Goal: Information Seeking & Learning: Understand process/instructions

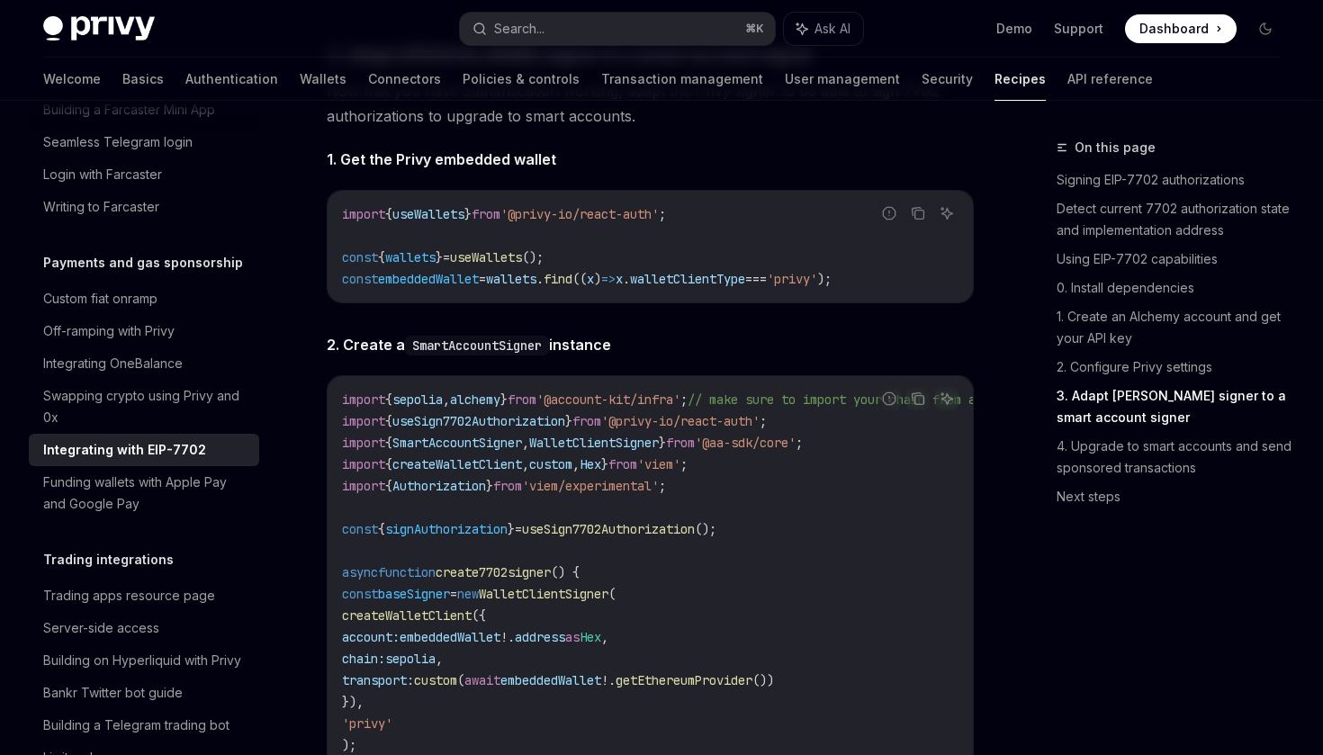
scroll to position [2729, 0]
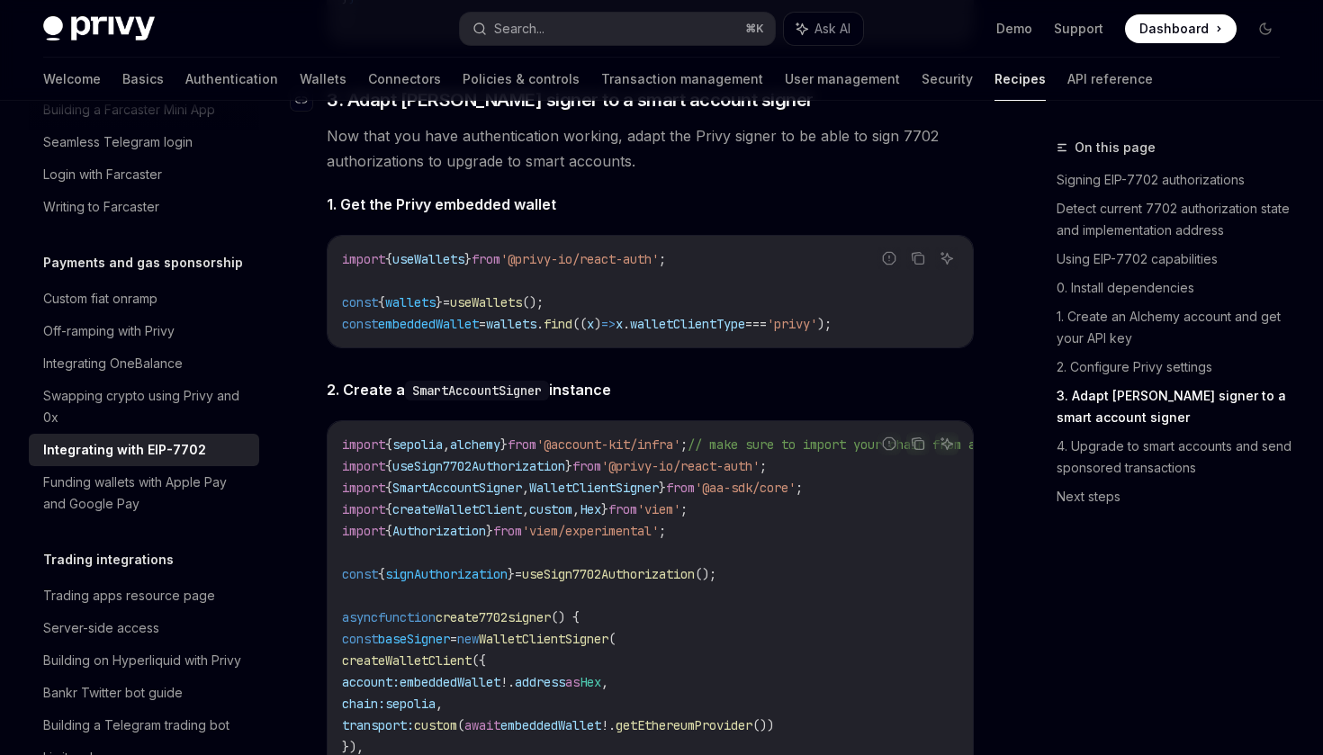
click at [574, 113] on span "3. Adapt [PERSON_NAME] signer to a smart account signer" at bounding box center [570, 99] width 487 height 25
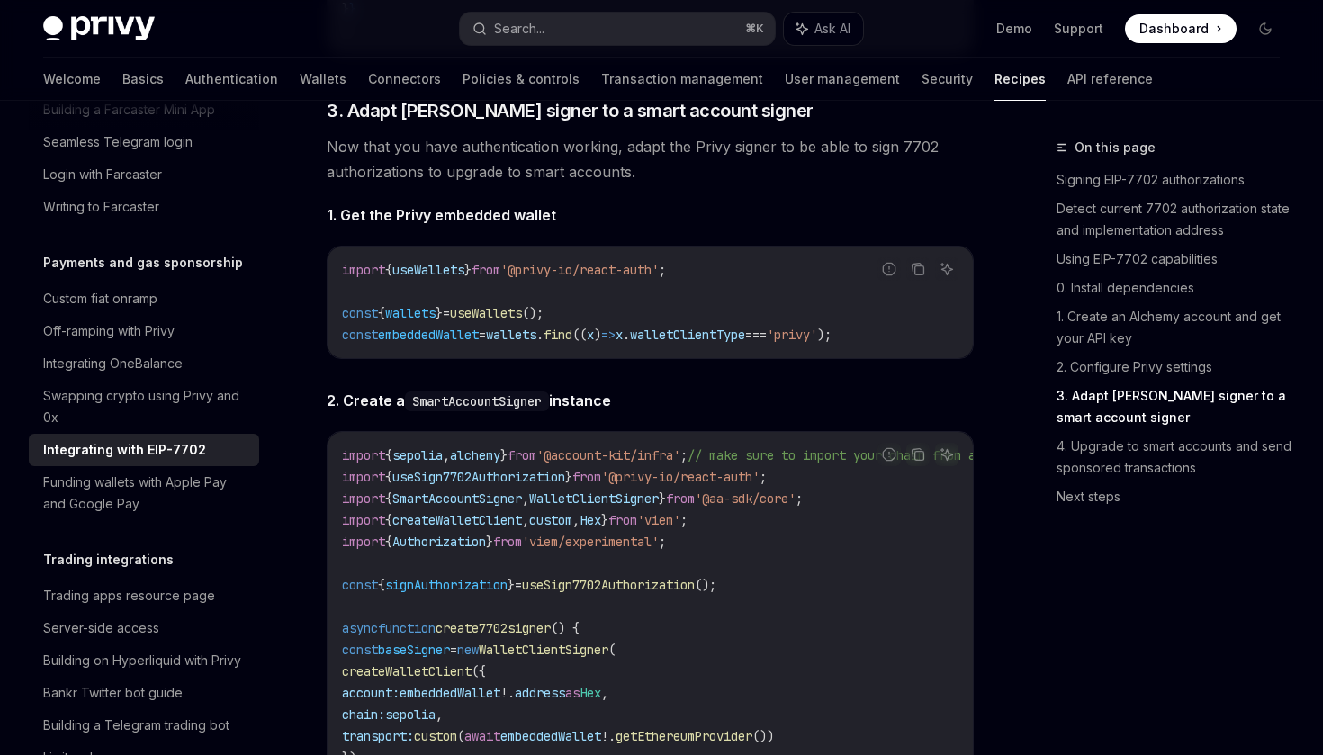
click at [582, 185] on span "Now that you have authentication working, adapt the Privy signer to be able to …" at bounding box center [650, 159] width 647 height 50
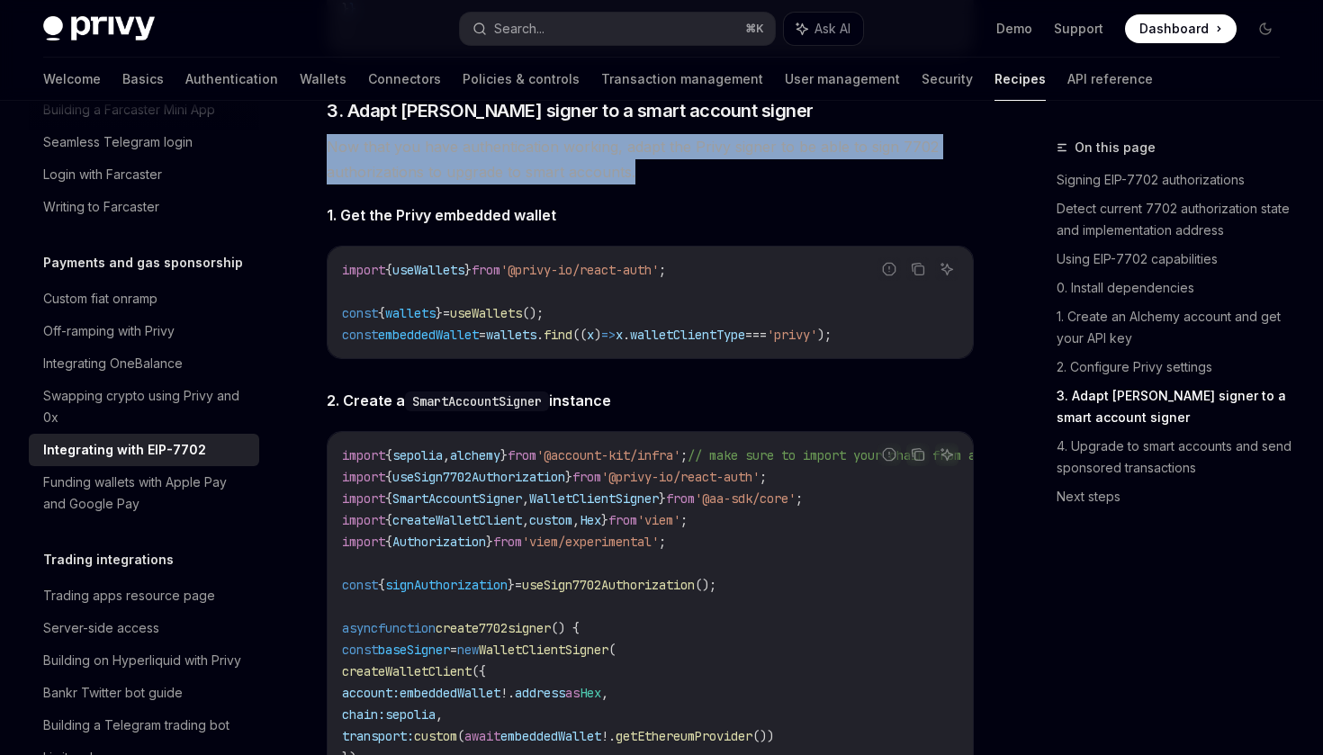
click at [630, 185] on span "Now that you have authentication working, adapt the Privy signer to be able to …" at bounding box center [650, 159] width 647 height 50
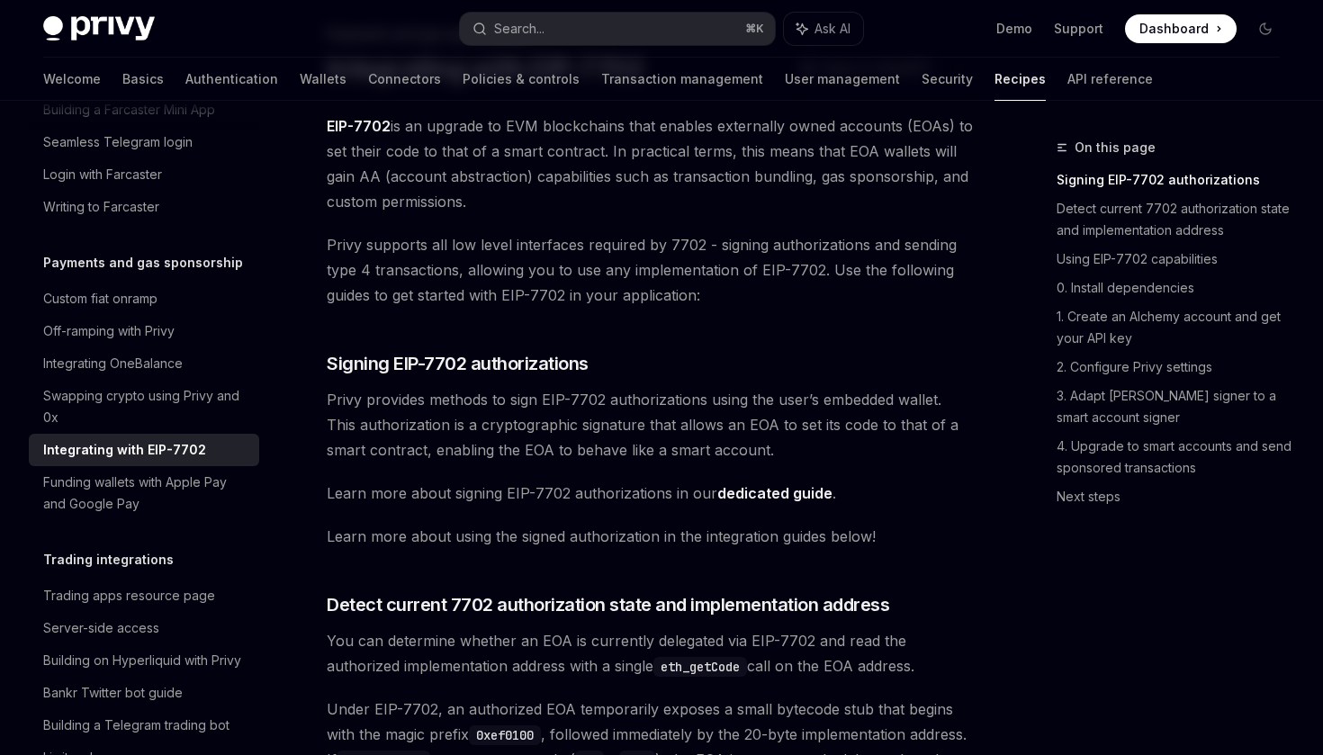
scroll to position [155, 0]
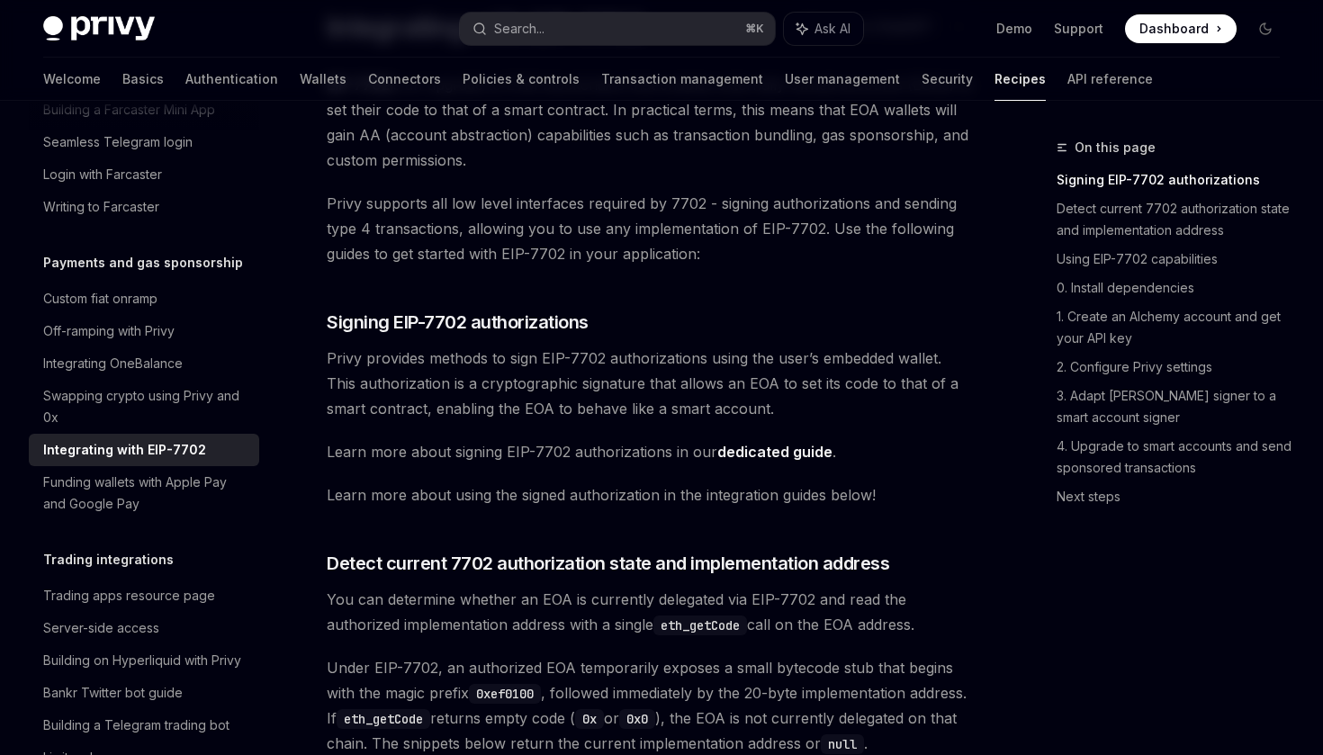
click at [761, 450] on link "dedicated guide" at bounding box center [774, 452] width 115 height 19
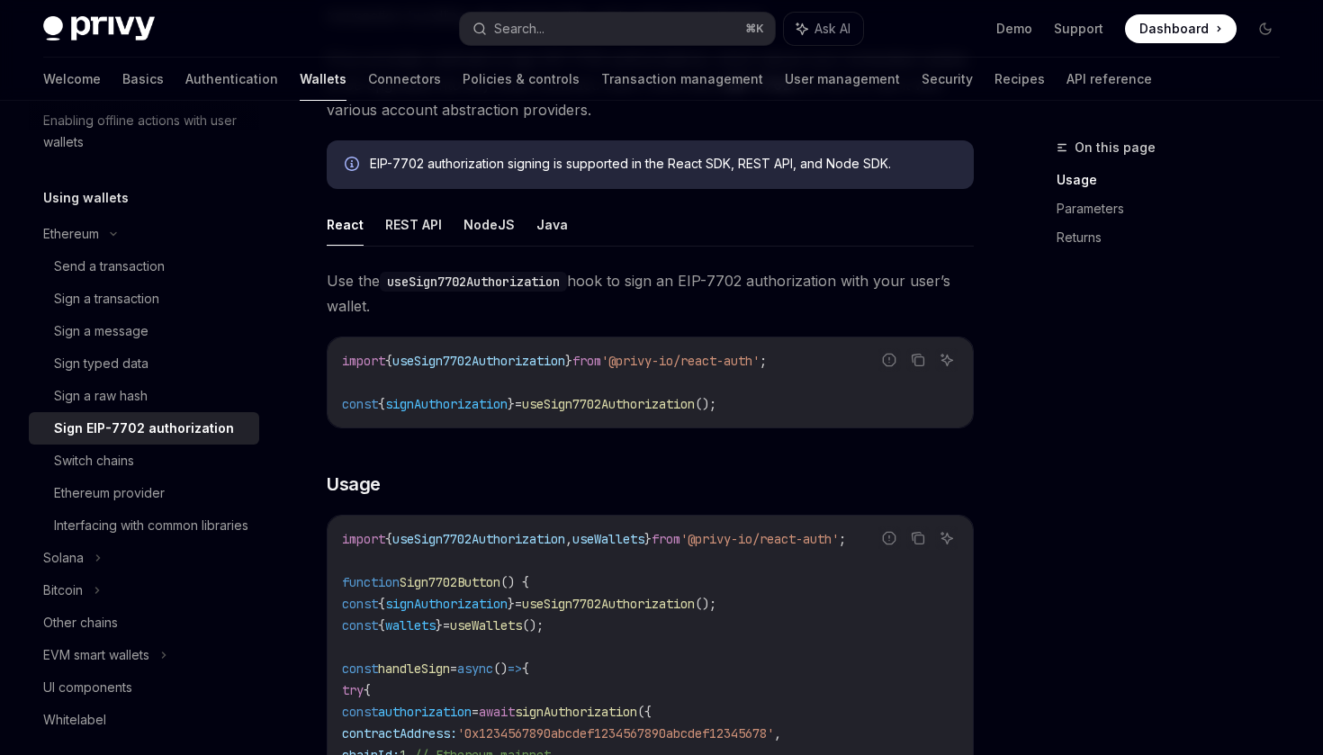
scroll to position [221, 0]
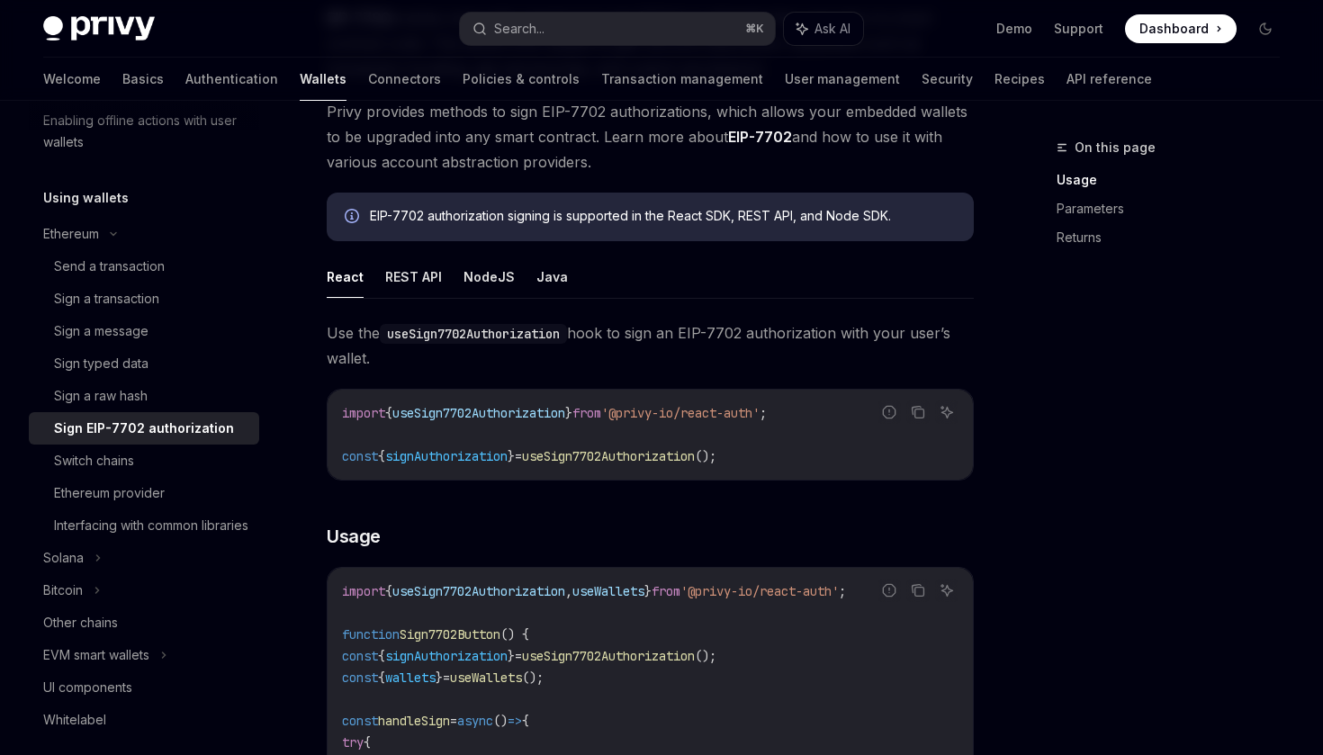
click at [752, 414] on span "'@privy-io/react-auth'" at bounding box center [680, 413] width 158 height 16
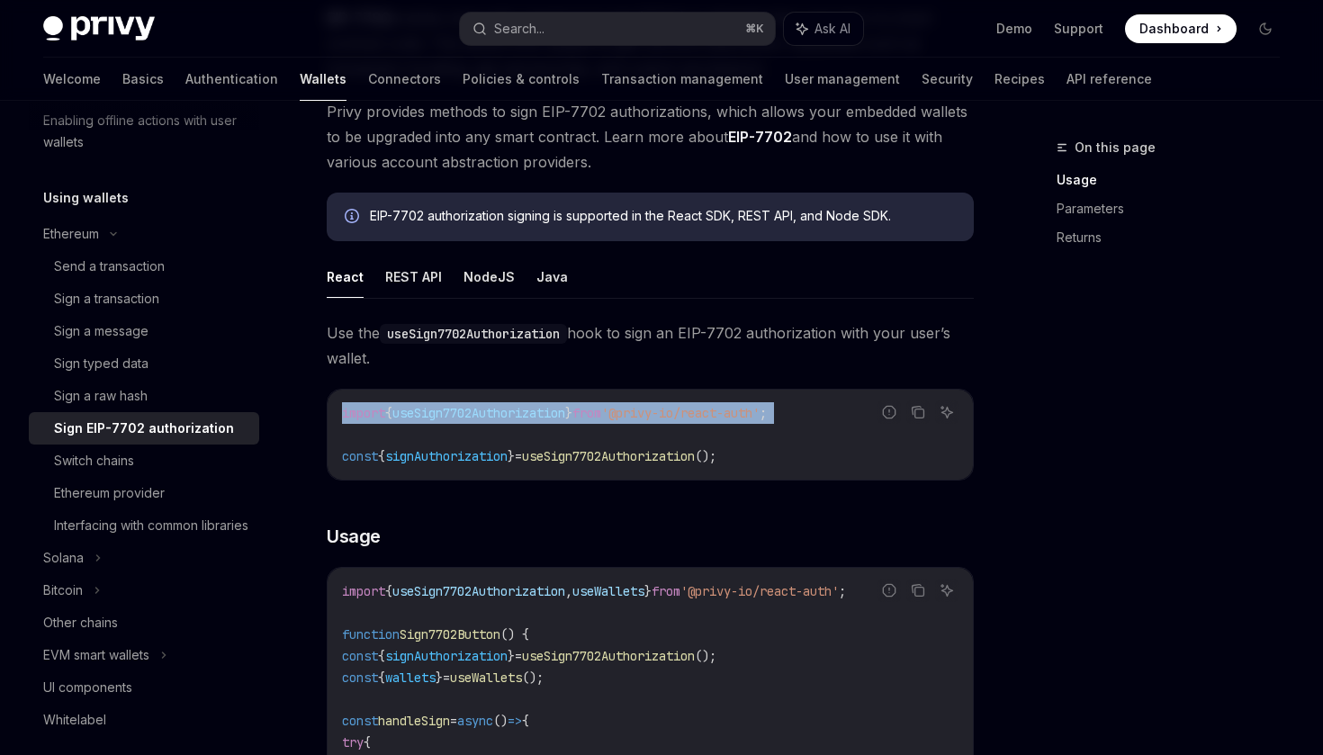
copy code "import { useSign7702Authorization } from '@privy-io/react-auth' ;"
click at [695, 453] on span "useSign7702Authorization" at bounding box center [608, 456] width 173 height 16
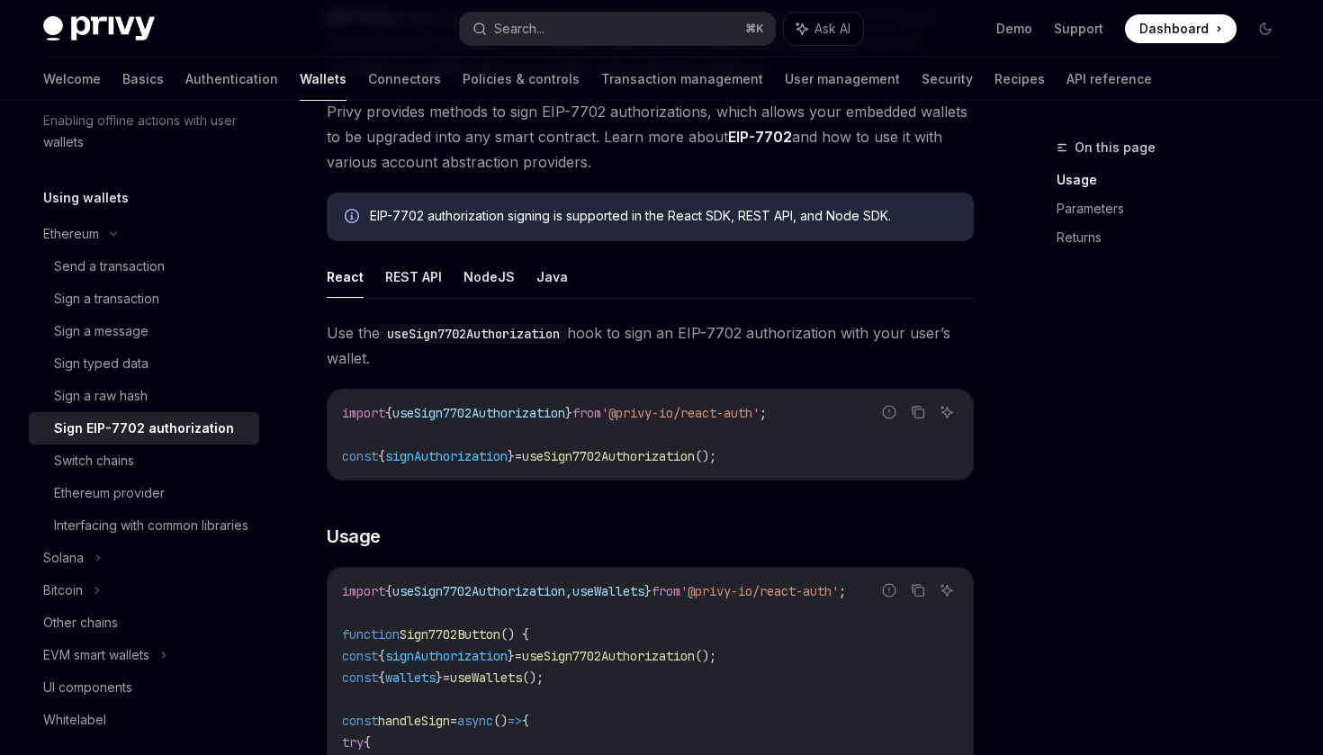
click at [695, 453] on span "useSign7702Authorization" at bounding box center [608, 456] width 173 height 16
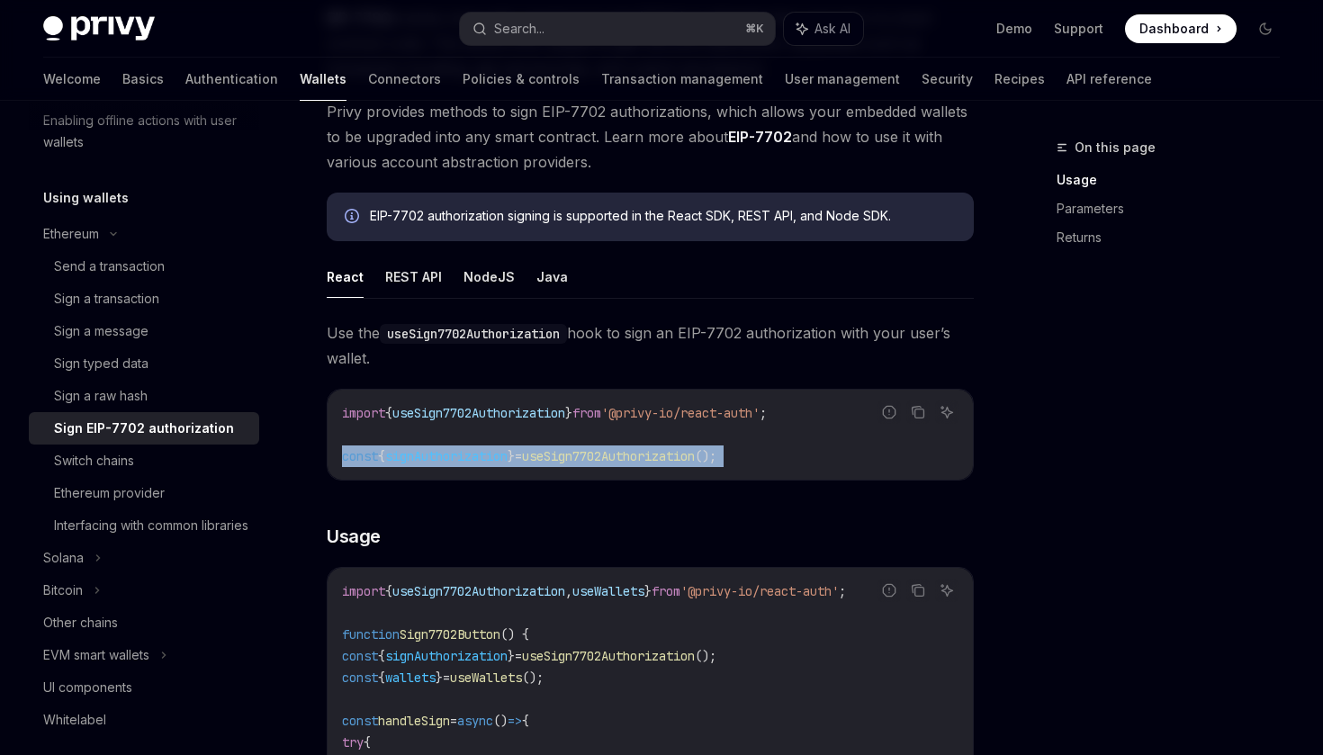
copy code "const { signAuthorization } = useSign7702Authorization ();"
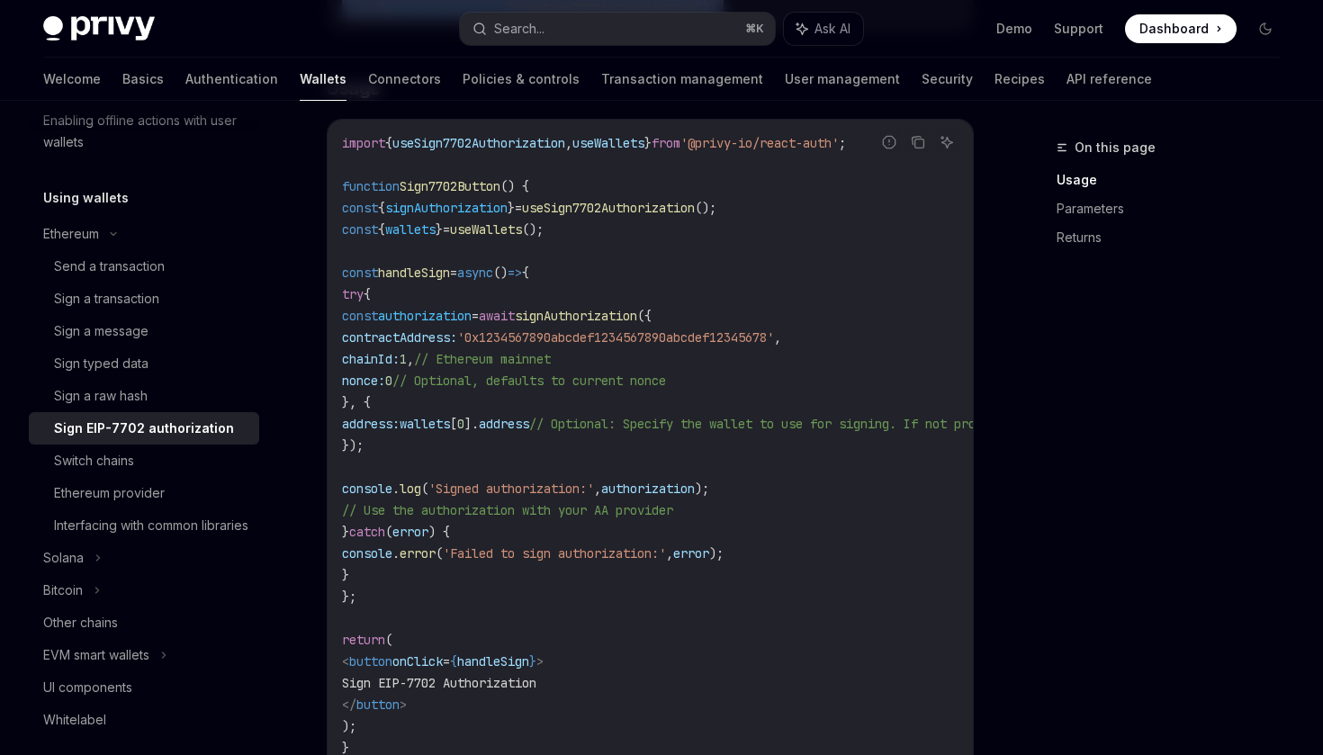
scroll to position [663, 0]
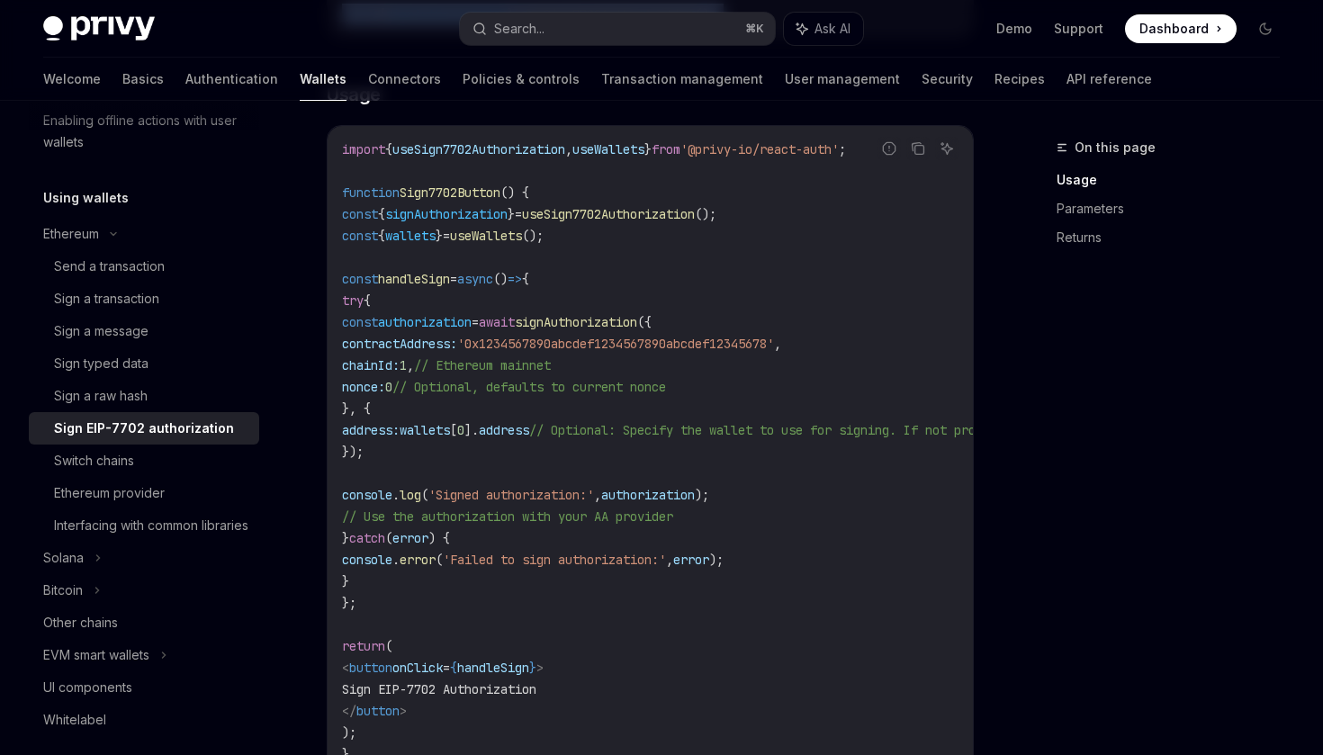
click at [544, 228] on span "();" at bounding box center [533, 236] width 22 height 16
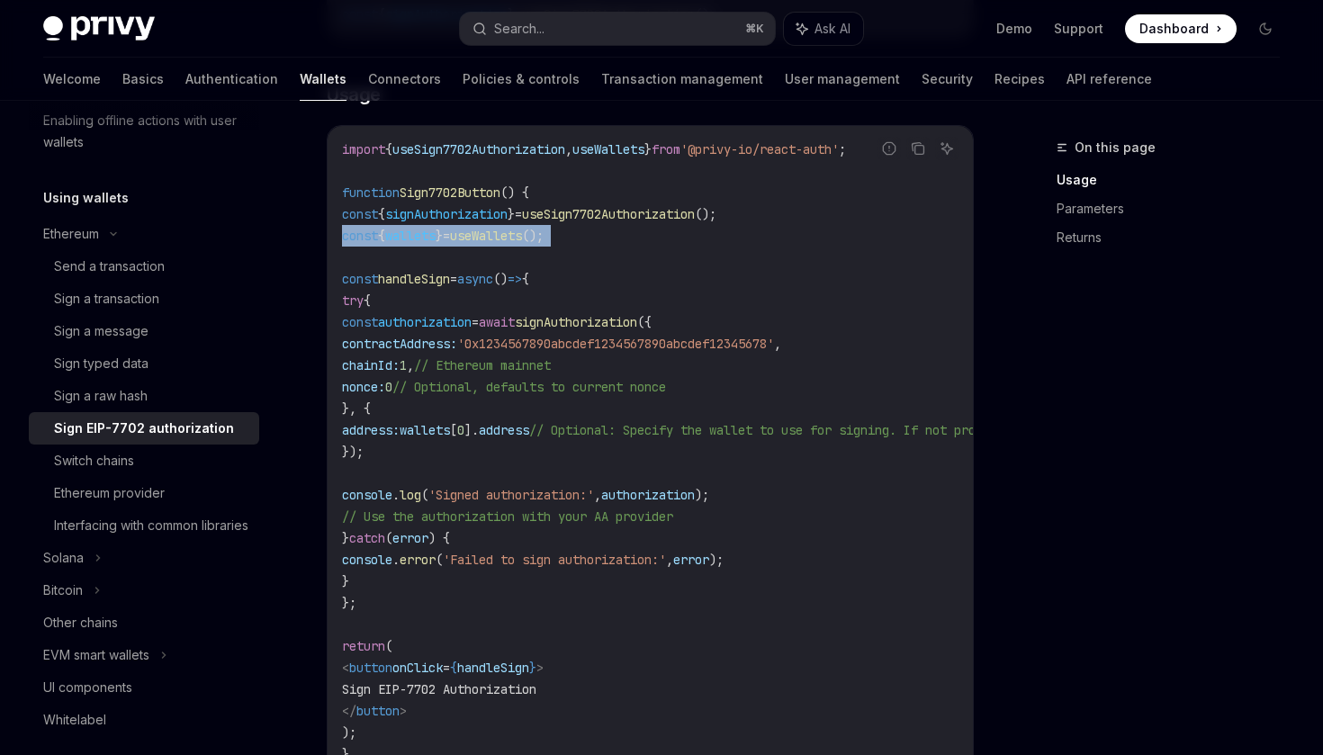
click at [659, 237] on code "import { useSign7702Authorization , useWallets } from '@privy-io/react-auth' ; …" at bounding box center [813, 452] width 943 height 627
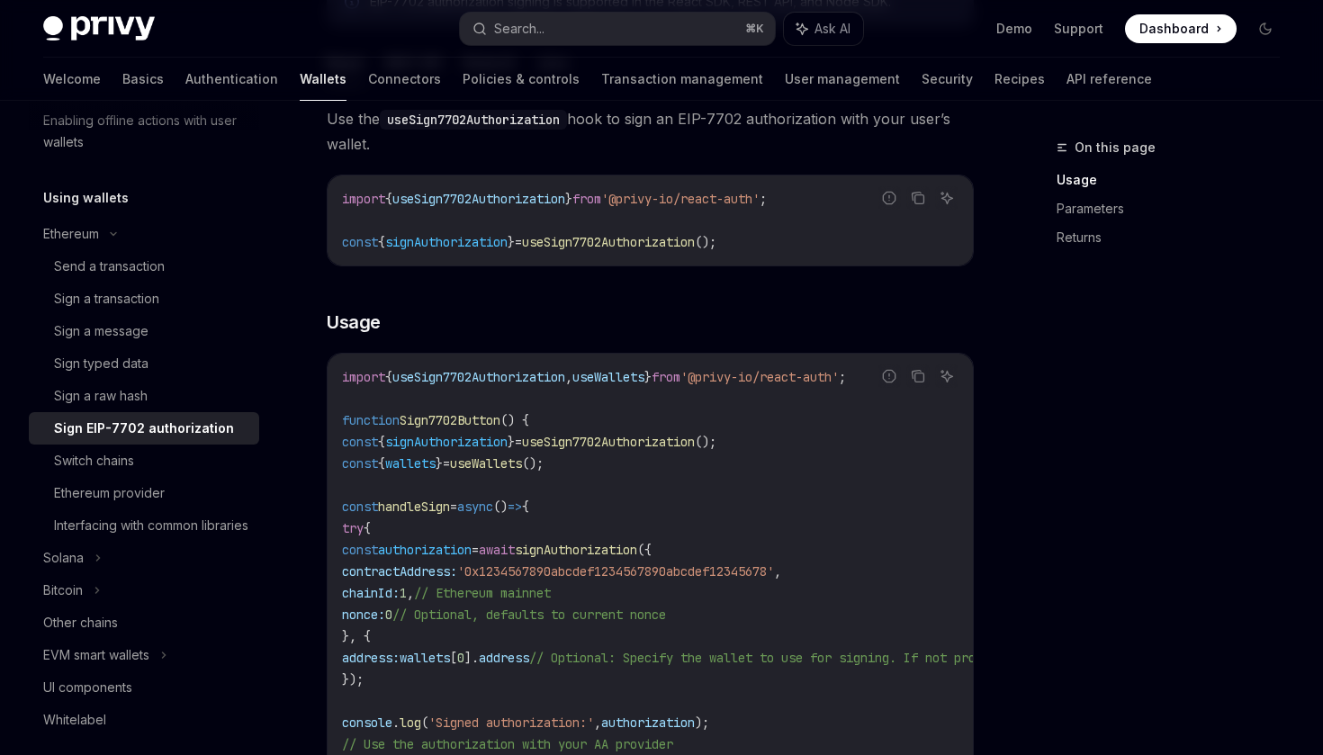
scroll to position [453, 0]
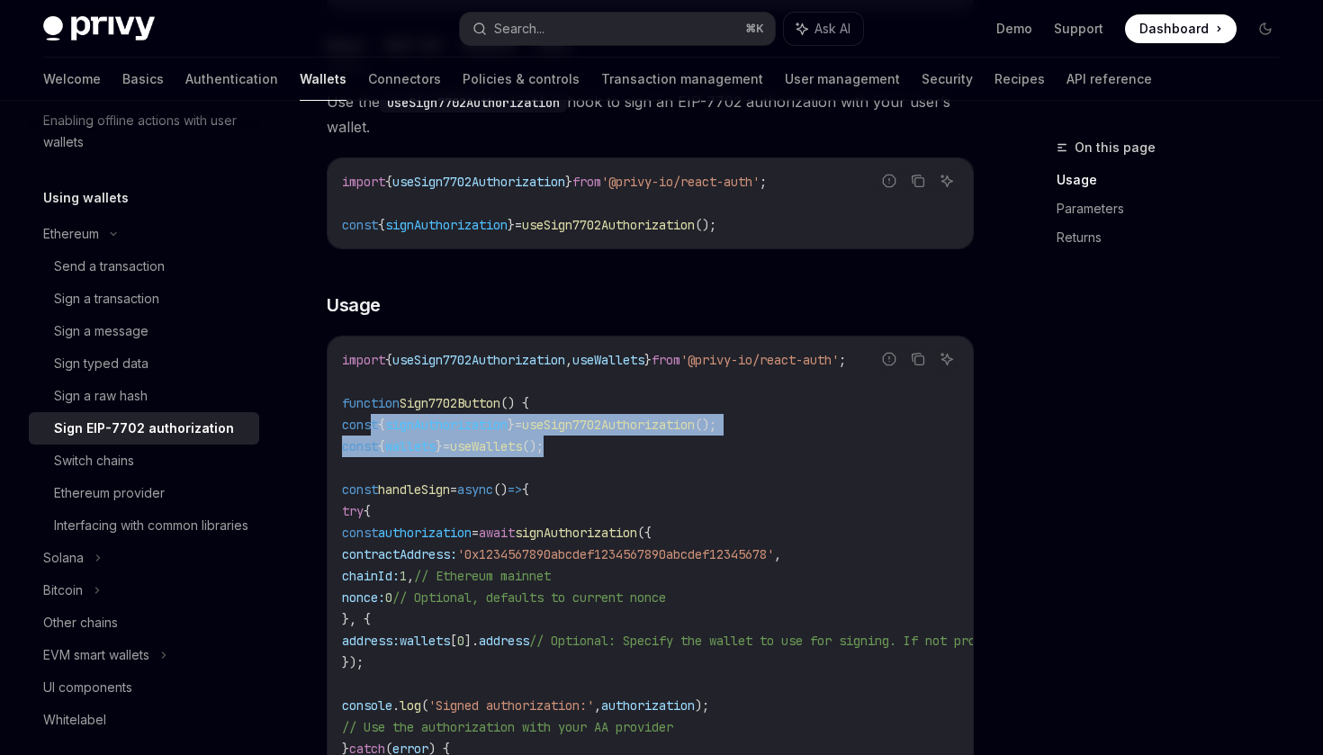
drag, startPoint x: 625, startPoint y: 446, endPoint x: 372, endPoint y: 428, distance: 253.6
click at [372, 428] on code "import { useSign7702Authorization , useWallets } from '@privy-io/react-auth' ; …" at bounding box center [813, 662] width 943 height 627
copy code "const { signAuthorization } = useSign7702Authorization (); const { wallets } = …"
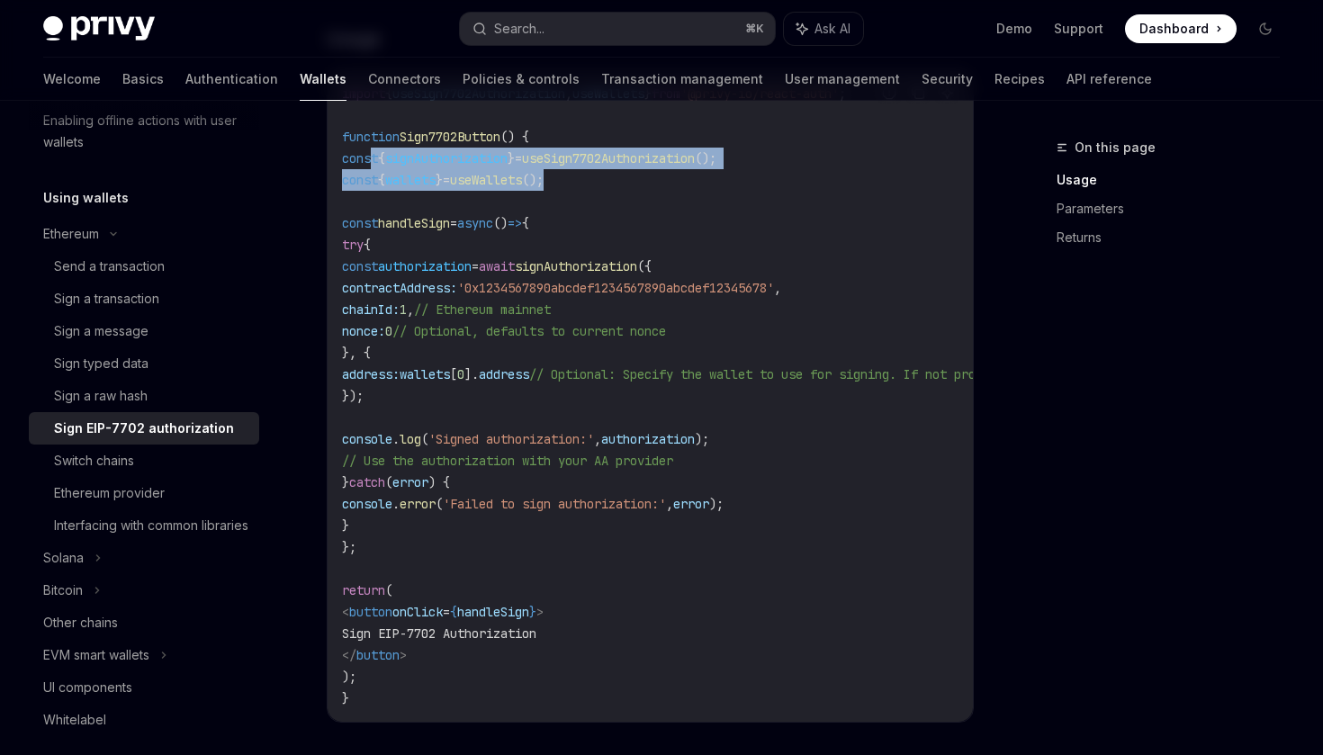
scroll to position [706, 0]
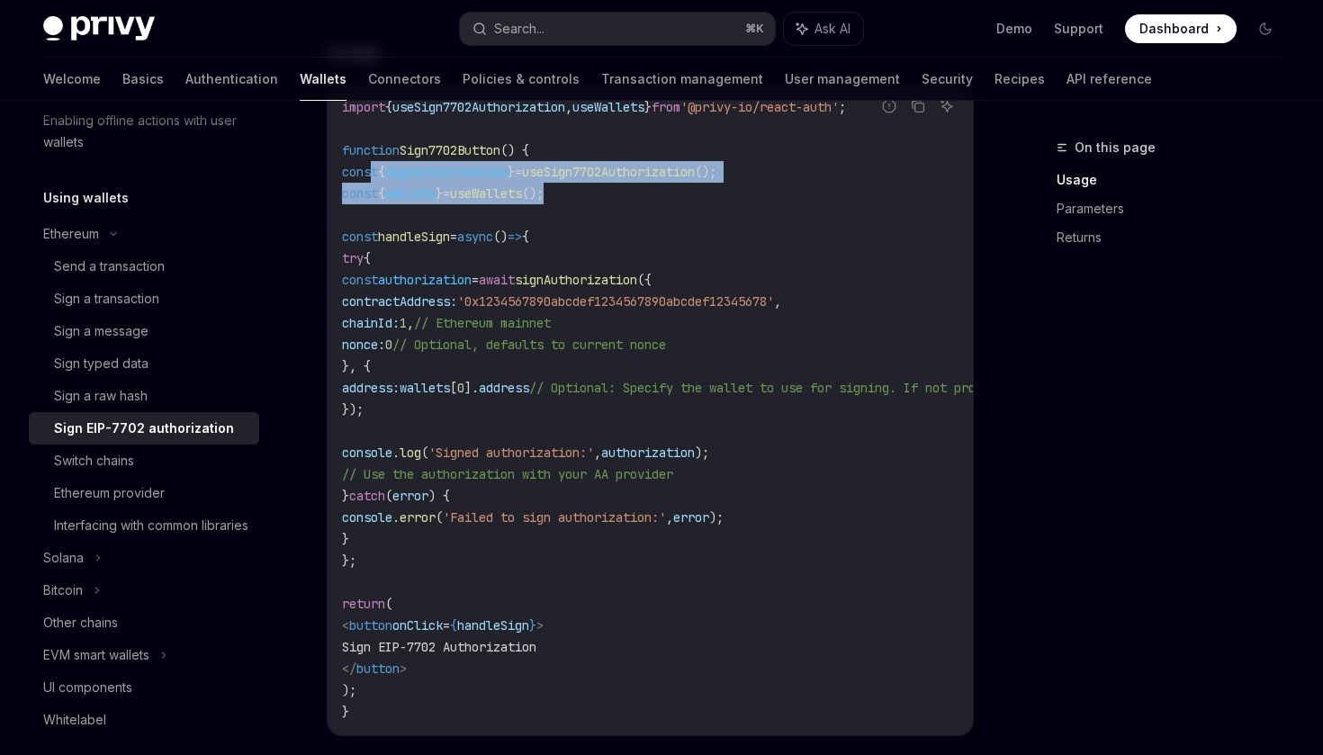
click at [376, 240] on span "const" at bounding box center [360, 237] width 36 height 16
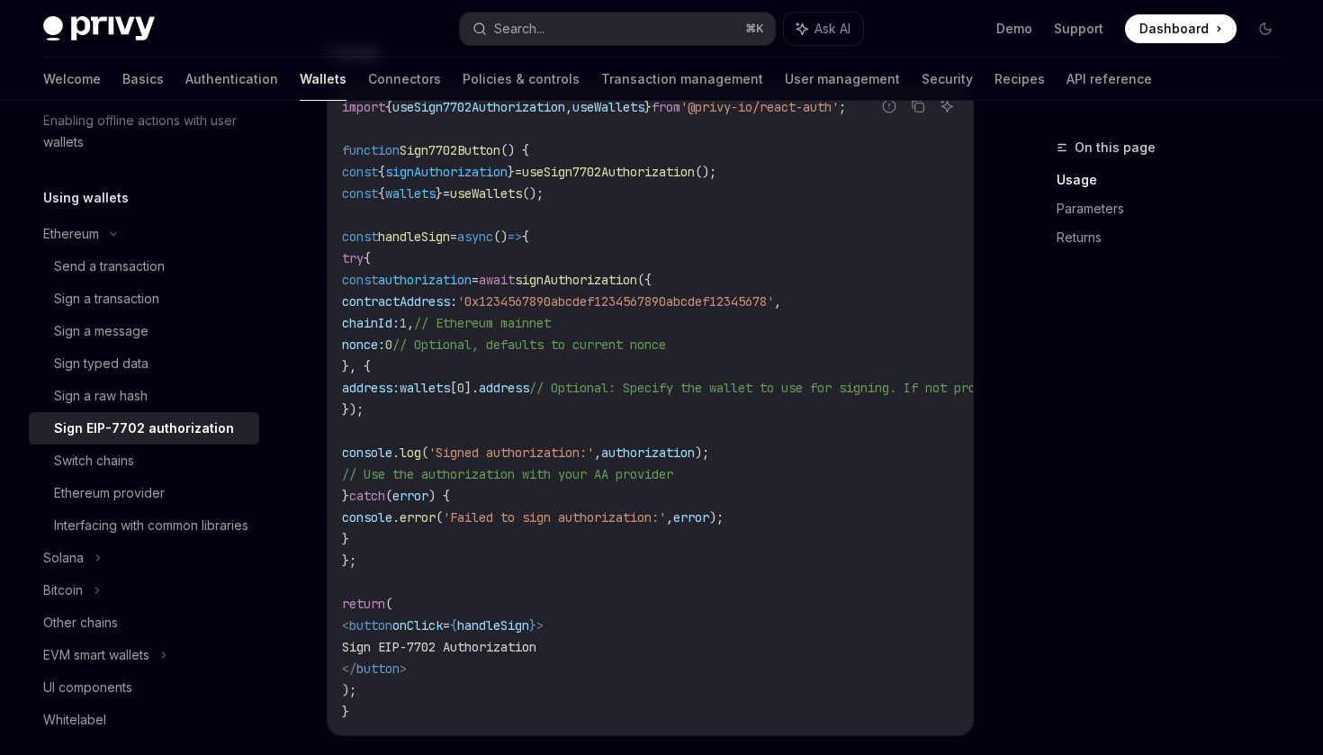
drag, startPoint x: 372, startPoint y: 240, endPoint x: 494, endPoint y: 565, distance: 347.3
click at [494, 565] on code "import { useSign7702Authorization , useWallets } from '@privy-io/react-auth' ; …" at bounding box center [813, 409] width 943 height 627
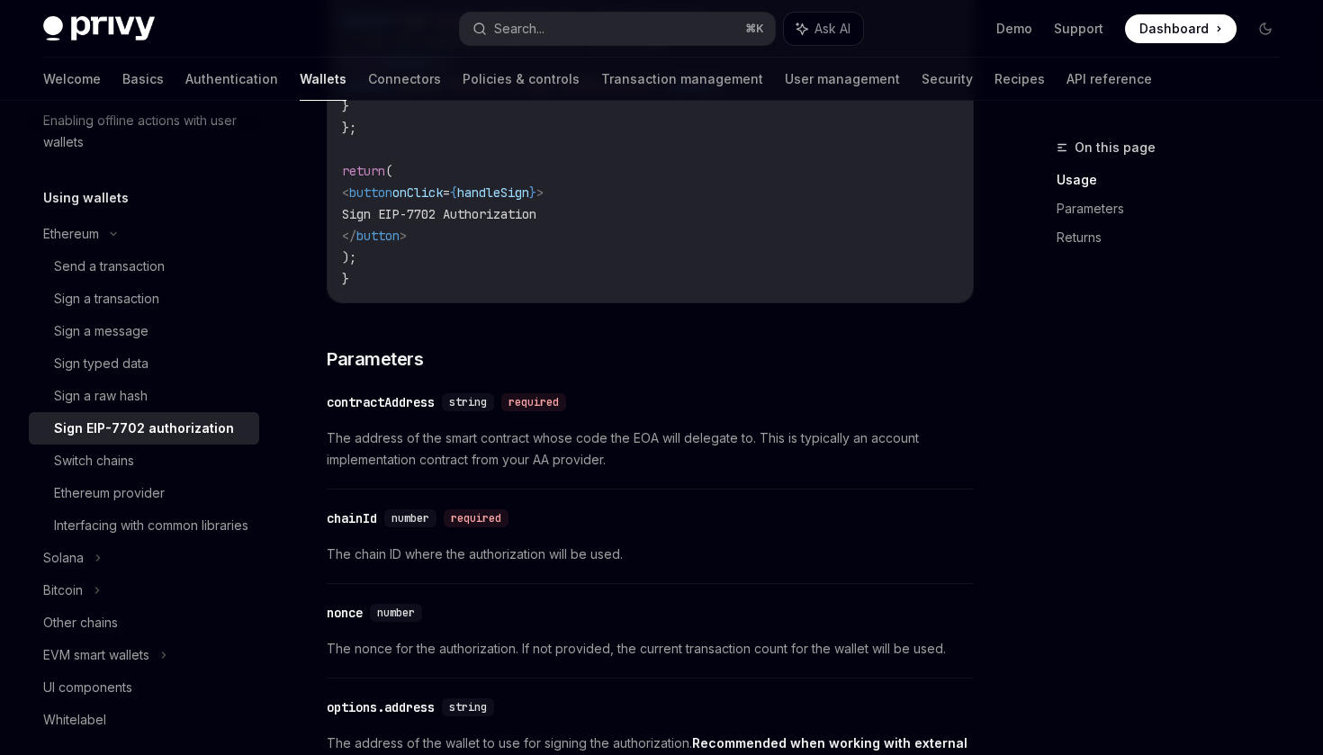
scroll to position [1119, 0]
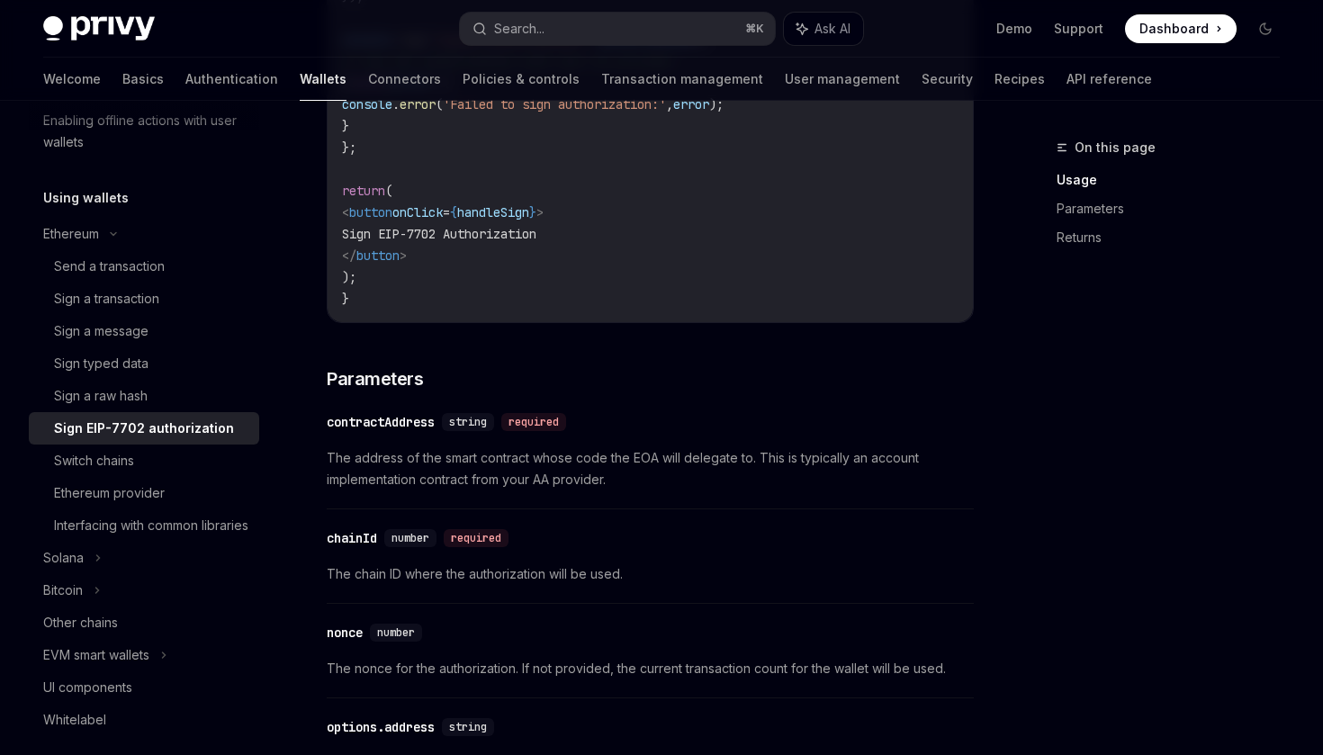
click at [546, 480] on span "The address of the smart contract whose code the EOA will delegate to. This is …" at bounding box center [650, 468] width 647 height 43
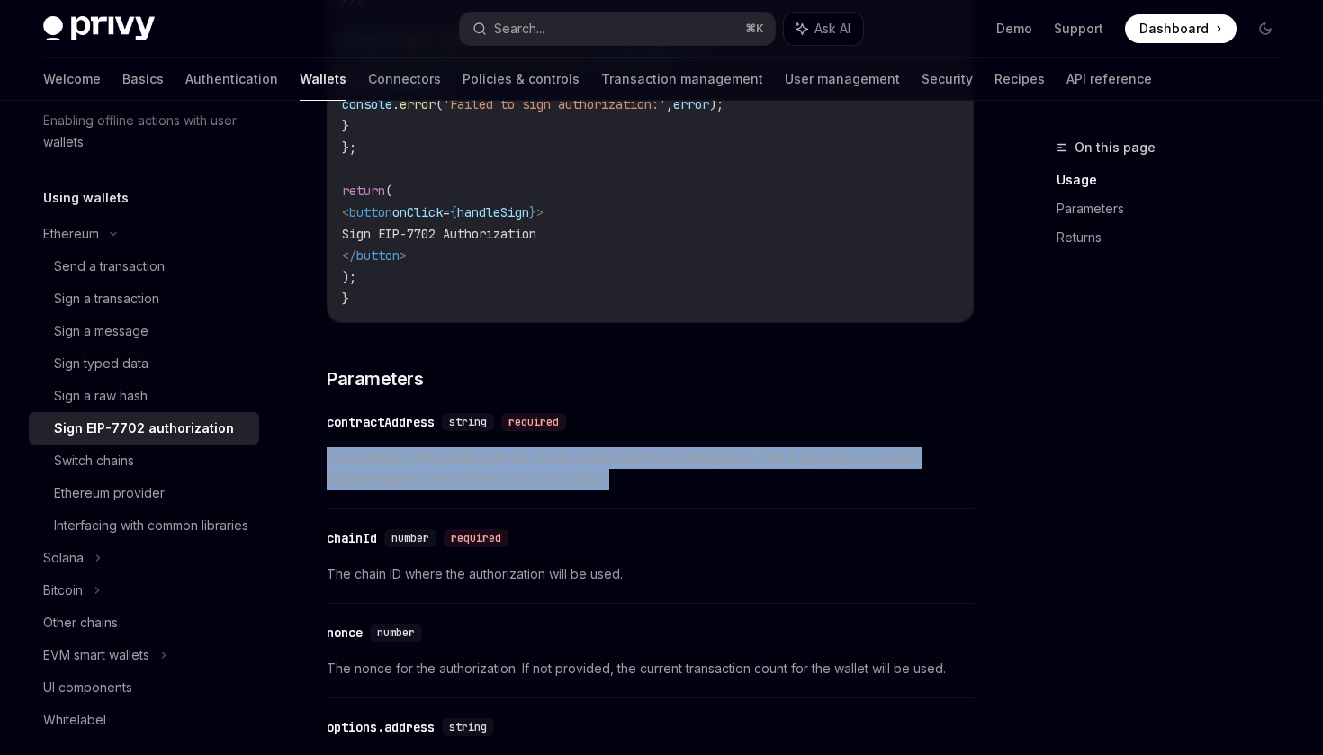
click at [579, 480] on span "The address of the smart contract whose code the EOA will delegate to. This is …" at bounding box center [650, 468] width 647 height 43
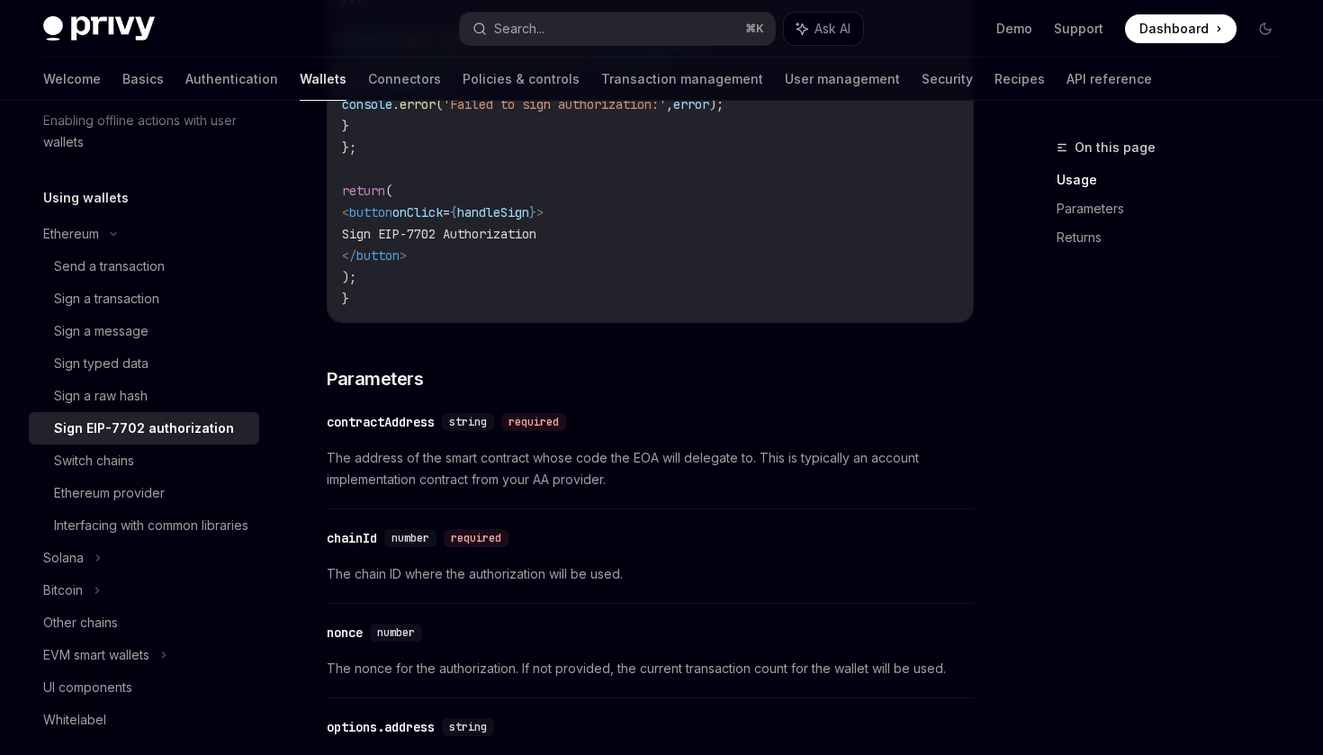
click at [579, 480] on span "The address of the smart contract whose code the EOA will delegate to. This is …" at bounding box center [650, 468] width 647 height 43
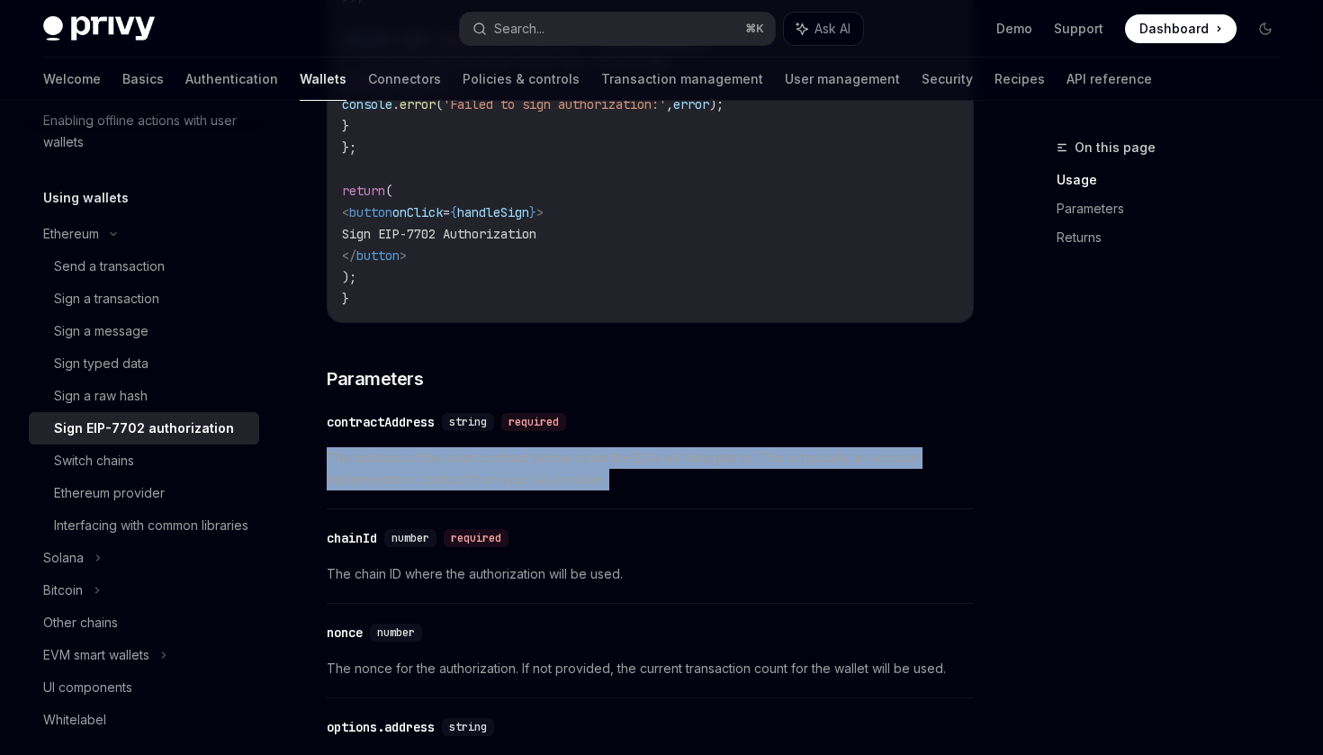
click at [603, 486] on span "The address of the smart contract whose code the EOA will delegate to. This is …" at bounding box center [650, 468] width 647 height 43
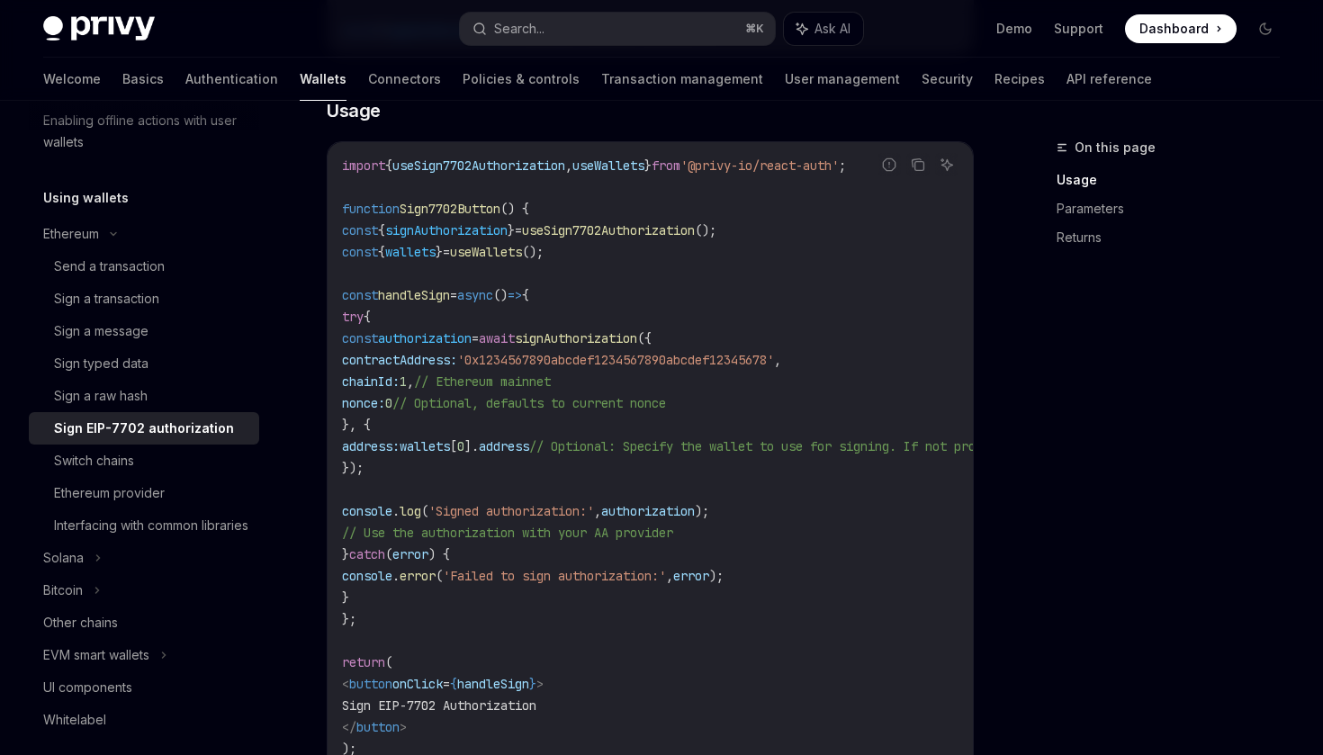
scroll to position [738, 0]
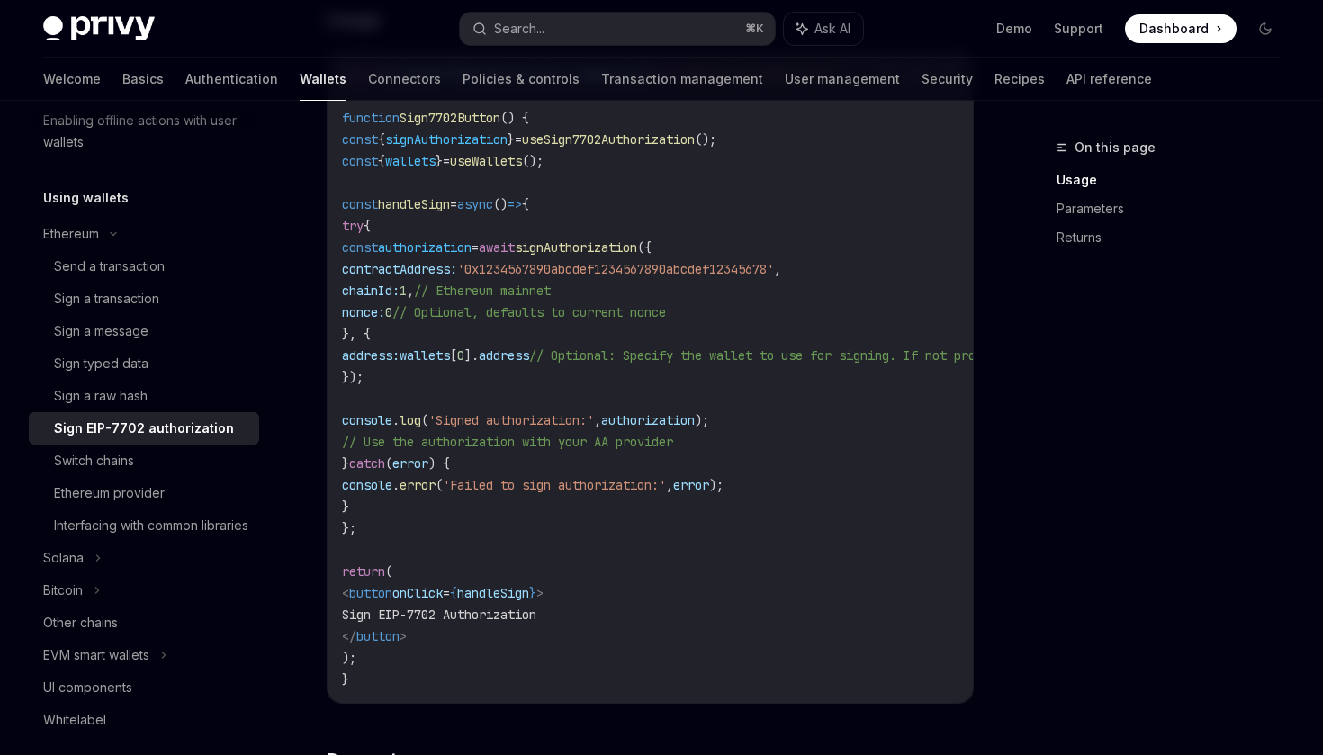
drag, startPoint x: 397, startPoint y: 528, endPoint x: 373, endPoint y: 202, distance: 326.8
click at [373, 202] on code "import { useSign7702Authorization , useWallets } from '@privy-io/react-auth' ; …" at bounding box center [813, 377] width 943 height 627
copy code "const handleSign = async () => { try { const authorization = await signAuthoriz…"
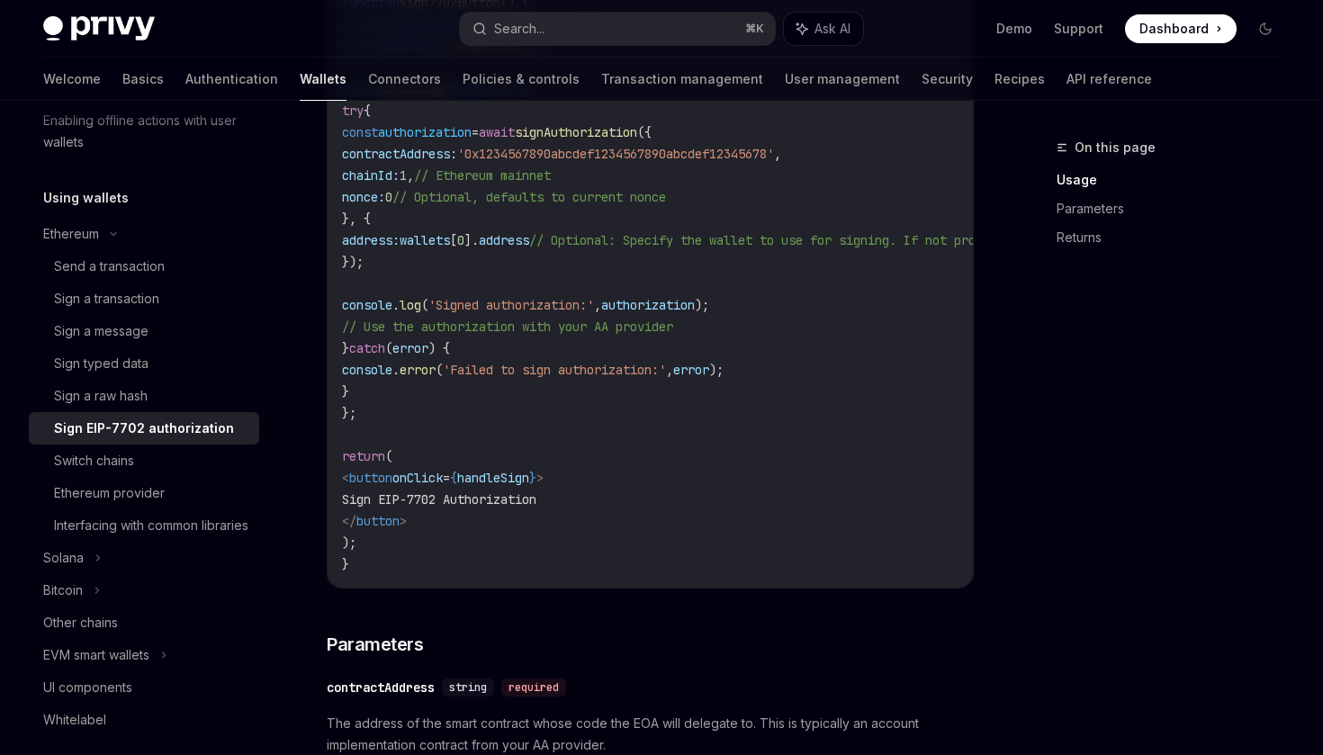
click at [736, 409] on code "import { useSign7702Authorization , useWallets } from '@privy-io/react-auth' ; …" at bounding box center [813, 262] width 943 height 627
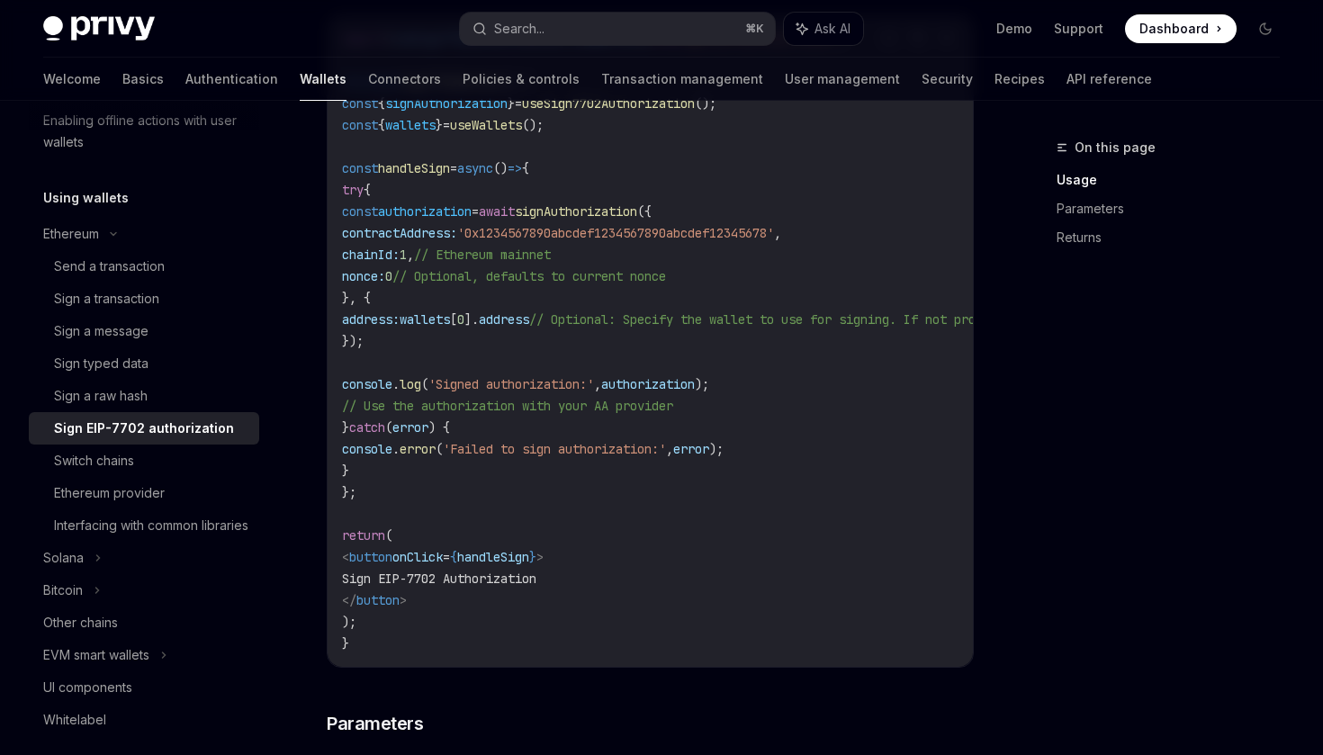
scroll to position [723, 0]
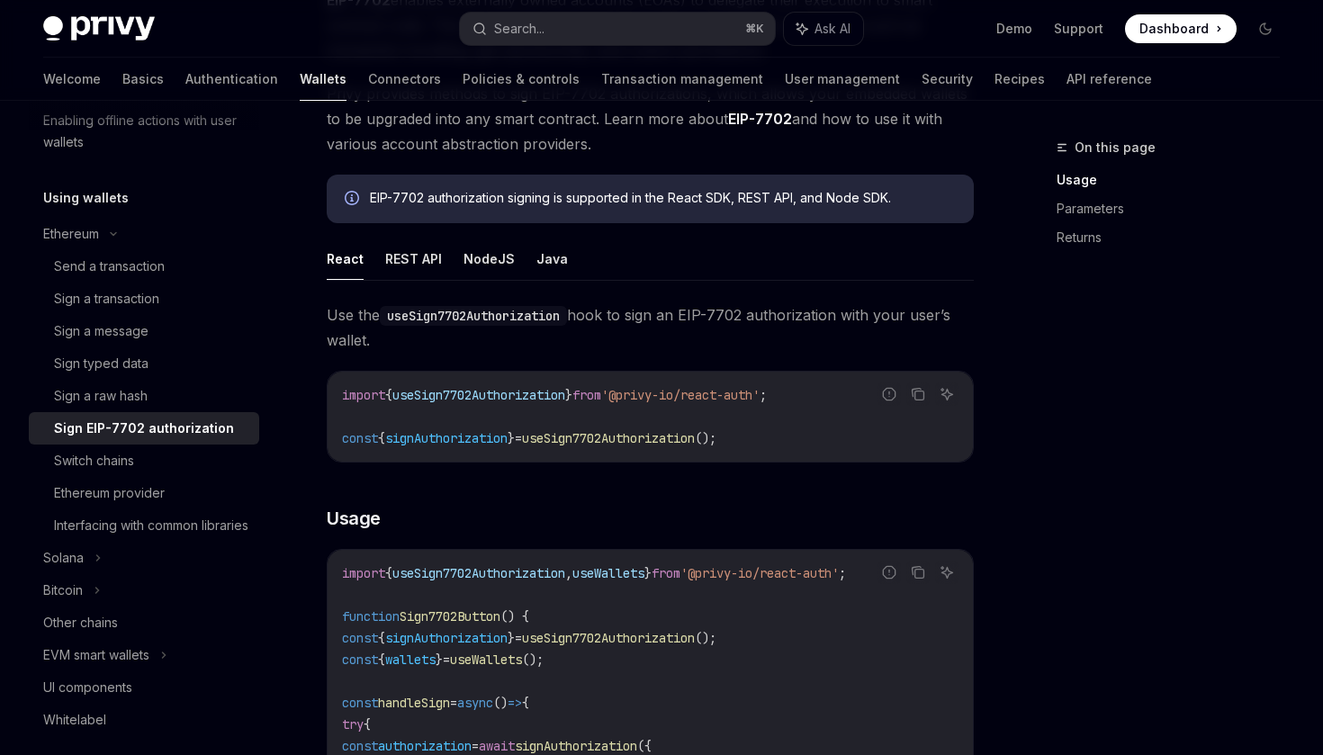
scroll to position [155, 0]
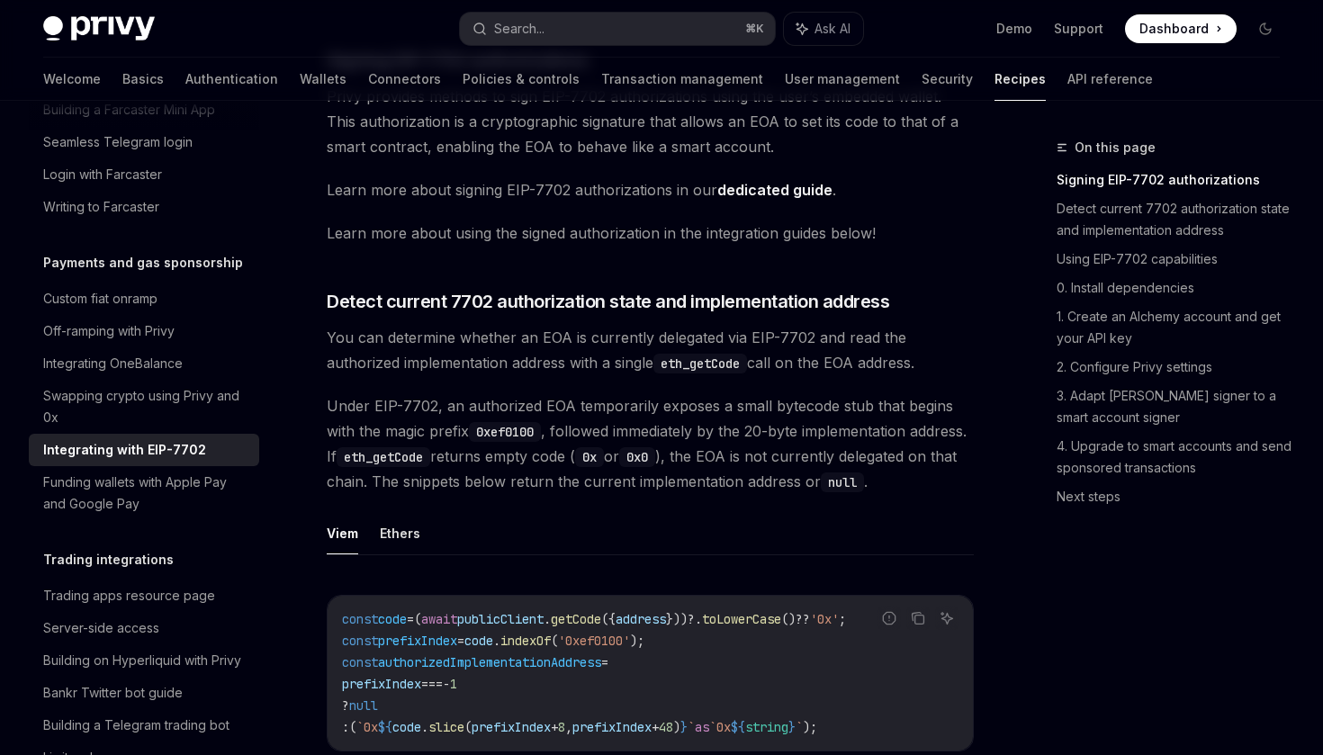
scroll to position [437, 0]
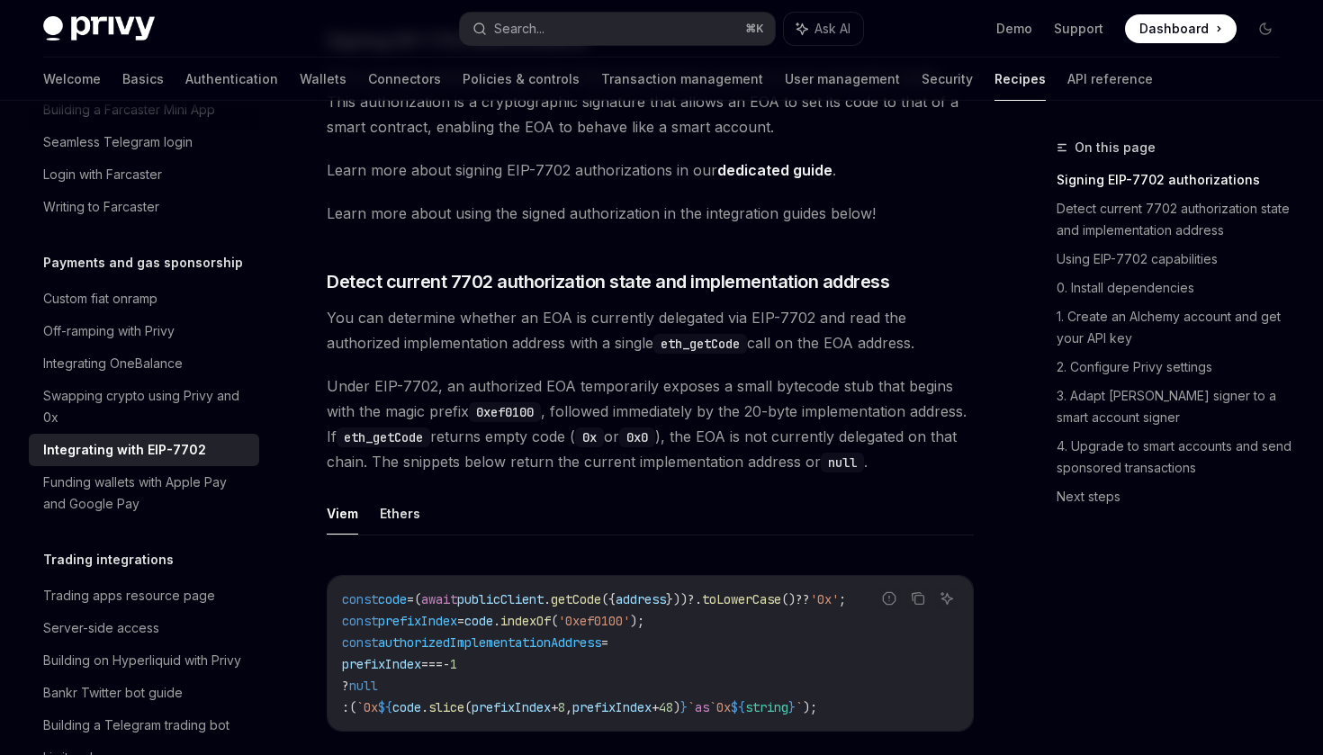
click at [543, 337] on span "You can determine whether an EOA is currently delegated via EIP-7702 and read t…" at bounding box center [650, 330] width 647 height 50
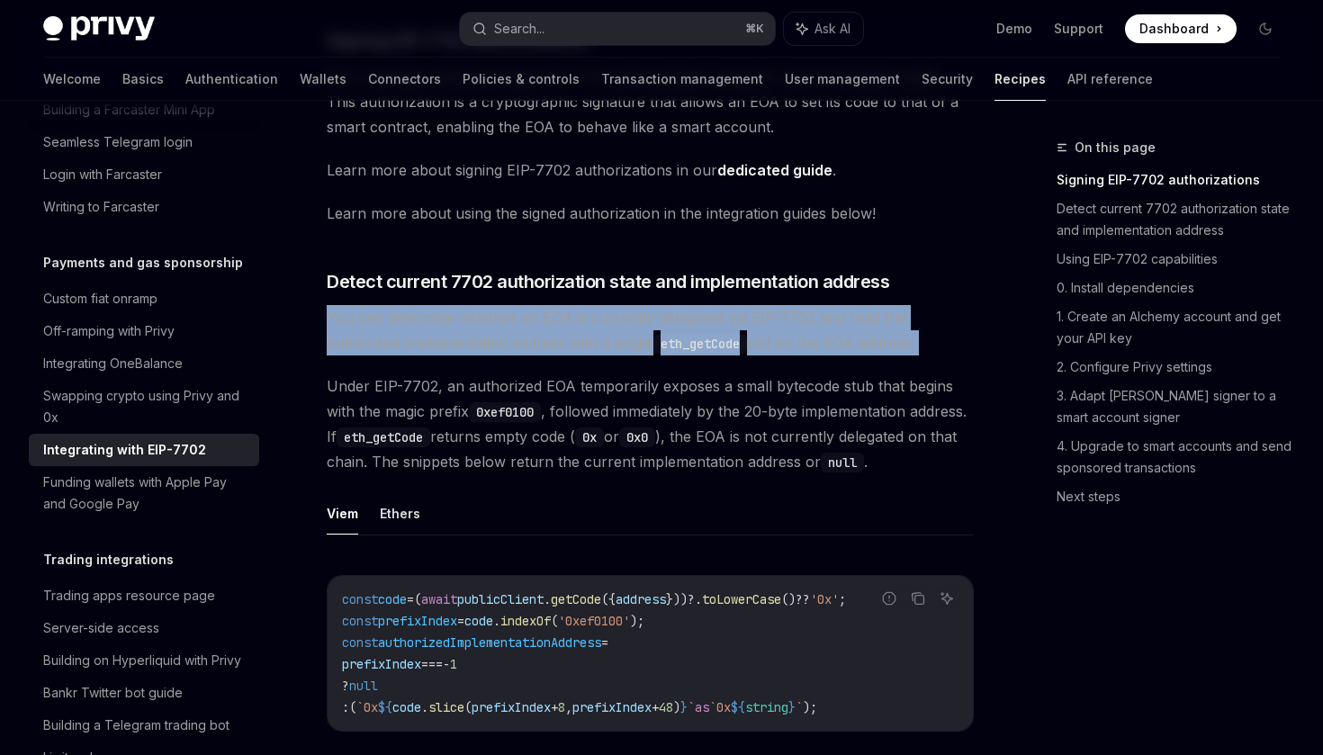
click at [581, 337] on span "You can determine whether an EOA is currently delegated via EIP-7702 and read t…" at bounding box center [650, 330] width 647 height 50
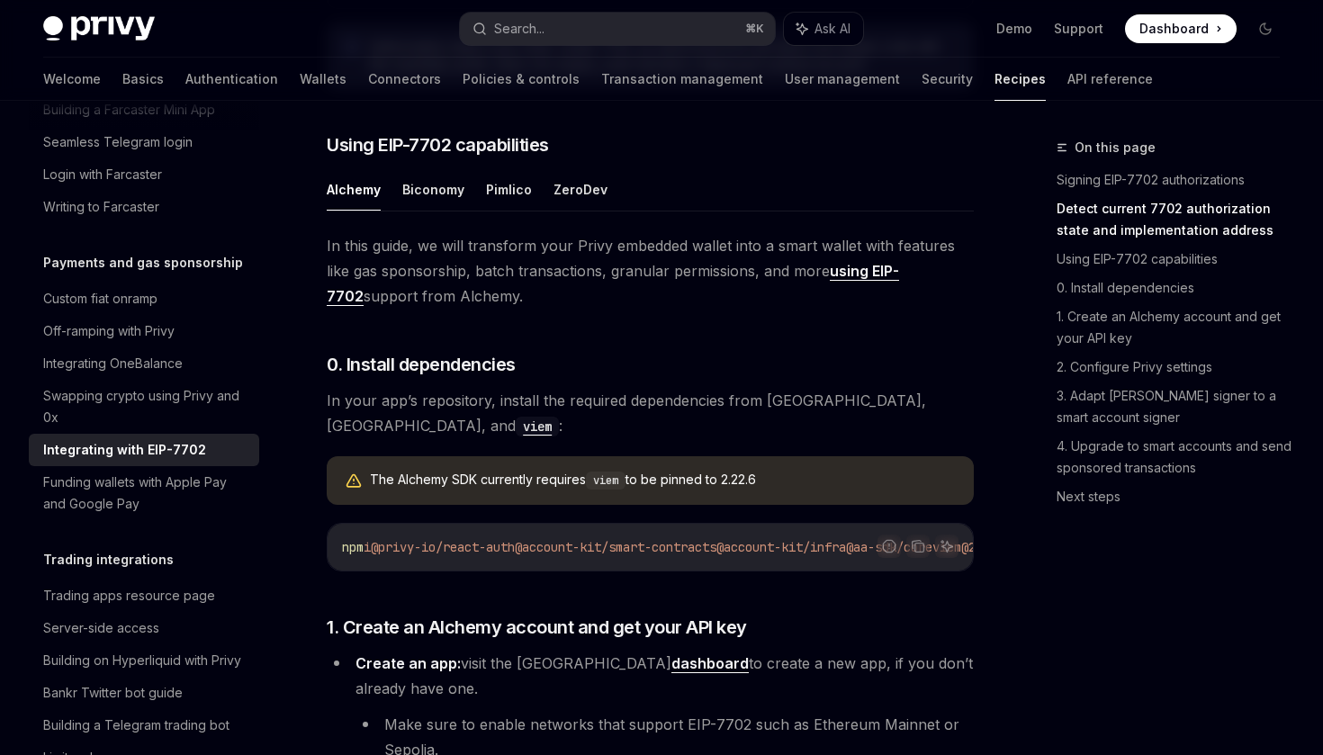
scroll to position [1257, 0]
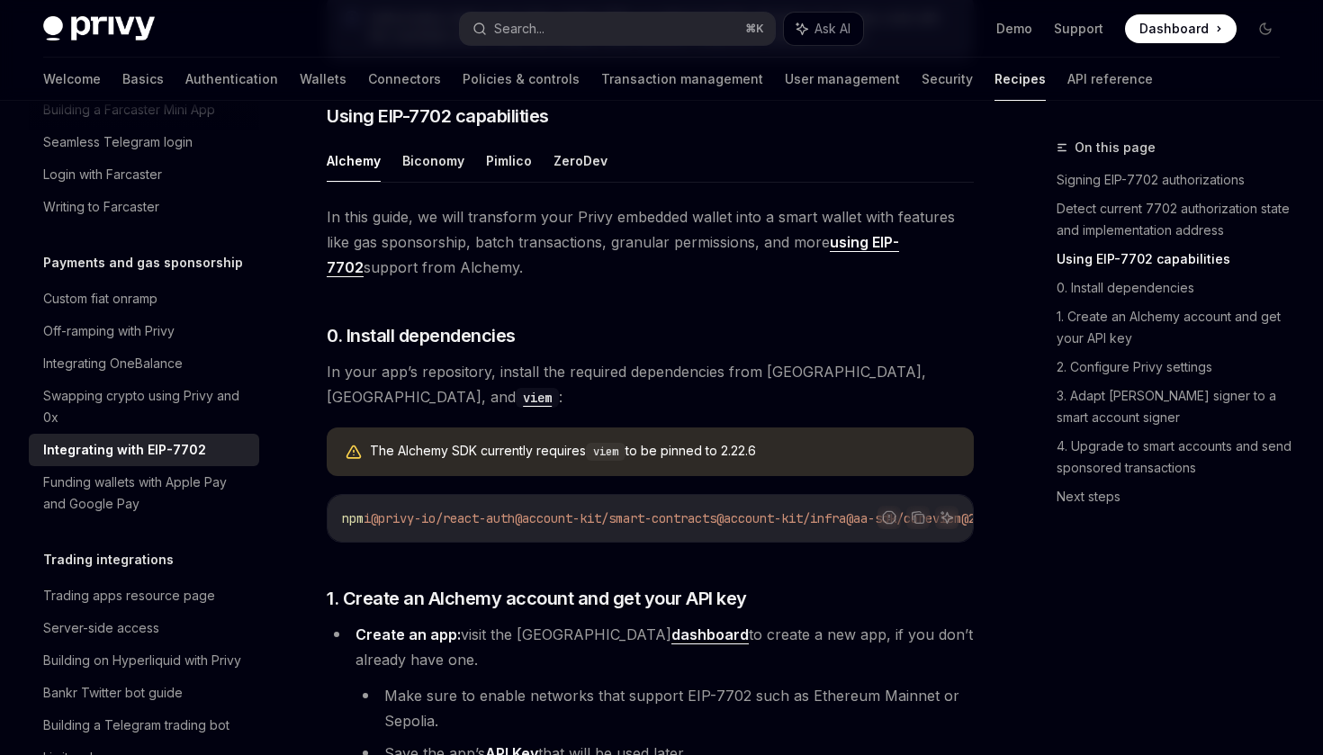
click at [489, 255] on span "In this guide, we will transform your Privy embedded wallet into a smart wallet…" at bounding box center [650, 242] width 647 height 76
click at [568, 252] on span "In this guide, we will transform your Privy embedded wallet into a smart wallet…" at bounding box center [650, 242] width 647 height 76
click at [635, 252] on span "In this guide, we will transform your Privy embedded wallet into a smart wallet…" at bounding box center [650, 242] width 647 height 76
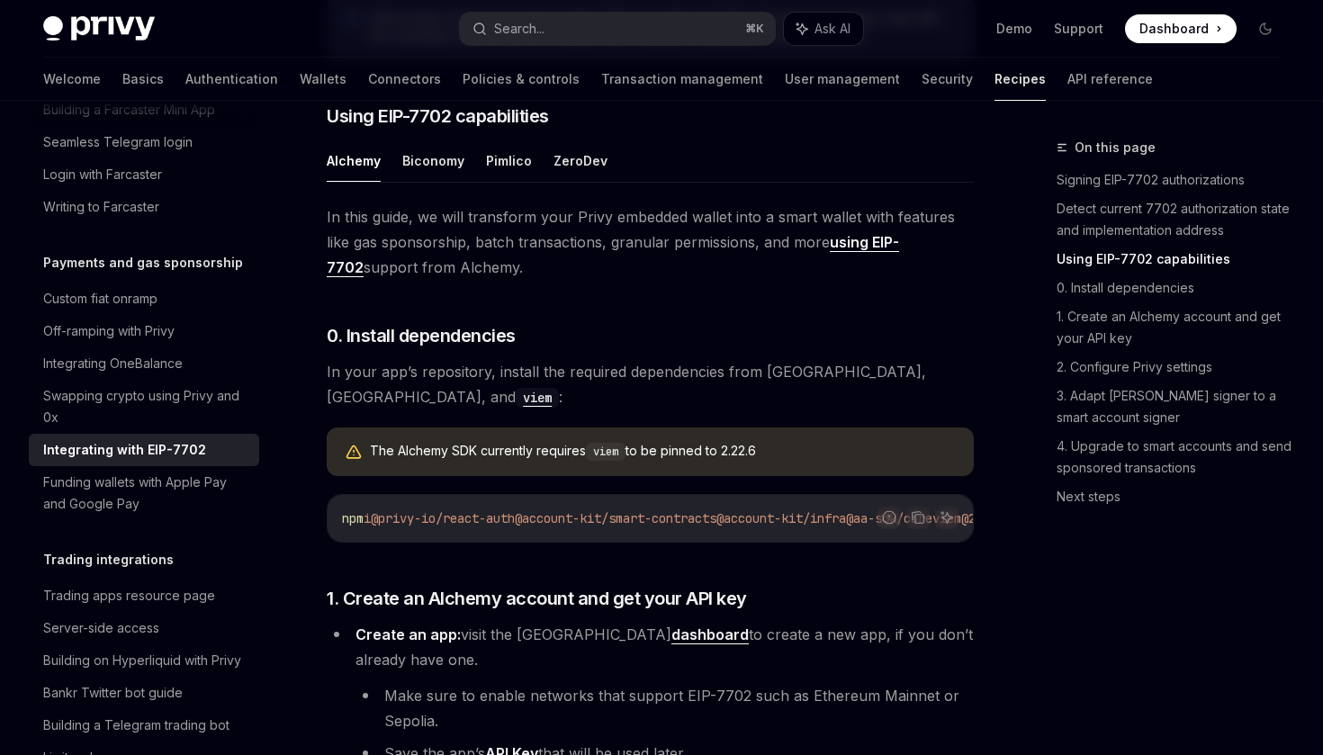
click at [635, 252] on span "In this guide, we will transform your Privy embedded wallet into a smart wallet…" at bounding box center [650, 242] width 647 height 76
click at [717, 250] on span "In this guide, we will transform your Privy embedded wallet into a smart wallet…" at bounding box center [650, 242] width 647 height 76
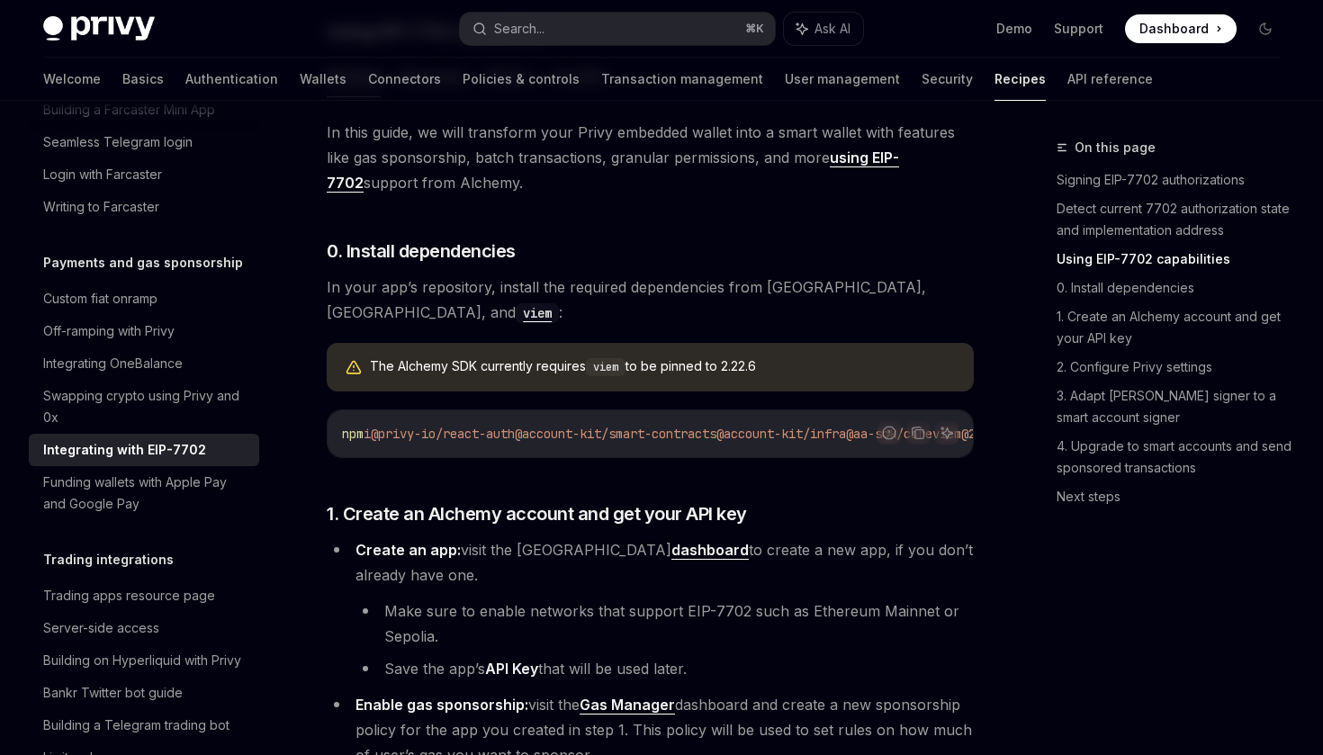
scroll to position [1364, 0]
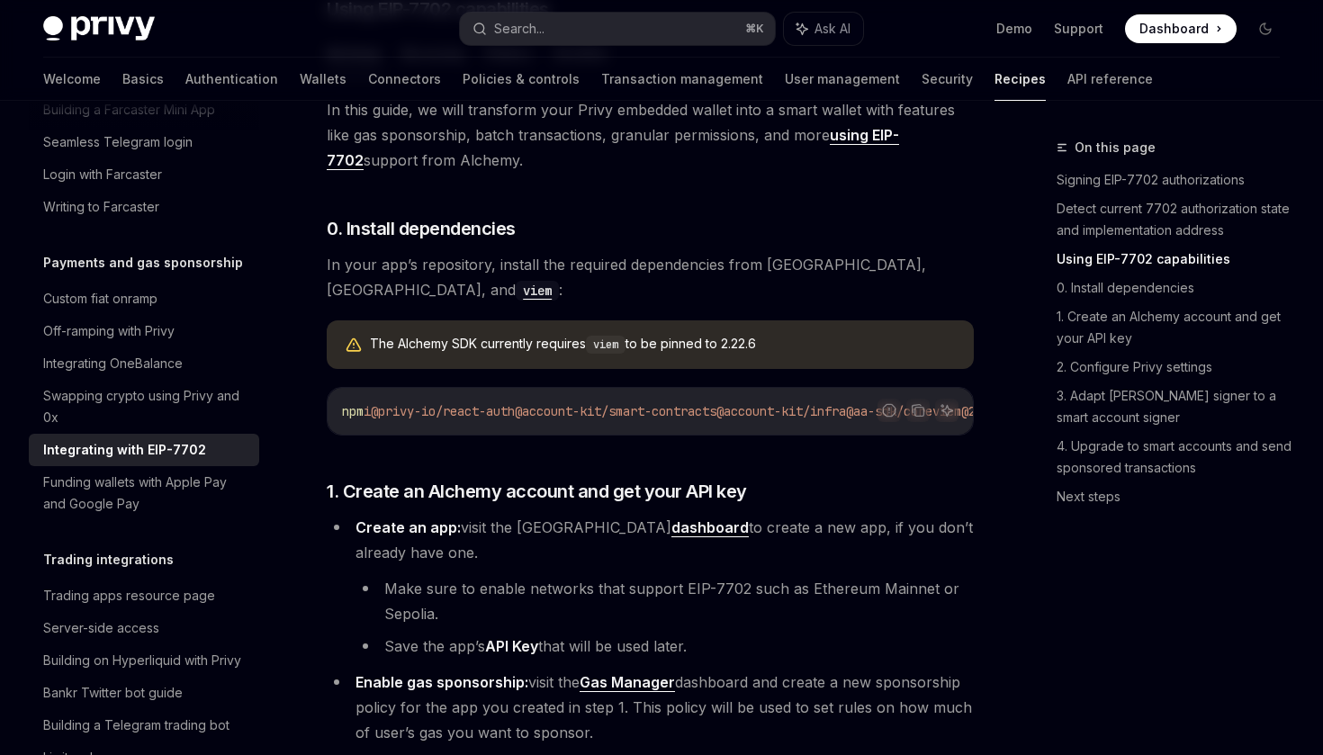
click at [414, 157] on span "In this guide, we will transform your Privy embedded wallet into a smart wallet…" at bounding box center [650, 135] width 647 height 76
click at [526, 157] on span "In this guide, we will transform your Privy embedded wallet into a smart wallet…" at bounding box center [650, 135] width 647 height 76
click at [611, 161] on span "In this guide, we will transform your Privy embedded wallet into a smart wallet…" at bounding box center [650, 135] width 647 height 76
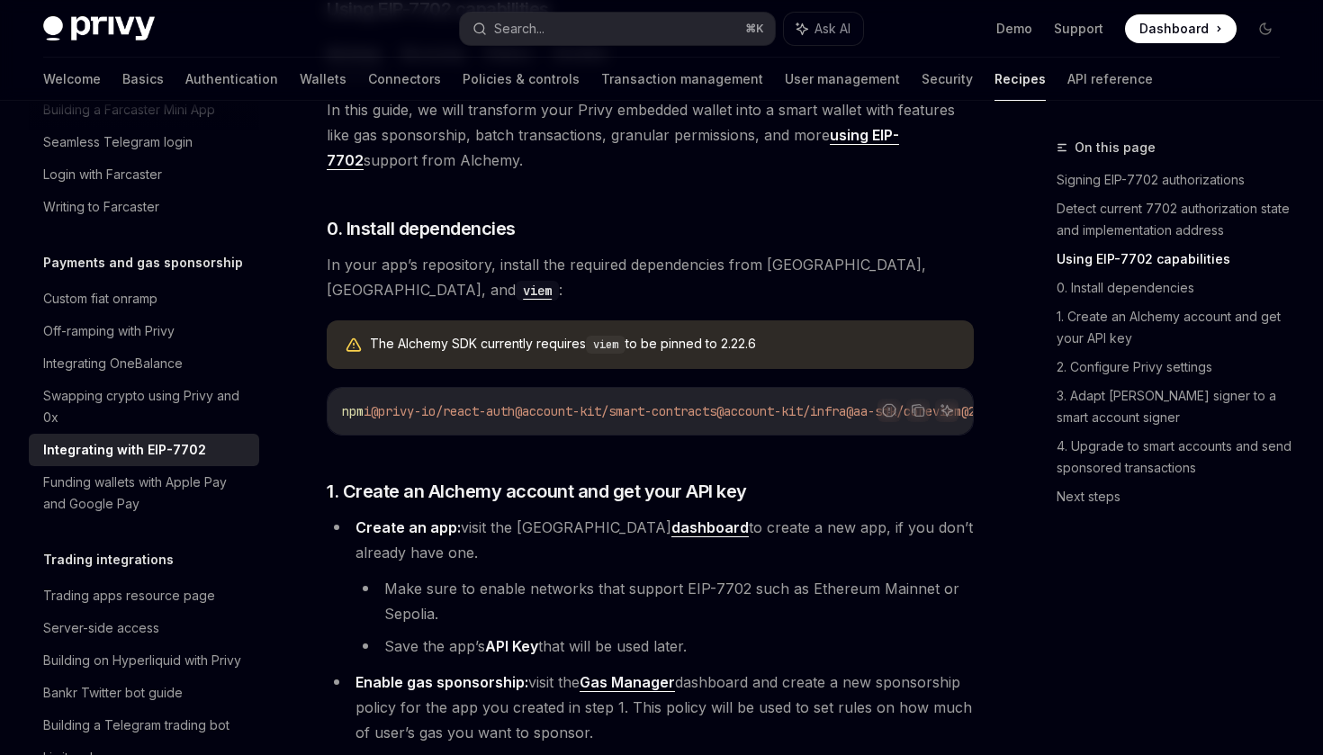
click at [611, 161] on span "In this guide, we will transform your Privy embedded wallet into a smart wallet…" at bounding box center [650, 135] width 647 height 76
click at [697, 162] on span "In this guide, we will transform your Privy embedded wallet into a smart wallet…" at bounding box center [650, 135] width 647 height 76
click at [748, 167] on span "In this guide, we will transform your Privy embedded wallet into a smart wallet…" at bounding box center [650, 135] width 647 height 76
click at [447, 173] on span "In this guide, we will transform your Privy embedded wallet into a smart wallet…" at bounding box center [650, 135] width 647 height 76
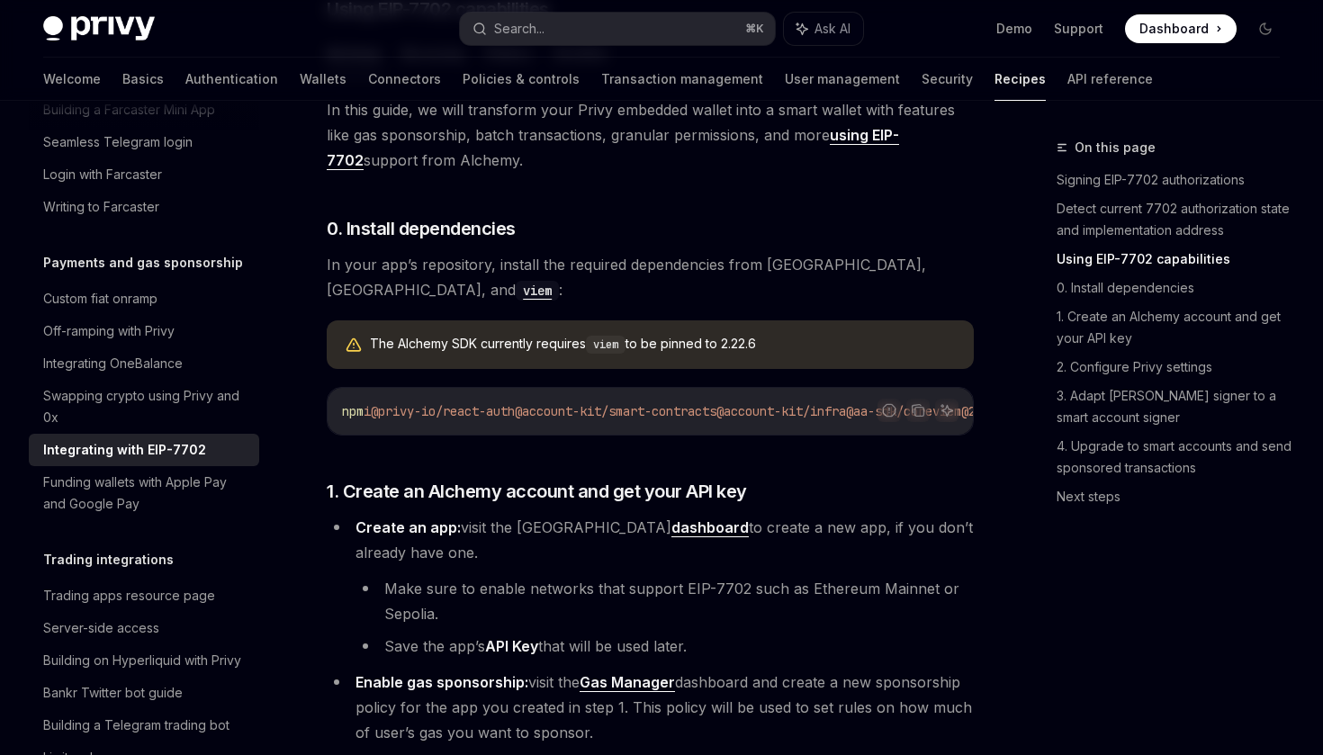
click at [447, 173] on span "In this guide, we will transform your Privy embedded wallet into a smart wallet…" at bounding box center [650, 135] width 647 height 76
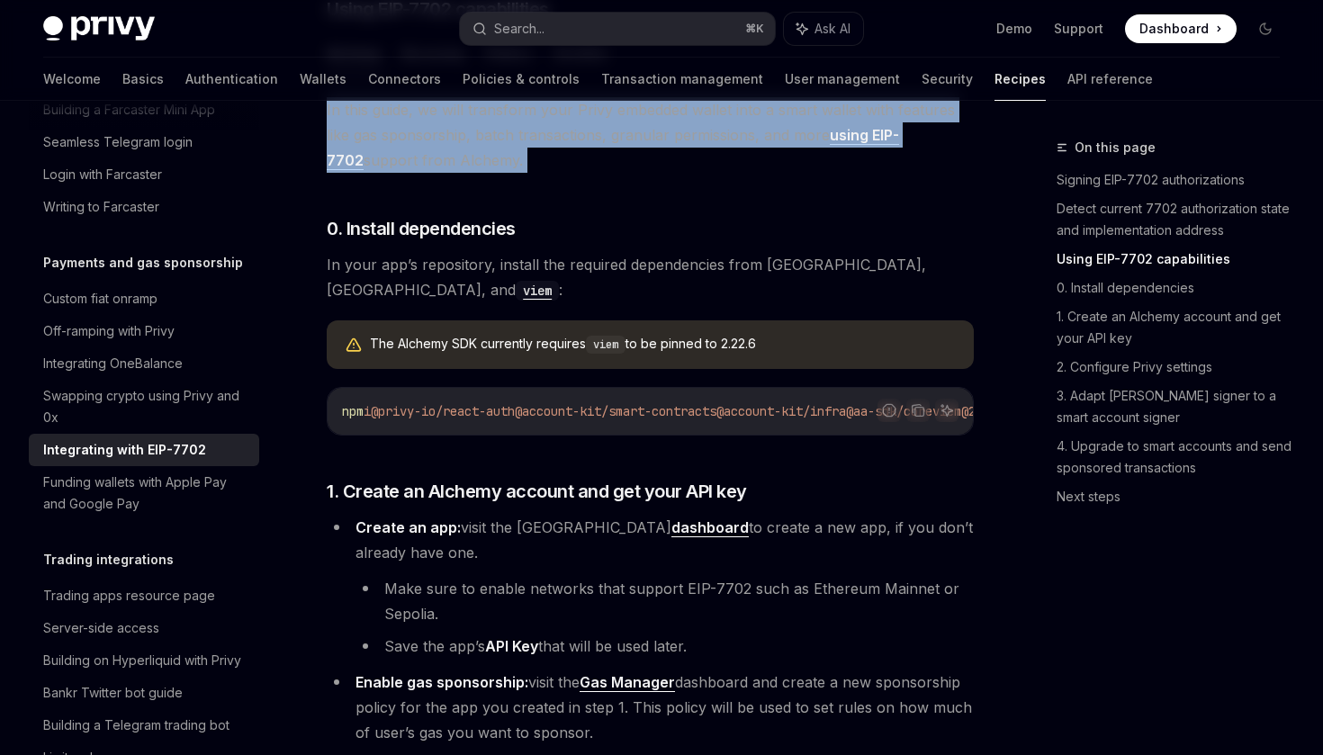
click at [522, 173] on span "In this guide, we will transform your Privy embedded wallet into a smart wallet…" at bounding box center [650, 135] width 647 height 76
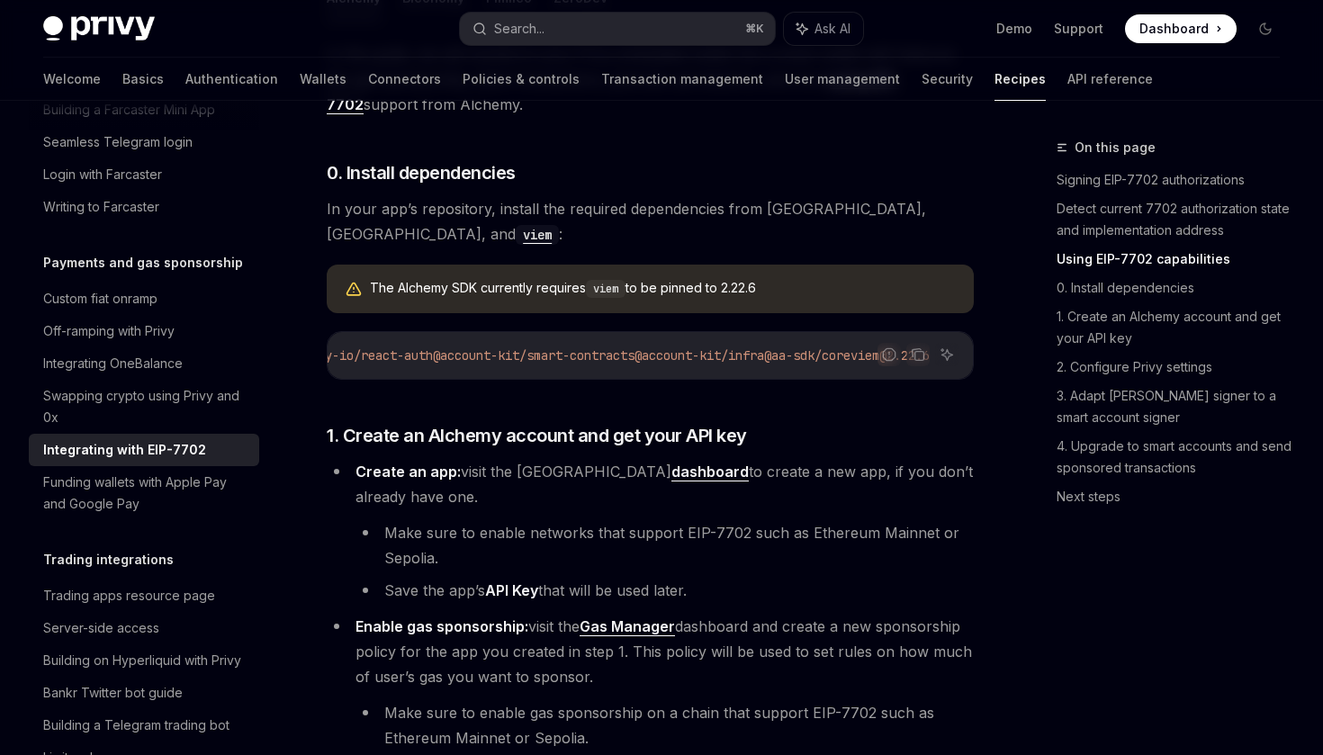
scroll to position [0, 0]
click at [664, 357] on span "@account-kit/smart-contracts" at bounding box center [616, 355] width 202 height 16
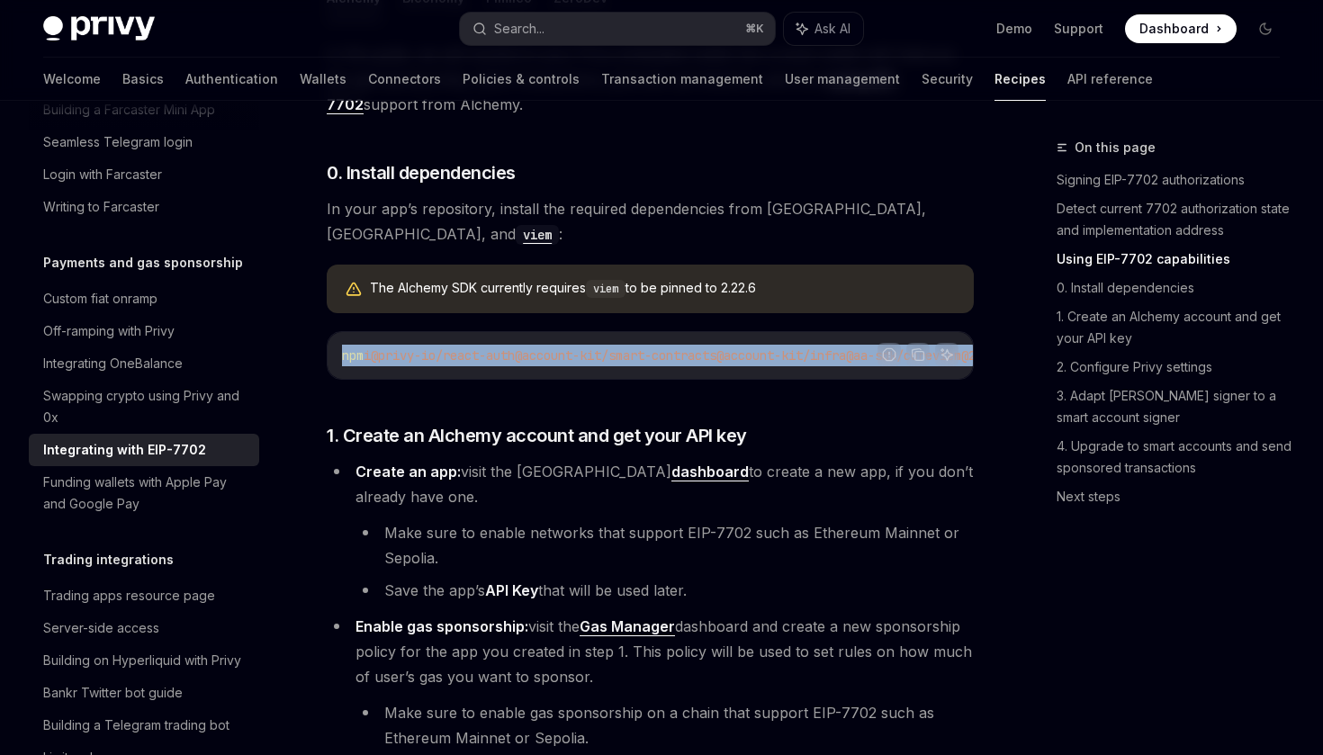
click at [759, 358] on span "@account-kit/infra" at bounding box center [782, 355] width 130 height 16
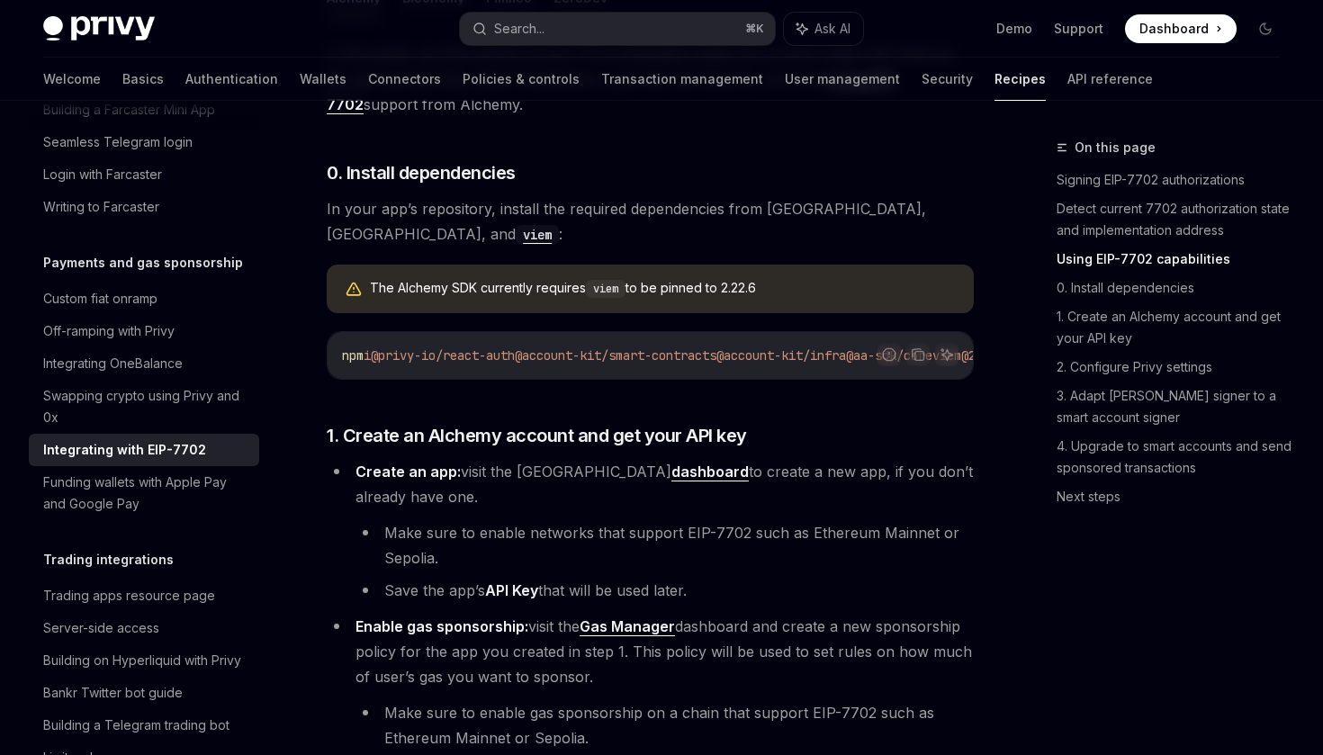
click at [759, 358] on span "@account-kit/infra" at bounding box center [782, 355] width 130 height 16
click at [923, 360] on icon "Copy the contents from the code block" at bounding box center [919, 355] width 9 height 9
click at [747, 366] on code "npm i @privy-io/react-auth @account-kit/smart-contracts @account-kit/infra @aa-…" at bounding box center [698, 356] width 713 height 22
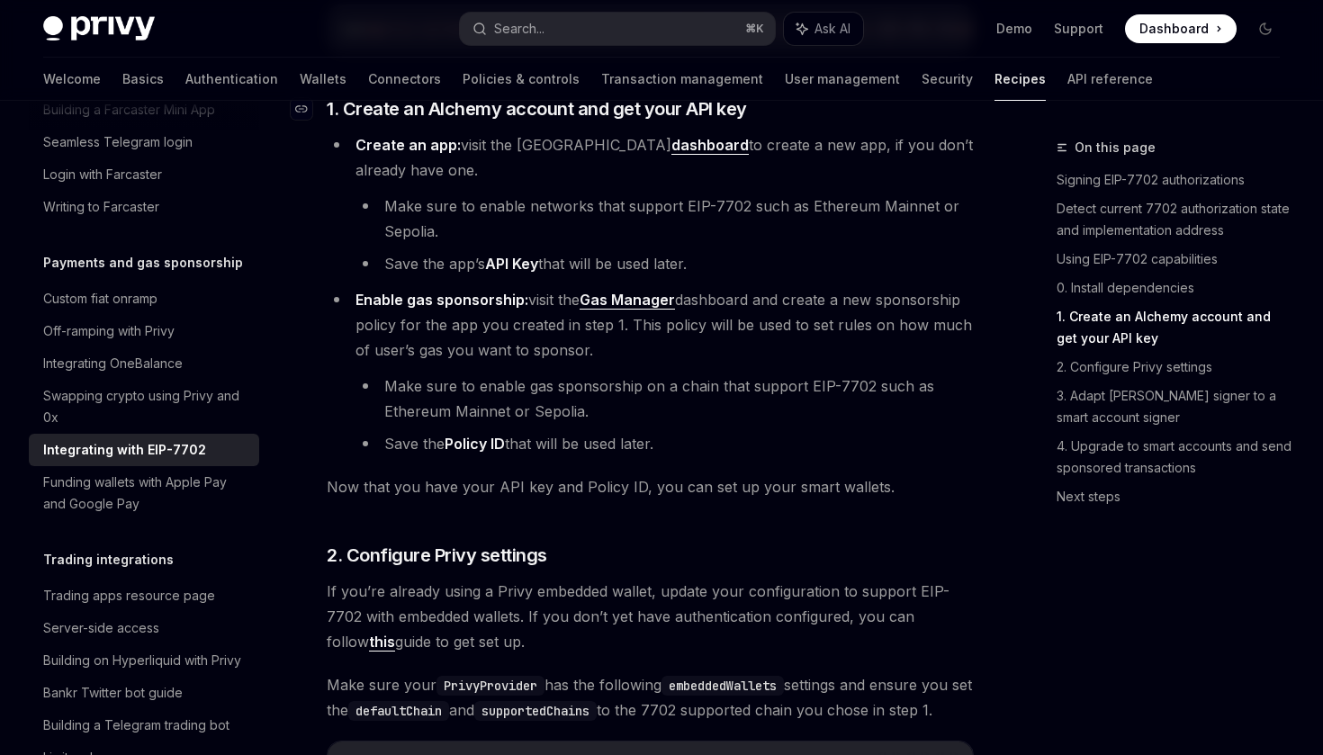
scroll to position [1764, 0]
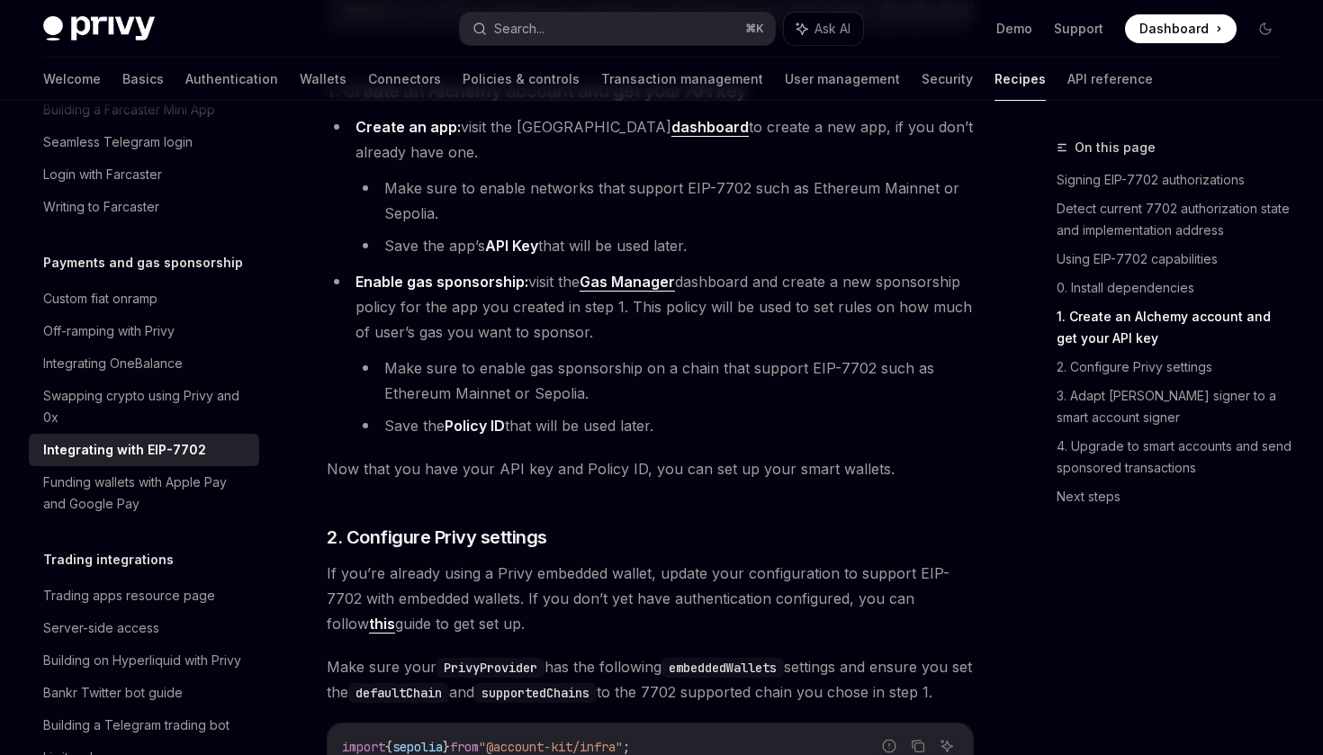
click at [601, 212] on li "Make sure to enable networks that support EIP-7702 such as Ethereum Mainnet or …" at bounding box center [665, 201] width 618 height 50
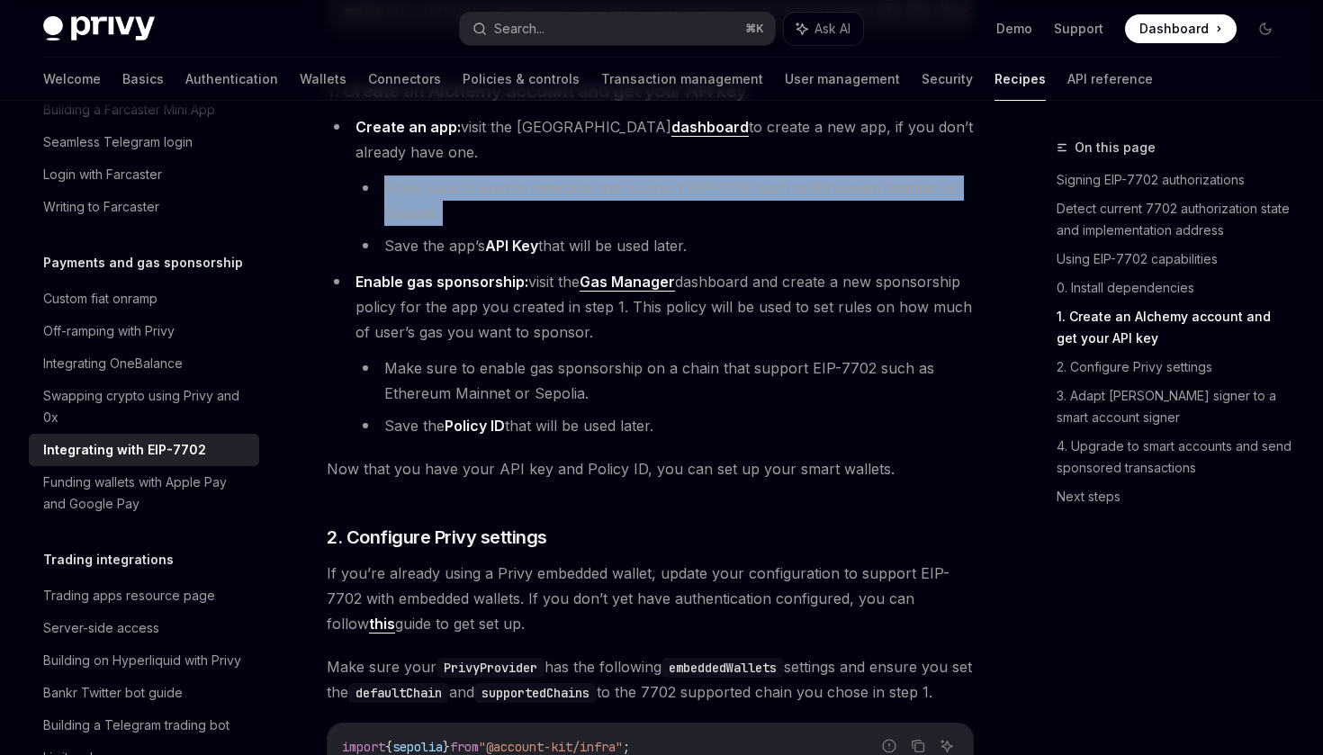
click at [645, 212] on li "Make sure to enable networks that support EIP-7702 such as Ethereum Mainnet or …" at bounding box center [665, 201] width 618 height 50
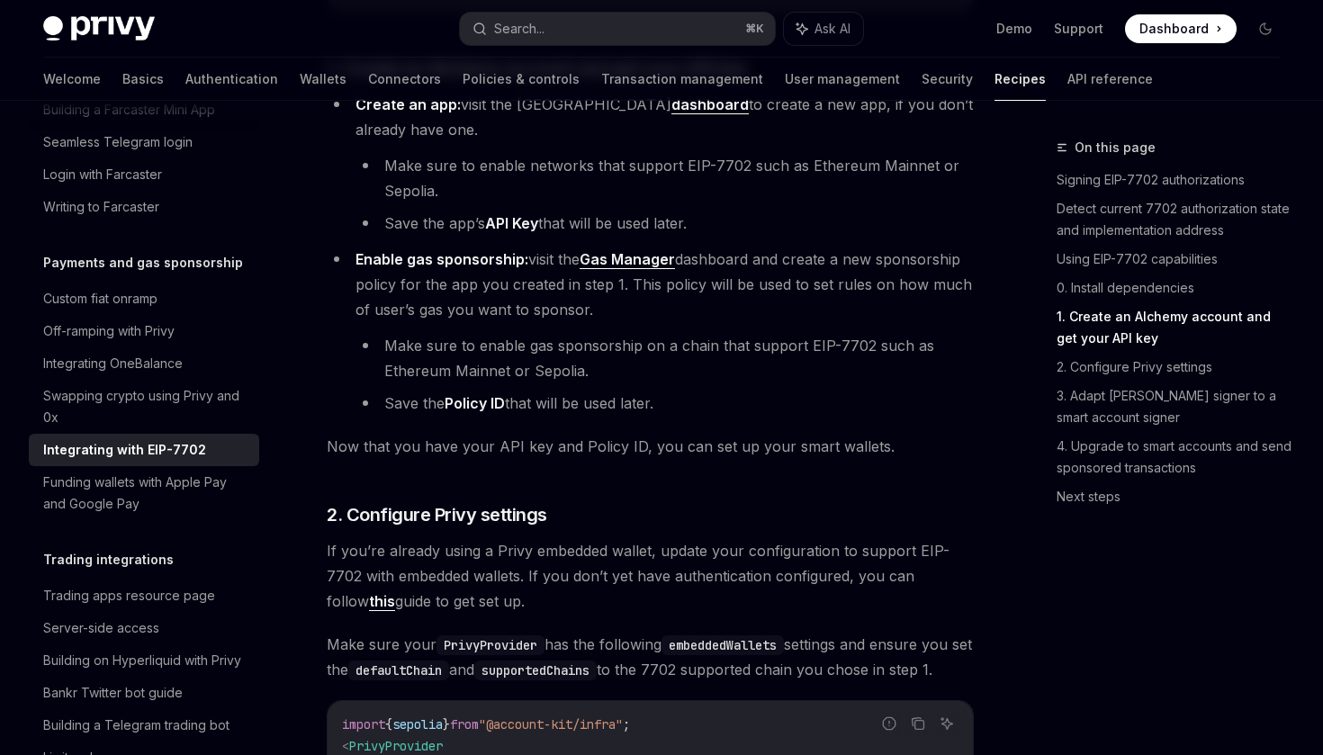
scroll to position [1788, 0]
click at [620, 165] on li "Make sure to enable networks that support EIP-7702 such as Ethereum Mainnet or …" at bounding box center [665, 177] width 618 height 50
click at [654, 177] on li "Make sure to enable networks that support EIP-7702 such as Ethereum Mainnet or …" at bounding box center [665, 177] width 618 height 50
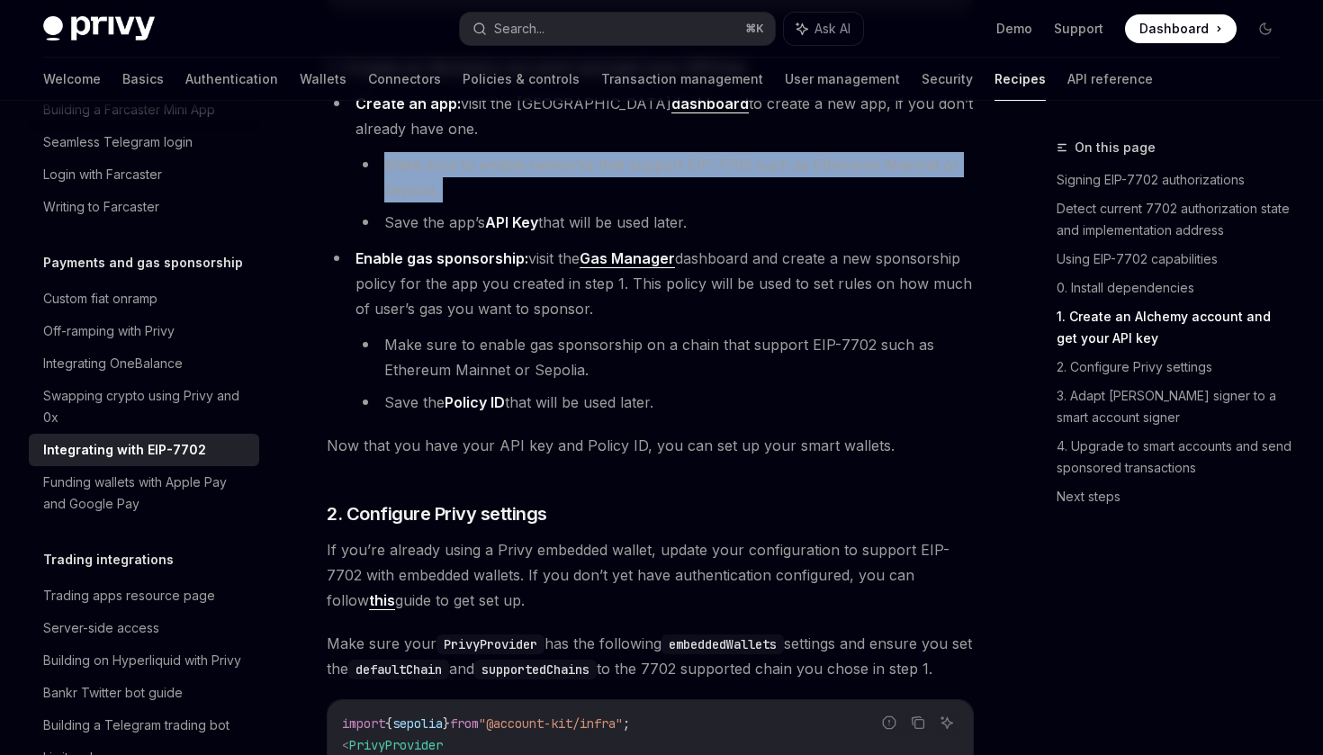
click at [704, 179] on li "Make sure to enable networks that support EIP-7702 such as Ethereum Mainnet or …" at bounding box center [665, 177] width 618 height 50
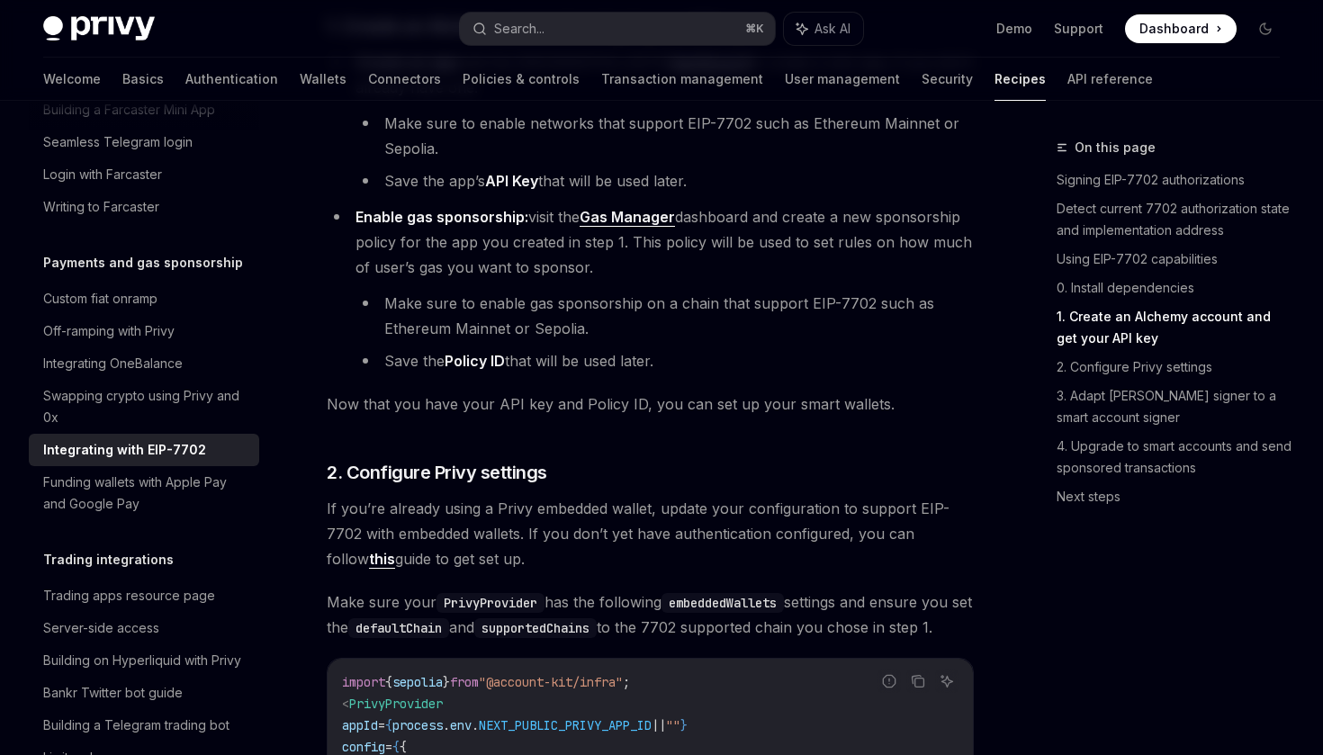
scroll to position [1830, 0]
click at [671, 179] on ul "Make sure to enable networks that support EIP-7702 such as Ethereum Mainnet or …" at bounding box center [665, 151] width 618 height 83
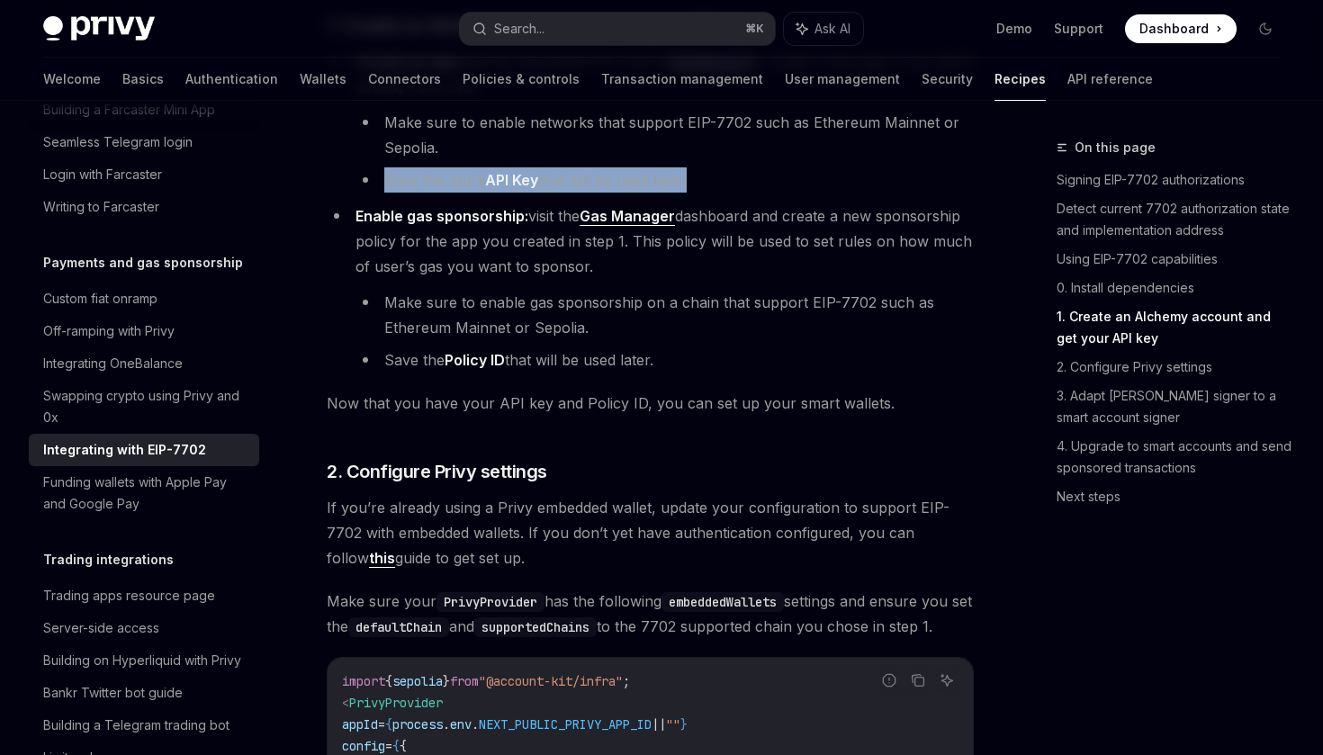
click at [705, 193] on li "Save the app’s API Key that will be used later." at bounding box center [665, 179] width 618 height 25
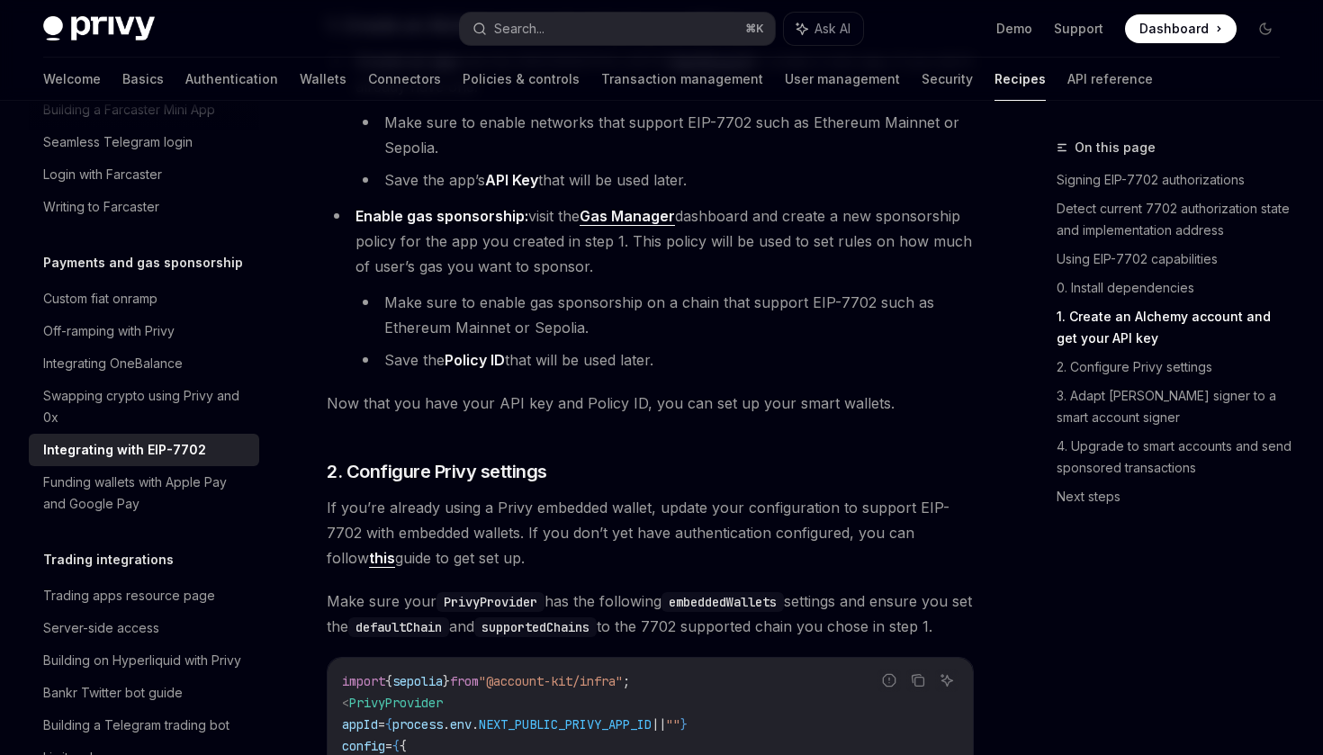
scroll to position [1852, 0]
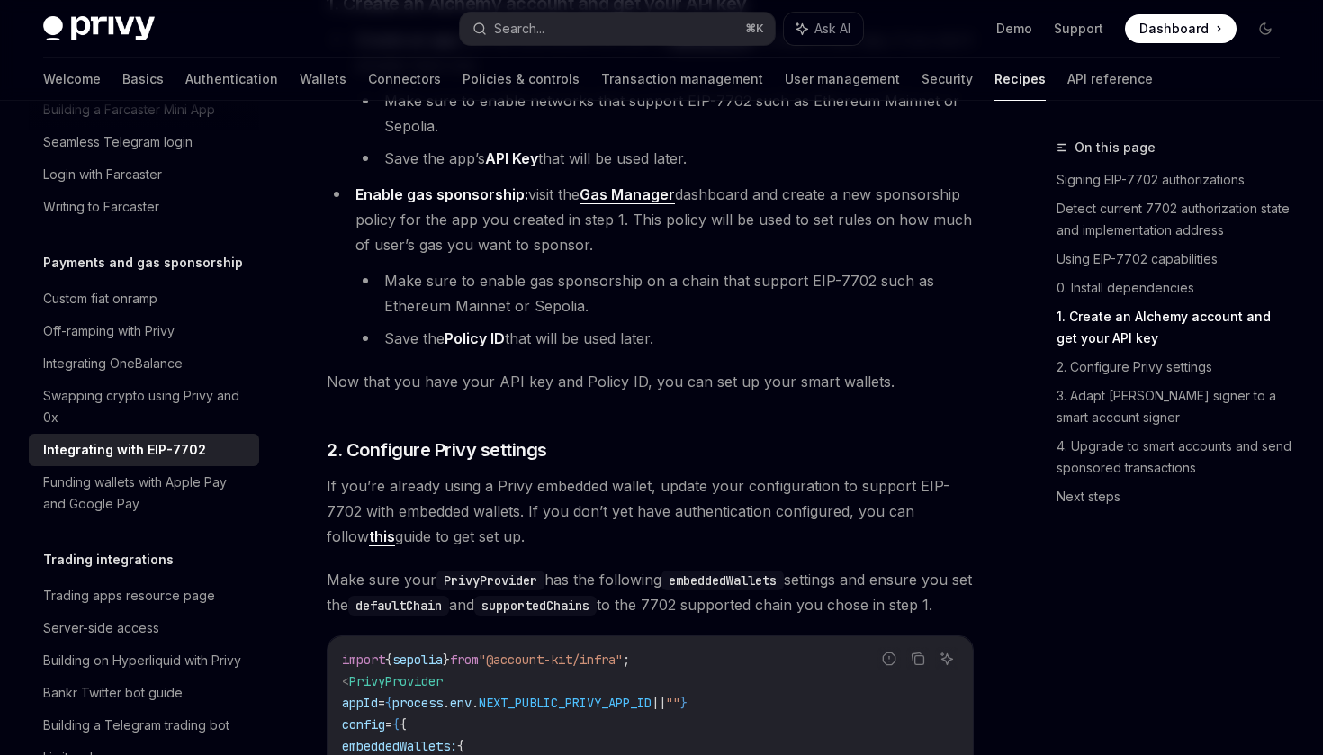
click at [596, 171] on li "Save the app’s API Key that will be used later." at bounding box center [665, 158] width 618 height 25
click at [645, 171] on li "Save the app’s API Key that will be used later." at bounding box center [665, 158] width 618 height 25
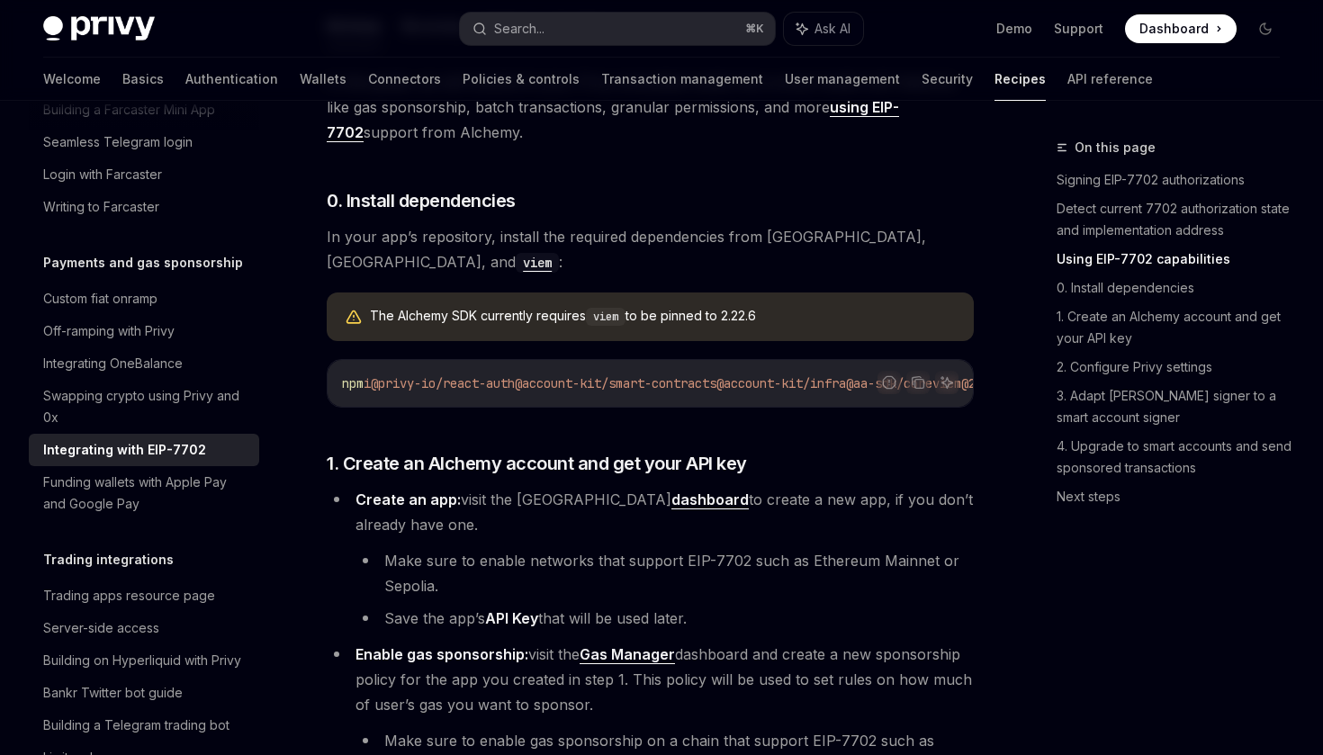
scroll to position [1383, 0]
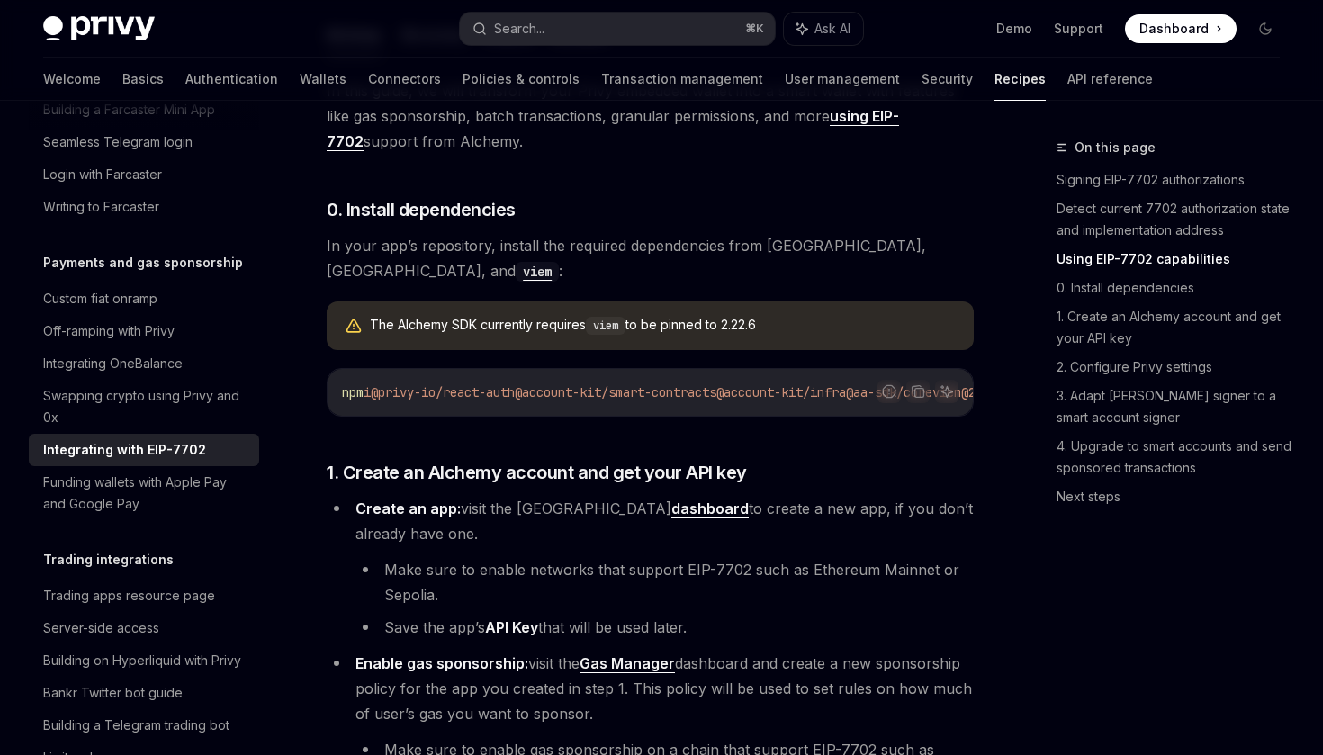
drag, startPoint x: 727, startPoint y: 335, endPoint x: 830, endPoint y: 335, distance: 102.6
click at [830, 335] on div "The Alchemy SDK currently requires viem to be pinned to 2.22.6" at bounding box center [663, 326] width 586 height 20
copy div "2.22.6"
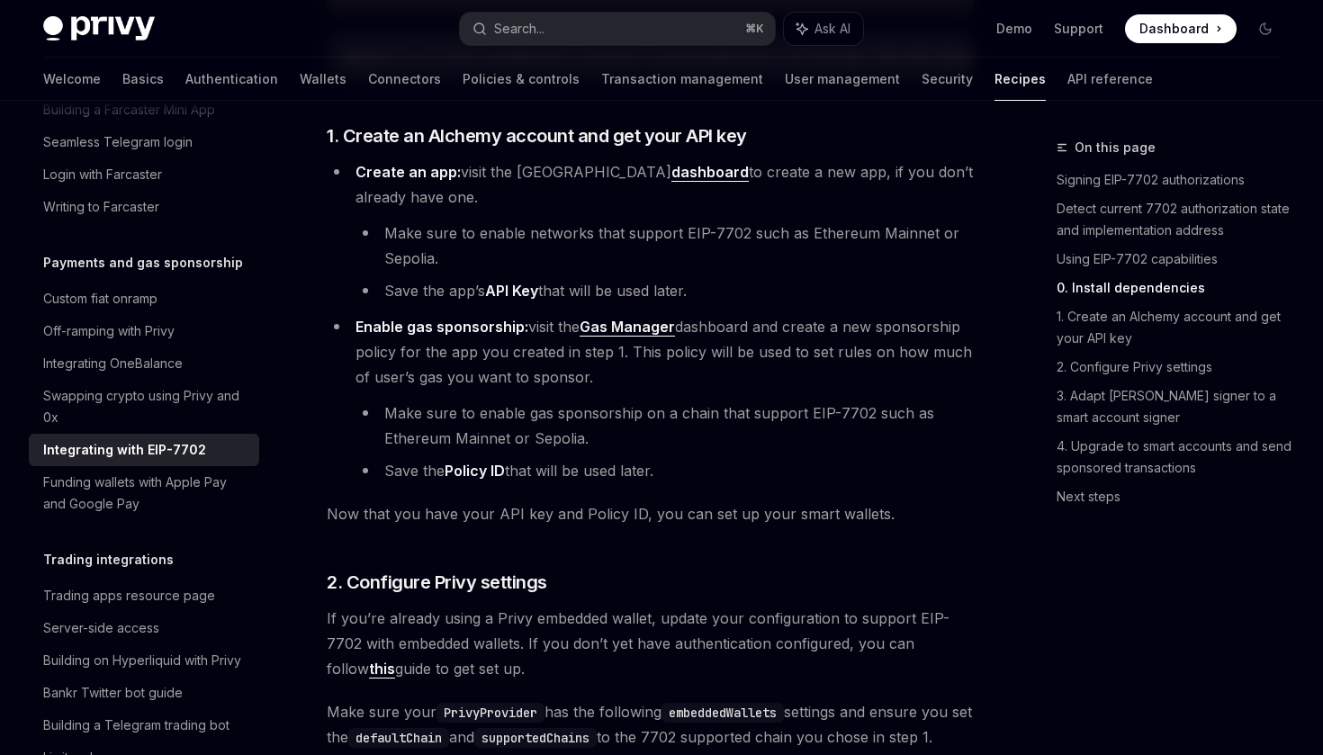
scroll to position [1740, 0]
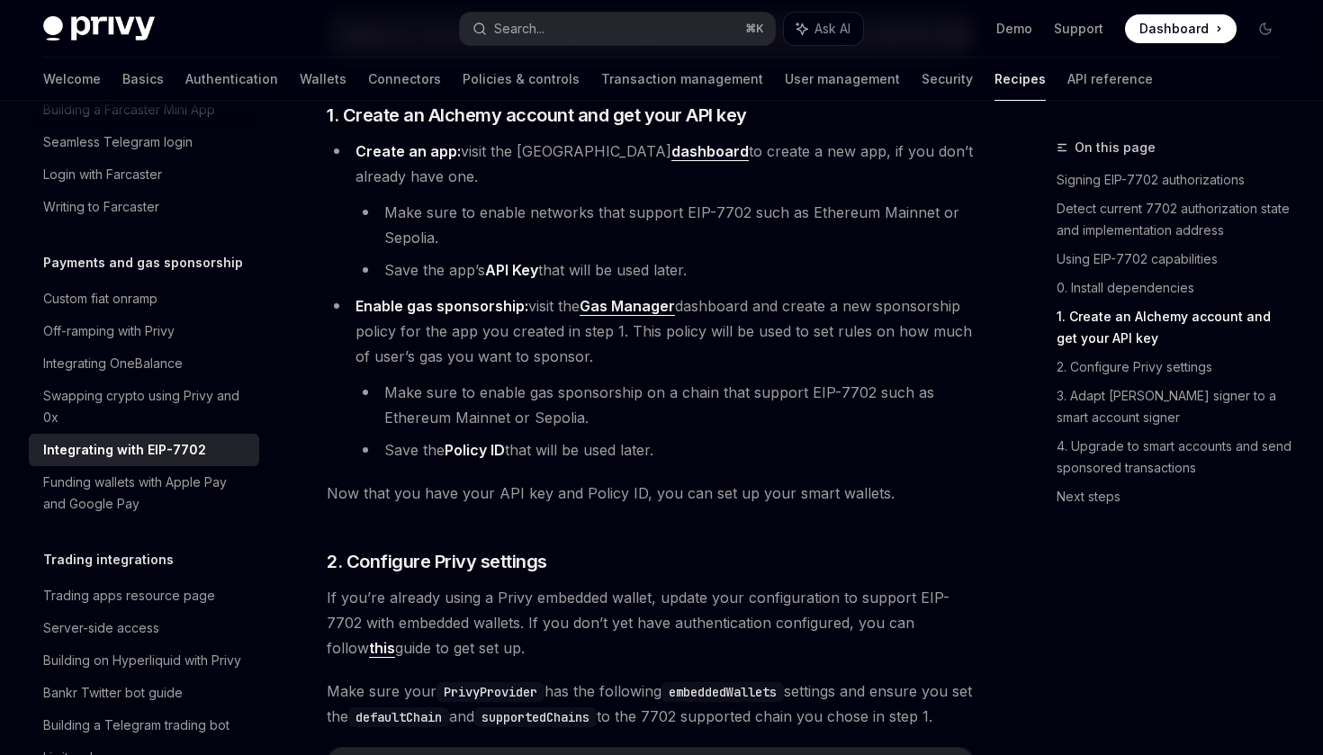
click at [765, 236] on li "Make sure to enable networks that support EIP-7702 such as Ethereum Mainnet or …" at bounding box center [665, 225] width 618 height 50
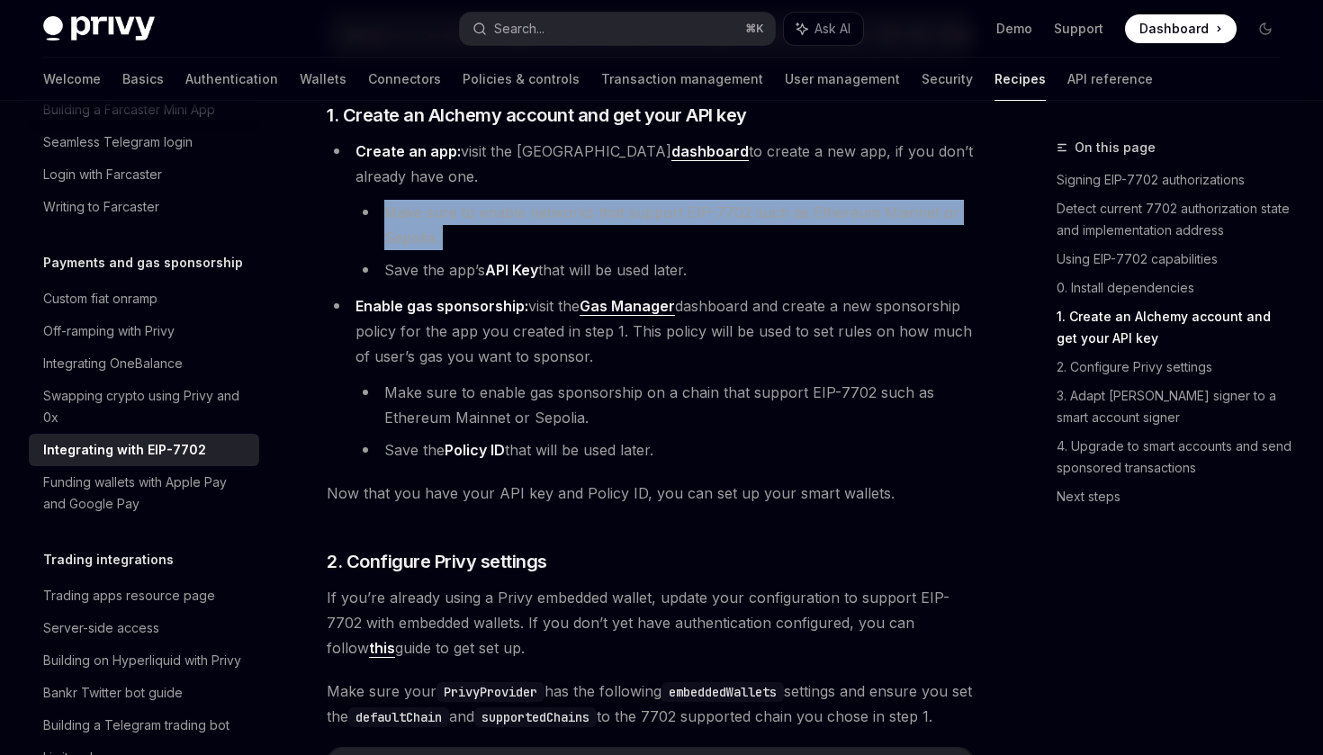
click at [820, 234] on li "Make sure to enable networks that support EIP-7702 such as Ethereum Mainnet or …" at bounding box center [665, 225] width 618 height 50
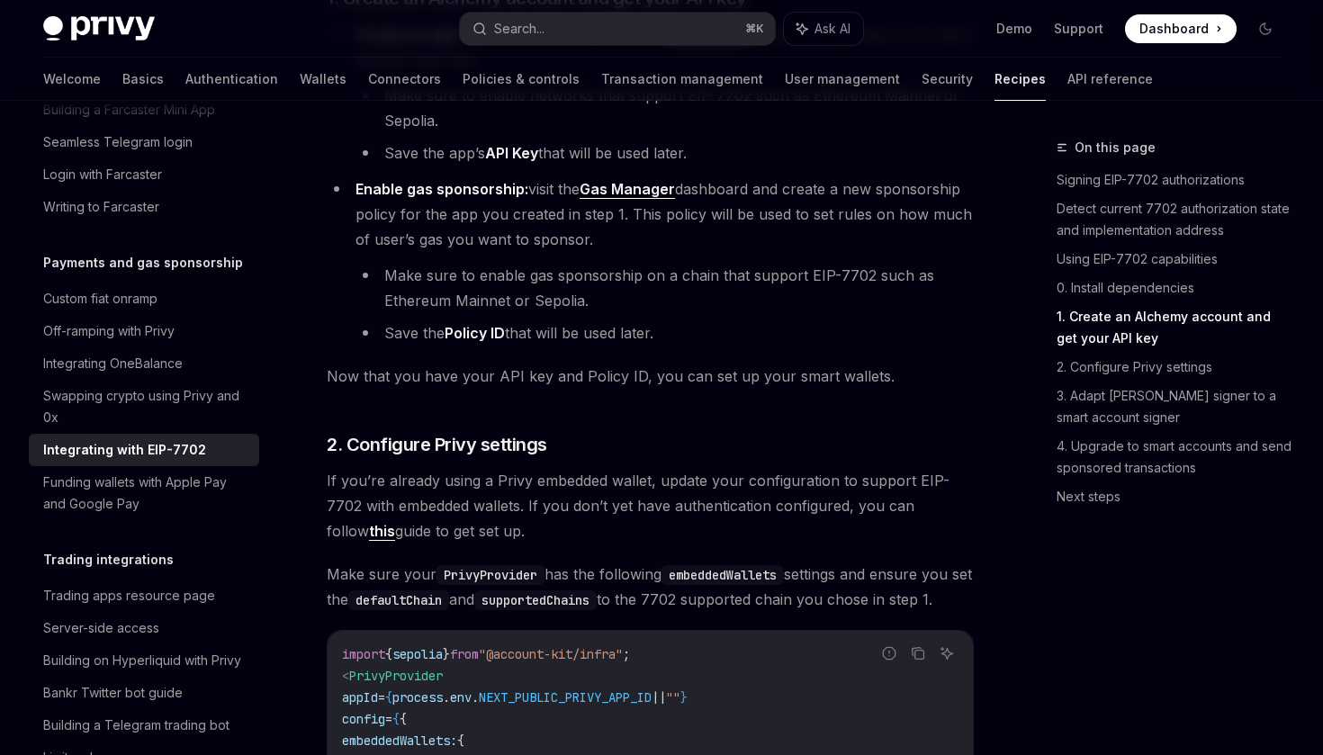
scroll to position [1862, 0]
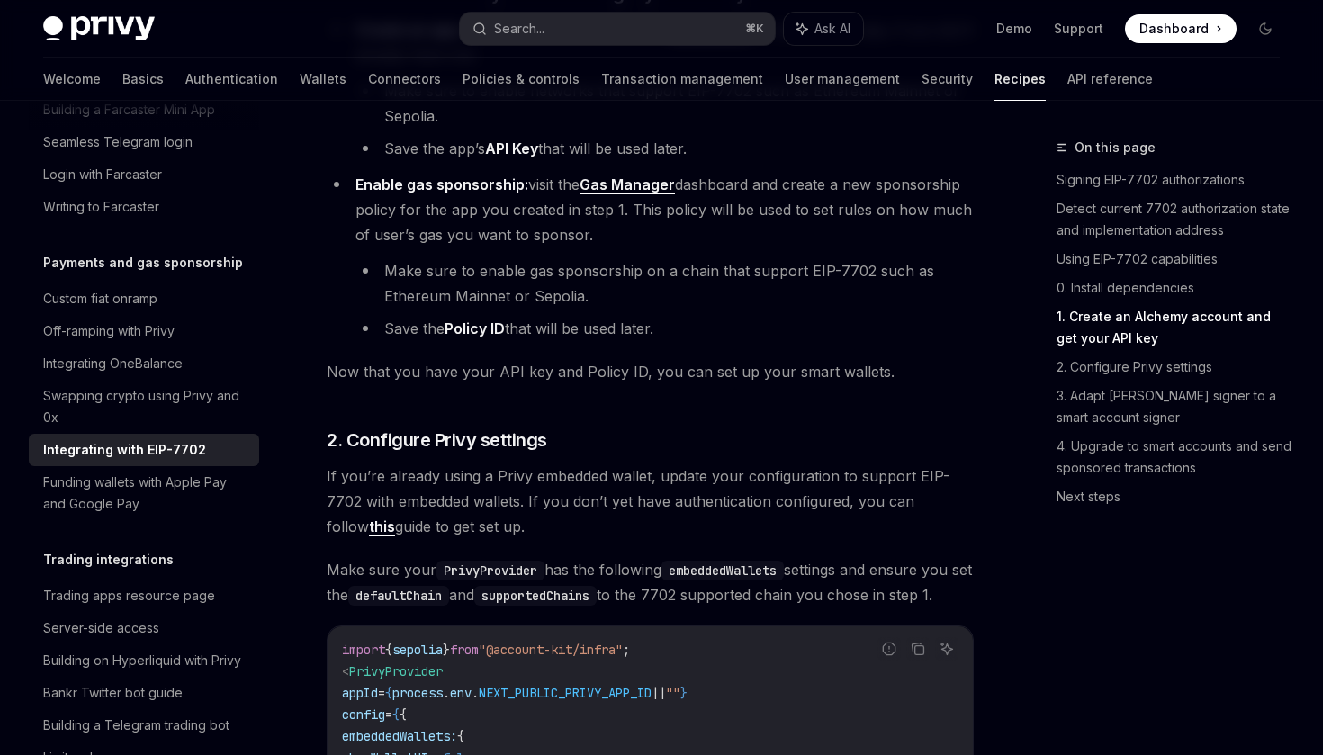
click at [744, 255] on li "Enable gas sponsorship: visit the Gas Manager dashboard and create a new sponso…" at bounding box center [650, 256] width 647 height 169
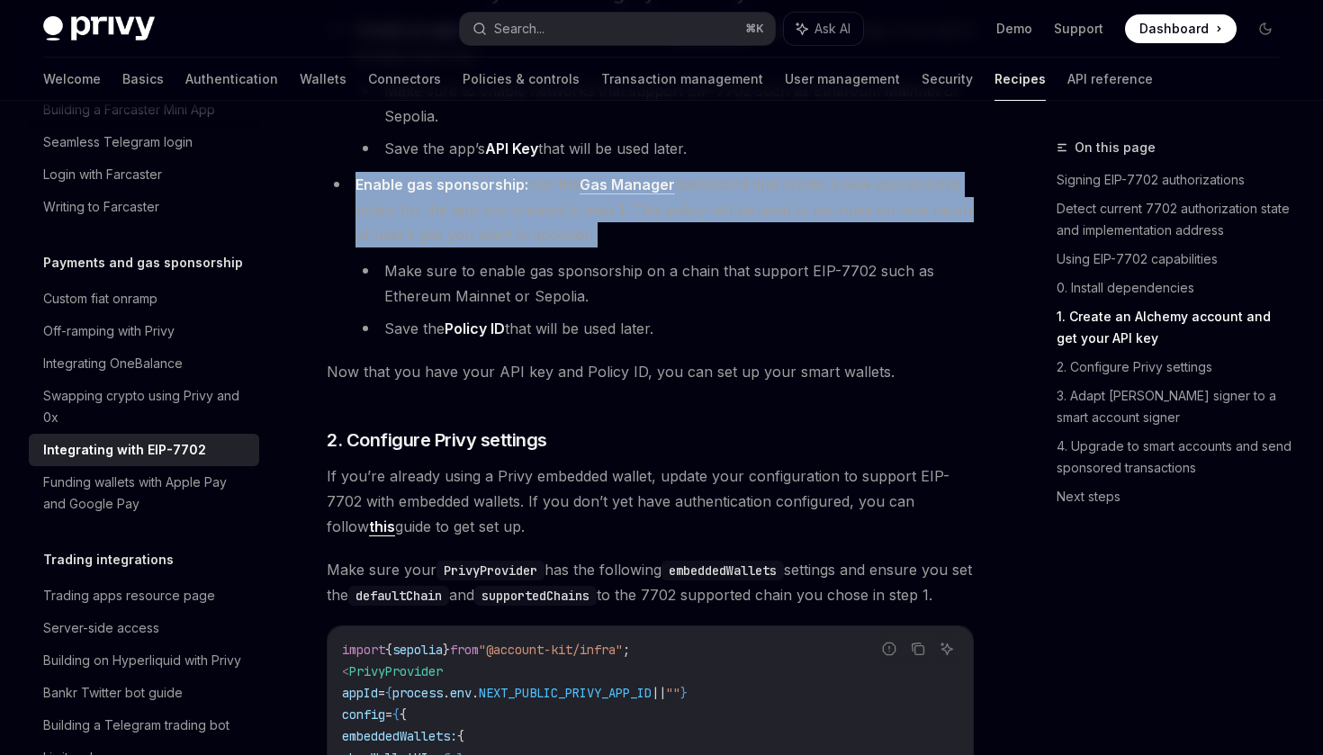
click at [744, 255] on li "Enable gas sponsorship: visit the Gas Manager dashboard and create a new sponso…" at bounding box center [650, 256] width 647 height 169
click at [799, 287] on li "Make sure to enable gas sponsorship on a chain that support EIP-7702 such as Et…" at bounding box center [665, 283] width 618 height 50
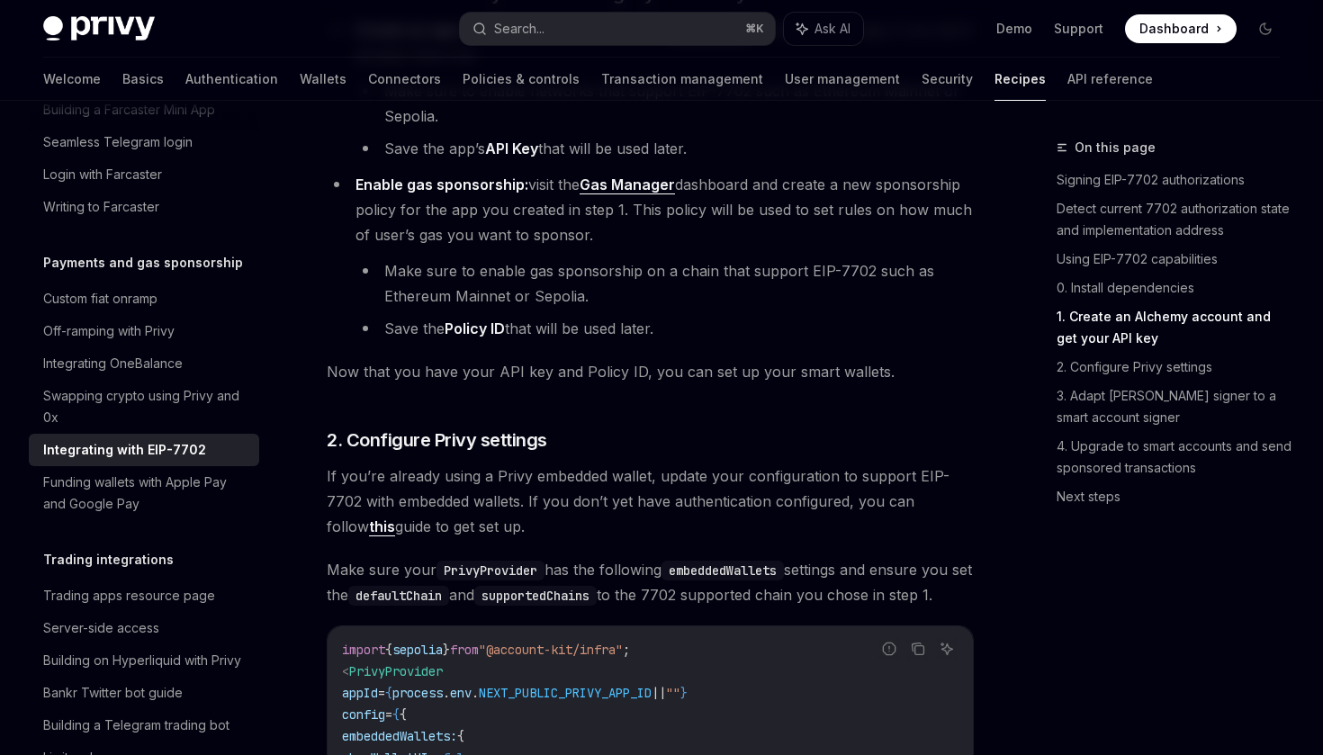
click at [807, 309] on li "Make sure to enable gas sponsorship on a chain that support EIP-7702 such as Et…" at bounding box center [665, 283] width 618 height 50
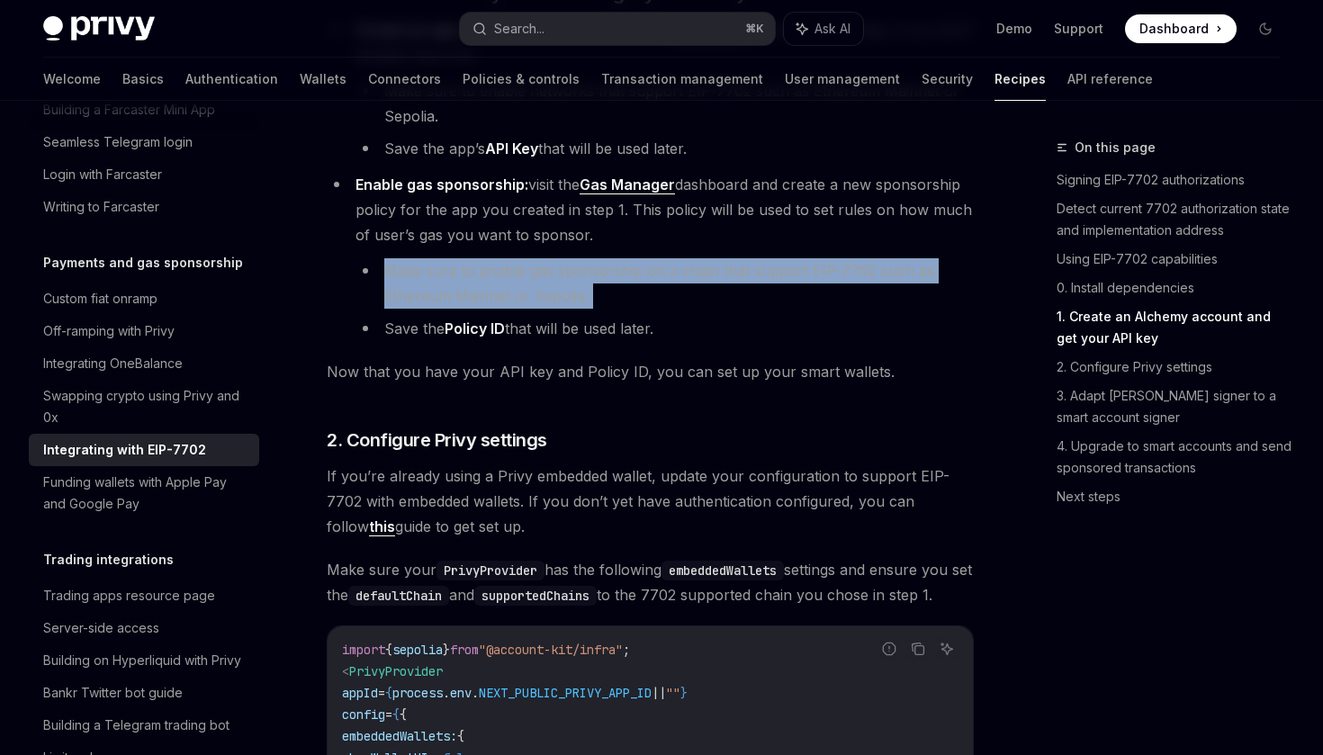
click at [839, 307] on li "Make sure to enable gas sponsorship on a chain that support EIP-7702 such as Et…" at bounding box center [665, 283] width 618 height 50
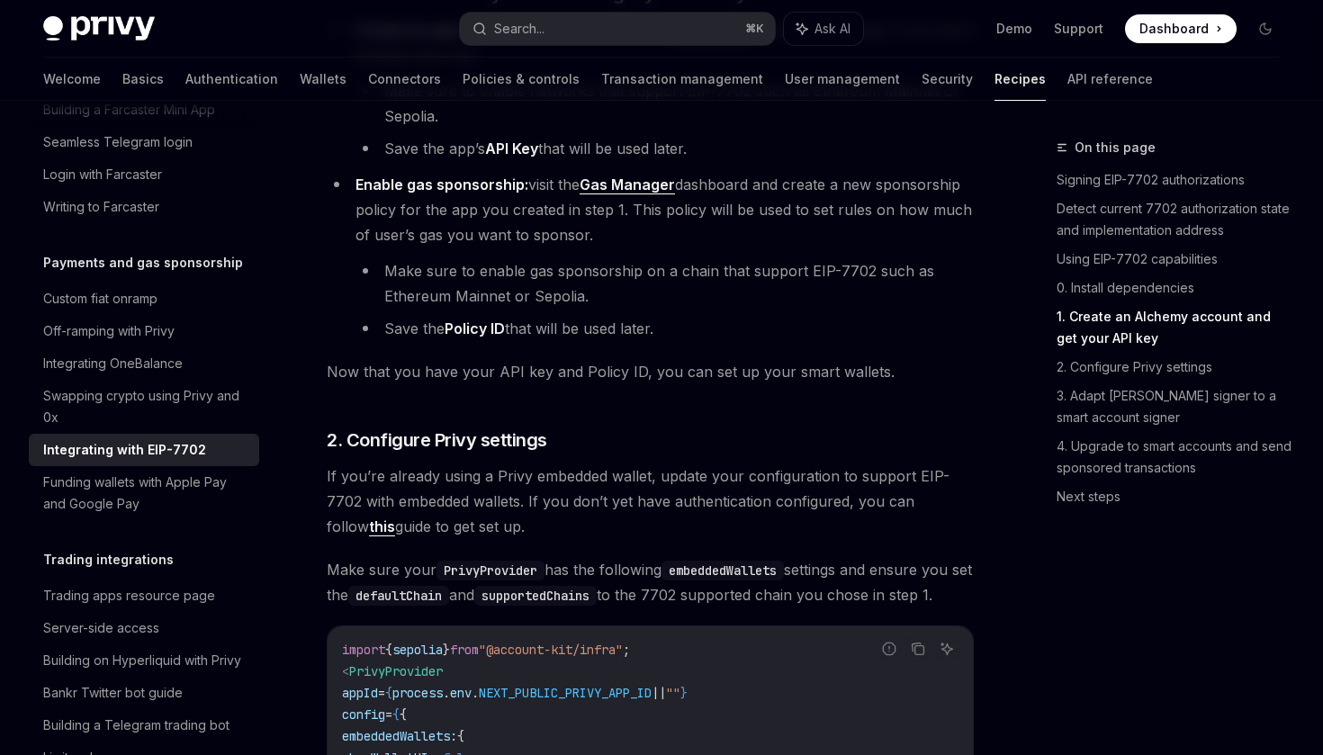
click at [837, 331] on li "Save the Policy ID that will be used later." at bounding box center [665, 328] width 618 height 25
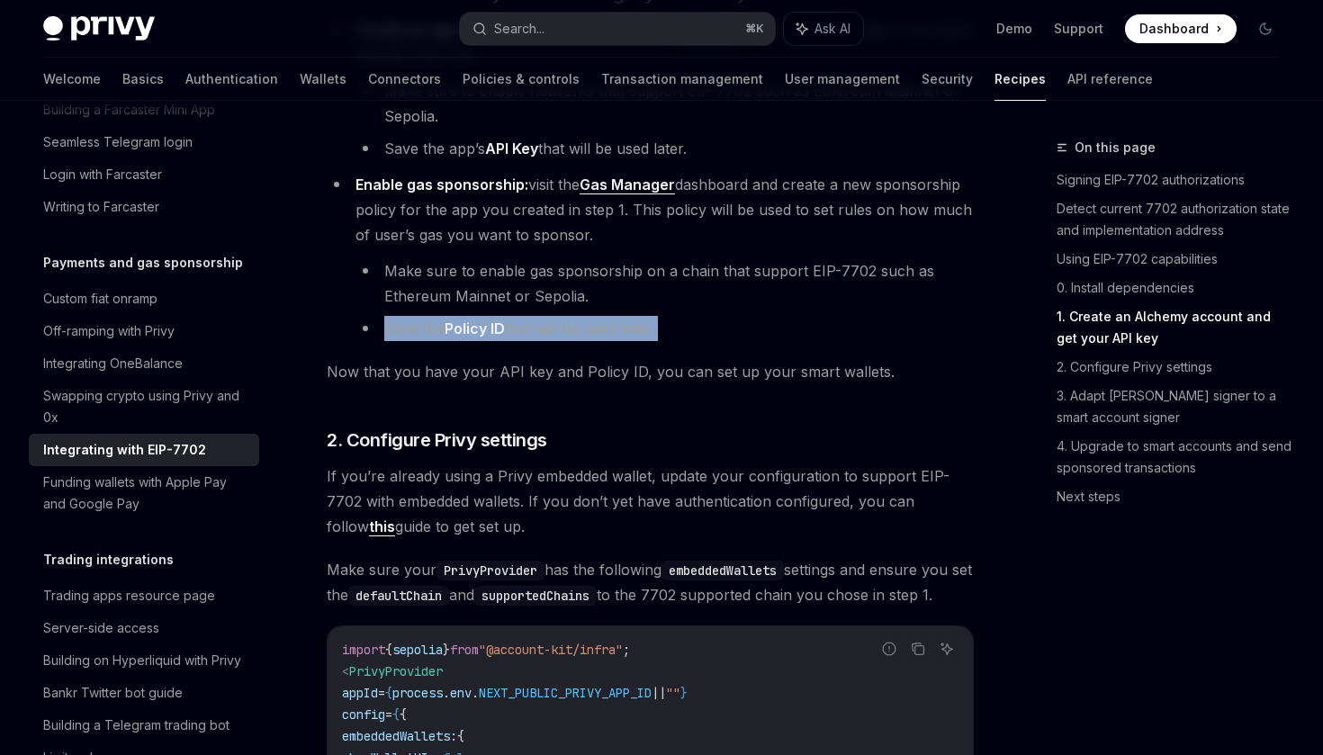
click at [879, 341] on li "Save the Policy ID that will be used later." at bounding box center [665, 328] width 618 height 25
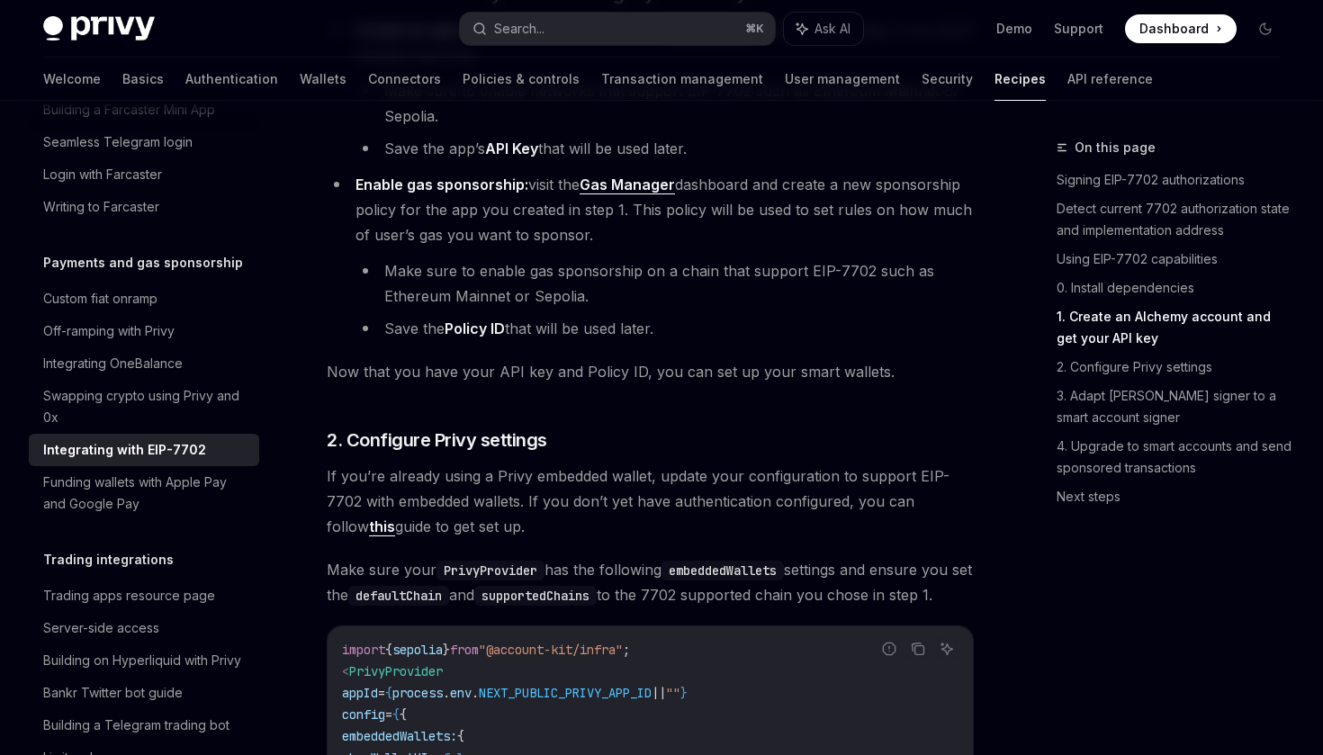
click at [837, 292] on li "Make sure to enable gas sponsorship on a chain that support EIP-7702 such as Et…" at bounding box center [665, 283] width 618 height 50
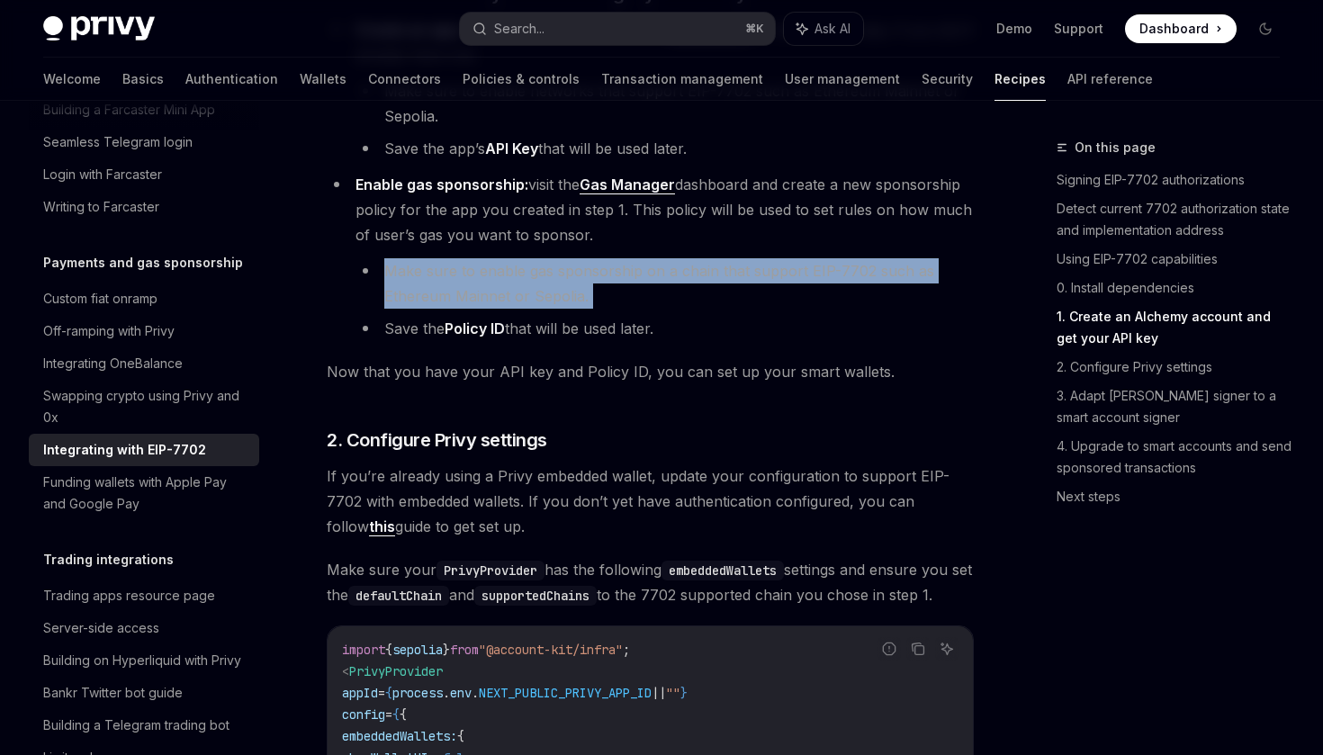
click at [868, 299] on li "Make sure to enable gas sponsorship on a chain that support EIP-7702 such as Et…" at bounding box center [665, 283] width 618 height 50
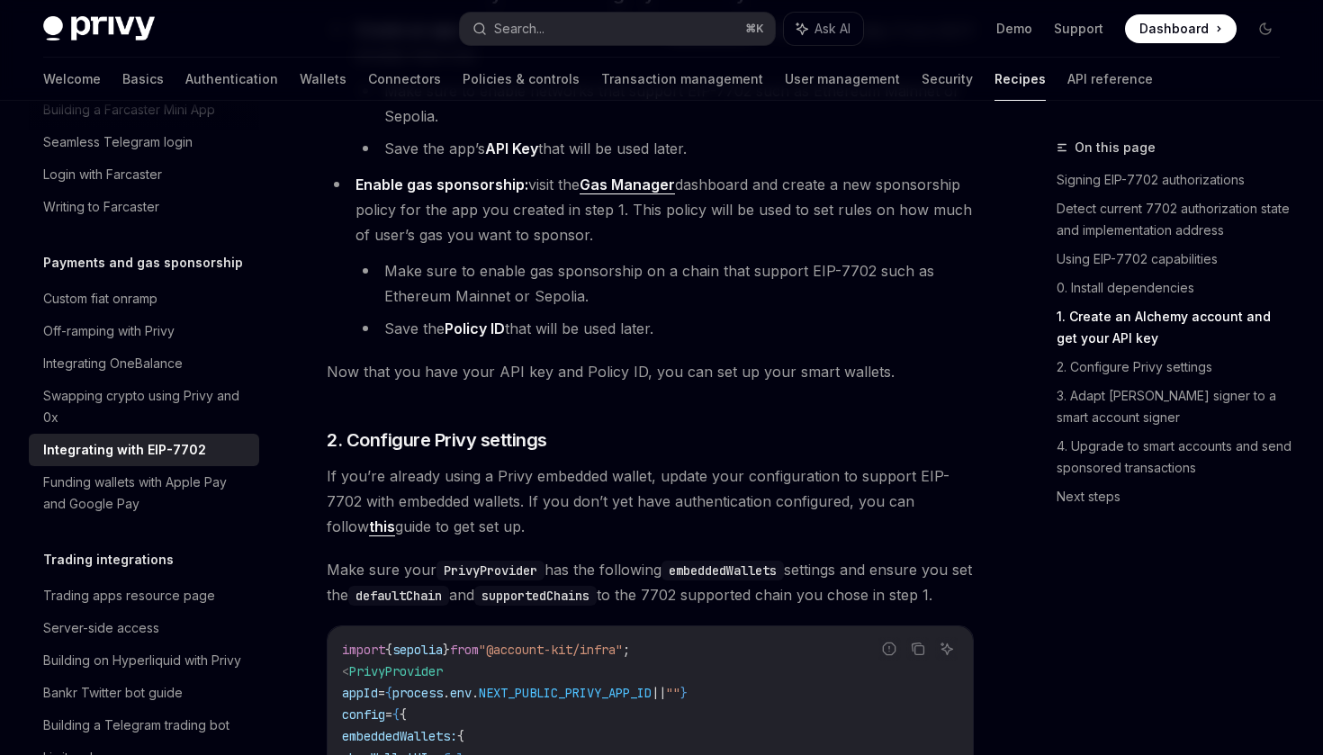
scroll to position [1883, 0]
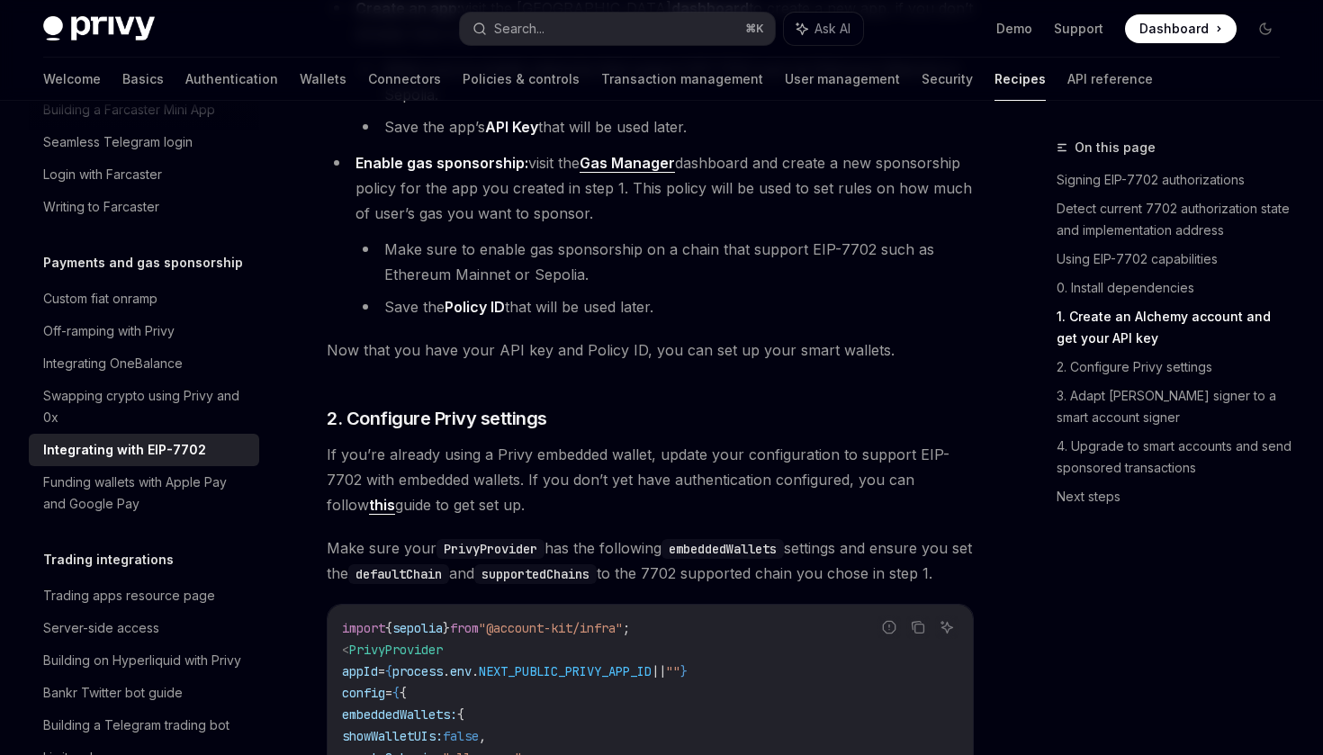
click at [809, 254] on li "Make sure to enable gas sponsorship on a chain that support EIP-7702 such as Et…" at bounding box center [665, 262] width 618 height 50
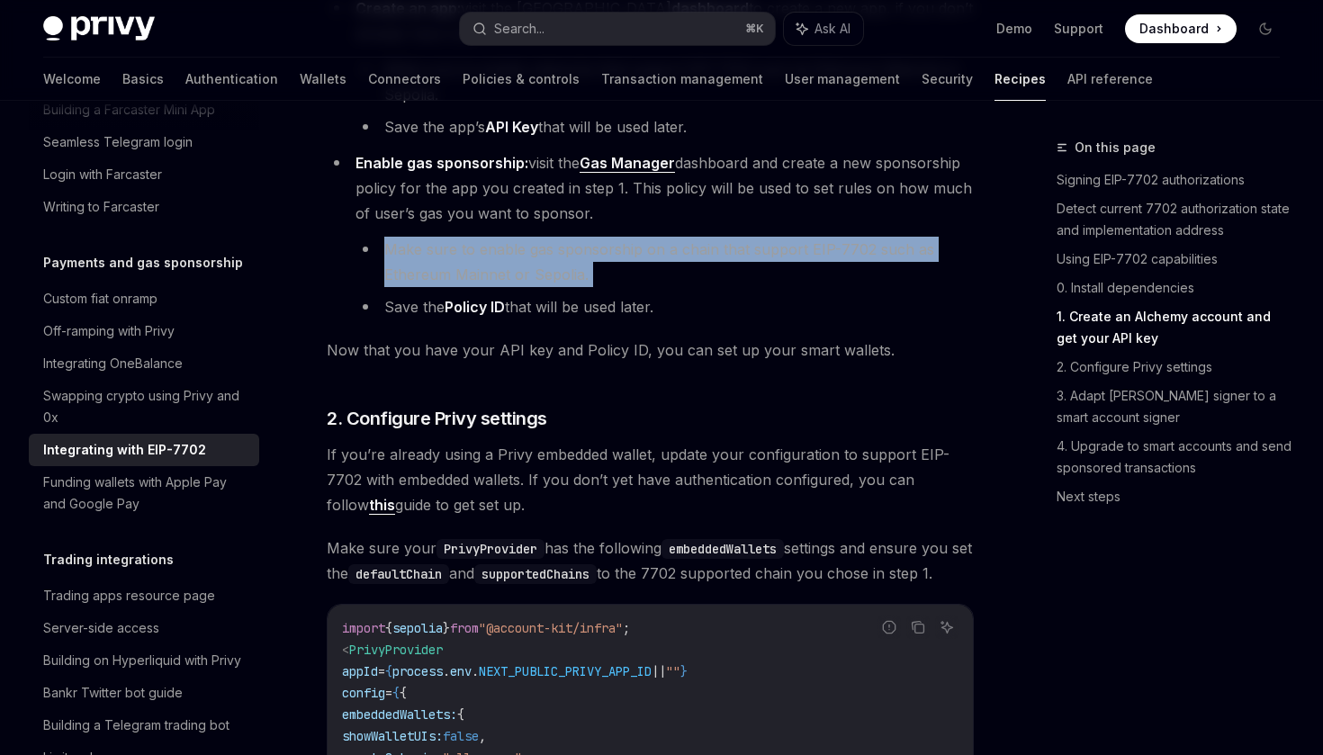
click at [852, 280] on li "Make sure to enable gas sponsorship on a chain that support EIP-7702 such as Et…" at bounding box center [665, 262] width 618 height 50
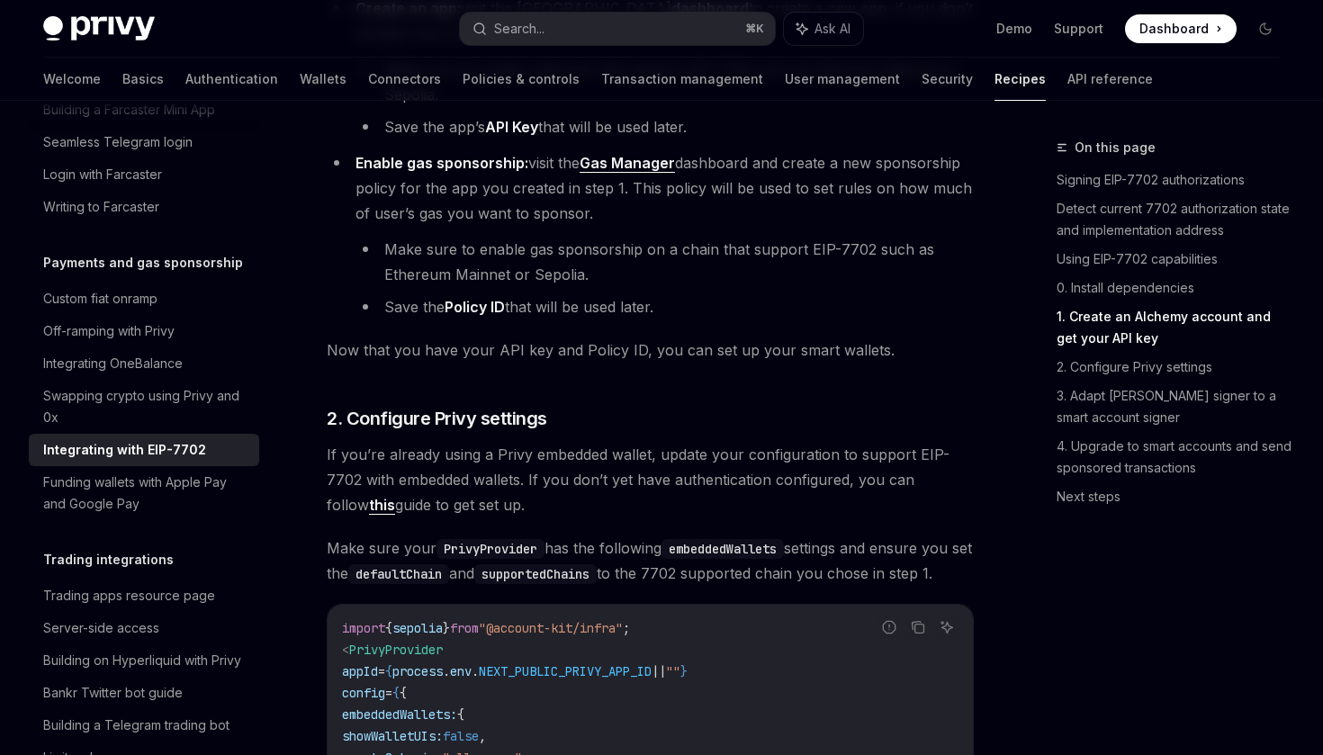
click at [627, 274] on li "Make sure to enable gas sponsorship on a chain that support EIP-7702 such as Et…" at bounding box center [665, 262] width 618 height 50
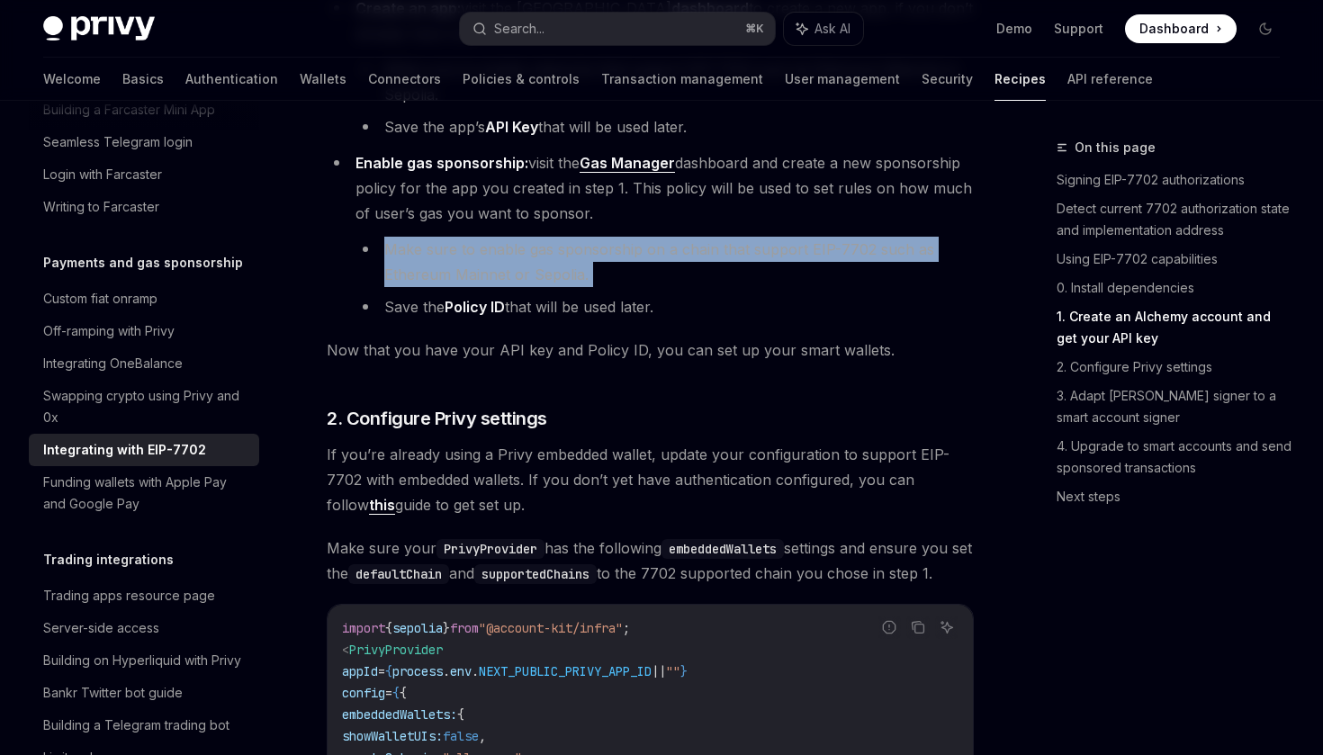
click at [686, 287] on li "Make sure to enable gas sponsorship on a chain that support EIP-7702 such as Et…" at bounding box center [665, 262] width 618 height 50
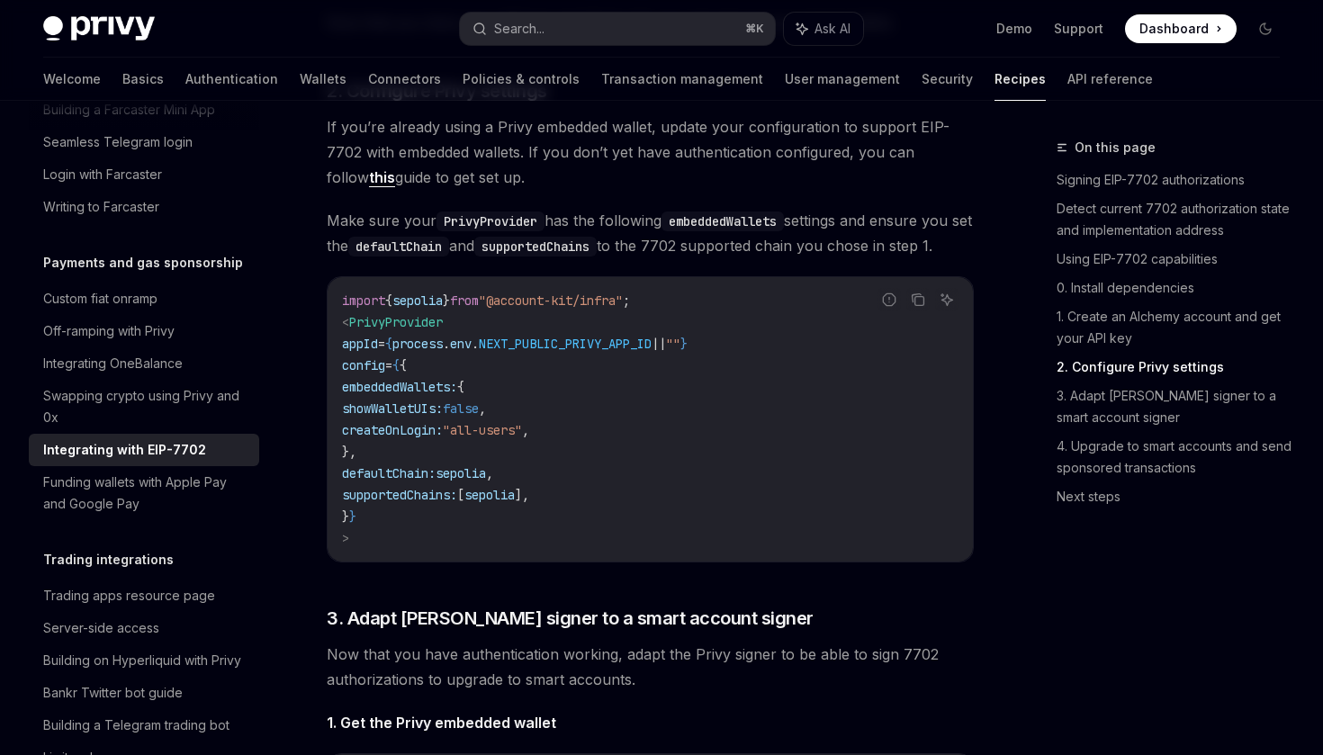
scroll to position [2214, 0]
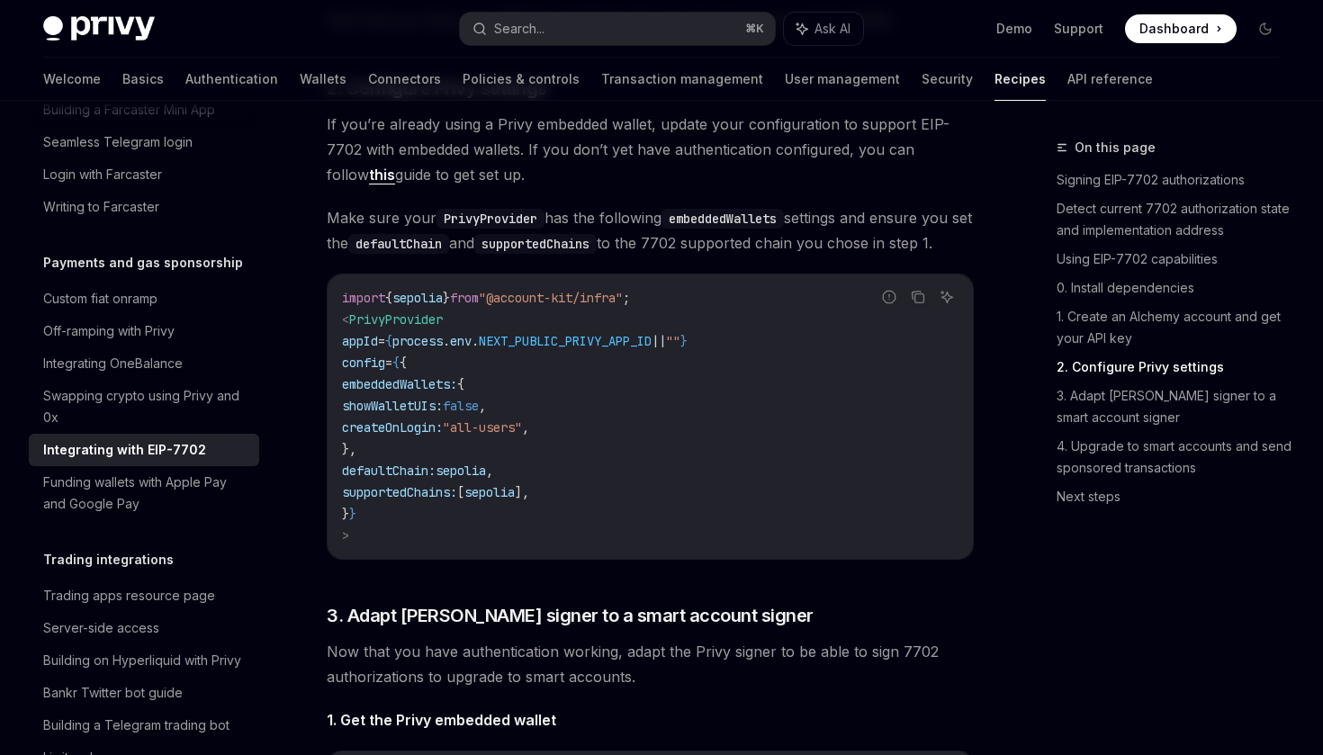
click at [643, 349] on span "NEXT_PUBLIC_PRIVY_APP_ID" at bounding box center [565, 341] width 173 height 16
click at [666, 349] on span "||" at bounding box center [659, 341] width 14 height 16
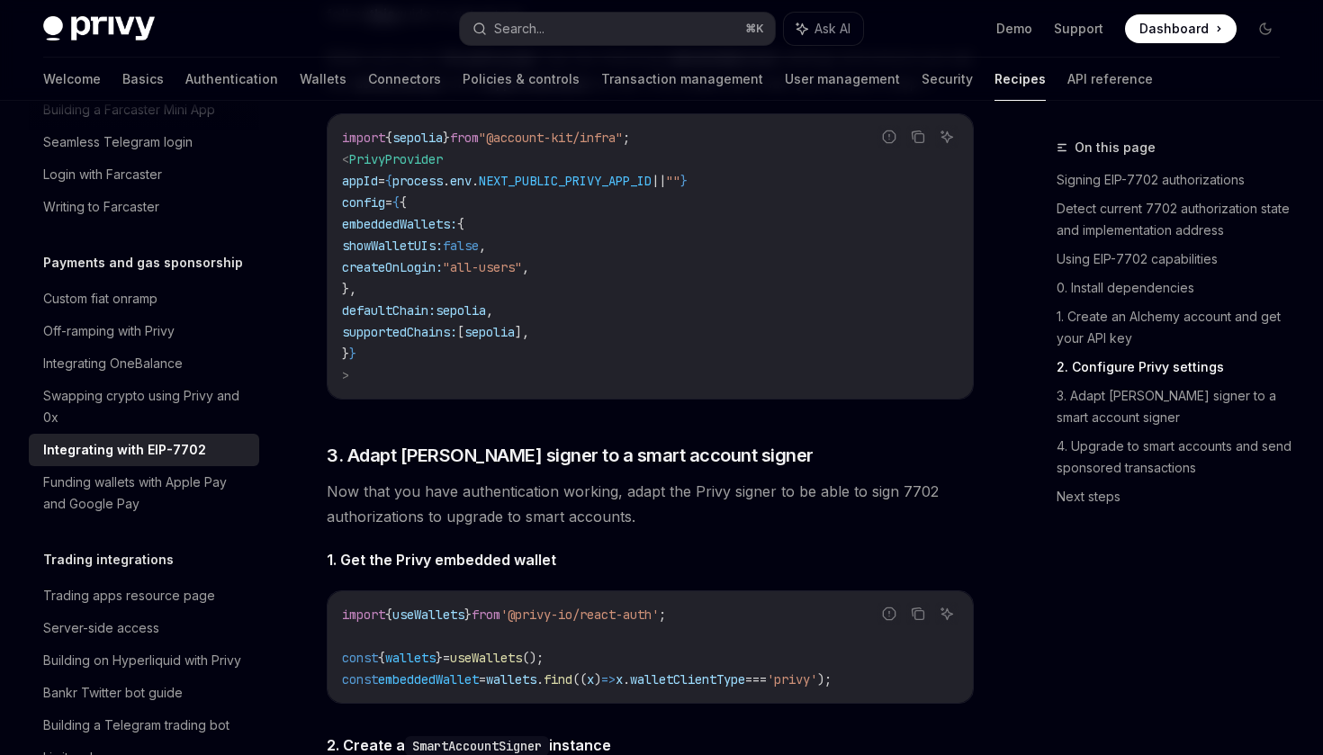
scroll to position [2413, 0]
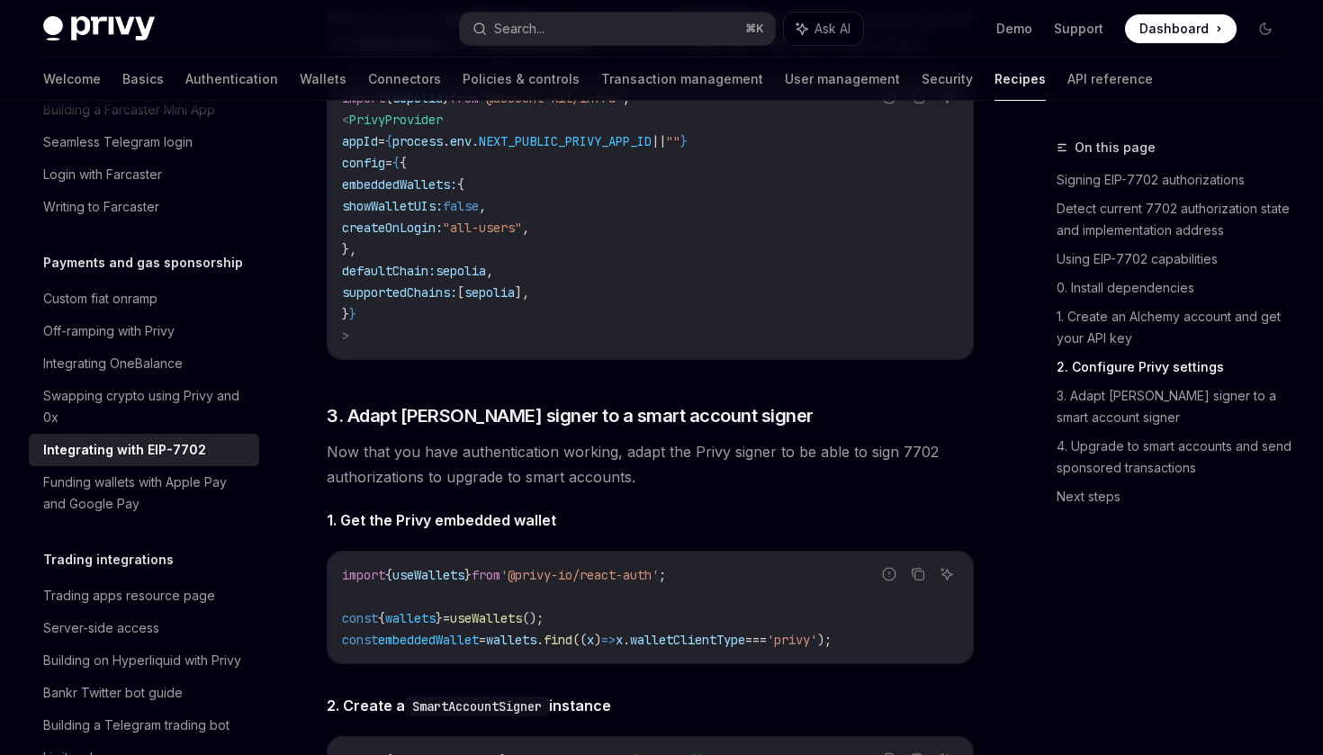
click at [689, 347] on code "import { sepolia } from "@account-kit/infra" ; < PrivyProvider appId = { proces…" at bounding box center [650, 216] width 617 height 259
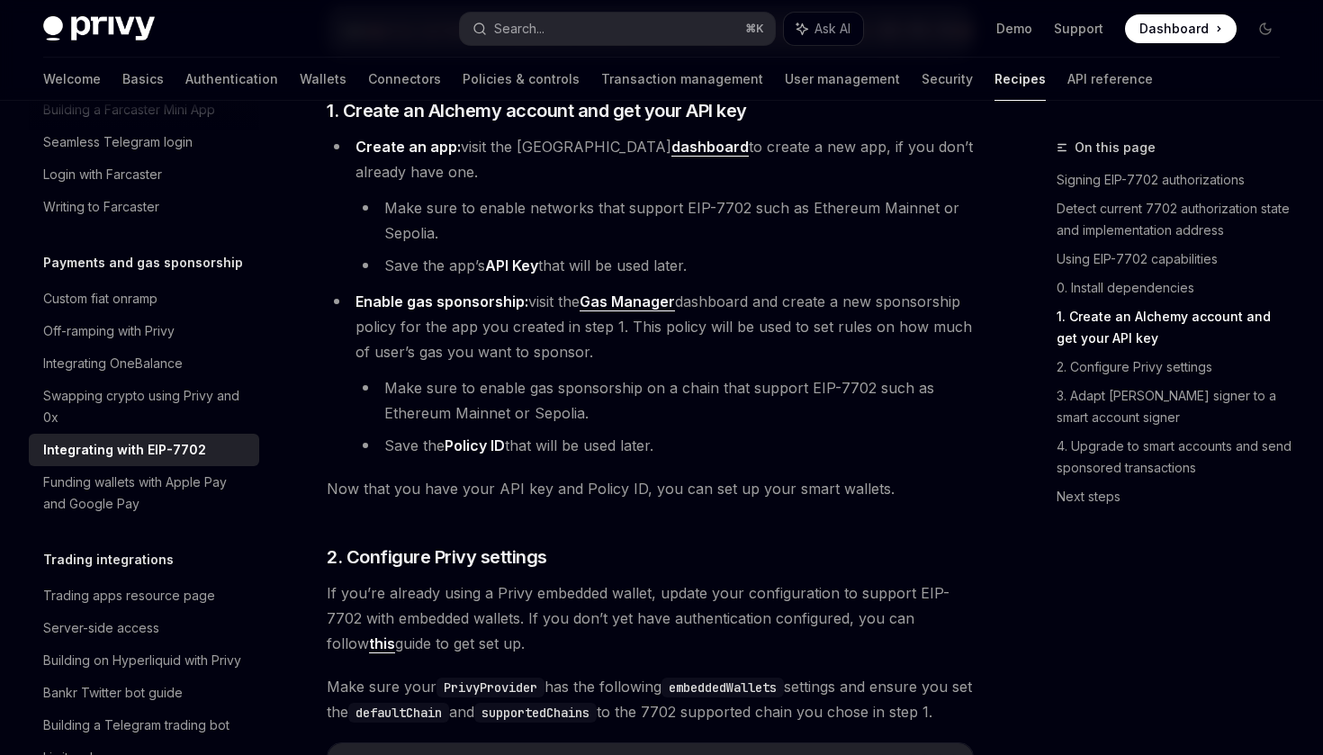
scroll to position [1759, 0]
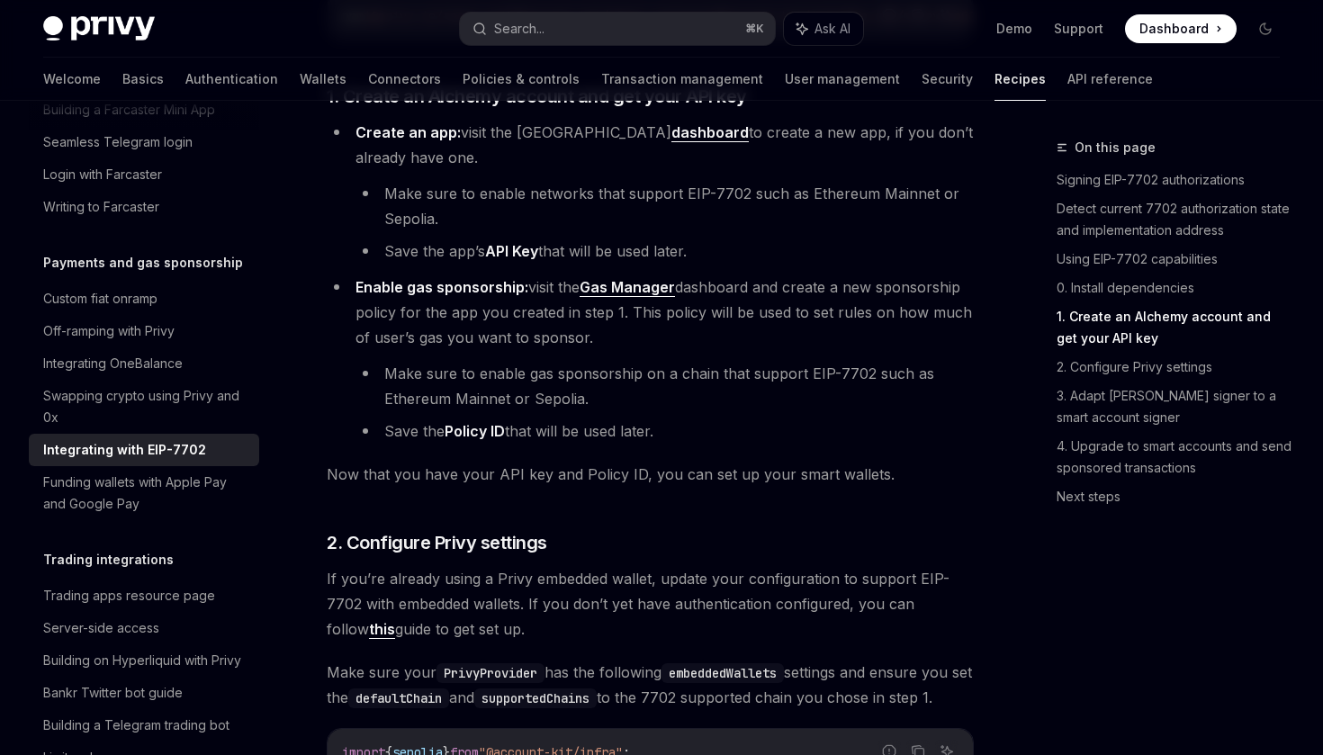
click at [668, 197] on li "Make sure to enable networks that support EIP-7702 such as Ethereum Mainnet or …" at bounding box center [665, 206] width 618 height 50
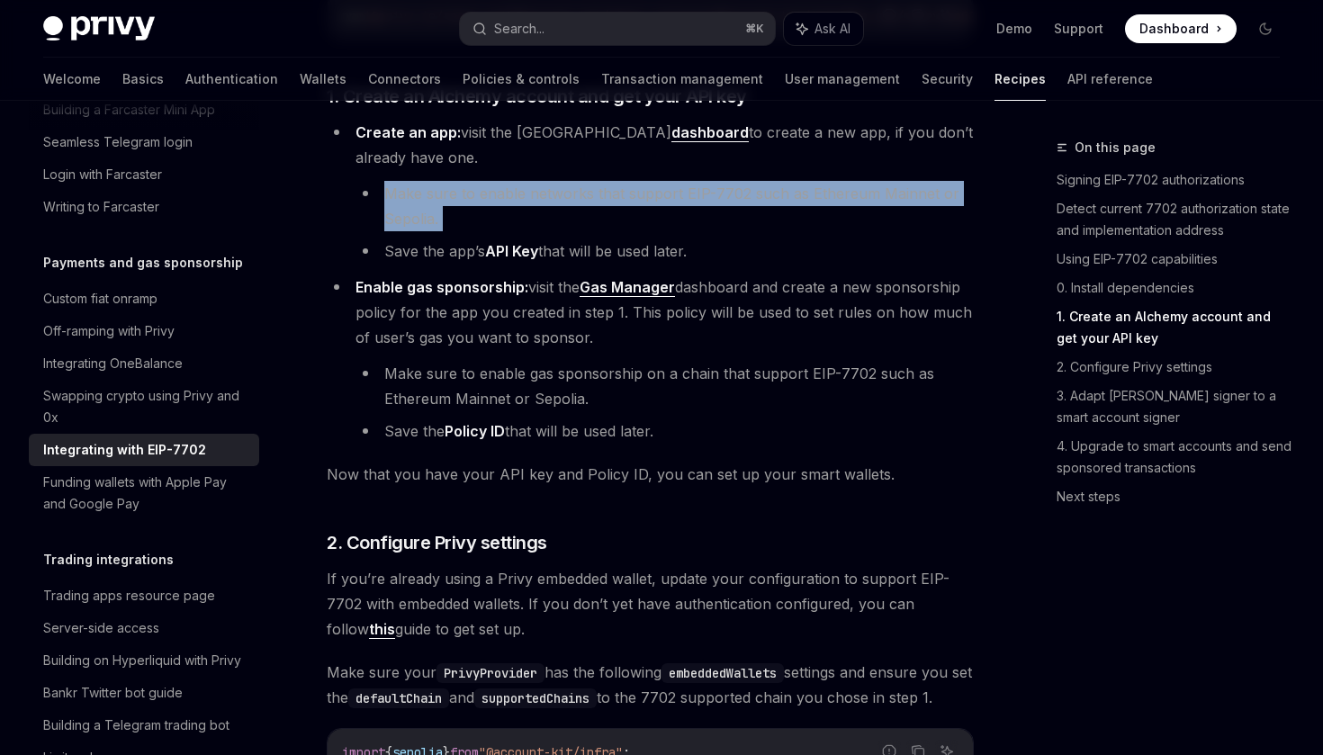
click at [716, 210] on li "Make sure to enable networks that support EIP-7702 such as Ethereum Mainnet or …" at bounding box center [665, 206] width 618 height 50
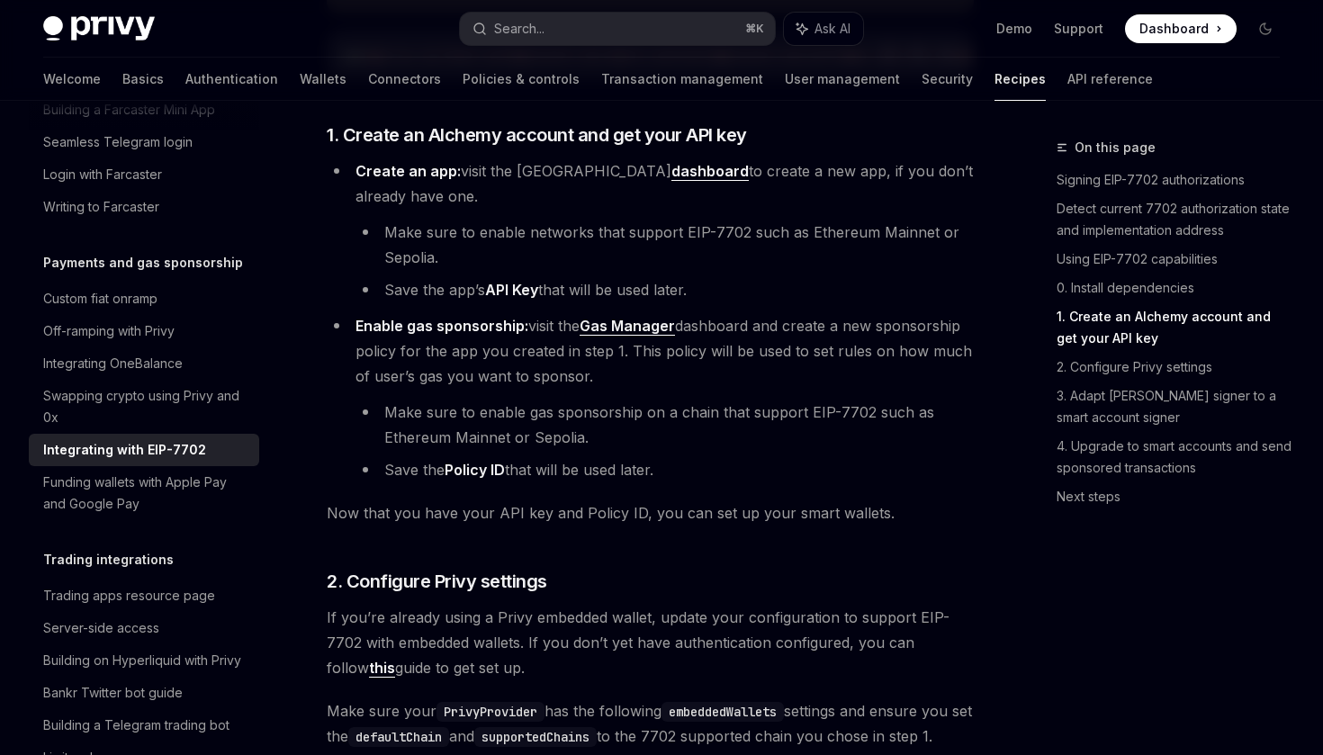
scroll to position [1715, 0]
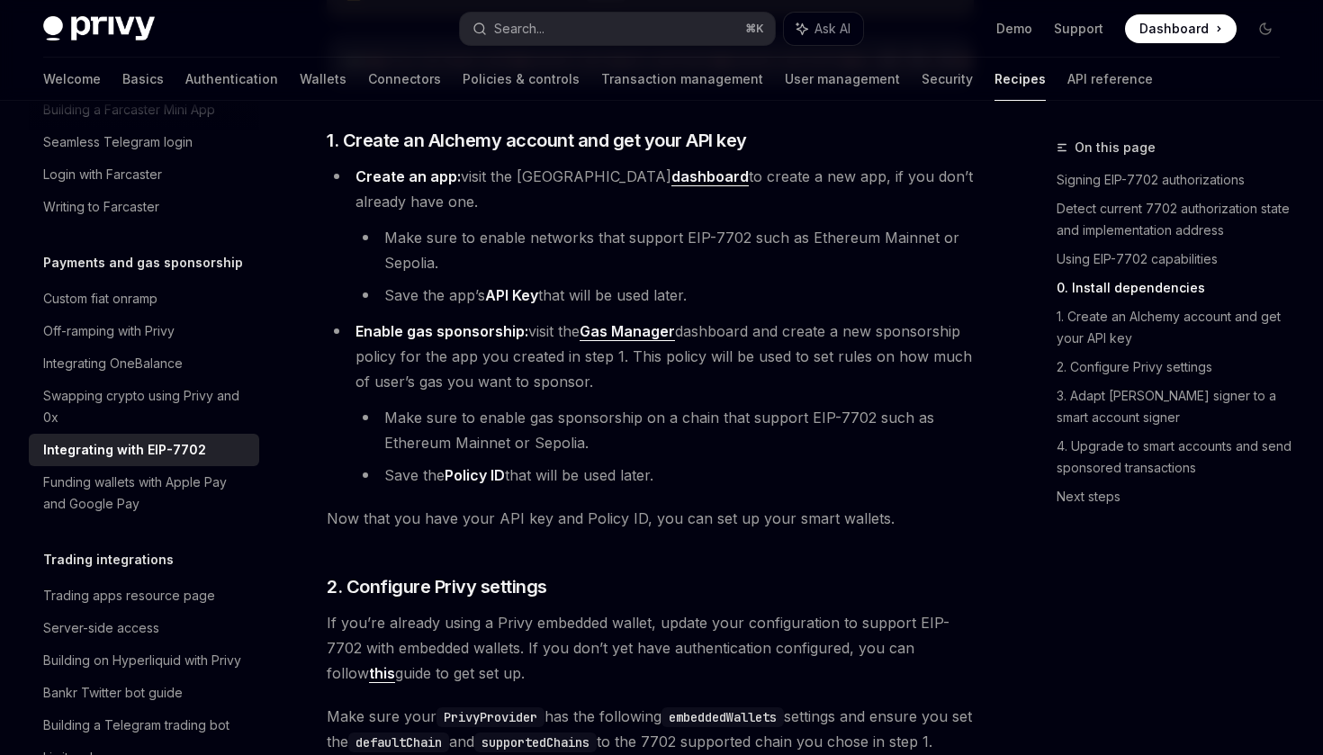
click at [738, 187] on span "Create an app: visit the Alchemy dashboard to create a new app, if you don’t al…" at bounding box center [665, 188] width 618 height 43
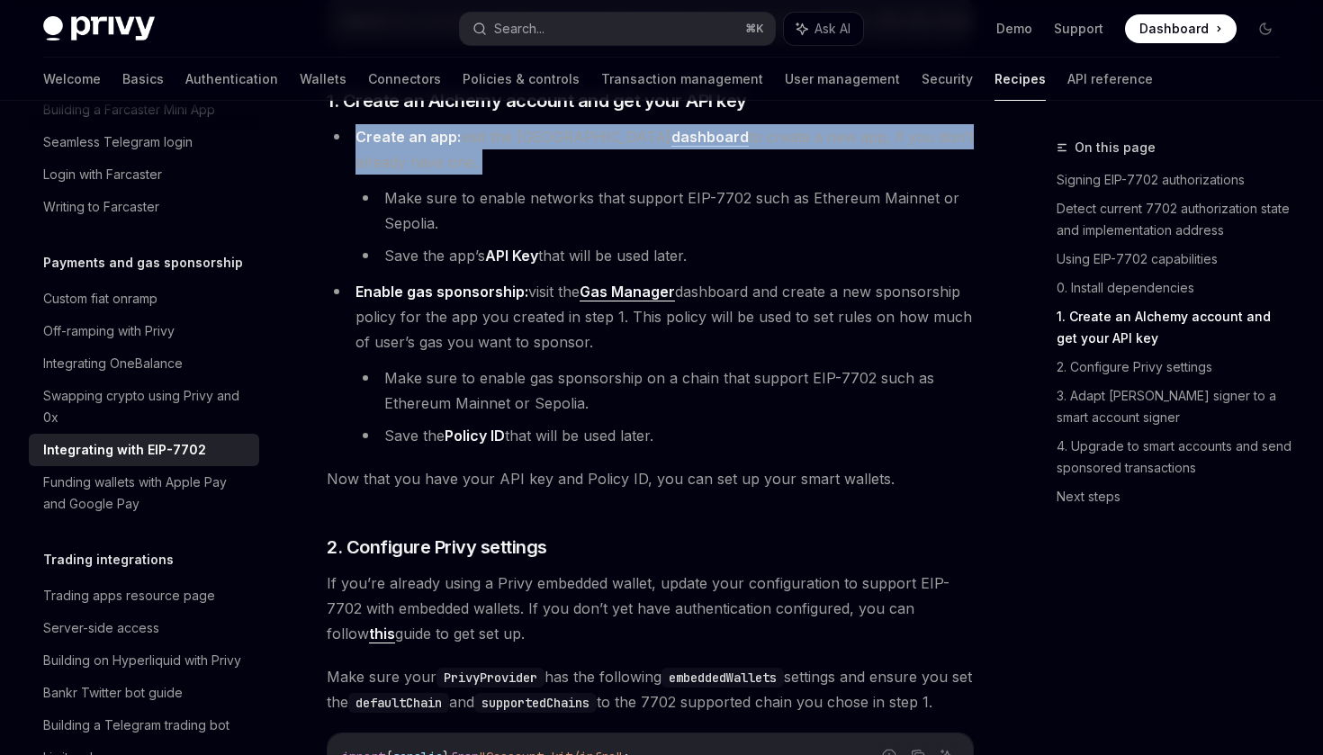
click at [810, 291] on ul "Create an app: visit the Alchemy dashboard to create a new app, if you don’t al…" at bounding box center [650, 286] width 647 height 324
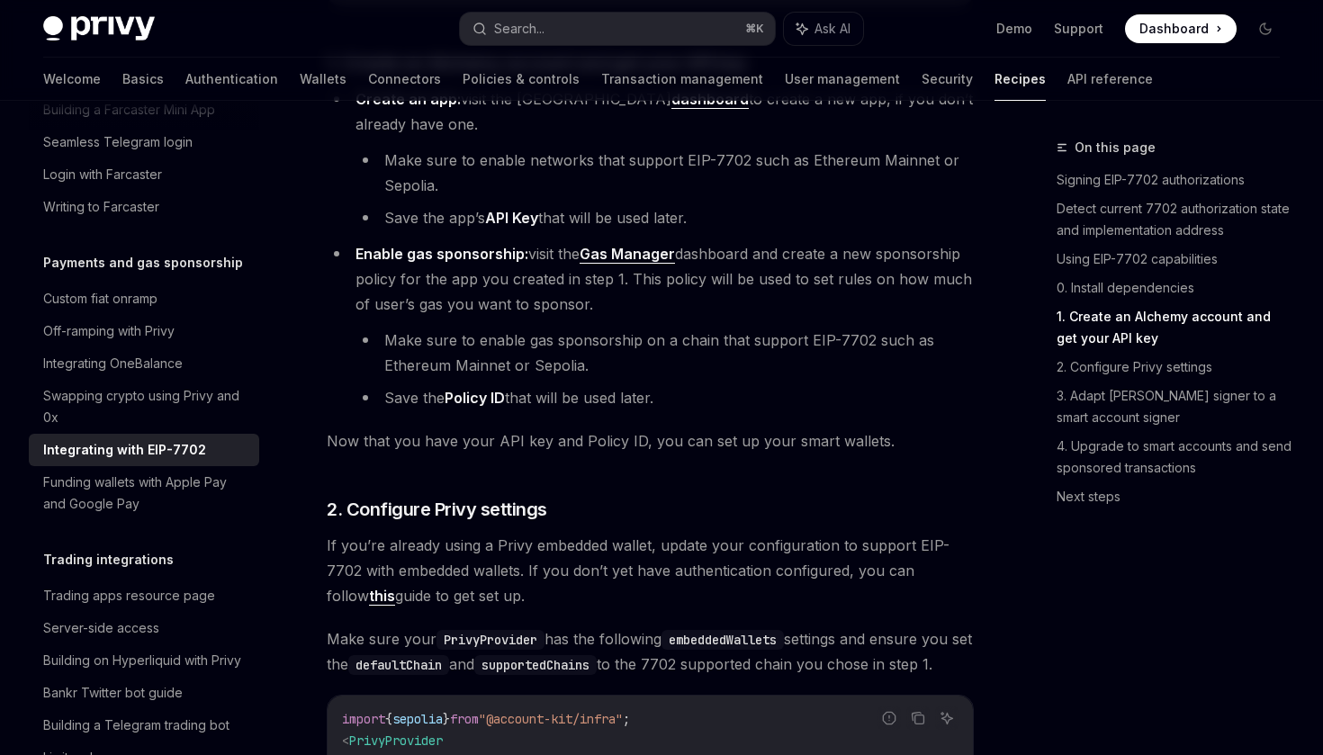
scroll to position [1795, 0]
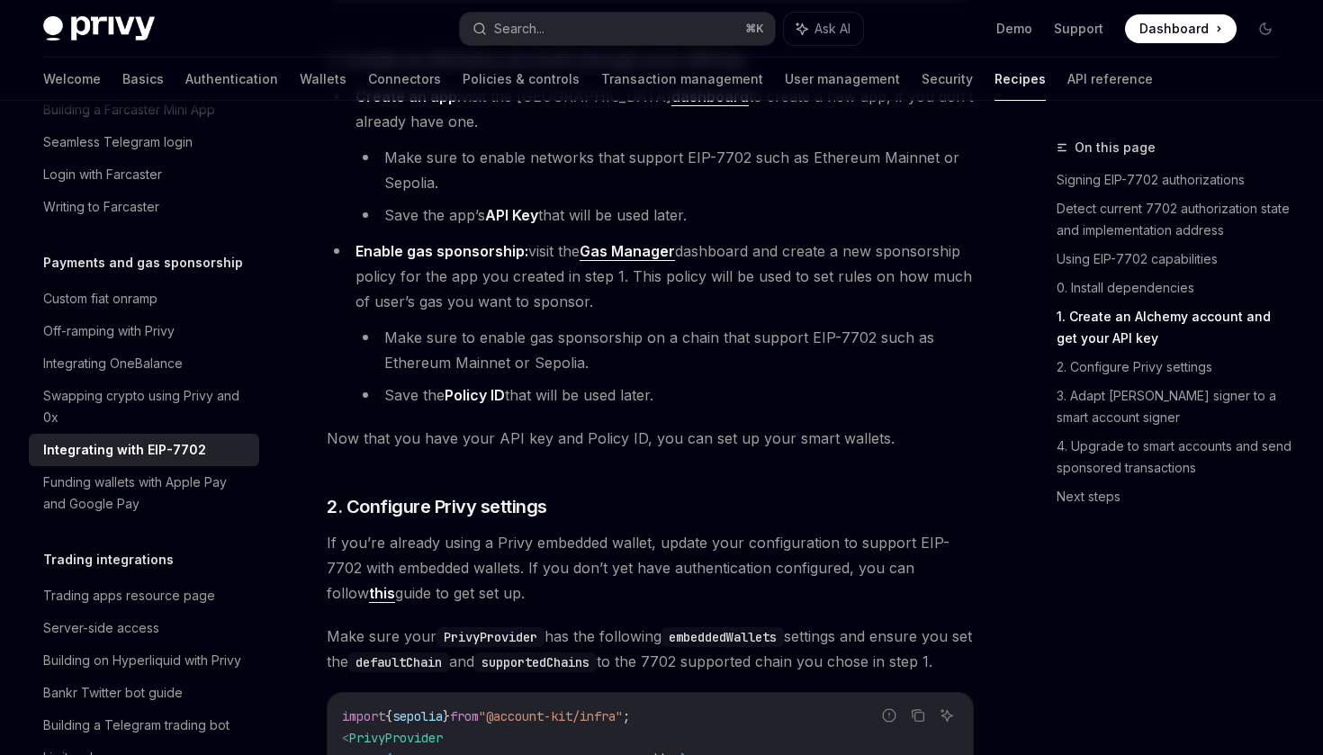
click at [773, 220] on li "Save the app’s API Key that will be used later." at bounding box center [665, 215] width 618 height 25
click at [788, 177] on li "Make sure to enable networks that support EIP-7702 such as Ethereum Mainnet or …" at bounding box center [665, 170] width 618 height 50
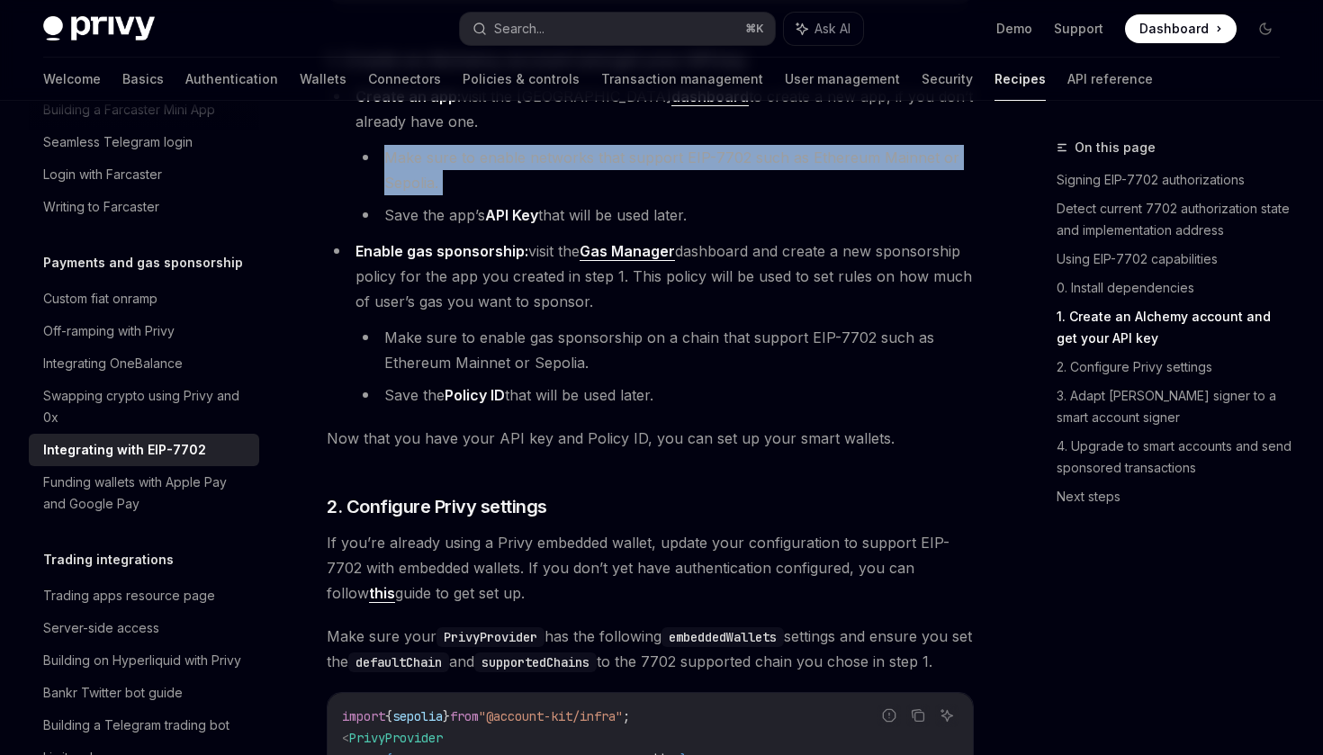
click at [816, 190] on li "Make sure to enable networks that support EIP-7702 such as Ethereum Mainnet or …" at bounding box center [665, 170] width 618 height 50
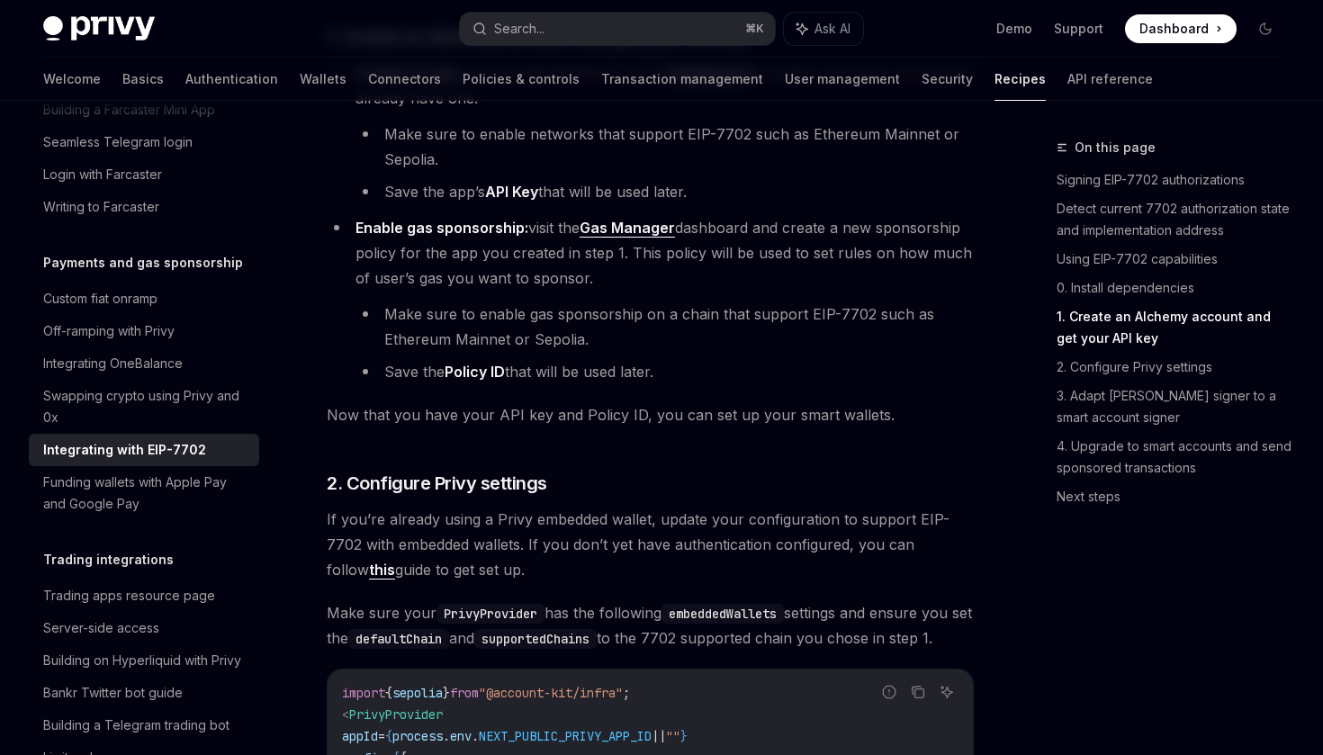
scroll to position [1824, 0]
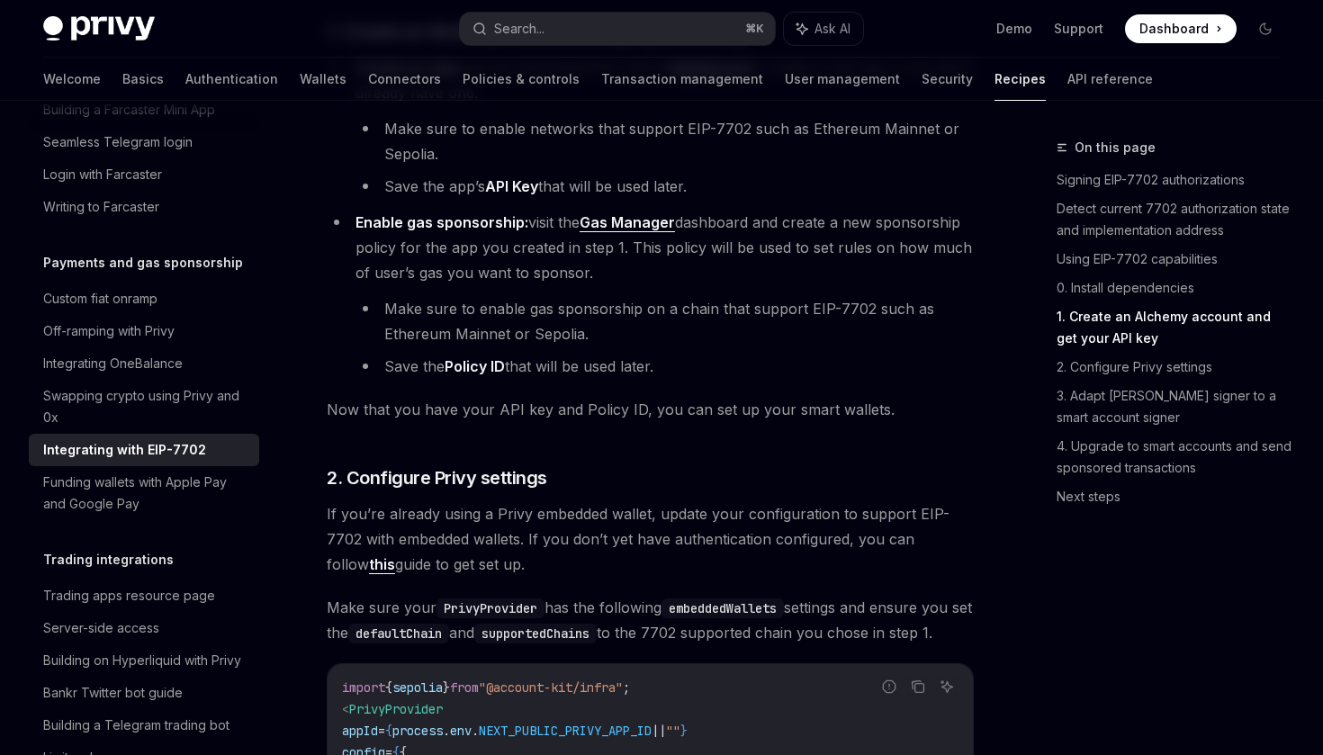
click at [799, 223] on li "Enable gas sponsorship: visit the Gas Manager dashboard and create a new sponso…" at bounding box center [650, 294] width 647 height 169
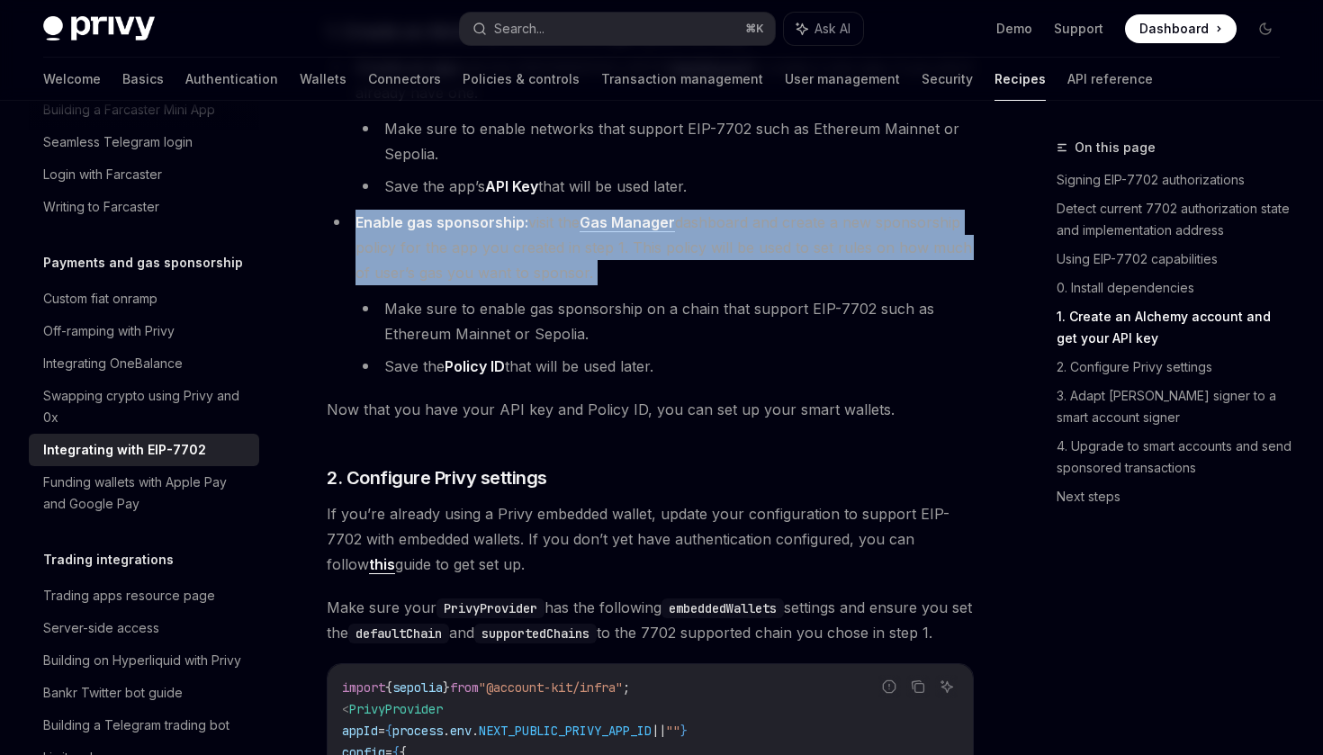
click at [846, 337] on li "Make sure to enable gas sponsorship on a chain that support EIP-7702 such as Et…" at bounding box center [665, 321] width 618 height 50
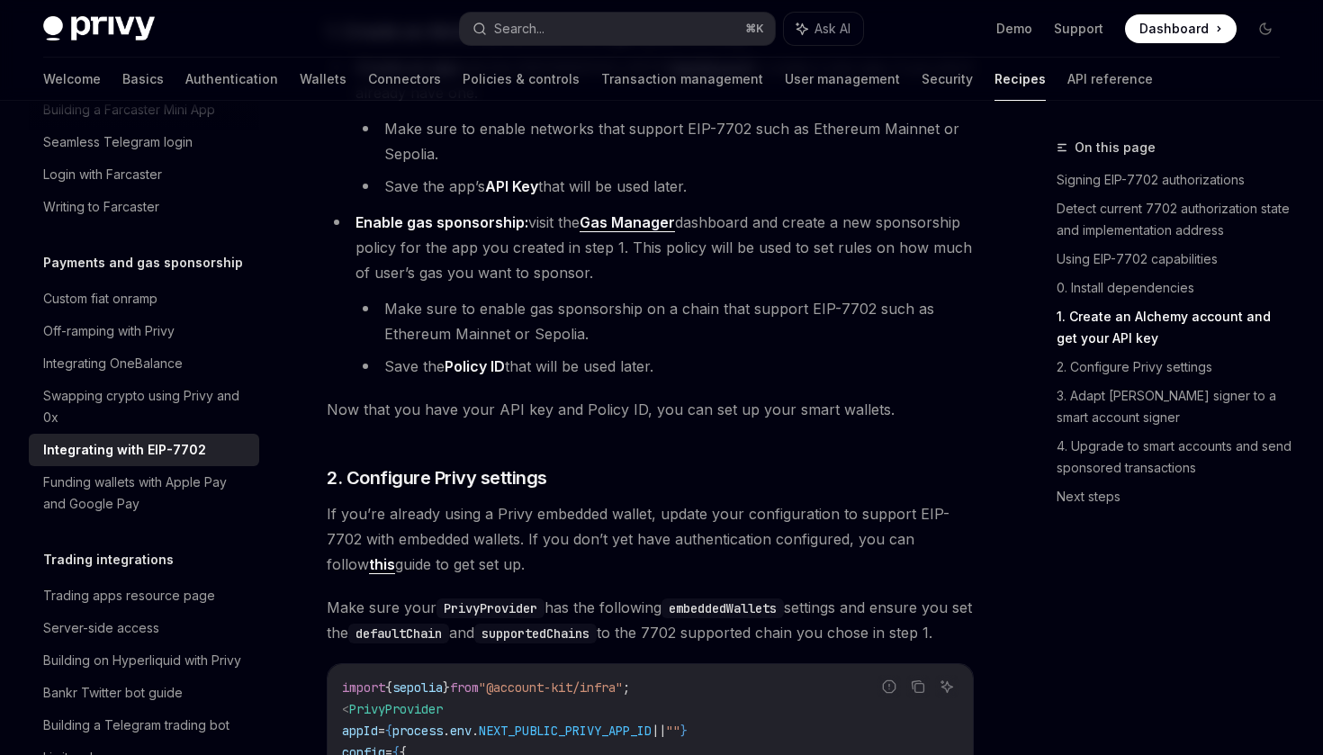
scroll to position [1862, 0]
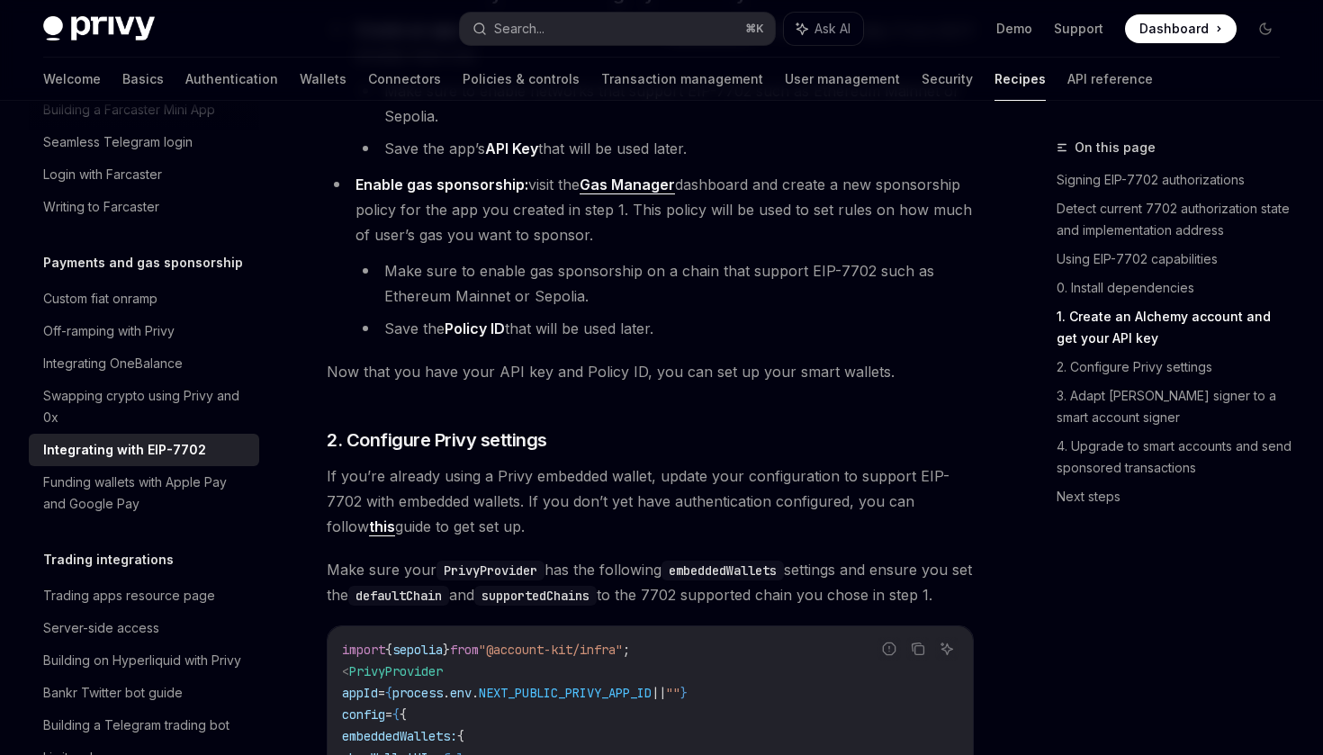
click at [828, 230] on span "Enable gas sponsorship: visit the Gas Manager dashboard and create a new sponso…" at bounding box center [664, 210] width 617 height 68
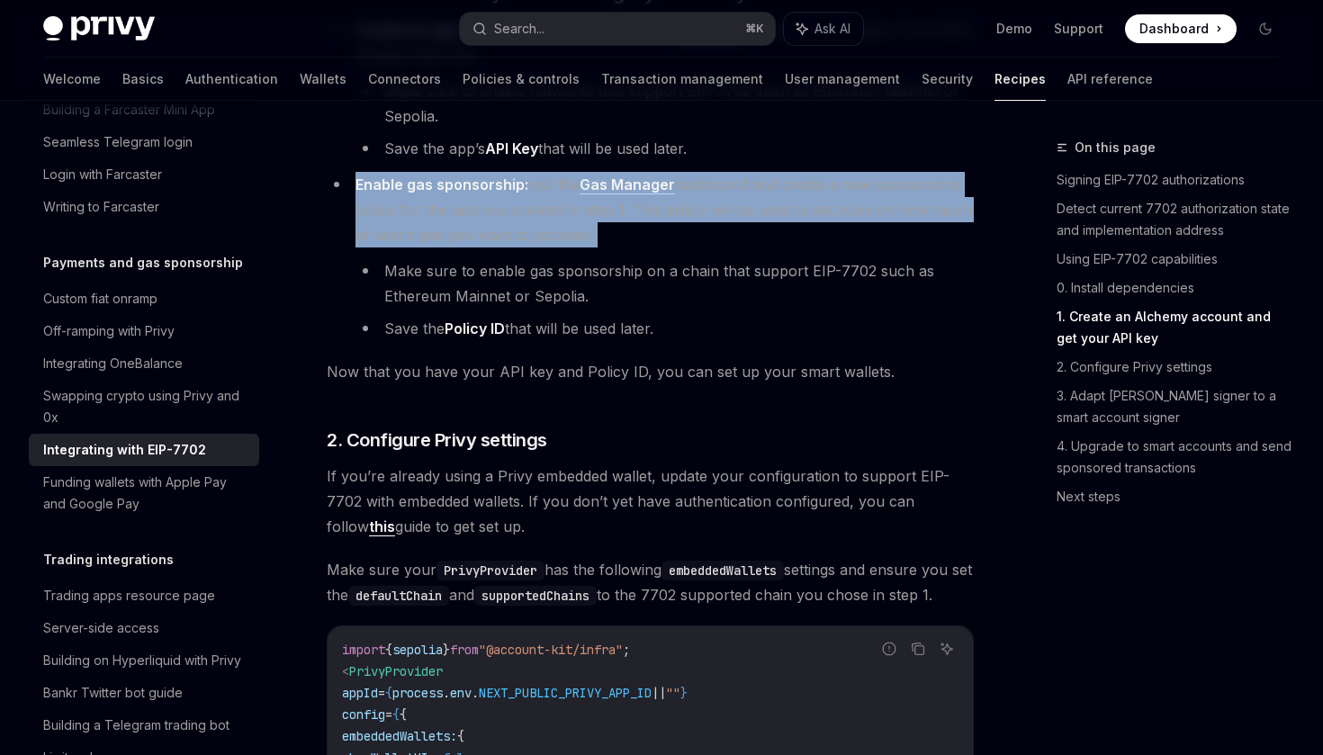
click at [856, 236] on li "Enable gas sponsorship: visit the Gas Manager dashboard and create a new sponso…" at bounding box center [650, 256] width 647 height 169
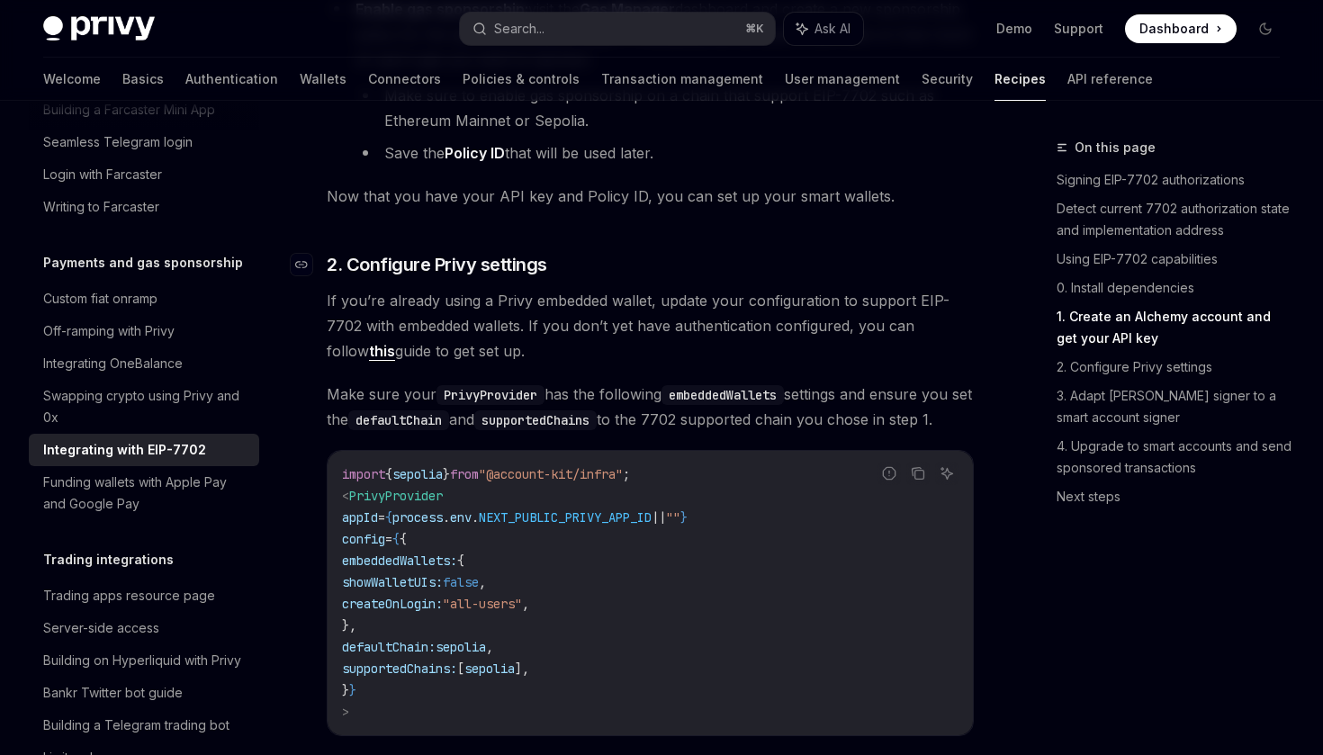
scroll to position [2016, 0]
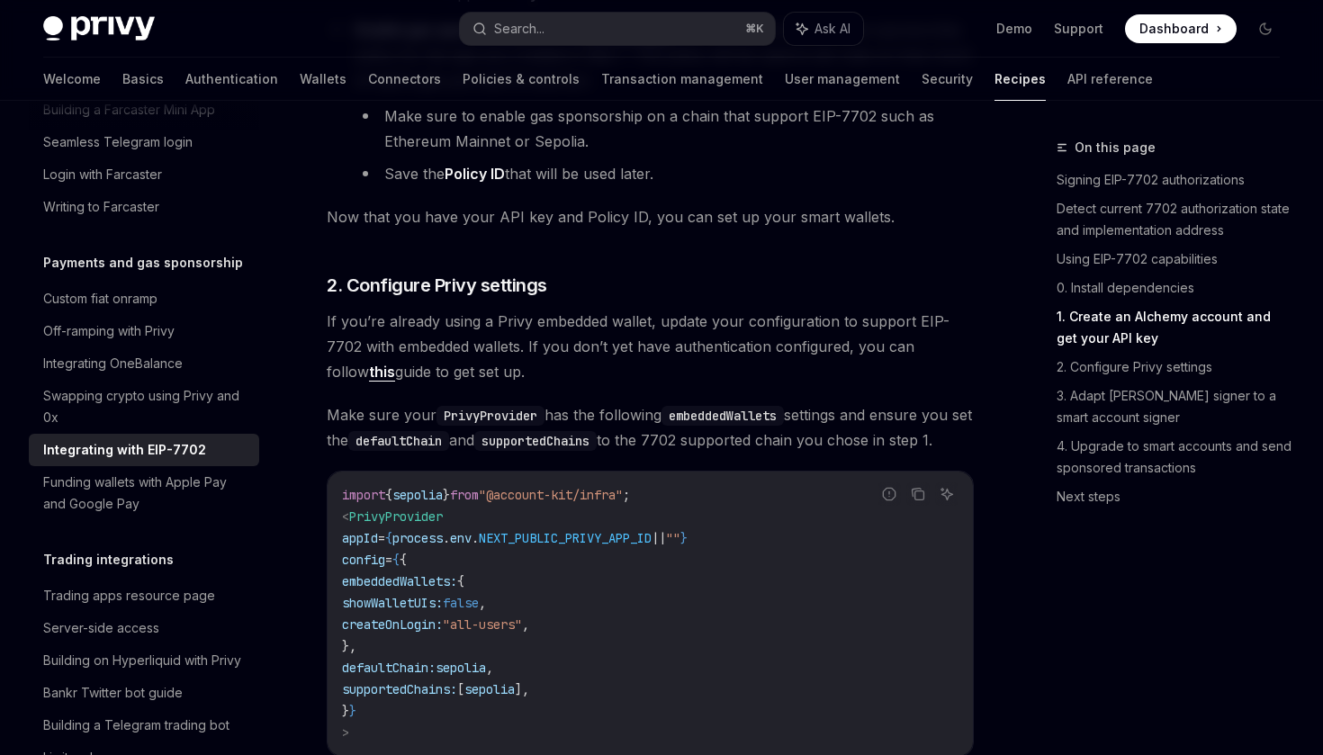
click at [641, 230] on span "Now that you have your API key and Policy ID, you can set up your smart wallets." at bounding box center [650, 216] width 647 height 25
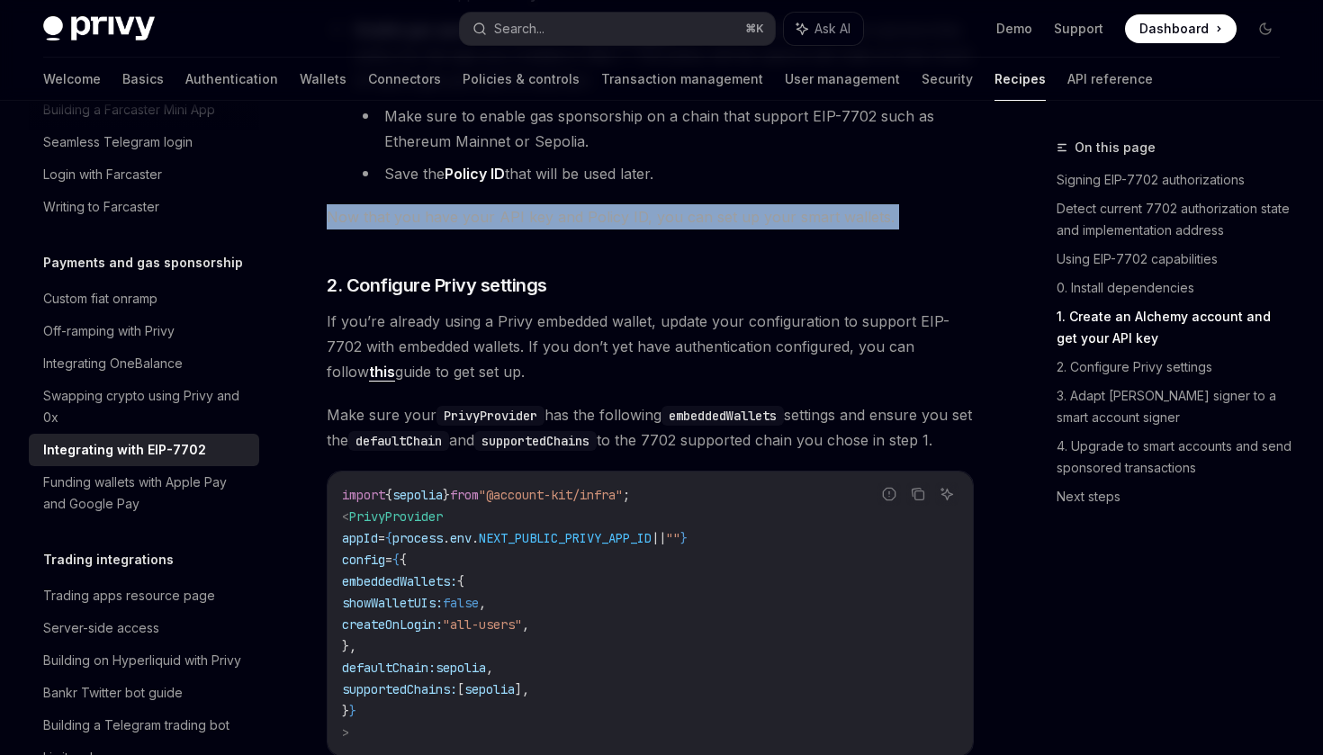
click at [686, 221] on span "Now that you have your API key and Policy ID, you can set up your smart wallets." at bounding box center [650, 216] width 647 height 25
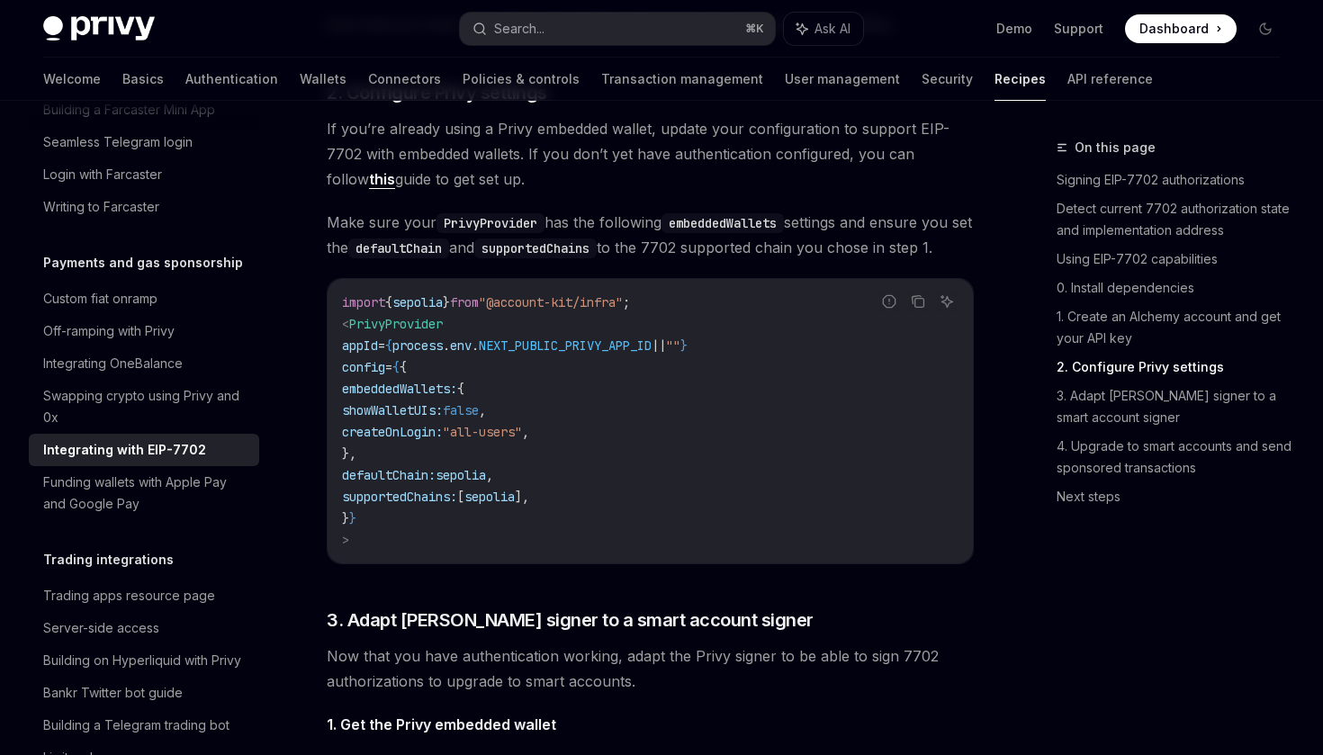
scroll to position [2211, 0]
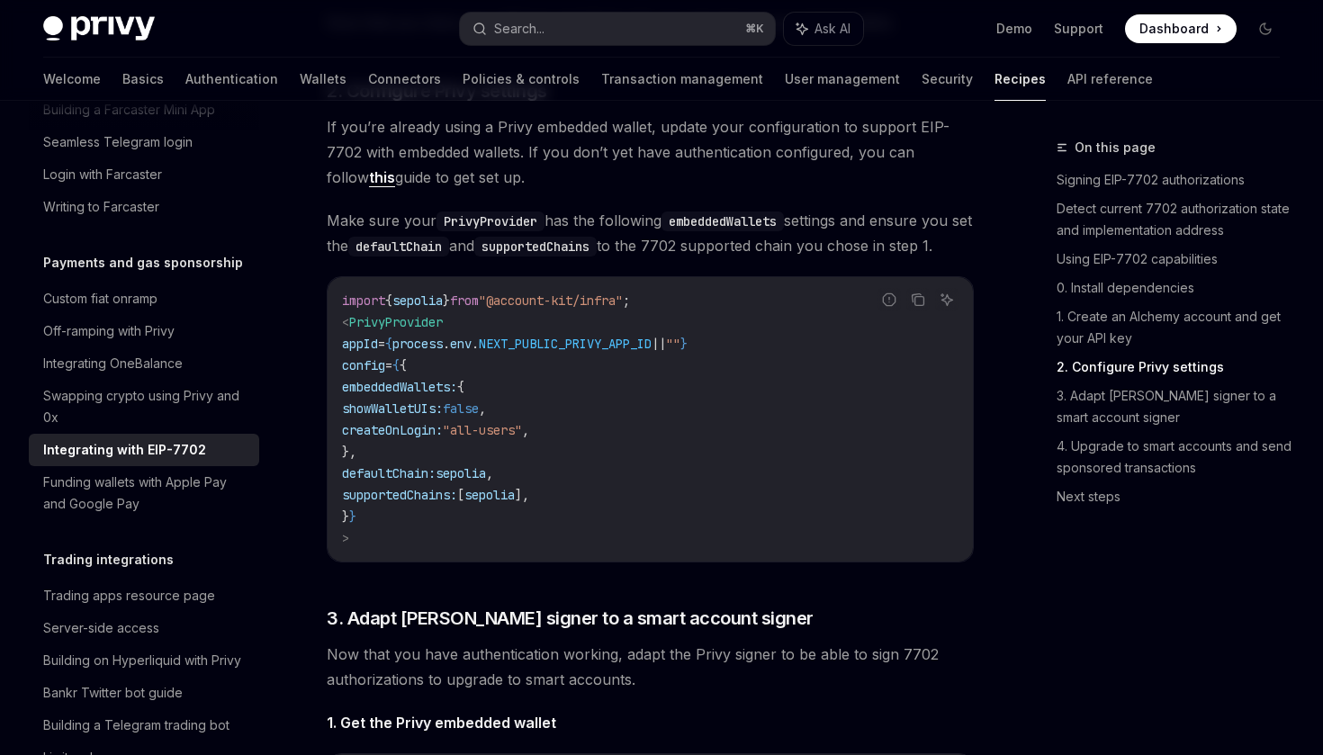
click at [650, 184] on span "If you’re already using a Privy embedded wallet, update your configuration to s…" at bounding box center [650, 152] width 647 height 76
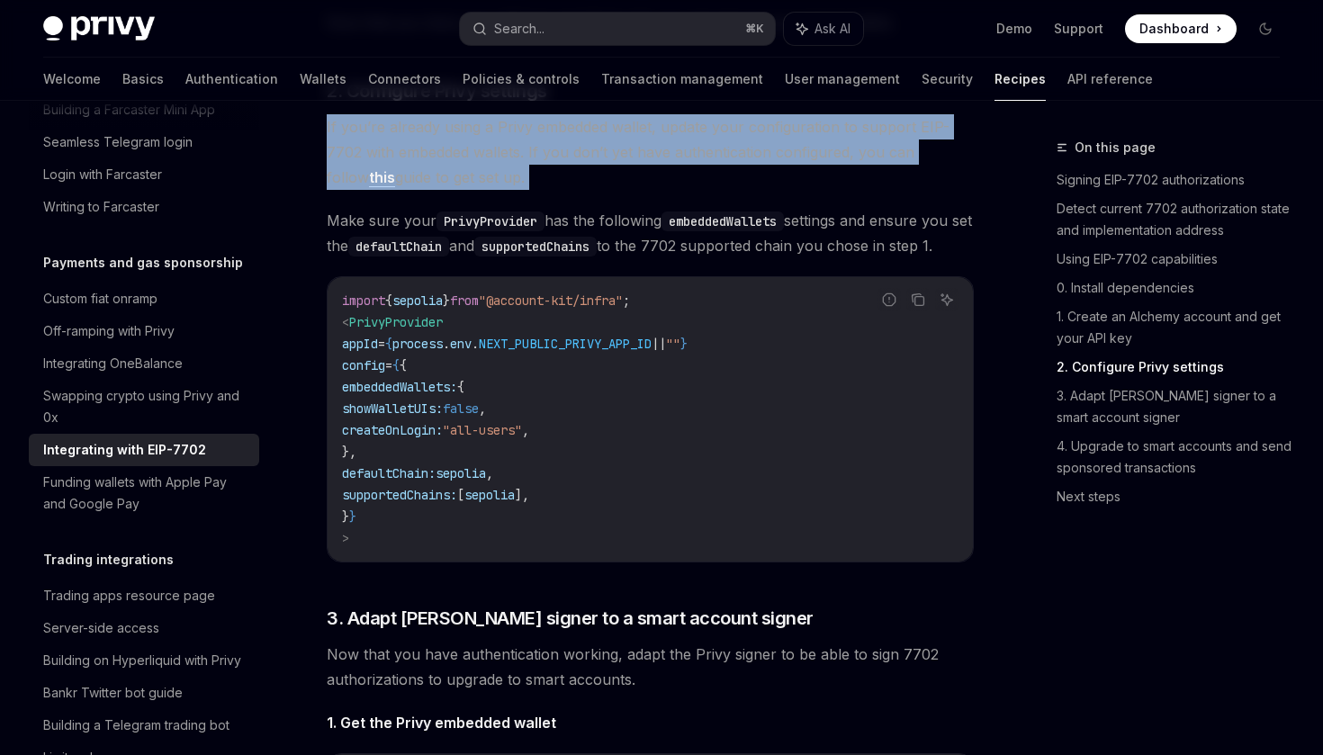
click at [692, 172] on span "If you’re already using a Privy embedded wallet, update your configuration to s…" at bounding box center [650, 152] width 647 height 76
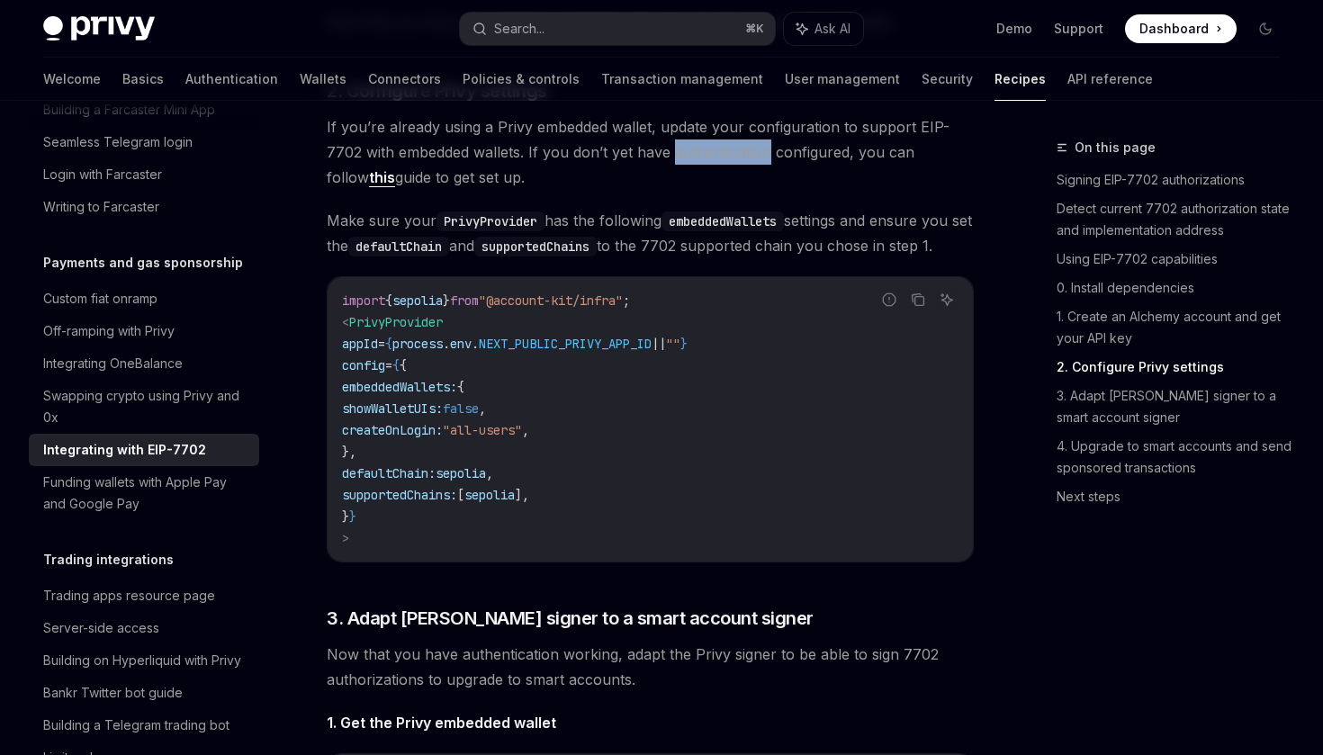
click at [692, 172] on span "If you’re already using a Privy embedded wallet, update your configuration to s…" at bounding box center [650, 152] width 647 height 76
click at [710, 258] on span "Make sure your PrivyProvider has the following embeddedWallets settings and ens…" at bounding box center [650, 233] width 647 height 50
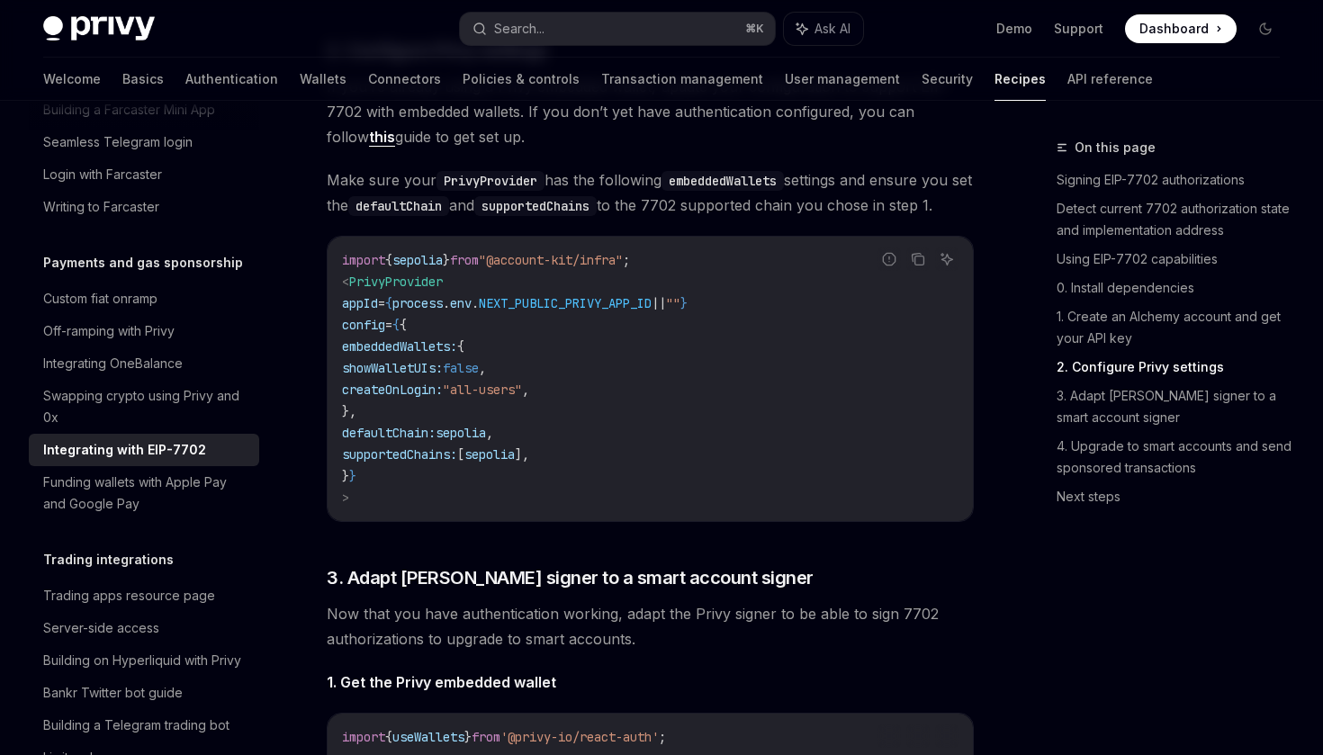
scroll to position [2254, 0]
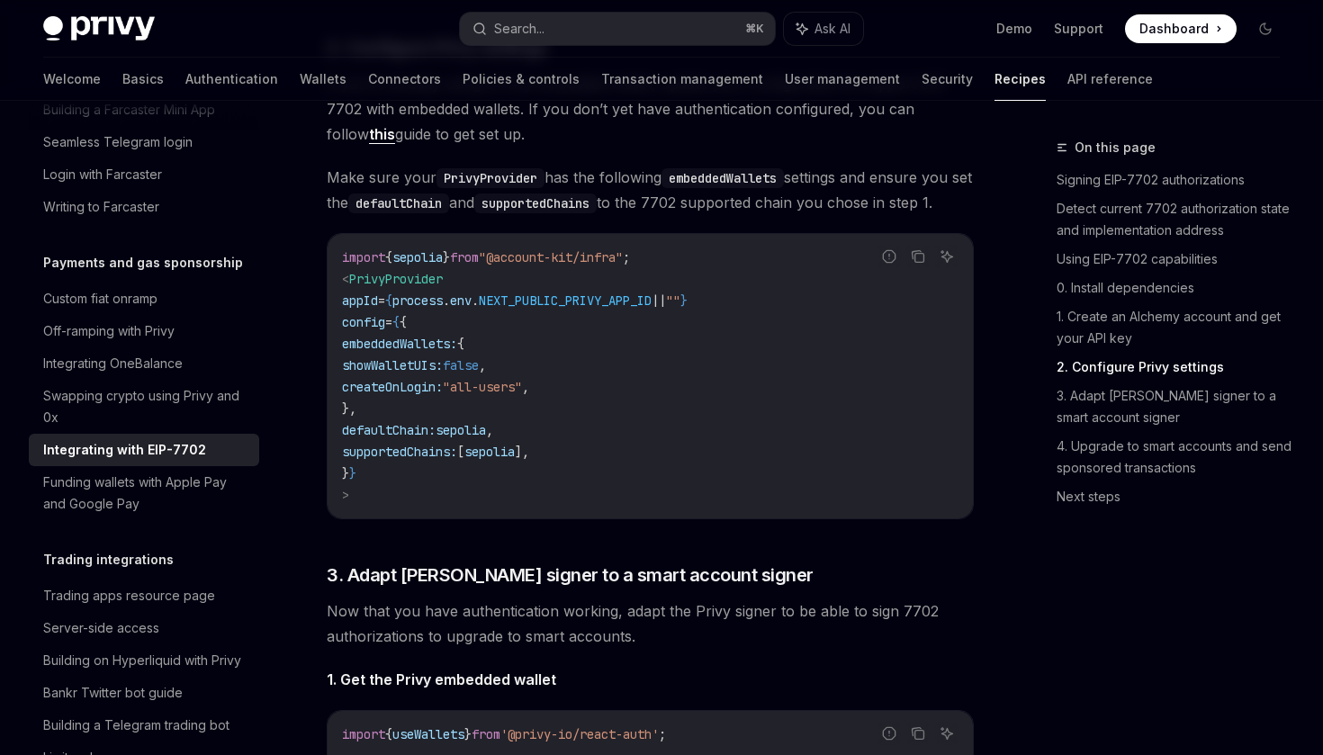
click at [568, 201] on span "Make sure your PrivyProvider has the following embeddedWallets settings and ens…" at bounding box center [650, 190] width 647 height 50
click at [660, 189] on span "Make sure your PrivyProvider has the following embeddedWallets settings and ens…" at bounding box center [650, 190] width 647 height 50
click at [730, 185] on code "embeddedWallets" at bounding box center [723, 178] width 122 height 20
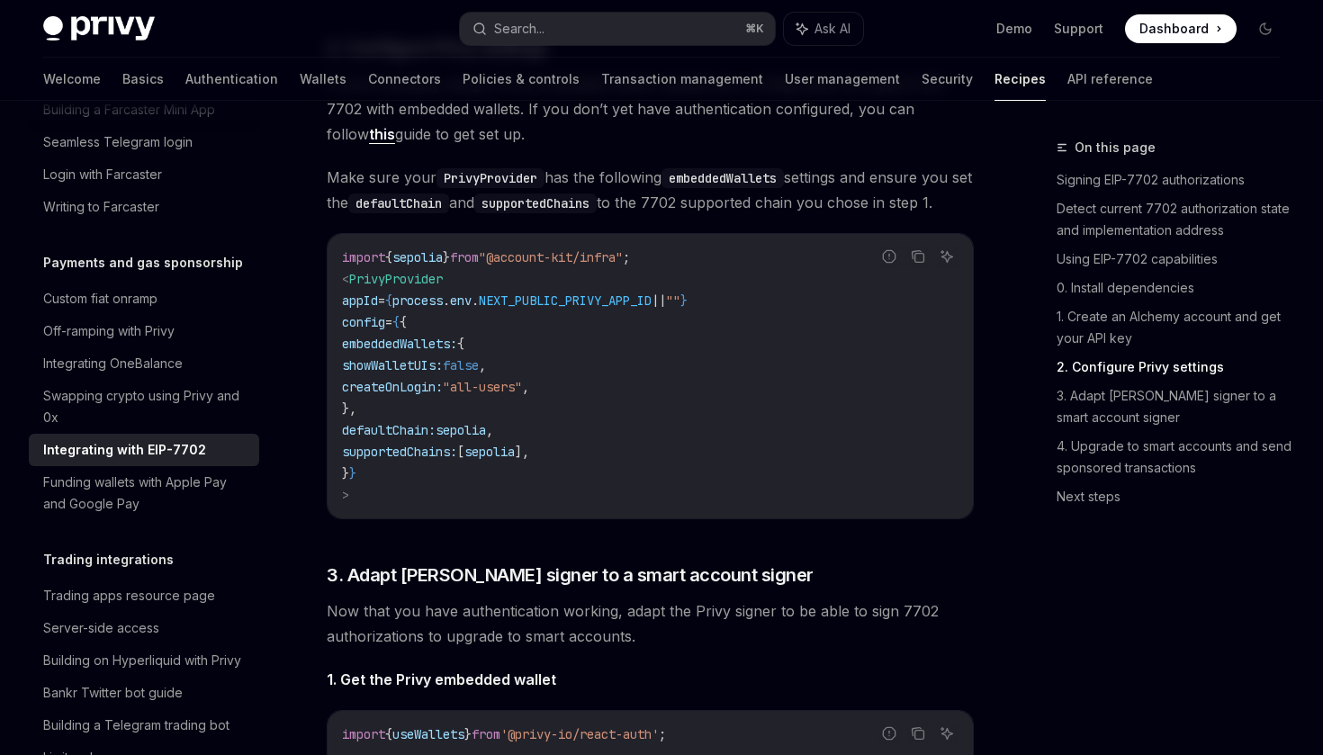
click at [825, 195] on span "Make sure your PrivyProvider has the following embeddedWallets settings and ens…" at bounding box center [650, 190] width 647 height 50
click at [804, 215] on span "Make sure your PrivyProvider has the following embeddedWallets settings and ens…" at bounding box center [650, 190] width 647 height 50
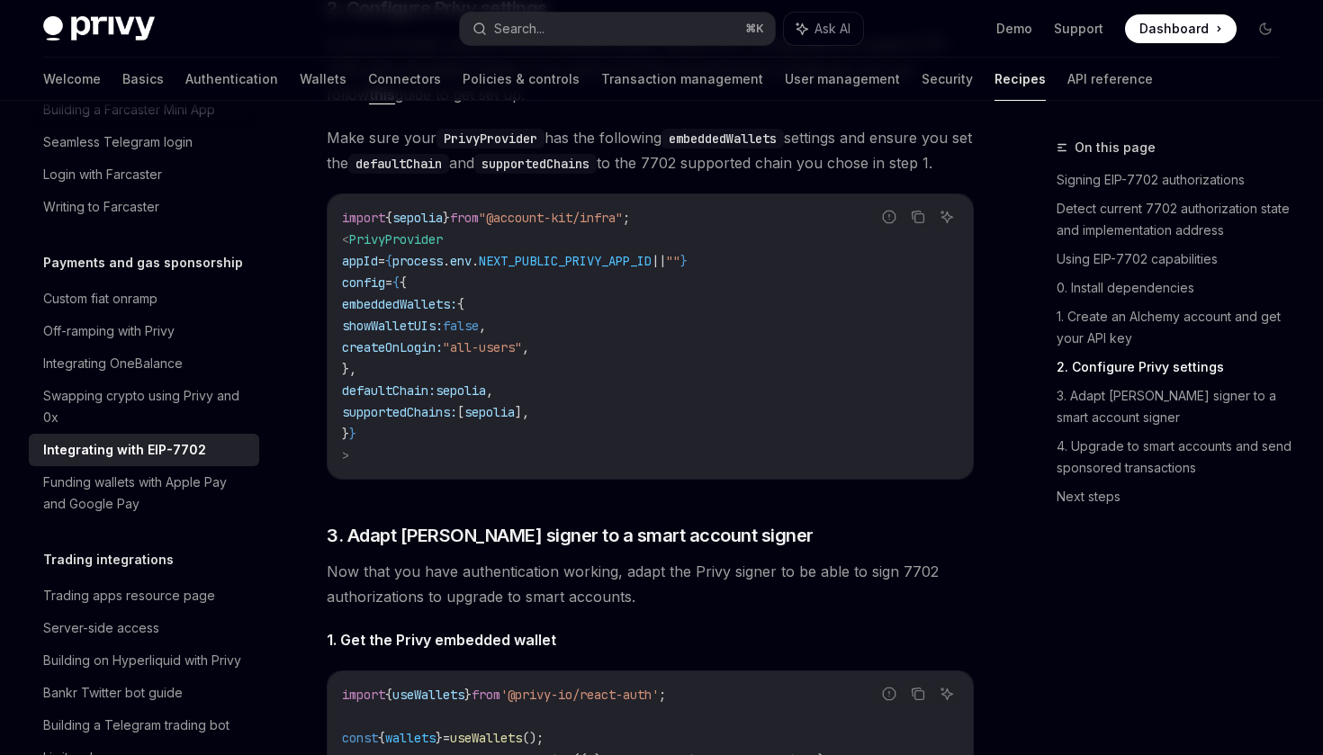
scroll to position [2324, 0]
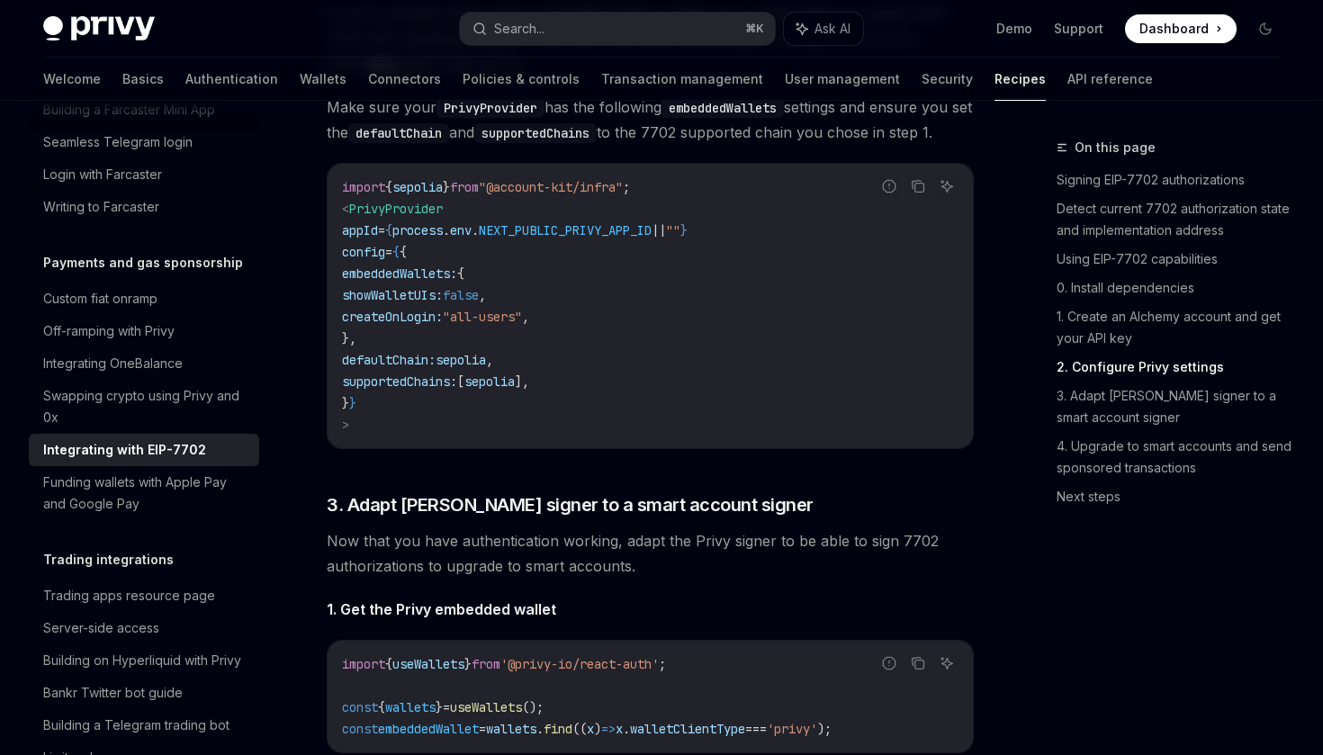
click at [599, 426] on code "import { sepolia } from "@account-kit/infra" ; < PrivyProvider appId = { proces…" at bounding box center [650, 305] width 617 height 259
click at [633, 383] on code "import { sepolia } from "@account-kit/infra" ; < PrivyProvider appId = { proces…" at bounding box center [650, 305] width 617 height 259
click at [654, 430] on code "import { sepolia } from "@account-kit/infra" ; < PrivyProvider appId = { proces…" at bounding box center [650, 305] width 617 height 259
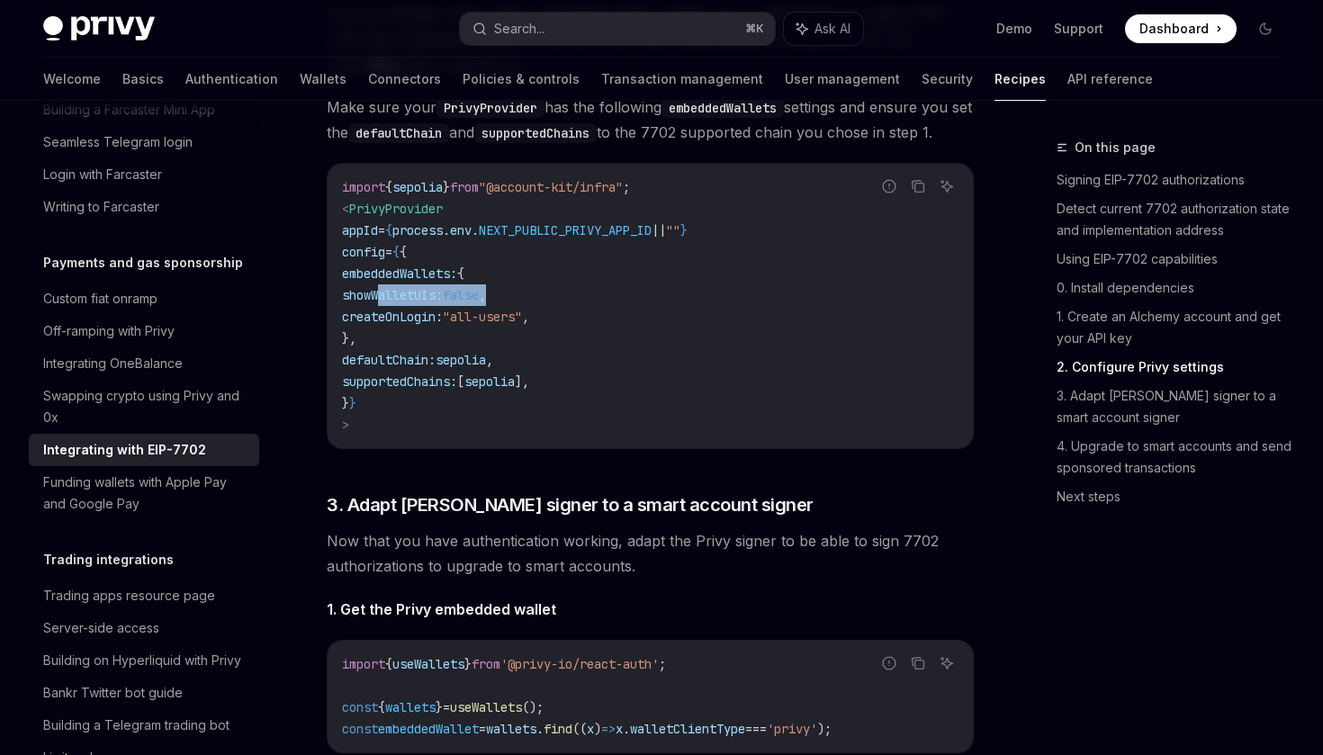
drag, startPoint x: 561, startPoint y: 329, endPoint x: 403, endPoint y: 334, distance: 157.6
click at [403, 303] on span "showWalletUIs: false ," at bounding box center [414, 295] width 144 height 16
copy span "showWalletUIs: false ,"
click at [464, 390] on span "[" at bounding box center [460, 382] width 7 height 16
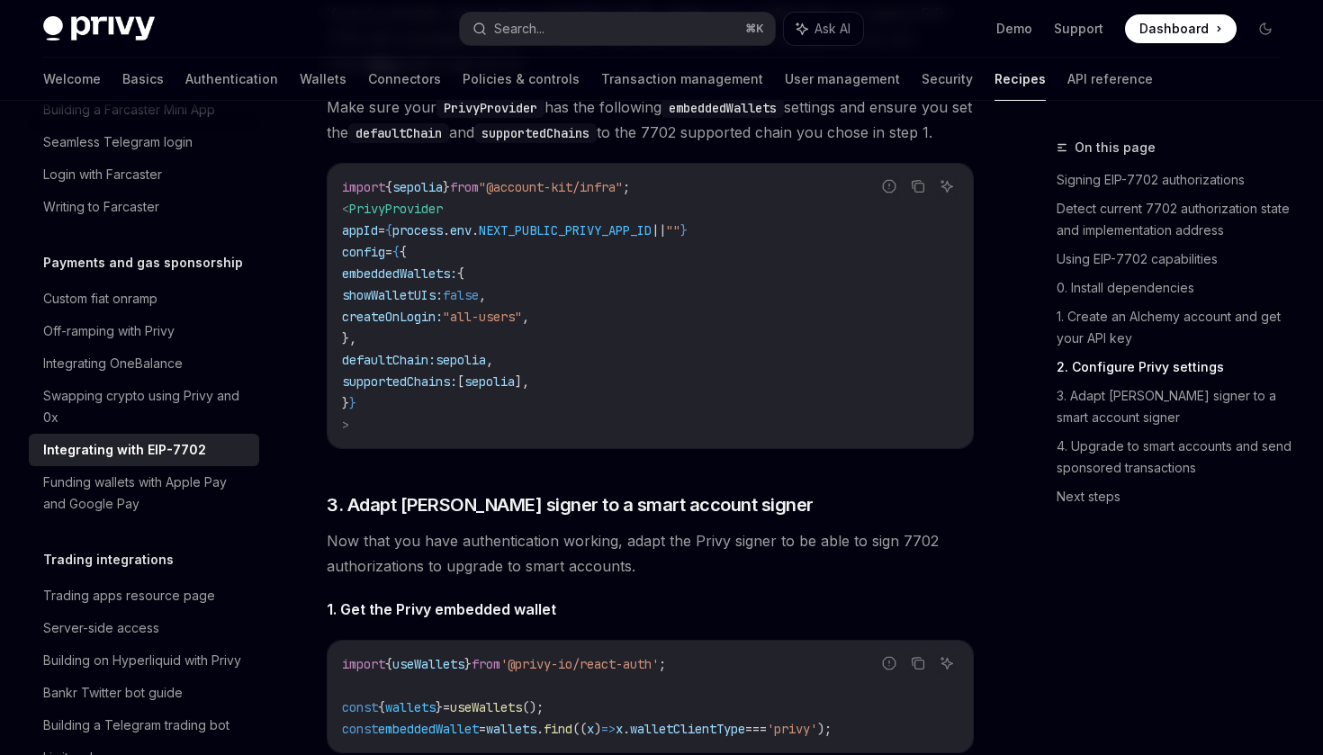
click at [464, 390] on span "[" at bounding box center [460, 382] width 7 height 16
click at [529, 390] on span "]," at bounding box center [522, 382] width 14 height 16
click at [632, 393] on code "import { sepolia } from "@account-kit/infra" ; < PrivyProvider appId = { proces…" at bounding box center [650, 305] width 617 height 259
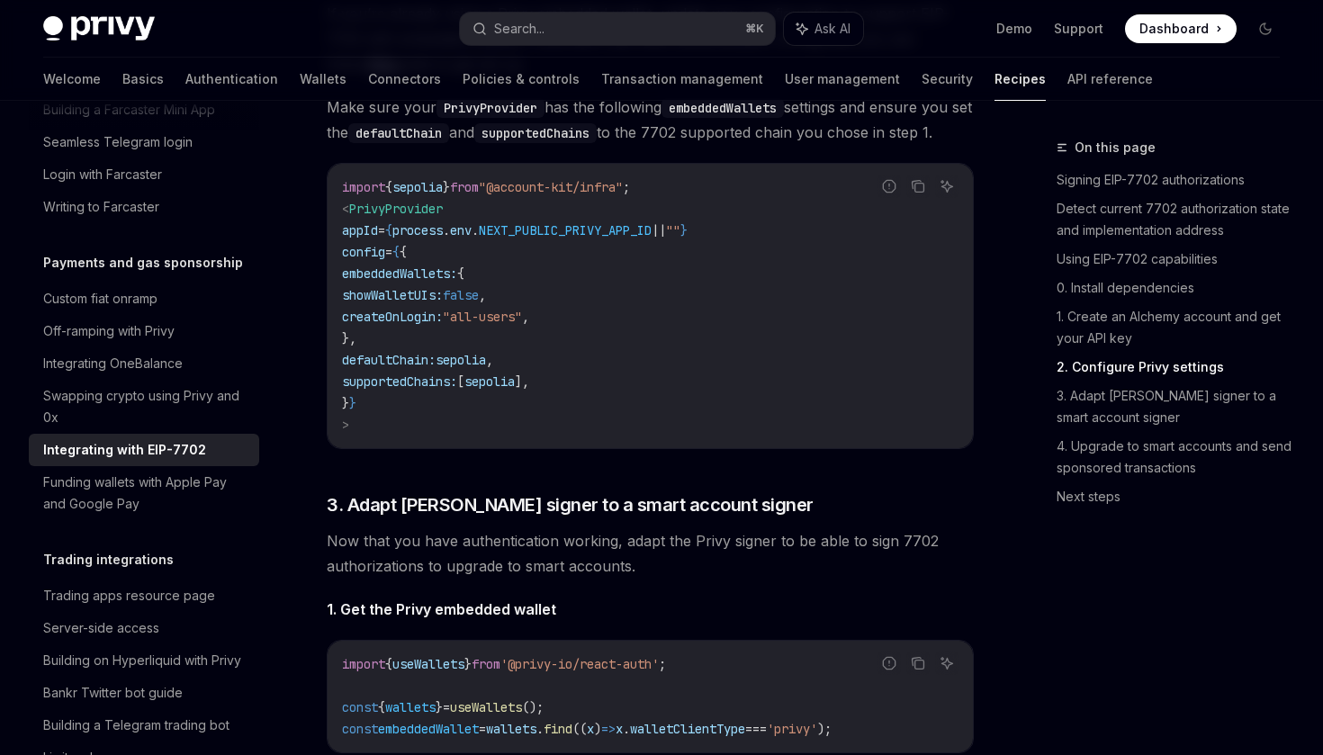
click at [632, 393] on code "import { sepolia } from "@account-kit/infra" ; < PrivyProvider appId = { proces…" at bounding box center [650, 305] width 617 height 259
click at [692, 413] on code "import { sepolia } from "@account-kit/infra" ; < PrivyProvider appId = { proces…" at bounding box center [650, 305] width 617 height 259
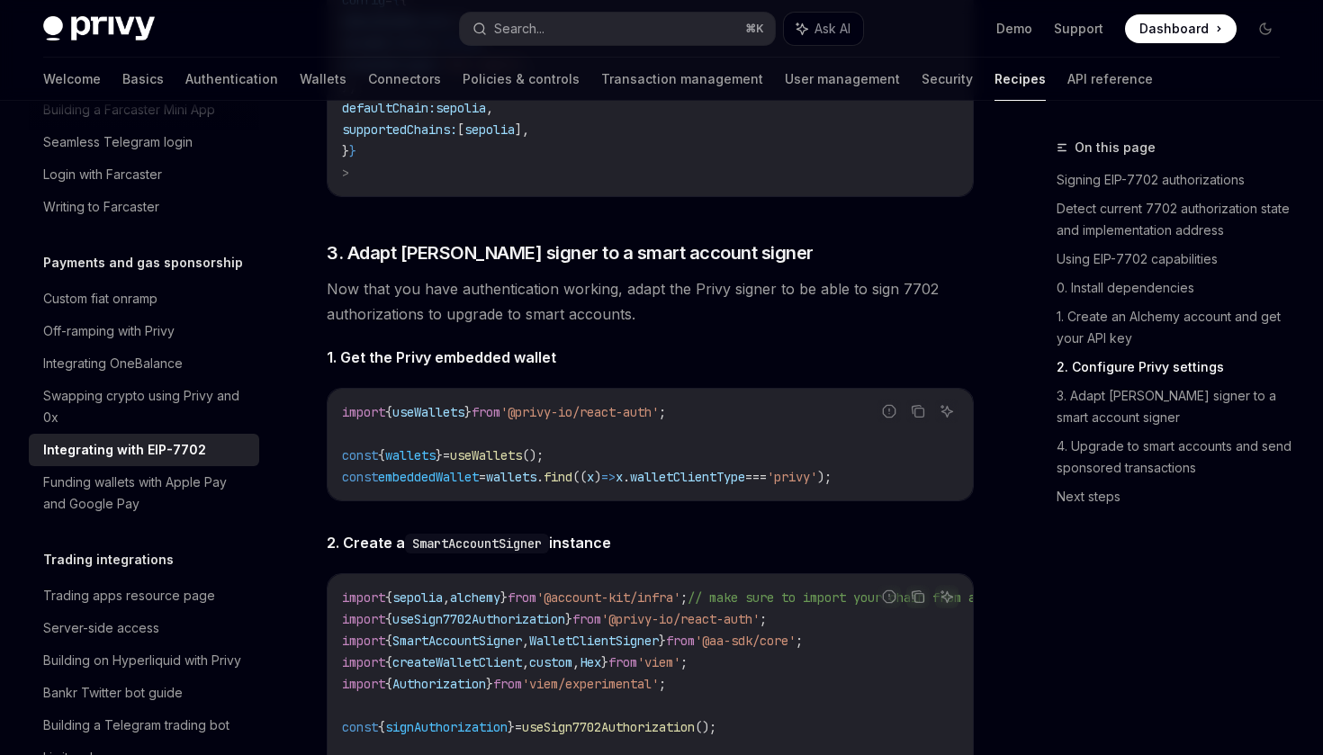
scroll to position [2595, 0]
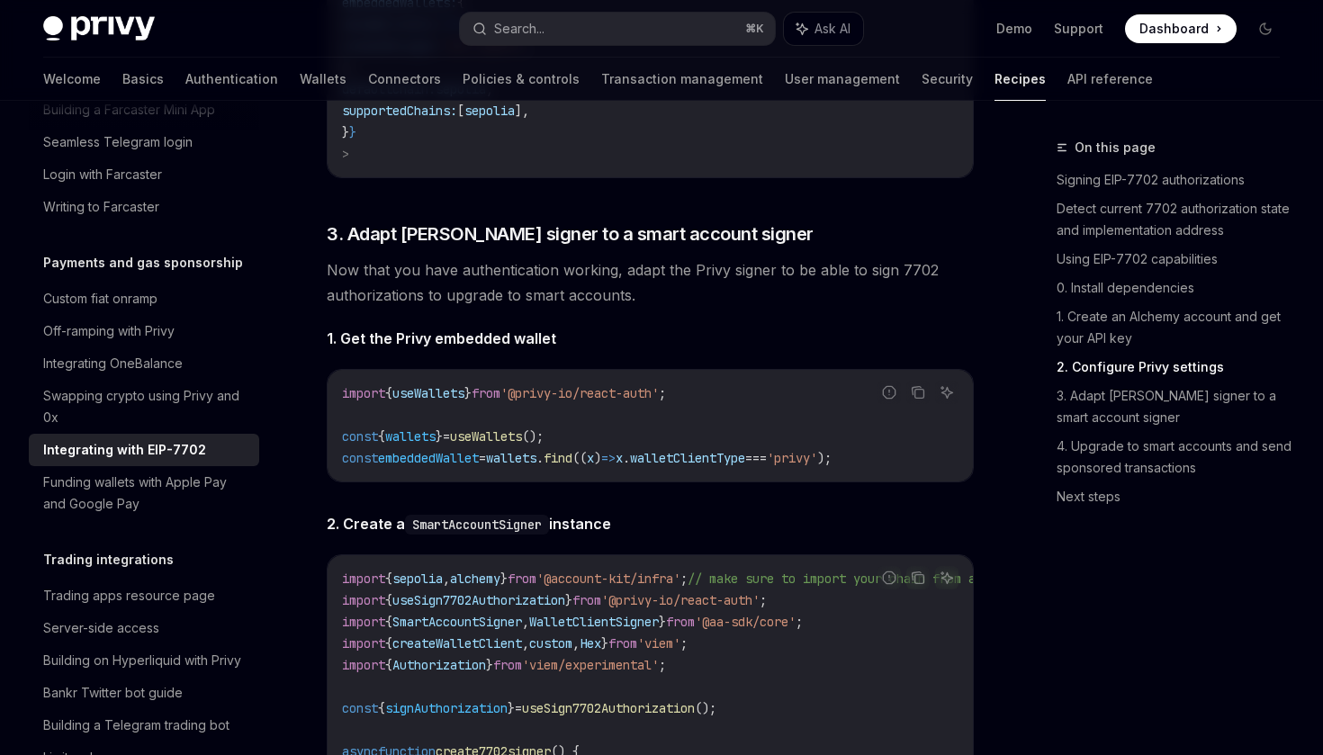
click at [706, 308] on span "Now that you have authentication working, adapt the Privy signer to be able to …" at bounding box center [650, 282] width 647 height 50
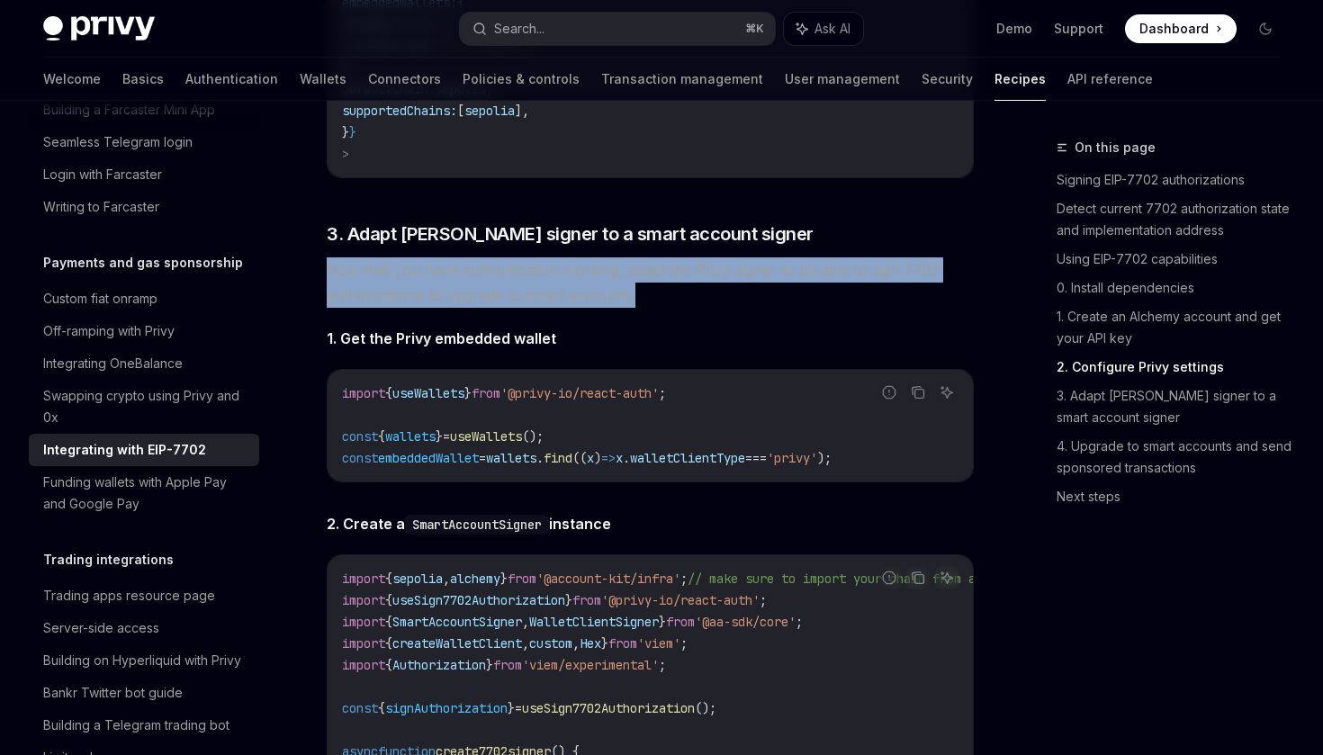
click at [744, 308] on span "Now that you have authentication working, adapt the Privy signer to be able to …" at bounding box center [650, 282] width 647 height 50
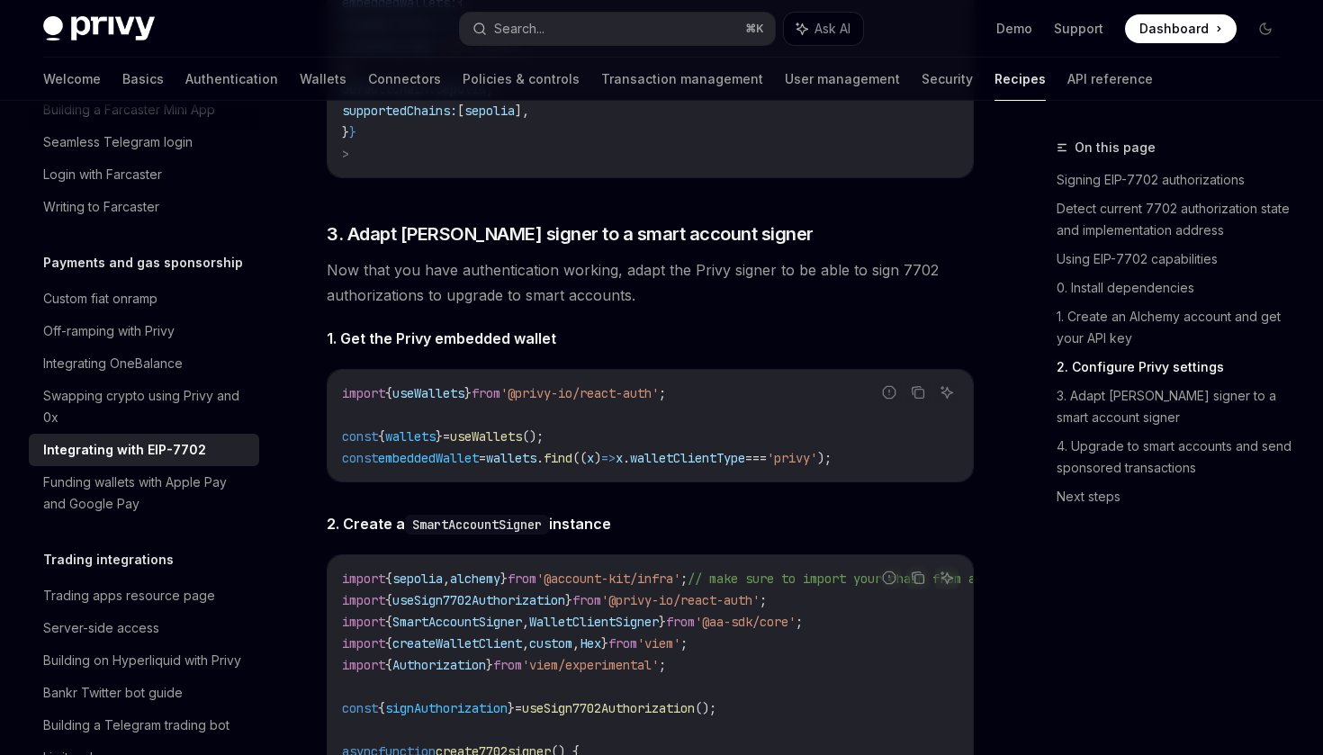
click at [623, 308] on span "Now that you have authentication working, adapt the Privy signer to be able to …" at bounding box center [650, 282] width 647 height 50
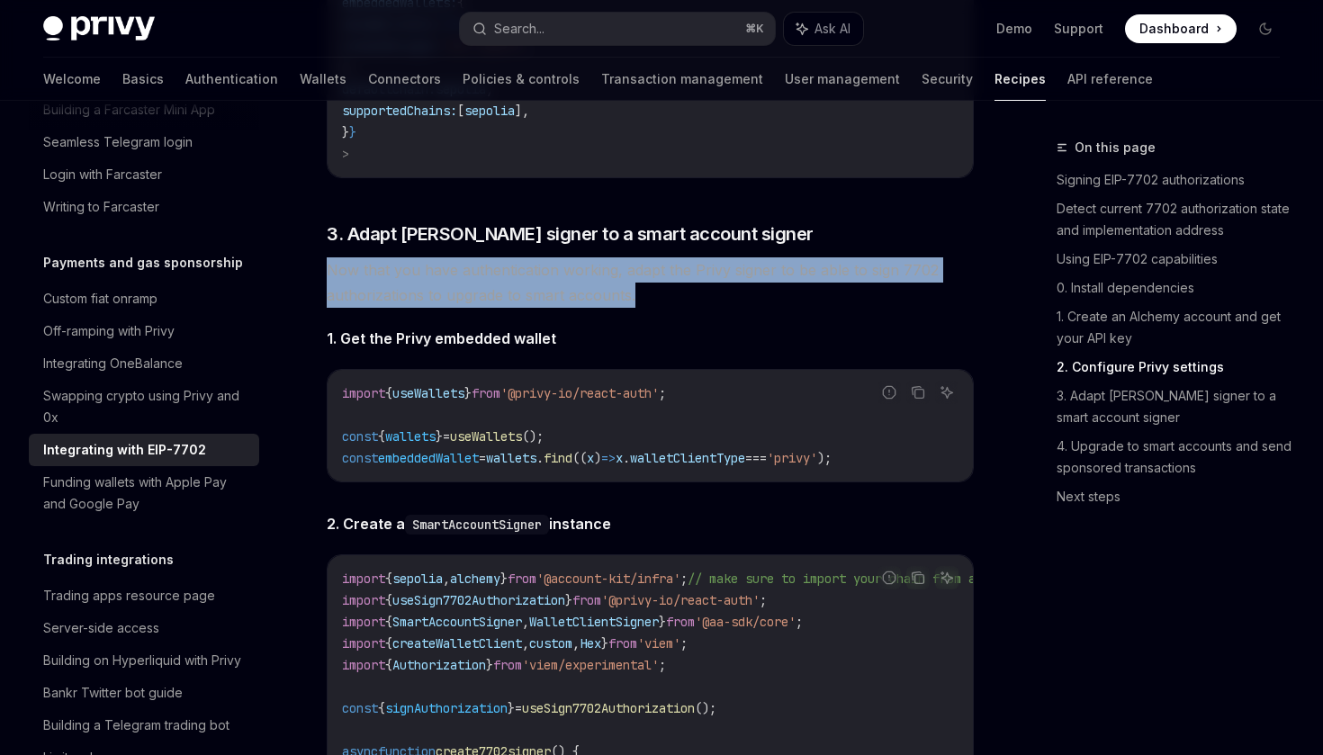
click at [681, 308] on span "Now that you have authentication working, adapt the Privy signer to be able to …" at bounding box center [650, 282] width 647 height 50
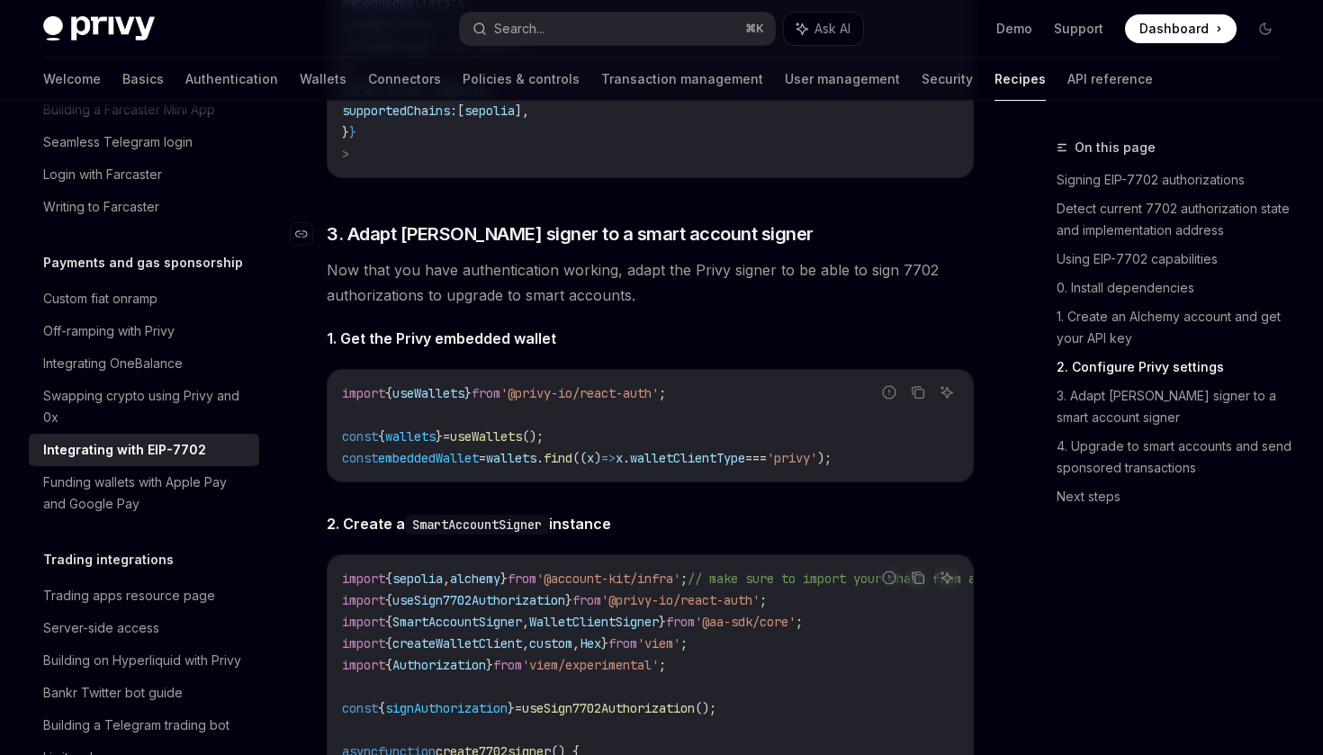
click at [561, 247] on span "3. Adapt [PERSON_NAME] signer to a smart account signer" at bounding box center [570, 233] width 487 height 25
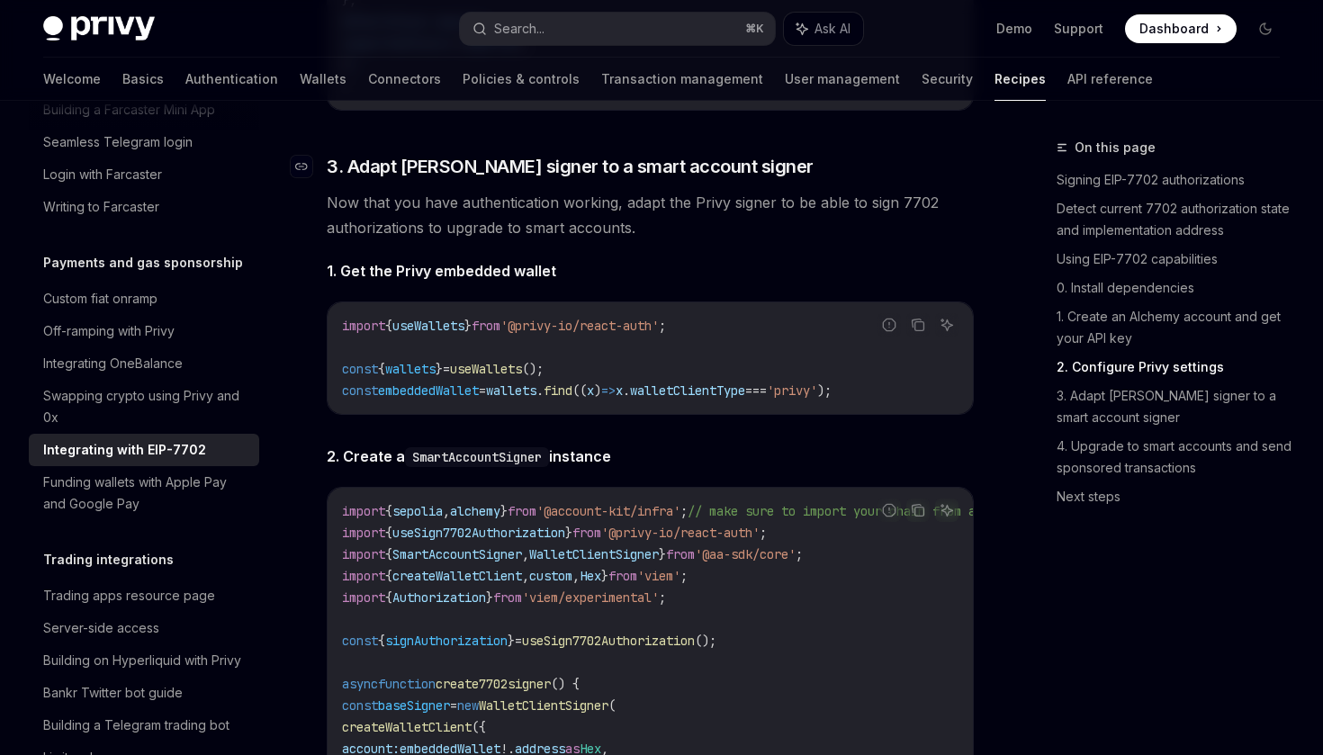
click at [561, 240] on span "Now that you have authentication working, adapt the Privy signer to be able to …" at bounding box center [650, 215] width 647 height 50
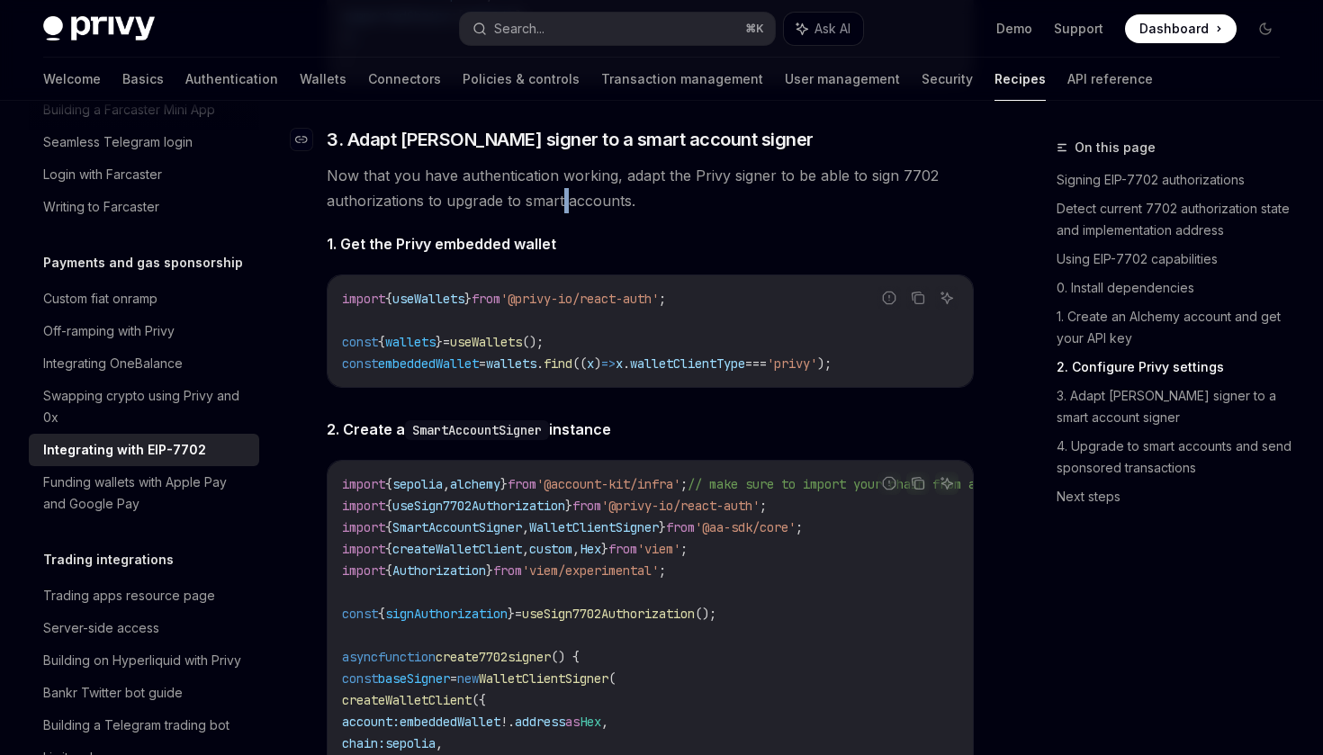
click at [561, 277] on div "In this guide, we will transform your Privy embedded wallet into a smart wallet…" at bounding box center [650, 331] width 647 height 3120
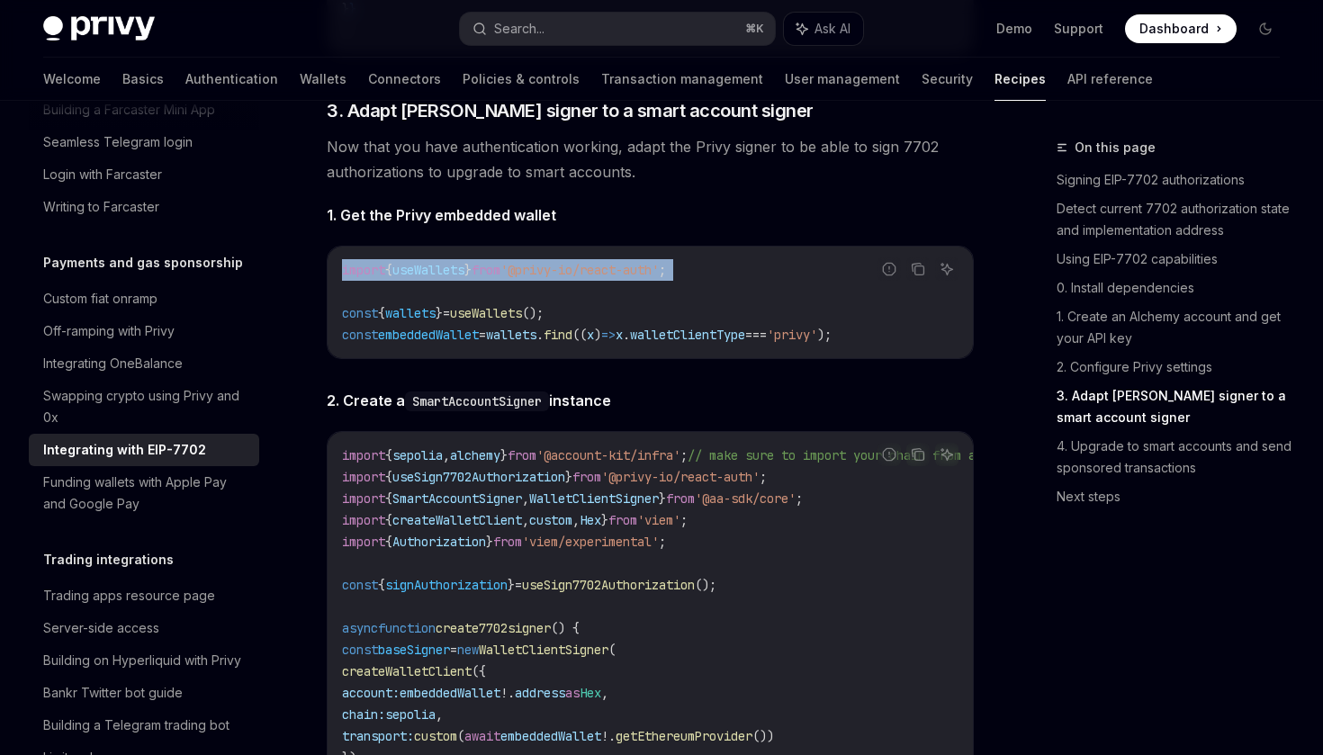
click at [618, 227] on div "In this guide, we will transform your Privy embedded wallet into a smart wallet…" at bounding box center [650, 302] width 647 height 3120
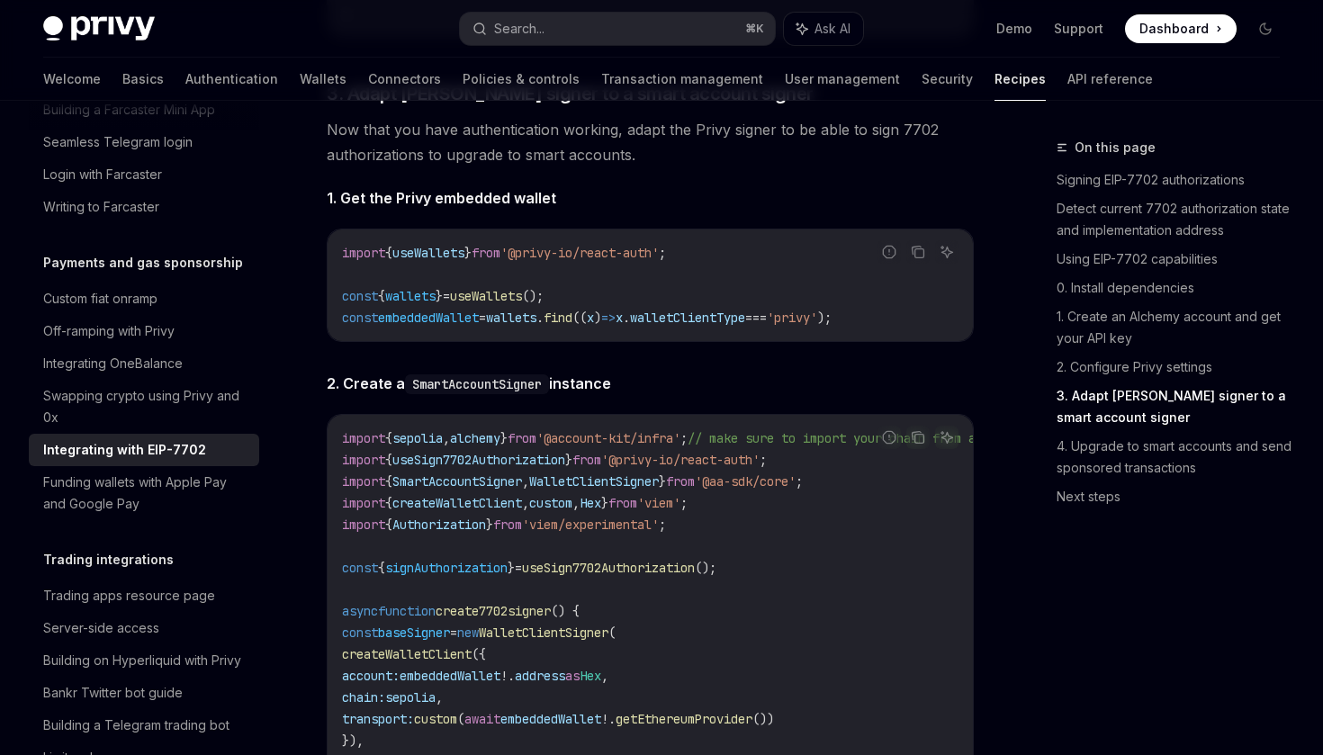
scroll to position [2737, 0]
click at [588, 167] on span "Now that you have authentication working, adapt the Privy signer to be able to …" at bounding box center [650, 141] width 647 height 50
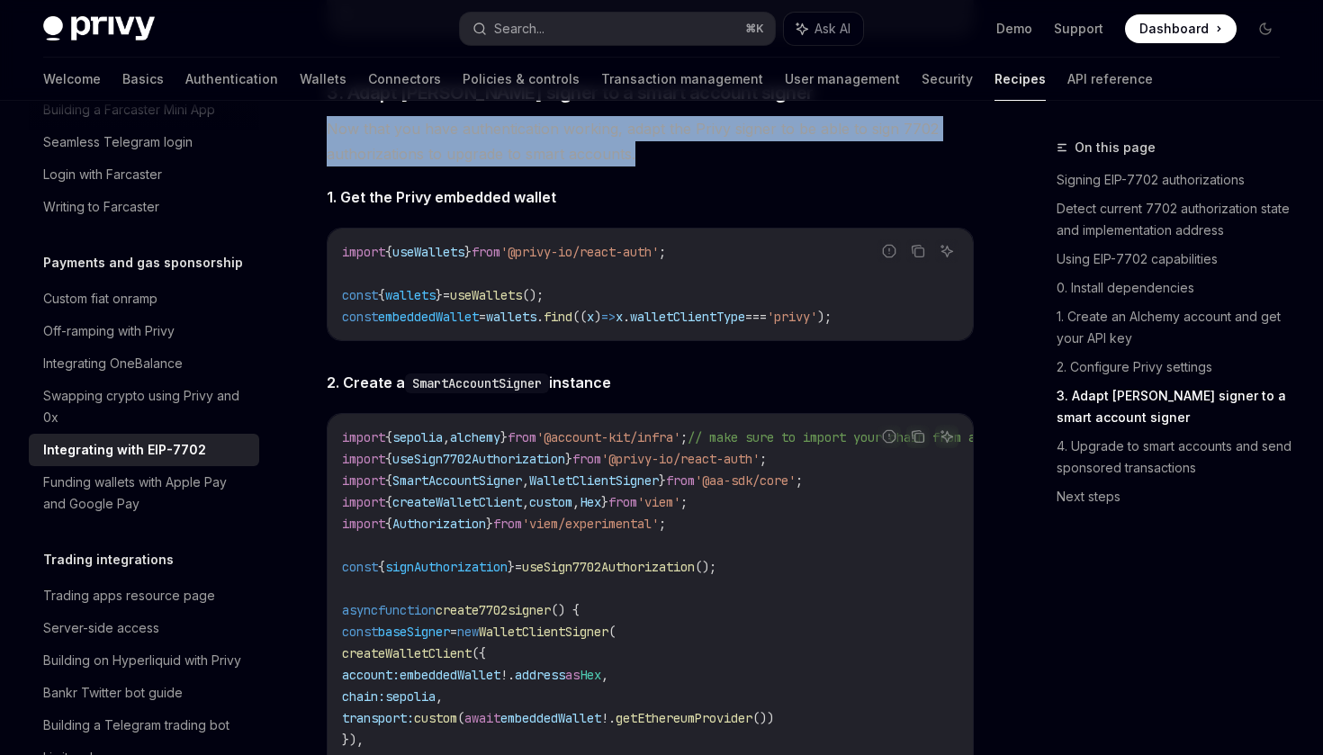
click at [627, 167] on span "Now that you have authentication working, adapt the Privy signer to be able to …" at bounding box center [650, 141] width 647 height 50
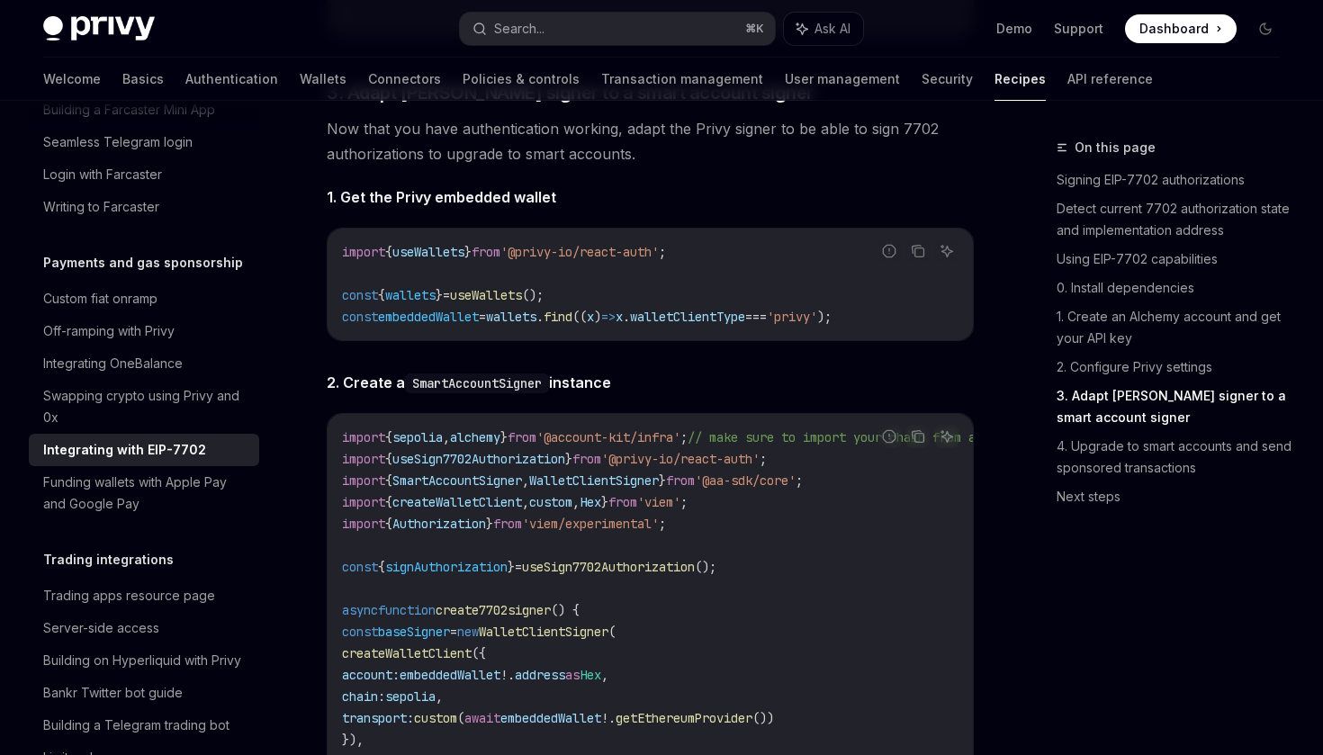
click at [668, 166] on span "Now that you have authentication working, adapt the Privy signer to be able to …" at bounding box center [650, 141] width 647 height 50
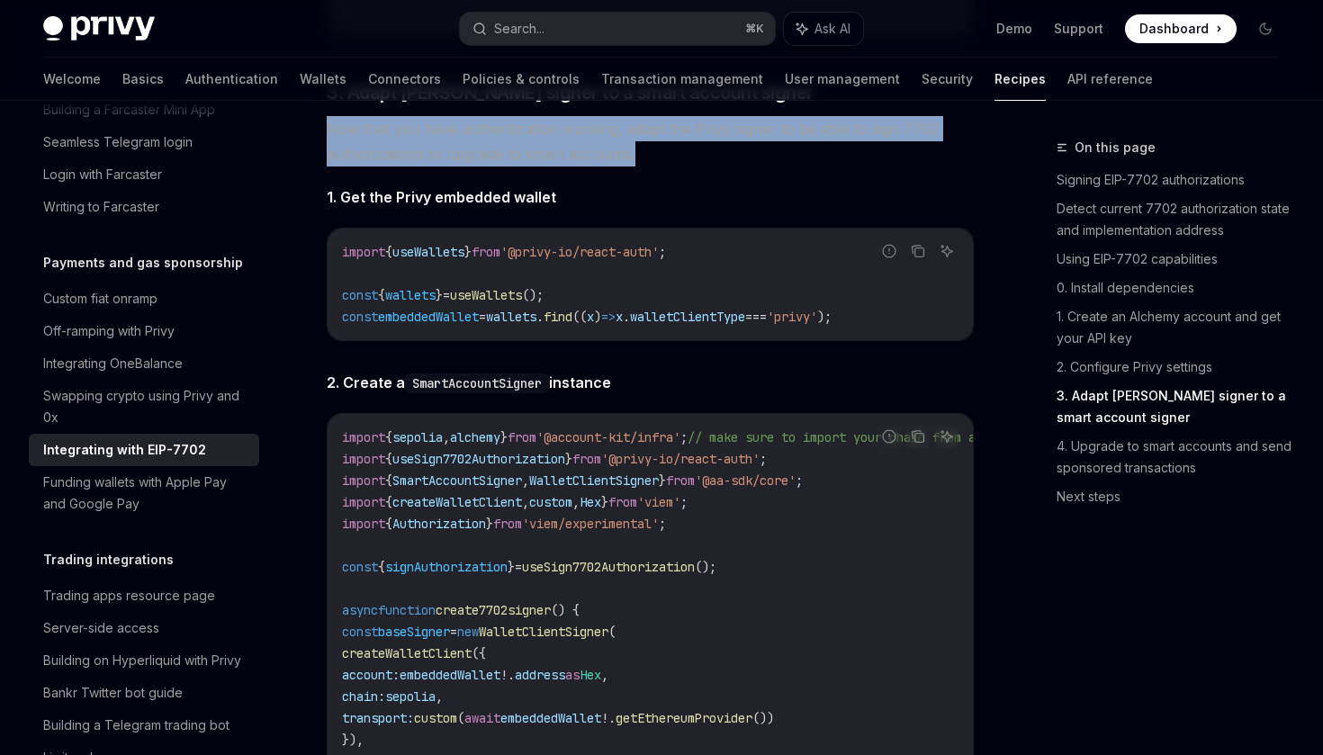
click at [720, 162] on span "Now that you have authentication working, adapt the Privy signer to be able to …" at bounding box center [650, 141] width 647 height 50
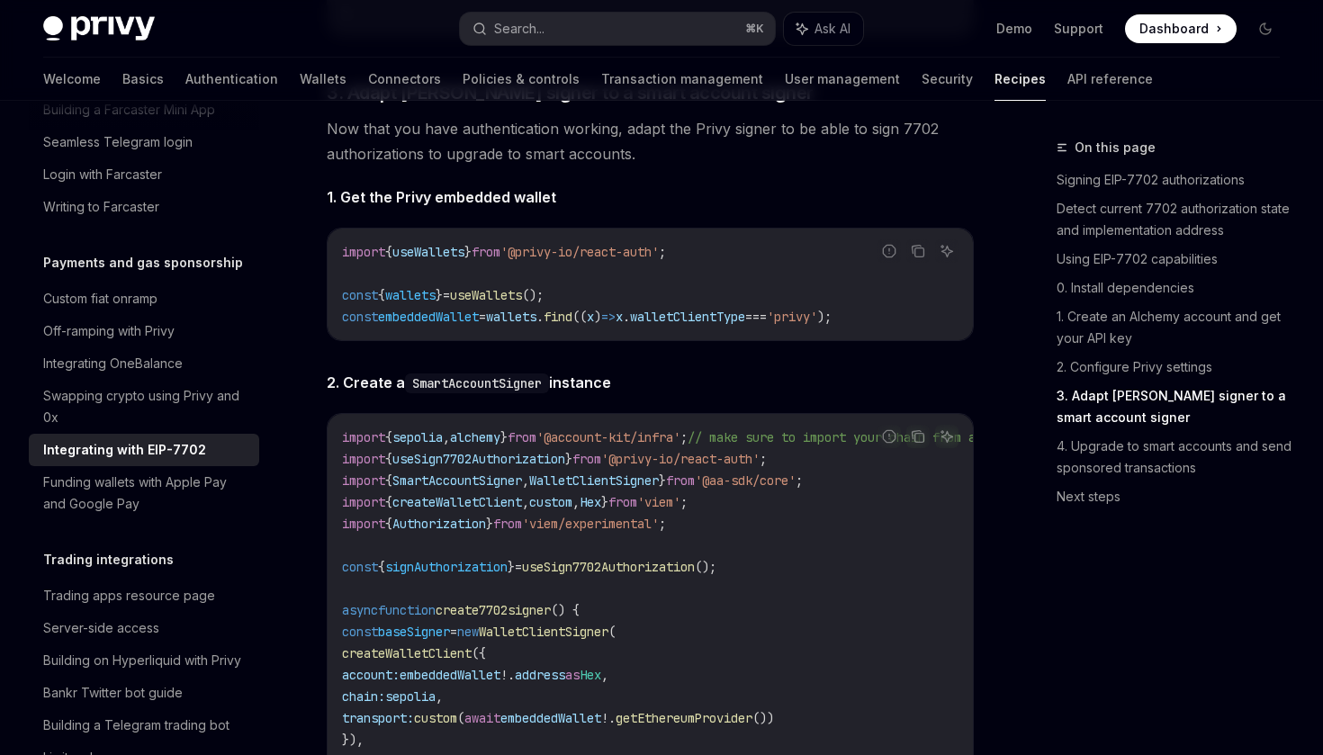
click at [720, 162] on span "Now that you have authentication working, adapt the Privy signer to be able to …" at bounding box center [650, 141] width 647 height 50
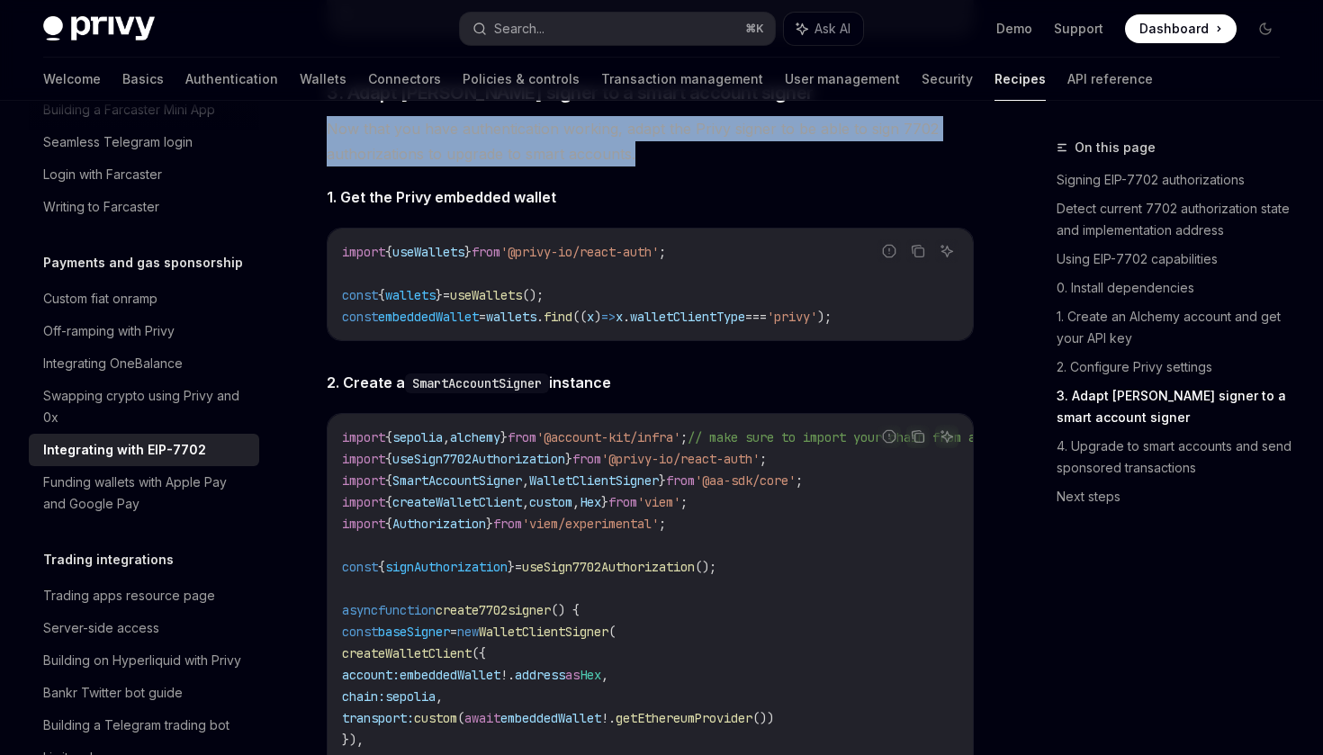
click at [769, 162] on span "Now that you have authentication working, adapt the Privy signer to be able to …" at bounding box center [650, 141] width 647 height 50
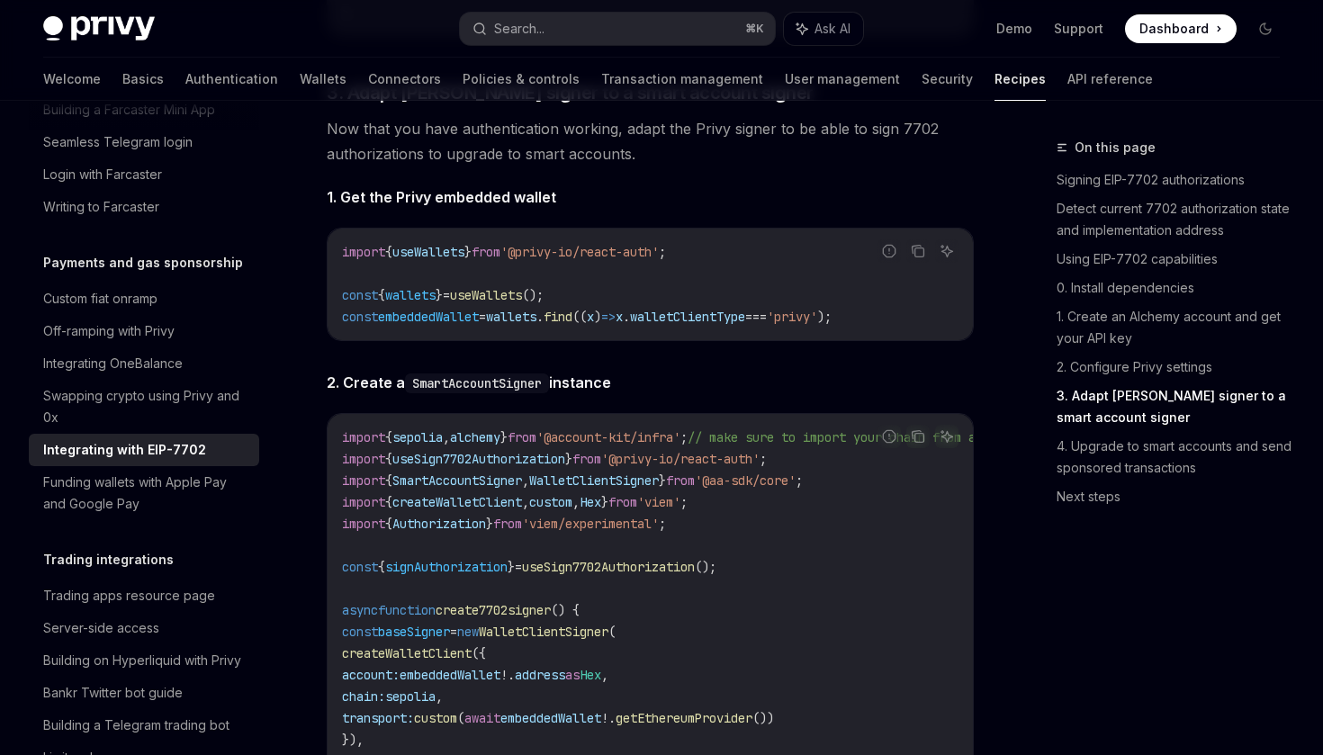
click at [609, 167] on span "Now that you have authentication working, adapt the Privy signer to be able to …" at bounding box center [650, 141] width 647 height 50
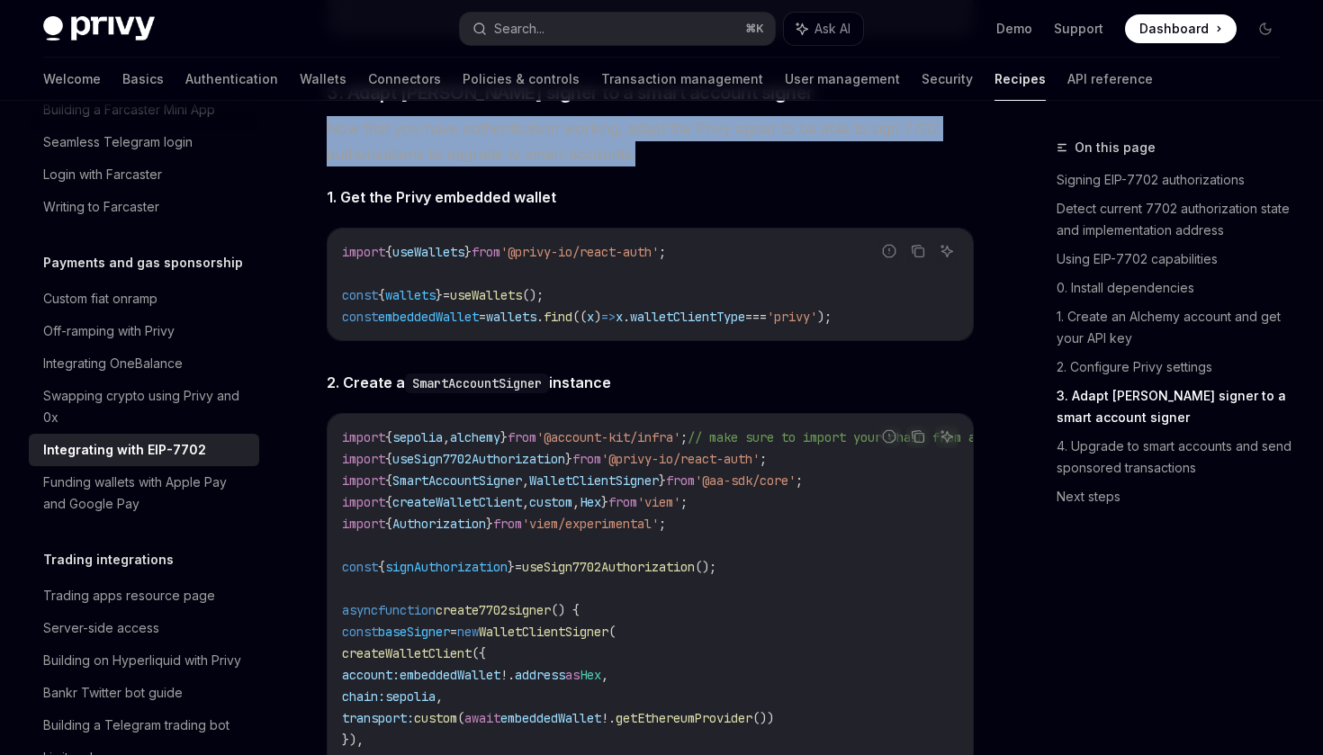
click at [664, 167] on span "Now that you have authentication working, adapt the Privy signer to be able to …" at bounding box center [650, 141] width 647 height 50
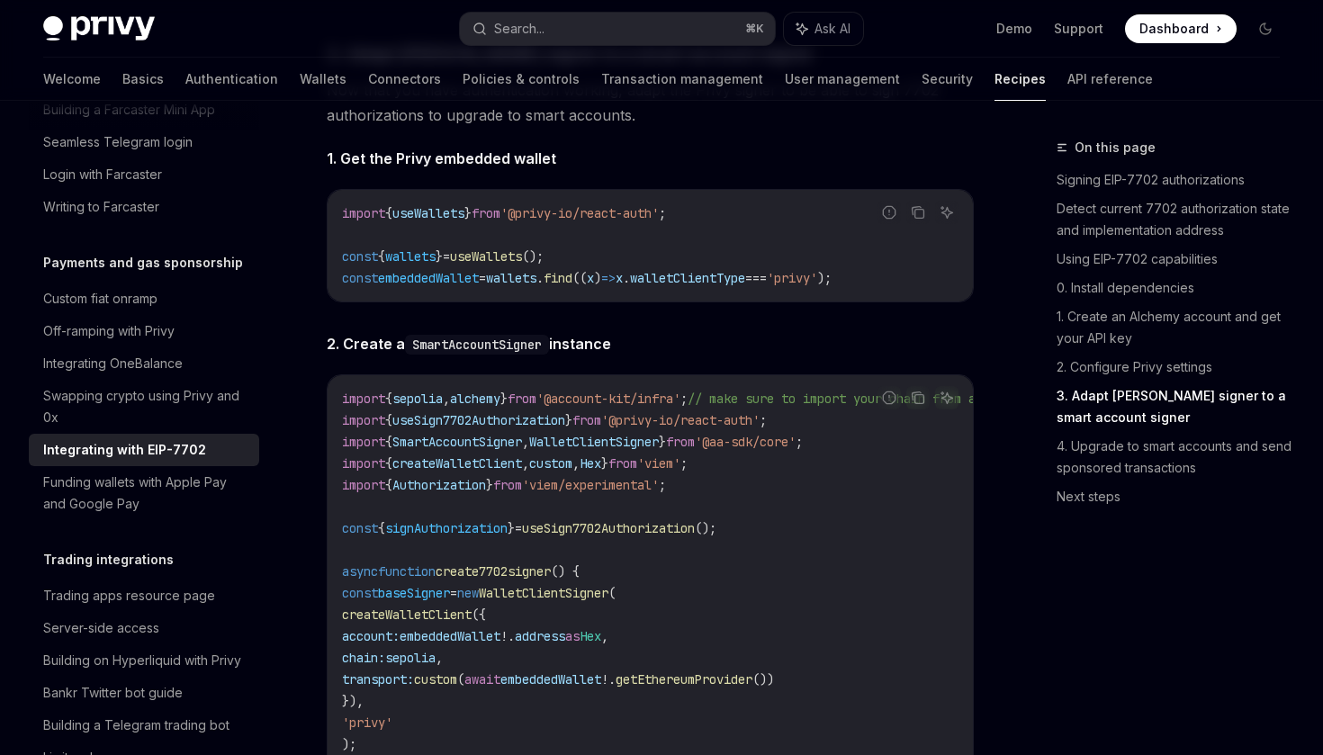
scroll to position [2814, 0]
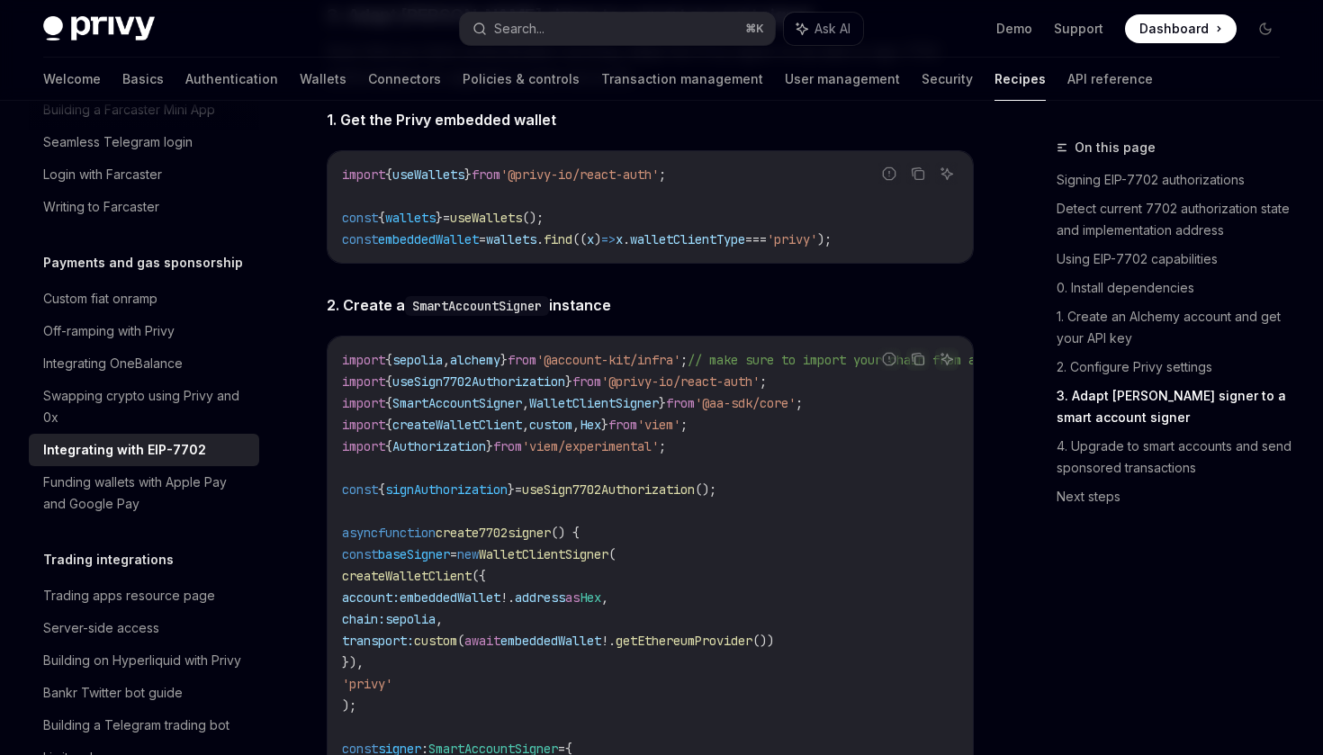
click at [817, 248] on span "'privy'" at bounding box center [792, 239] width 50 height 16
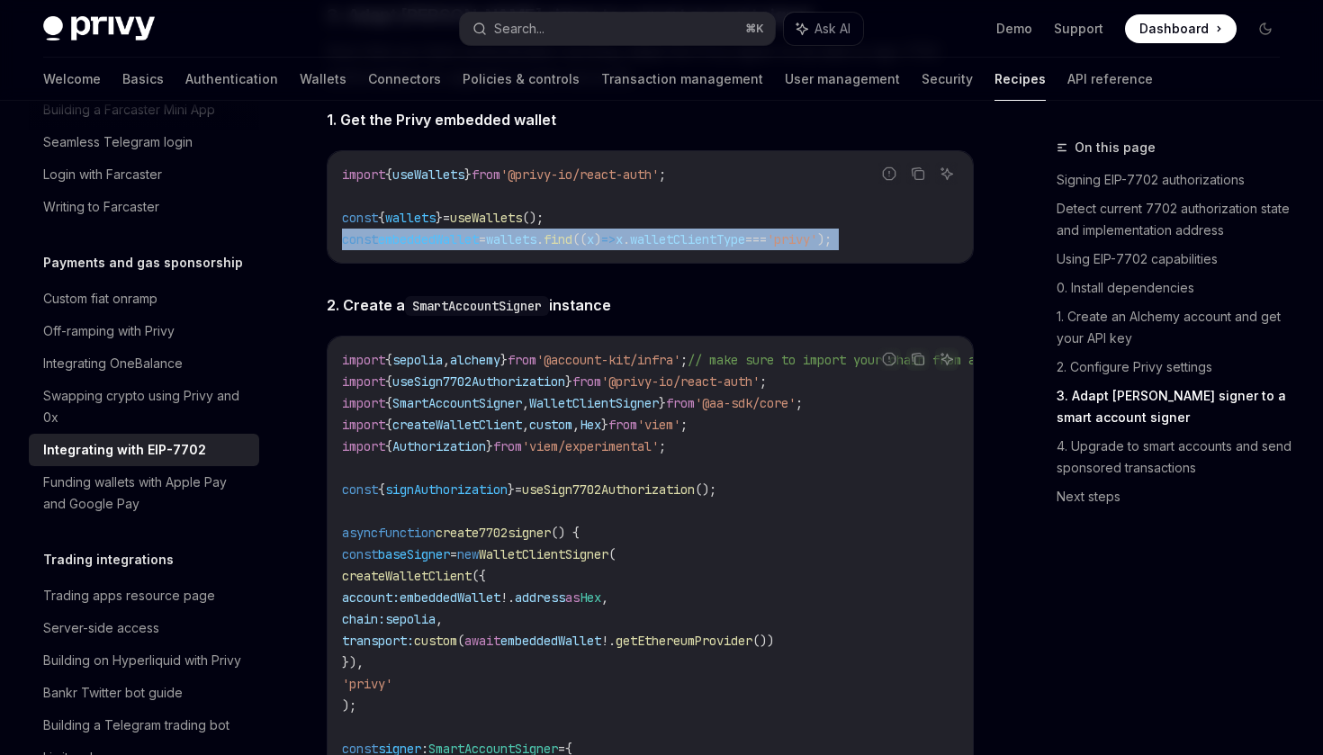
copy code "const embeddedWallet = wallets . find (( x ) => x . walletClientType === 'privy…"
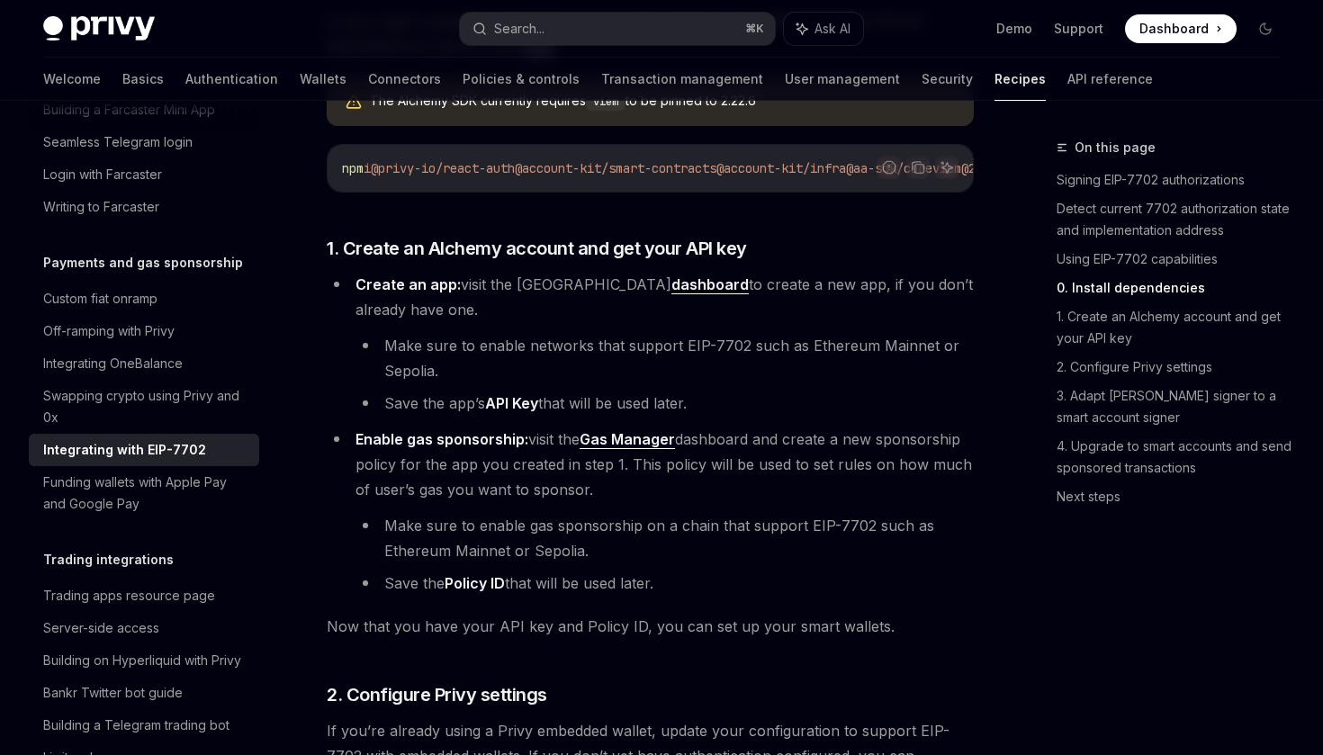
scroll to position [1623, 0]
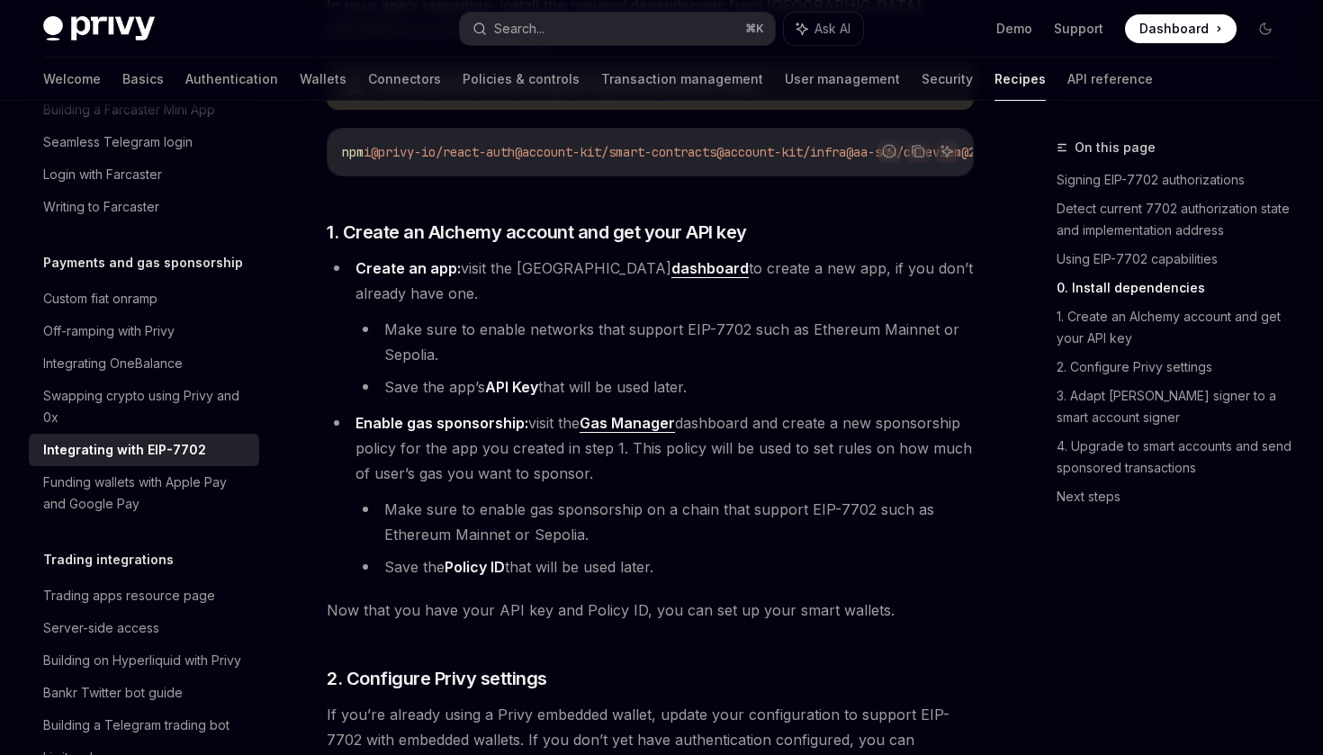
click at [686, 392] on li "Save the app’s API Key that will be used later." at bounding box center [665, 386] width 618 height 25
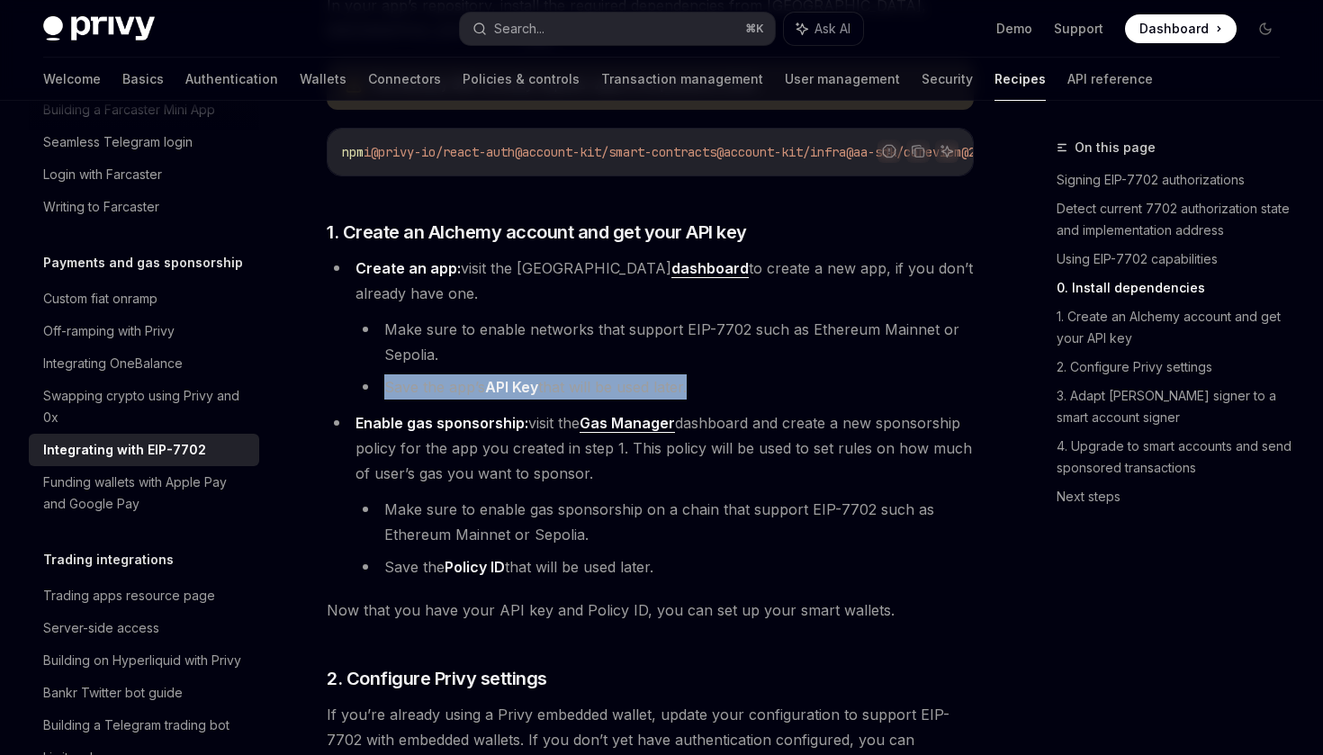
click at [746, 396] on li "Save the app’s API Key that will be used later." at bounding box center [665, 386] width 618 height 25
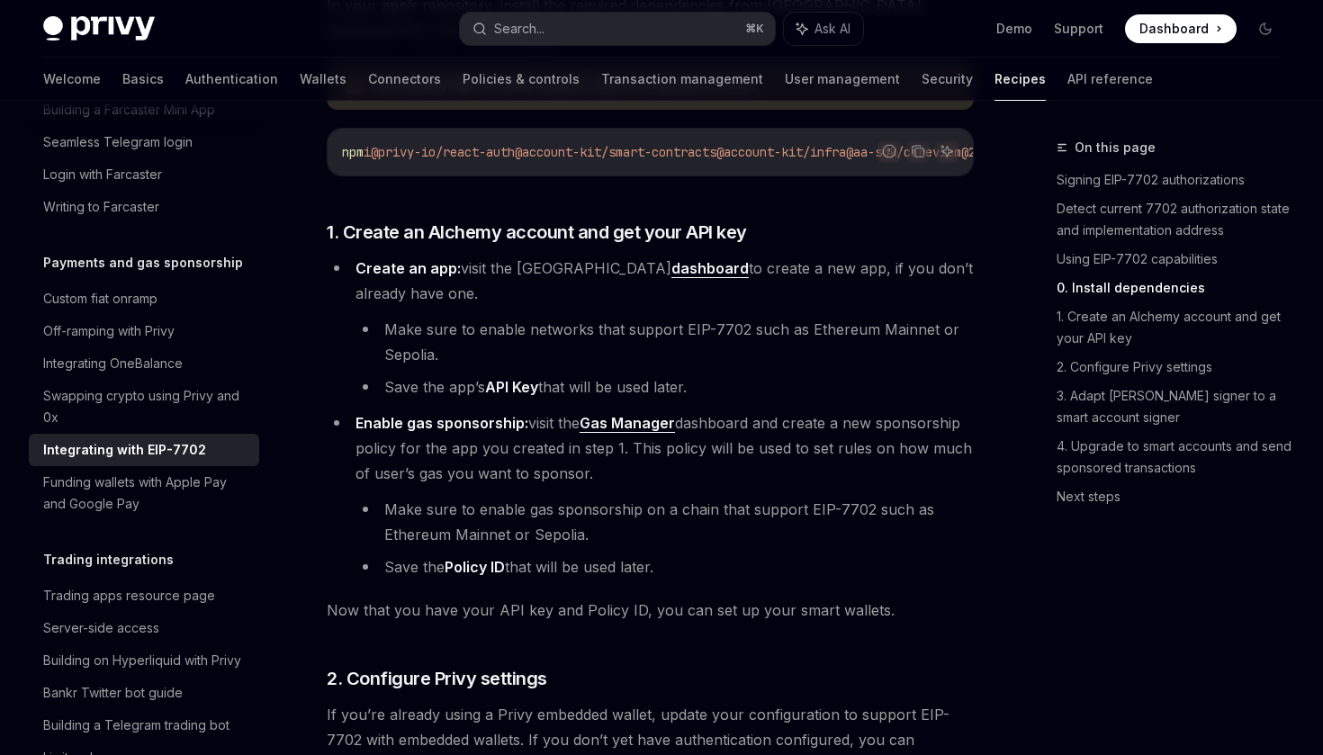
click at [743, 329] on li "Create an app: visit the Alchemy dashboard to create a new app, if you don’t al…" at bounding box center [650, 328] width 647 height 144
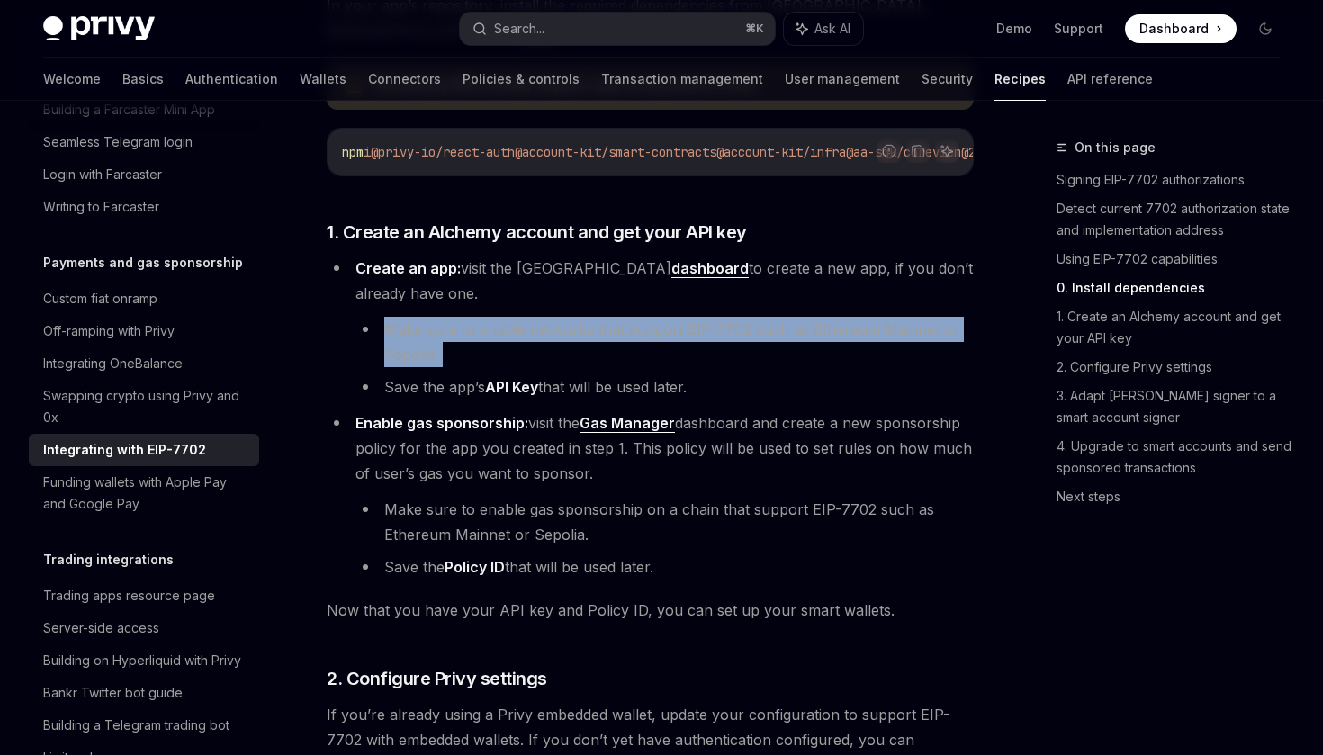
click at [796, 333] on li "Make sure to enable networks that support EIP-7702 such as Ethereum Mainnet or …" at bounding box center [665, 342] width 618 height 50
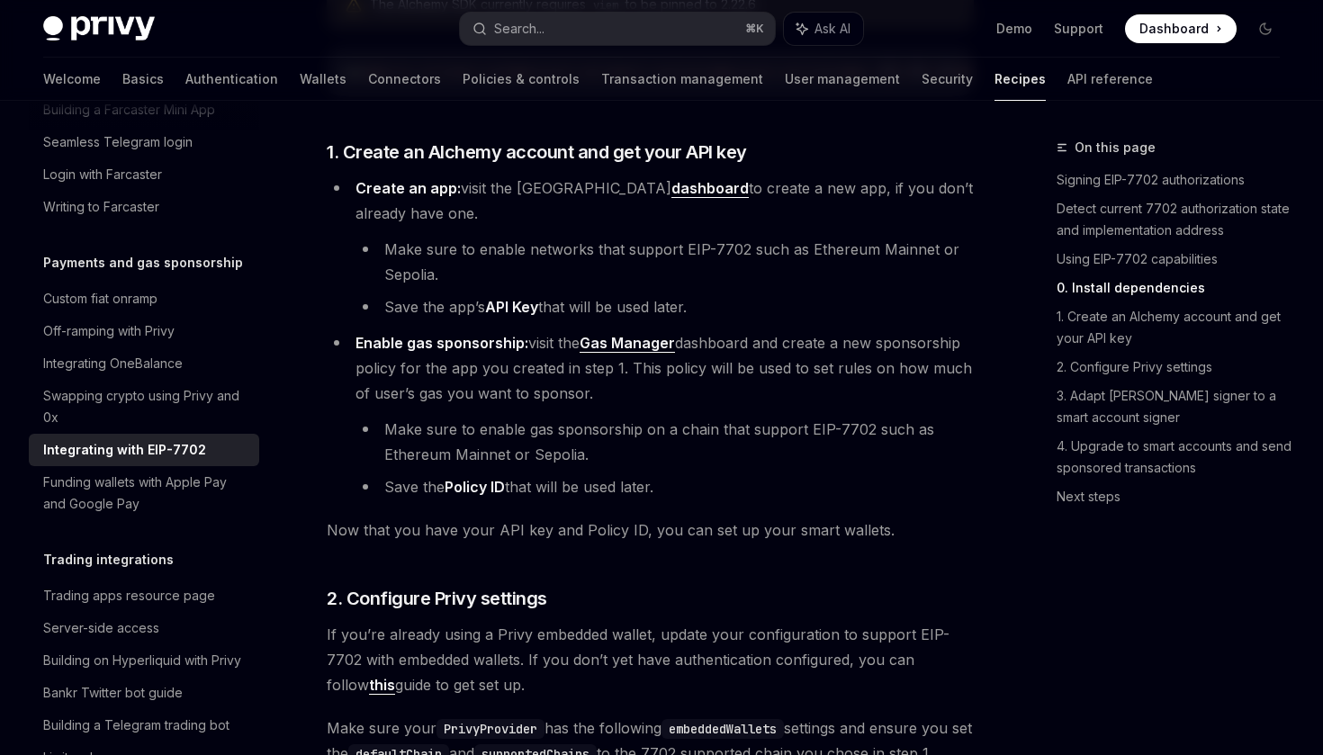
scroll to position [1712, 0]
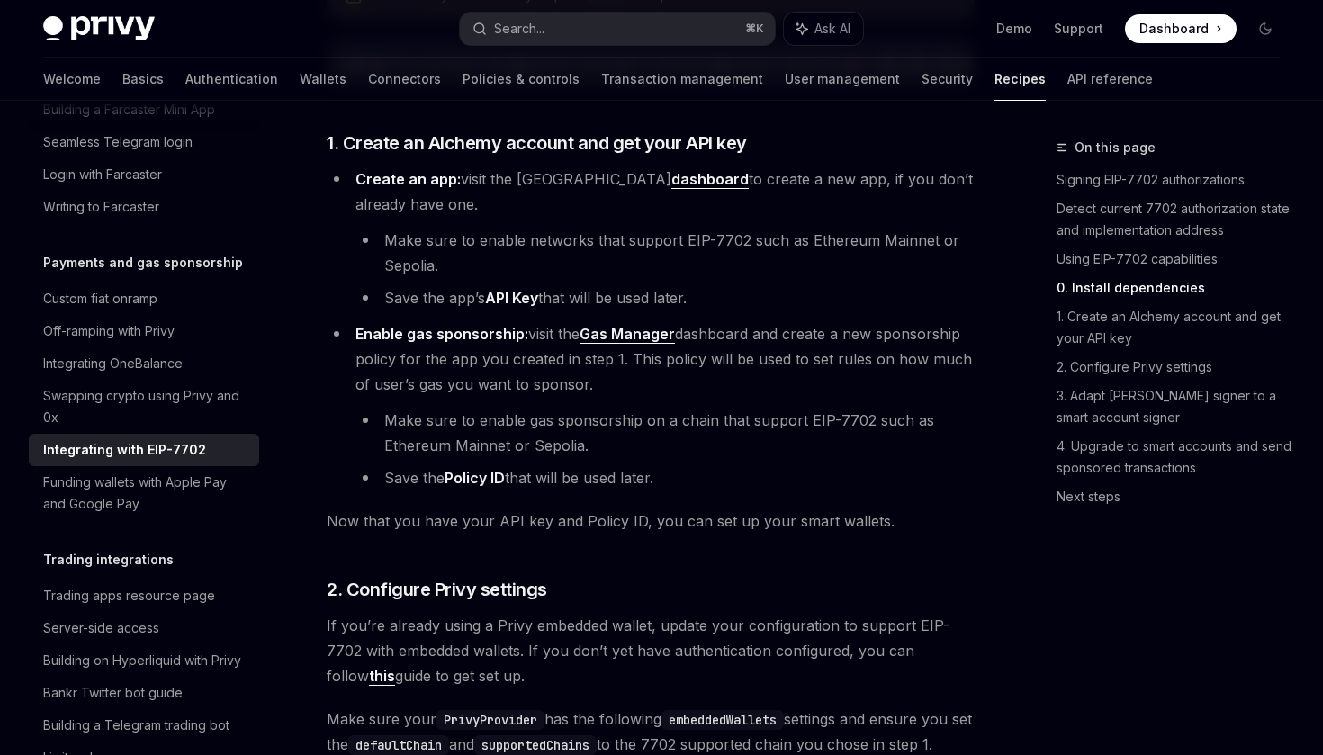
click at [586, 268] on li "Make sure to enable networks that support EIP-7702 such as Ethereum Mainnet or …" at bounding box center [665, 253] width 618 height 50
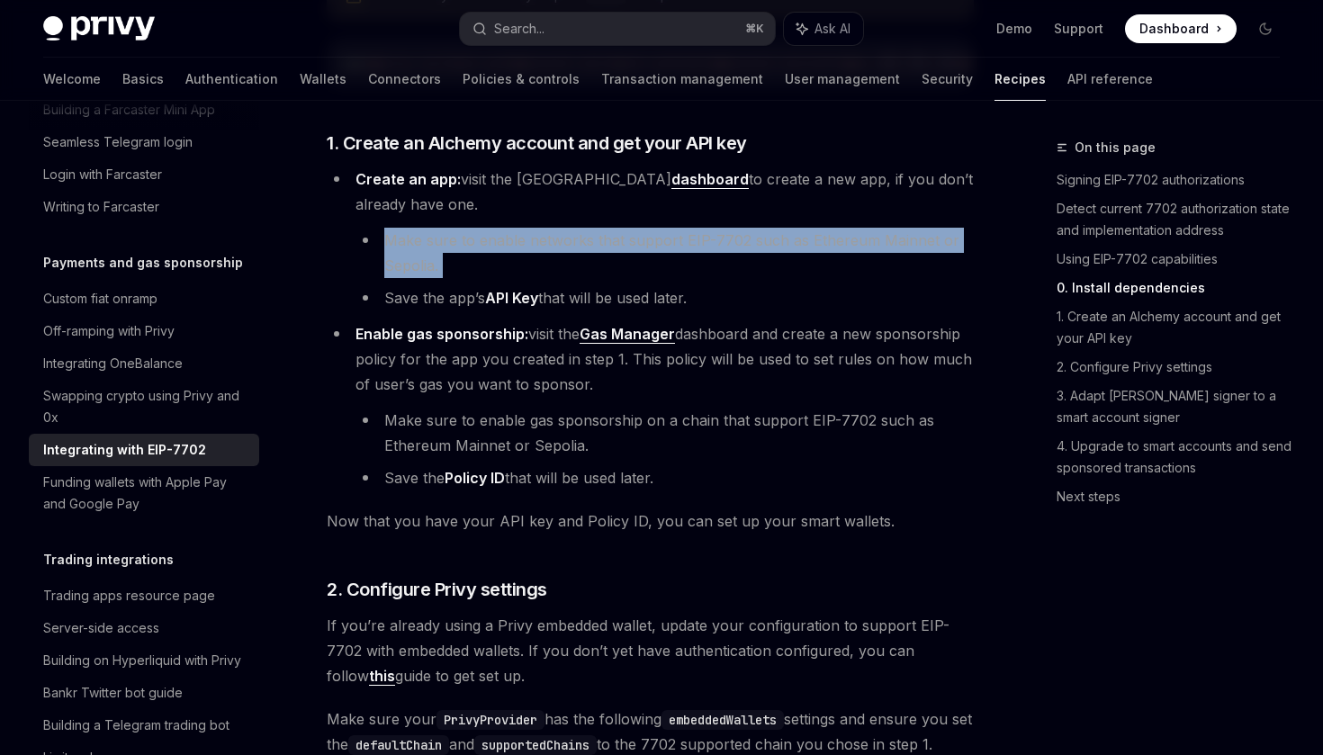
click at [643, 266] on li "Make sure to enable networks that support EIP-7702 such as Ethereum Mainnet or …" at bounding box center [665, 253] width 618 height 50
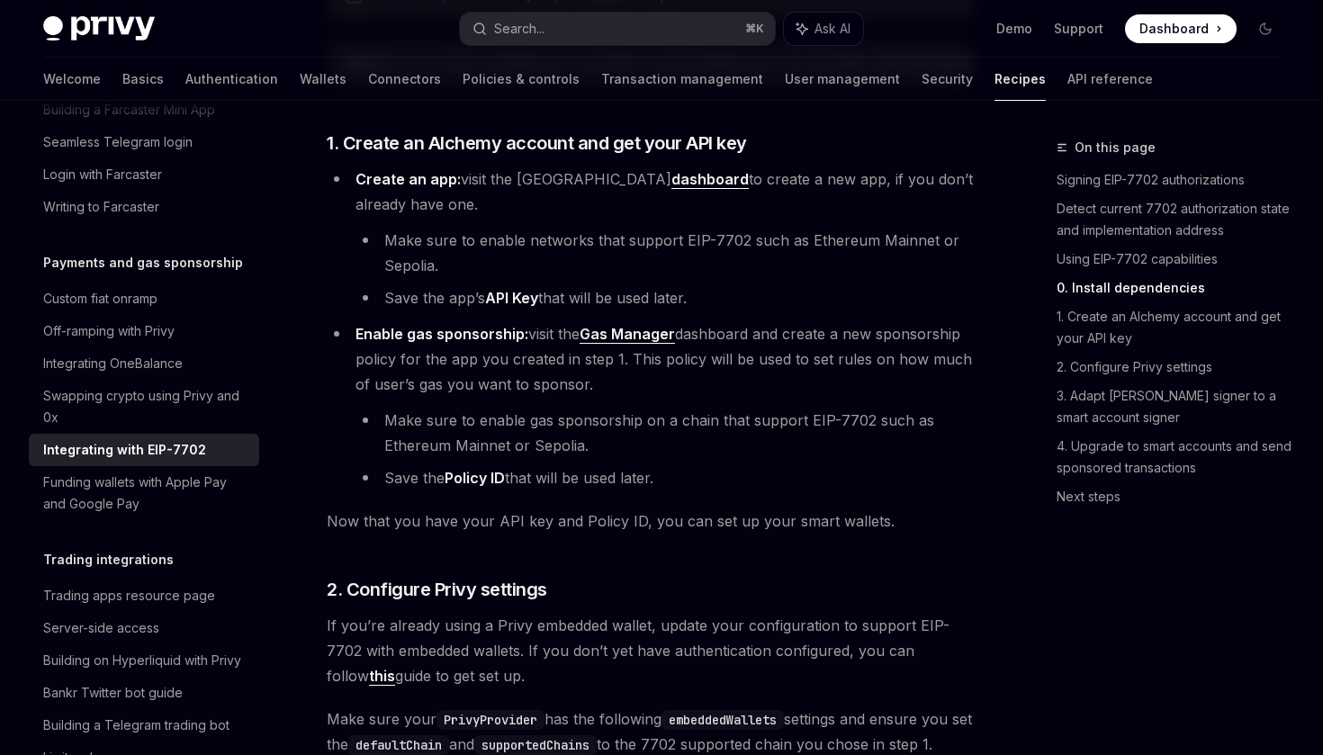
click at [652, 311] on li "Save the app’s API Key that will be used later." at bounding box center [665, 297] width 618 height 25
click at [681, 311] on li "Save the app’s API Key that will be used later." at bounding box center [665, 297] width 618 height 25
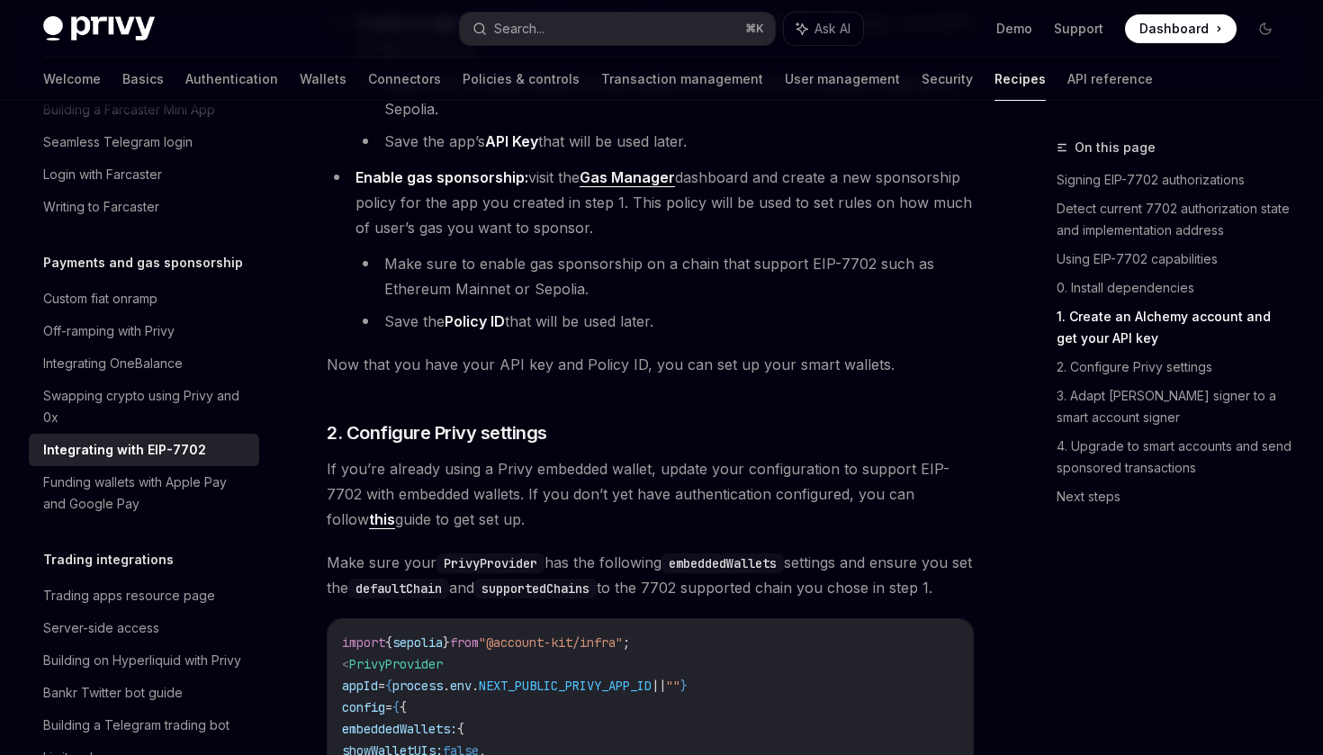
scroll to position [1885, 0]
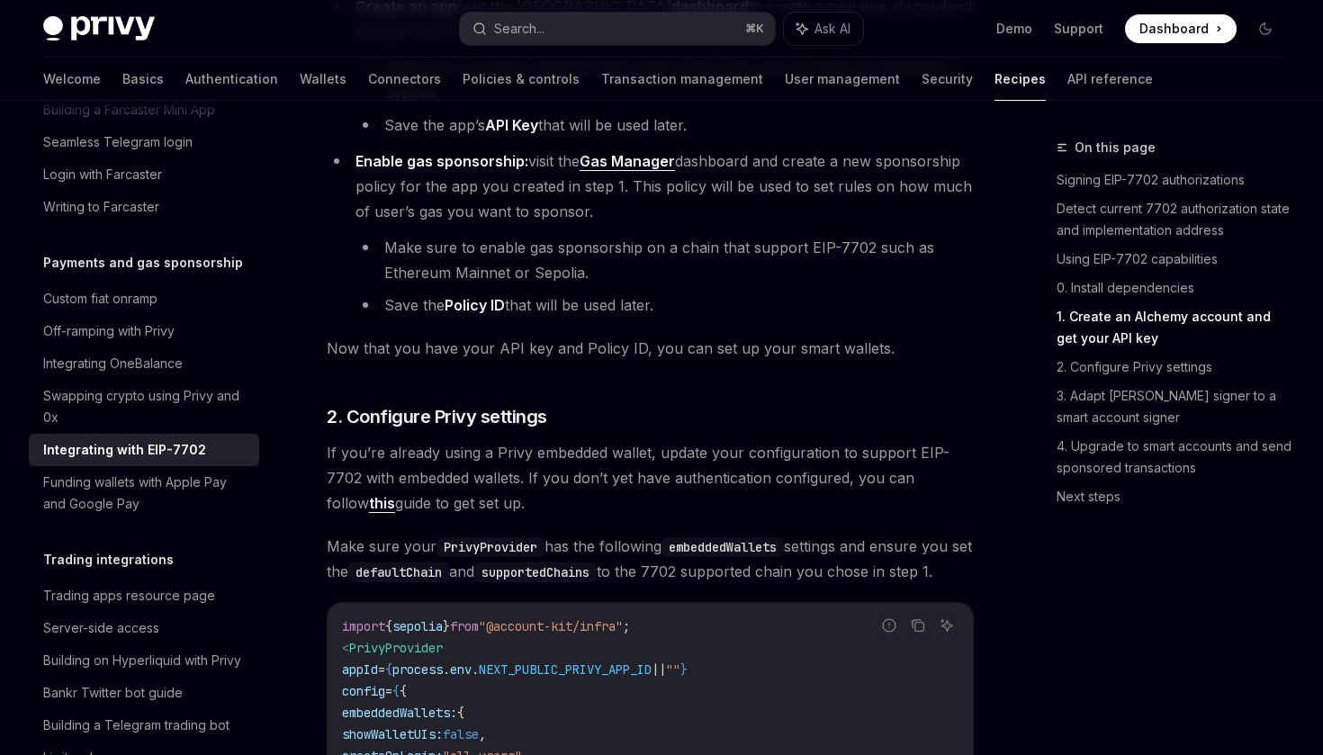
click at [602, 205] on span "Enable gas sponsorship: visit the Gas Manager dashboard and create a new sponso…" at bounding box center [664, 186] width 617 height 68
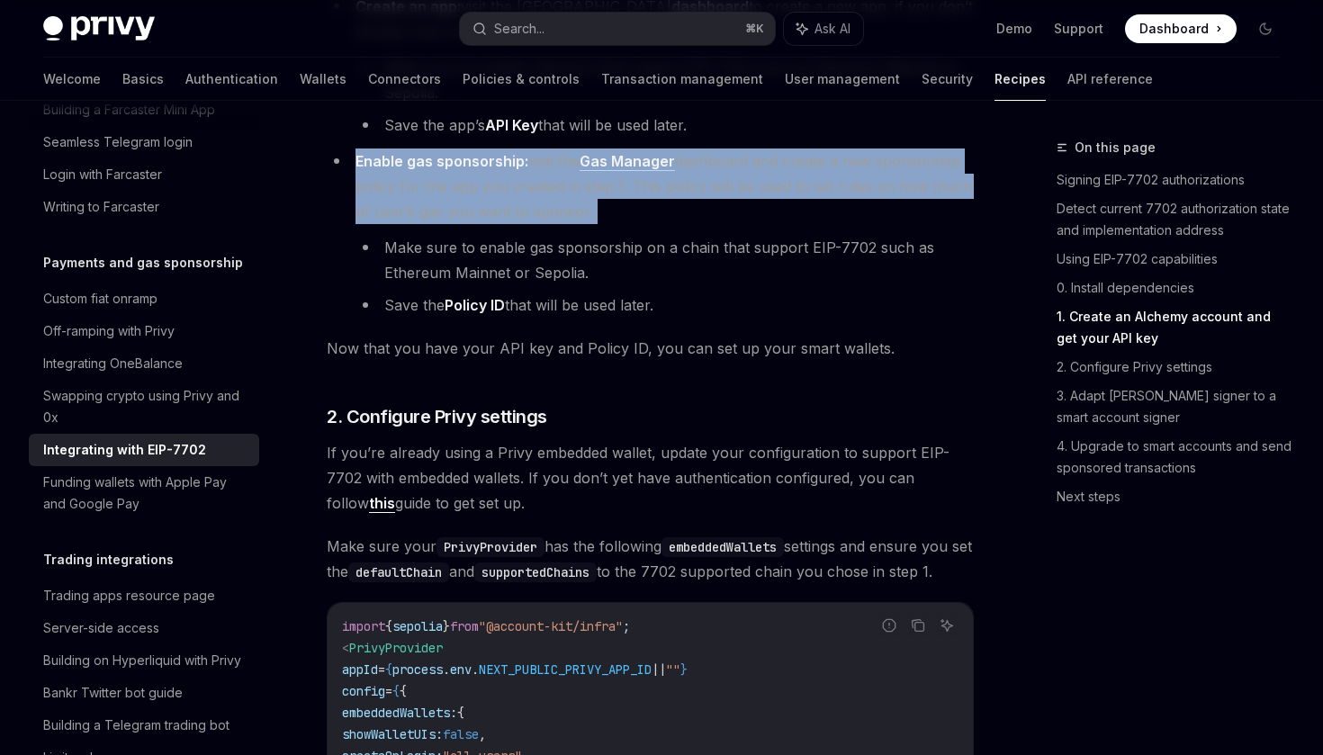
click at [639, 205] on span "Enable gas sponsorship: visit the Gas Manager dashboard and create a new sponso…" at bounding box center [664, 186] width 617 height 68
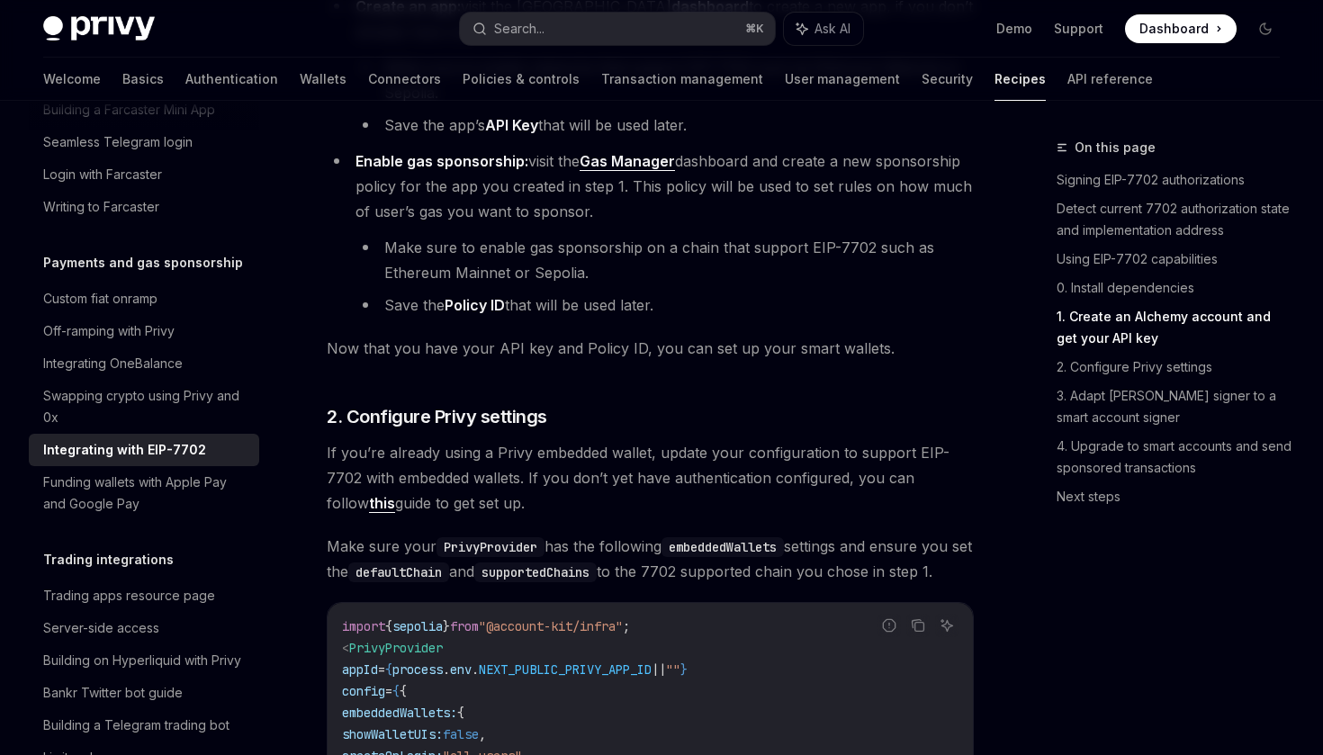
click at [662, 284] on li "Make sure to enable gas sponsorship on a chain that support EIP-7702 such as Et…" at bounding box center [665, 260] width 618 height 50
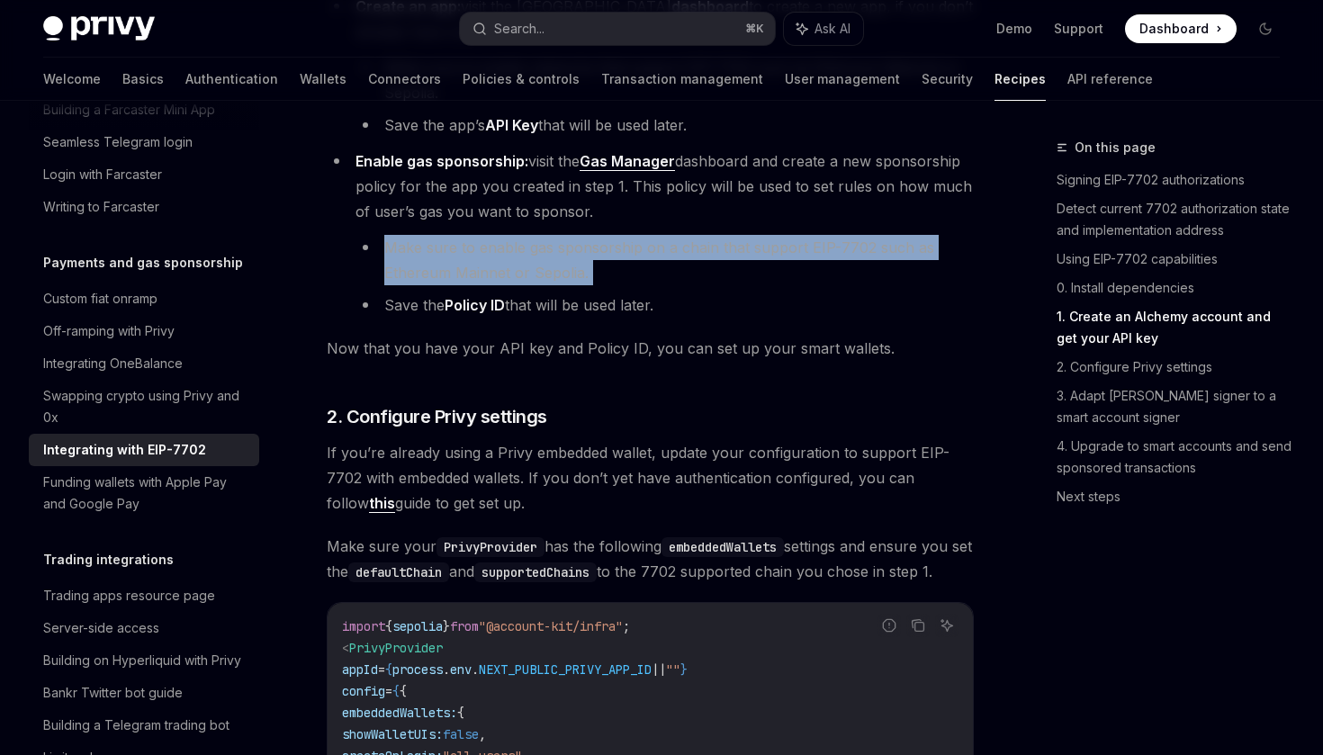
click at [692, 283] on li "Make sure to enable gas sponsorship on a chain that support EIP-7702 such as Et…" at bounding box center [665, 260] width 618 height 50
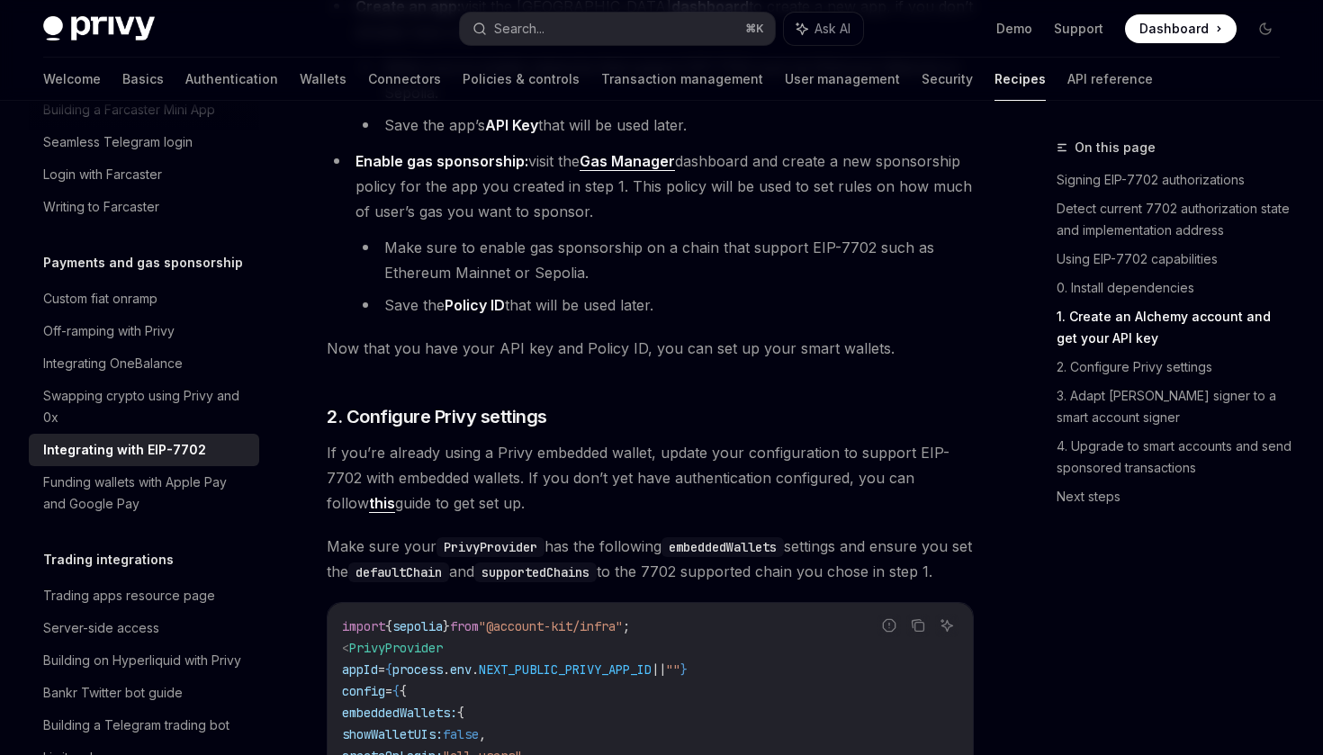
scroll to position [1901, 0]
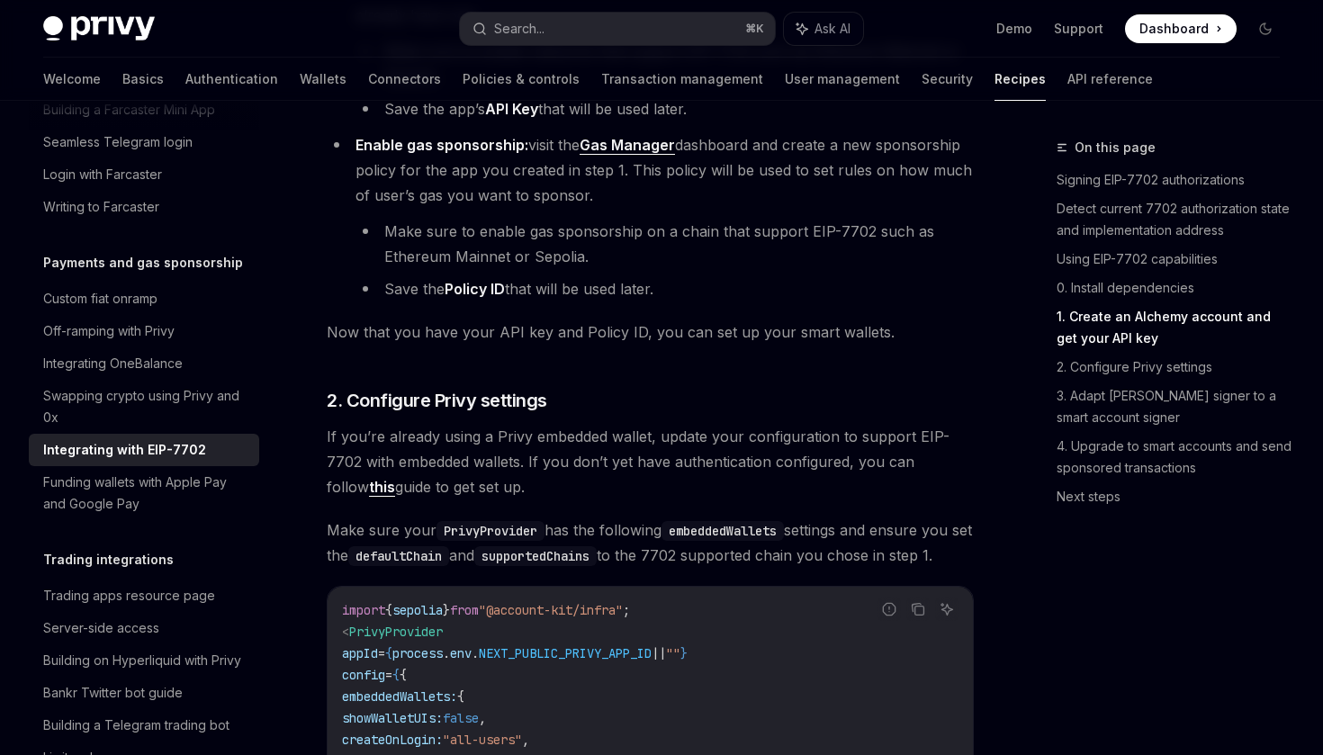
click at [675, 261] on li "Make sure to enable gas sponsorship on a chain that support EIP-7702 such as Et…" at bounding box center [665, 244] width 618 height 50
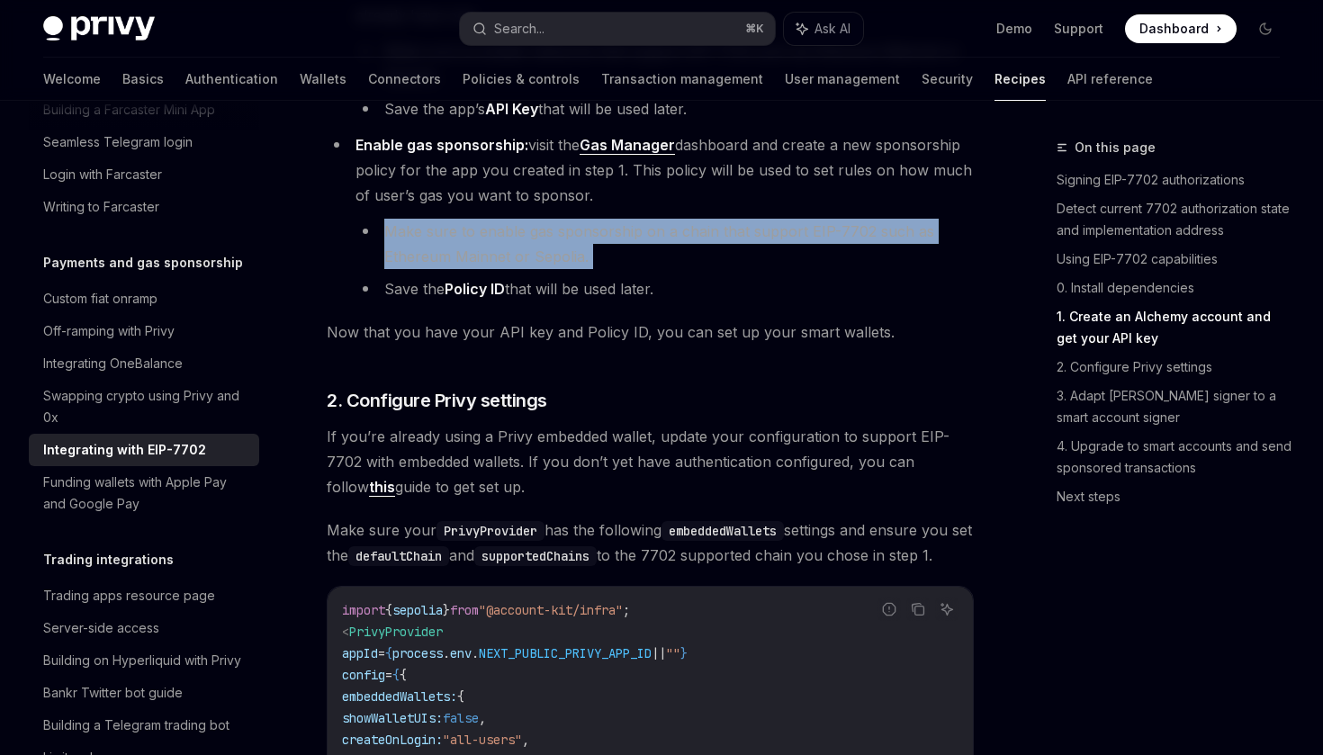
click at [717, 260] on li "Make sure to enable gas sponsorship on a chain that support EIP-7702 such as Et…" at bounding box center [665, 244] width 618 height 50
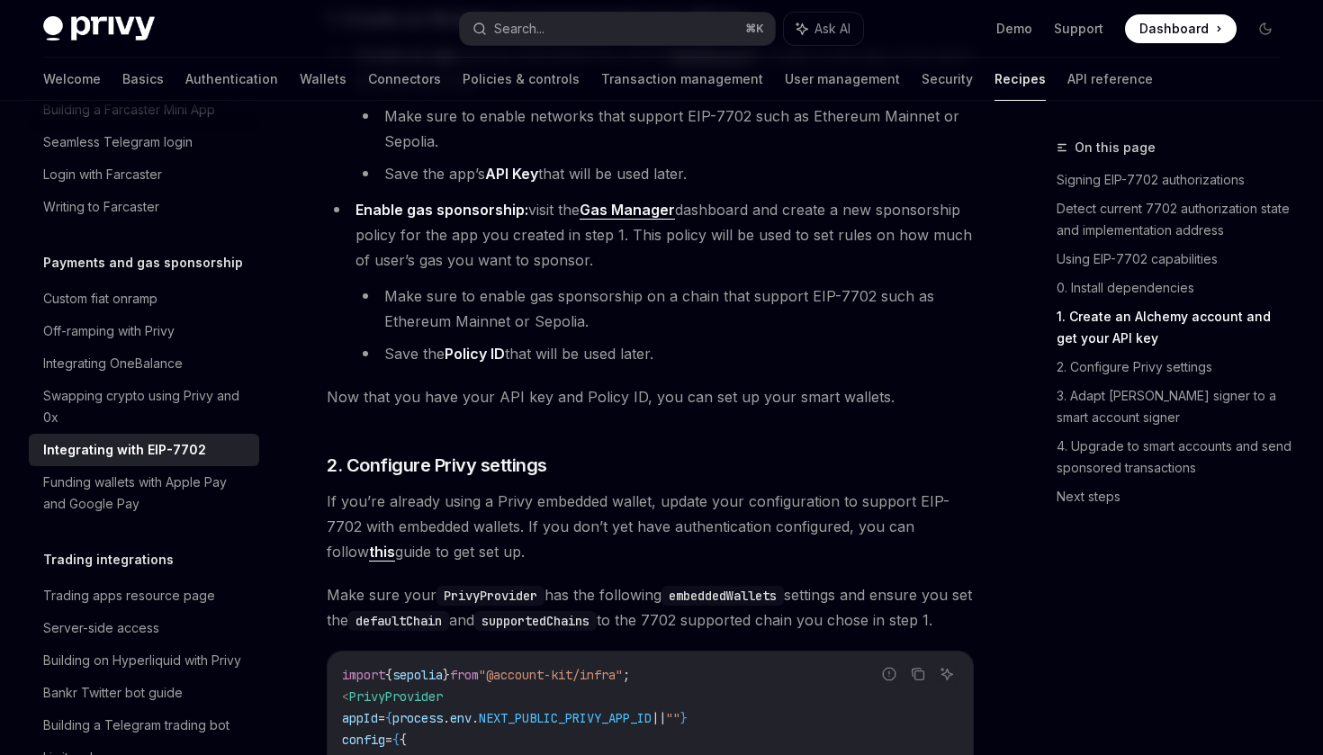
scroll to position [1774, 0]
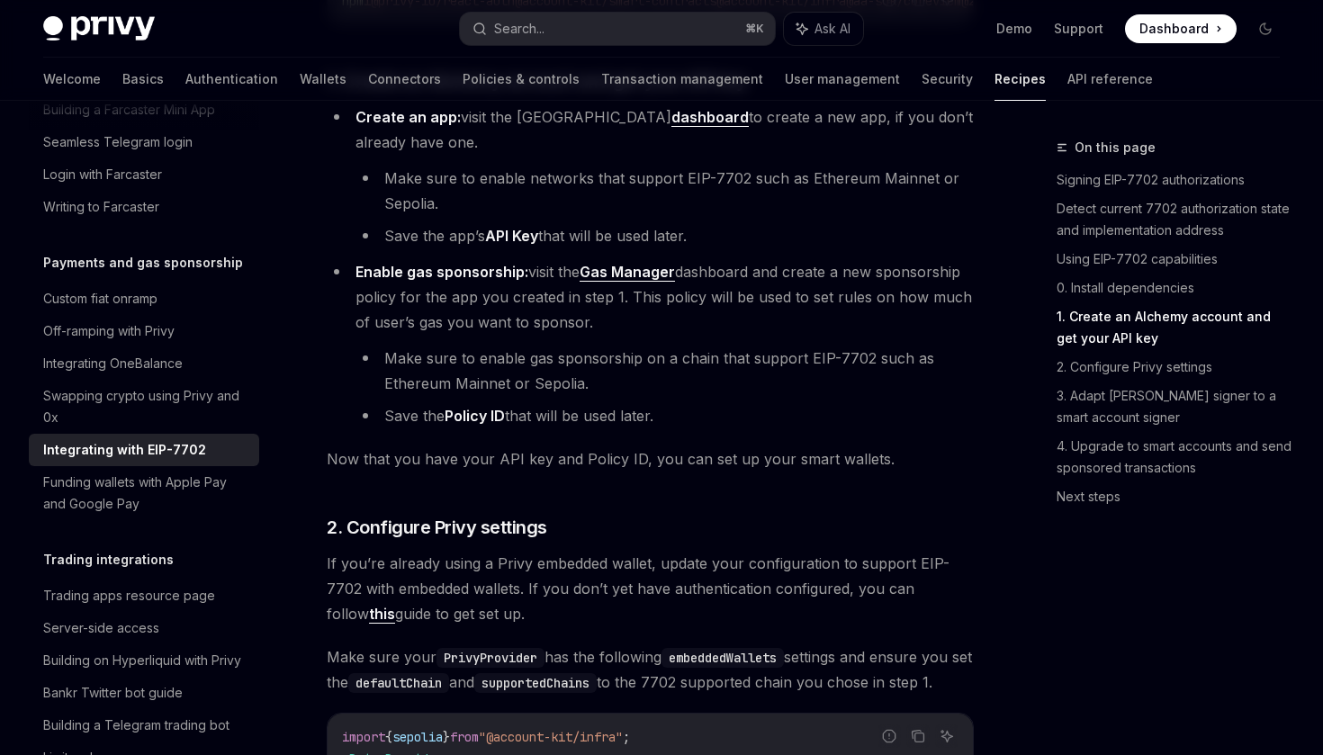
click at [806, 325] on li "Enable gas sponsorship: visit the Gas Manager dashboard and create a new sponso…" at bounding box center [650, 343] width 647 height 169
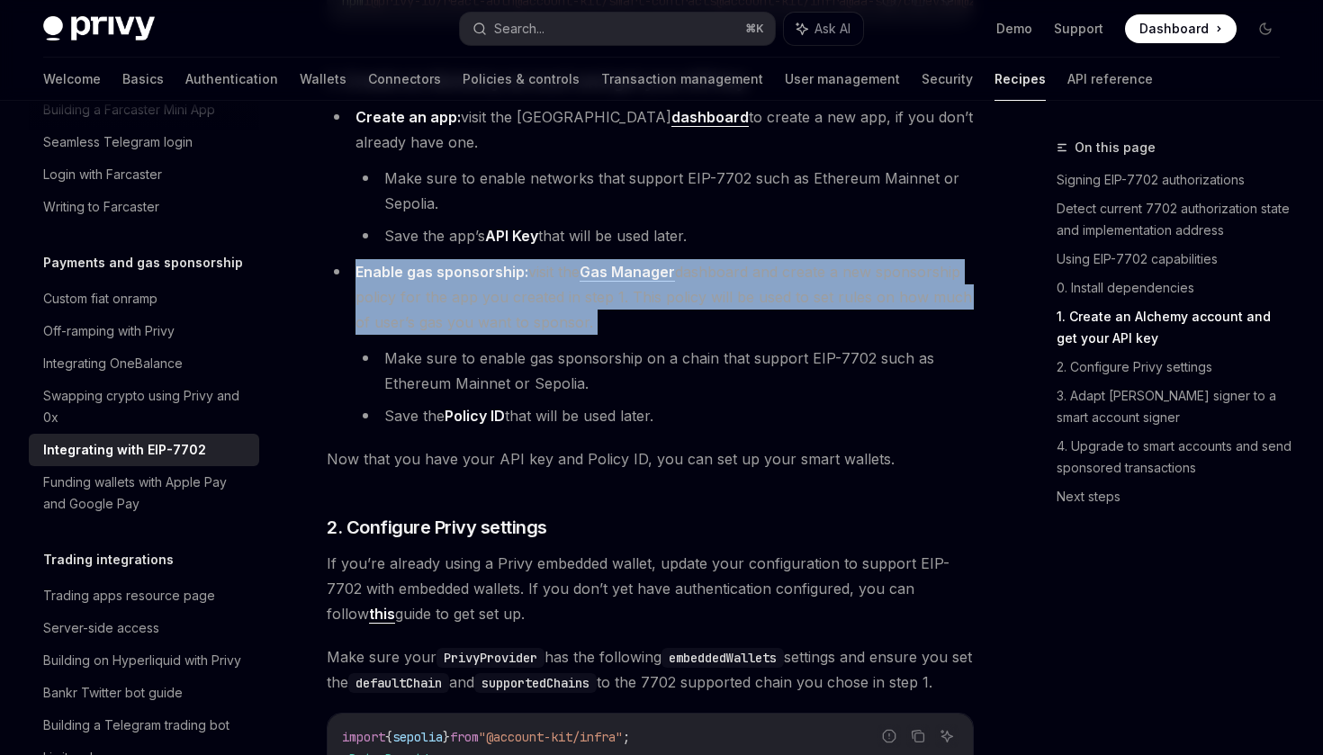
click at [848, 324] on li "Enable gas sponsorship: visit the Gas Manager dashboard and create a new sponso…" at bounding box center [650, 343] width 647 height 169
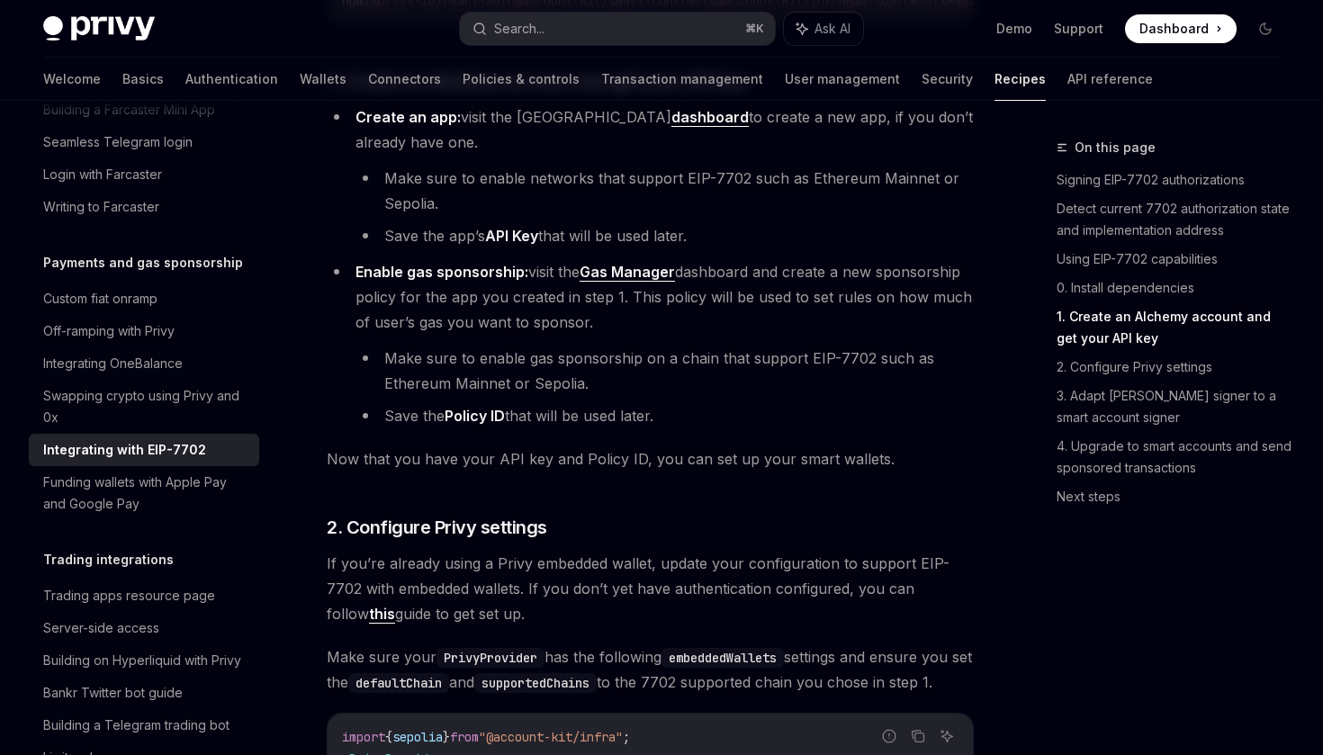
click at [808, 301] on span "Enable gas sponsorship: visit the Gas Manager dashboard and create a new sponso…" at bounding box center [664, 297] width 617 height 68
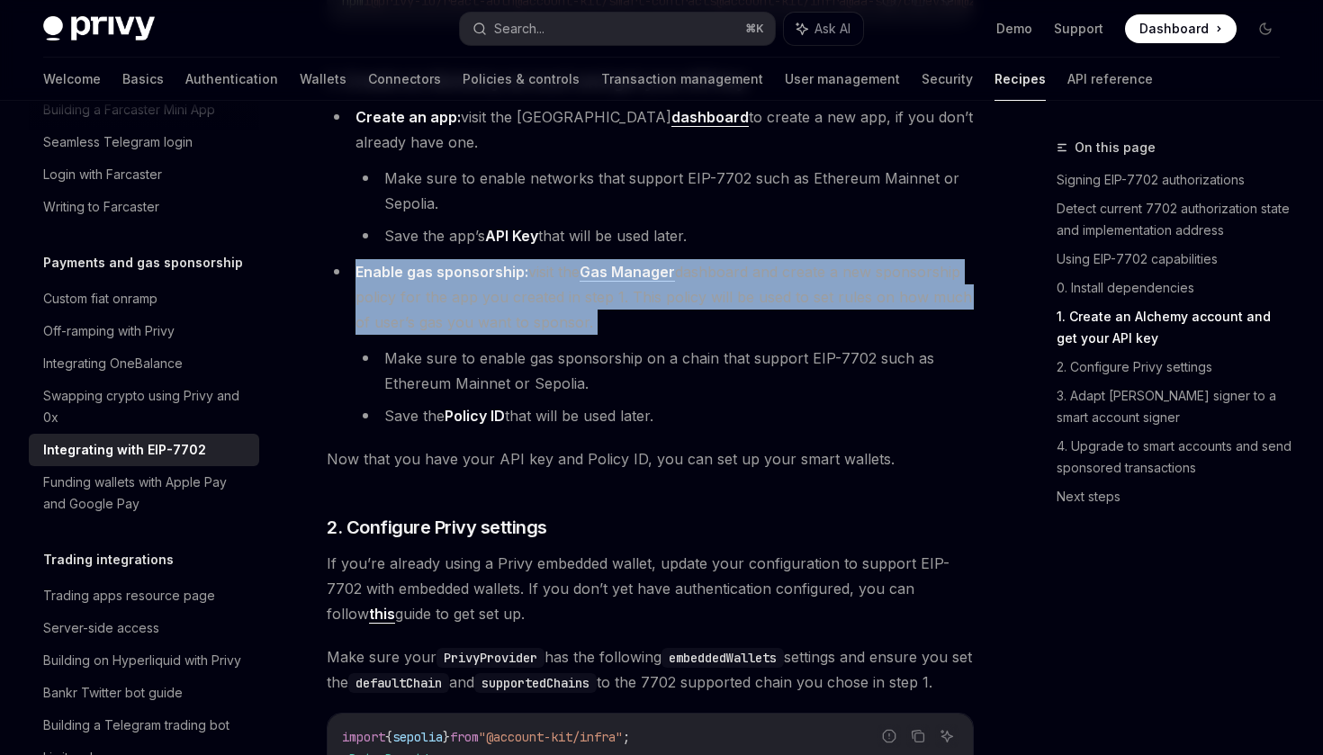
click at [833, 304] on span "Enable gas sponsorship: visit the Gas Manager dashboard and create a new sponso…" at bounding box center [664, 297] width 617 height 68
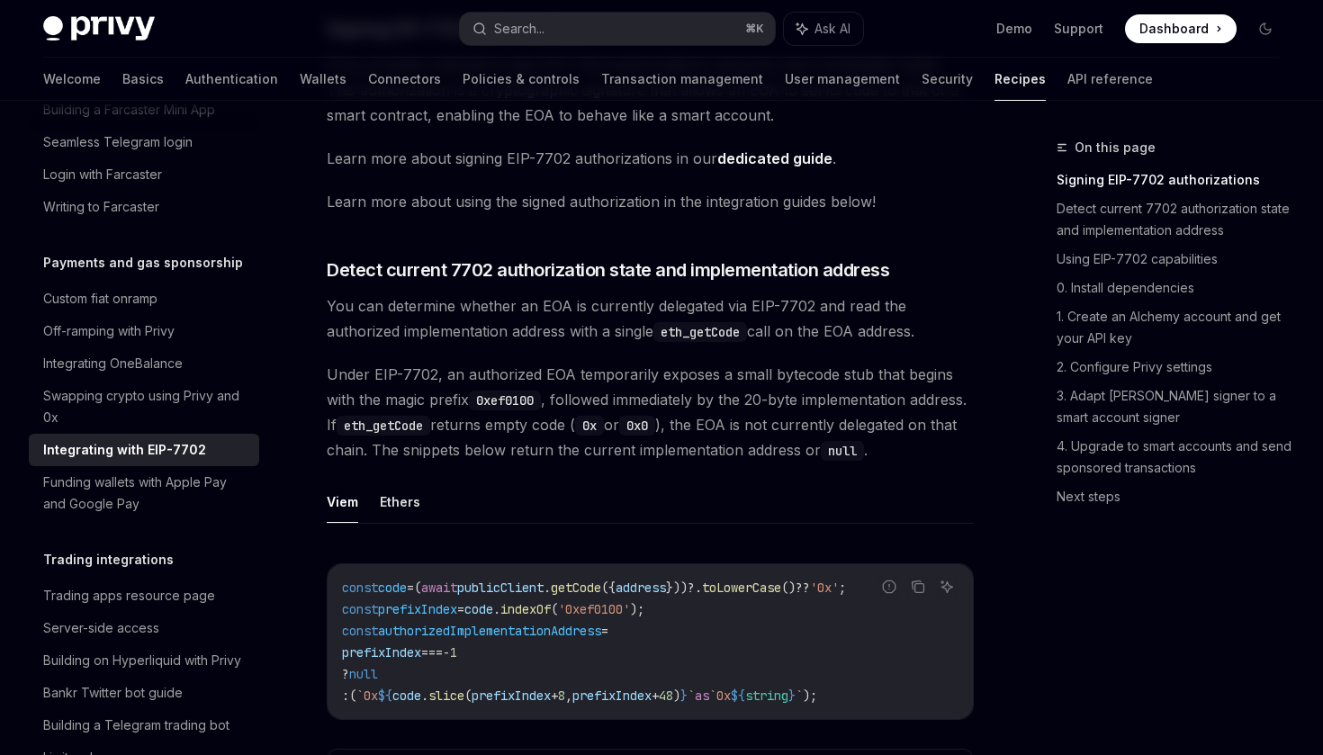
scroll to position [446, 0]
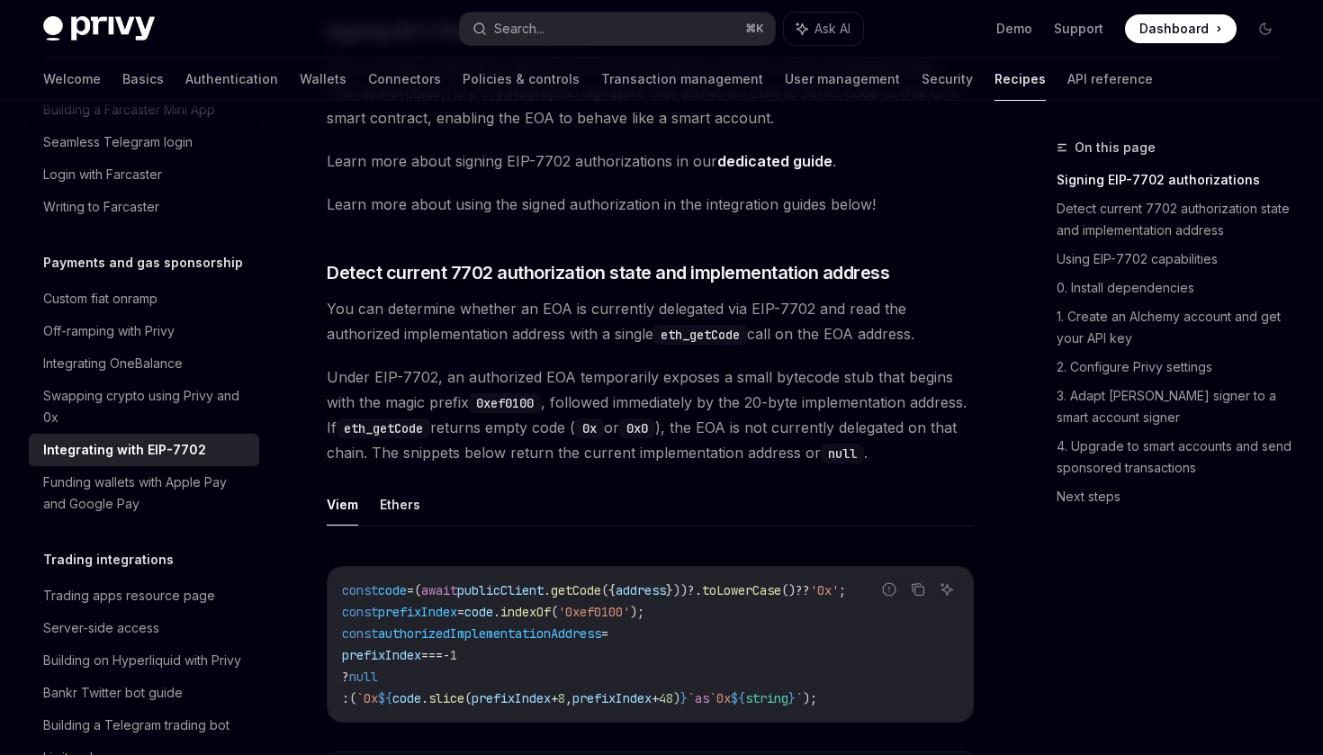
click at [563, 316] on span "You can determine whether an EOA is currently delegated via EIP-7702 and read t…" at bounding box center [650, 321] width 647 height 50
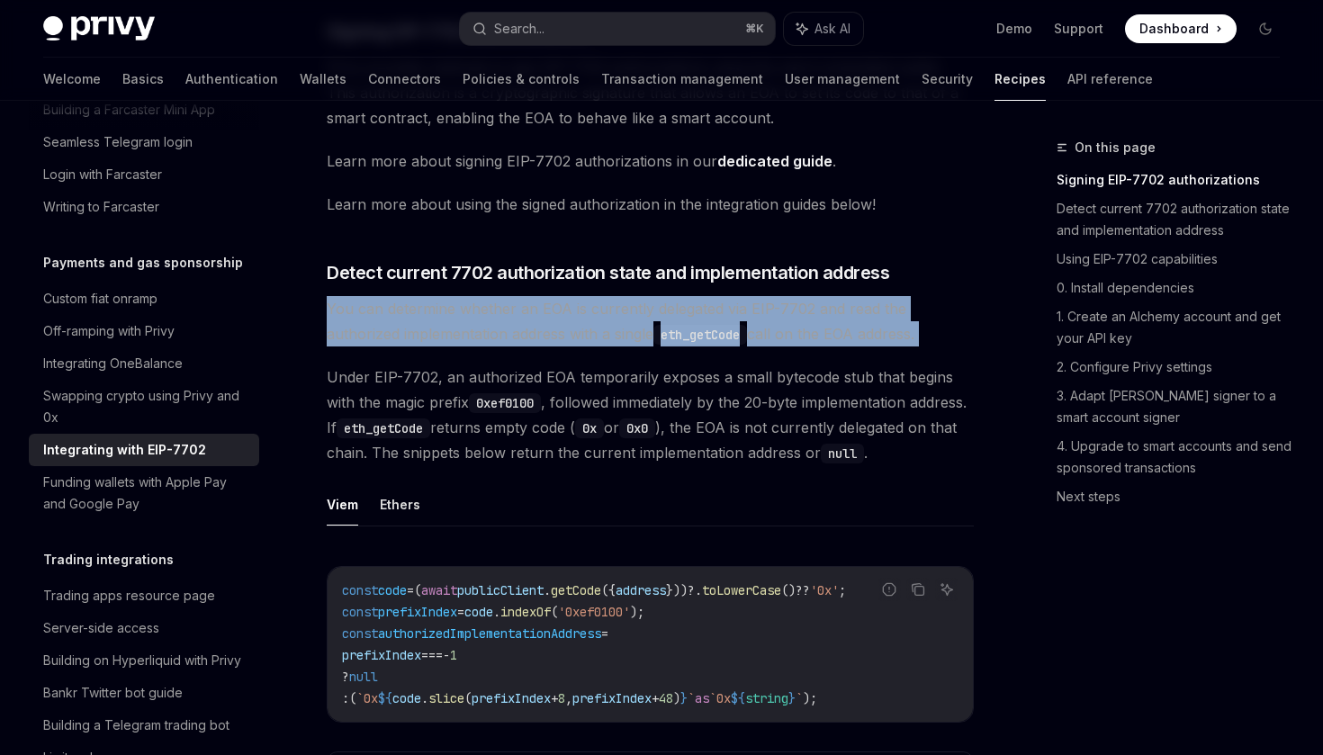
click at [630, 332] on span "You can determine whether an EOA is currently delegated via EIP-7702 and read t…" at bounding box center [650, 321] width 647 height 50
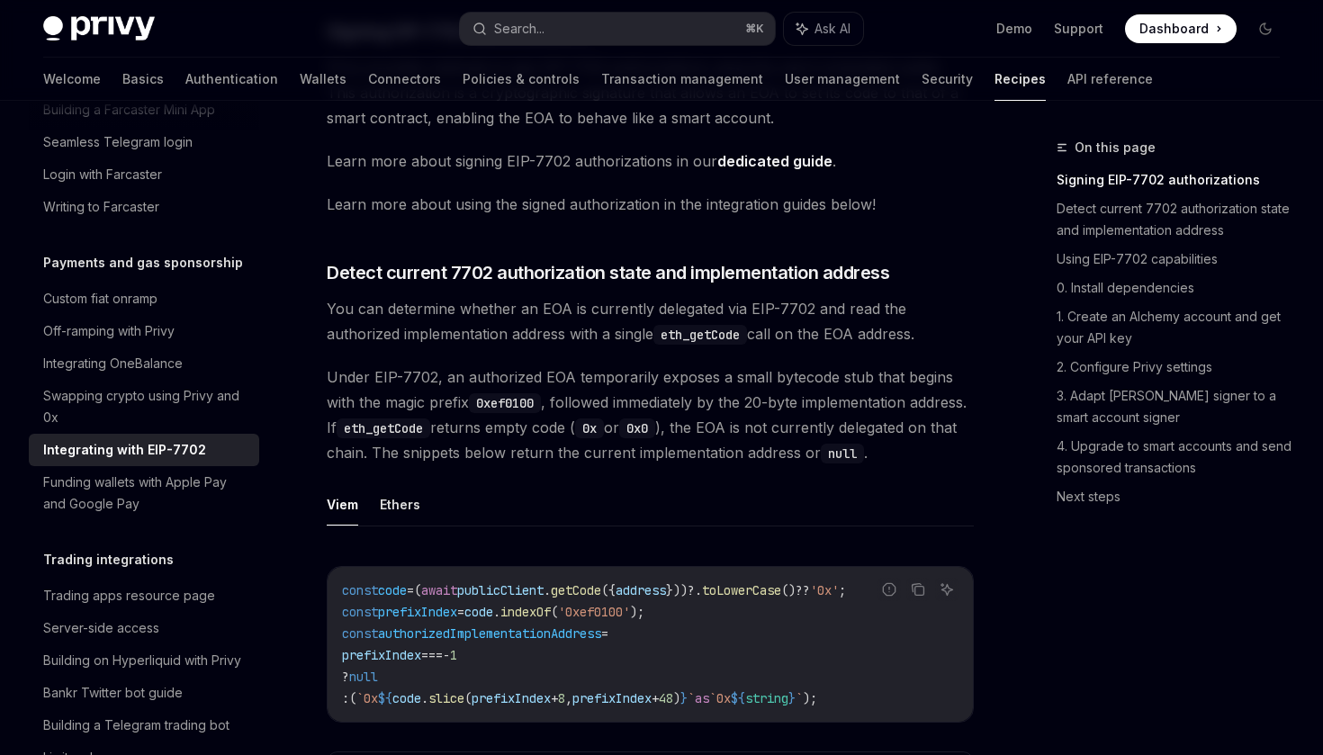
click at [507, 323] on span "You can determine whether an EOA is currently delegated via EIP-7702 and read t…" at bounding box center [650, 321] width 647 height 50
click at [583, 334] on span "You can determine whether an EOA is currently delegated via EIP-7702 and read t…" at bounding box center [650, 321] width 647 height 50
click at [621, 335] on span "You can determine whether an EOA is currently delegated via EIP-7702 and read t…" at bounding box center [650, 321] width 647 height 50
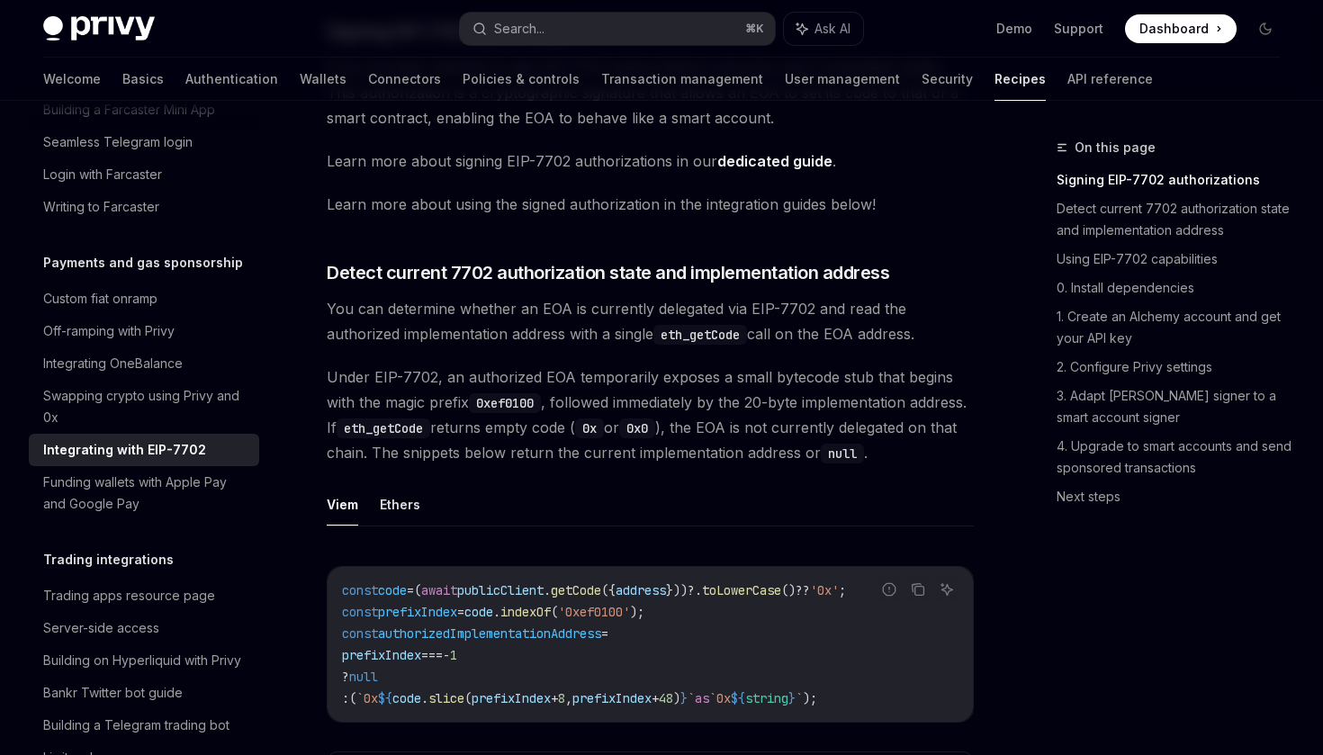
click at [621, 335] on span "You can determine whether an EOA is currently delegated via EIP-7702 and read t…" at bounding box center [650, 321] width 647 height 50
click at [679, 338] on code "eth_getCode" at bounding box center [701, 335] width 94 height 20
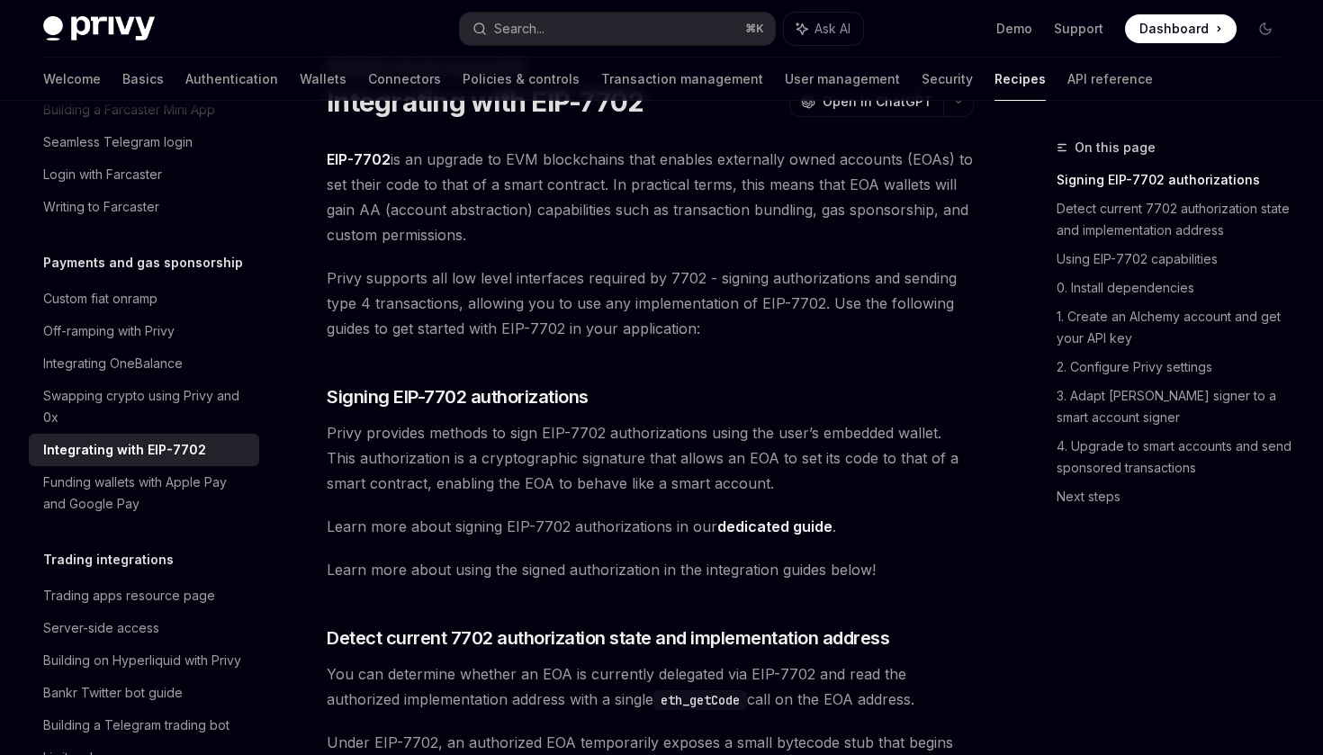
scroll to position [88, 0]
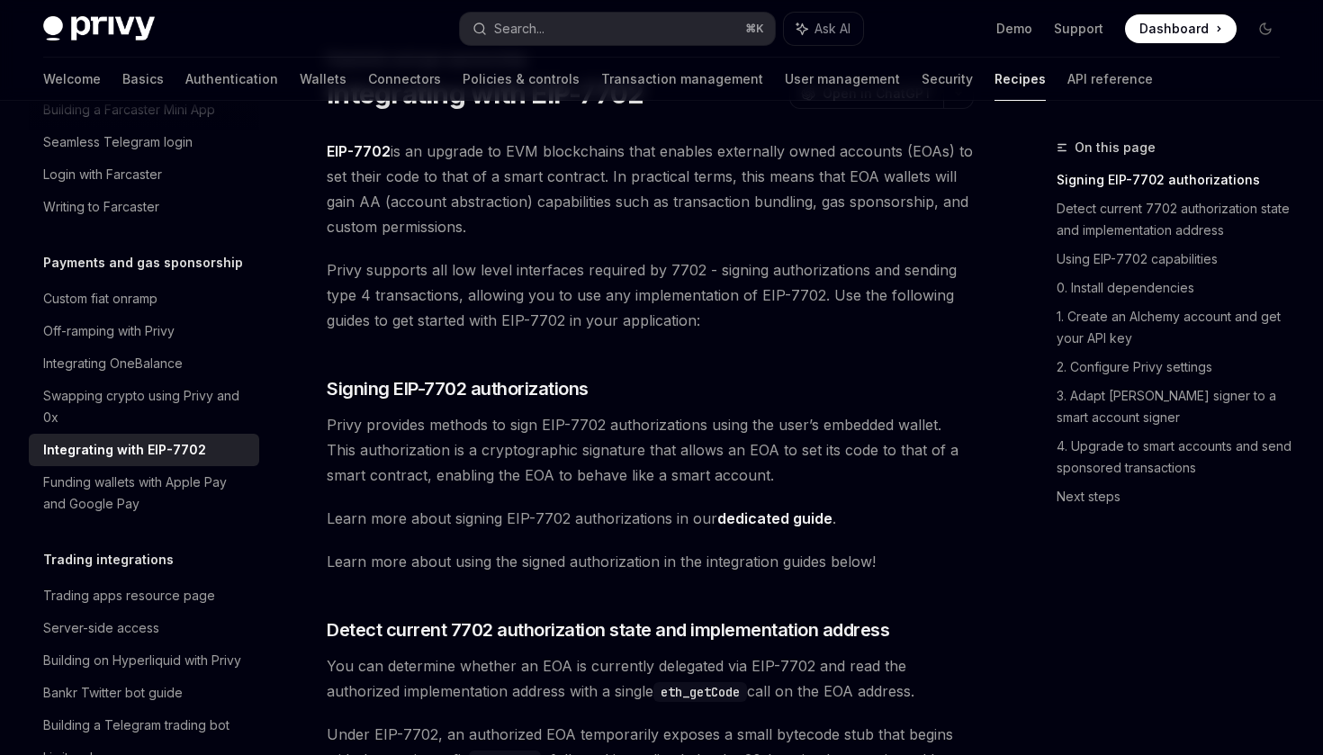
click at [771, 528] on link "dedicated guide" at bounding box center [774, 519] width 115 height 19
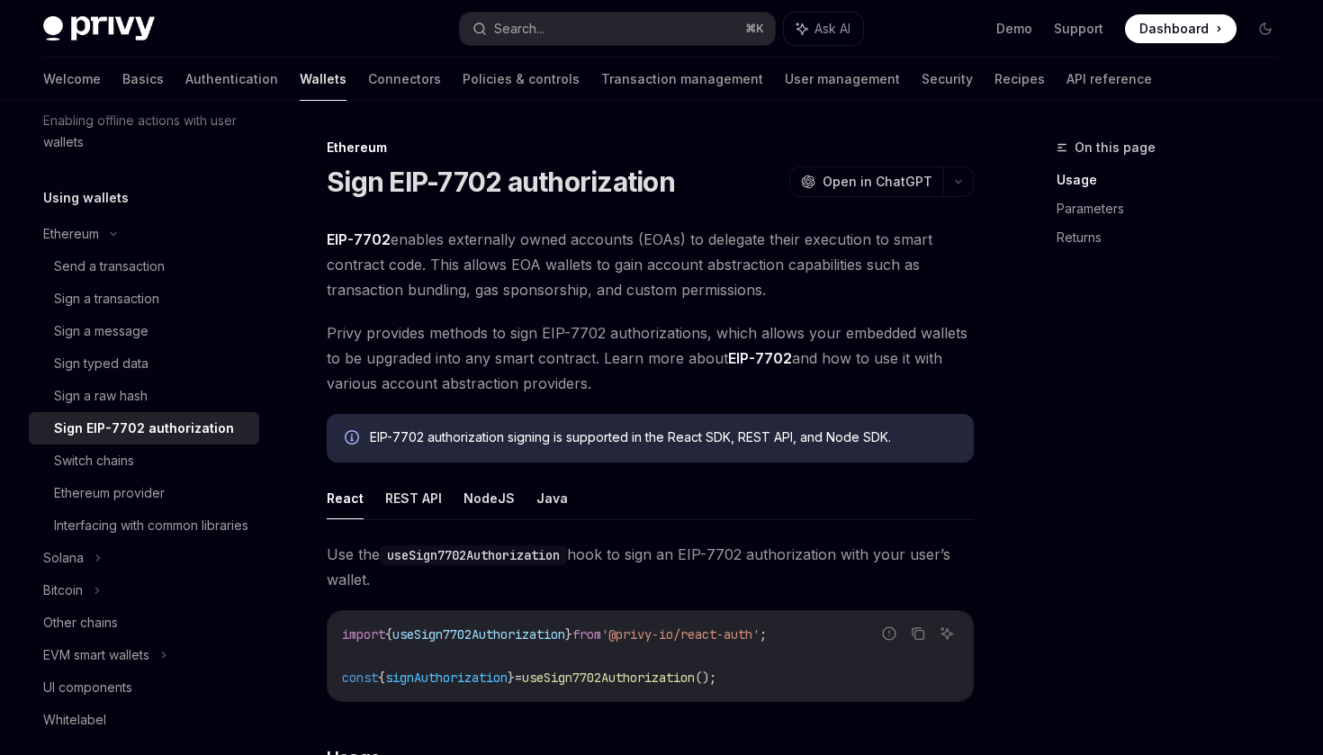
click at [587, 284] on span "EIP-7702 enables externally owned accounts (EOAs) to delegate their execution t…" at bounding box center [650, 265] width 647 height 76
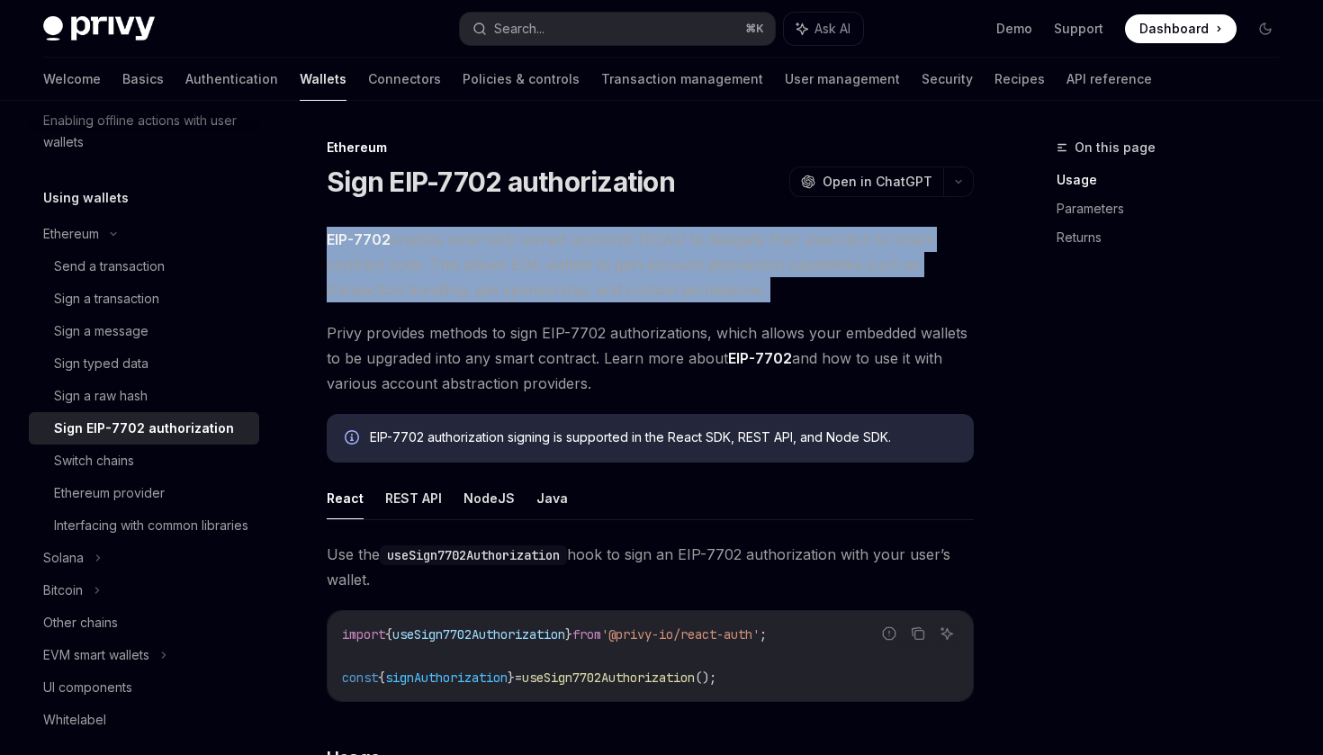
click at [618, 284] on span "EIP-7702 enables externally owned accounts (EOAs) to delegate their execution t…" at bounding box center [650, 265] width 647 height 76
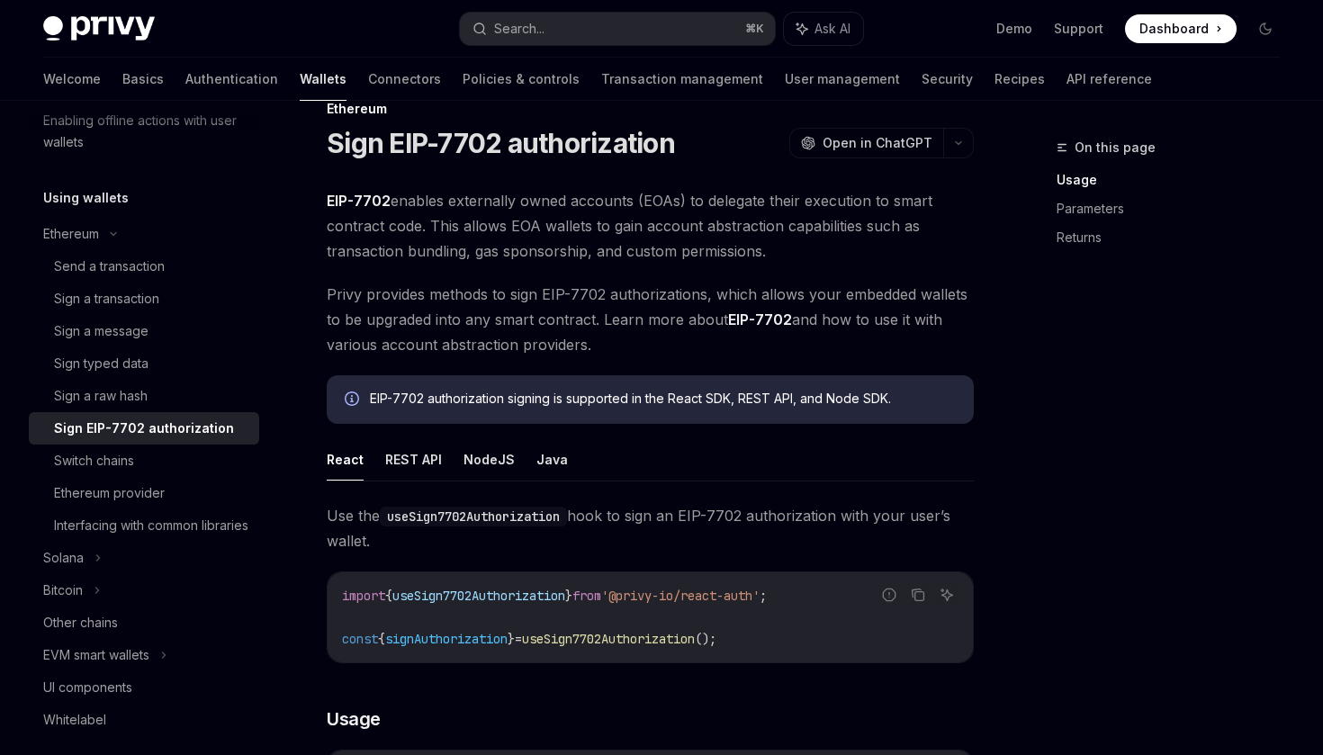
scroll to position [56, 0]
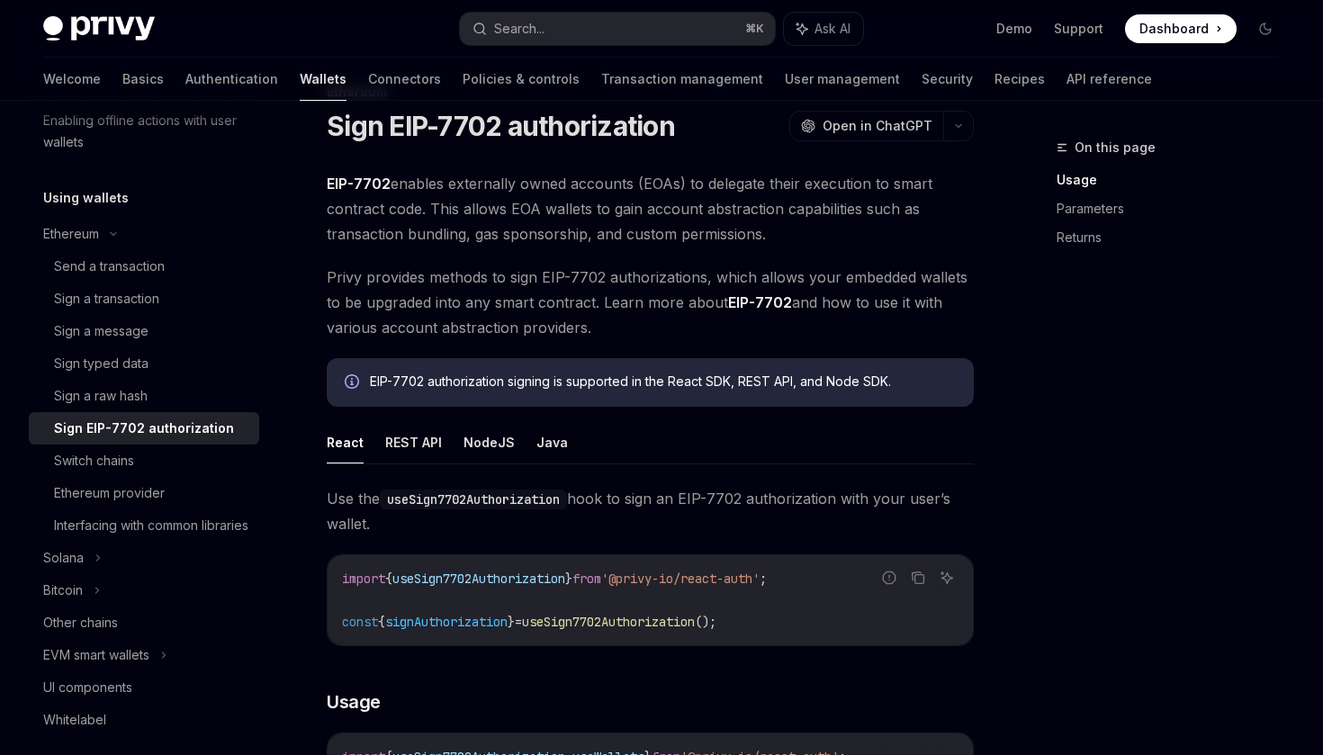
click at [507, 239] on span "EIP-7702 enables externally owned accounts (EOAs) to delegate their execution t…" at bounding box center [650, 209] width 647 height 76
click at [579, 239] on span "EIP-7702 enables externally owned accounts (EOAs) to delegate their execution t…" at bounding box center [650, 209] width 647 height 76
click at [652, 244] on span "EIP-7702 enables externally owned accounts (EOAs) to delegate their execution t…" at bounding box center [650, 209] width 647 height 76
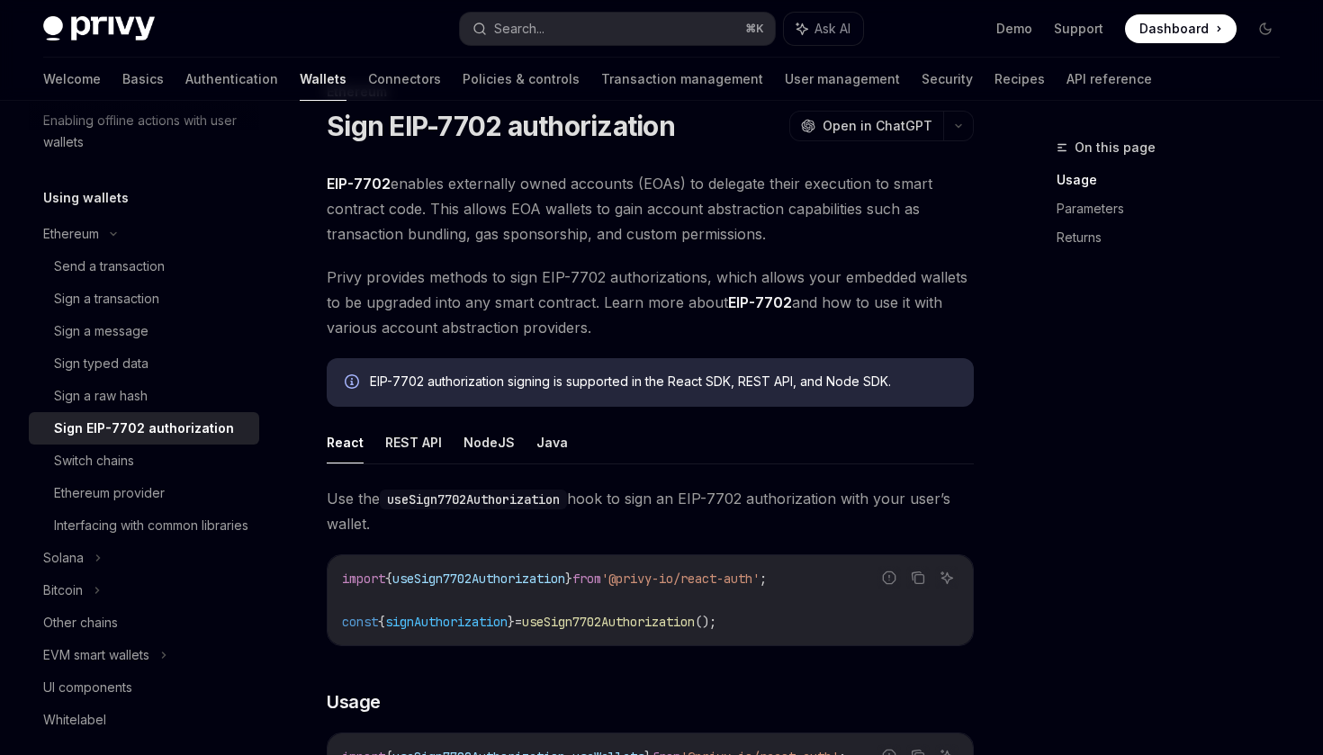
scroll to position [81, 0]
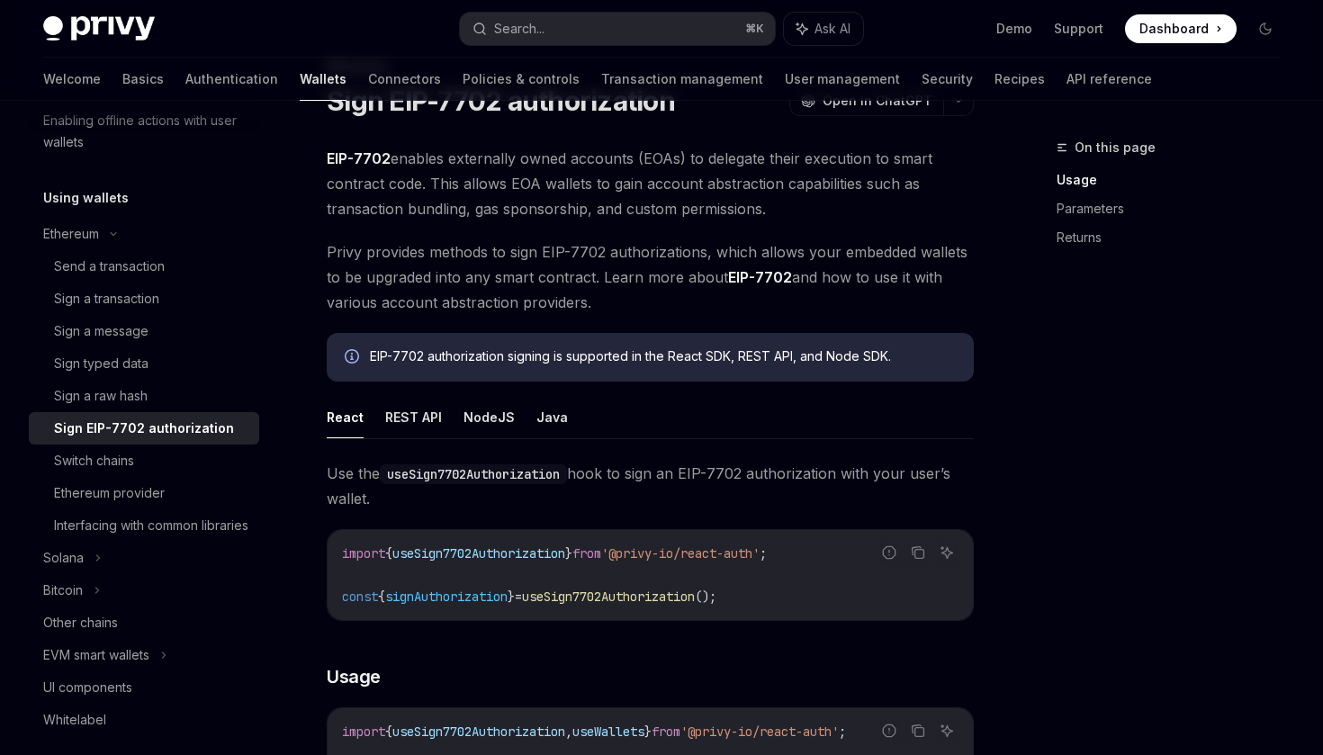
click at [522, 250] on span "Privy provides methods to sign EIP-7702 authorizations, which allows your embed…" at bounding box center [650, 277] width 647 height 76
click at [591, 253] on span "Privy provides methods to sign EIP-7702 authorizations, which allows your embed…" at bounding box center [650, 277] width 647 height 76
click at [673, 253] on span "Privy provides methods to sign EIP-7702 authorizations, which allows your embed…" at bounding box center [650, 277] width 647 height 76
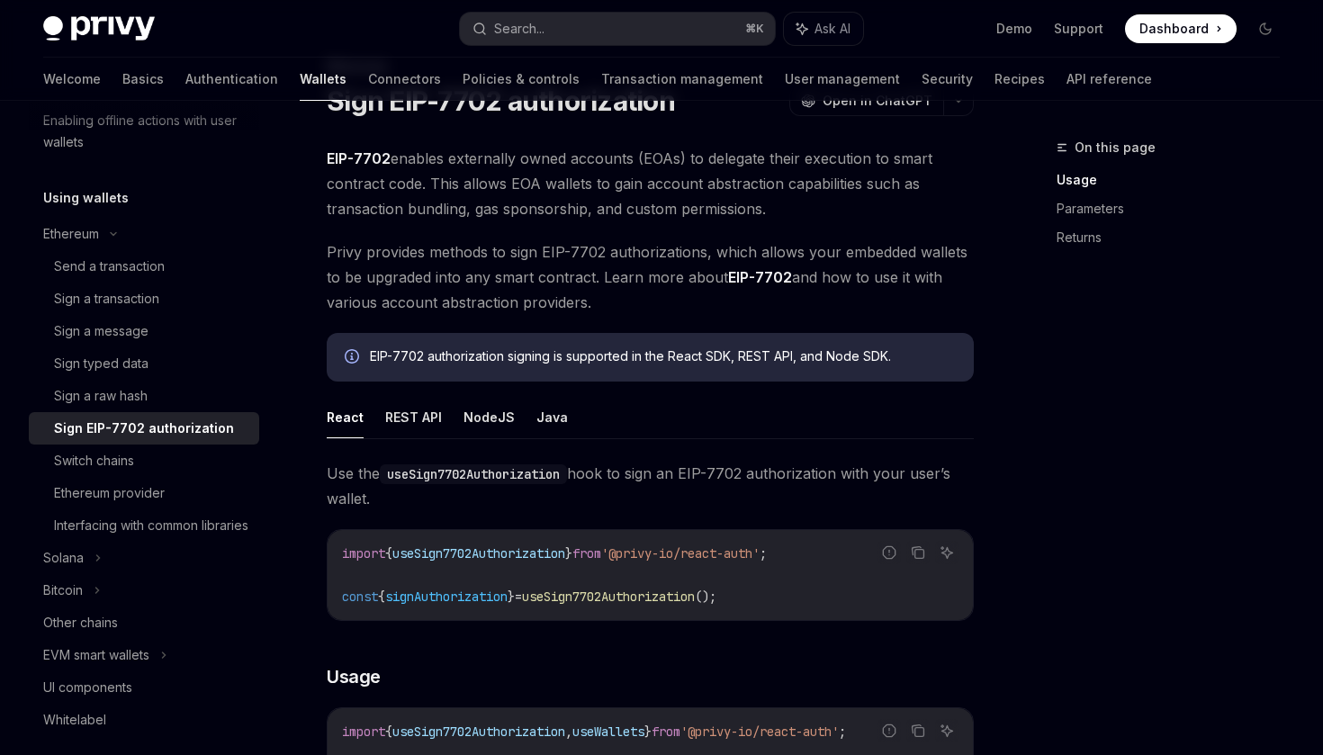
click at [673, 253] on span "Privy provides methods to sign EIP-7702 authorizations, which allows your embed…" at bounding box center [650, 277] width 647 height 76
click at [758, 248] on span "Privy provides methods to sign EIP-7702 authorizations, which allows your embed…" at bounding box center [650, 277] width 647 height 76
click at [818, 259] on span "Privy provides methods to sign EIP-7702 authorizations, which allows your embed…" at bounding box center [650, 277] width 647 height 76
click at [512, 274] on span "Privy provides methods to sign EIP-7702 authorizations, which allows your embed…" at bounding box center [650, 277] width 647 height 76
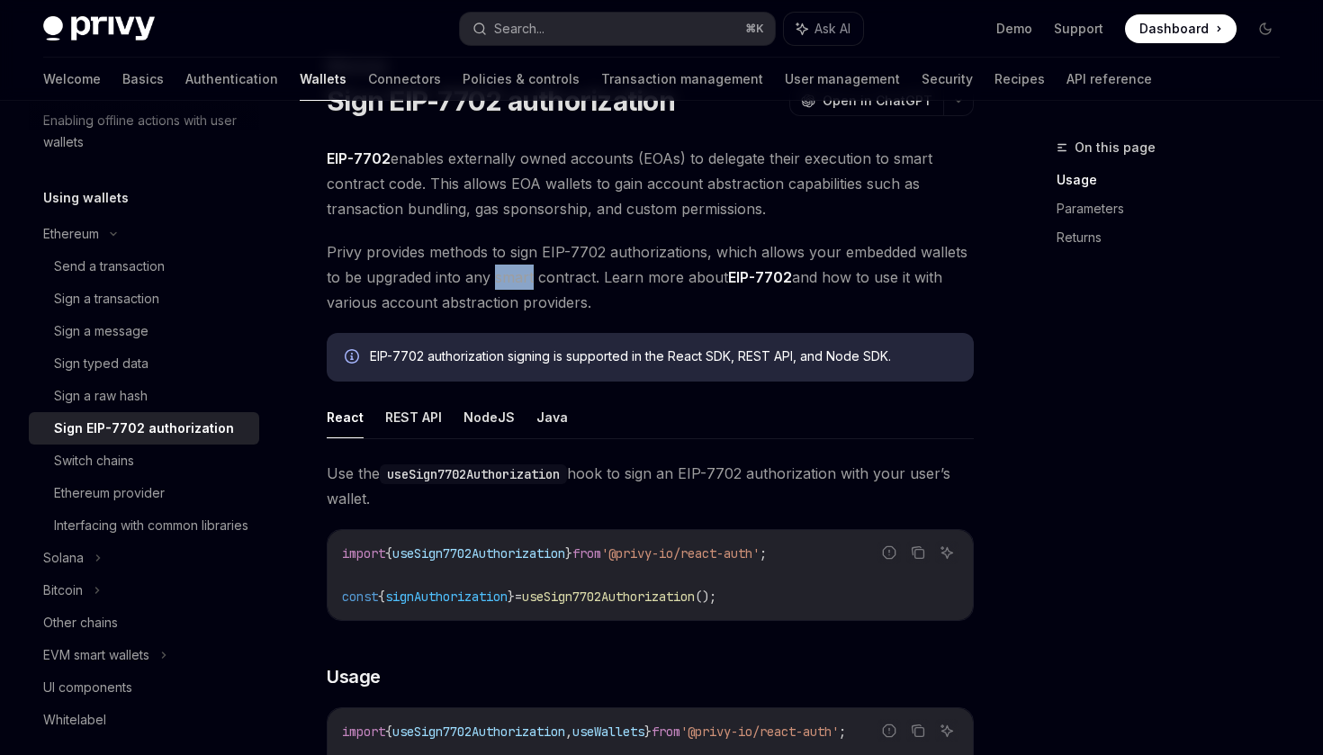
click at [572, 278] on span "Privy provides methods to sign EIP-7702 authorizations, which allows your embed…" at bounding box center [650, 277] width 647 height 76
click at [697, 275] on span "Privy provides methods to sign EIP-7702 authorizations, which allows your embed…" at bounding box center [650, 277] width 647 height 76
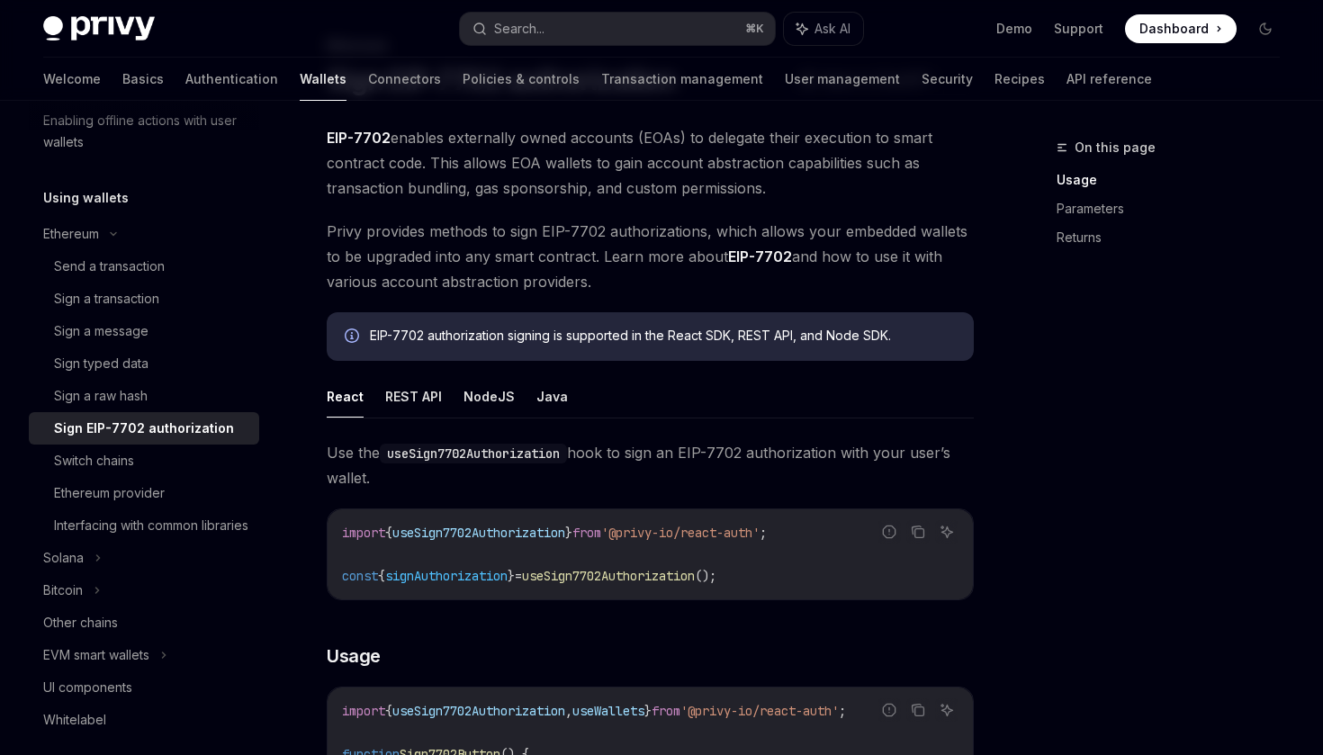
click at [563, 272] on span "Privy provides methods to sign EIP-7702 authorizations, which allows your embed…" at bounding box center [650, 257] width 647 height 76
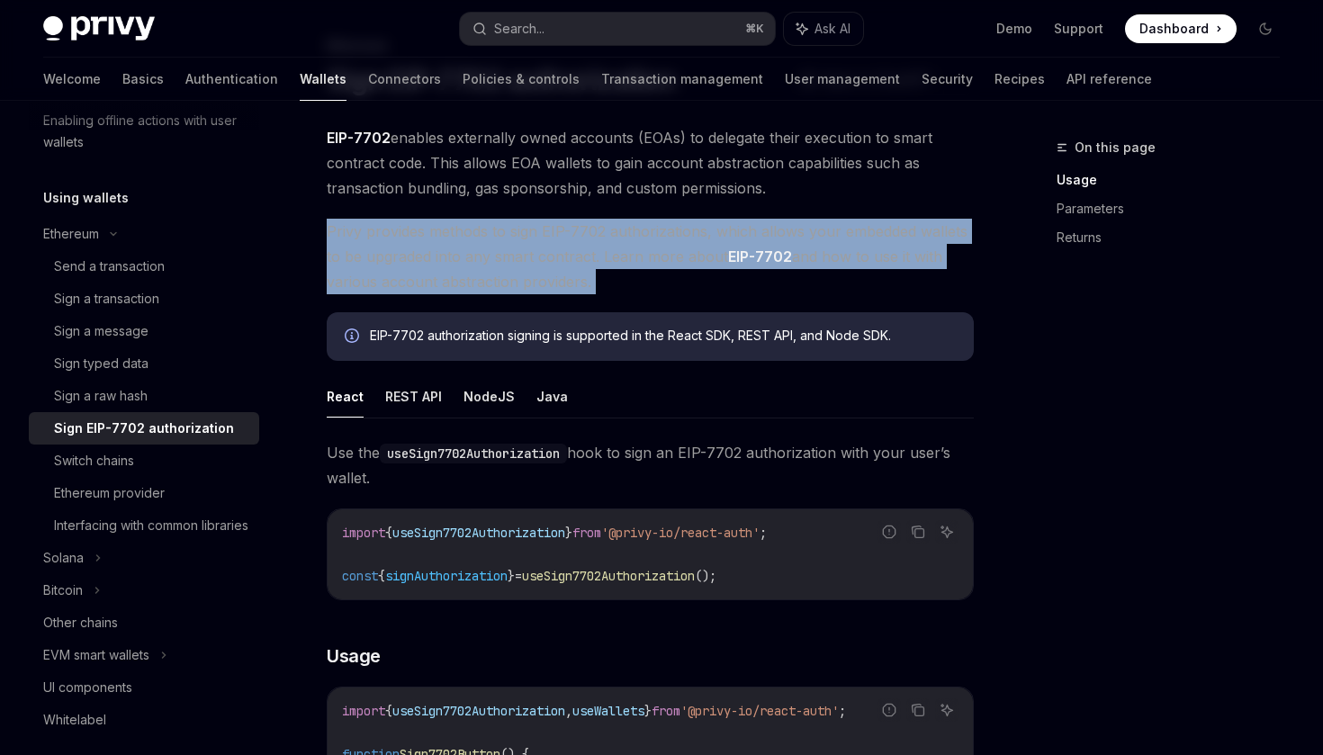
click at [602, 272] on span "Privy provides methods to sign EIP-7702 authorizations, which allows your embed…" at bounding box center [650, 257] width 647 height 76
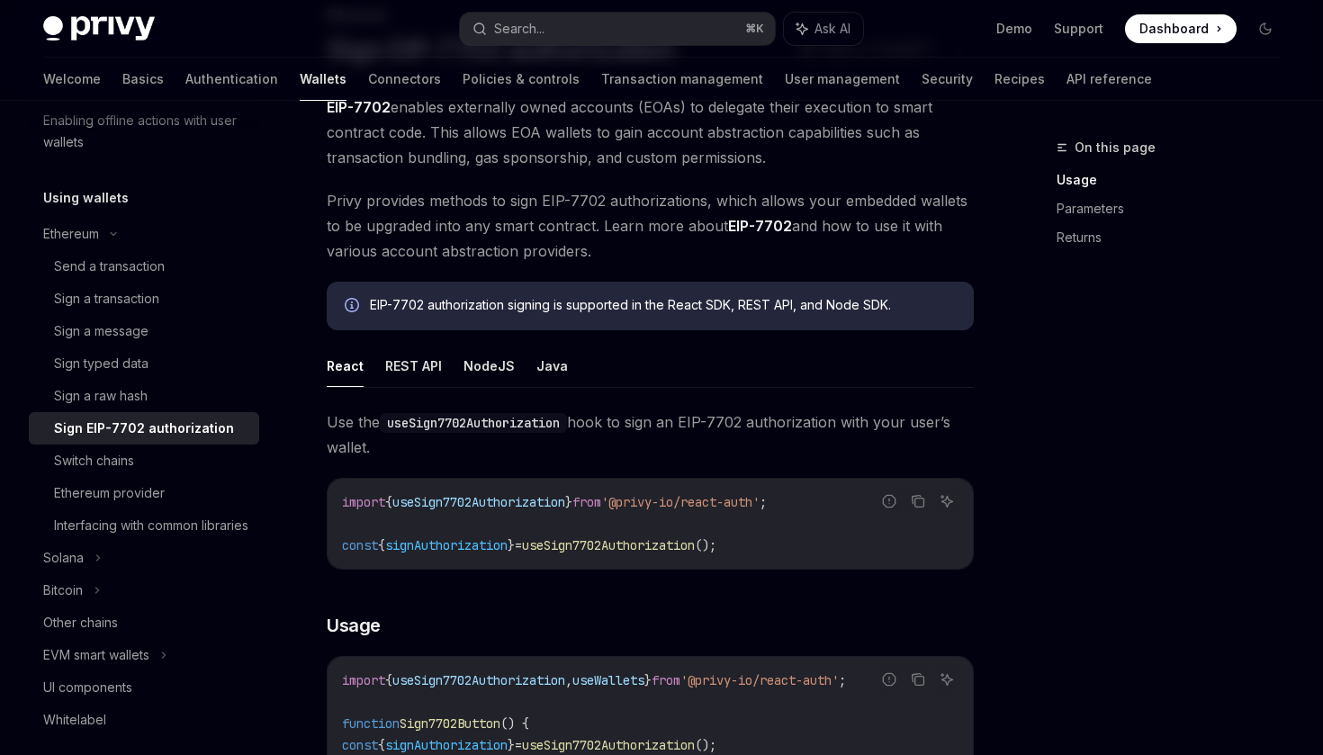
scroll to position [137, 0]
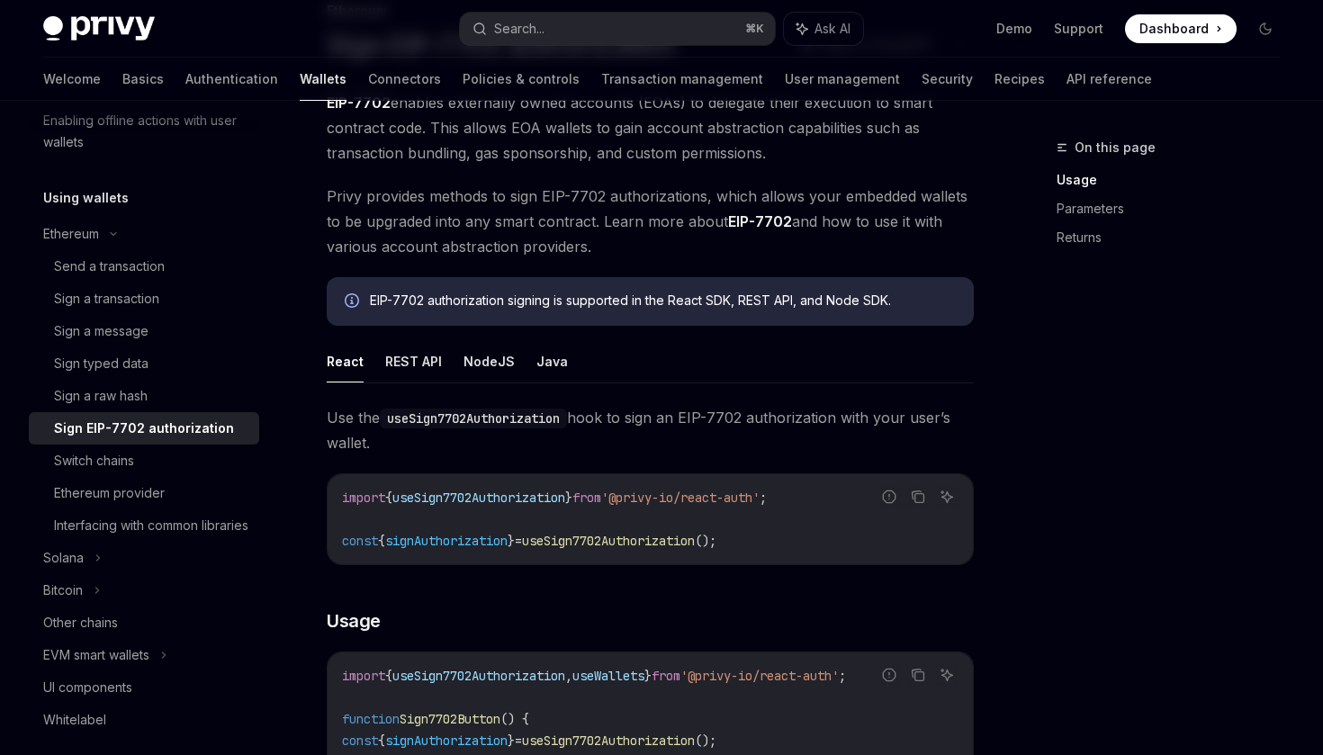
click at [665, 220] on span "Privy provides methods to sign EIP-7702 authorizations, which allows your embed…" at bounding box center [650, 222] width 647 height 76
click at [690, 220] on span "Privy provides methods to sign EIP-7702 authorizations, which allows your embed…" at bounding box center [650, 222] width 647 height 76
click at [852, 205] on span "Privy provides methods to sign EIP-7702 authorizations, which allows your embed…" at bounding box center [650, 222] width 647 height 76
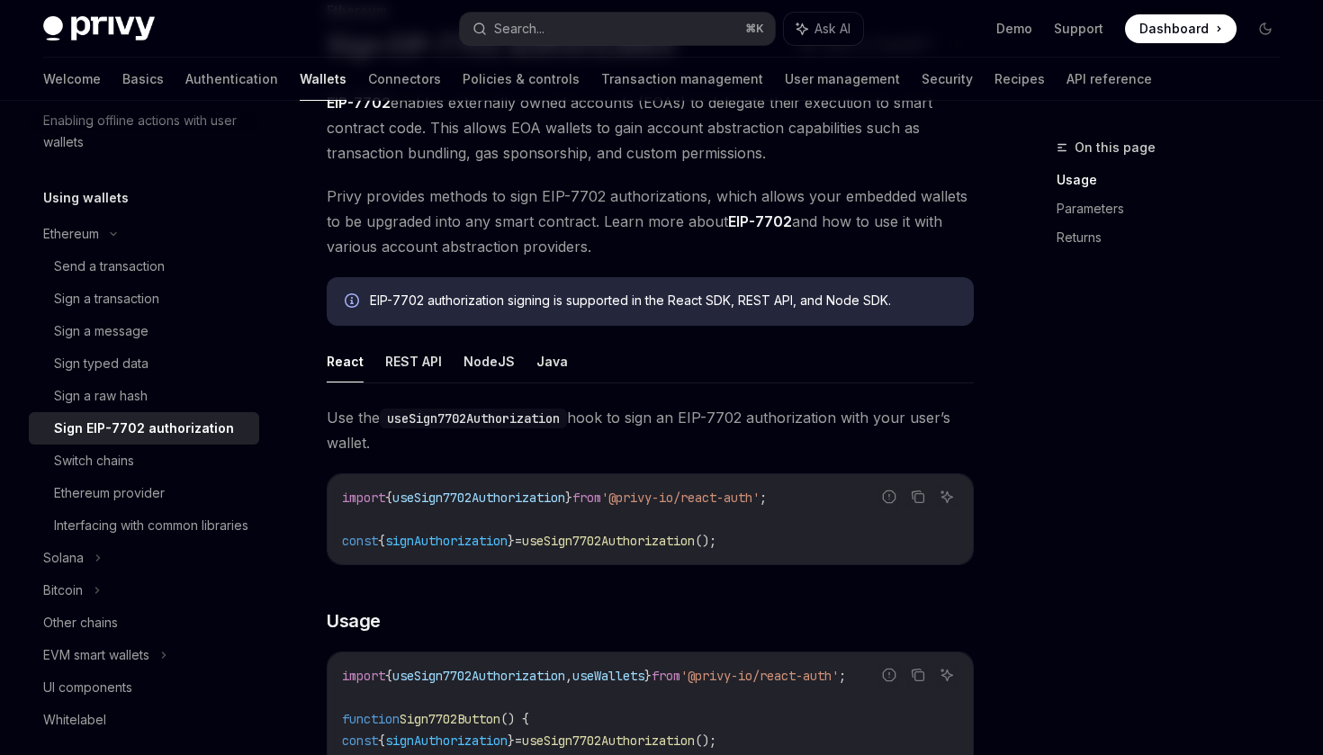
click at [852, 205] on span "Privy provides methods to sign EIP-7702 authorizations, which allows your embed…" at bounding box center [650, 222] width 647 height 76
click at [892, 217] on span "Privy provides methods to sign EIP-7702 authorizations, which allows your embed…" at bounding box center [650, 222] width 647 height 76
click at [914, 219] on span "Privy provides methods to sign EIP-7702 authorizations, which allows your embed…" at bounding box center [650, 222] width 647 height 76
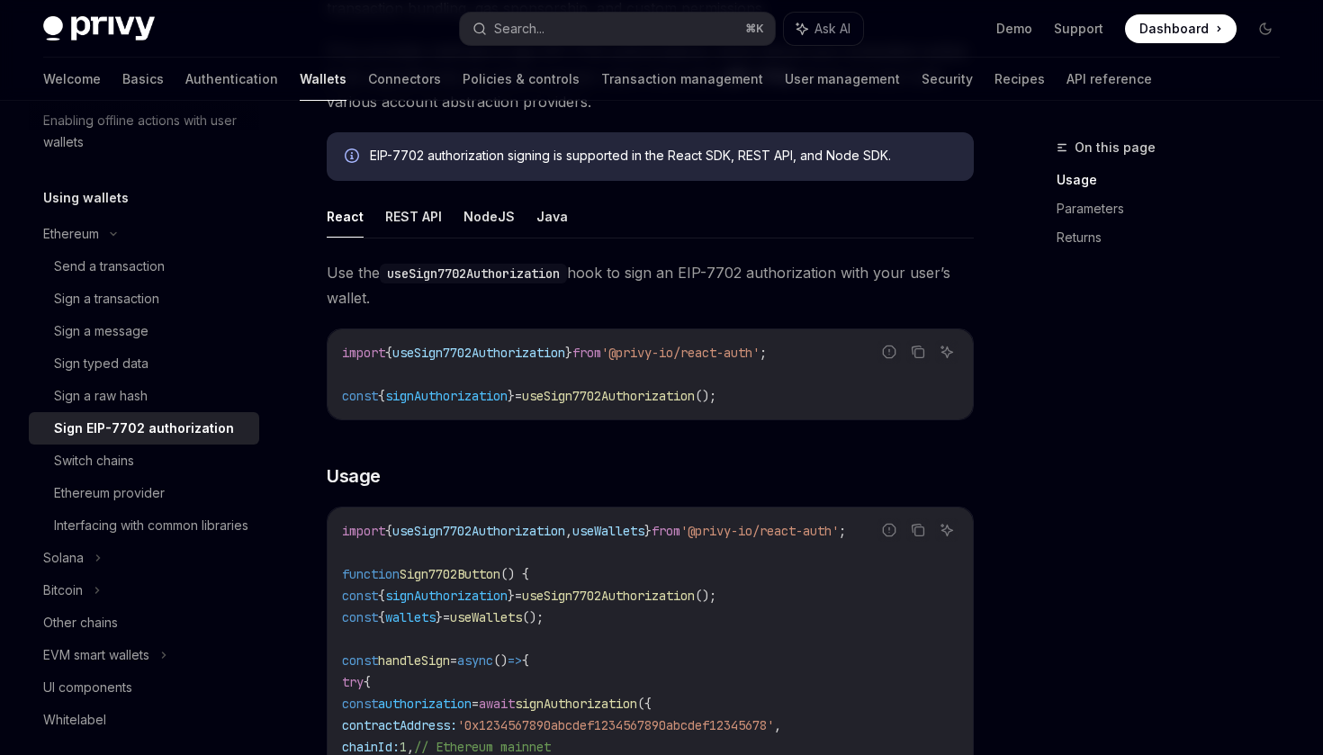
scroll to position [281, 0]
click at [410, 212] on button "REST API" at bounding box center [413, 217] width 57 height 42
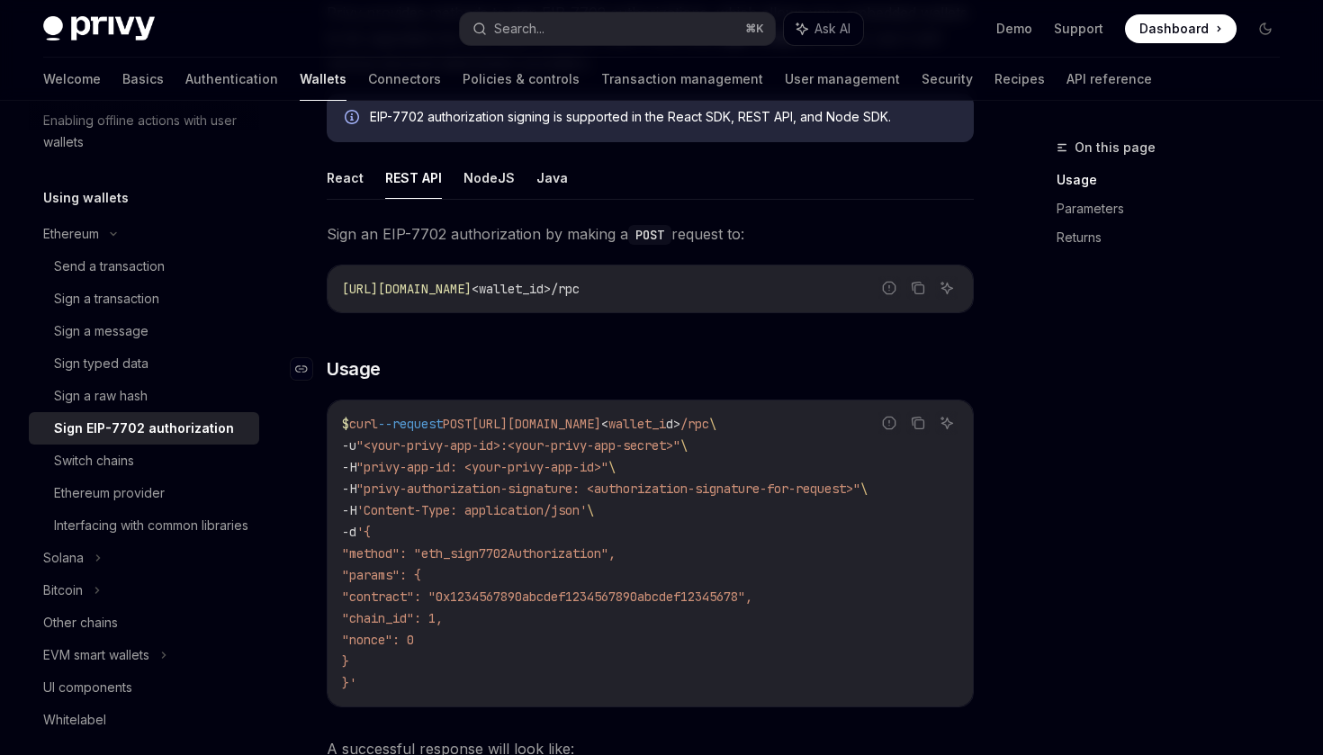
scroll to position [319, 0]
click at [344, 180] on button "React" at bounding box center [345, 179] width 37 height 42
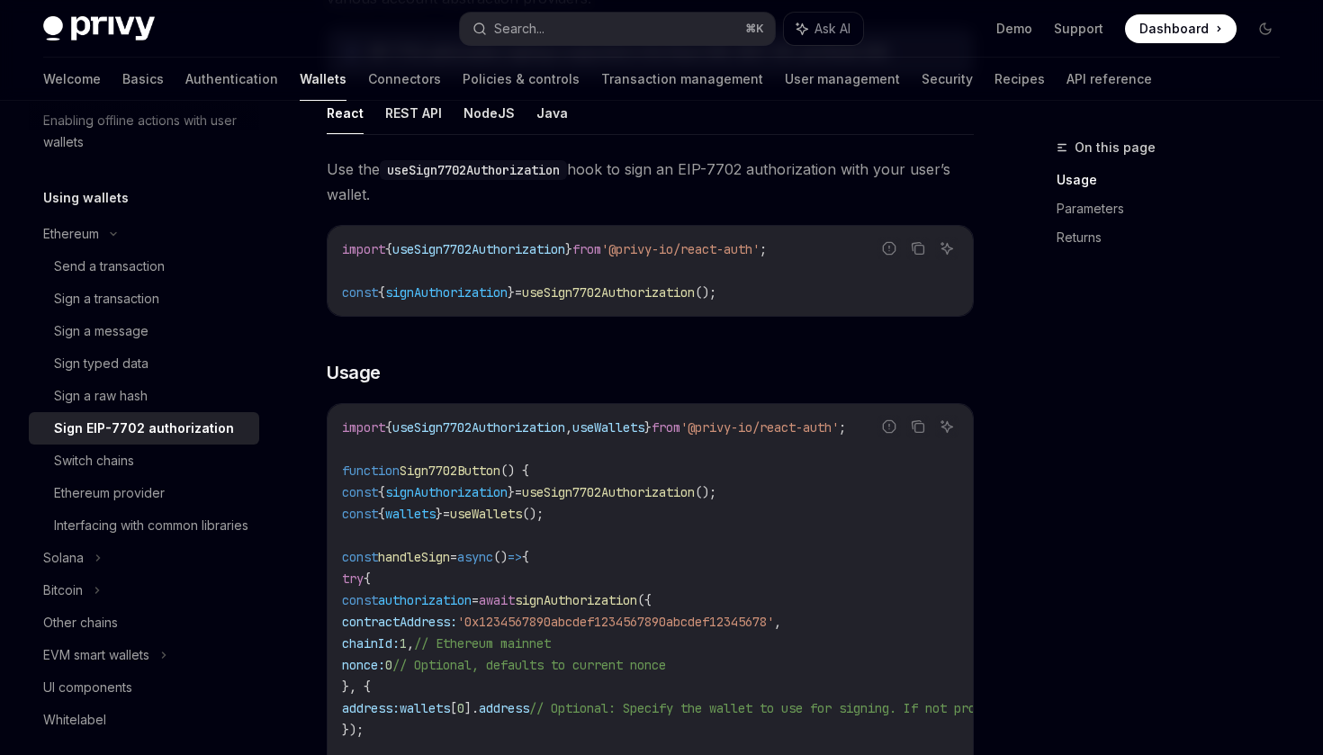
scroll to position [335, 0]
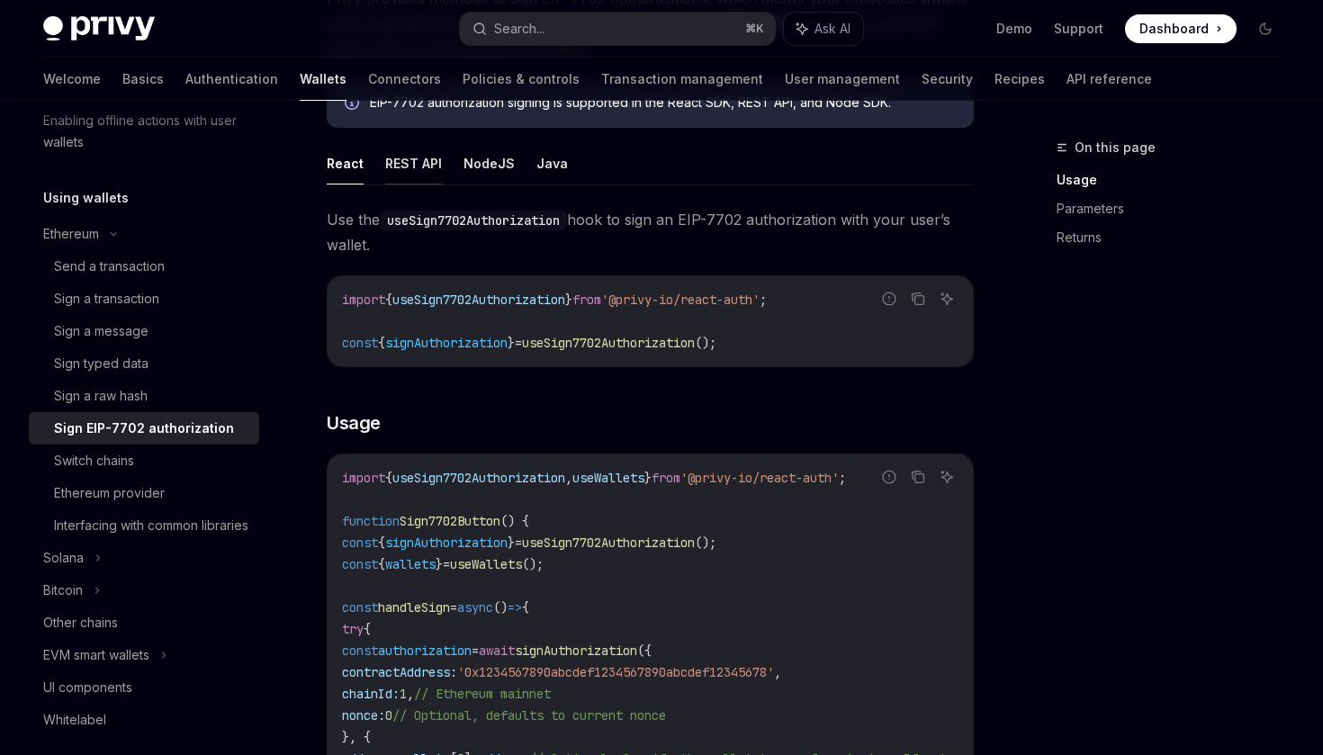
click at [413, 164] on button "REST API" at bounding box center [413, 163] width 57 height 42
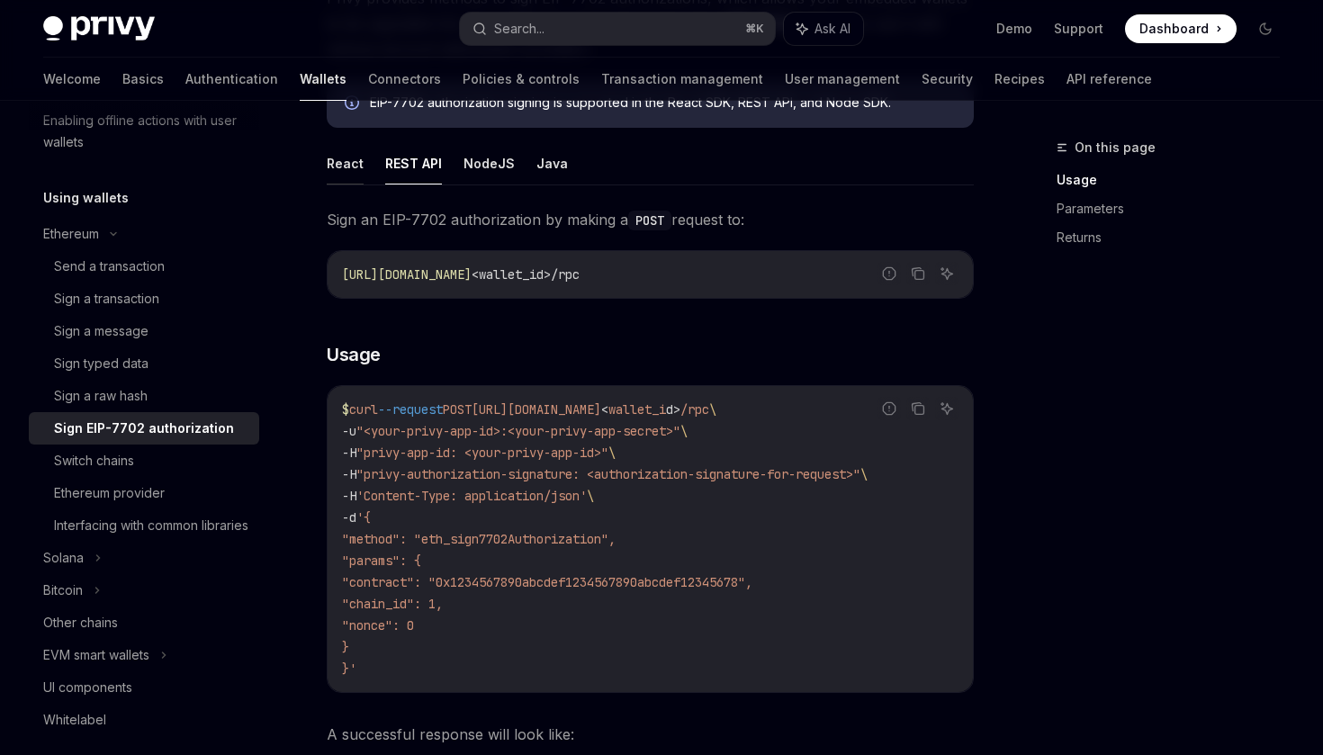
click at [336, 165] on button "React" at bounding box center [345, 163] width 37 height 42
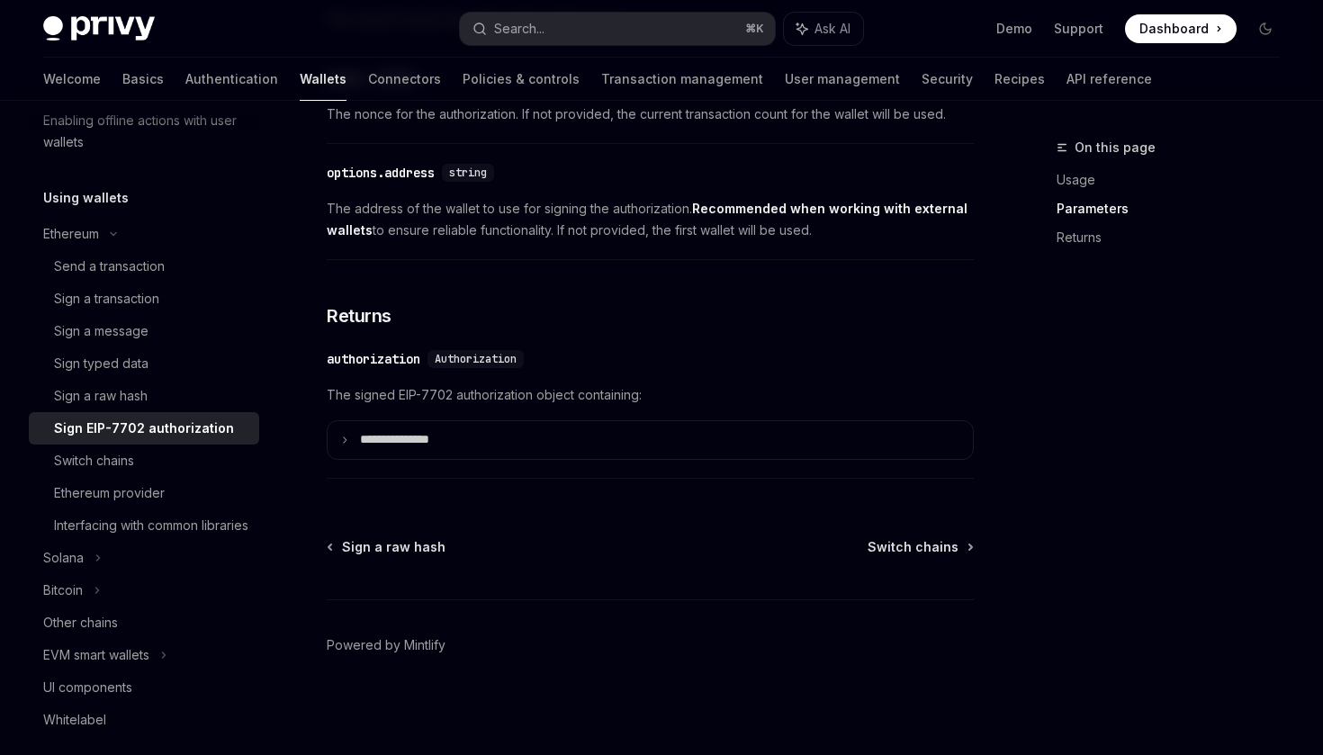
scroll to position [1629, 0]
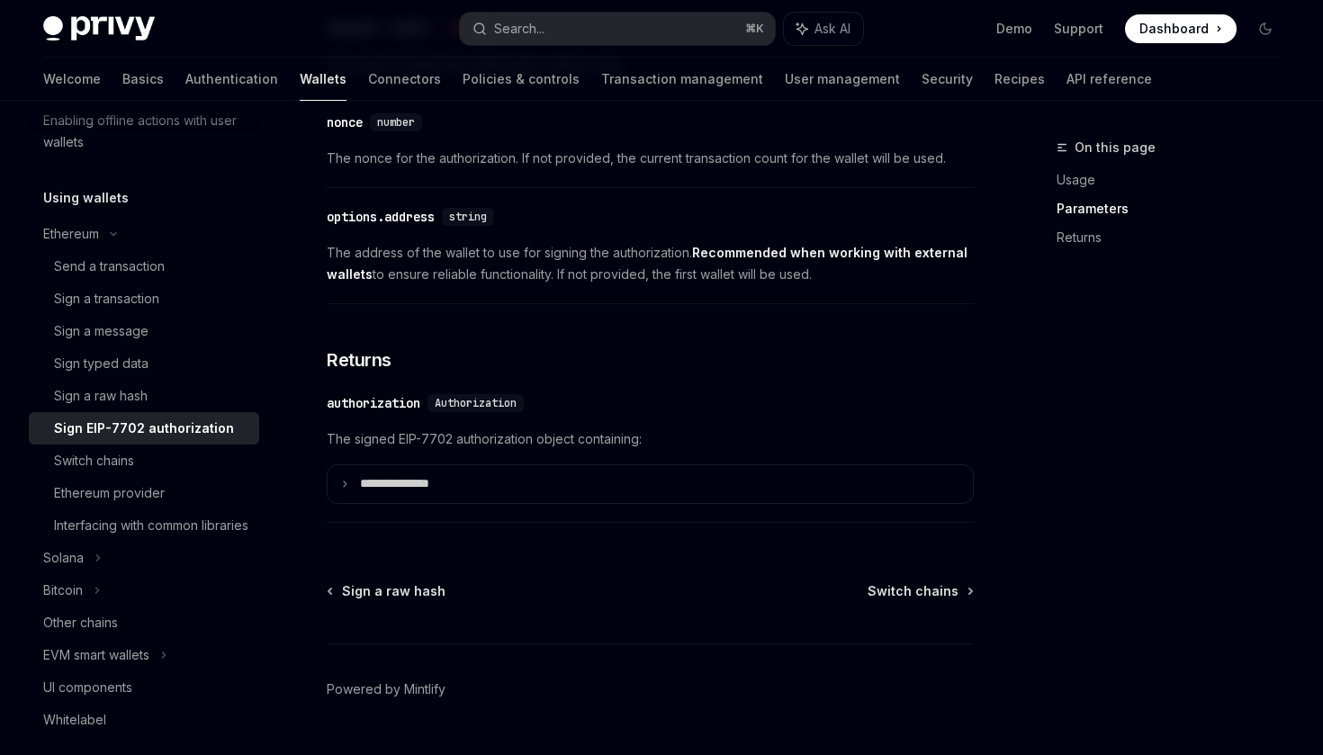
click at [492, 450] on span "The signed EIP-7702 authorization object containing:" at bounding box center [650, 439] width 647 height 22
click at [541, 448] on span "The signed EIP-7702 authorization object containing:" at bounding box center [650, 439] width 647 height 22
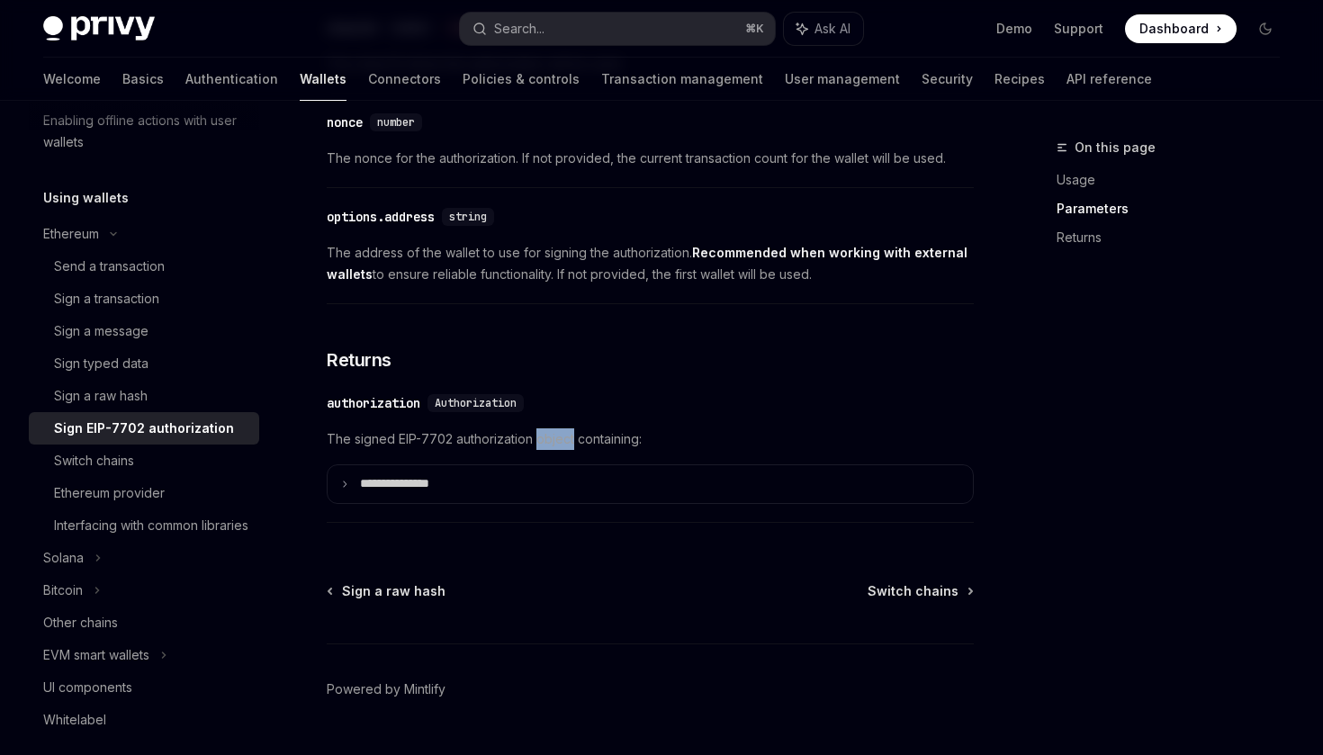
click at [560, 446] on span "The signed EIP-7702 authorization object containing:" at bounding box center [650, 439] width 647 height 22
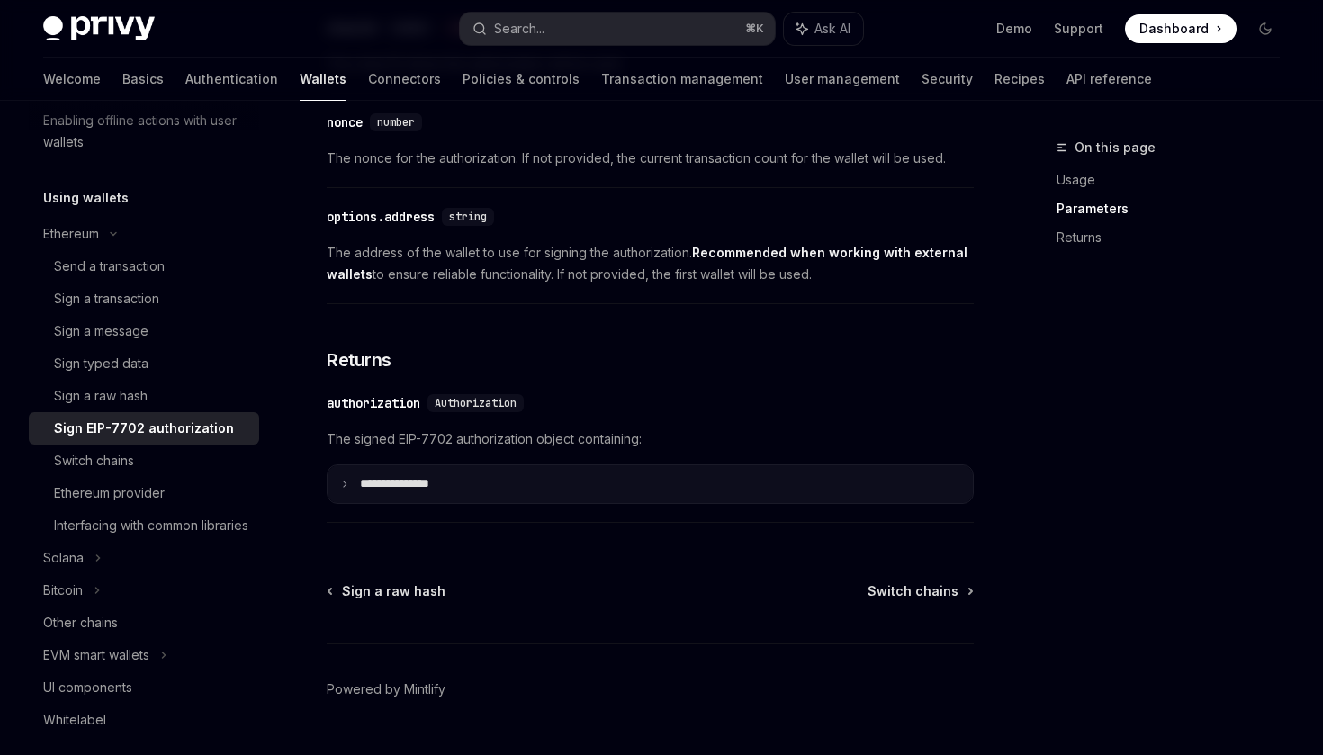
click at [567, 494] on summary "**********" at bounding box center [650, 484] width 645 height 38
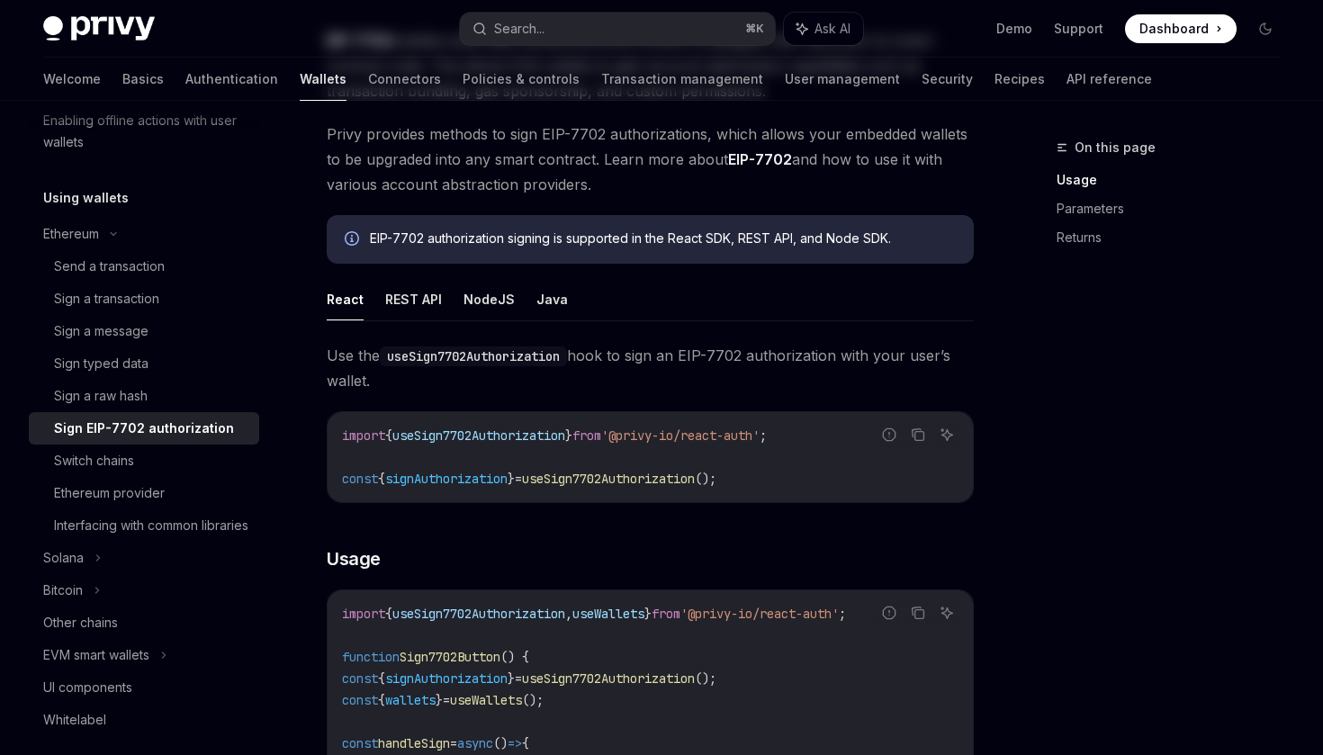
scroll to position [0, 0]
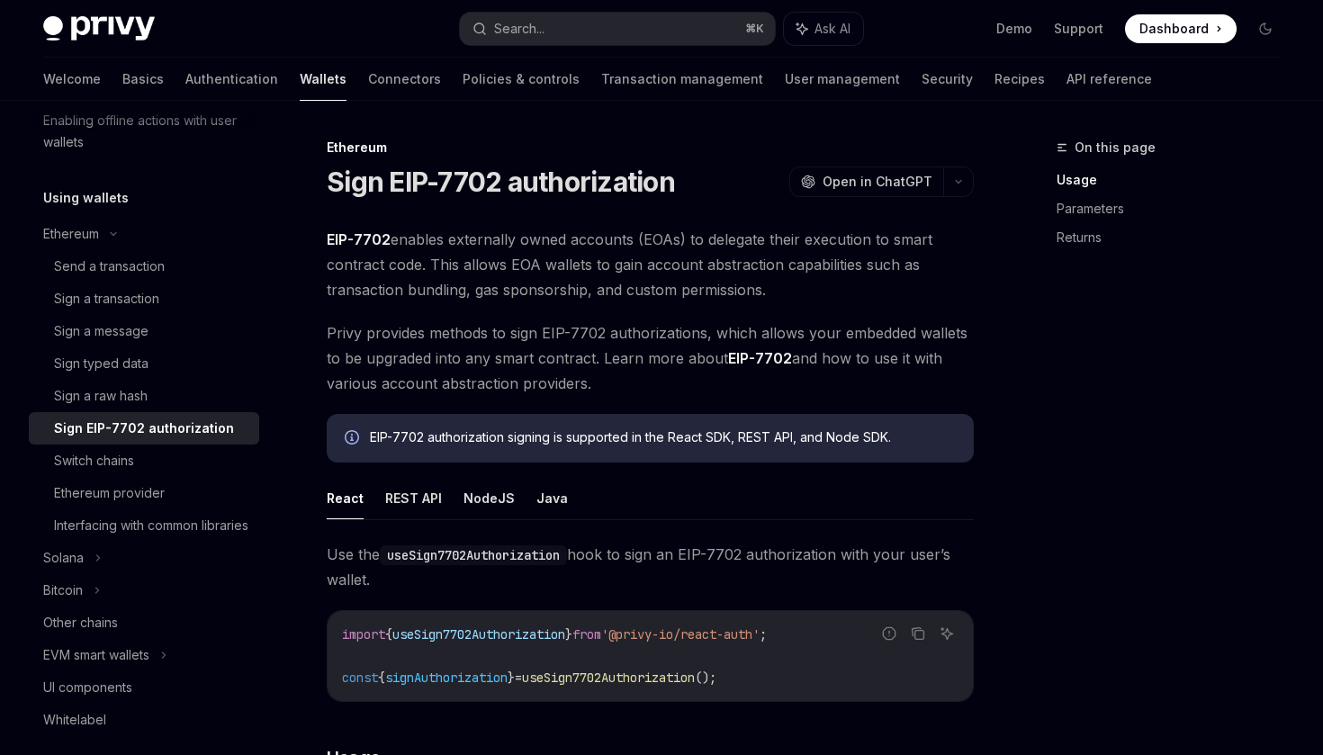
click at [508, 360] on span "Privy provides methods to sign EIP-7702 authorizations, which allows your embed…" at bounding box center [650, 358] width 647 height 76
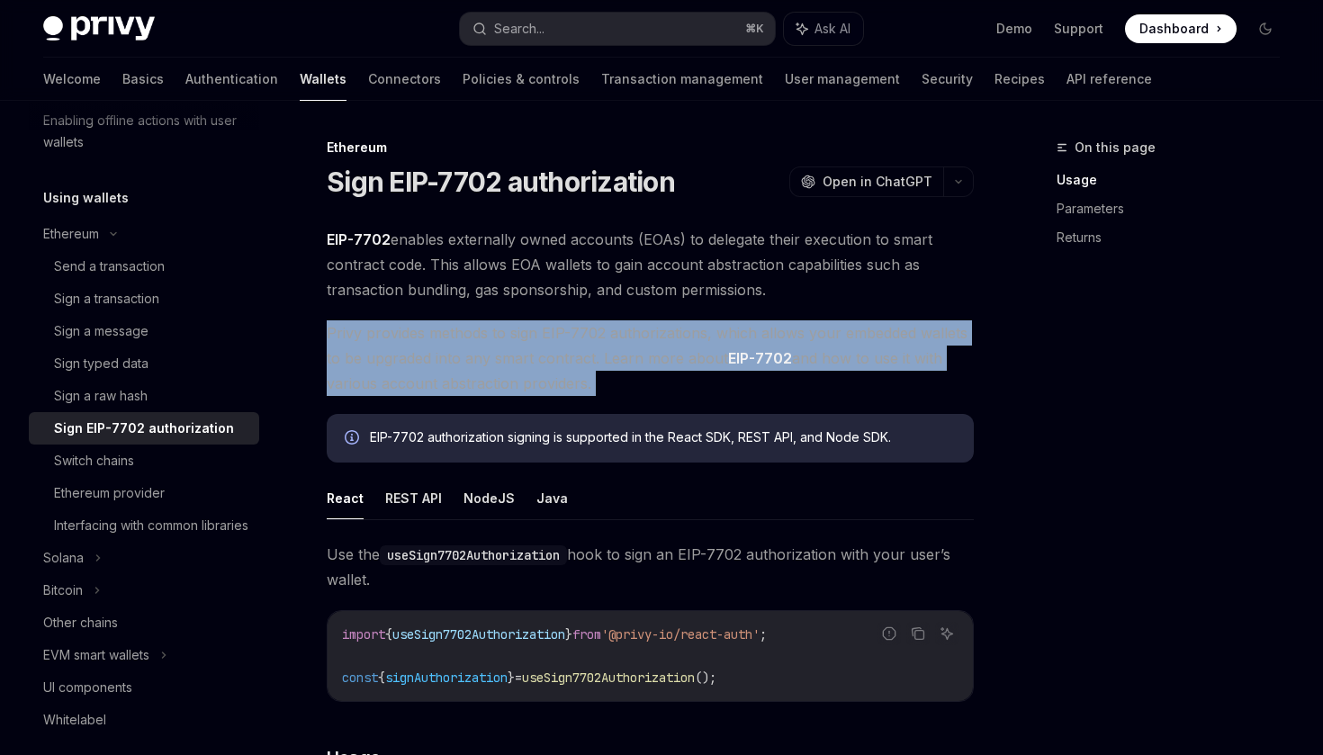
click at [609, 362] on span "Privy provides methods to sign EIP-7702 authorizations, which allows your embed…" at bounding box center [650, 358] width 647 height 76
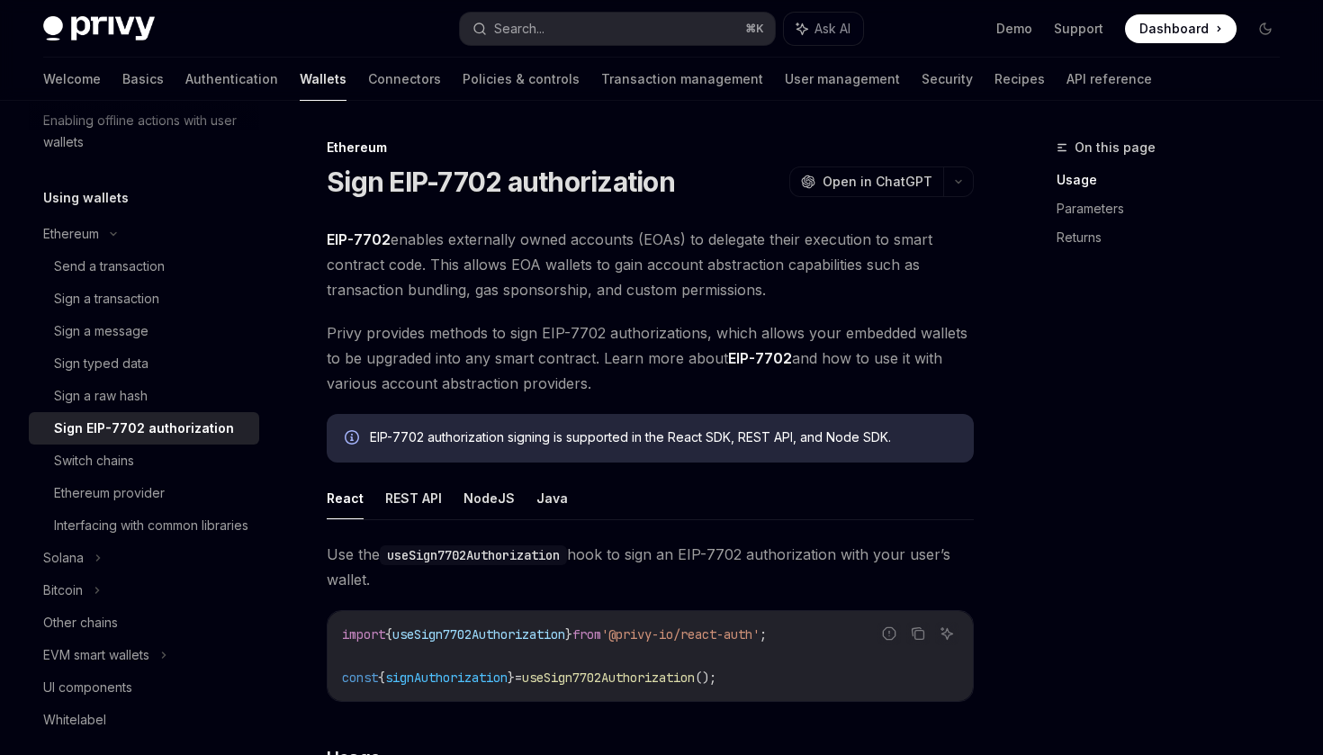
click at [508, 374] on span "Privy provides methods to sign EIP-7702 authorizations, which allows your embed…" at bounding box center [650, 358] width 647 height 76
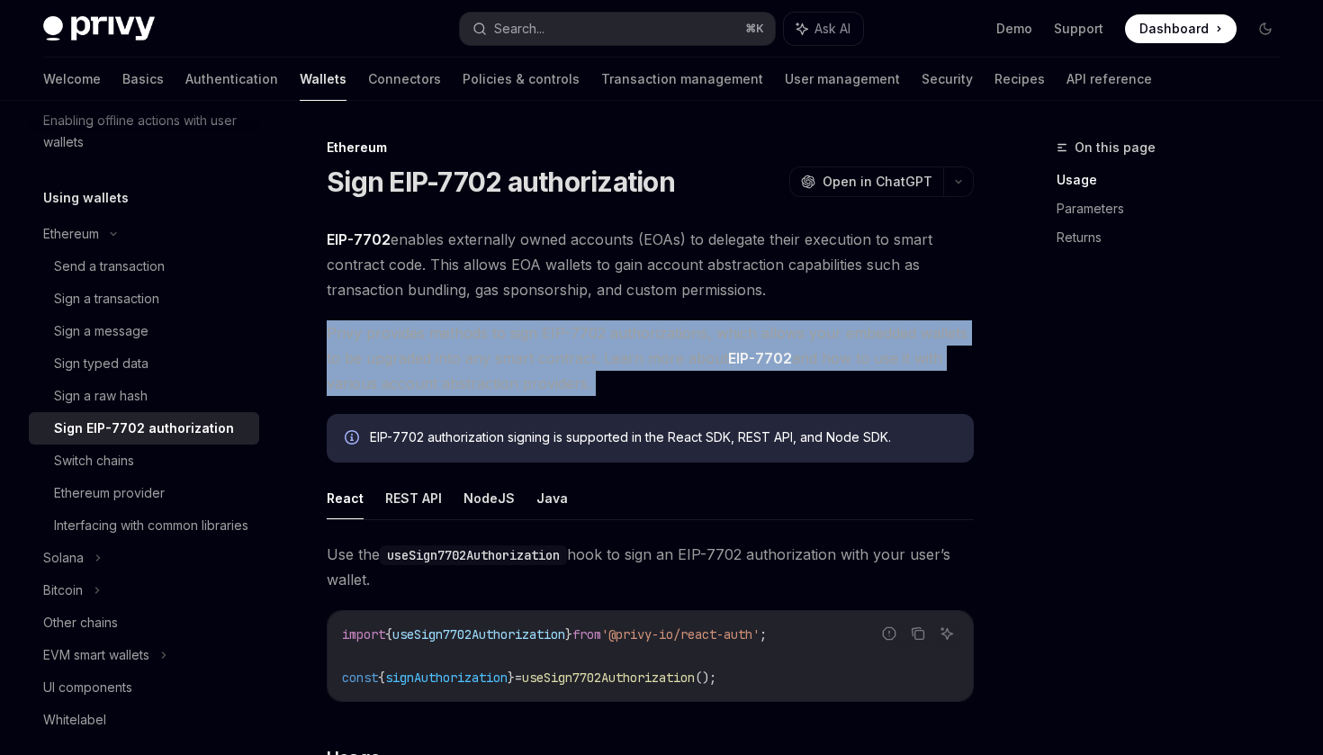
click at [508, 374] on span "Privy provides methods to sign EIP-7702 authorizations, which allows your embed…" at bounding box center [650, 358] width 647 height 76
click at [539, 374] on span "Privy provides methods to sign EIP-7702 authorizations, which allows your embed…" at bounding box center [650, 358] width 647 height 76
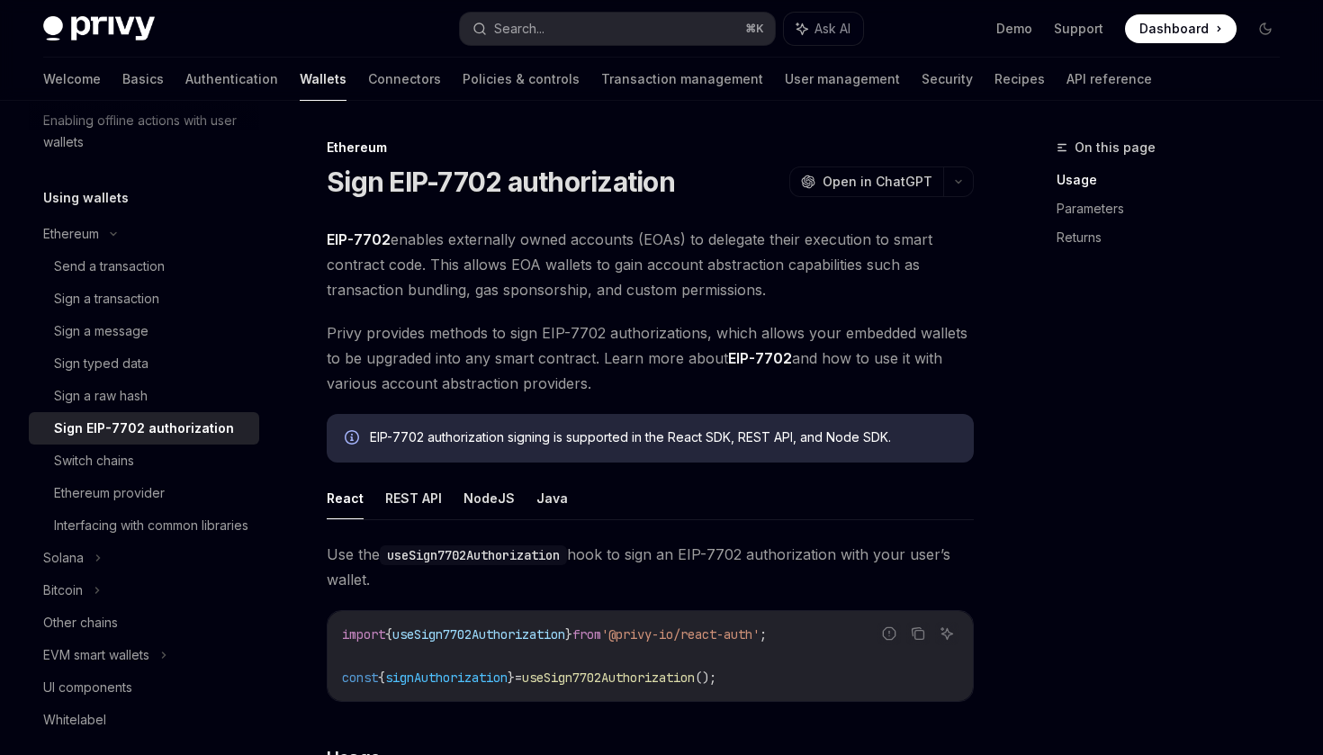
scroll to position [21, 0]
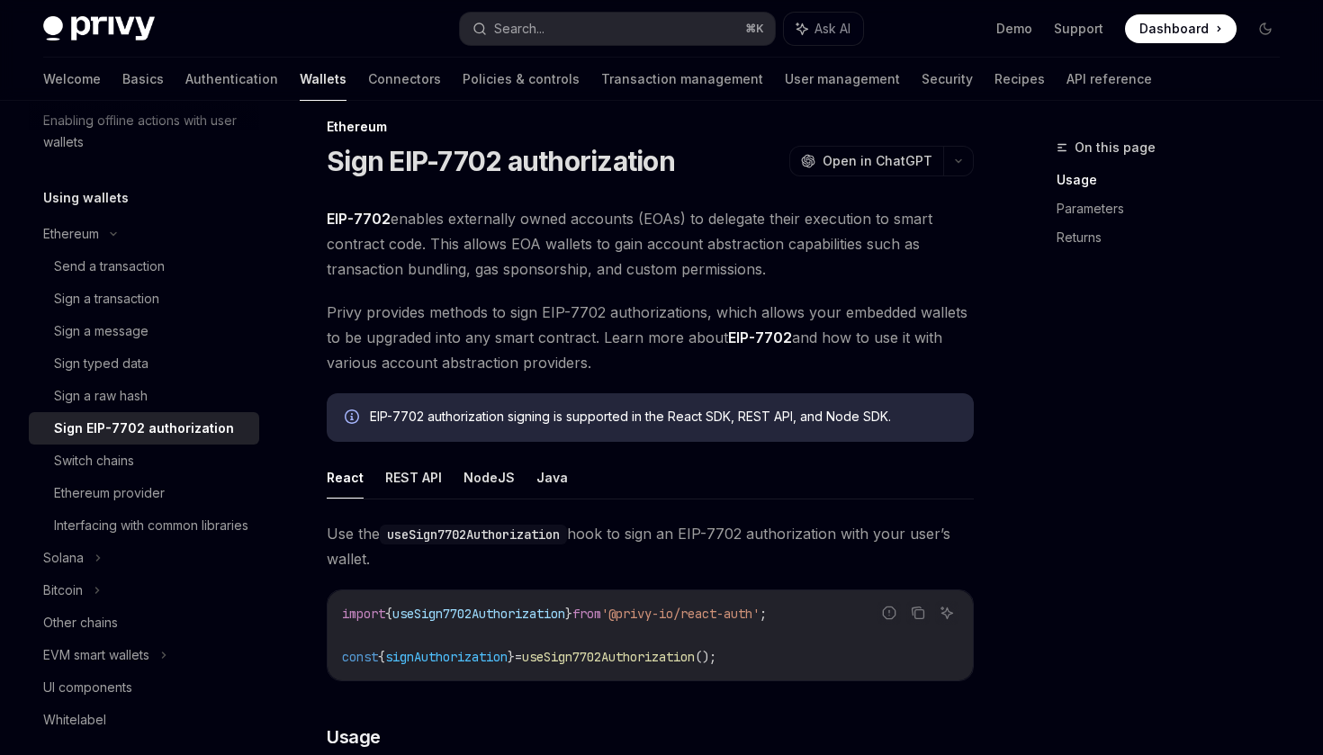
click at [557, 410] on div "EIP-7702 authorization signing is supported in the React SDK, REST API, and Nod…" at bounding box center [663, 418] width 586 height 20
click at [603, 416] on div "EIP-7702 authorization signing is supported in the React SDK, REST API, and Nod…" at bounding box center [663, 418] width 586 height 20
click at [674, 417] on div "EIP-7702 authorization signing is supported in the React SDK, REST API, and Nod…" at bounding box center [663, 418] width 586 height 20
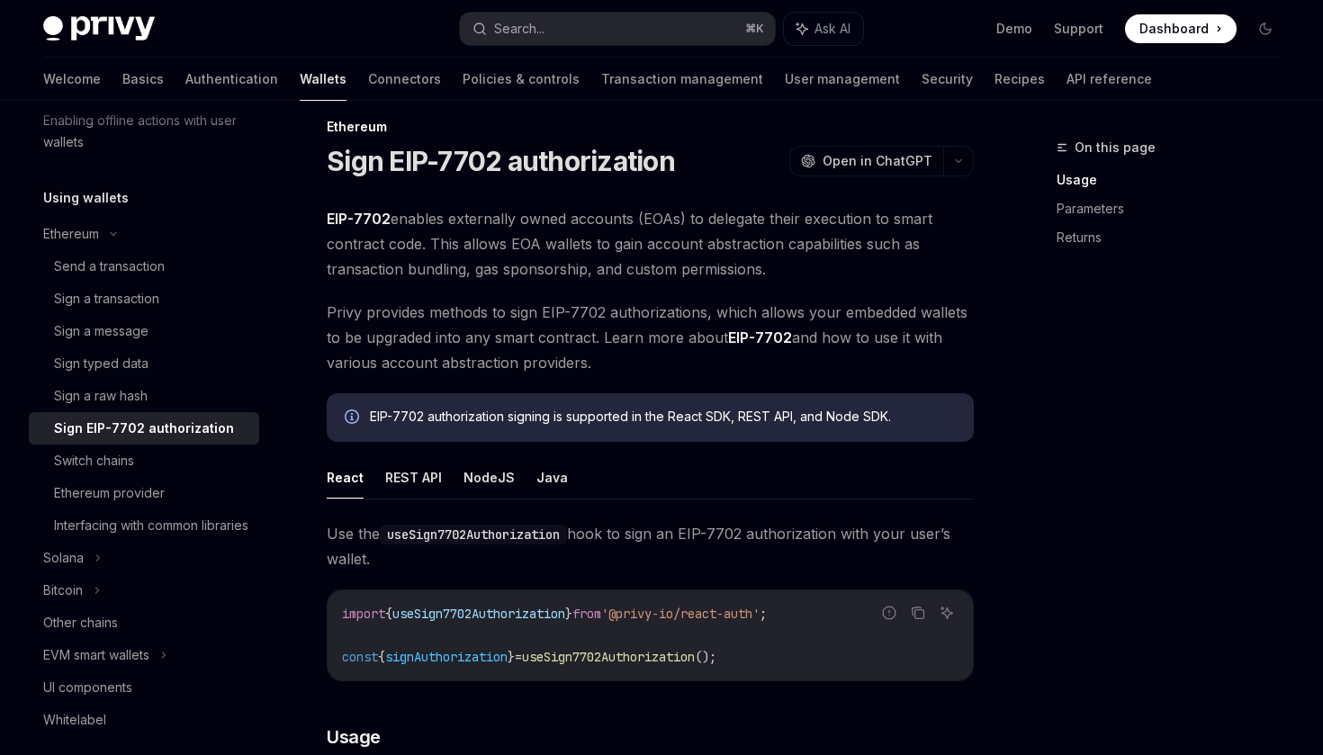
click at [674, 417] on div "EIP-7702 authorization signing is supported in the React SDK, REST API, and Nod…" at bounding box center [663, 418] width 586 height 20
click at [718, 419] on div "EIP-7702 authorization signing is supported in the React SDK, REST API, and Nod…" at bounding box center [663, 418] width 586 height 20
click at [777, 419] on div "EIP-7702 authorization signing is supported in the React SDK, REST API, and Nod…" at bounding box center [663, 418] width 586 height 20
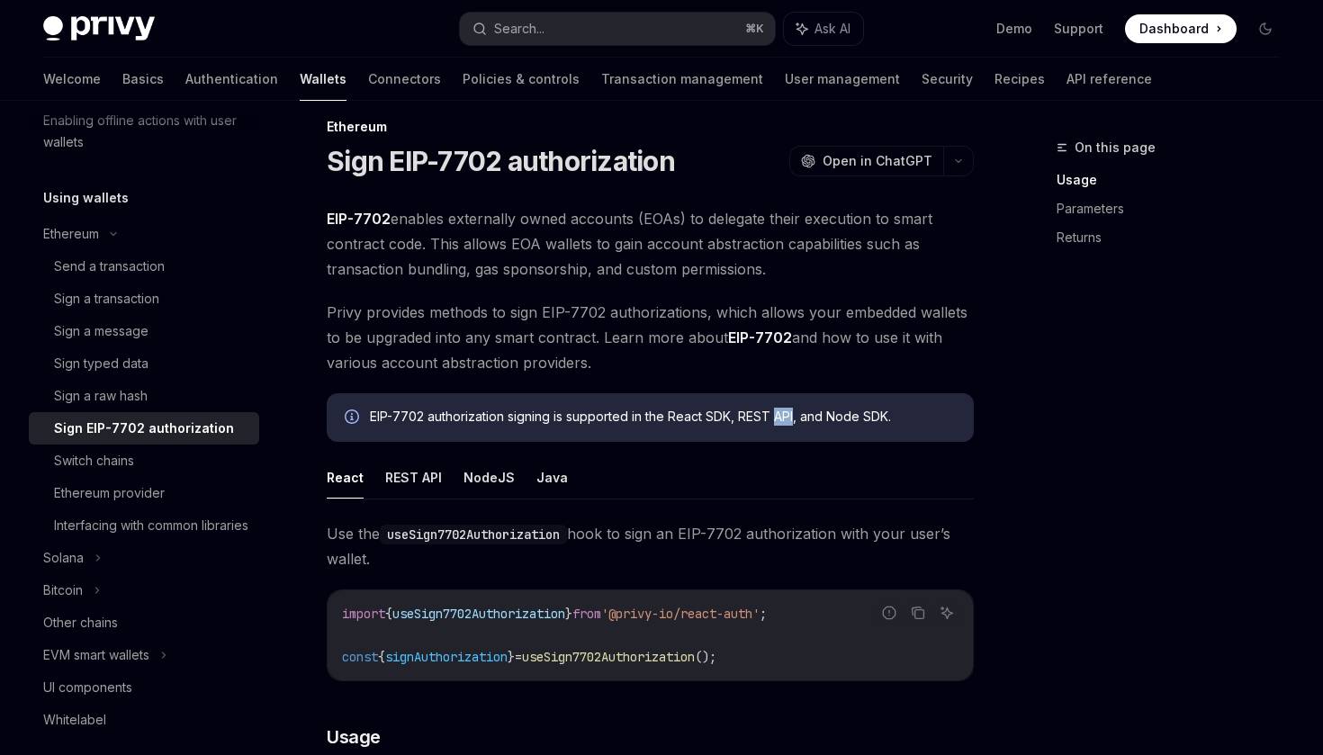
click at [826, 420] on div "EIP-7702 authorization signing is supported in the React SDK, REST API, and Nod…" at bounding box center [663, 418] width 586 height 20
click at [882, 419] on div "EIP-7702 authorization signing is supported in the React SDK, REST API, and Nod…" at bounding box center [663, 418] width 586 height 20
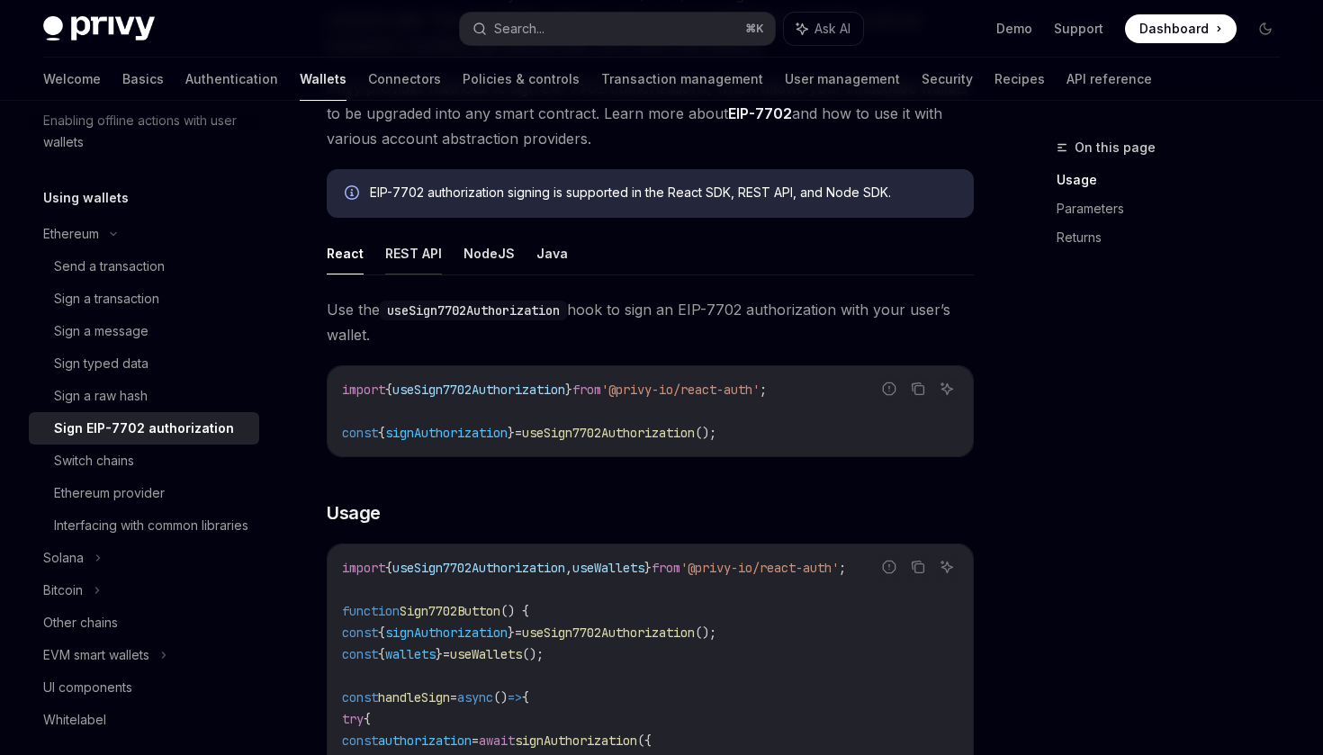
scroll to position [271, 0]
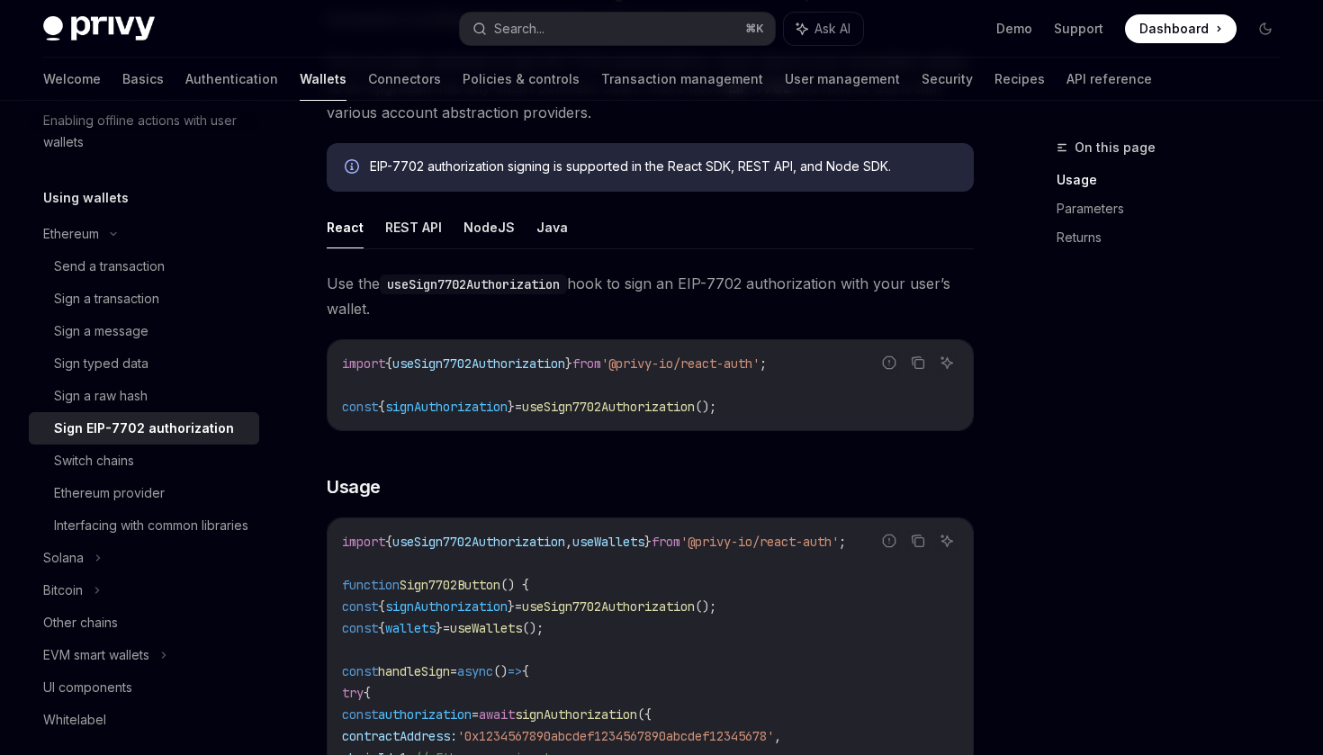
click at [523, 176] on div "EIP-7702 authorization signing is supported in the React SDK, REST API, and Nod…" at bounding box center [663, 168] width 586 height 20
click at [557, 168] on div "EIP-7702 authorization signing is supported in the React SDK, REST API, and Nod…" at bounding box center [663, 168] width 586 height 20
click at [615, 166] on div "EIP-7702 authorization signing is supported in the React SDK, REST API, and Nod…" at bounding box center [663, 168] width 586 height 20
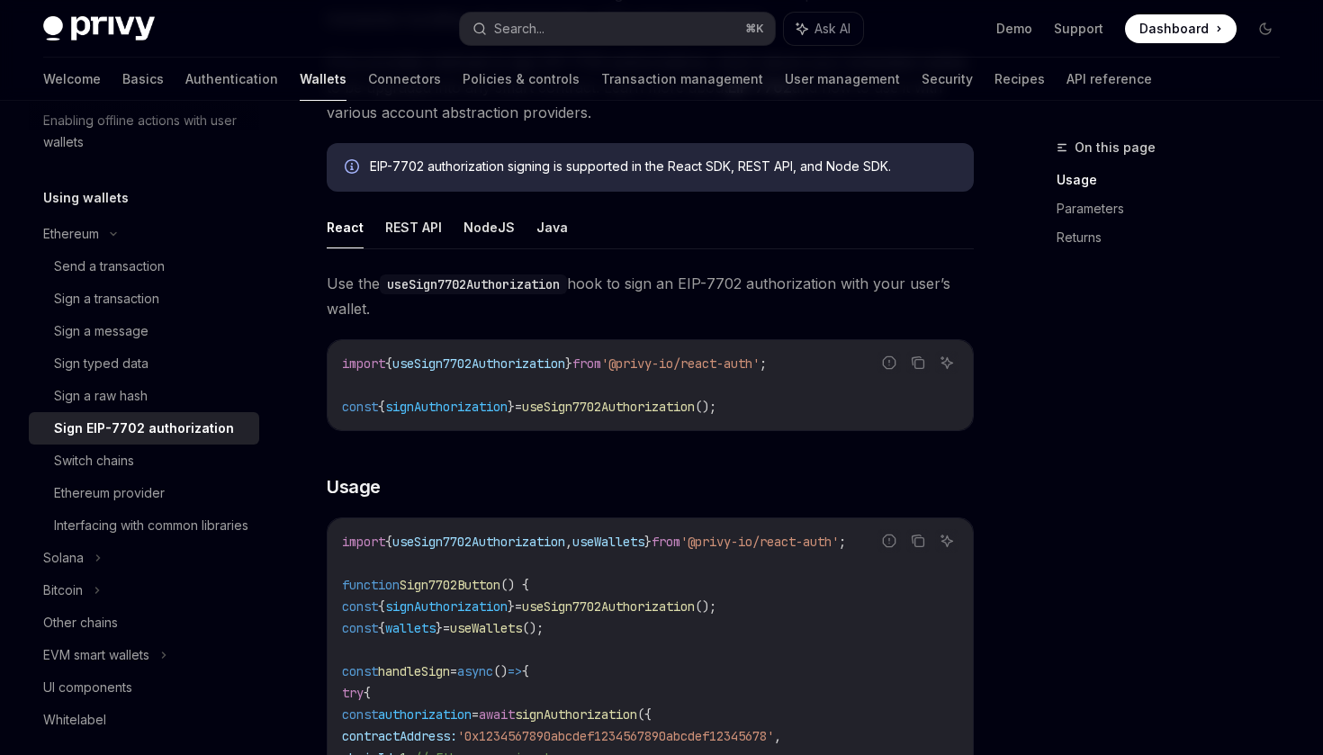
click at [615, 166] on div "EIP-7702 authorization signing is supported in the React SDK, REST API, and Nod…" at bounding box center [663, 168] width 586 height 20
click at [710, 164] on div "EIP-7702 authorization signing is supported in the React SDK, REST API, and Nod…" at bounding box center [663, 168] width 586 height 20
click at [775, 170] on div "EIP-7702 authorization signing is supported in the React SDK, REST API, and Nod…" at bounding box center [663, 168] width 586 height 20
click at [817, 170] on div "EIP-7702 authorization signing is supported in the React SDK, REST API, and Nod…" at bounding box center [663, 168] width 586 height 20
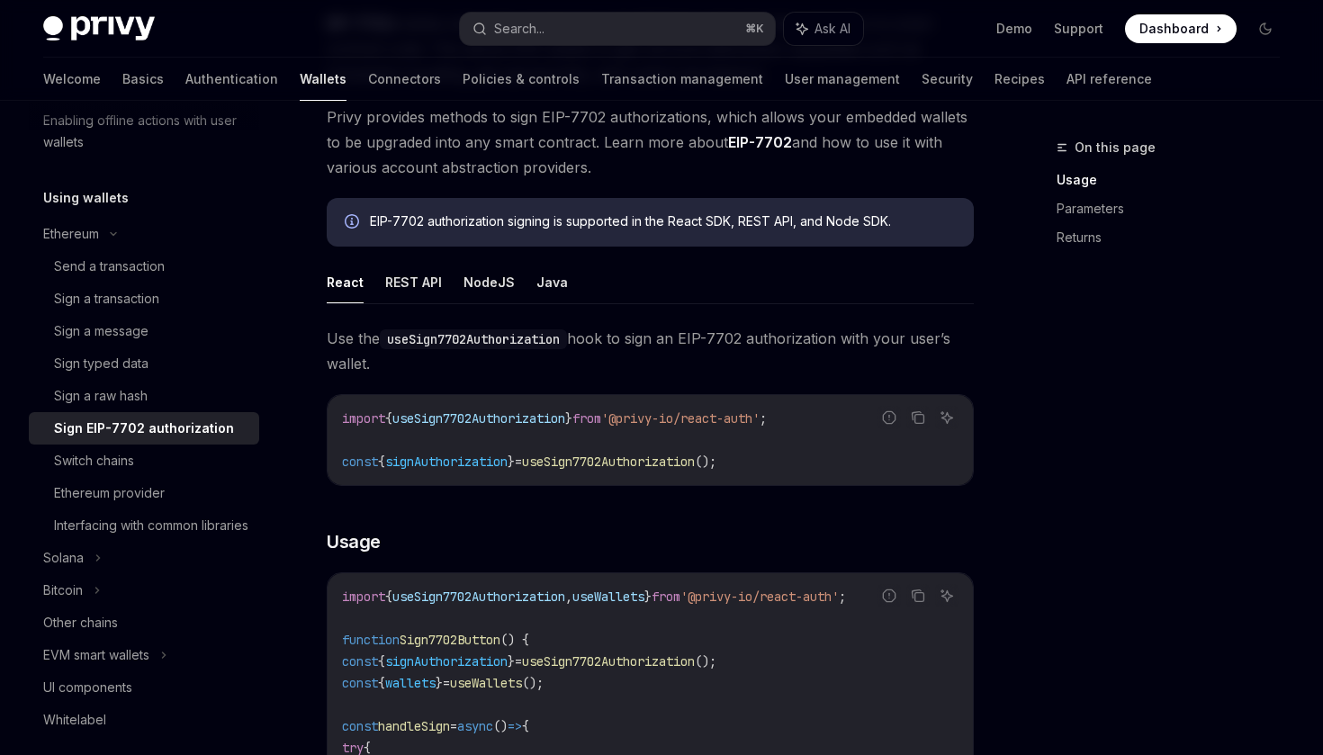
scroll to position [247, 0]
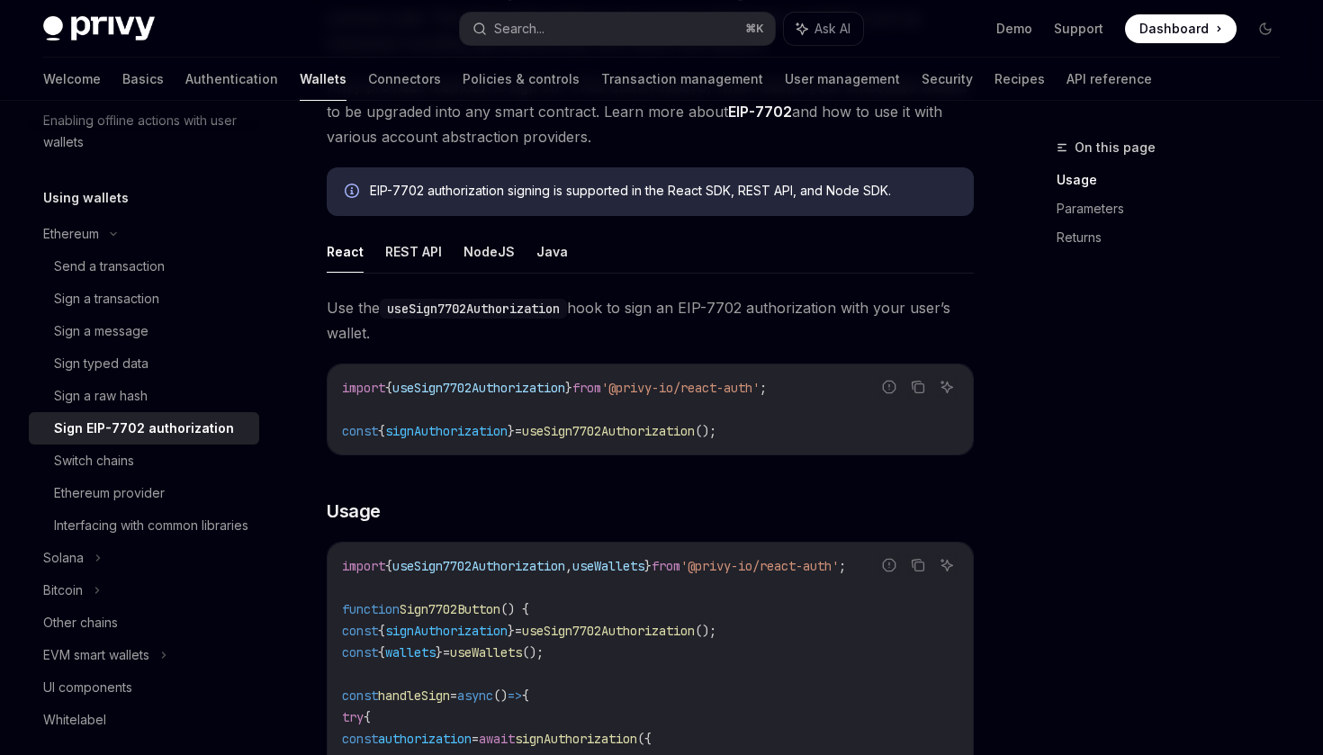
click at [652, 317] on span "Use the useSign7702Authorization hook to sign an EIP-7702 authorization with yo…" at bounding box center [650, 320] width 647 height 50
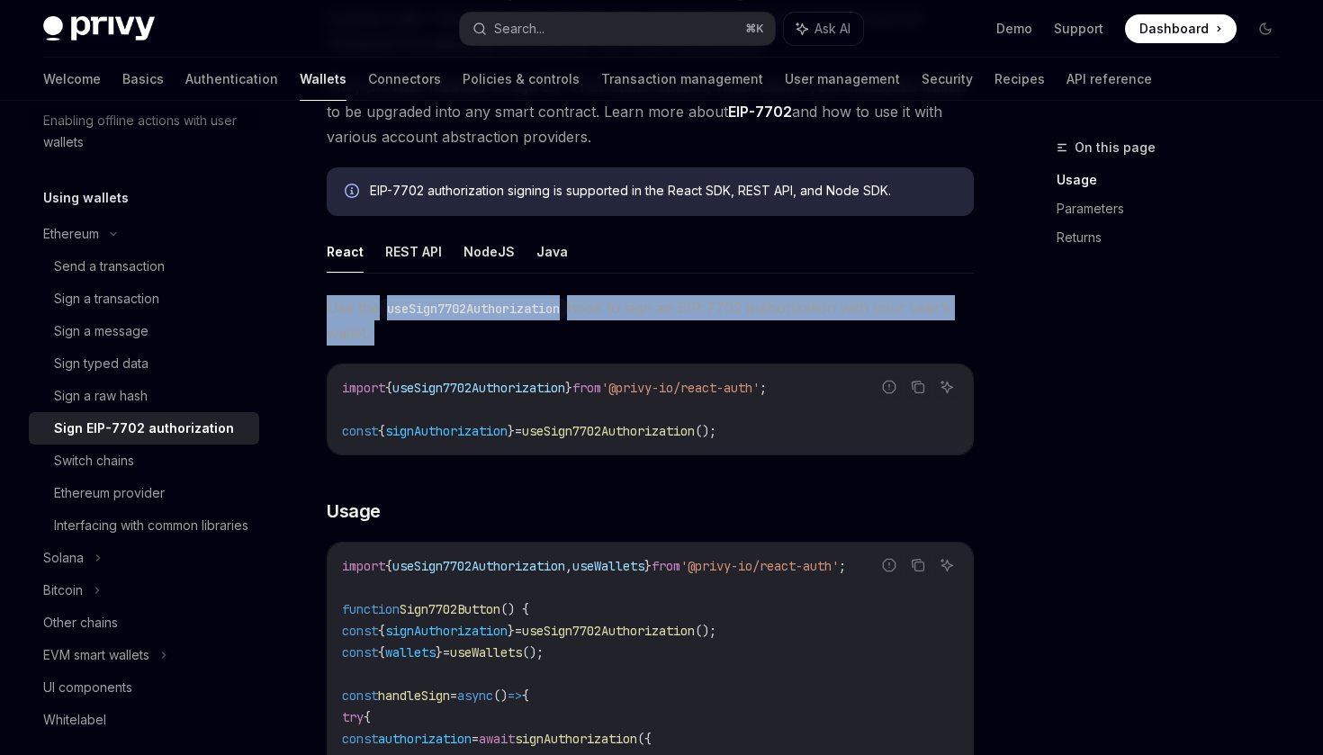
click at [702, 312] on span "Use the useSign7702Authorization hook to sign an EIP-7702 authorization with yo…" at bounding box center [650, 320] width 647 height 50
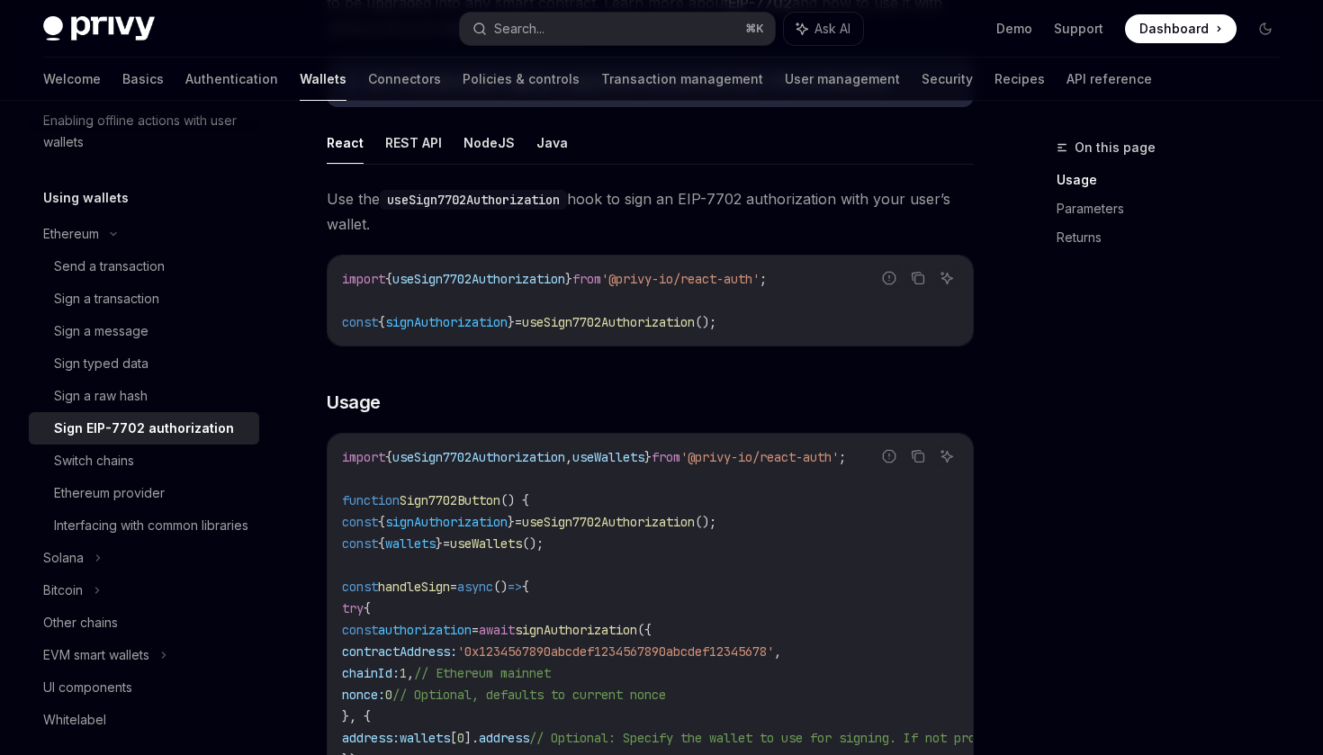
scroll to position [367, 0]
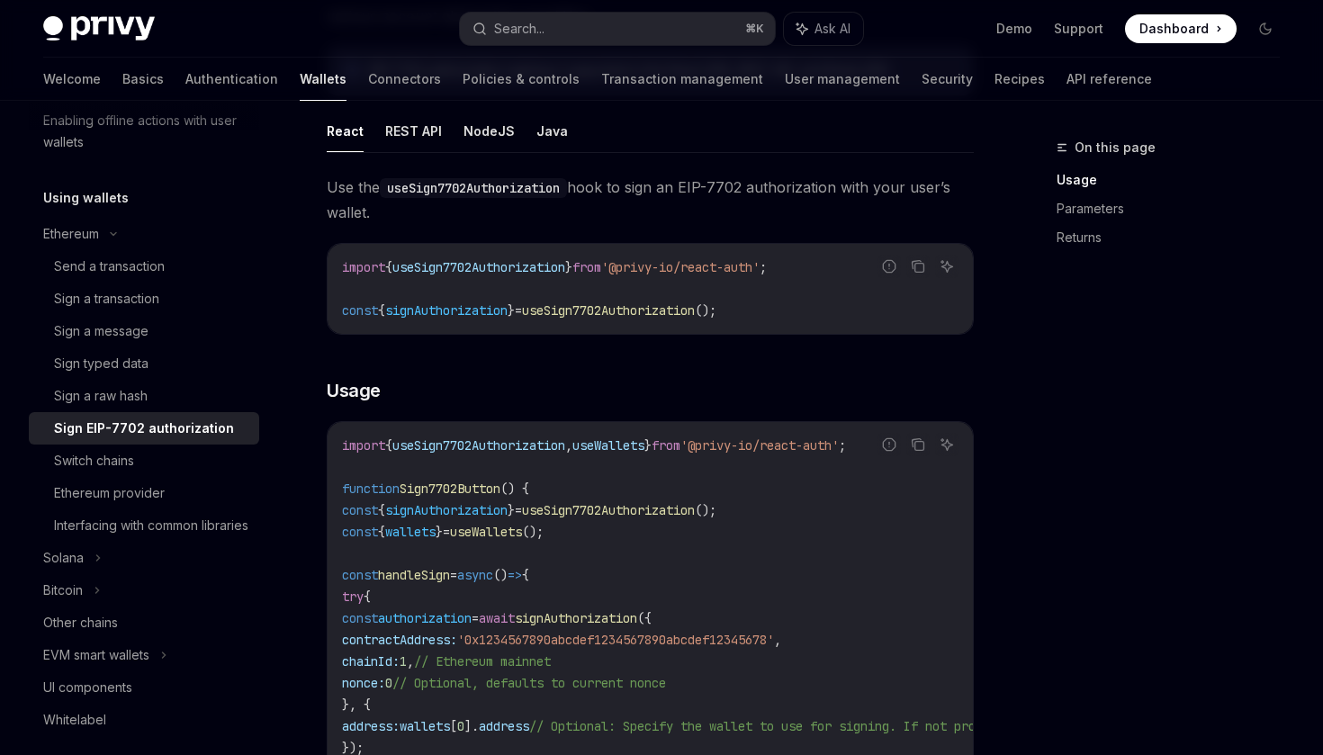
click at [659, 224] on span "Use the useSign7702Authorization hook to sign an EIP-7702 authorization with yo…" at bounding box center [650, 200] width 647 height 50
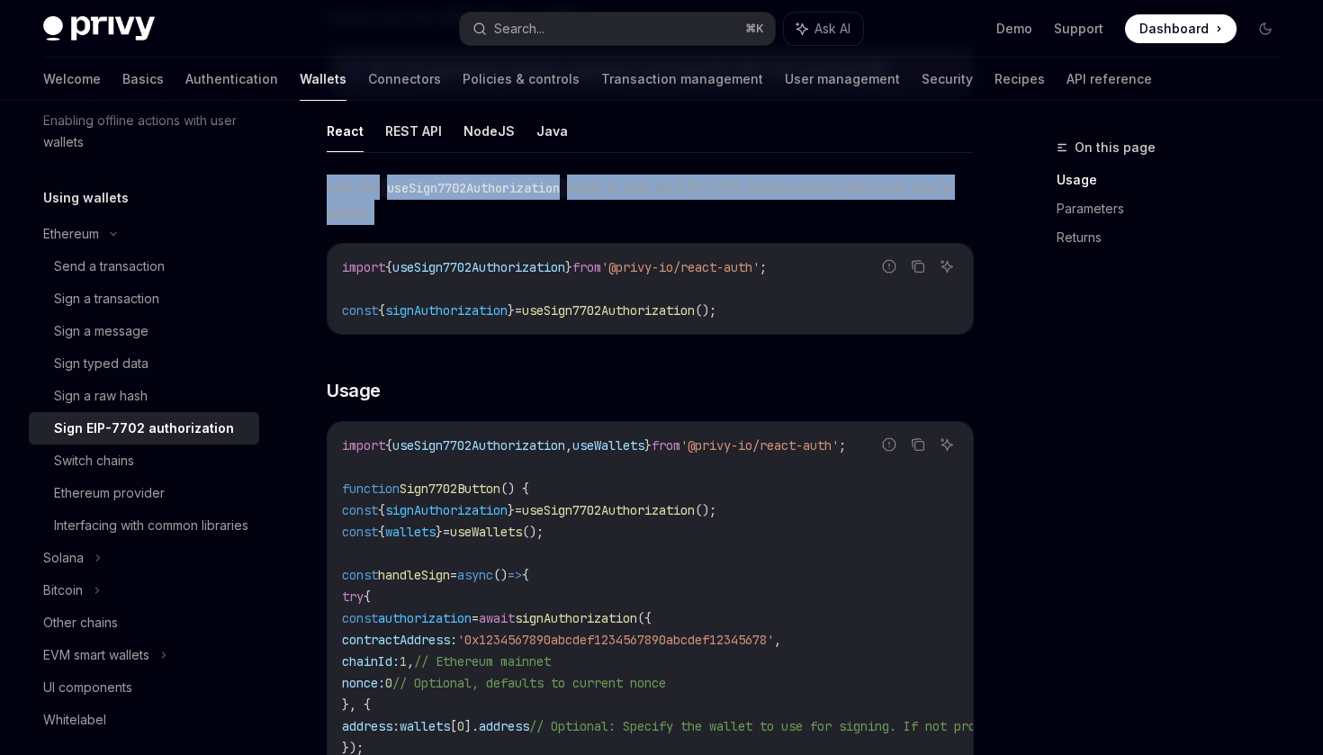
click at [696, 215] on span "Use the useSign7702Authorization hook to sign an EIP-7702 authorization with yo…" at bounding box center [650, 200] width 647 height 50
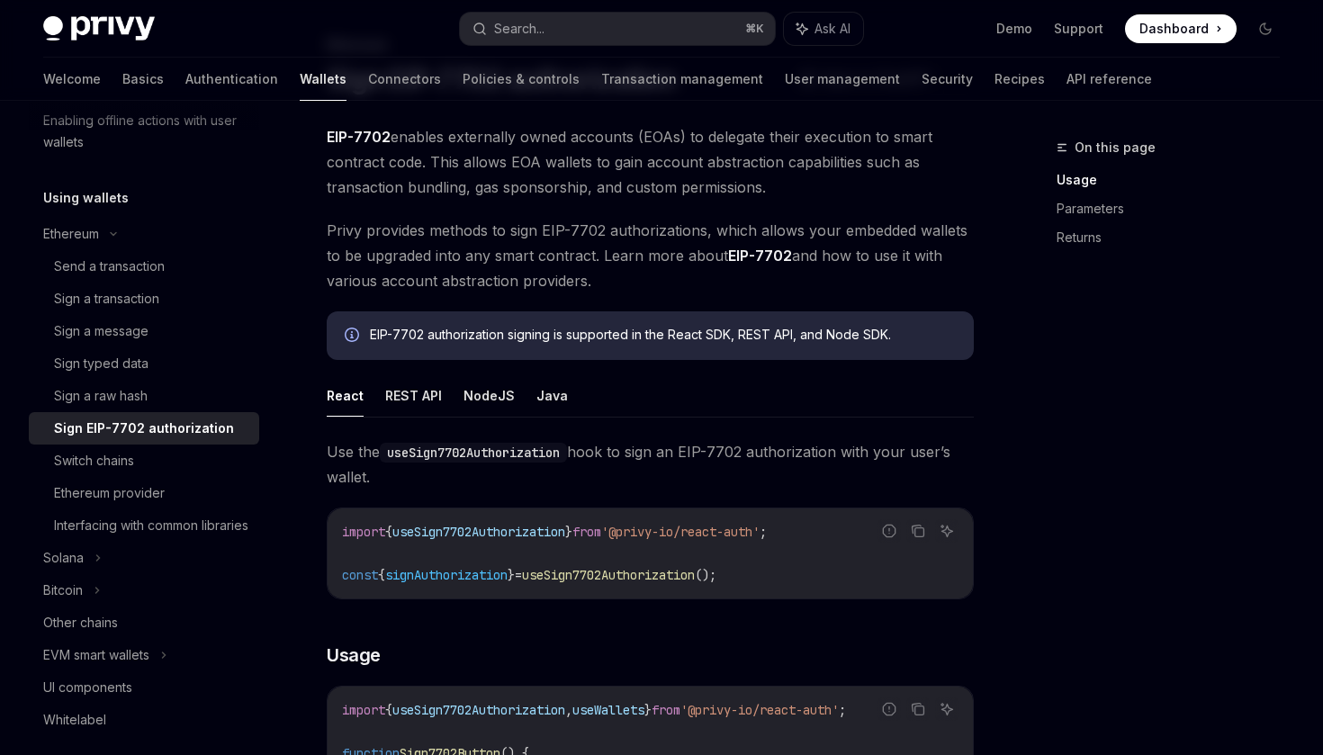
scroll to position [0, 0]
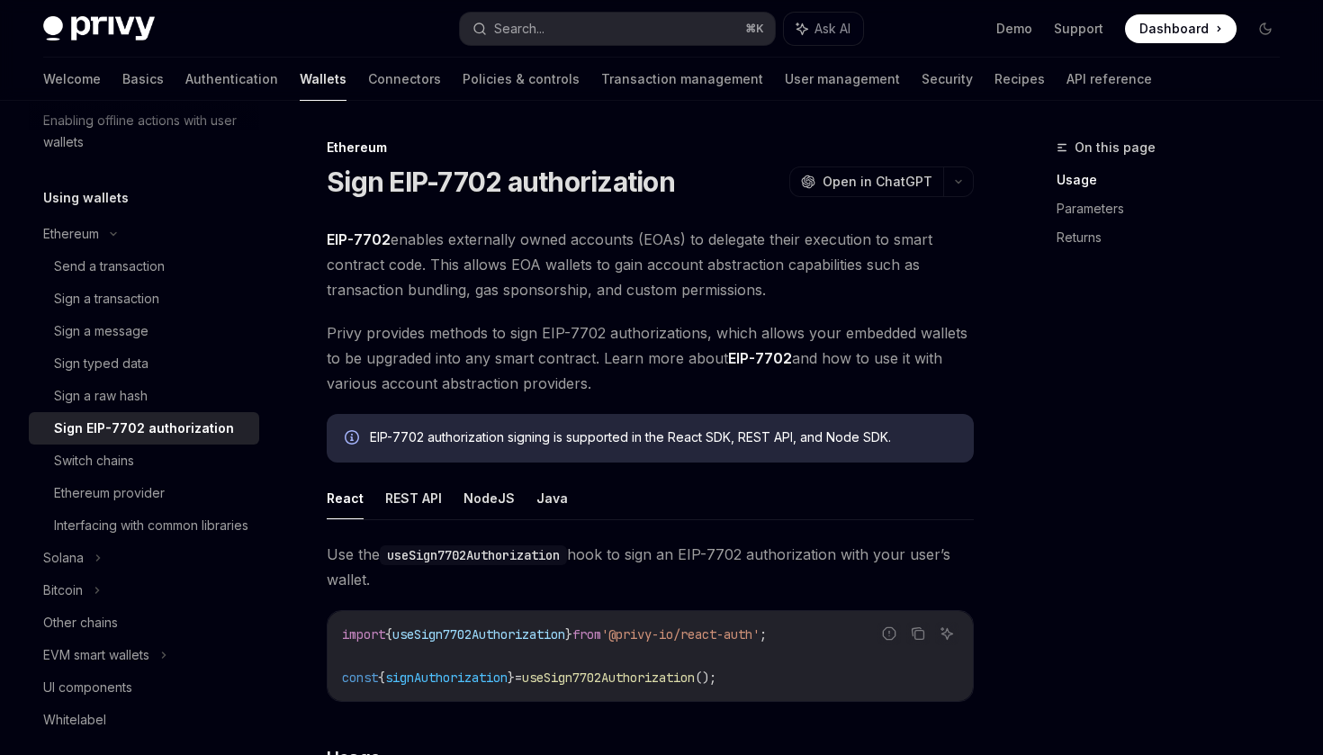
click at [631, 438] on div "EIP-7702 authorization signing is supported in the React SDK, REST API, and Nod…" at bounding box center [663, 438] width 586 height 20
click at [650, 438] on div "EIP-7702 authorization signing is supported in the React SDK, REST API, and Nod…" at bounding box center [663, 438] width 586 height 20
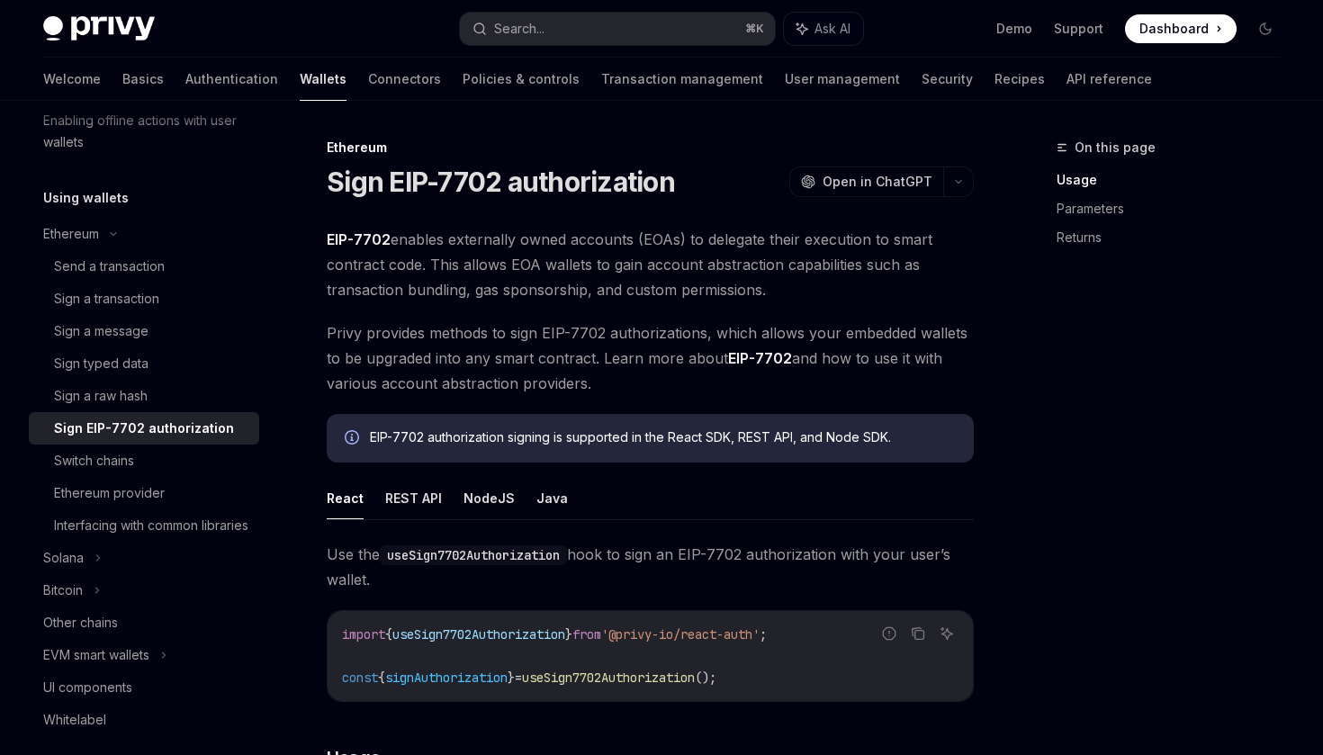
click at [507, 293] on span "EIP-7702 enables externally owned accounts (EOAs) to delegate their execution t…" at bounding box center [650, 265] width 647 height 76
click at [571, 292] on span "EIP-7702 enables externally owned accounts (EOAs) to delegate their execution t…" at bounding box center [650, 265] width 647 height 76
click at [644, 291] on span "EIP-7702 enables externally owned accounts (EOAs) to delegate their execution t…" at bounding box center [650, 265] width 647 height 76
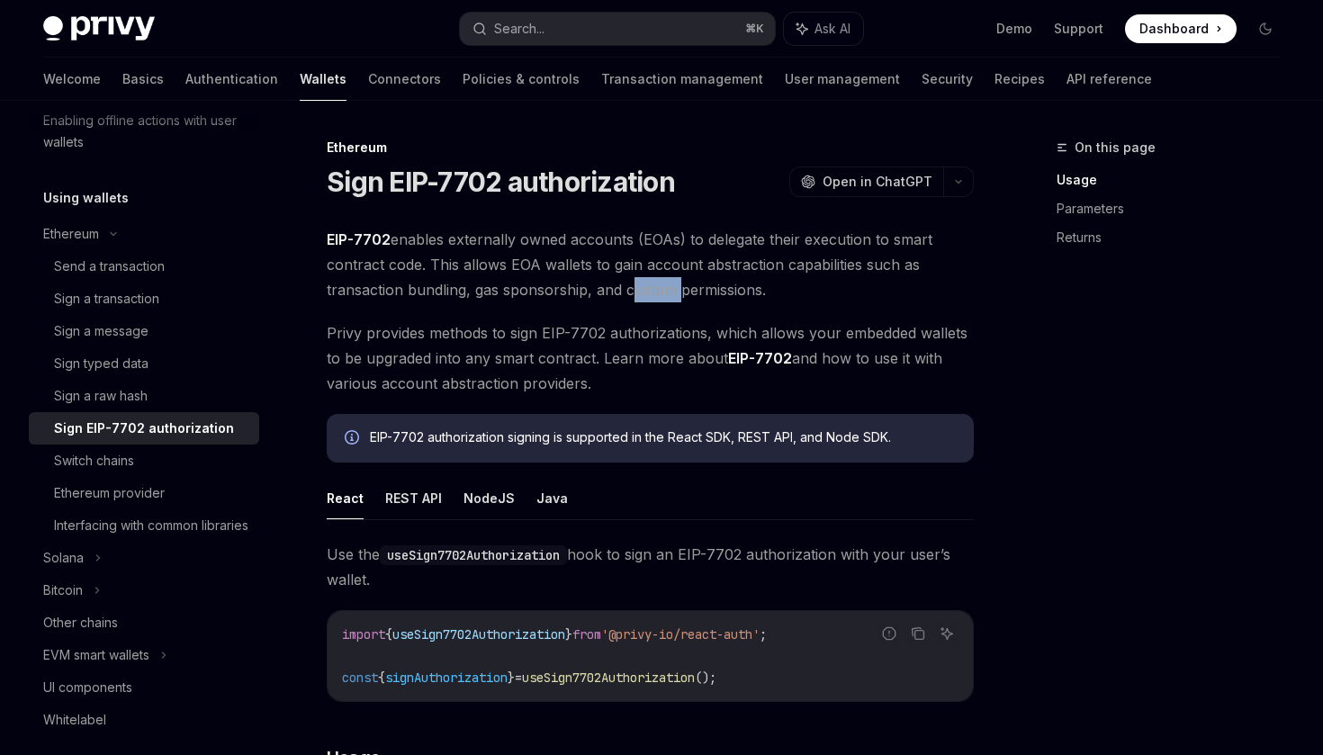
click at [694, 290] on span "EIP-7702 enables externally owned accounts (EOAs) to delegate their execution t…" at bounding box center [650, 265] width 647 height 76
click at [456, 321] on span "Privy provides methods to sign EIP-7702 authorizations, which allows your embed…" at bounding box center [650, 358] width 647 height 76
click at [508, 324] on span "Privy provides methods to sign EIP-7702 authorizations, which allows your embed…" at bounding box center [650, 358] width 647 height 76
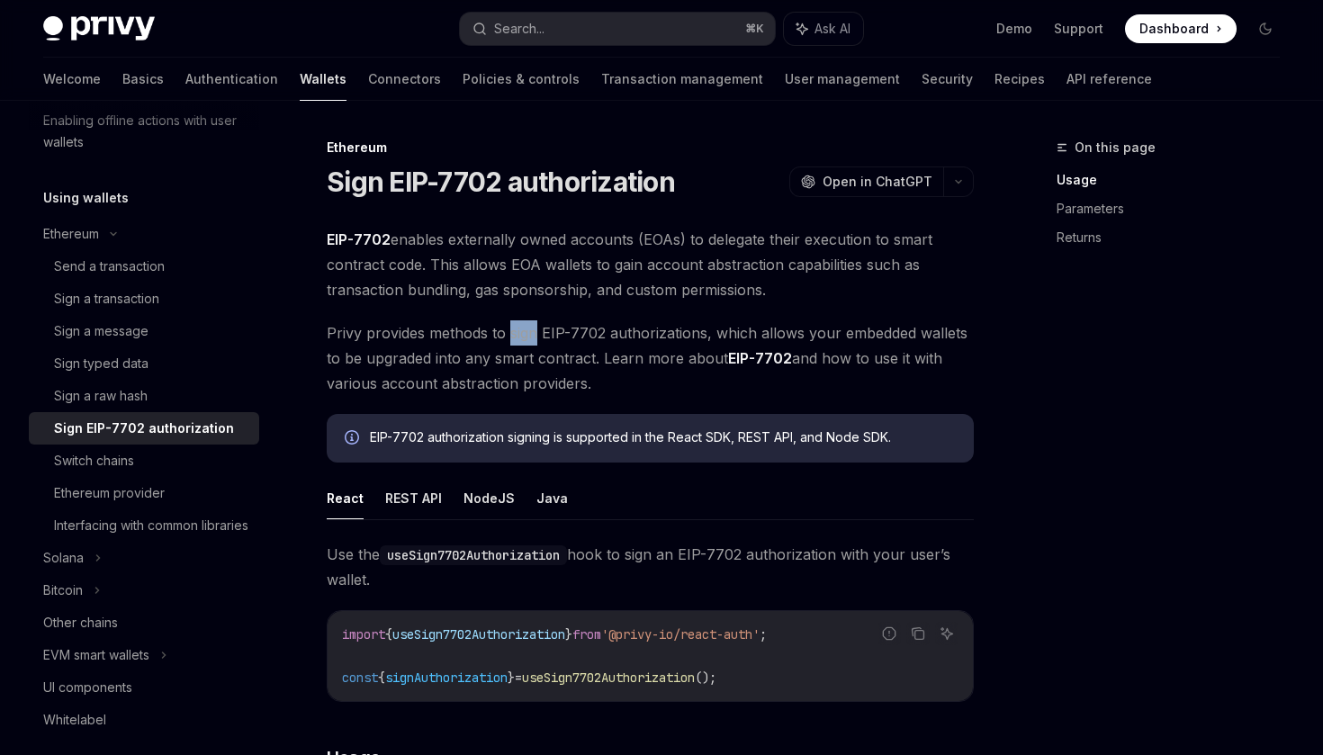
click at [554, 327] on span "Privy provides methods to sign EIP-7702 authorizations, which allows your embed…" at bounding box center [650, 358] width 647 height 76
click at [599, 331] on span "Privy provides methods to sign EIP-7702 authorizations, which allows your embed…" at bounding box center [650, 358] width 647 height 76
click at [654, 333] on span "Privy provides methods to sign EIP-7702 authorizations, which allows your embed…" at bounding box center [650, 358] width 647 height 76
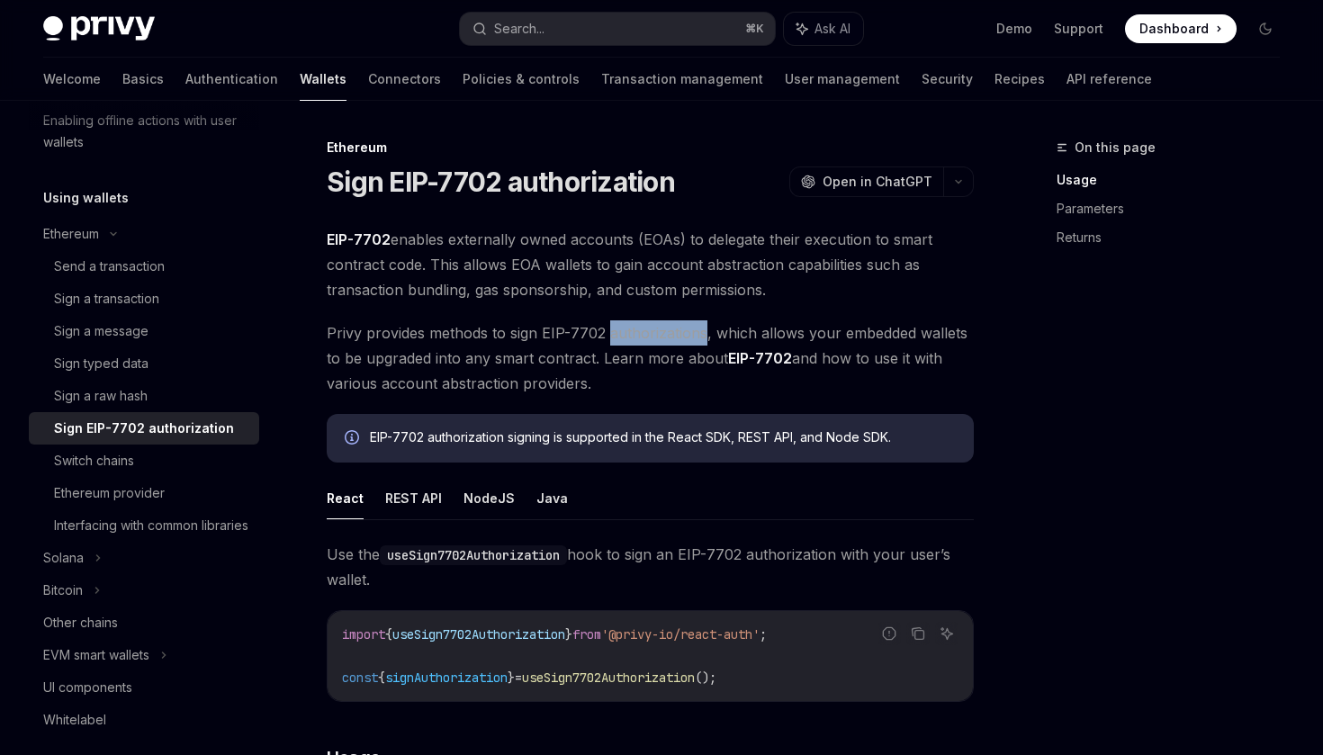
click at [710, 333] on span "Privy provides methods to sign EIP-7702 authorizations, which allows your embed…" at bounding box center [650, 358] width 647 height 76
click at [779, 337] on span "Privy provides methods to sign EIP-7702 authorizations, which allows your embed…" at bounding box center [650, 358] width 647 height 76
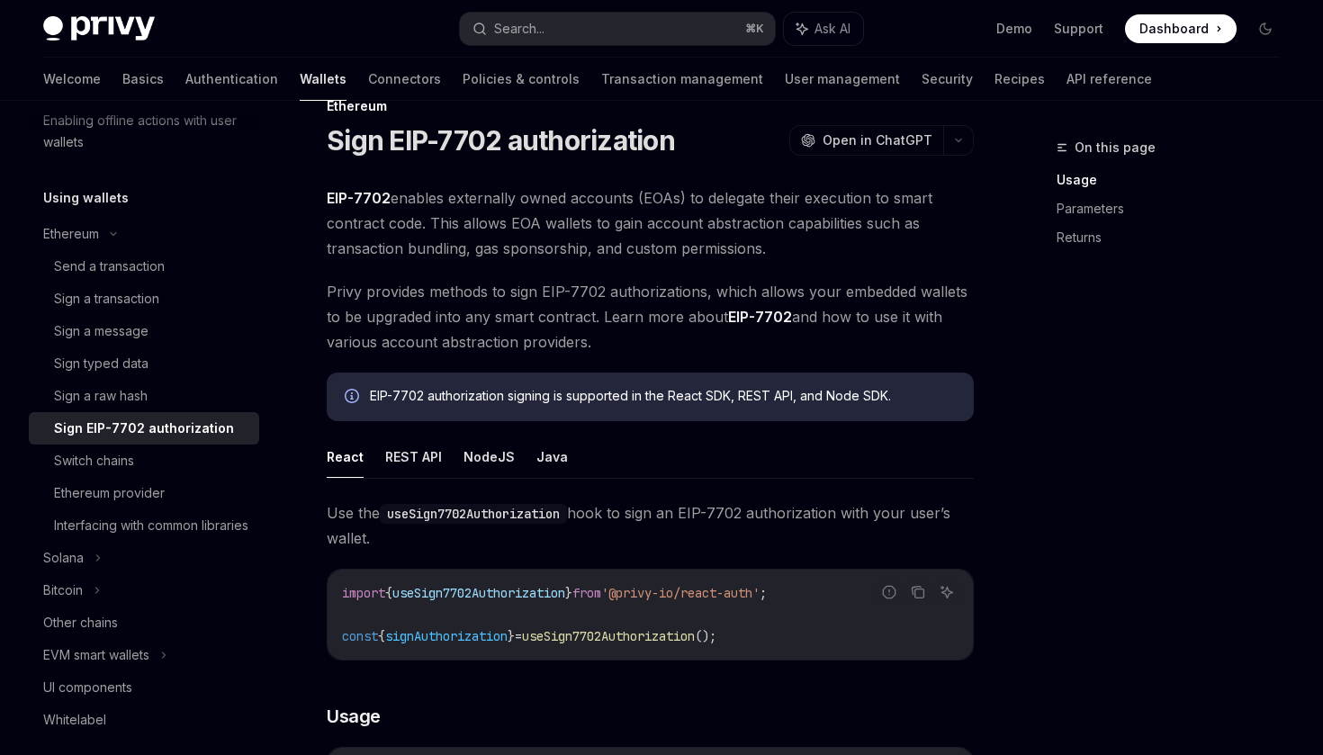
scroll to position [45, 0]
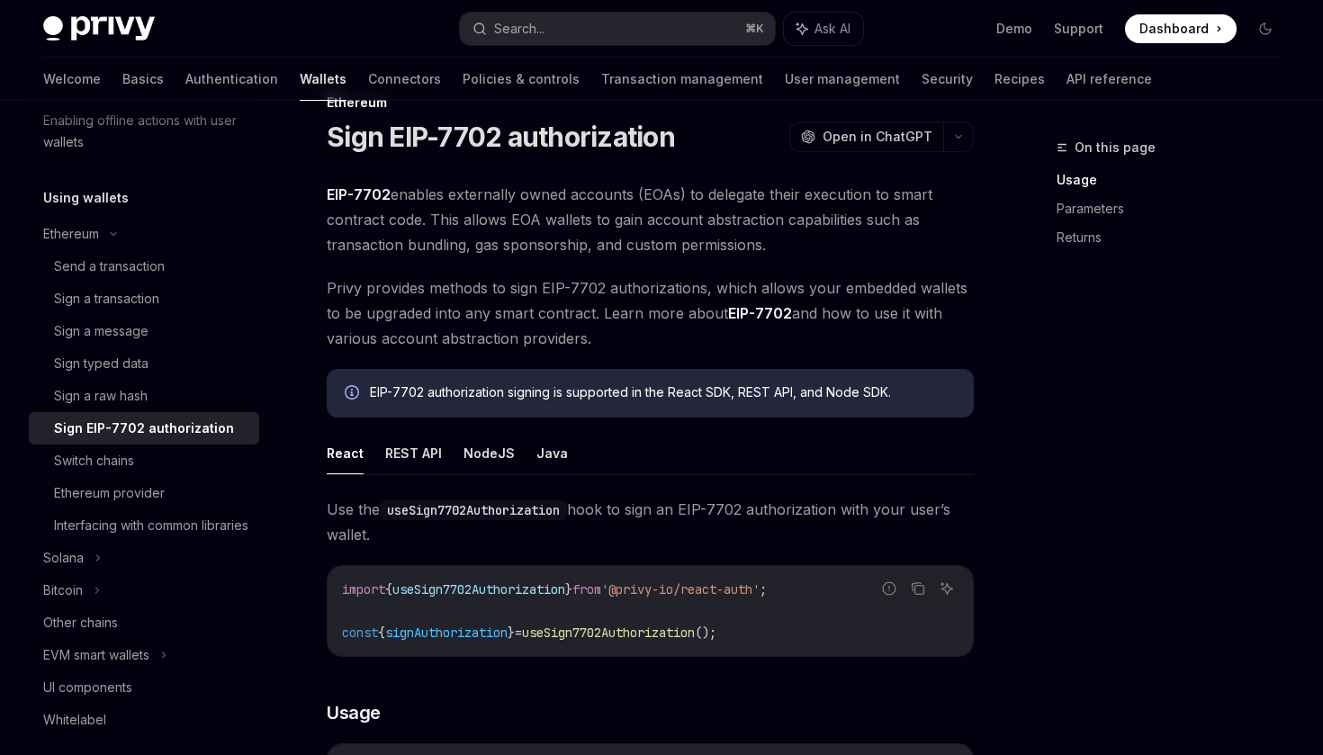
click at [394, 320] on span "Privy provides methods to sign EIP-7702 authorizations, which allows your embed…" at bounding box center [650, 313] width 647 height 76
click at [489, 314] on span "Privy provides methods to sign EIP-7702 authorizations, which allows your embed…" at bounding box center [650, 313] width 647 height 76
click at [554, 312] on span "Privy provides methods to sign EIP-7702 authorizations, which allows your embed…" at bounding box center [650, 313] width 647 height 76
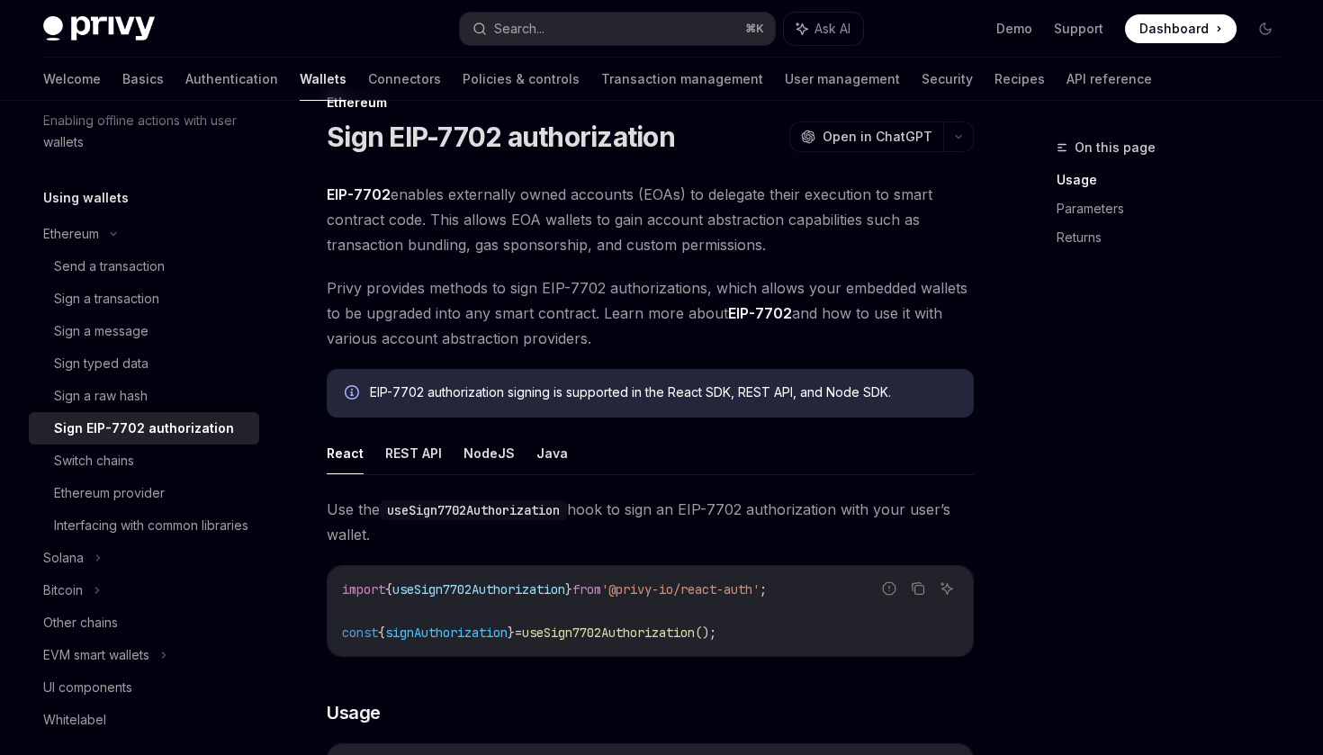
click at [554, 312] on span "Privy provides methods to sign EIP-7702 authorizations, which allows your embed…" at bounding box center [650, 313] width 647 height 76
click at [612, 312] on span "Privy provides methods to sign EIP-7702 authorizations, which allows your embed…" at bounding box center [650, 313] width 647 height 76
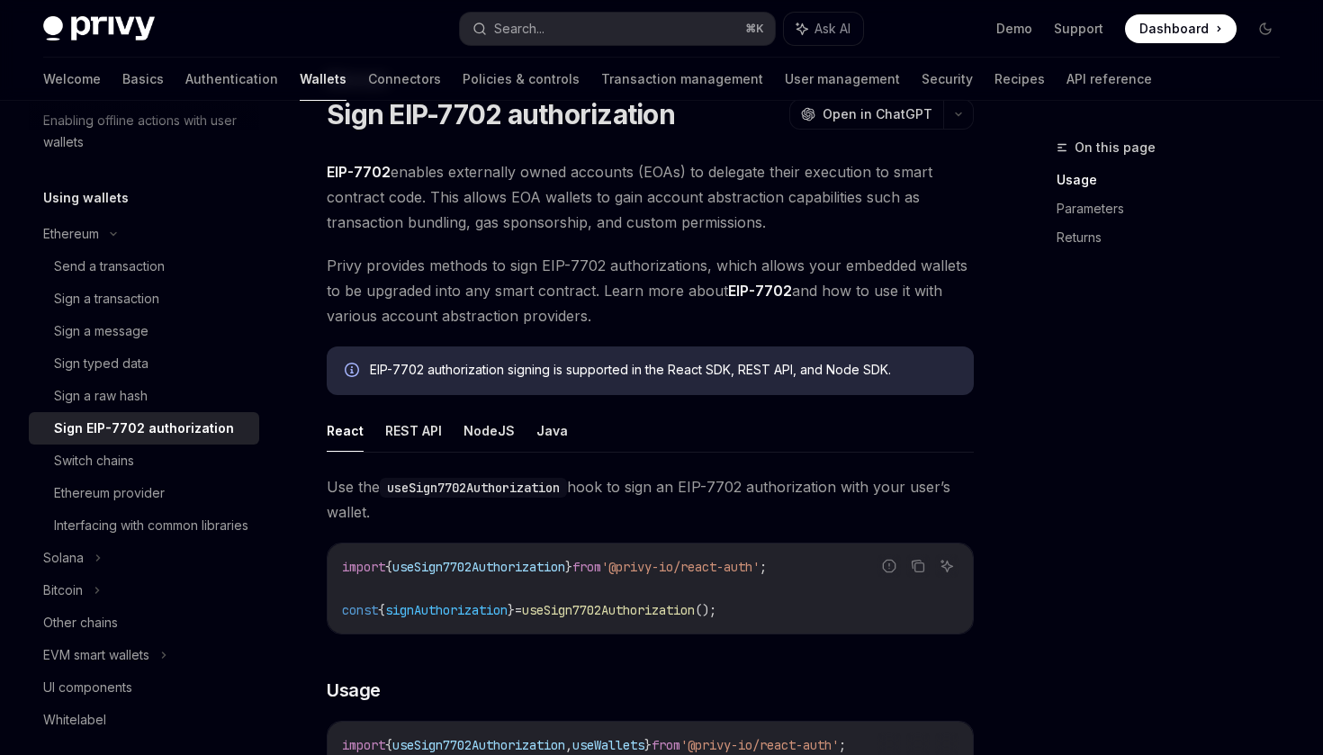
scroll to position [70, 0]
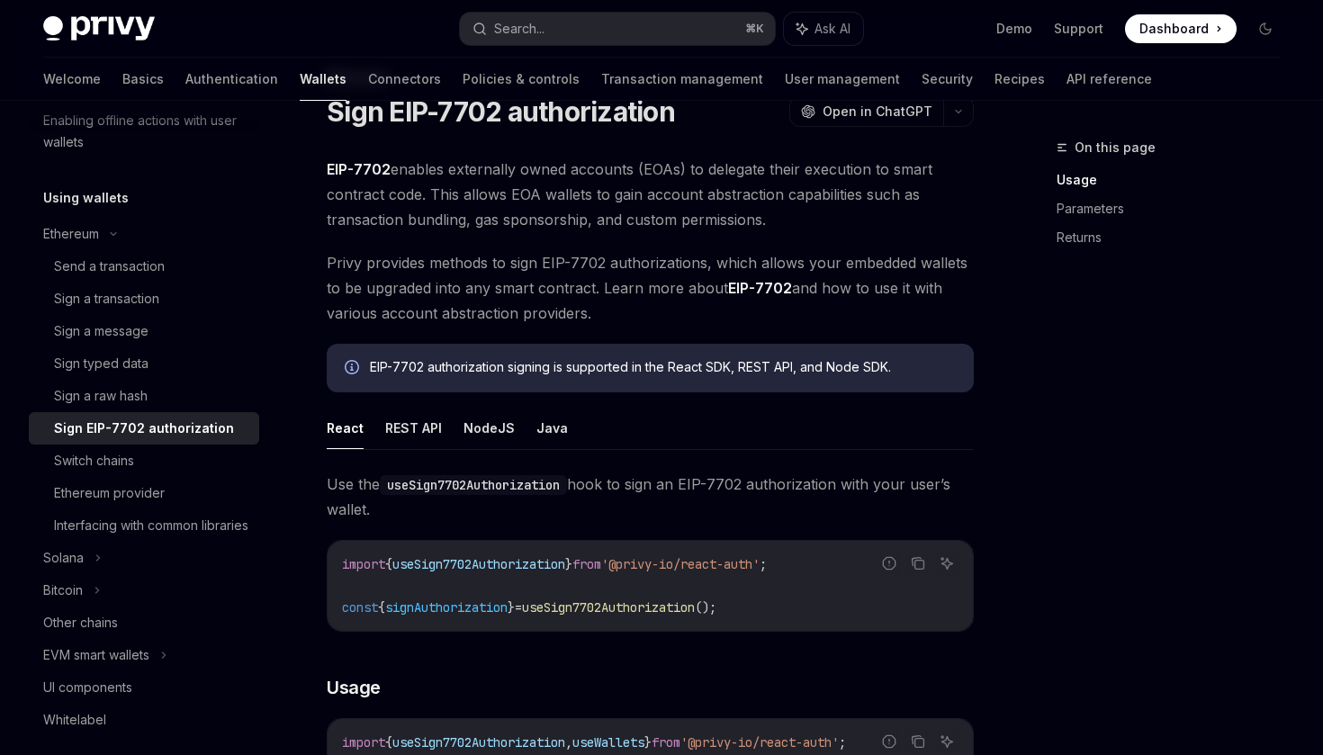
click at [627, 296] on span "Privy provides methods to sign EIP-7702 authorizations, which allows your embed…" at bounding box center [650, 288] width 647 height 76
click at [666, 293] on span "Privy provides methods to sign EIP-7702 authorizations, which allows your embed…" at bounding box center [650, 288] width 647 height 76
click at [693, 290] on span "Privy provides methods to sign EIP-7702 authorizations, which allows your embed…" at bounding box center [650, 288] width 647 height 76
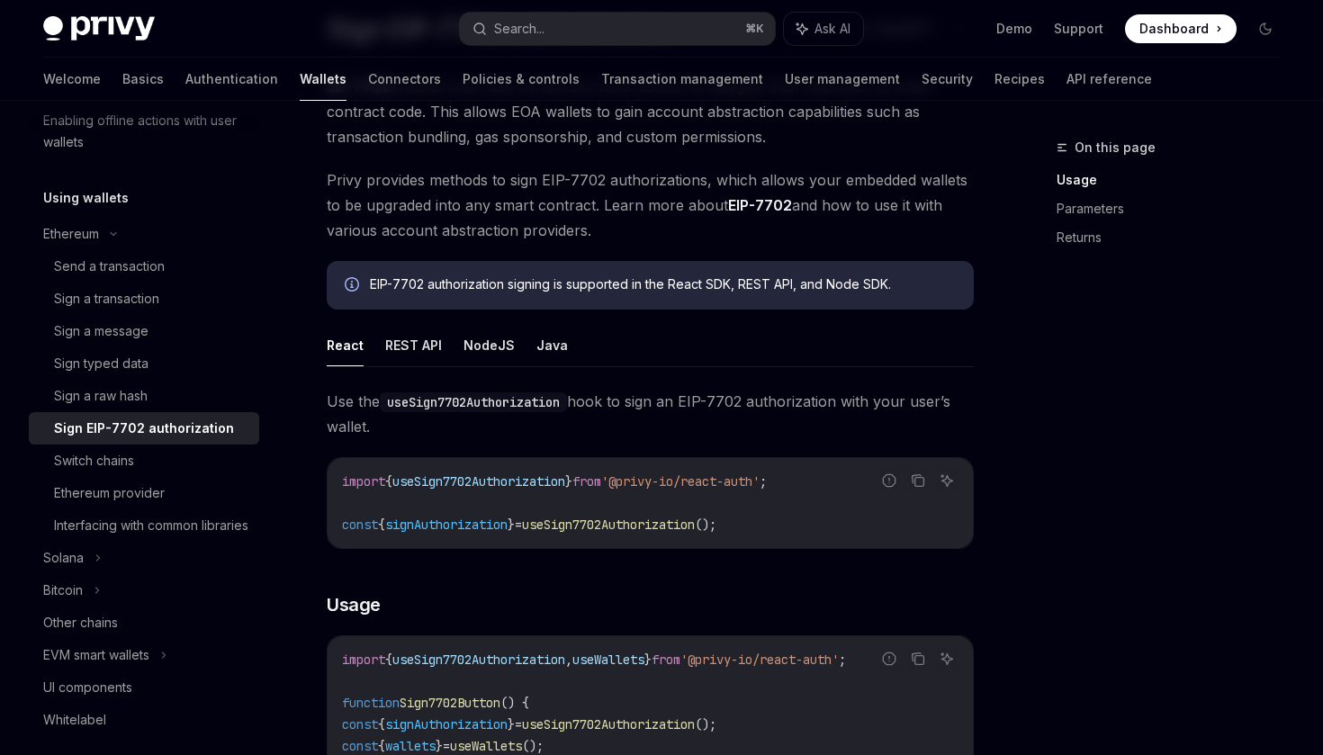
scroll to position [170, 0]
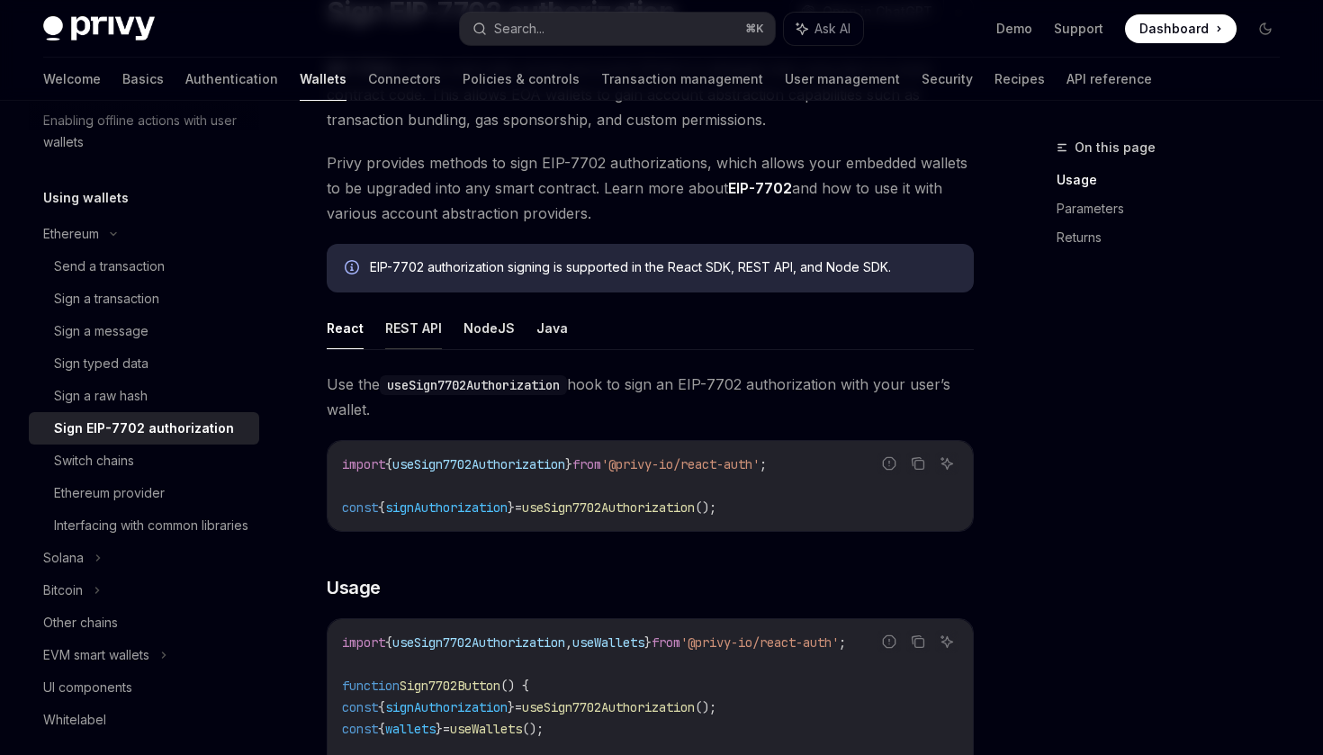
click at [410, 329] on button "REST API" at bounding box center [413, 328] width 57 height 42
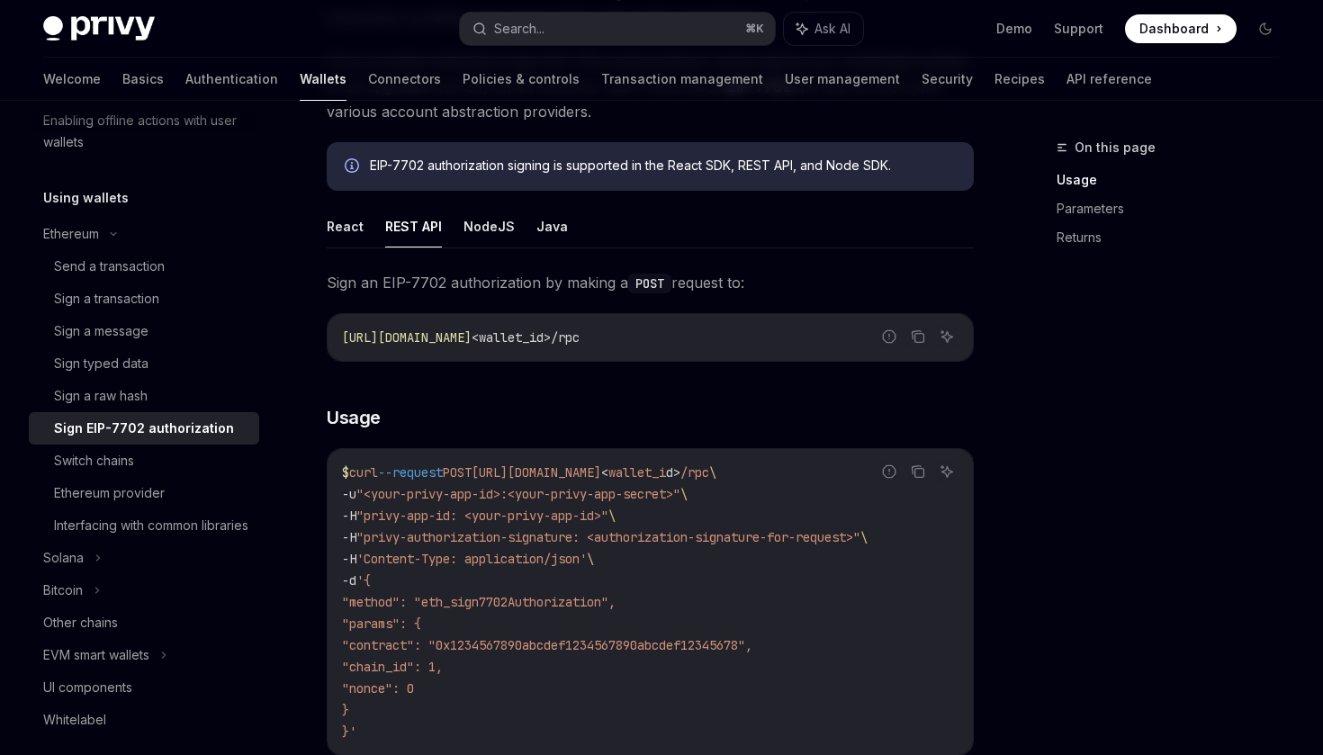
scroll to position [260, 0]
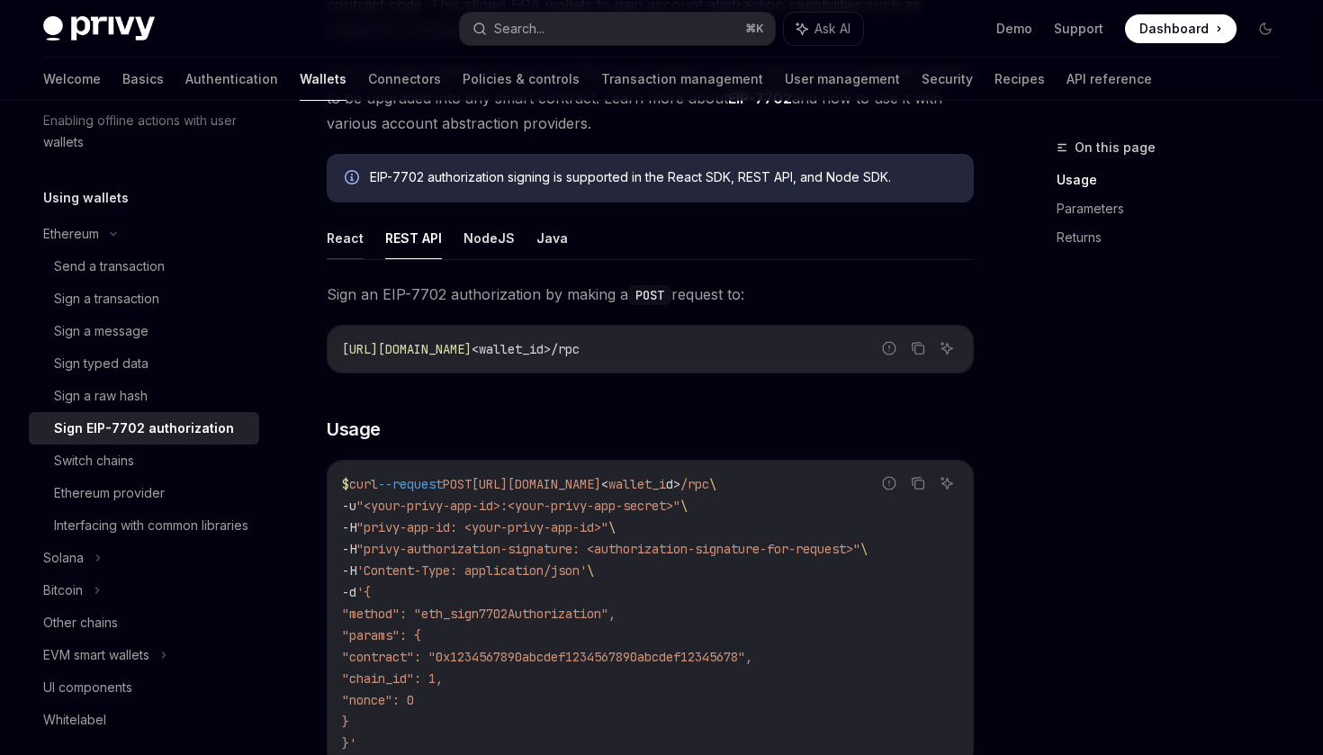
click at [333, 227] on button "React" at bounding box center [345, 238] width 37 height 42
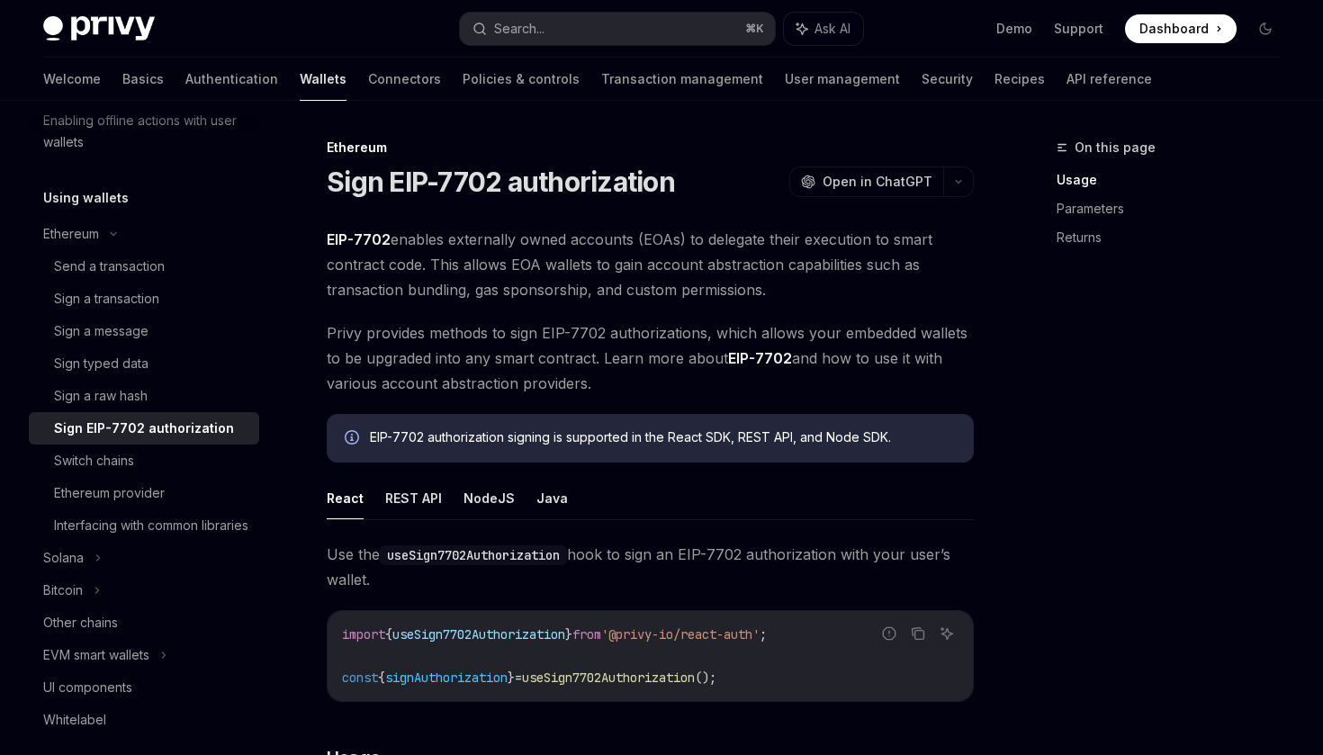
click at [578, 349] on span "Privy provides methods to sign EIP-7702 authorizations, which allows your embed…" at bounding box center [650, 358] width 647 height 76
click at [646, 359] on span "Privy provides methods to sign EIP-7702 authorizations, which allows your embed…" at bounding box center [650, 358] width 647 height 76
click at [889, 187] on span "Open in ChatGPT" at bounding box center [878, 182] width 110 height 18
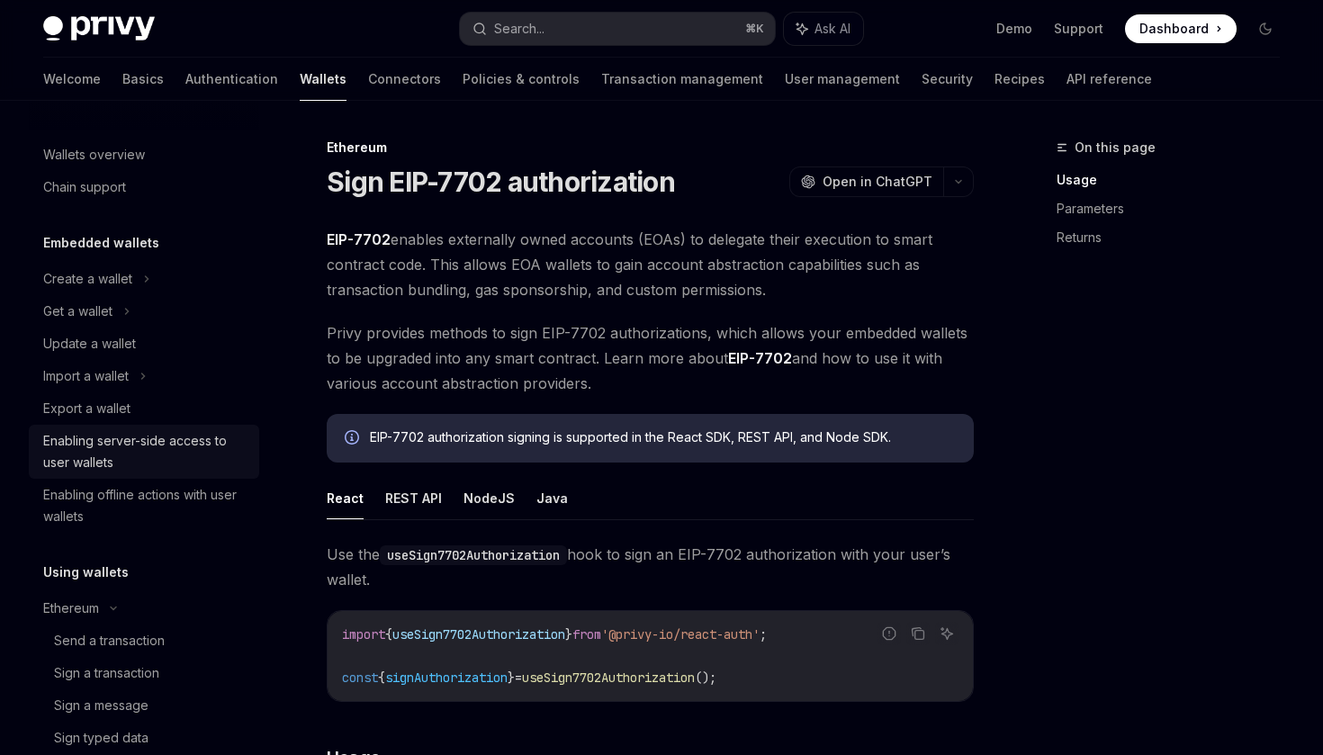
click at [178, 459] on div "Enabling server-side access to user wallets" at bounding box center [145, 451] width 205 height 43
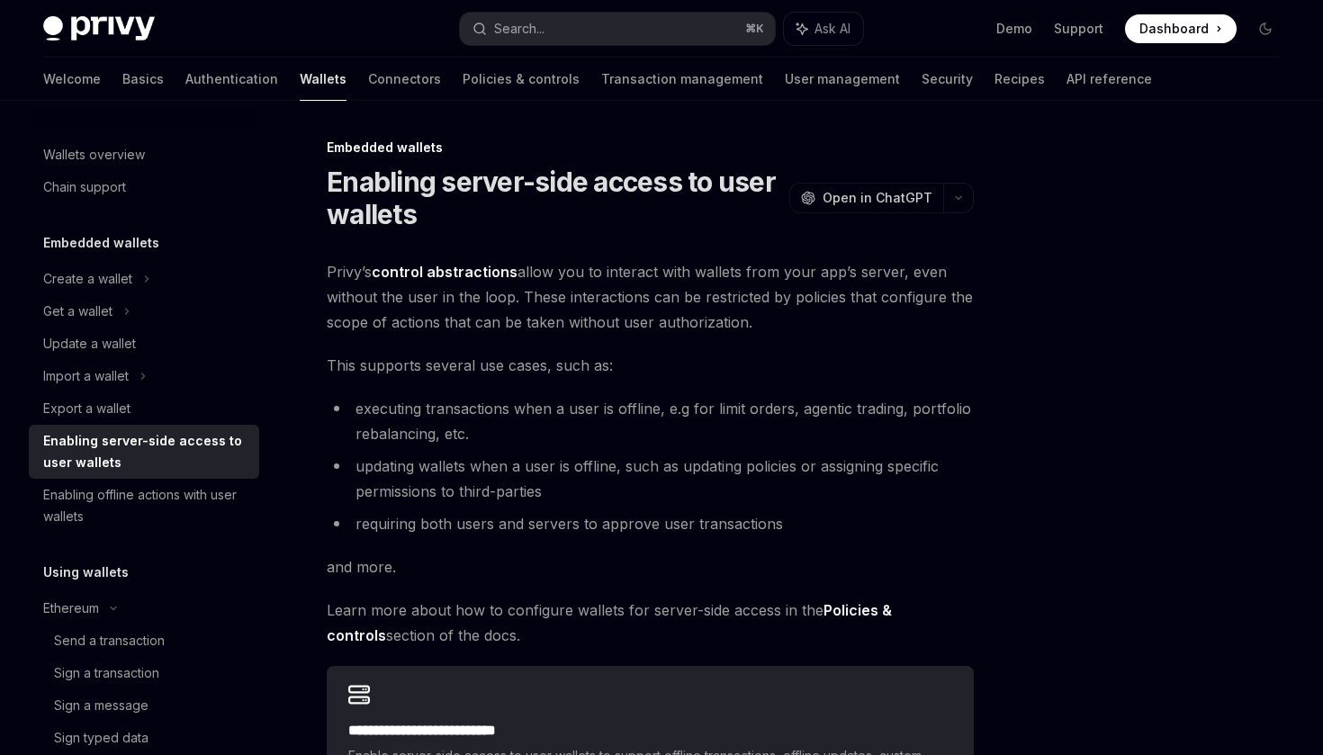
click at [462, 263] on link "control abstractions" at bounding box center [445, 272] width 146 height 19
click at [825, 276] on span "Privy’s control abstractions allow you to interact with wallets from your app’s…" at bounding box center [650, 297] width 647 height 76
click at [870, 275] on span "Privy’s control abstractions allow you to interact with wallets from your app’s…" at bounding box center [650, 297] width 647 height 76
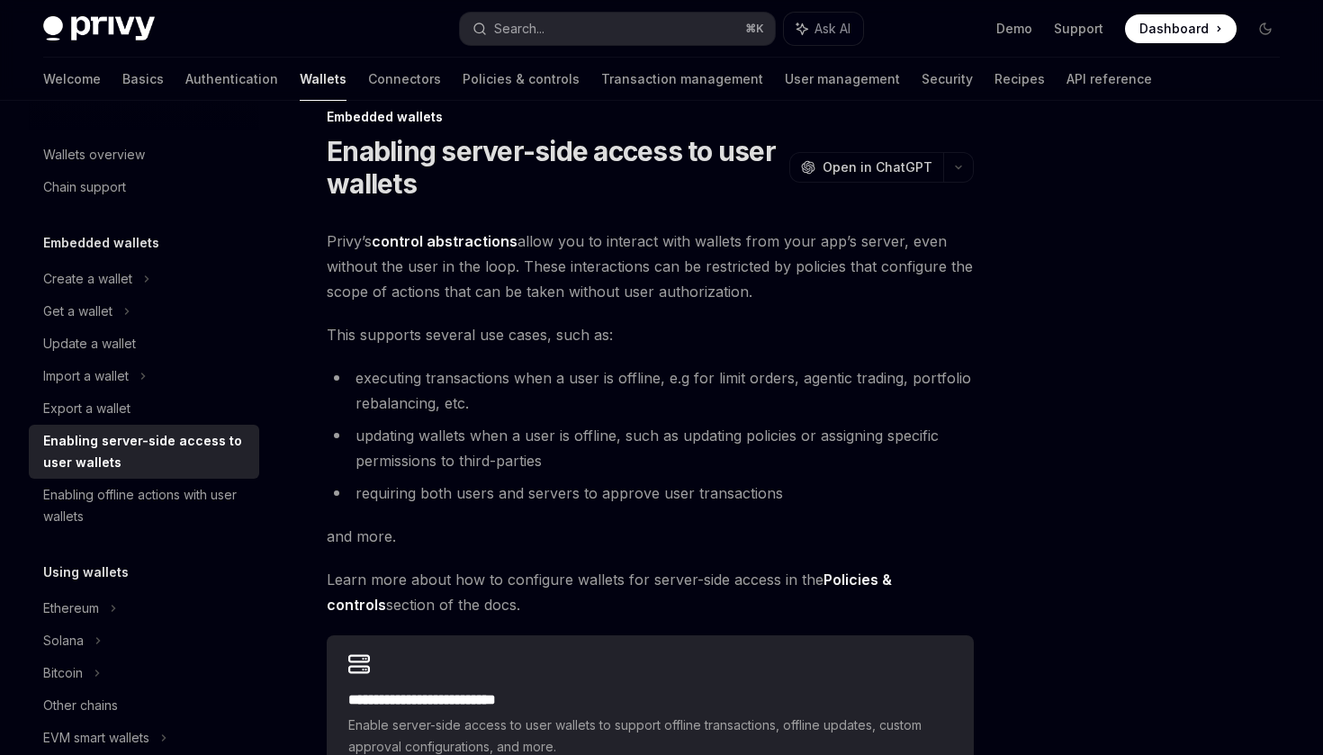
click at [543, 279] on span "Privy’s control abstractions allow you to interact with wallets from your app’s…" at bounding box center [650, 267] width 647 height 76
click at [572, 273] on span "Privy’s control abstractions allow you to interact with wallets from your app’s…" at bounding box center [650, 267] width 647 height 76
click at [621, 268] on span "Privy’s control abstractions allow you to interact with wallets from your app’s…" at bounding box center [650, 267] width 647 height 76
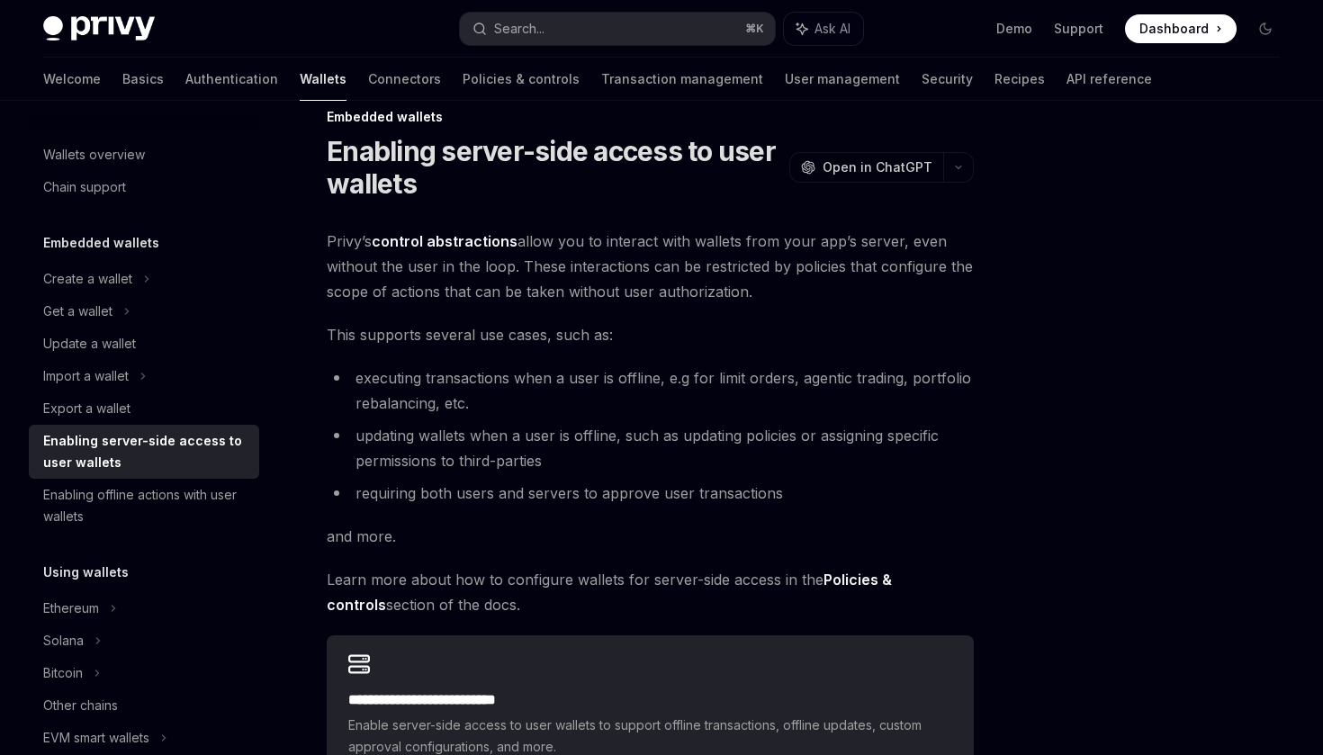
click at [621, 268] on span "Privy’s control abstractions allow you to interact with wallets from your app’s…" at bounding box center [650, 267] width 647 height 76
click at [689, 263] on span "Privy’s control abstractions allow you to interact with wallets from your app’s…" at bounding box center [650, 267] width 647 height 76
click at [737, 263] on span "Privy’s control abstractions allow you to interact with wallets from your app’s…" at bounding box center [650, 267] width 647 height 76
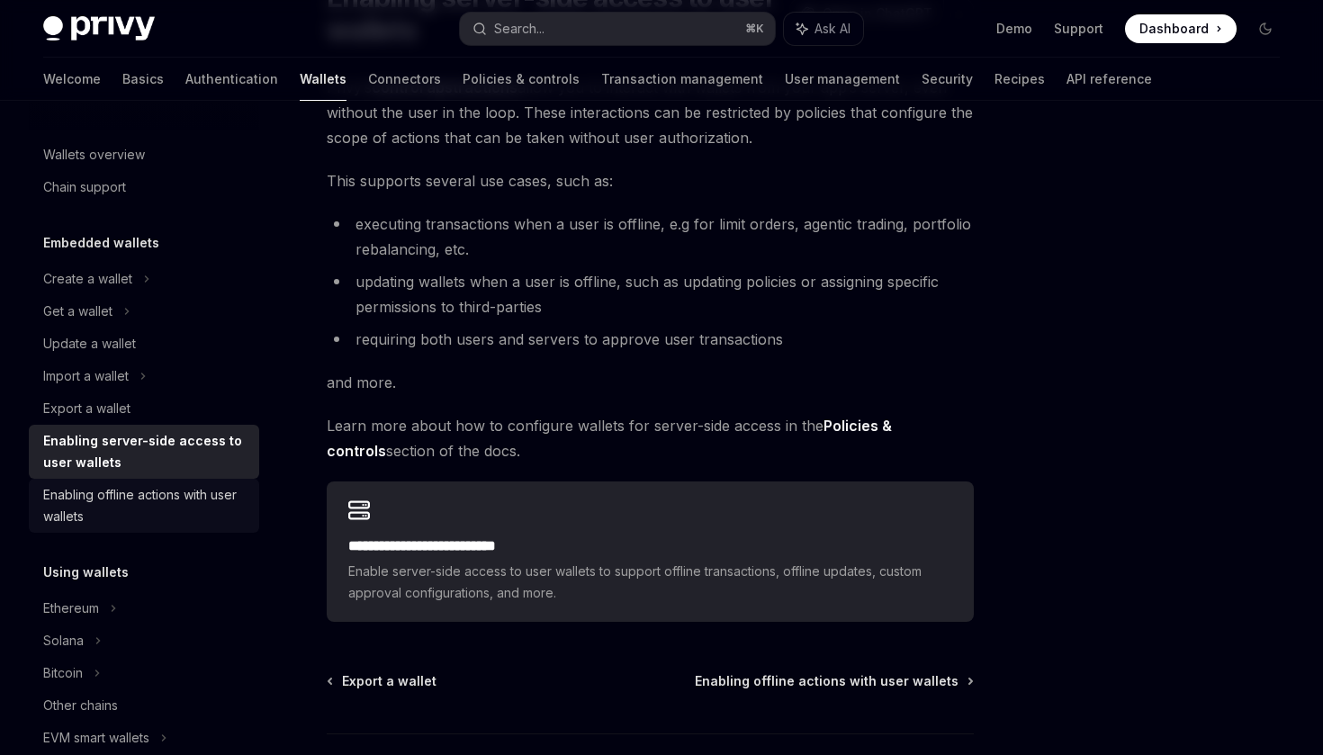
scroll to position [46, 0]
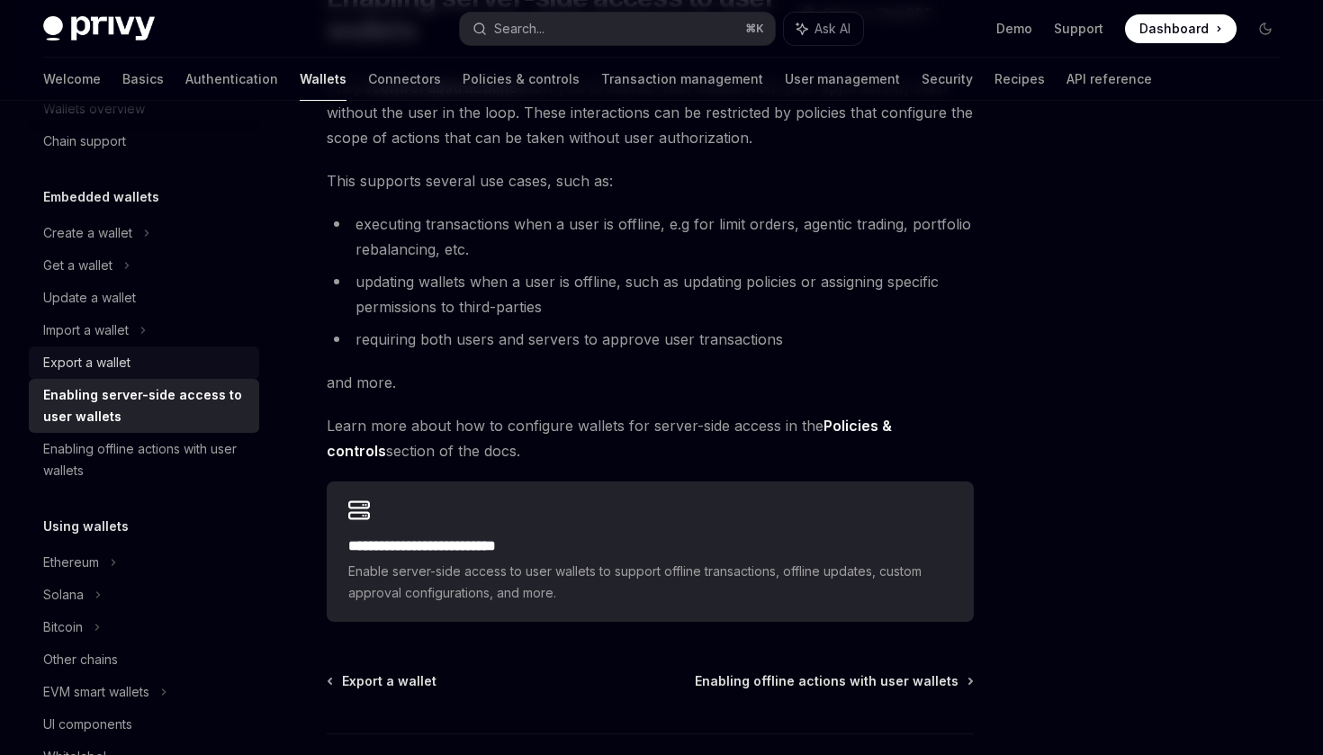
click at [142, 372] on div "Export a wallet" at bounding box center [145, 363] width 205 height 22
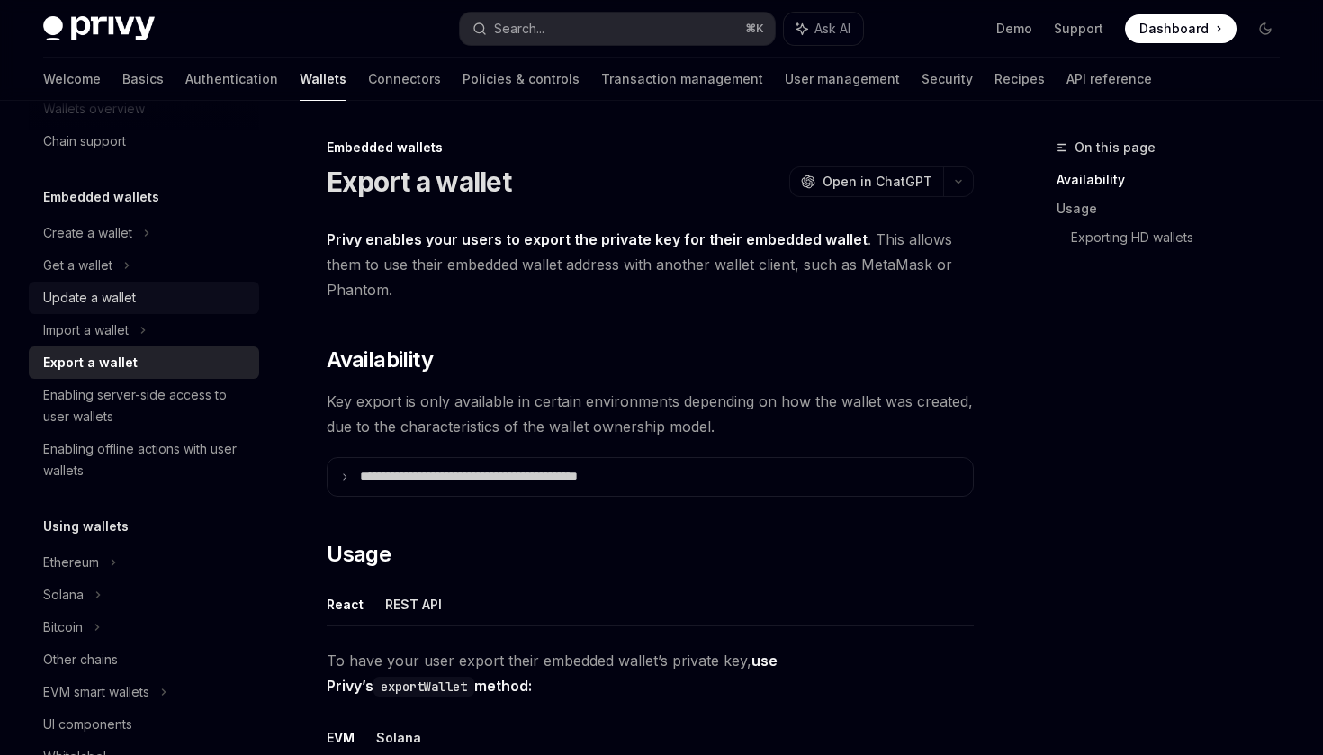
click at [105, 299] on div "Update a wallet" at bounding box center [89, 298] width 93 height 22
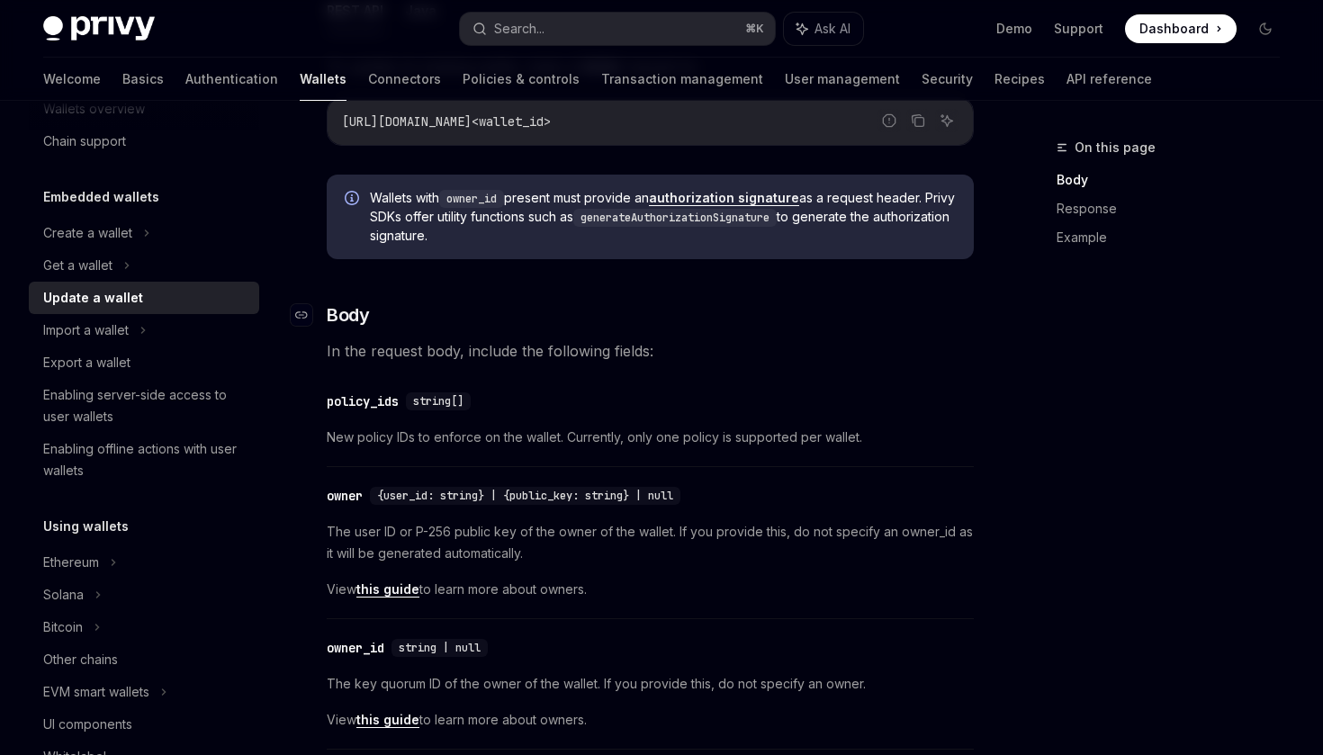
scroll to position [164, 0]
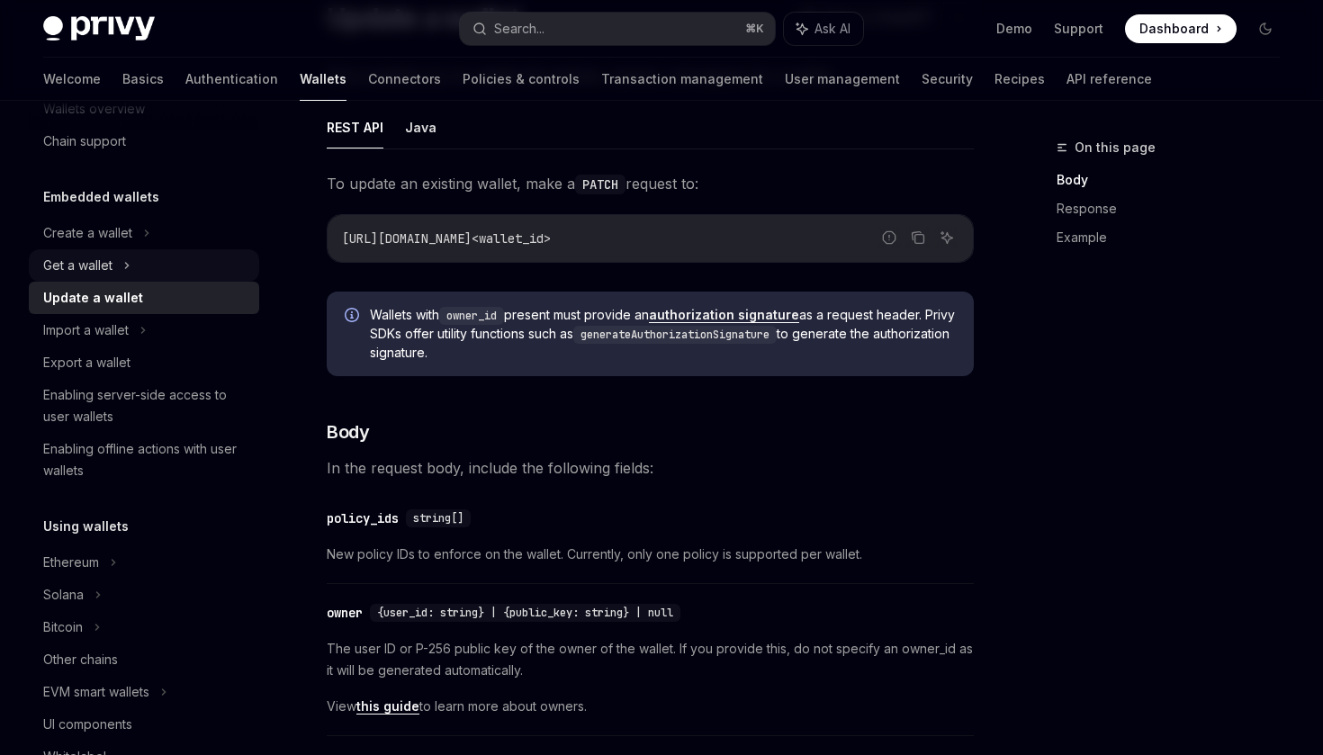
click at [115, 267] on div "Get a wallet" at bounding box center [144, 265] width 230 height 32
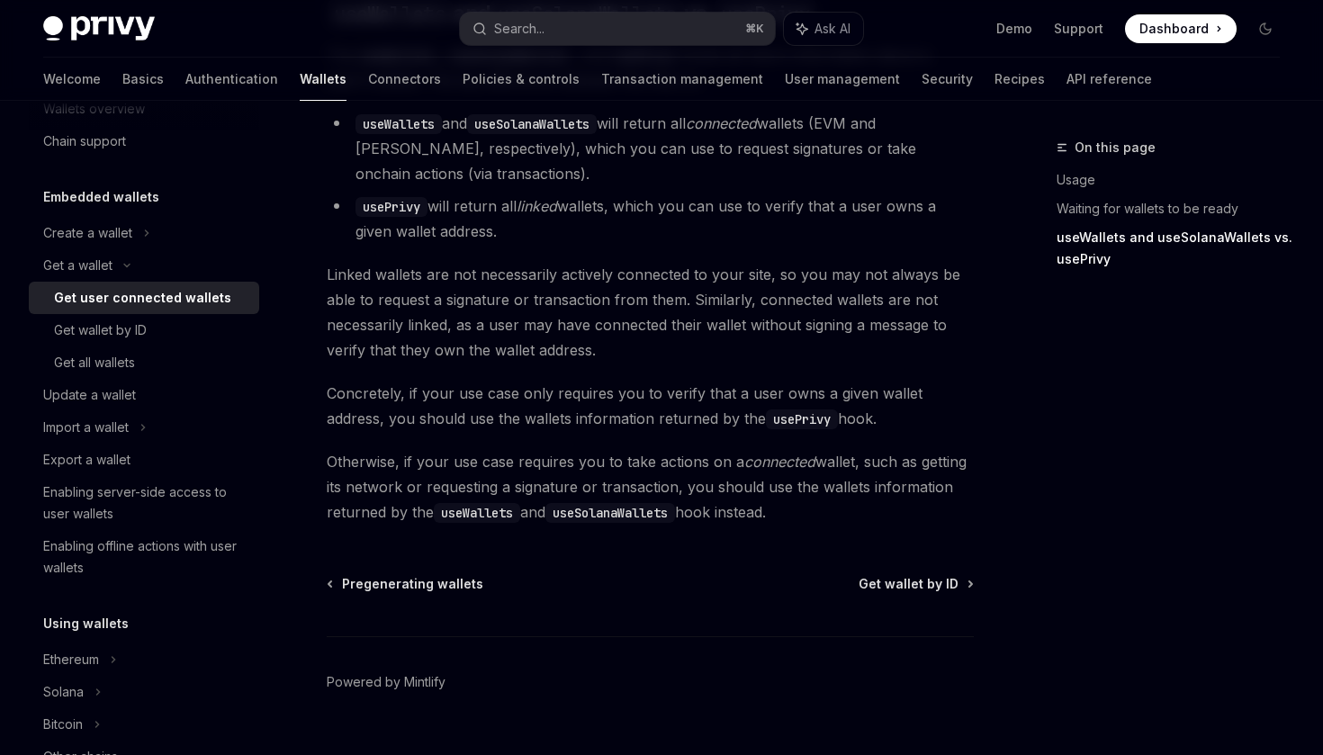
scroll to position [1655, 0]
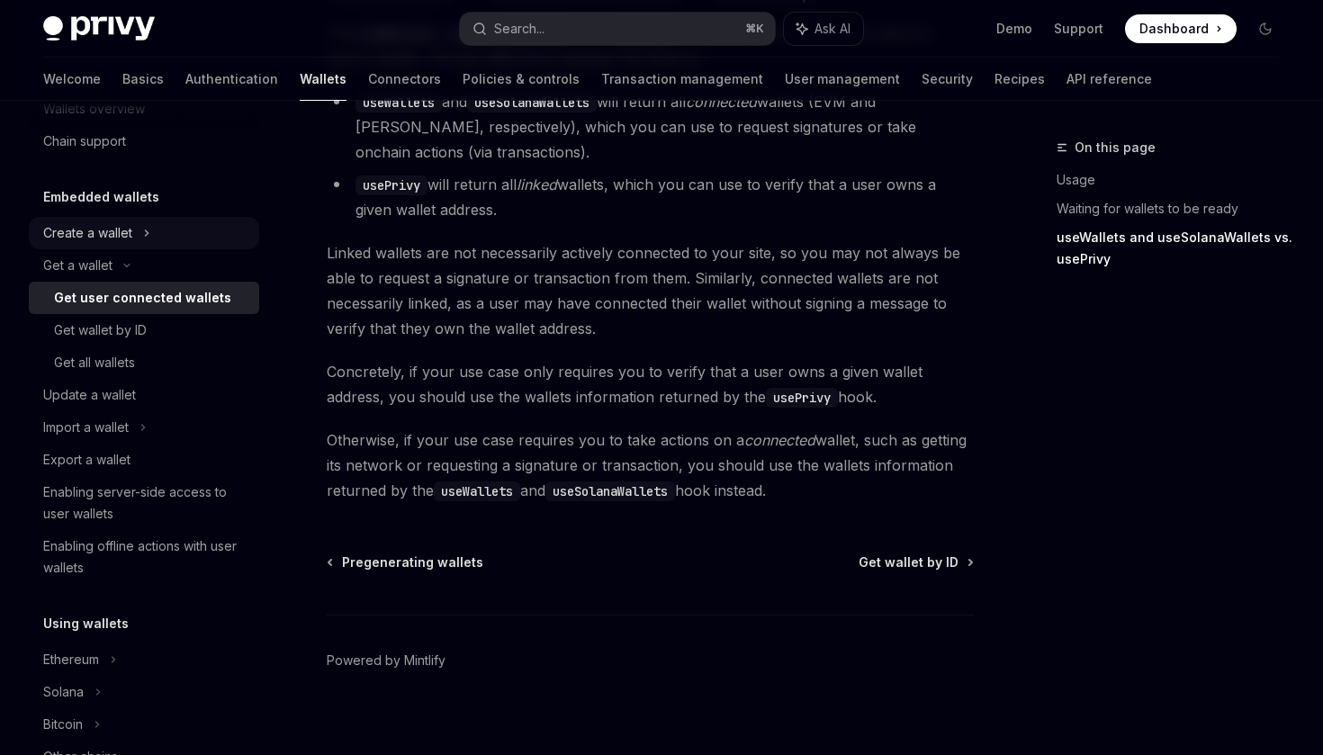
click at [98, 231] on div "Create a wallet" at bounding box center [87, 233] width 89 height 22
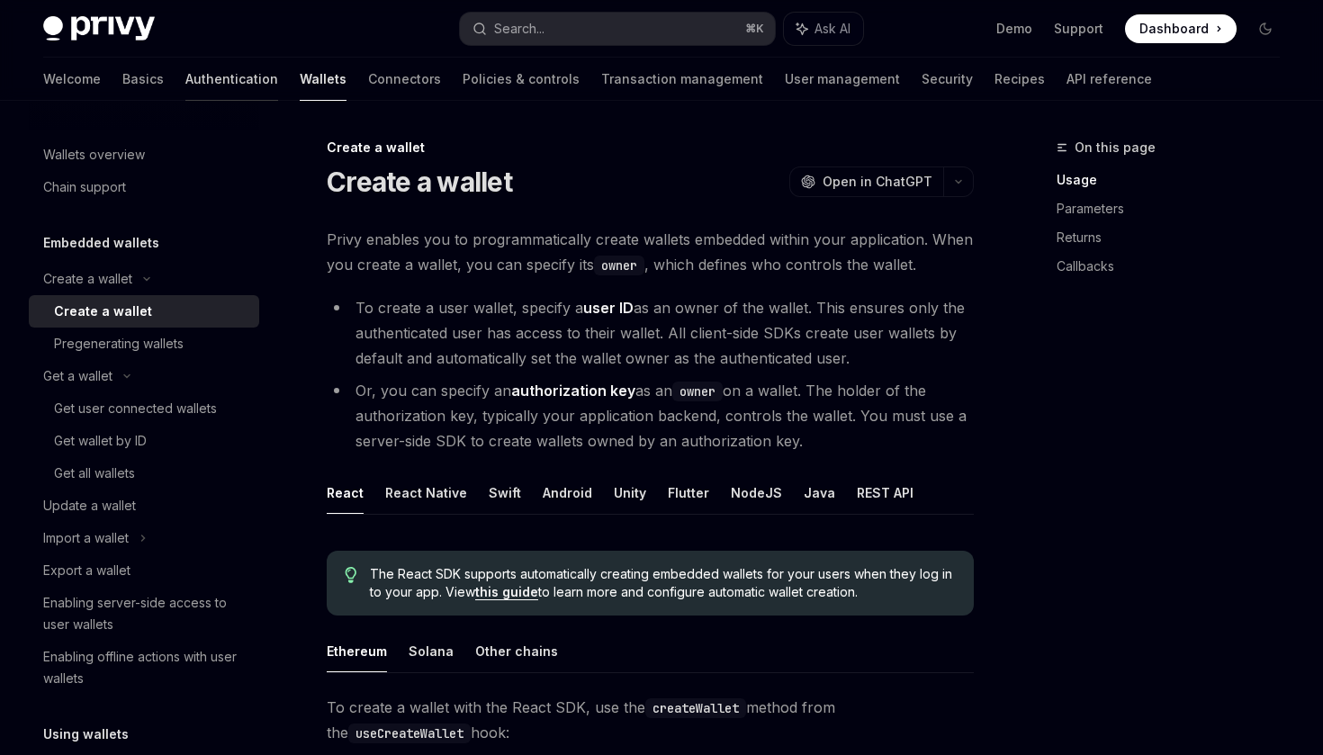
click at [185, 71] on link "Authentication" at bounding box center [231, 79] width 93 height 43
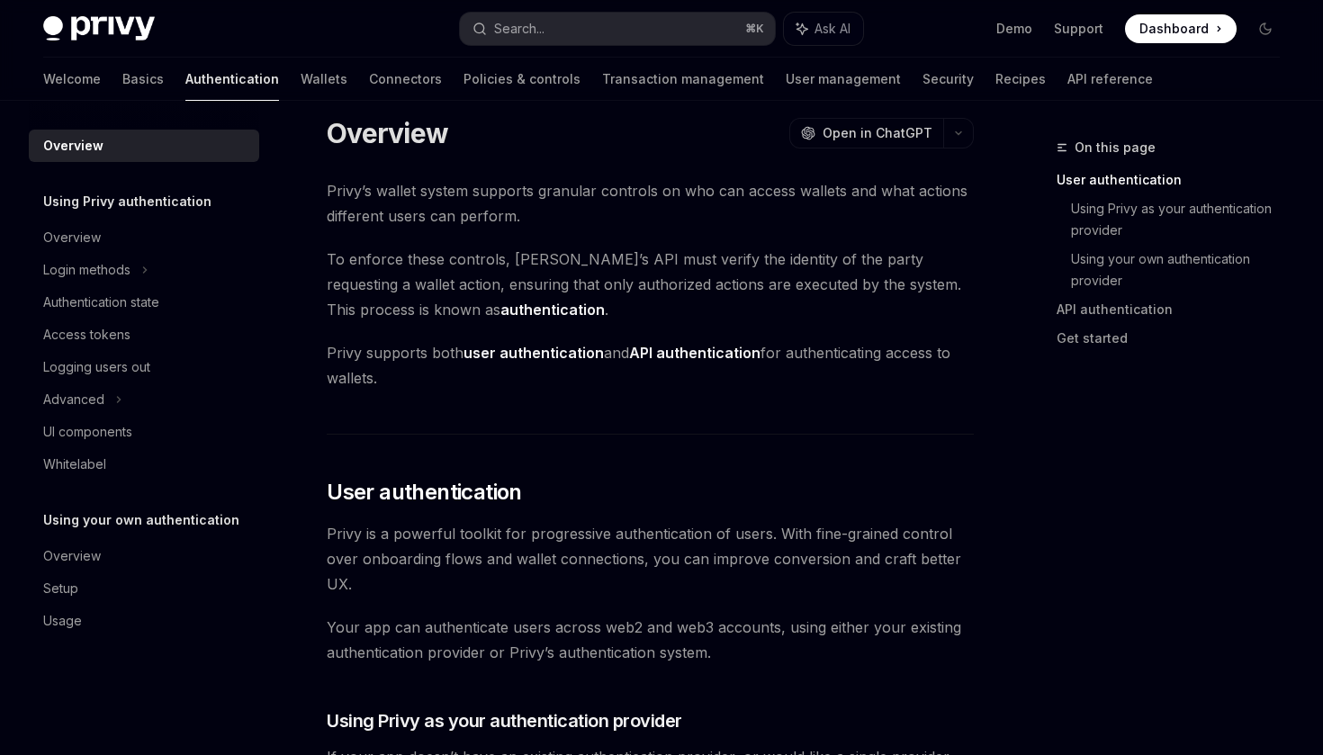
scroll to position [25, 0]
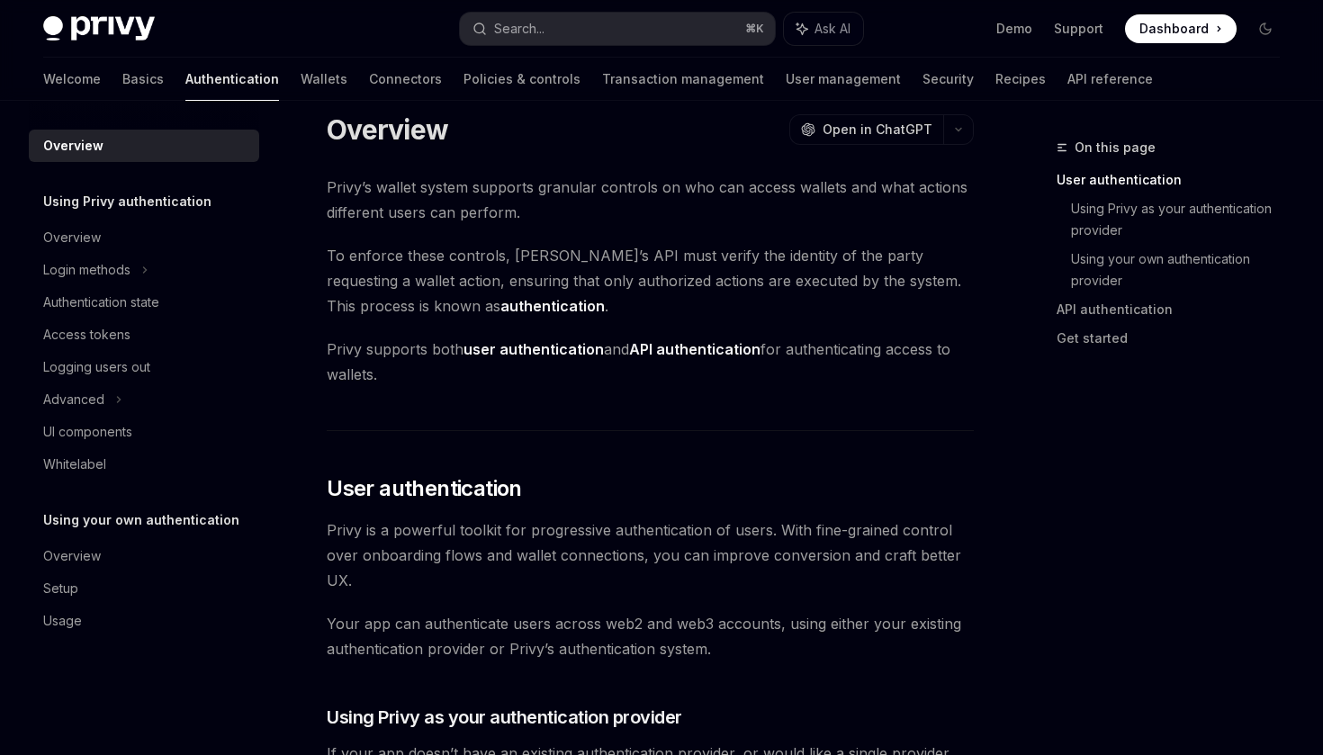
click at [532, 210] on span "Privy’s wallet system supports granular controls on who can access wallets and …" at bounding box center [650, 200] width 647 height 50
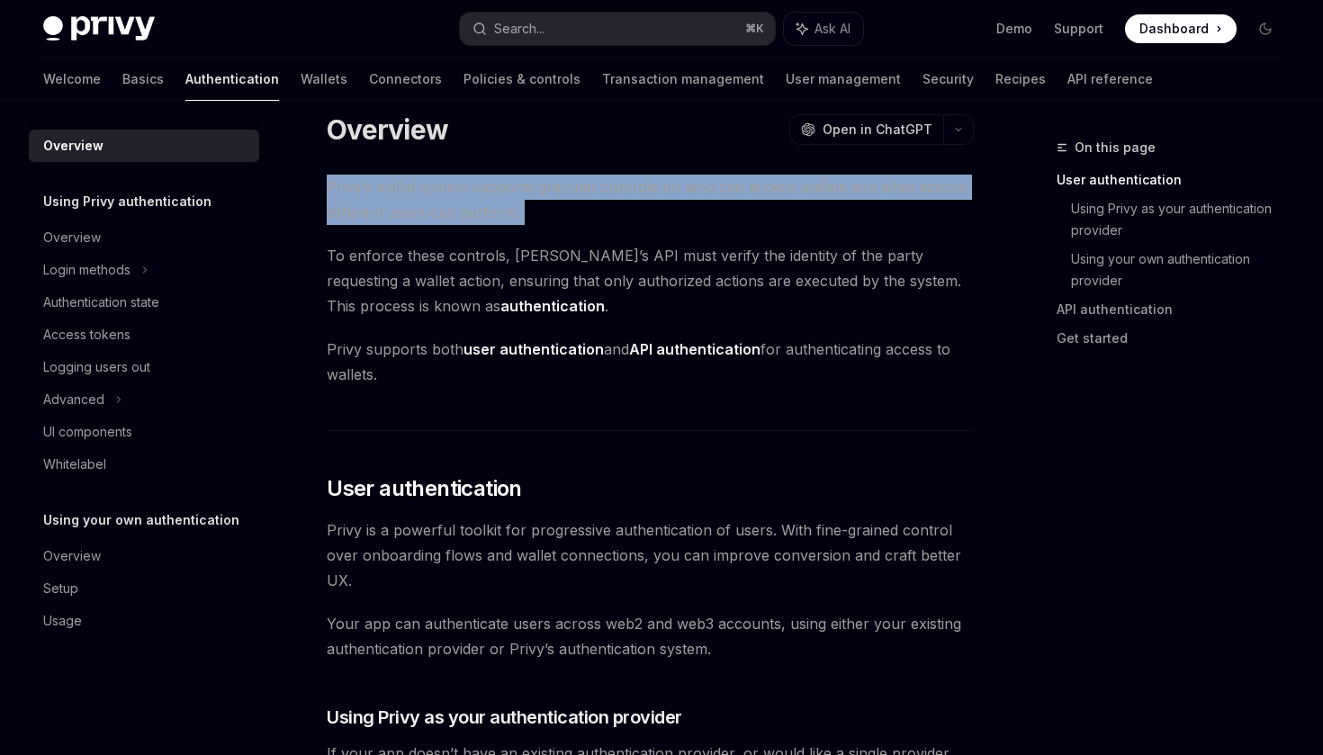
click at [578, 212] on span "Privy’s wallet system supports granular controls on who can access wallets and …" at bounding box center [650, 200] width 647 height 50
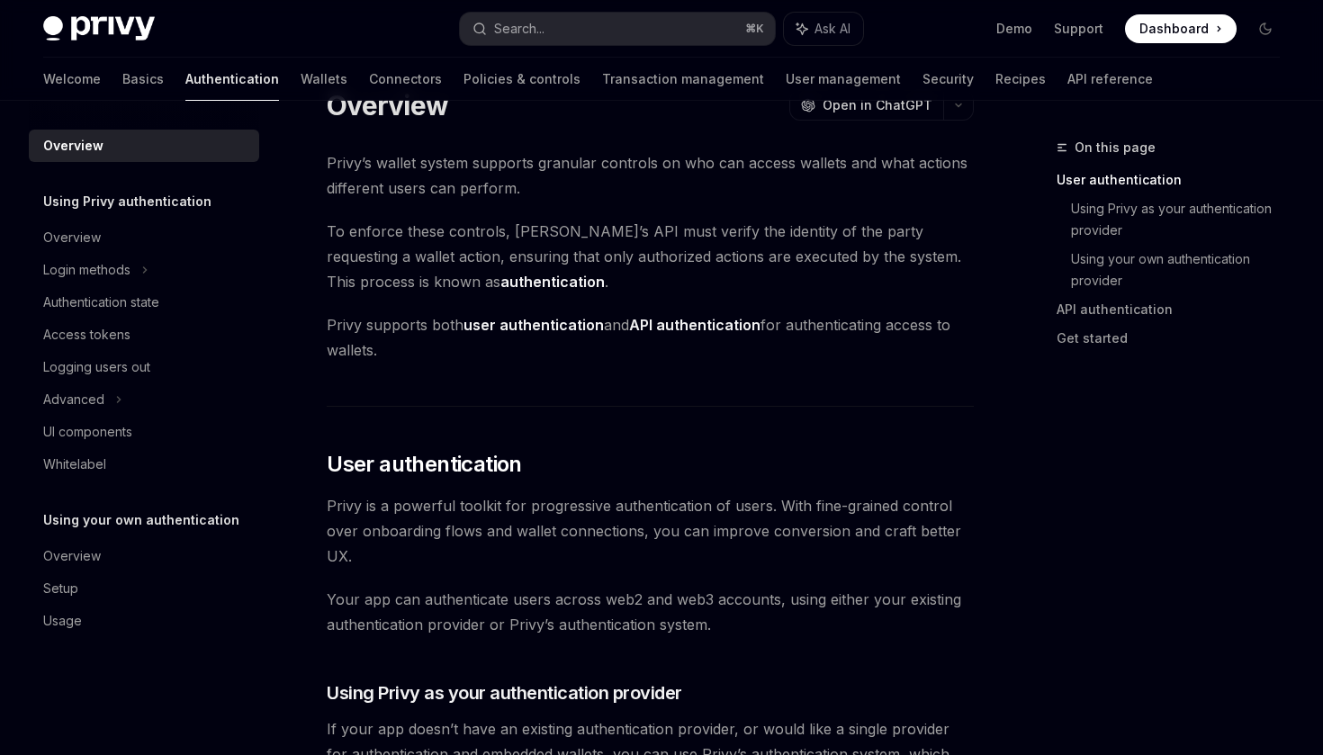
scroll to position [67, 0]
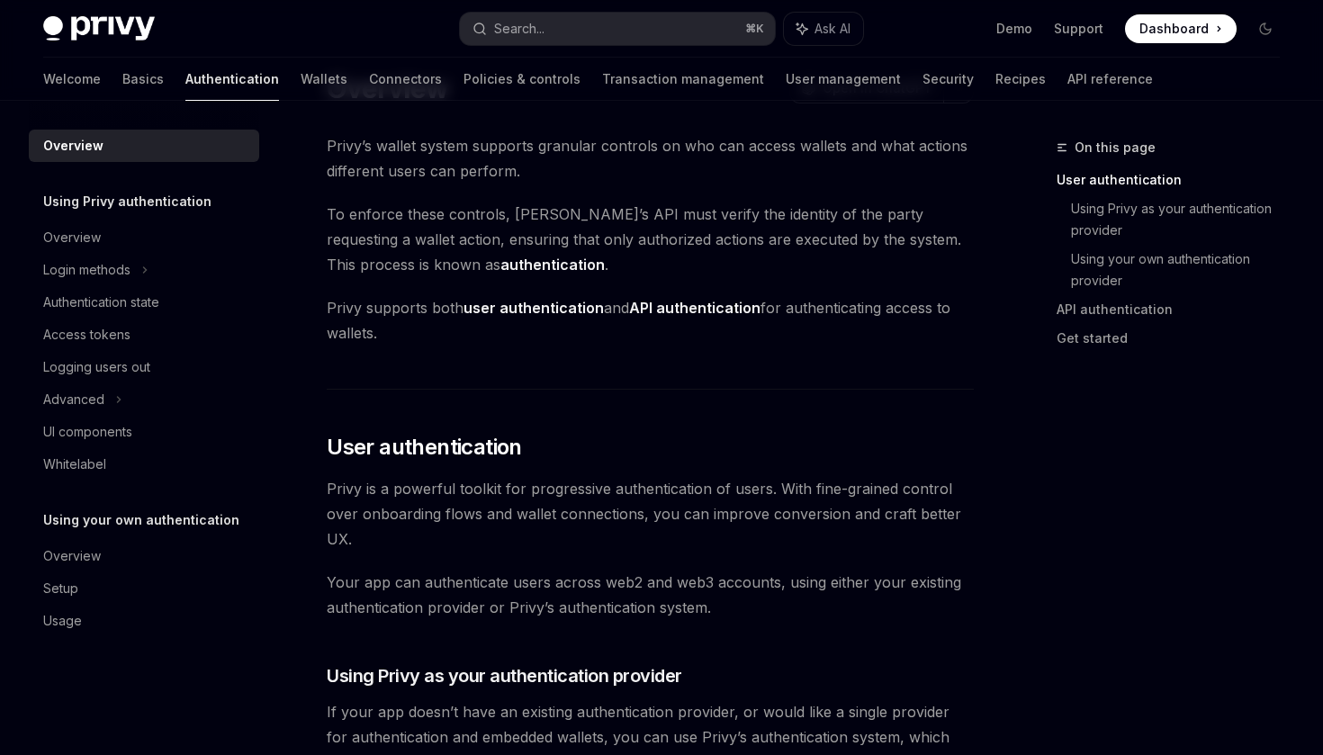
click at [580, 242] on span "To enforce these controls, [PERSON_NAME]’s API must verify the identity of the …" at bounding box center [650, 240] width 647 height 76
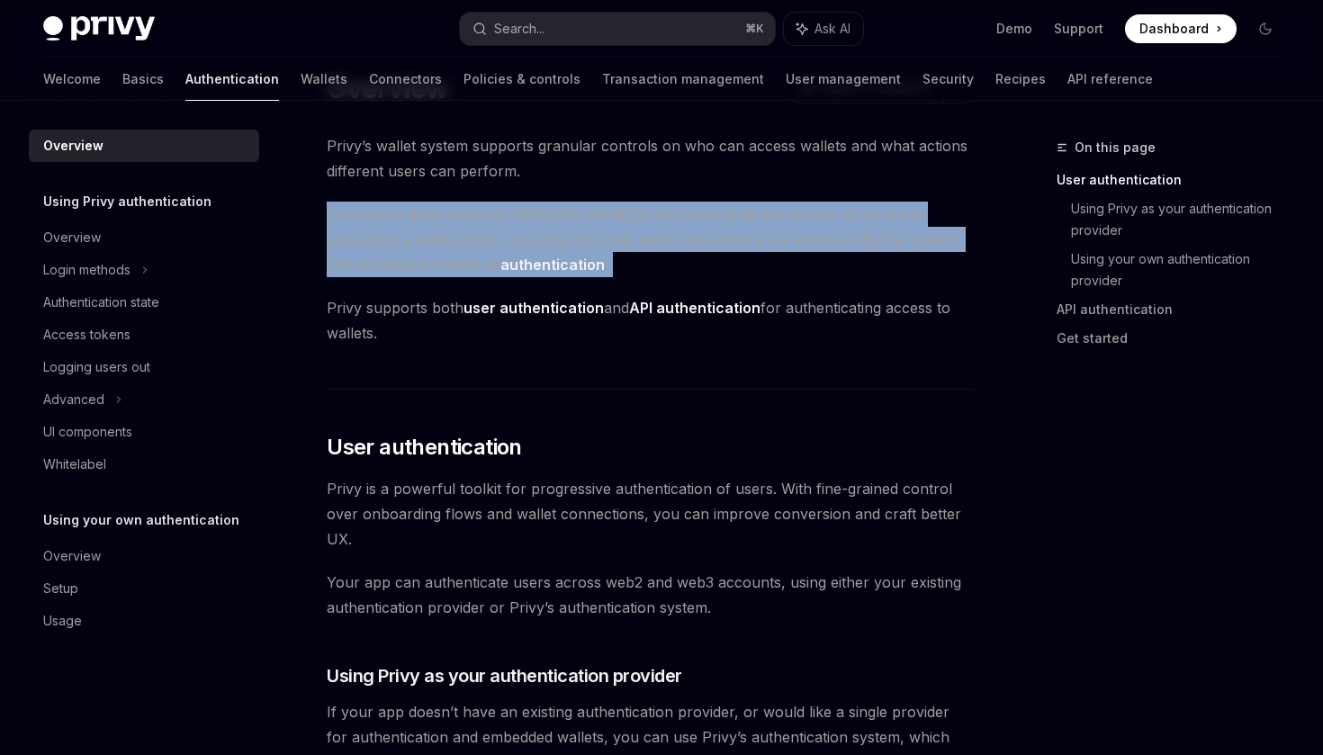
click at [639, 247] on span "To enforce these controls, [PERSON_NAME]’s API must verify the identity of the …" at bounding box center [650, 240] width 647 height 76
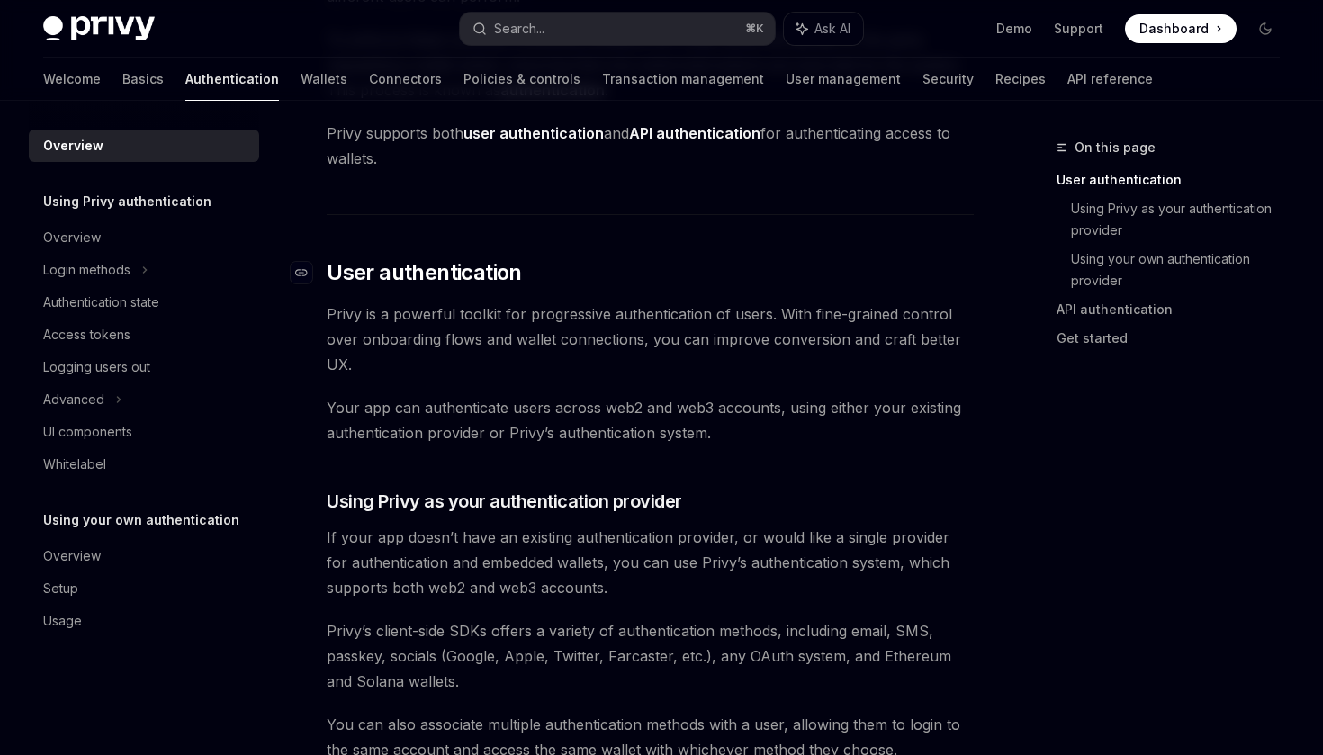
scroll to position [294, 0]
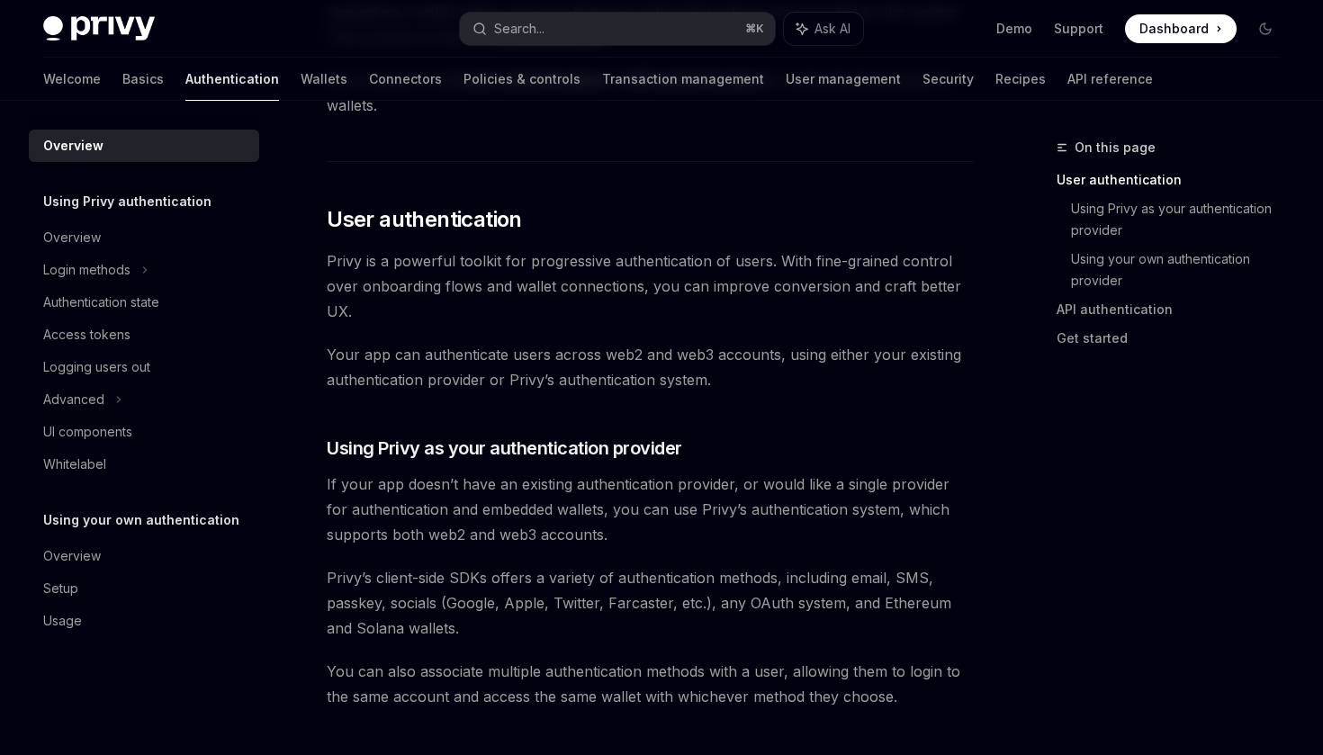
click at [518, 258] on span "Privy is a powerful toolkit for progressive authentication of users. With fine-…" at bounding box center [650, 286] width 647 height 76
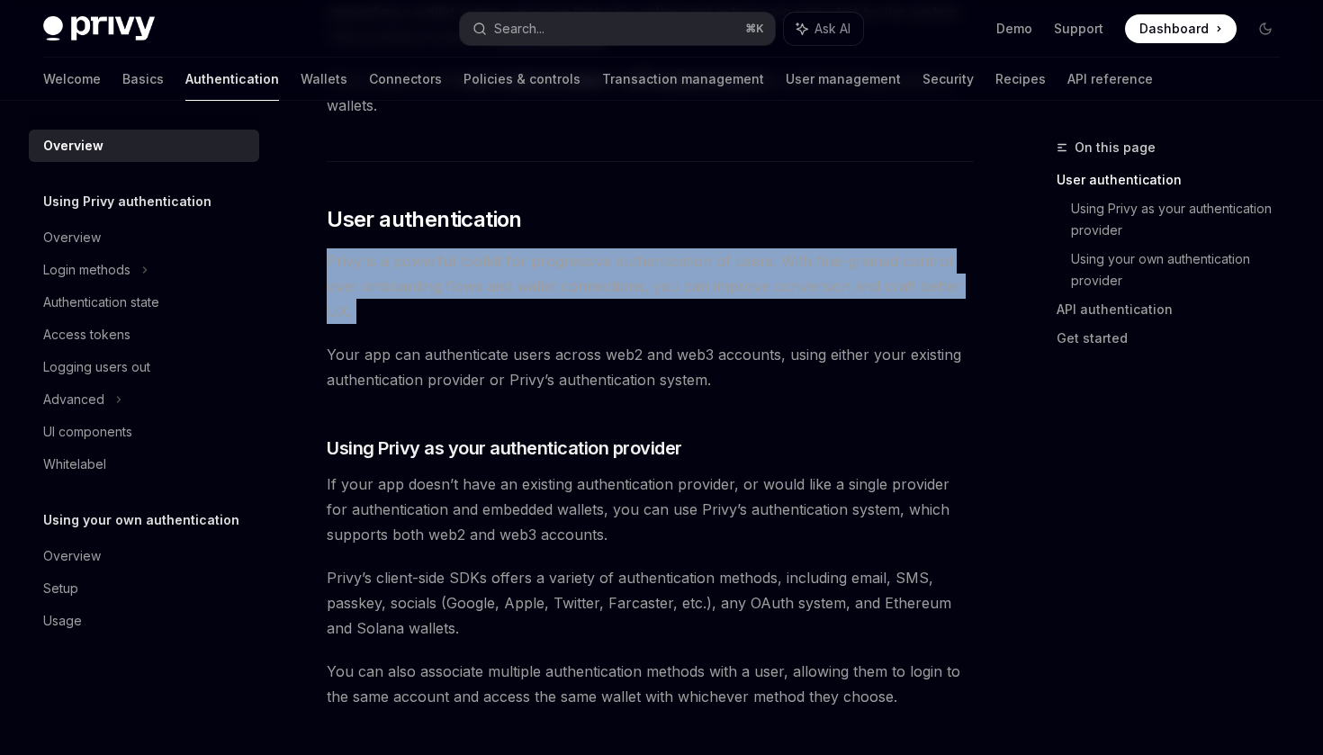
click at [518, 258] on span "Privy is a powerful toolkit for progressive authentication of users. With fine-…" at bounding box center [650, 286] width 647 height 76
click at [573, 266] on span "Privy is a powerful toolkit for progressive authentication of users. With fine-…" at bounding box center [650, 286] width 647 height 76
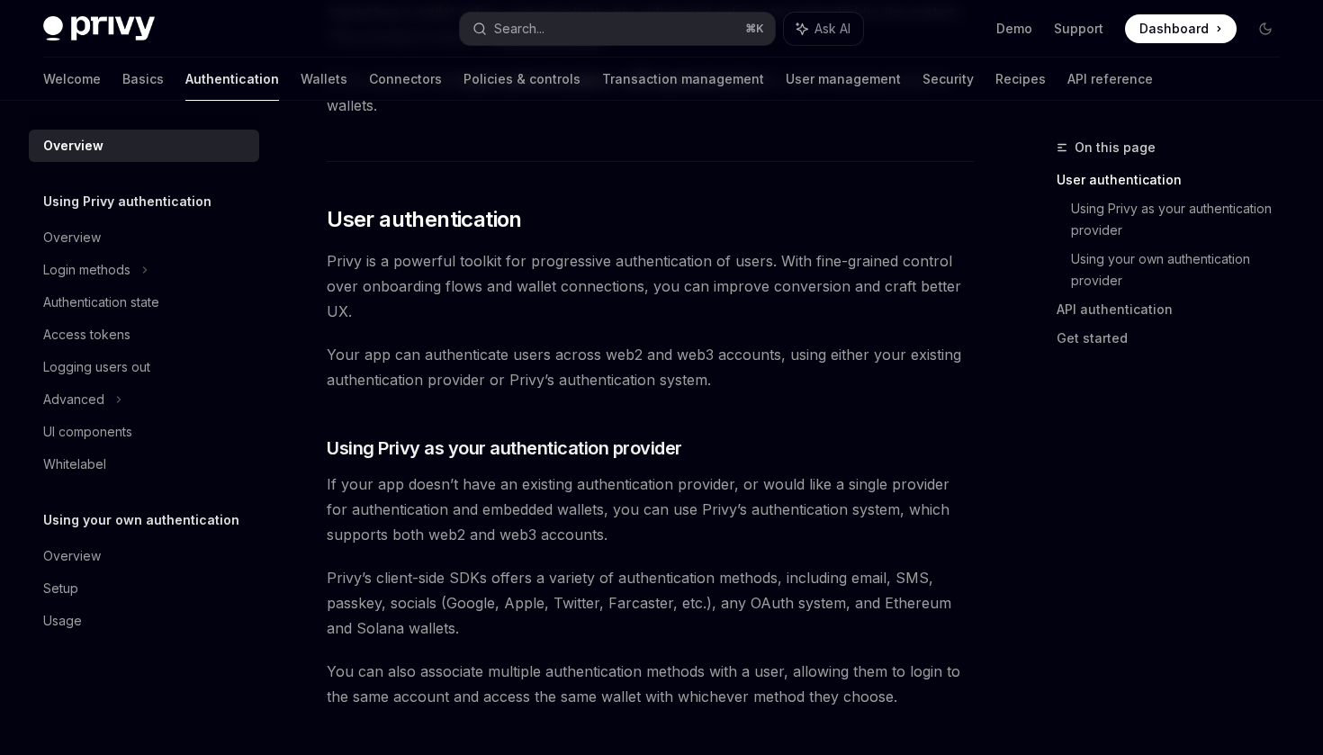
click at [573, 266] on span "Privy is a powerful toolkit for progressive authentication of users. With fine-…" at bounding box center [650, 286] width 647 height 76
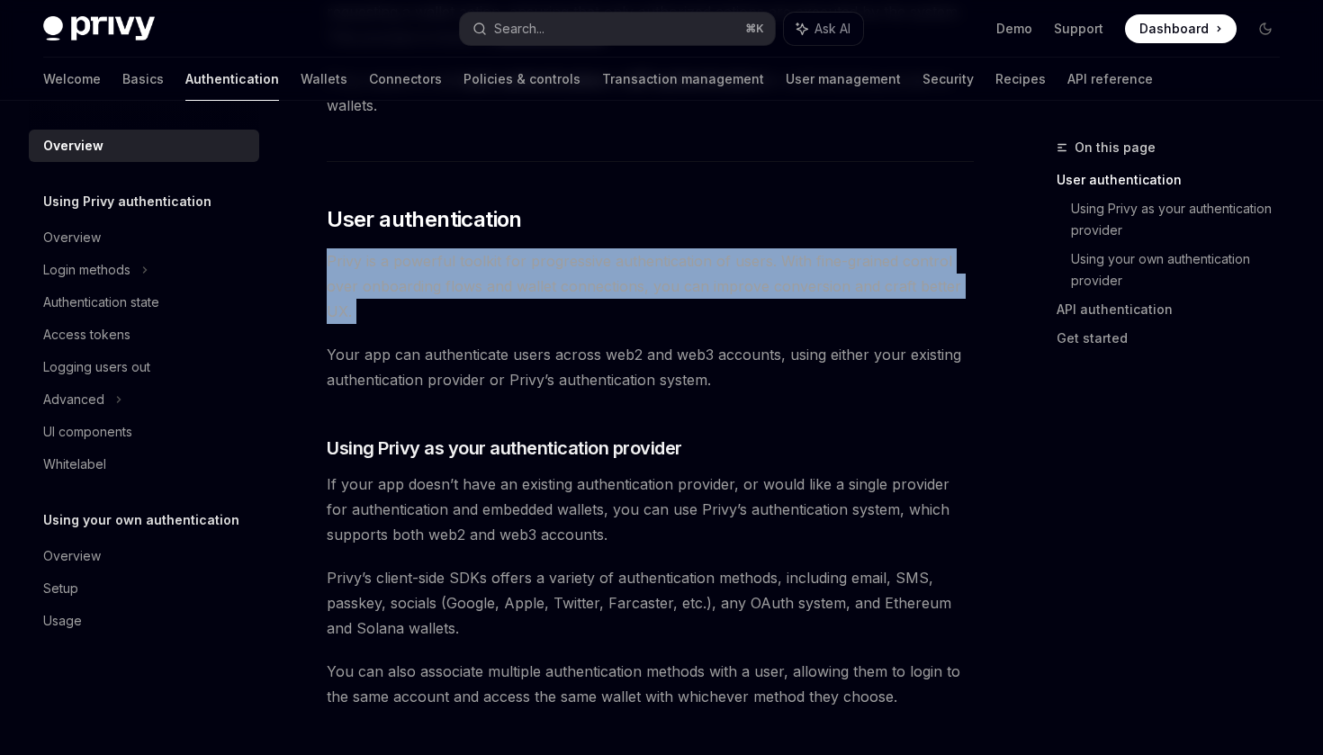
click at [649, 285] on span "Privy is a powerful toolkit for progressive authentication of users. With fine-…" at bounding box center [650, 286] width 647 height 76
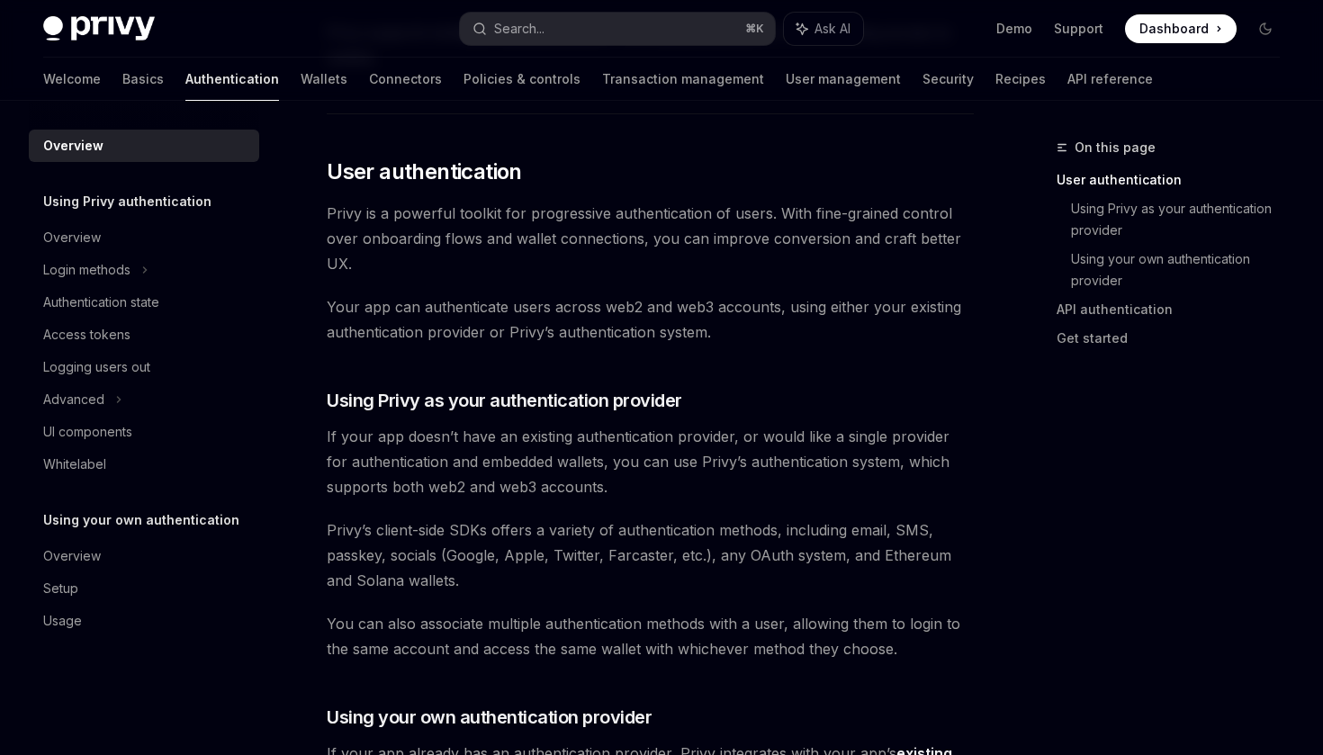
scroll to position [401, 0]
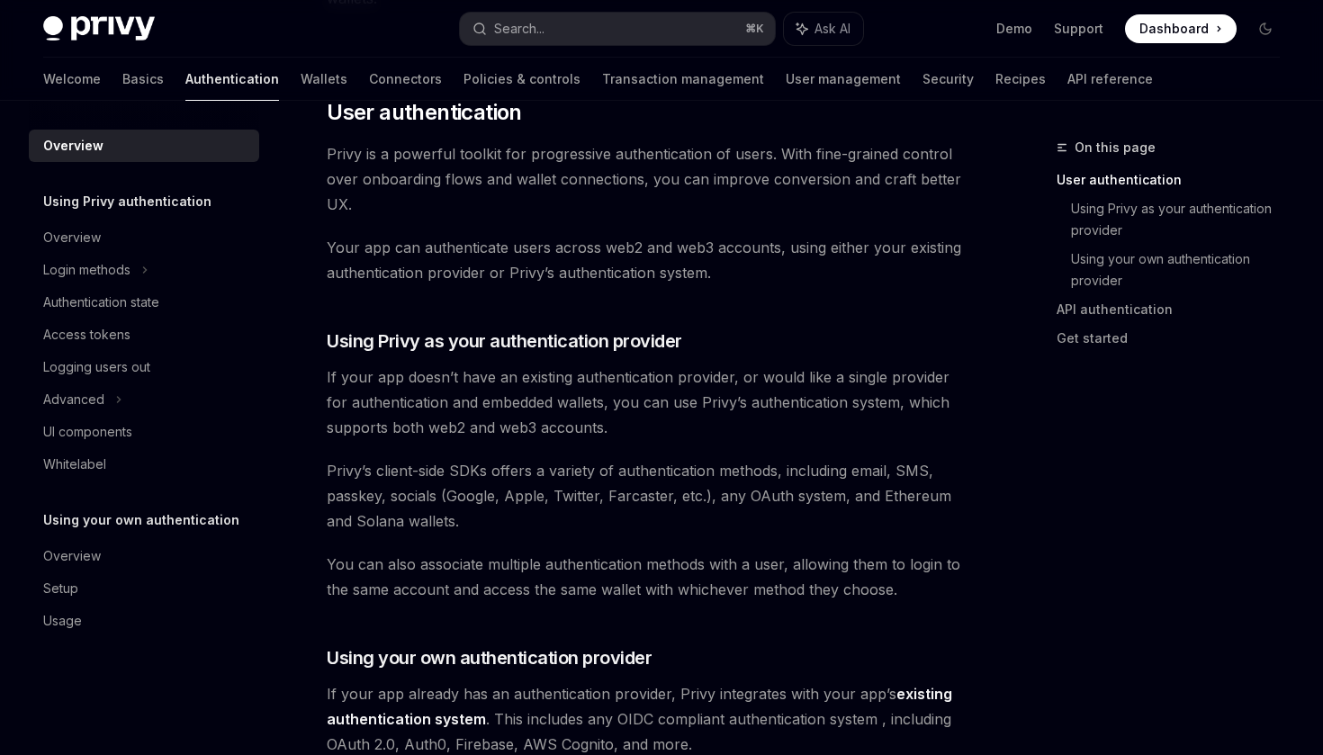
click at [648, 248] on span "Your app can authenticate users across web2 and web3 accounts, using either you…" at bounding box center [650, 260] width 647 height 50
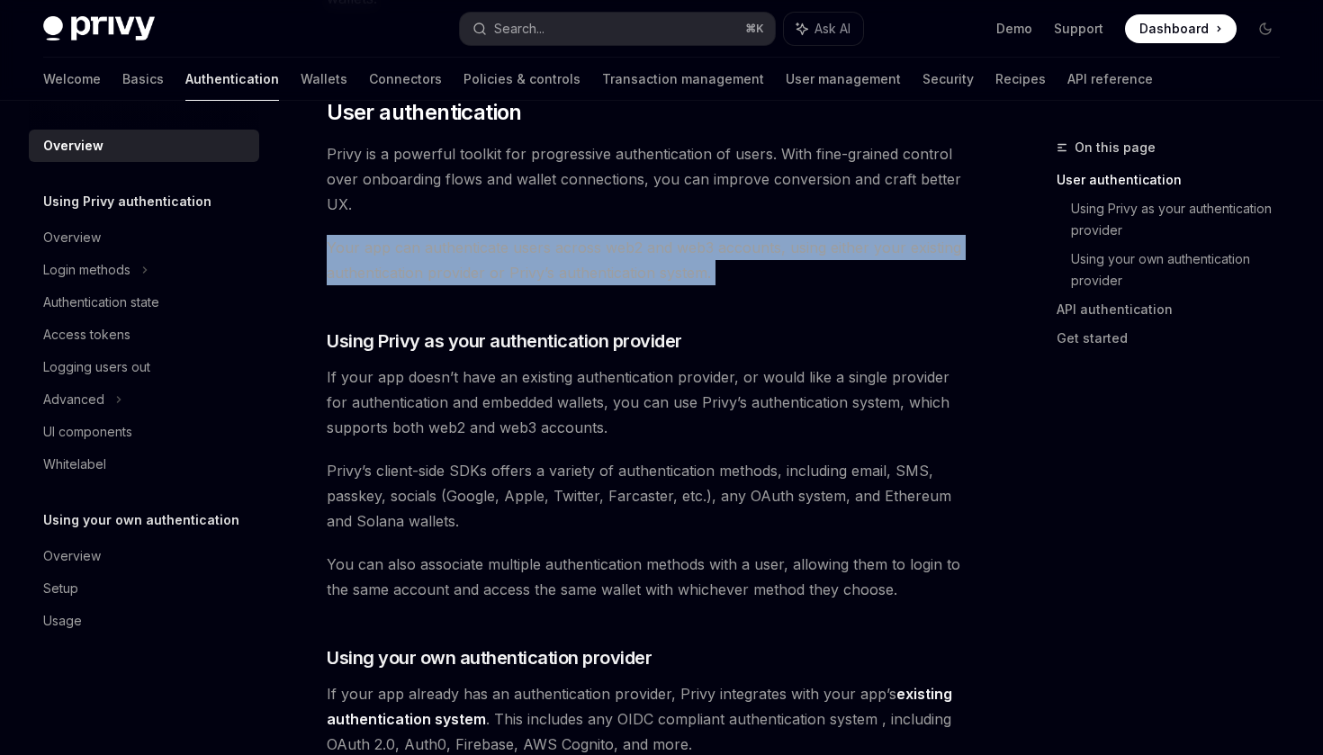
click at [679, 264] on span "Your app can authenticate users across web2 and web3 accounts, using either you…" at bounding box center [650, 260] width 647 height 50
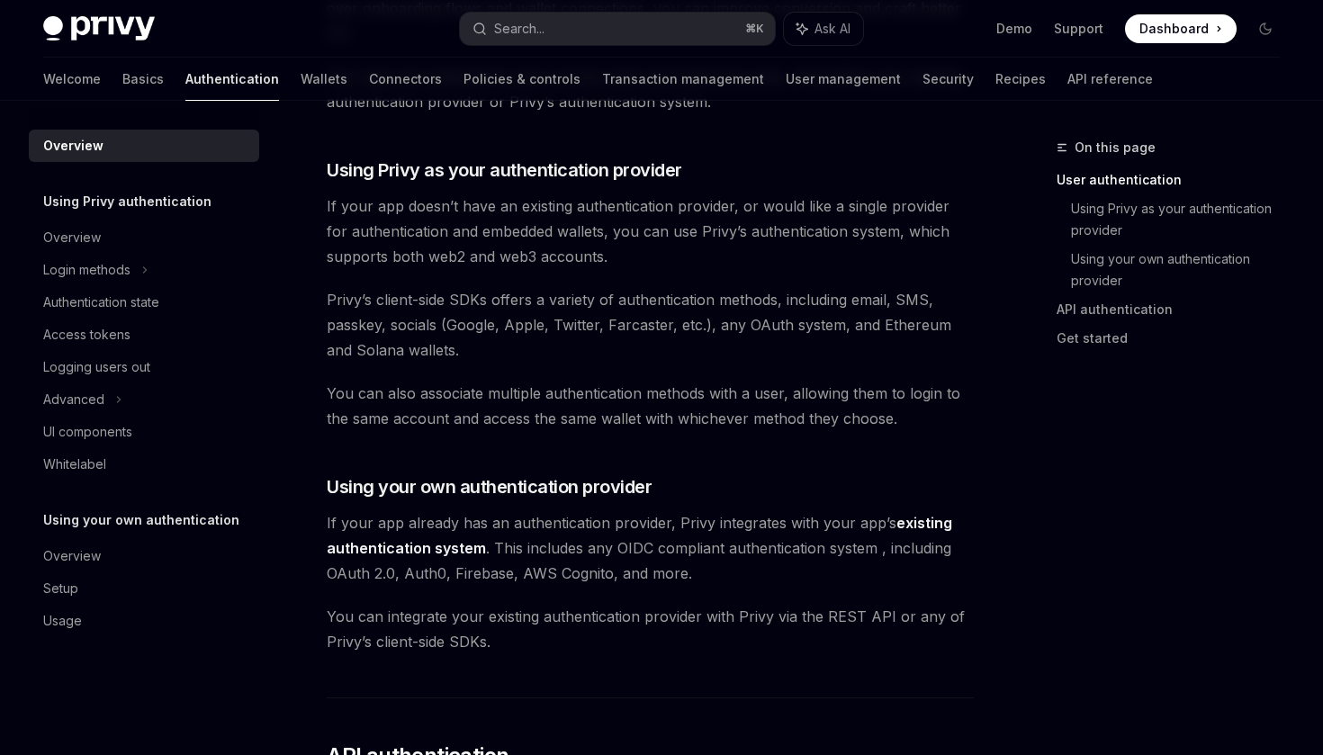
scroll to position [574, 0]
click at [690, 211] on span "If your app doesn’t have an existing authentication provider, or would like a s…" at bounding box center [650, 230] width 647 height 76
click at [759, 211] on span "If your app doesn’t have an existing authentication provider, or would like a s…" at bounding box center [650, 230] width 647 height 76
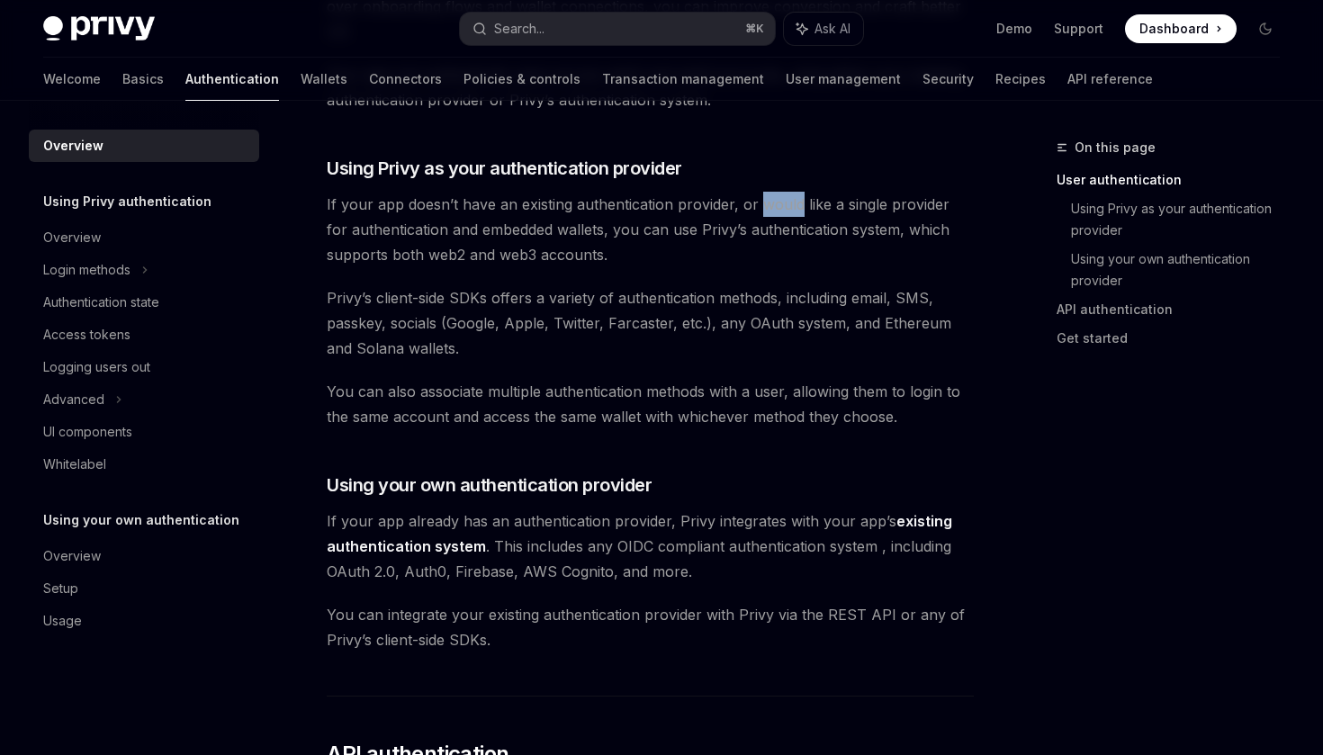
click at [829, 209] on span "If your app doesn’t have an existing authentication provider, or would like a s…" at bounding box center [650, 230] width 647 height 76
click at [460, 231] on span "If your app doesn’t have an existing authentication provider, or would like a s…" at bounding box center [650, 230] width 647 height 76
click at [610, 236] on span "If your app doesn’t have an existing authentication provider, or would like a s…" at bounding box center [650, 230] width 647 height 76
click at [713, 236] on span "If your app doesn’t have an existing authentication provider, or would like a s…" at bounding box center [650, 230] width 647 height 76
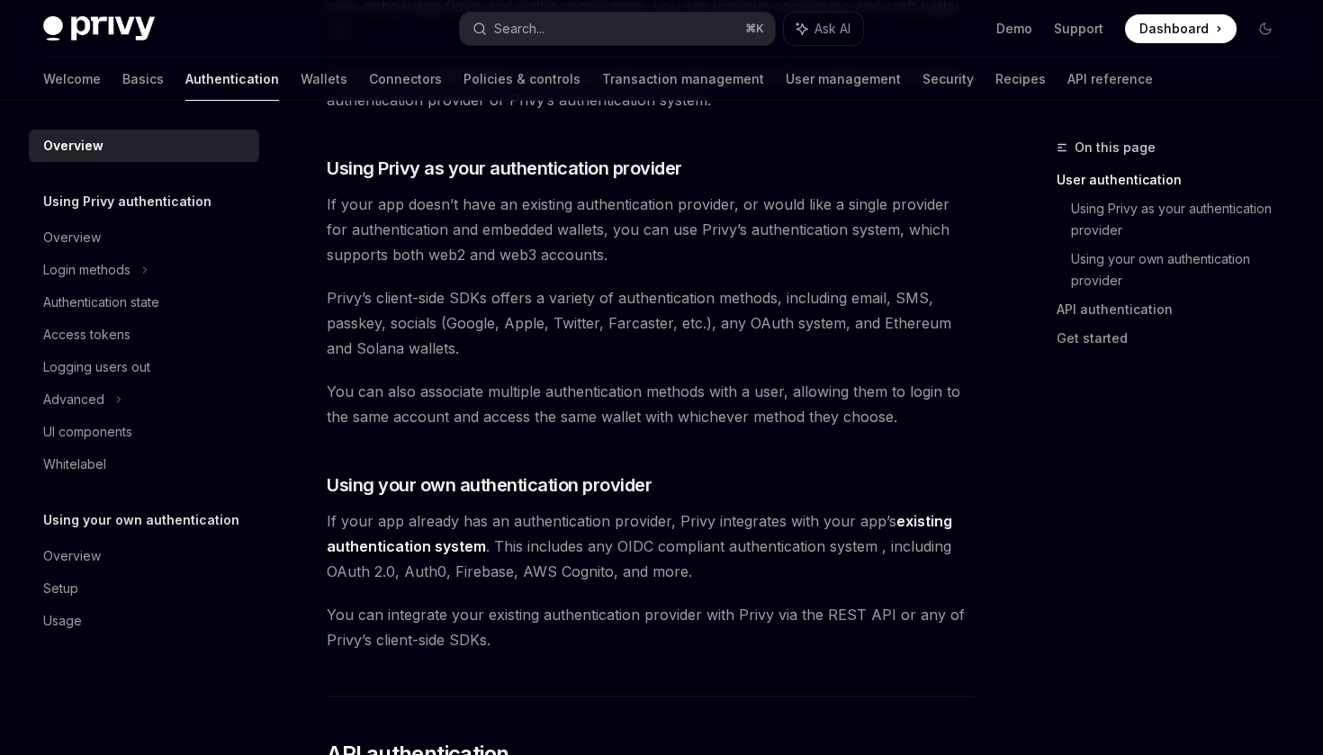
click at [823, 229] on span "If your app doesn’t have an existing authentication provider, or would like a s…" at bounding box center [650, 230] width 647 height 76
click at [541, 247] on span "If your app doesn’t have an existing authentication provider, or would like a s…" at bounding box center [650, 230] width 647 height 76
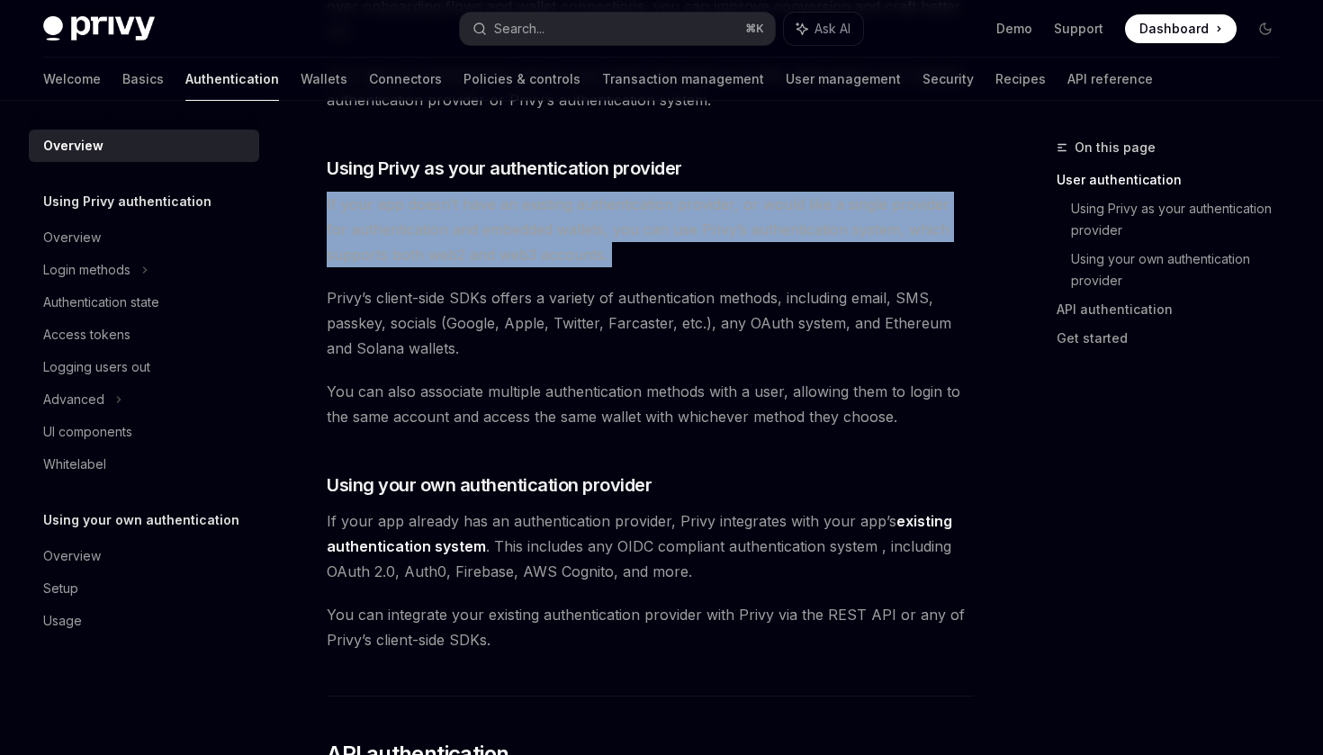
click at [591, 255] on span "If your app doesn’t have an existing authentication provider, or would like a s…" at bounding box center [650, 230] width 647 height 76
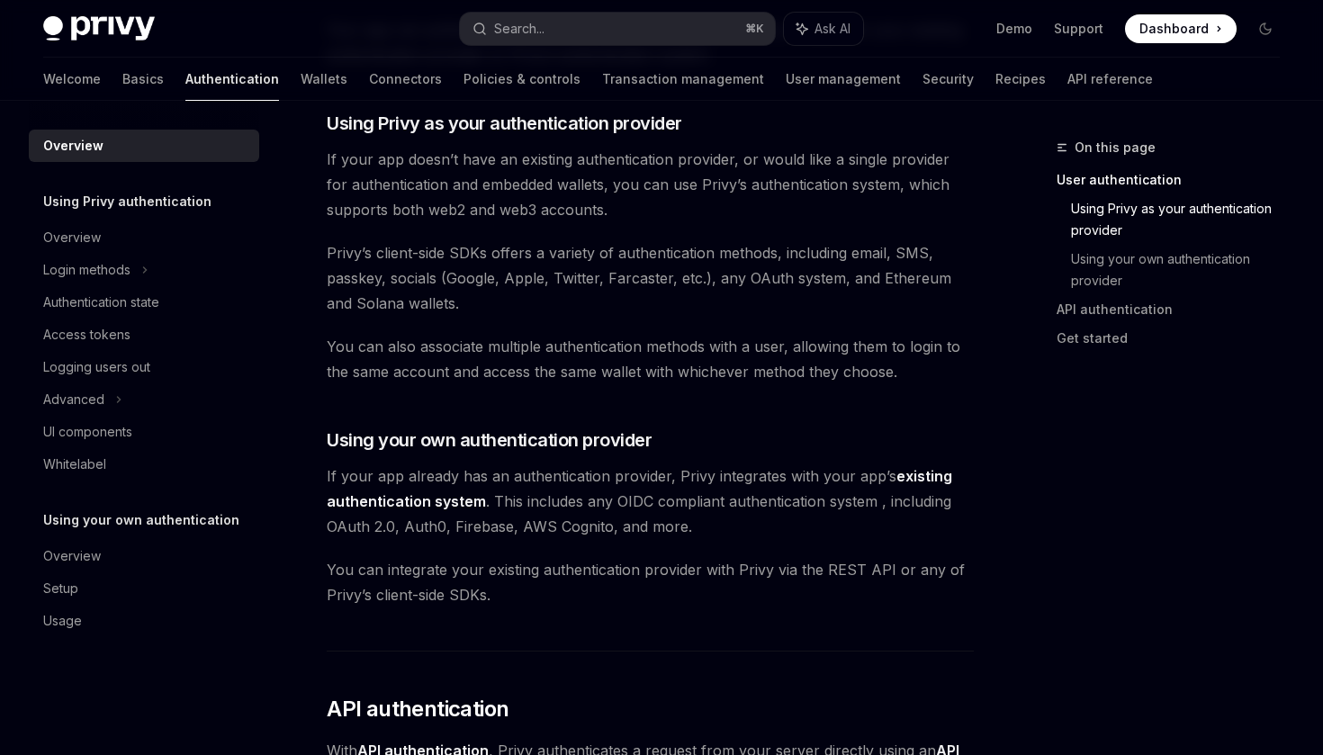
scroll to position [663, 0]
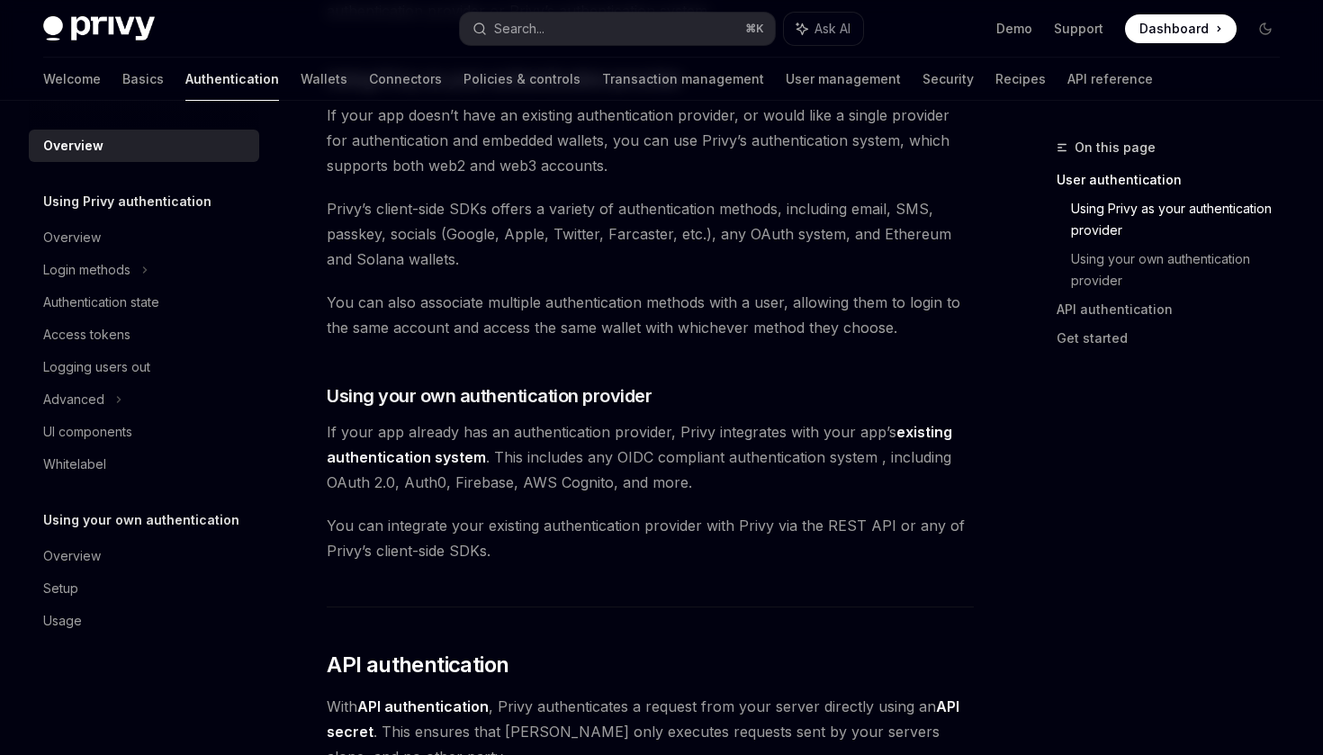
click at [479, 194] on div "Privy’s wallet system supports granular controls on who can access wallets and …" at bounding box center [650, 432] width 647 height 1792
click at [546, 224] on span "Privy’s client-side SDKs offers a variety of authentication methods, including …" at bounding box center [650, 234] width 647 height 76
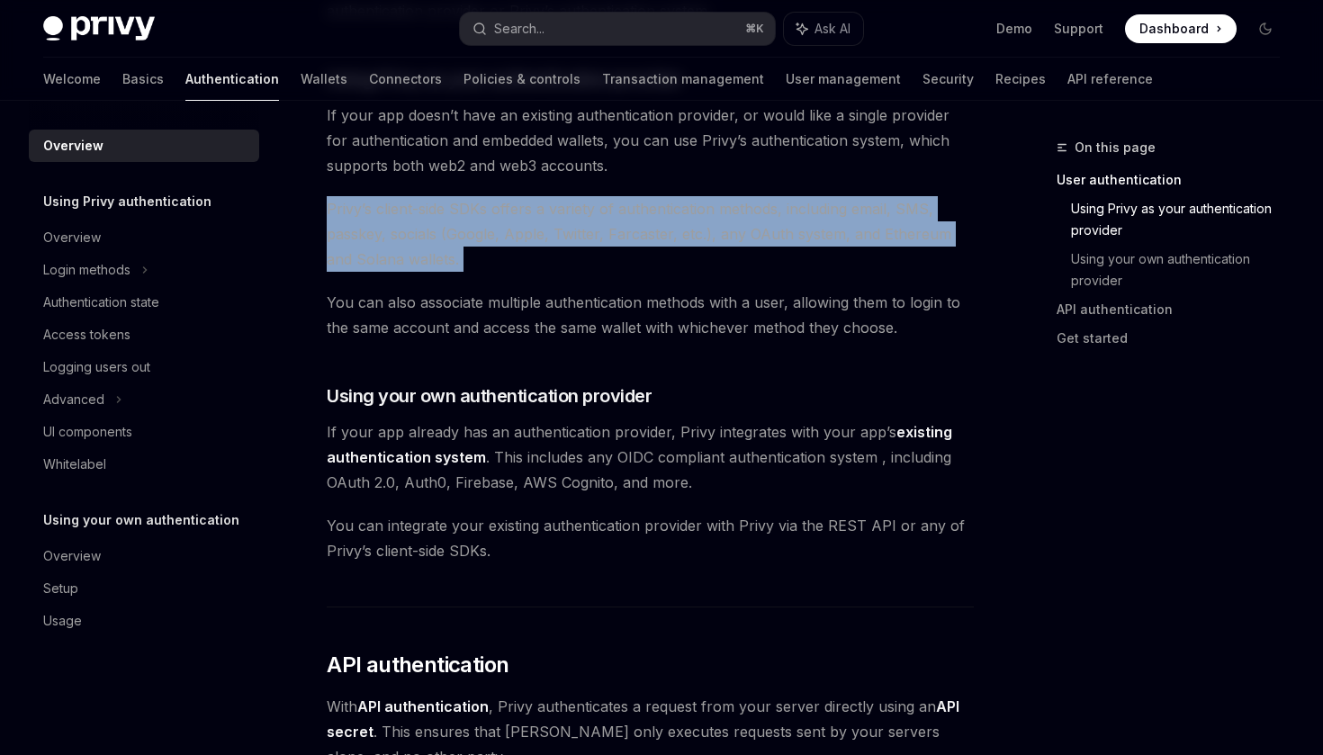
click at [615, 224] on span "Privy’s client-side SDKs offers a variety of authentication methods, including …" at bounding box center [650, 234] width 647 height 76
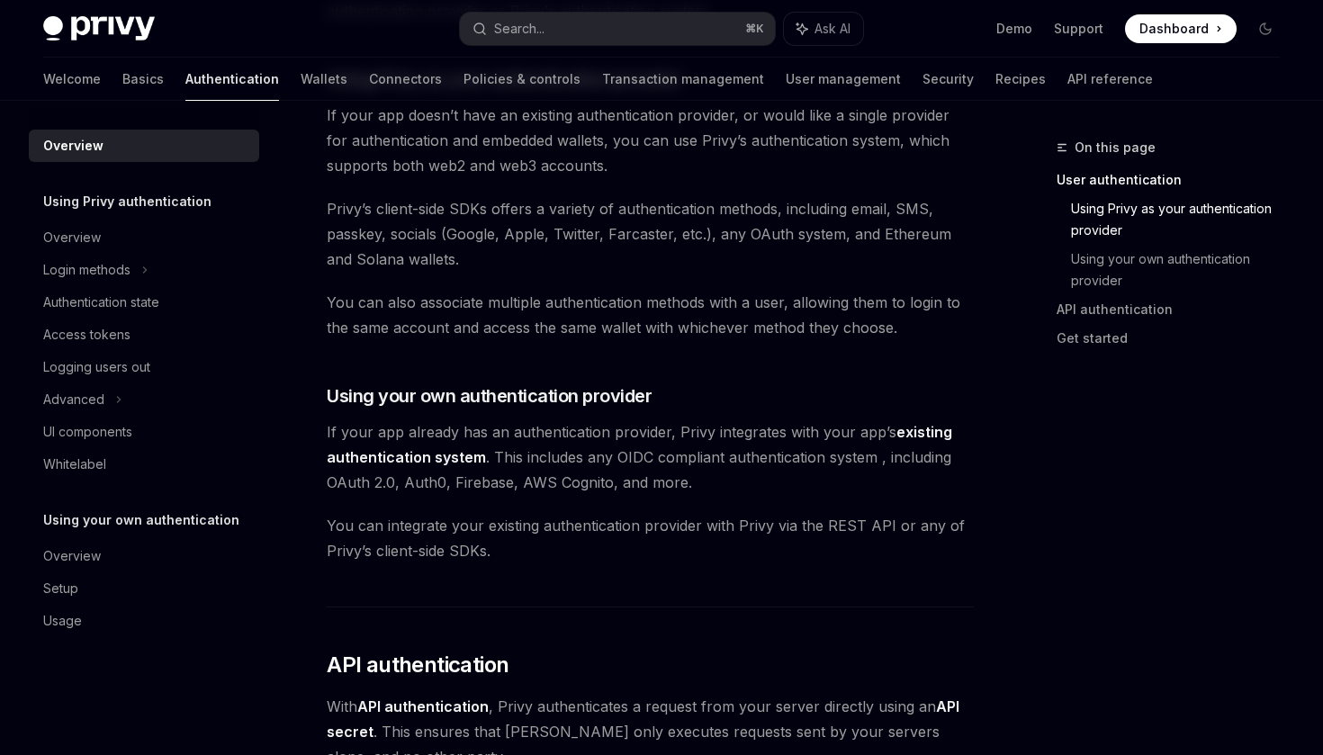
click at [388, 251] on span "Privy’s client-side SDKs offers a variety of authentication methods, including …" at bounding box center [650, 234] width 647 height 76
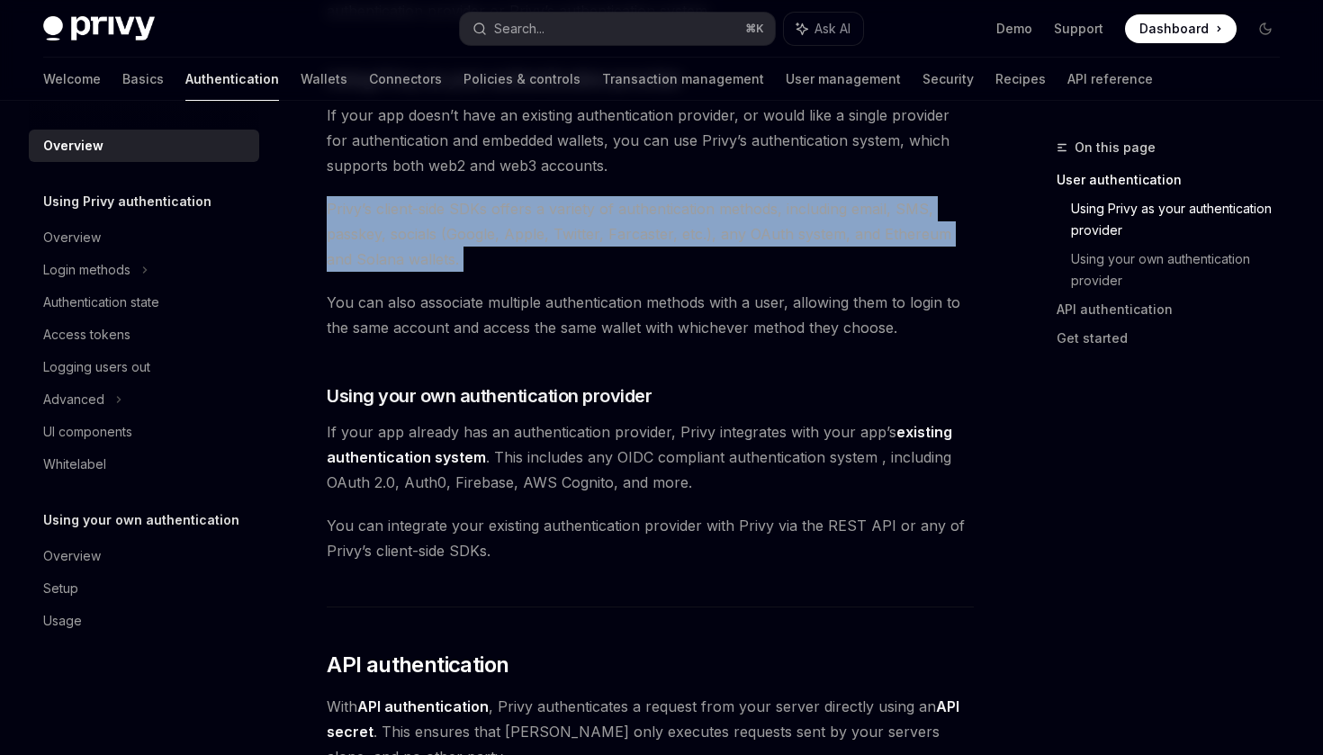
click at [451, 245] on span "Privy’s client-side SDKs offers a variety of authentication methods, including …" at bounding box center [650, 234] width 647 height 76
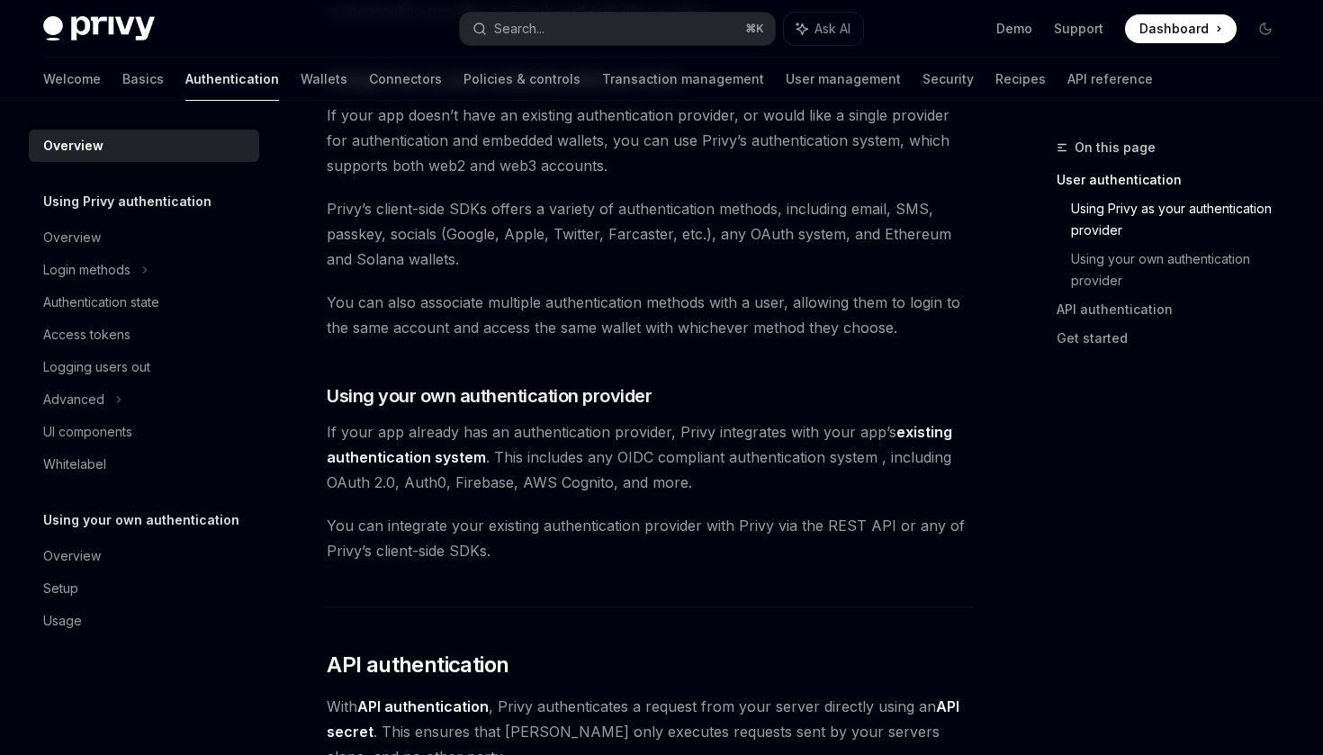
click at [522, 216] on span "Privy’s client-side SDKs offers a variety of authentication methods, including …" at bounding box center [650, 234] width 647 height 76
click at [590, 211] on span "Privy’s client-side SDKs offers a variety of authentication methods, including …" at bounding box center [650, 234] width 647 height 76
click at [709, 211] on span "Privy’s client-side SDKs offers a variety of authentication methods, including …" at bounding box center [650, 234] width 647 height 76
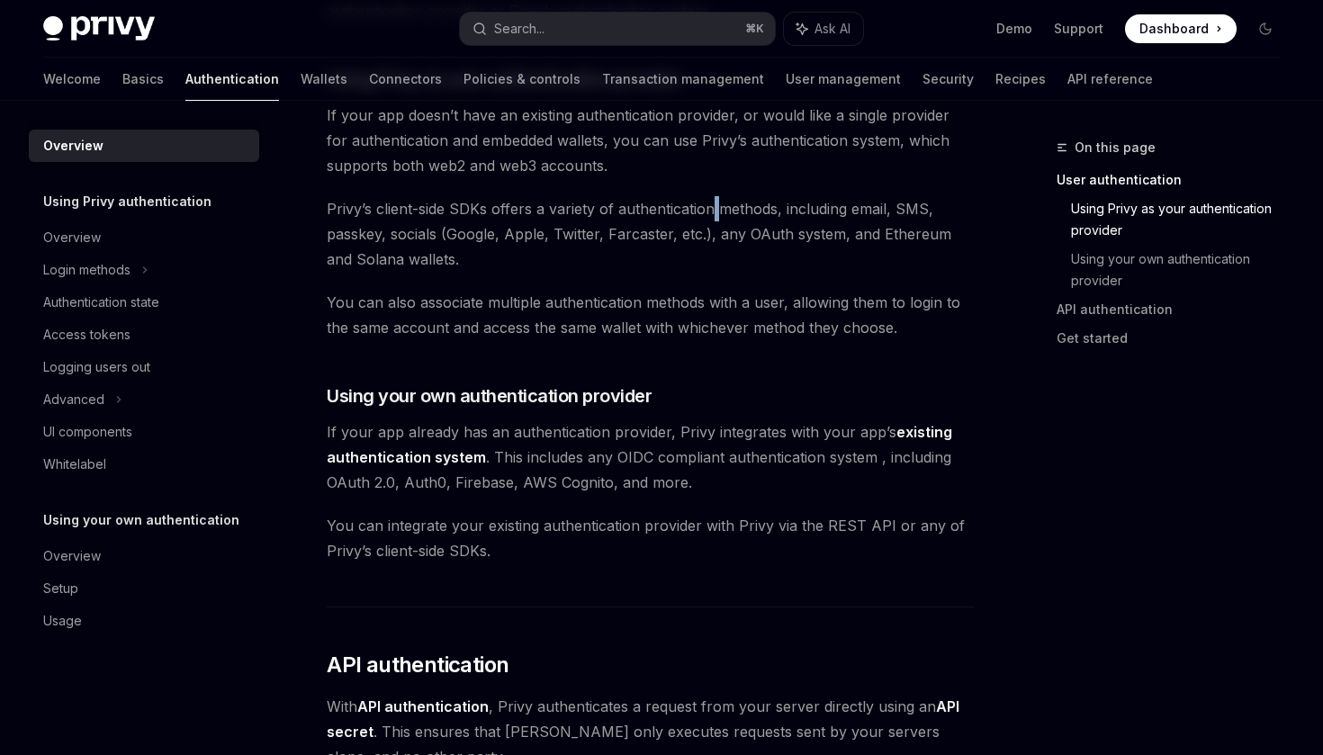
click at [756, 210] on span "Privy’s client-side SDKs offers a variety of authentication methods, including …" at bounding box center [650, 234] width 647 height 76
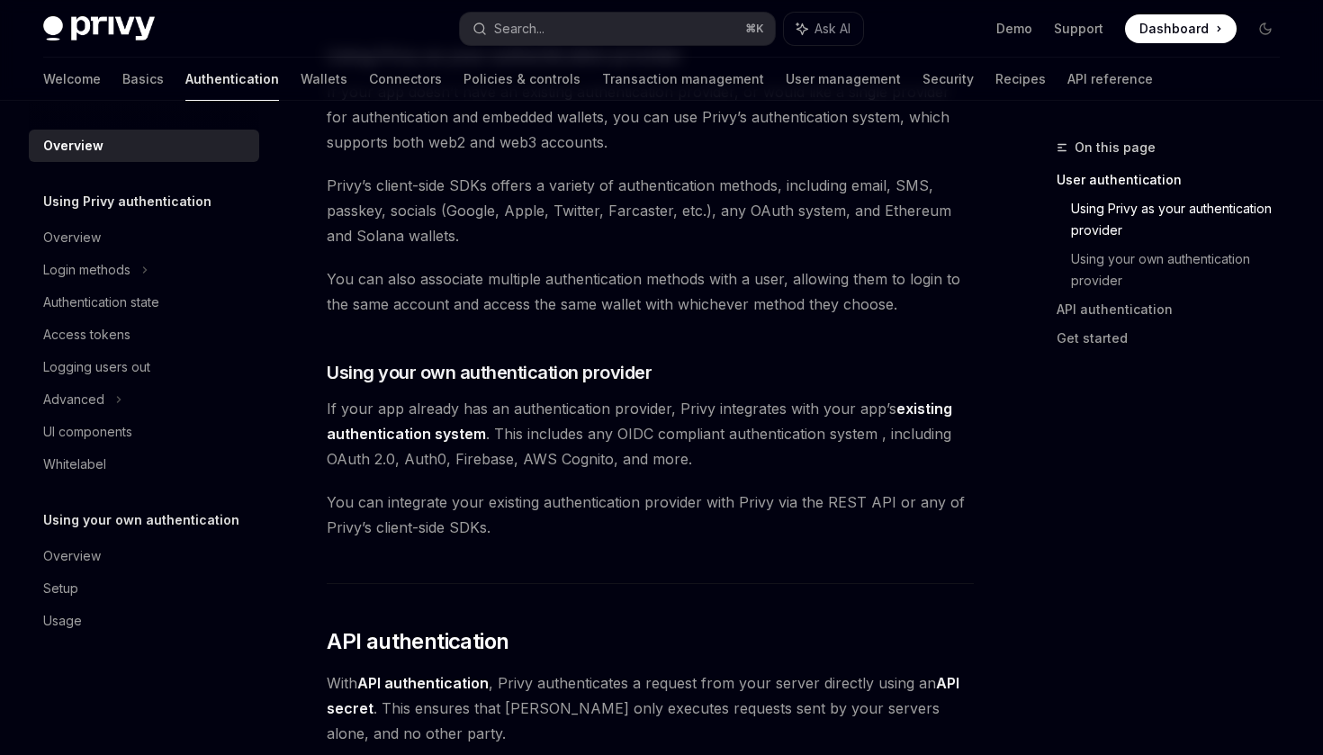
click at [537, 285] on span "You can also associate multiple authentication methods with a user, allowing th…" at bounding box center [650, 291] width 647 height 50
click at [641, 281] on span "You can also associate multiple authentication methods with a user, allowing th…" at bounding box center [650, 291] width 647 height 50
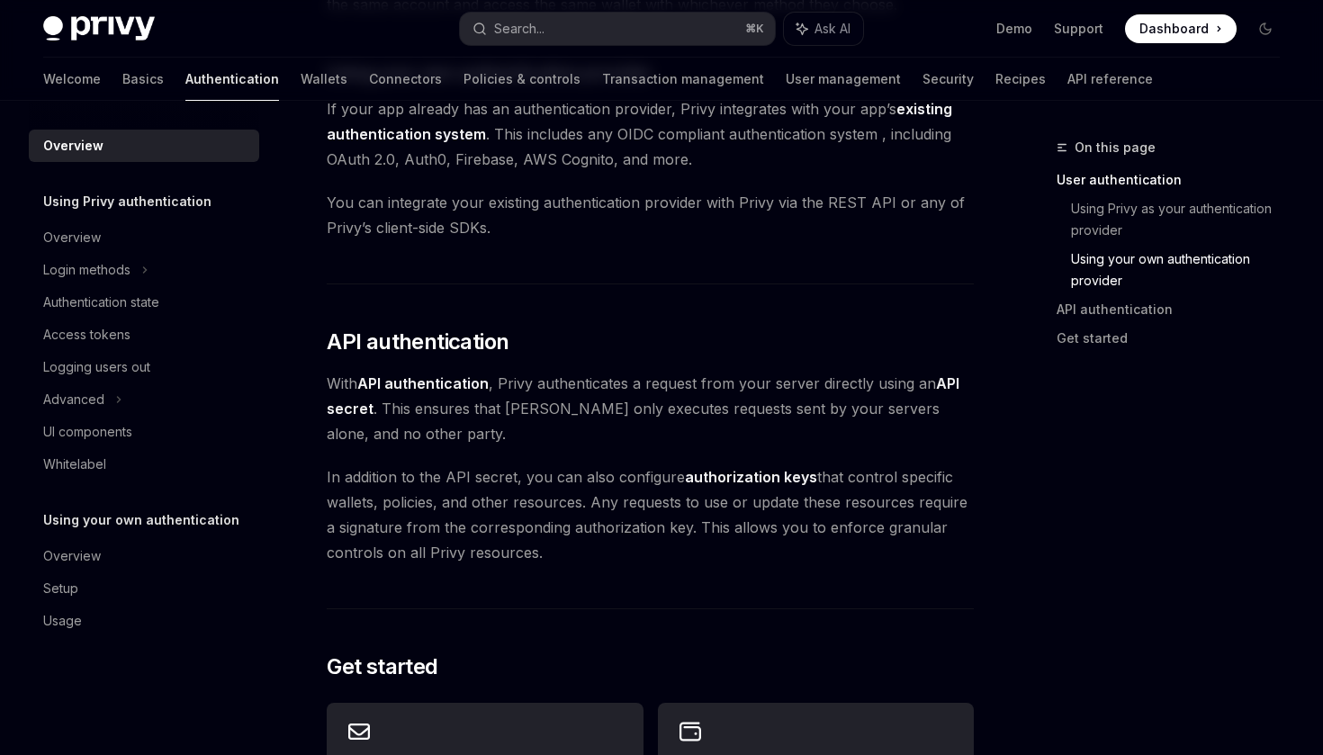
scroll to position [988, 0]
click at [687, 389] on span "With API authentication , Privy authenticates a request from your server direct…" at bounding box center [650, 408] width 647 height 76
click at [745, 393] on span "With API authentication , Privy authenticates a request from your server direct…" at bounding box center [650, 408] width 647 height 76
click at [567, 403] on span "With API authentication , Privy authenticates a request from your server direct…" at bounding box center [650, 408] width 647 height 76
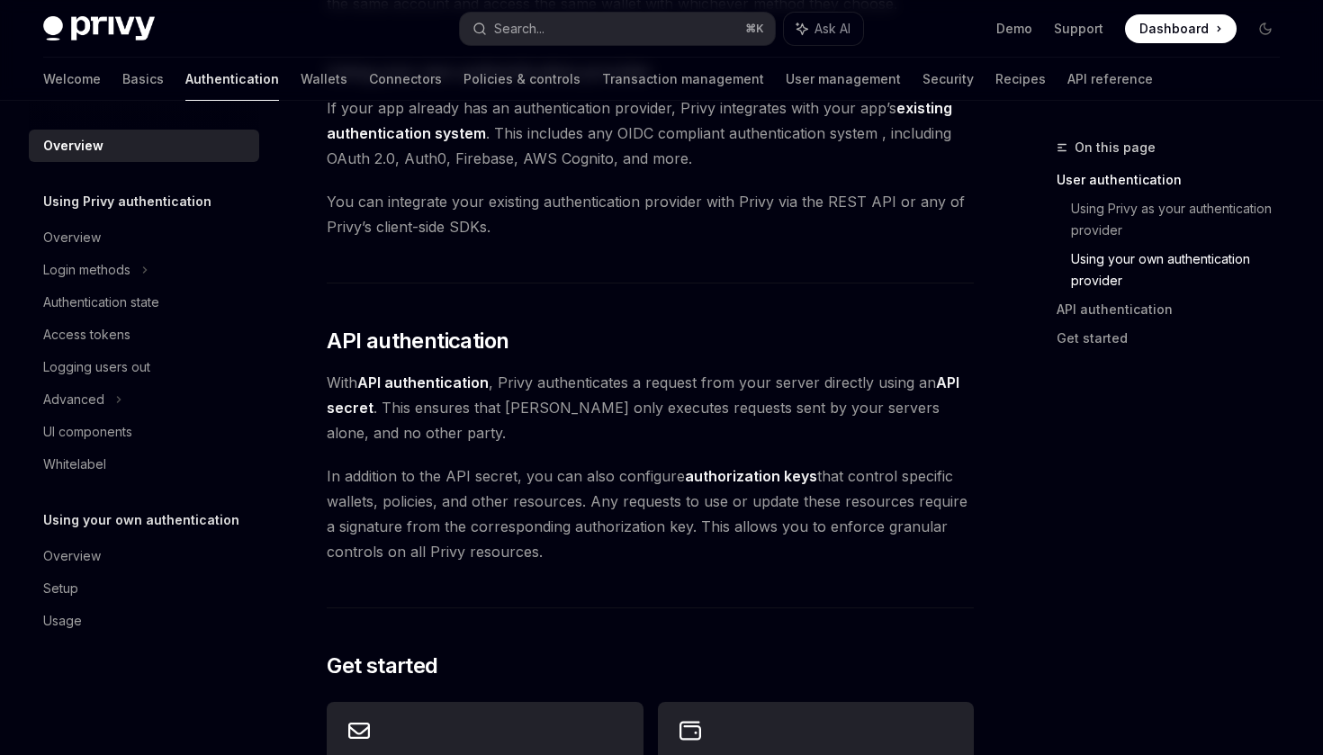
click at [567, 403] on span "With API authentication , Privy authenticates a request from your server direct…" at bounding box center [650, 408] width 647 height 76
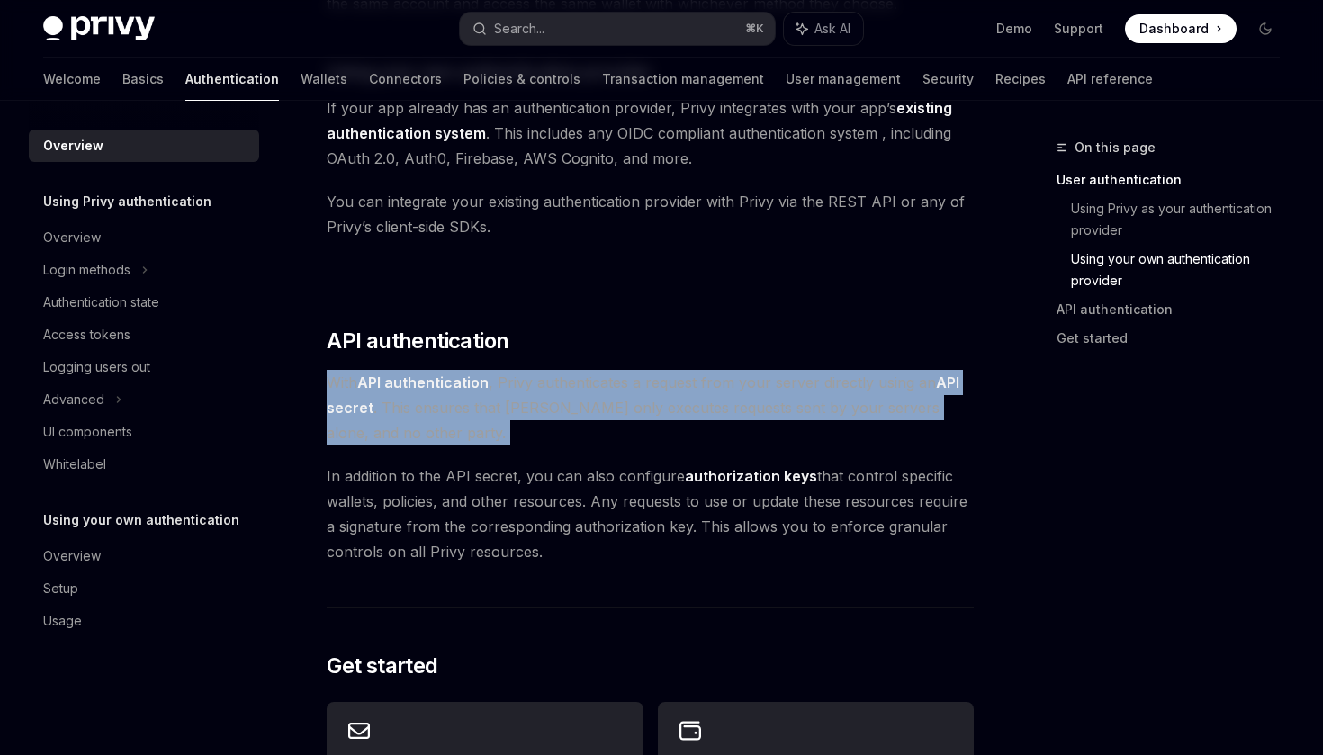
click at [620, 412] on span "With API authentication , Privy authenticates a request from your server direct…" at bounding box center [650, 408] width 647 height 76
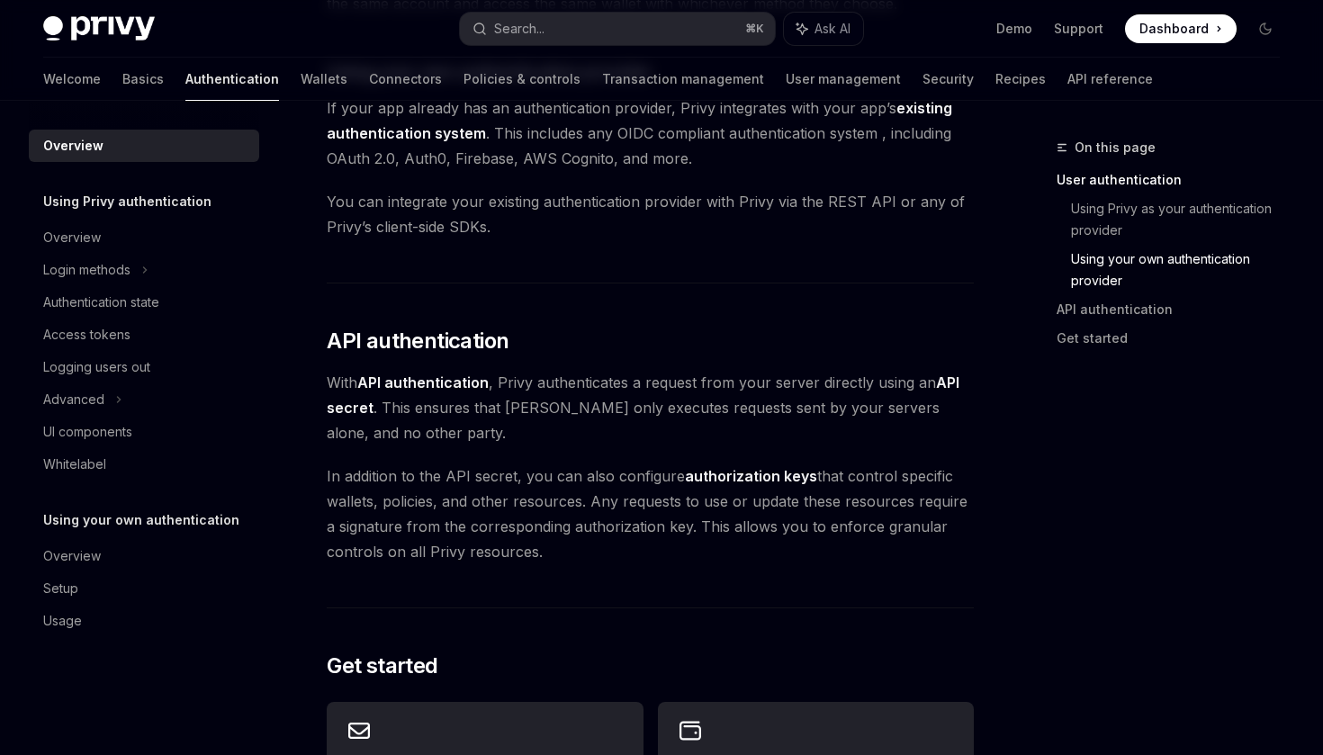
click at [620, 412] on span "With API authentication , Privy authenticates a request from your server direct…" at bounding box center [650, 408] width 647 height 76
click at [680, 417] on span "With API authentication , Privy authenticates a request from your server direct…" at bounding box center [650, 408] width 647 height 76
click at [732, 413] on span "With API authentication , Privy authenticates a request from your server direct…" at bounding box center [650, 408] width 647 height 76
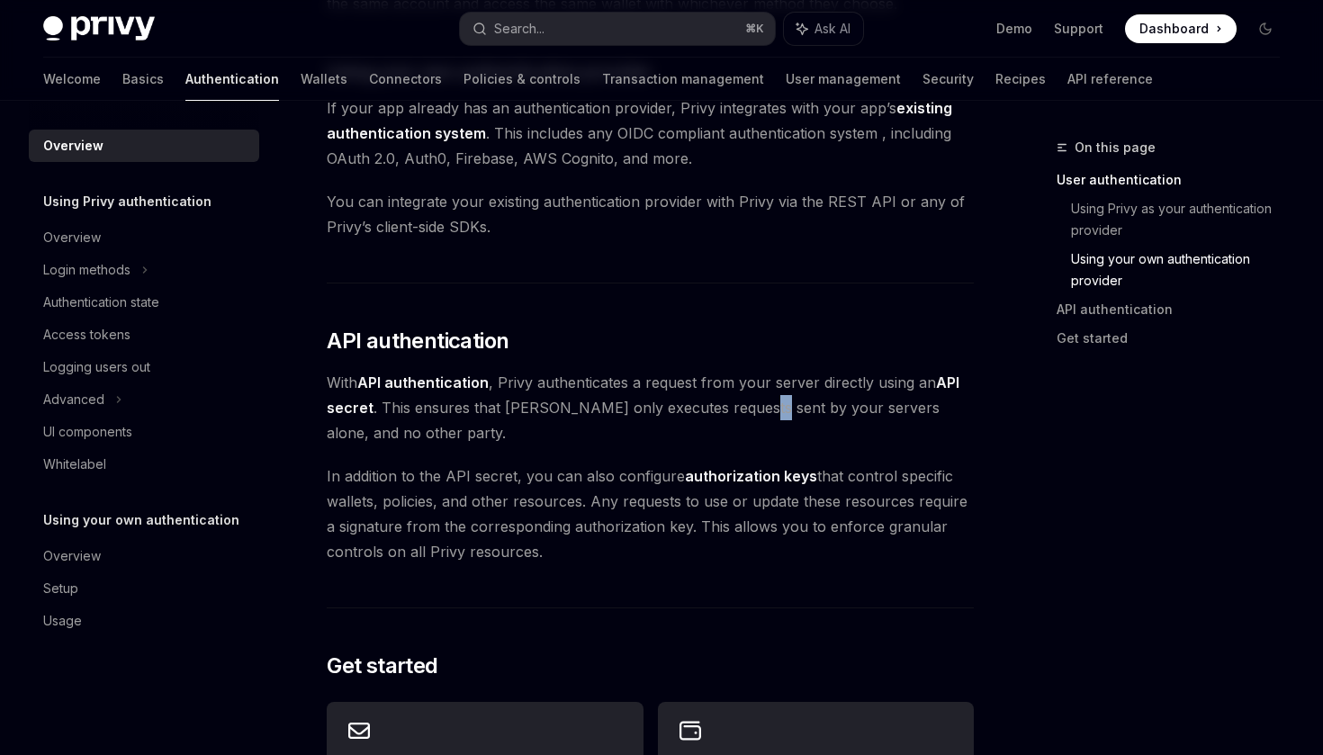
click at [777, 413] on span "With API authentication , Privy authenticates a request from your server direct…" at bounding box center [650, 408] width 647 height 76
click at [838, 410] on span "With API authentication , Privy authenticates a request from your server direct…" at bounding box center [650, 408] width 647 height 76
click at [868, 411] on span "With API authentication , Privy authenticates a request from your server direct…" at bounding box center [650, 408] width 647 height 76
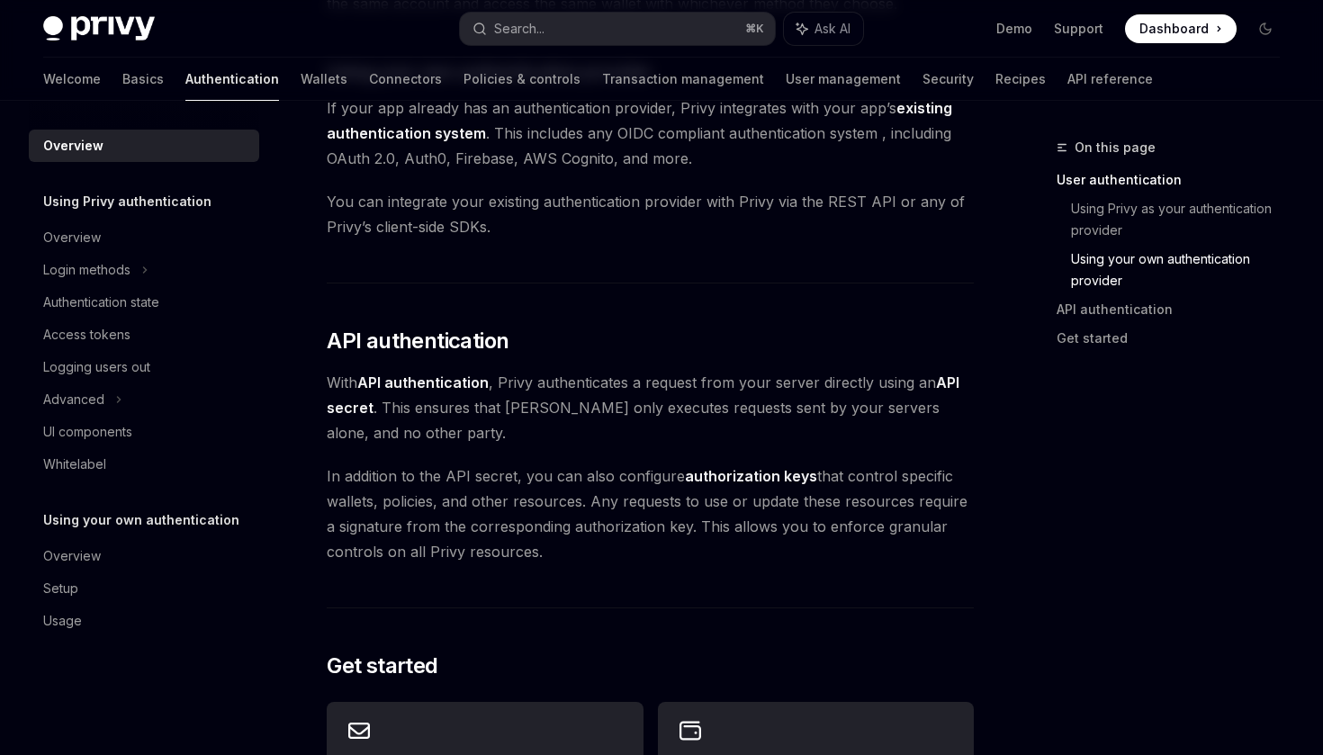
click at [578, 422] on span "With API authentication , Privy authenticates a request from your server direct…" at bounding box center [650, 408] width 647 height 76
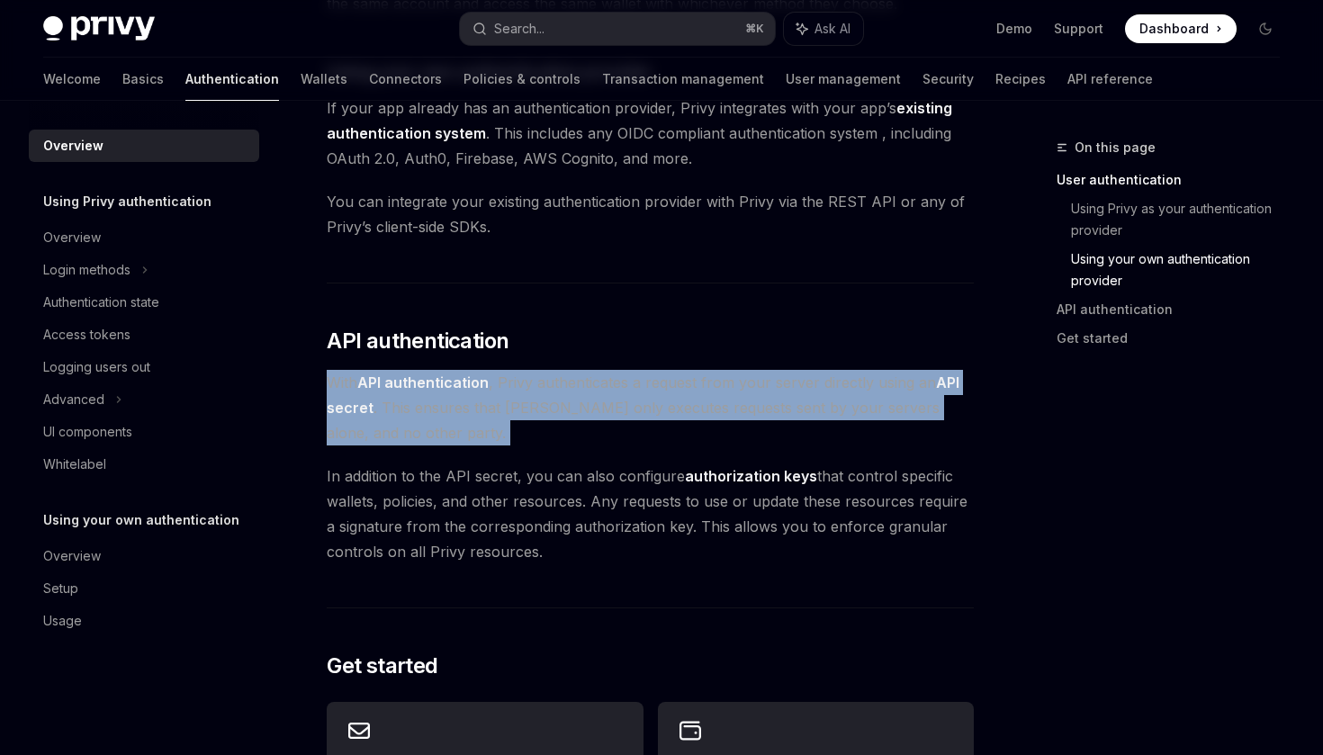
click at [625, 416] on span "With API authentication , Privy authenticates a request from your server direct…" at bounding box center [650, 408] width 647 height 76
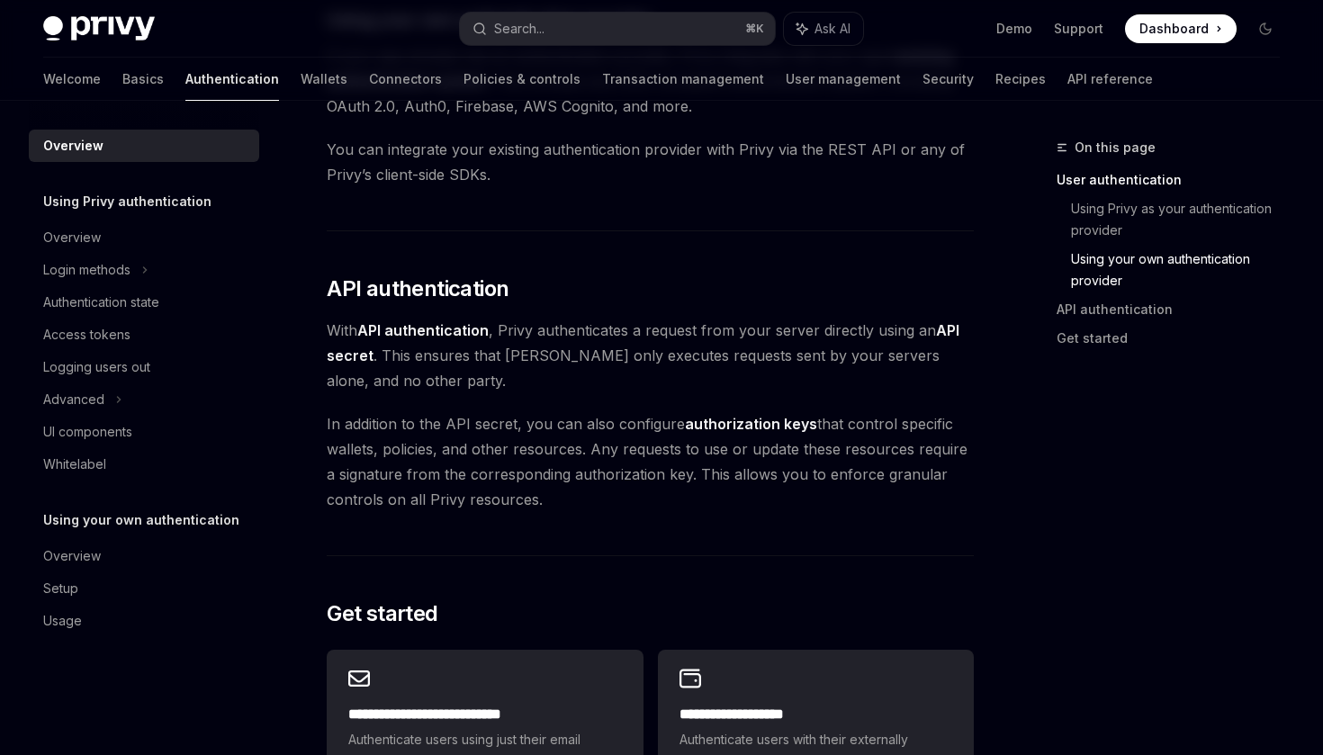
scroll to position [1043, 0]
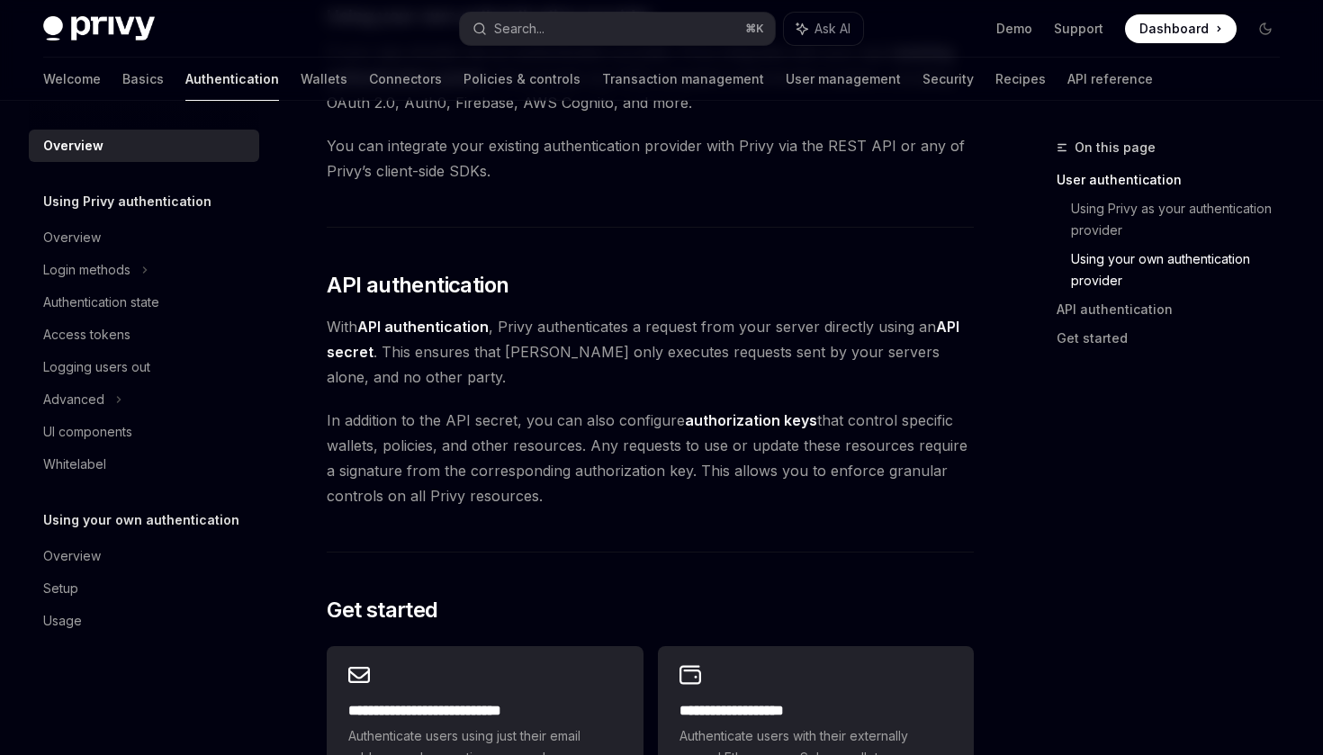
click at [550, 335] on span "With API authentication , Privy authenticates a request from your server direct…" at bounding box center [650, 352] width 647 height 76
click at [413, 328] on strong "API authentication" at bounding box center [422, 327] width 131 height 18
click at [466, 333] on strong "API authentication" at bounding box center [422, 327] width 131 height 18
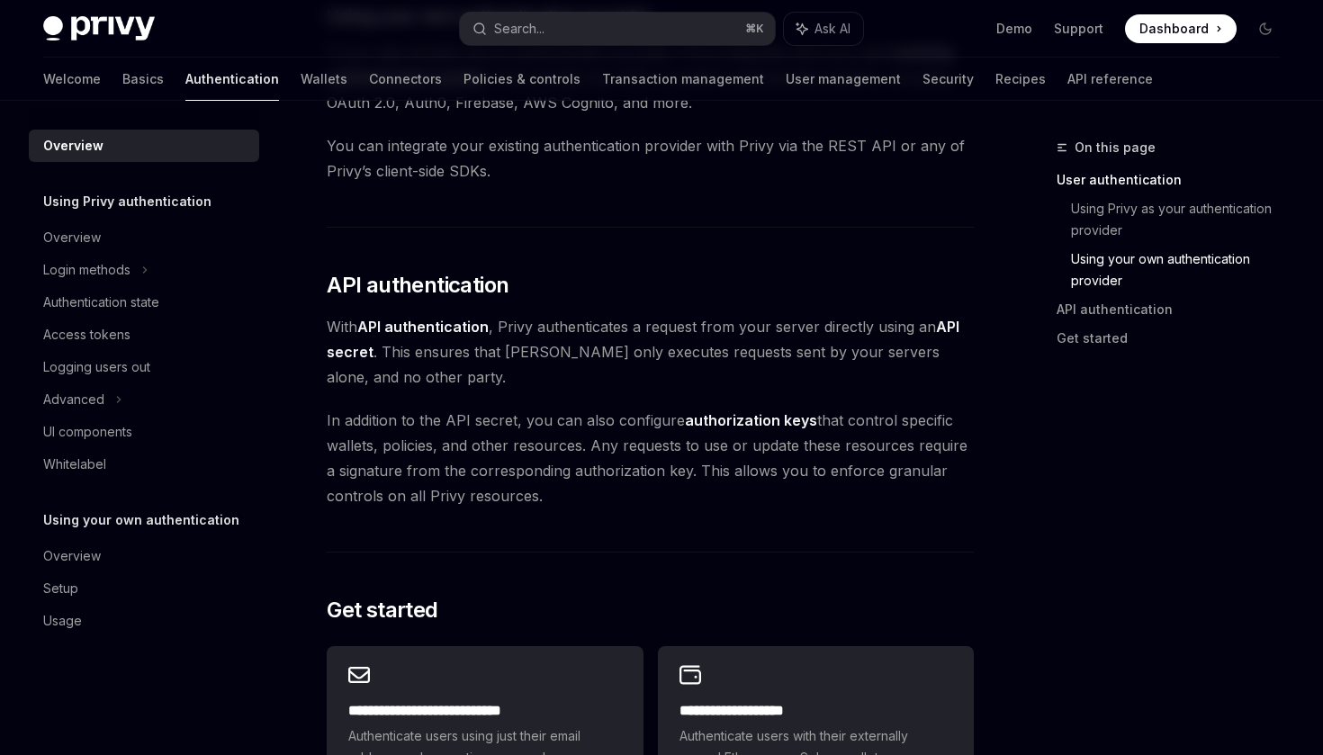
click at [557, 331] on span "With API authentication , Privy authenticates a request from your server direct…" at bounding box center [650, 352] width 647 height 76
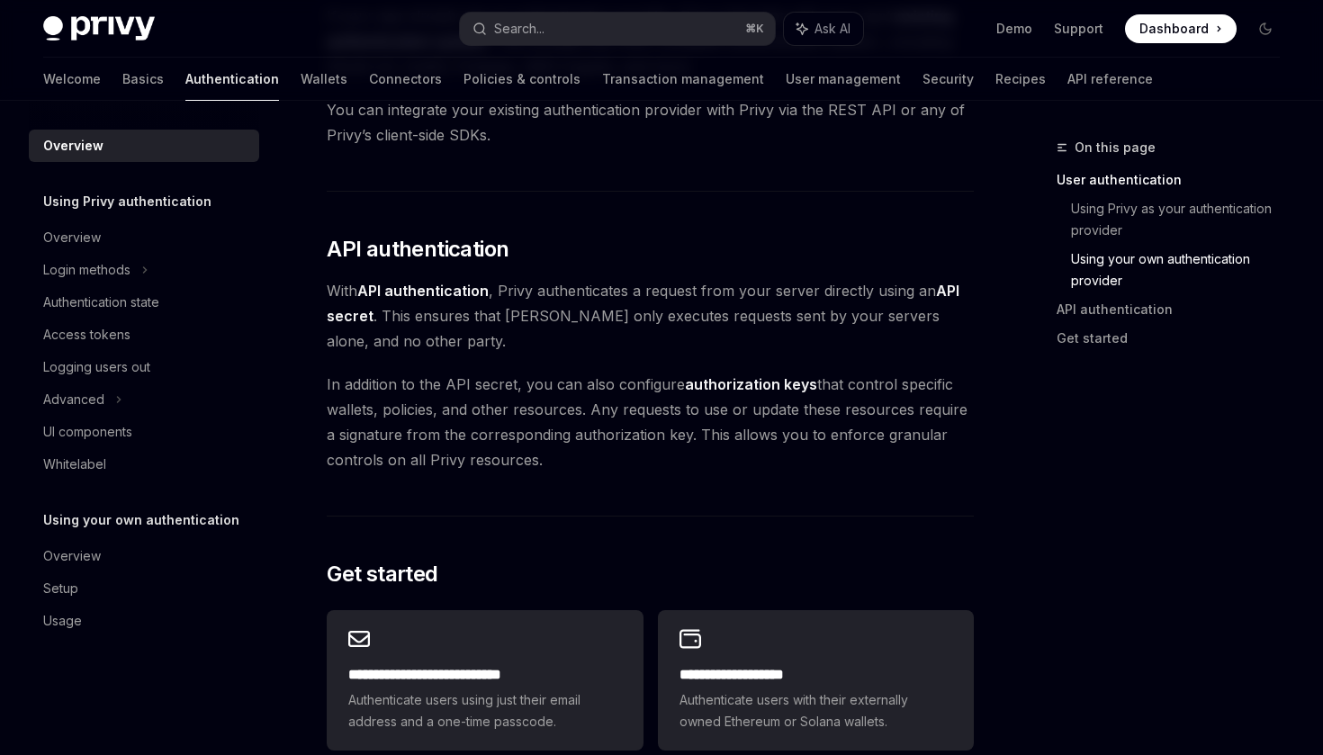
scroll to position [1078, 0]
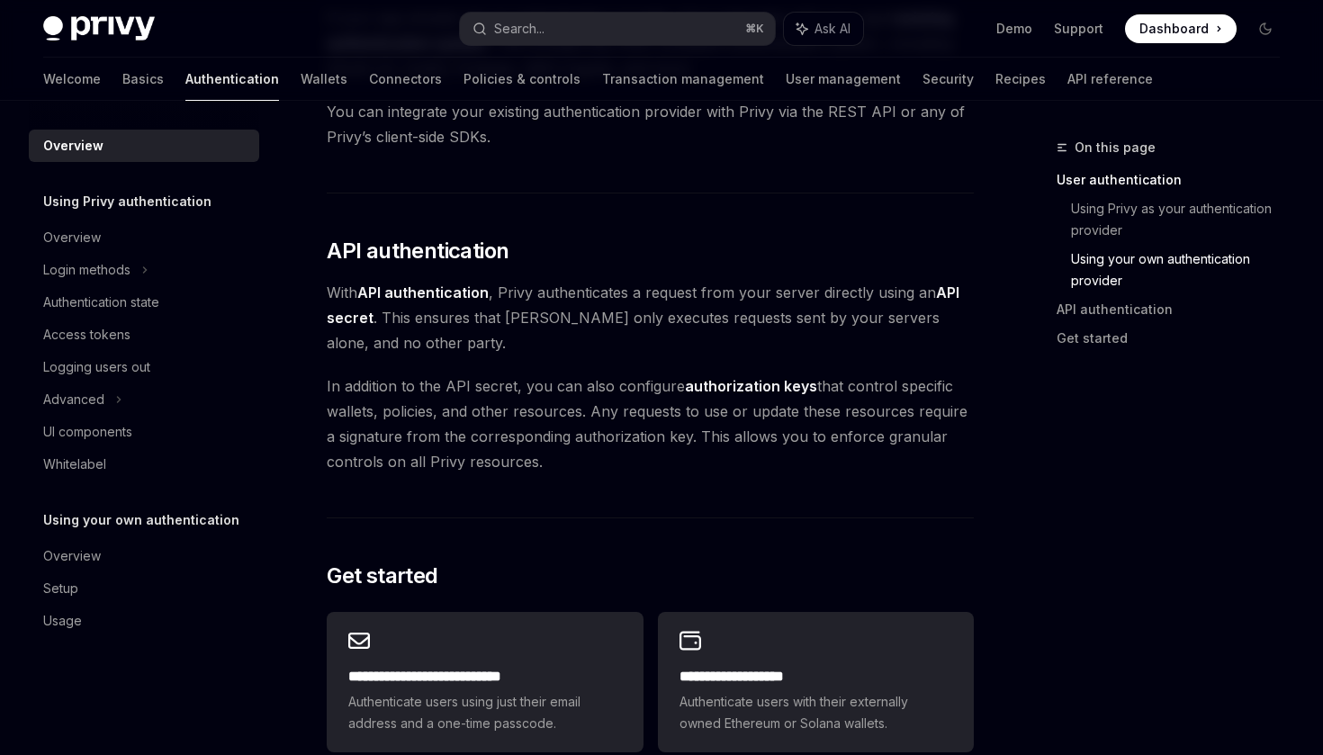
click at [527, 301] on span "With API authentication , Privy authenticates a request from your server direct…" at bounding box center [650, 318] width 647 height 76
click at [555, 300] on span "With API authentication , Privy authenticates a request from your server direct…" at bounding box center [650, 318] width 647 height 76
click at [614, 295] on span "With API authentication , Privy authenticates a request from your server direct…" at bounding box center [650, 318] width 647 height 76
click at [484, 323] on span "With API authentication , Privy authenticates a request from your server direct…" at bounding box center [650, 318] width 647 height 76
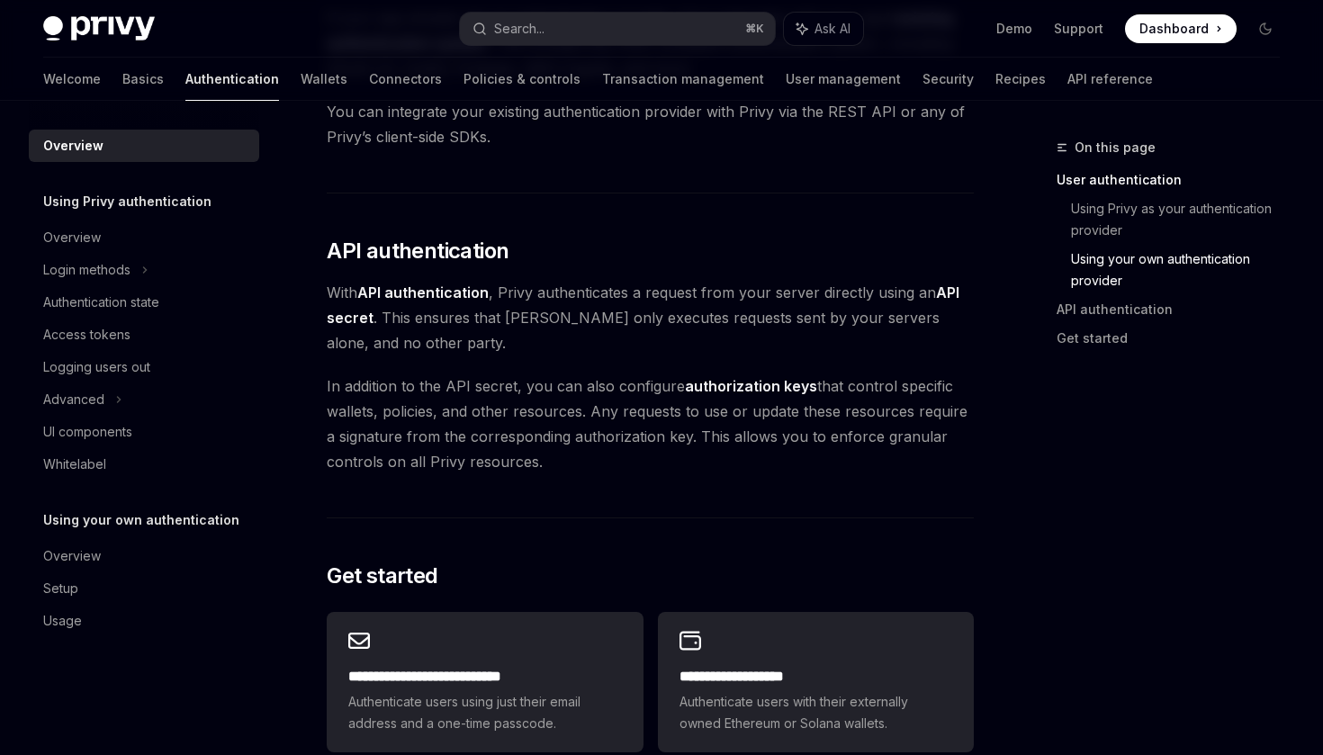
click at [484, 323] on span "With API authentication , Privy authenticates a request from your server direct…" at bounding box center [650, 318] width 647 height 76
click at [522, 320] on span "With API authentication , Privy authenticates a request from your server direct…" at bounding box center [650, 318] width 647 height 76
click at [510, 296] on span "With API authentication , Privy authenticates a request from your server direct…" at bounding box center [650, 318] width 647 height 76
click at [569, 293] on span "With API authentication , Privy authenticates a request from your server direct…" at bounding box center [650, 318] width 647 height 76
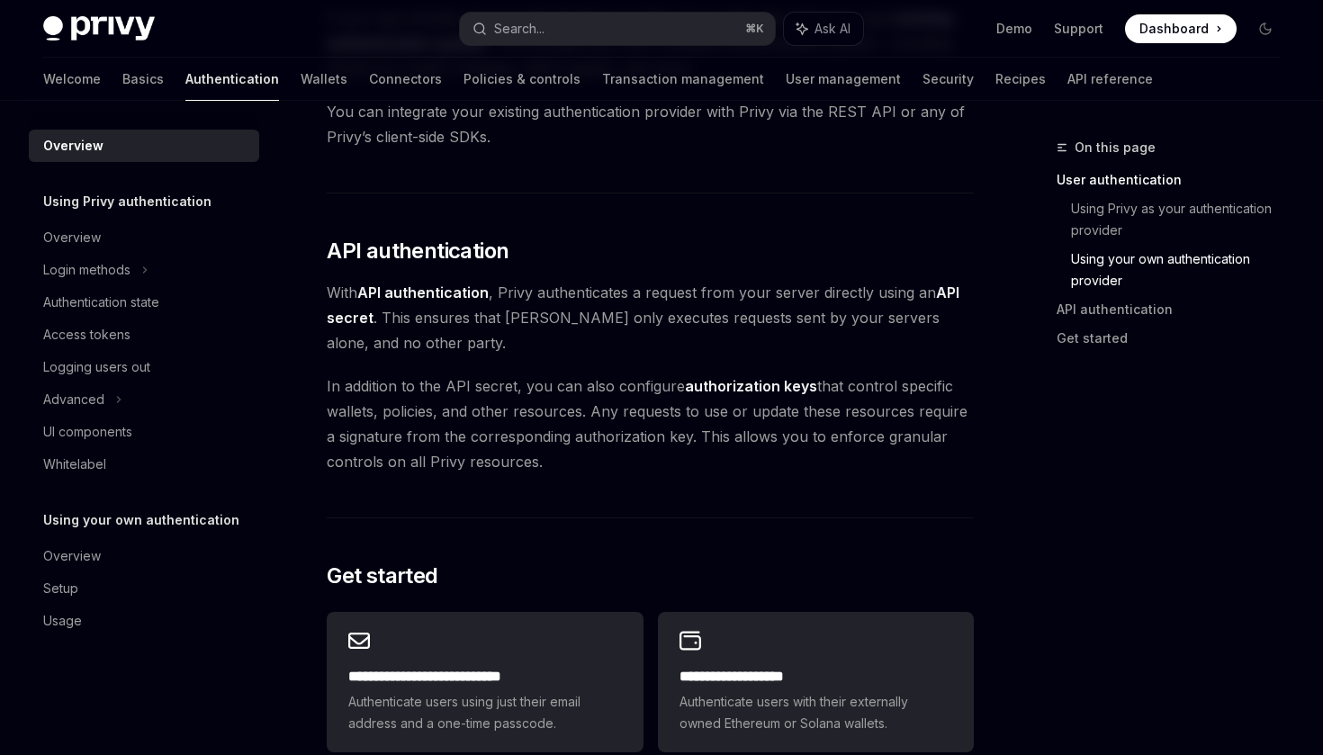
click at [569, 293] on span "With API authentication , Privy authenticates a request from your server direct…" at bounding box center [650, 318] width 647 height 76
click at [641, 291] on span "With API authentication , Privy authenticates a request from your server direct…" at bounding box center [650, 318] width 647 height 76
click at [706, 291] on span "With API authentication , Privy authenticates a request from your server direct…" at bounding box center [650, 318] width 647 height 76
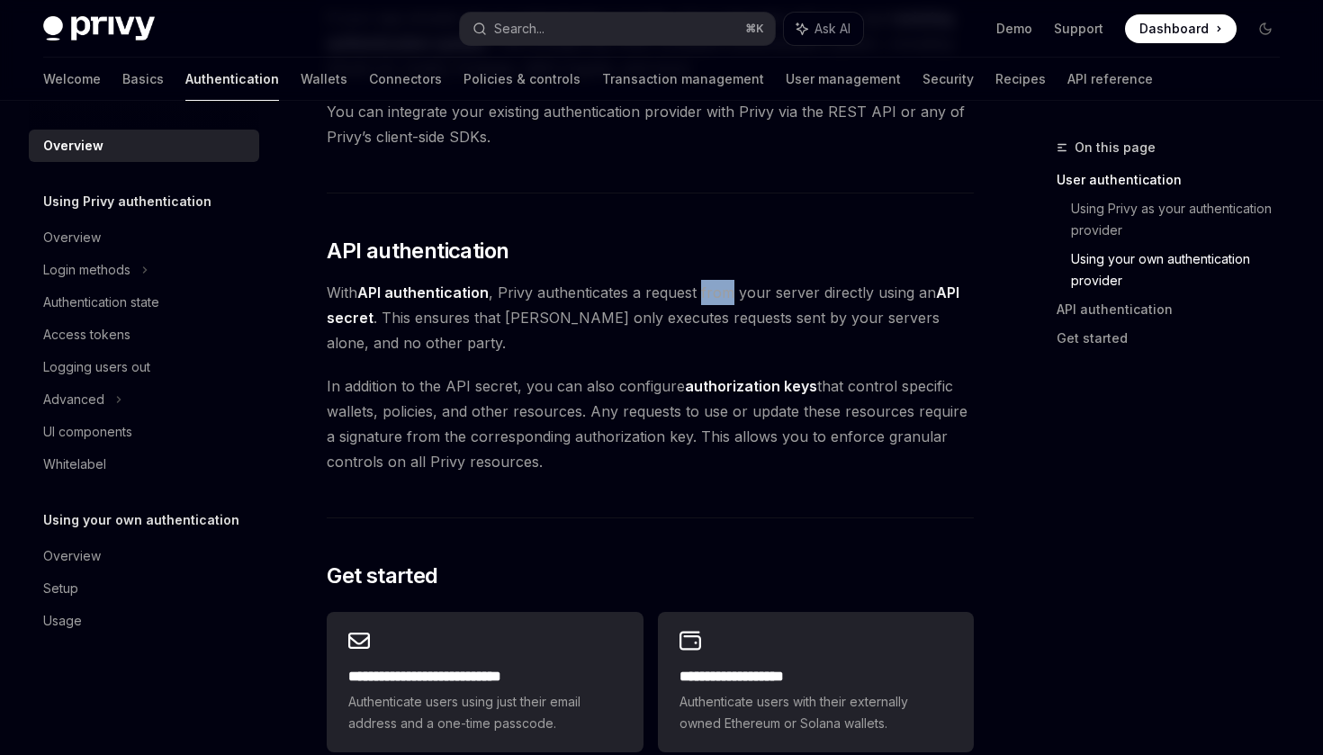
click at [778, 288] on span "With API authentication , Privy authenticates a request from your server direct…" at bounding box center [650, 318] width 647 height 76
click at [563, 386] on span "In addition to the API secret, you can also configure authorization keys that c…" at bounding box center [650, 424] width 647 height 101
click at [841, 392] on span "In addition to the API secret, you can also configure authorization keys that c…" at bounding box center [650, 424] width 647 height 101
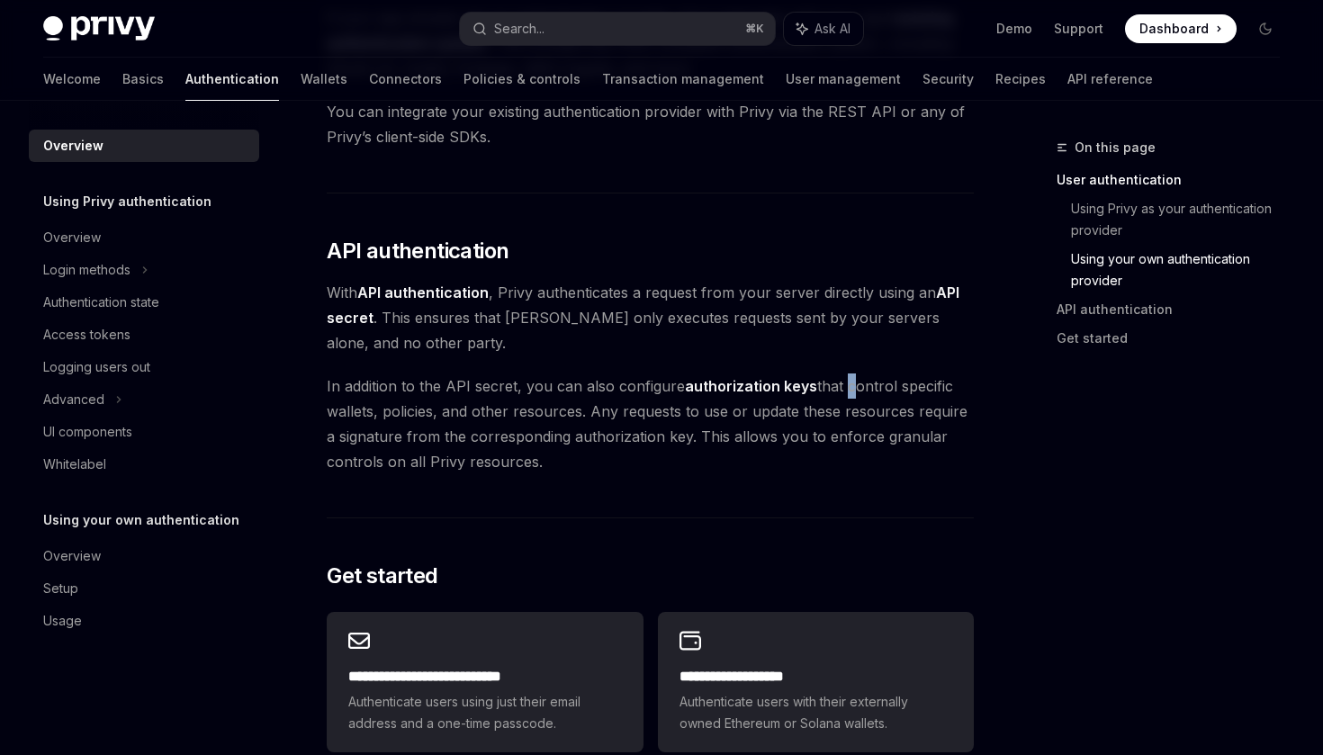
click at [883, 389] on span "In addition to the API secret, you can also configure authorization keys that c…" at bounding box center [650, 424] width 647 height 101
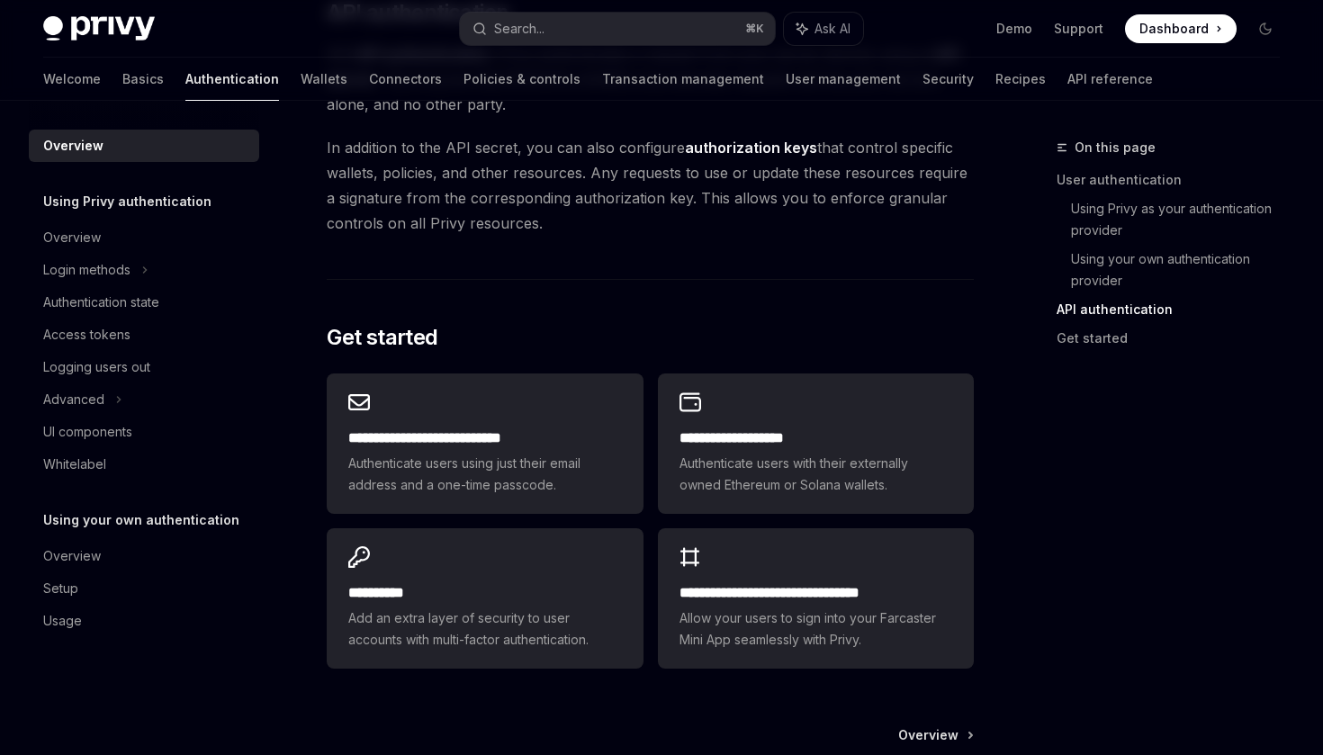
scroll to position [1281, 0]
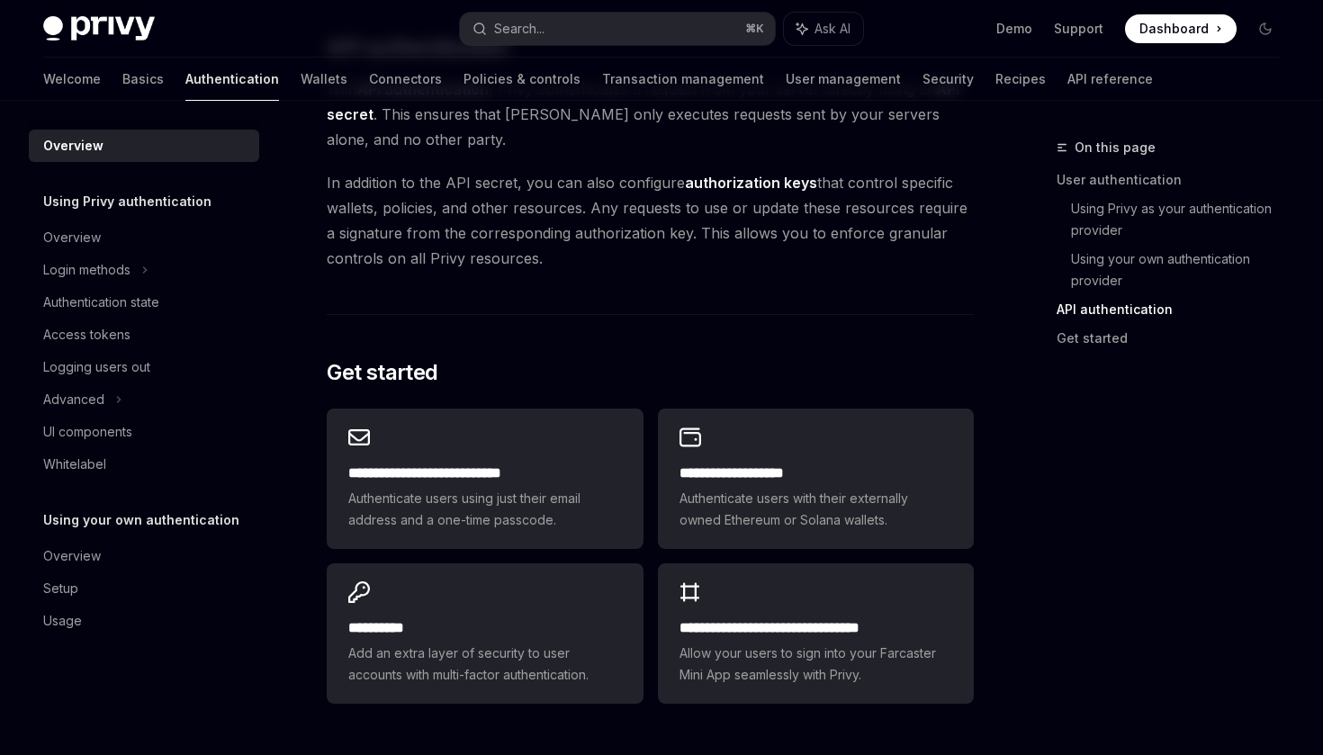
click at [528, 242] on span "In addition to the API secret, you can also configure authorization keys that c…" at bounding box center [650, 220] width 647 height 101
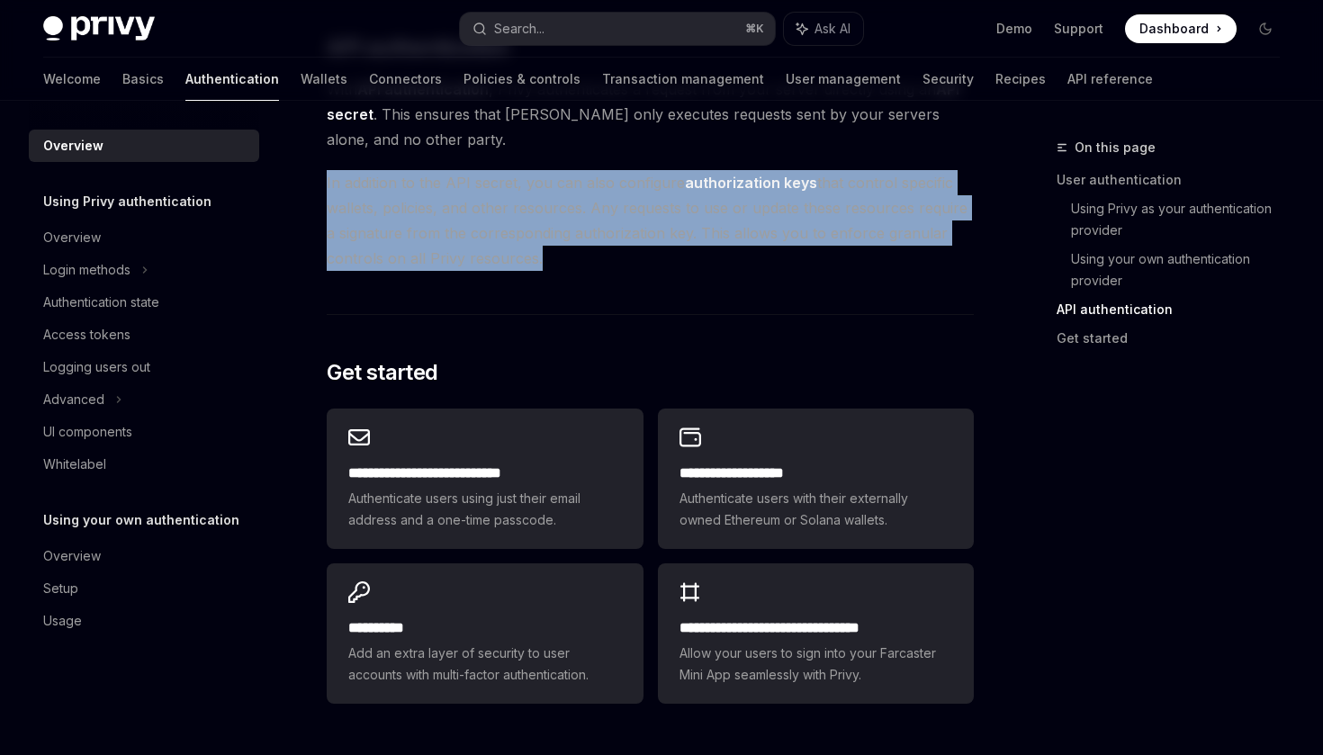
click at [598, 231] on span "In addition to the API secret, you can also configure authorization keys that c…" at bounding box center [650, 220] width 647 height 101
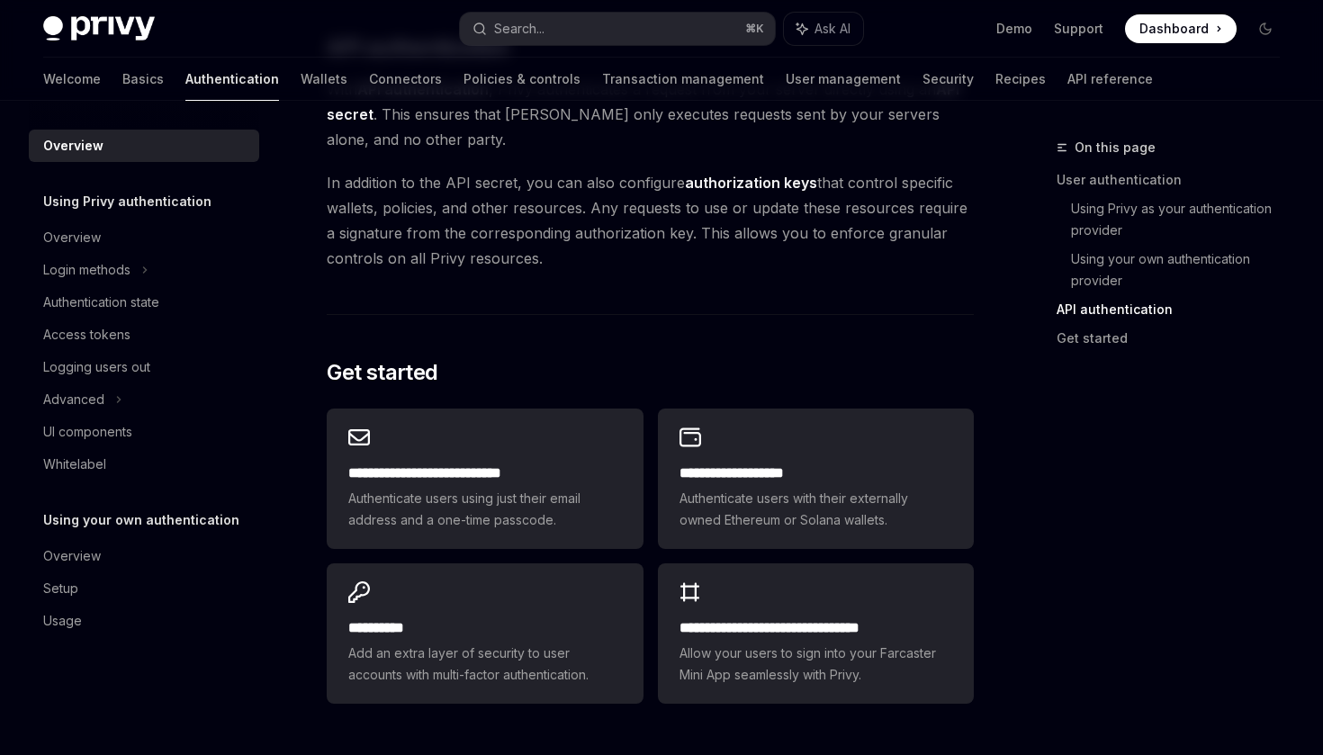
click at [598, 231] on span "In addition to the API secret, you can also configure authorization keys that c…" at bounding box center [650, 220] width 647 height 101
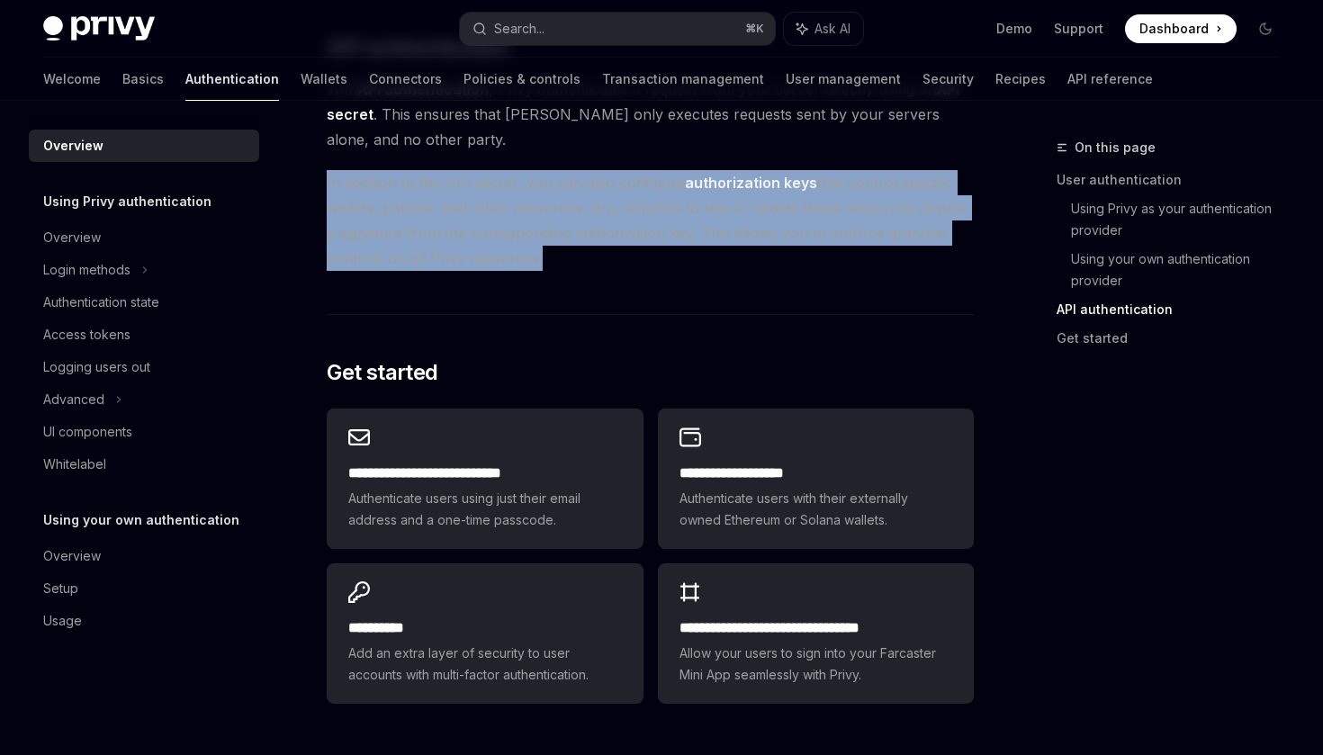
click at [657, 238] on span "In addition to the API secret, you can also configure authorization keys that c…" at bounding box center [650, 220] width 647 height 101
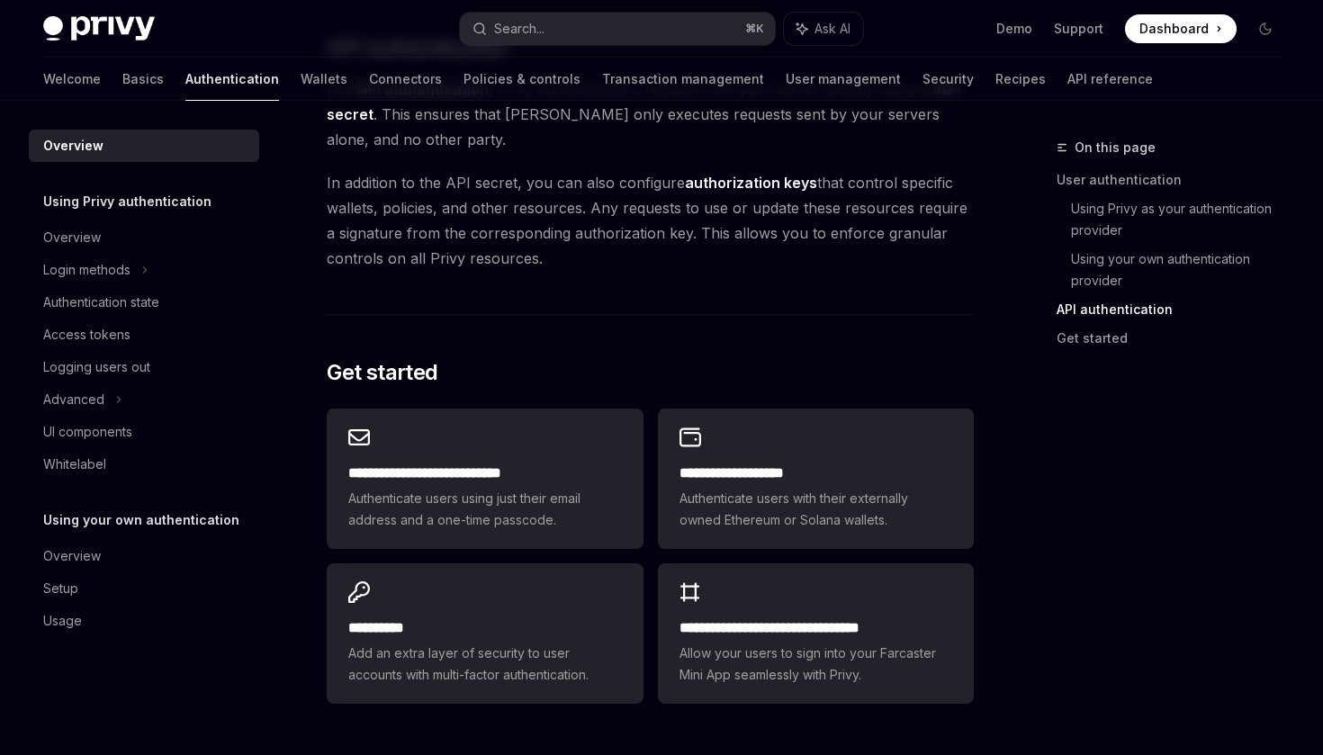
click at [499, 248] on span "In addition to the API secret, you can also configure authorization keys that c…" at bounding box center [650, 220] width 647 height 101
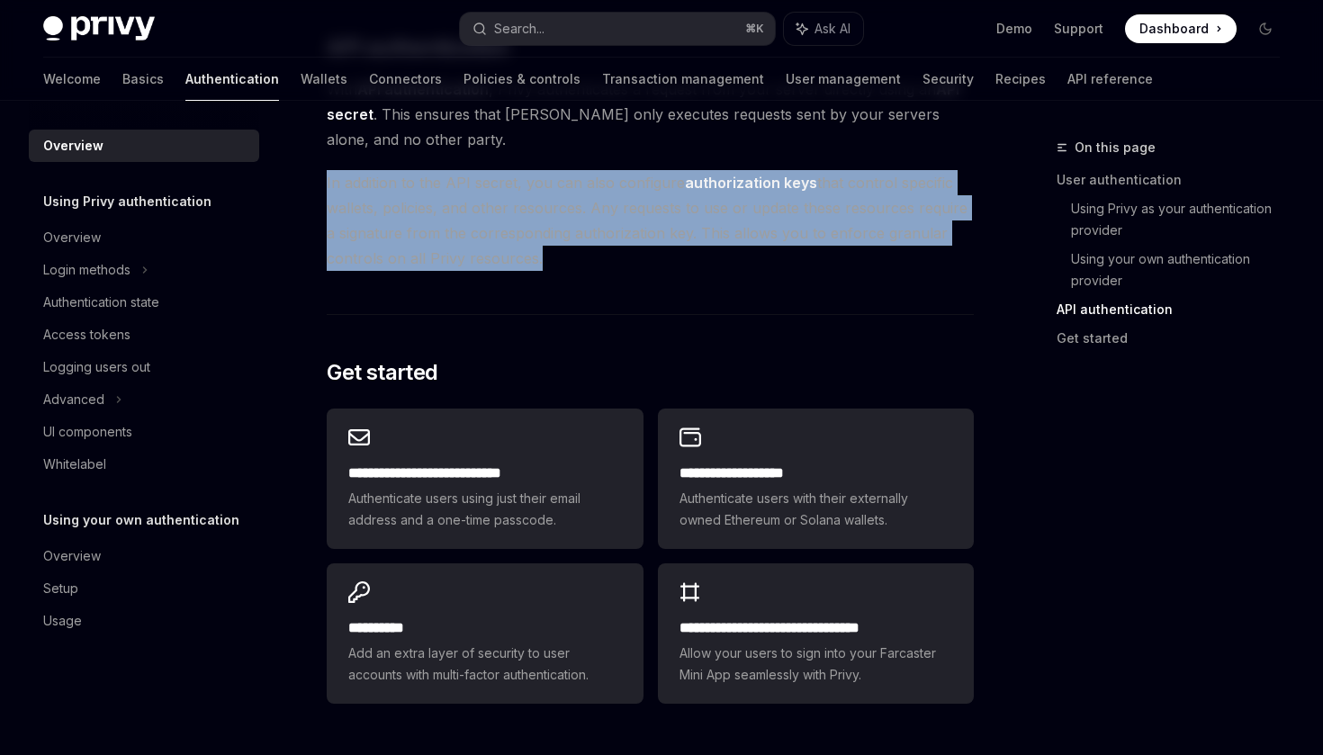
click at [538, 256] on span "In addition to the API secret, you can also configure authorization keys that c…" at bounding box center [650, 220] width 647 height 101
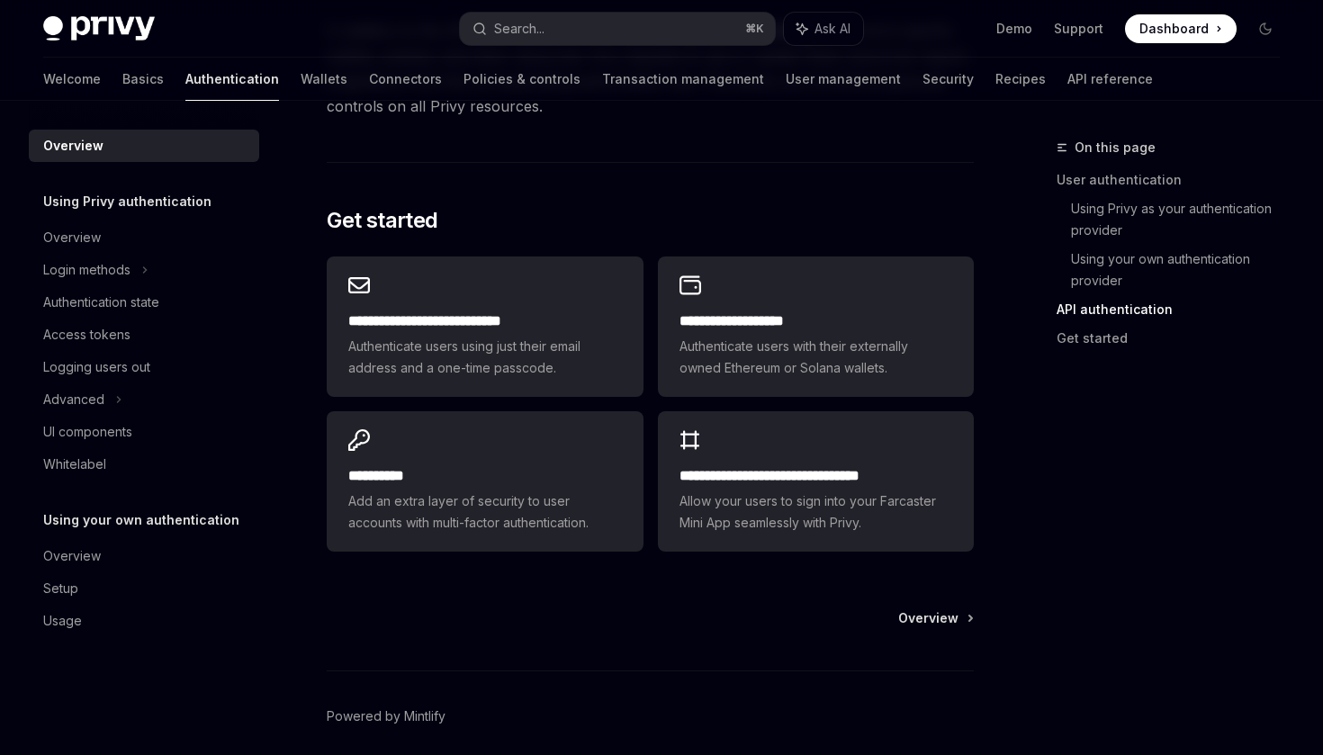
scroll to position [1458, 0]
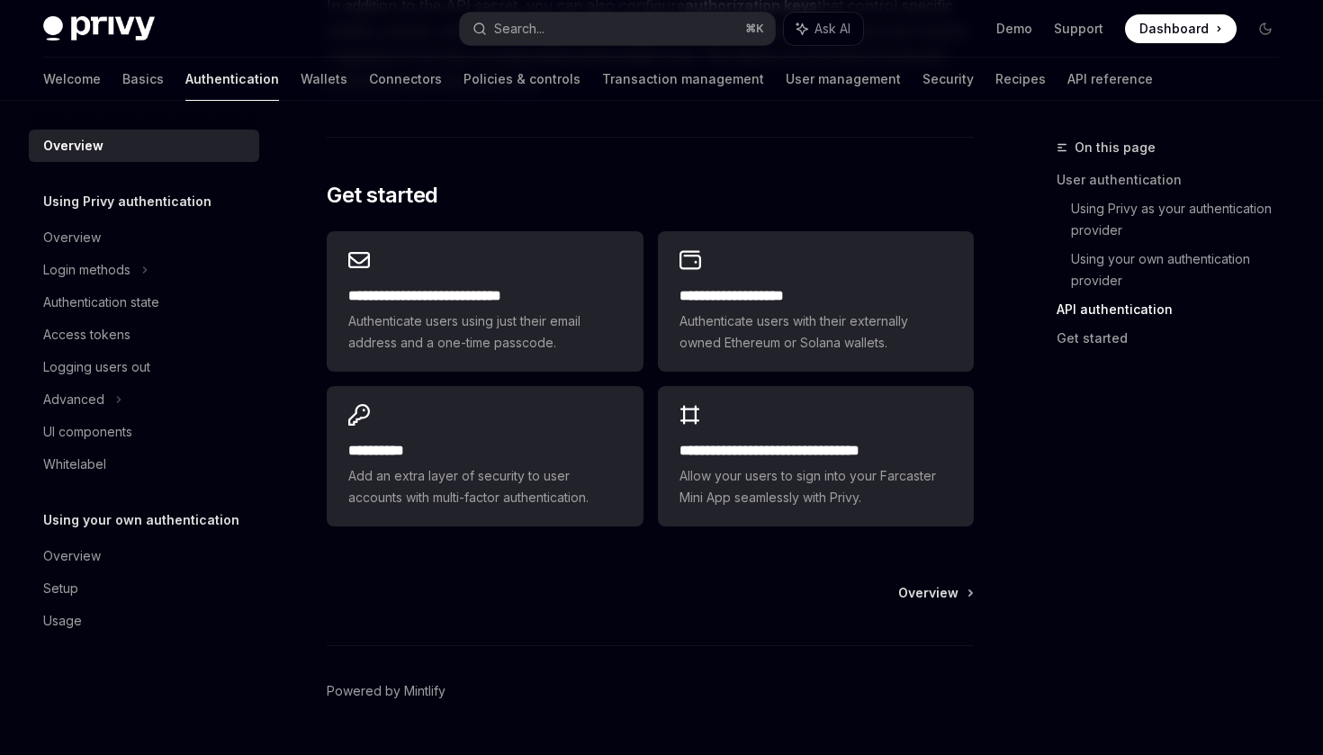
click at [1082, 311] on link "API authentication" at bounding box center [1176, 309] width 238 height 29
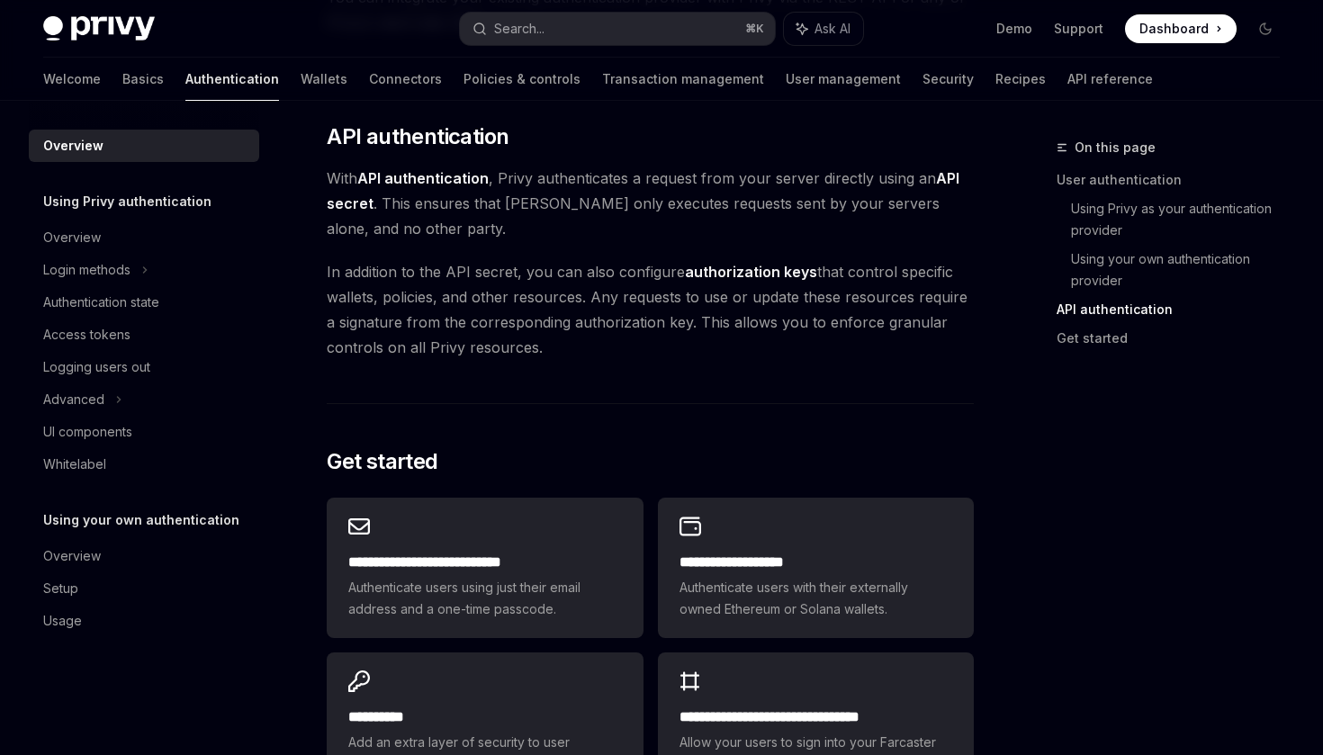
scroll to position [1177, 0]
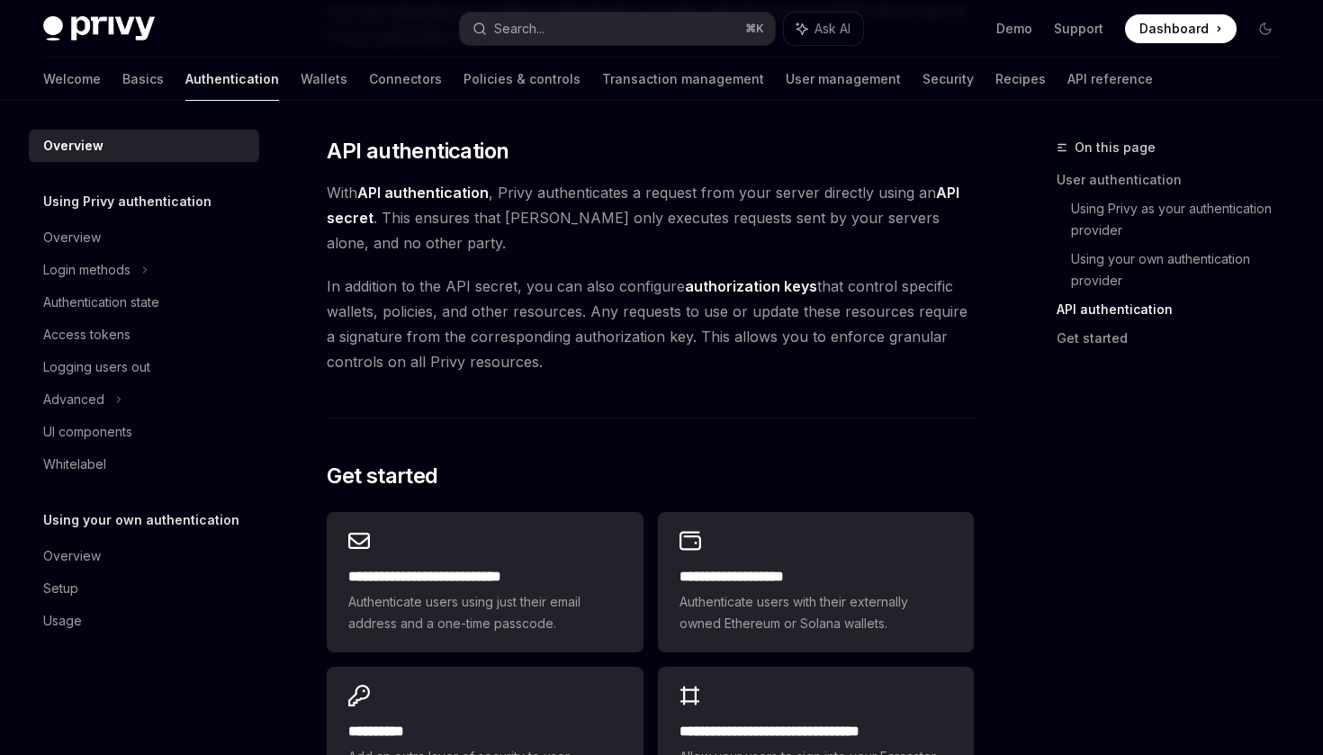
click at [446, 192] on strong "API authentication" at bounding box center [422, 193] width 131 height 18
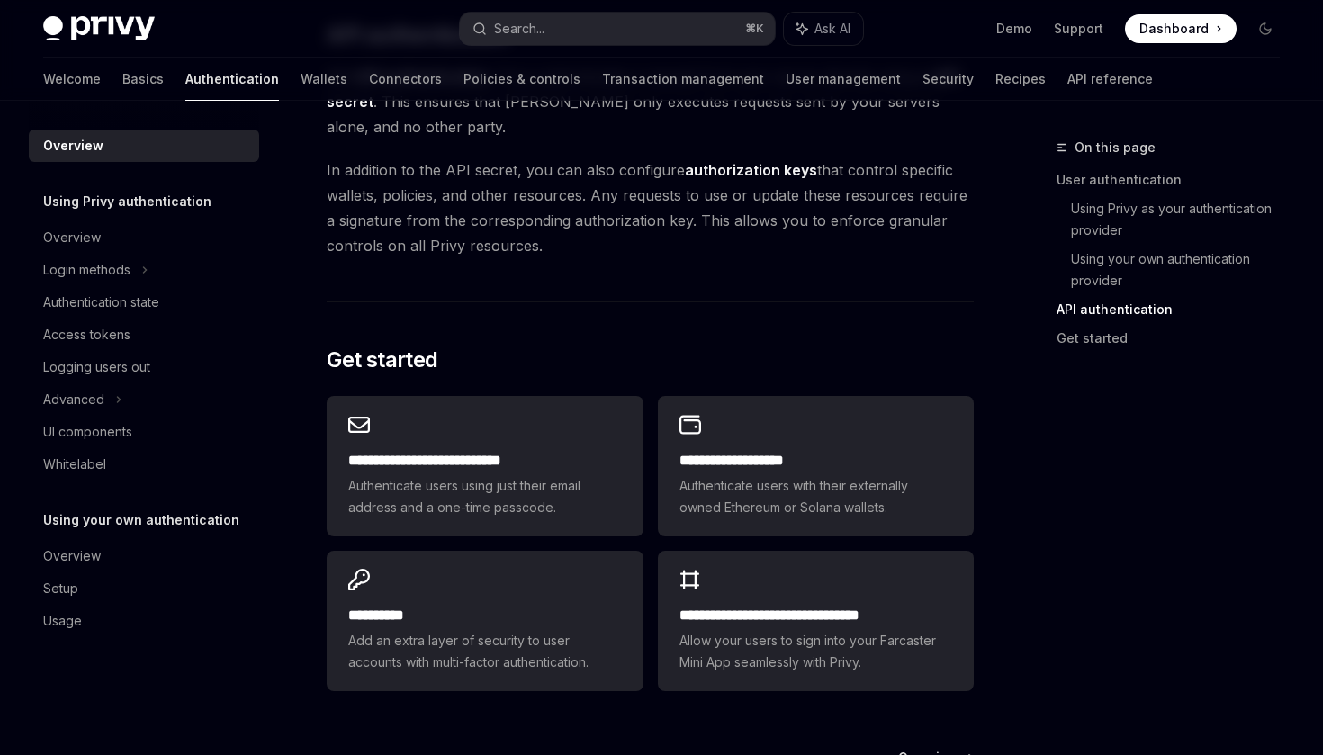
scroll to position [1504, 0]
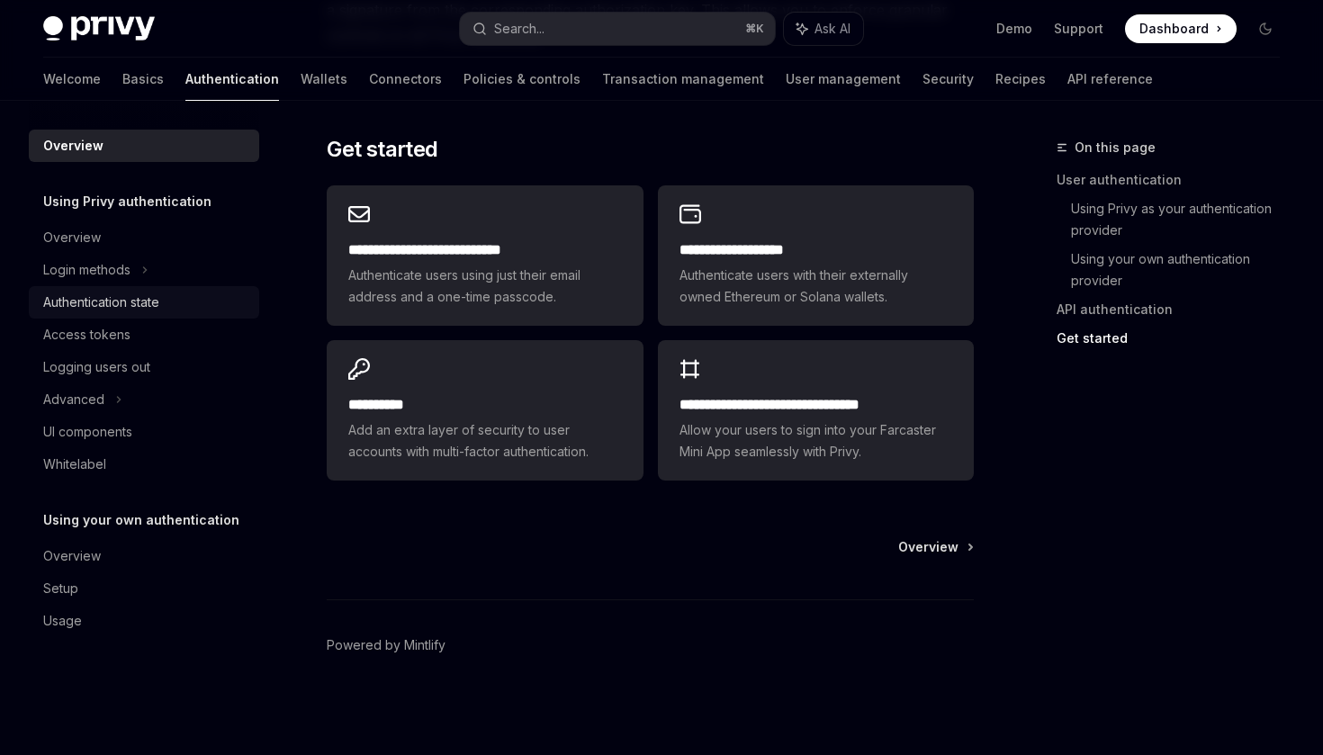
click at [101, 300] on div "Authentication state" at bounding box center [101, 303] width 116 height 22
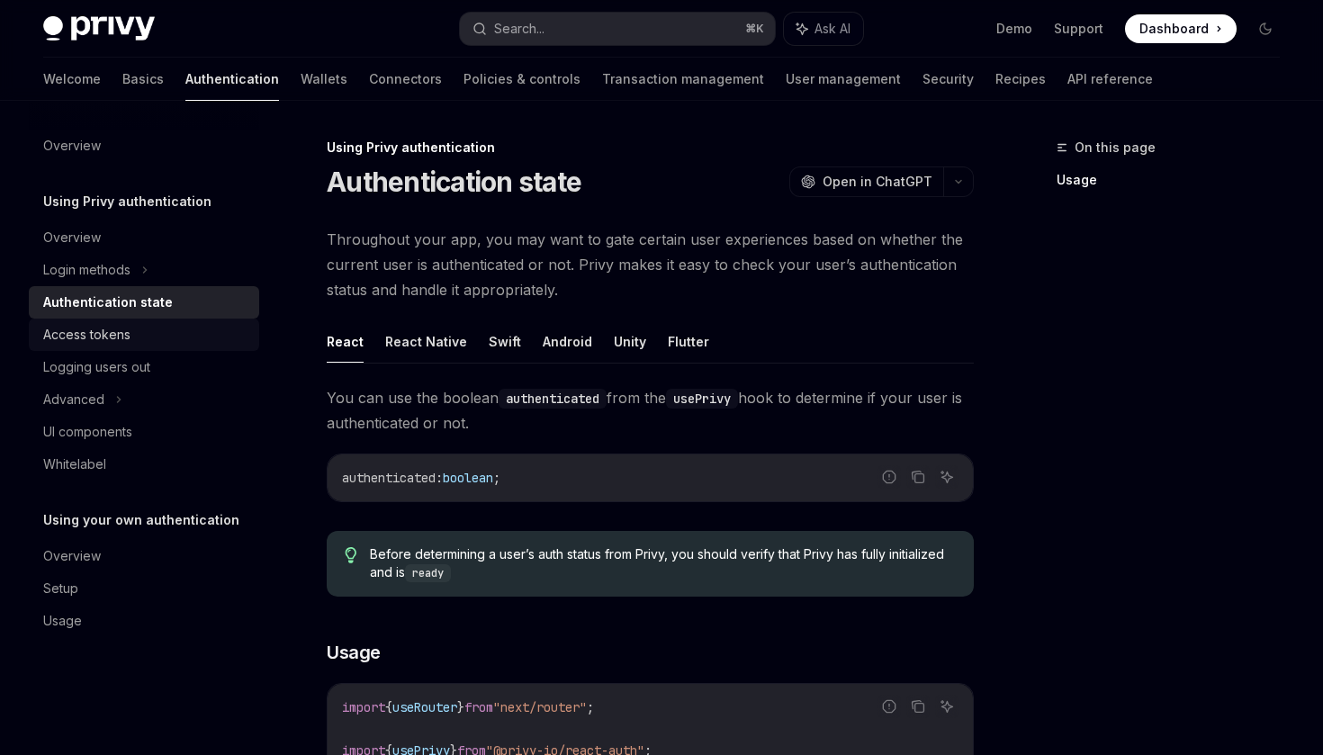
click at [108, 325] on div "Access tokens" at bounding box center [86, 335] width 87 height 22
type textarea "*"
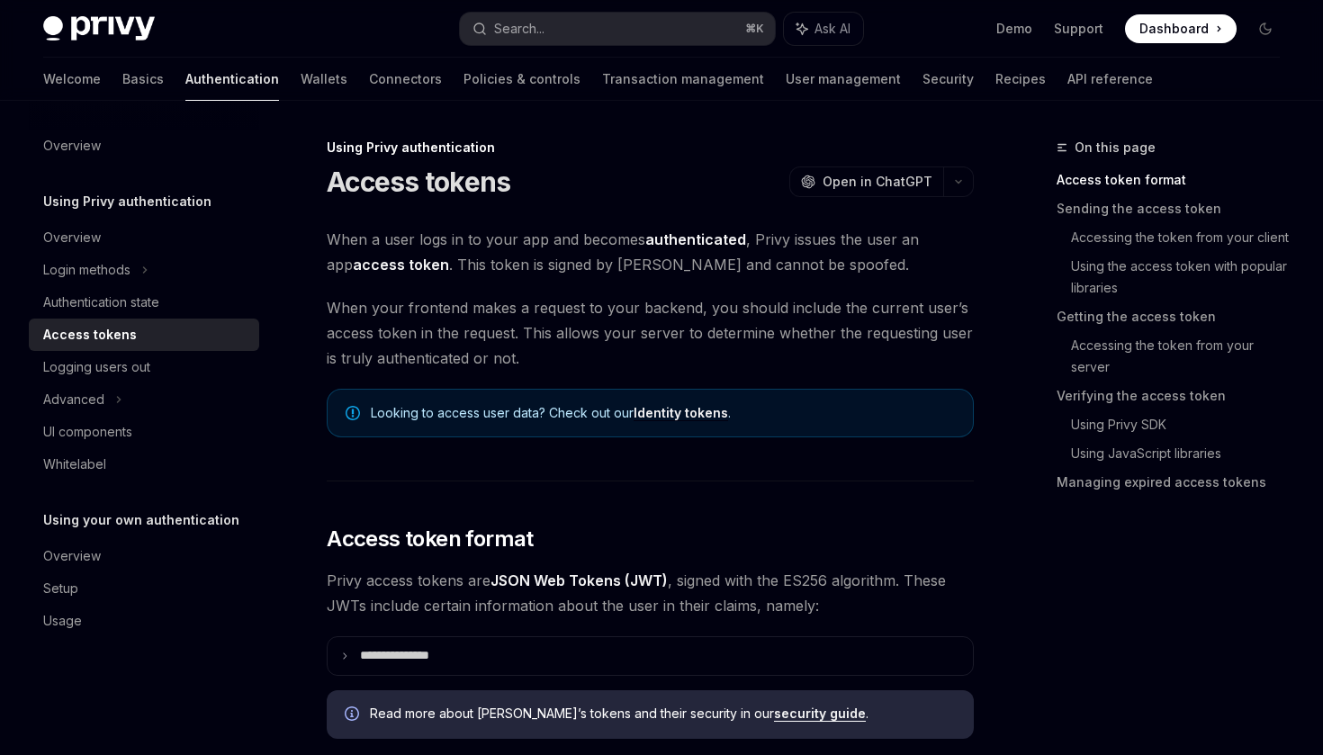
click at [526, 265] on span "When a user logs in to your app and becomes authenticated , Privy issues the us…" at bounding box center [650, 252] width 647 height 50
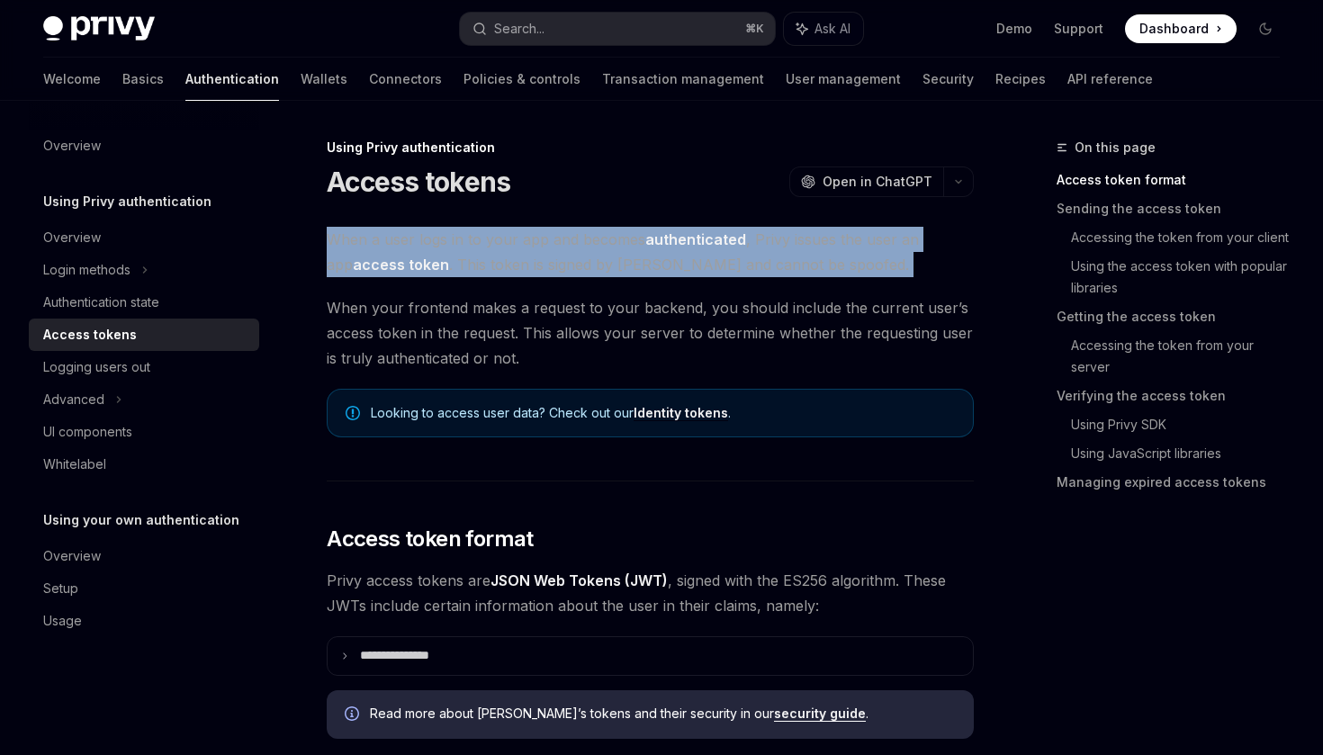
click at [554, 263] on span "When a user logs in to your app and becomes authenticated , Privy issues the us…" at bounding box center [650, 252] width 647 height 50
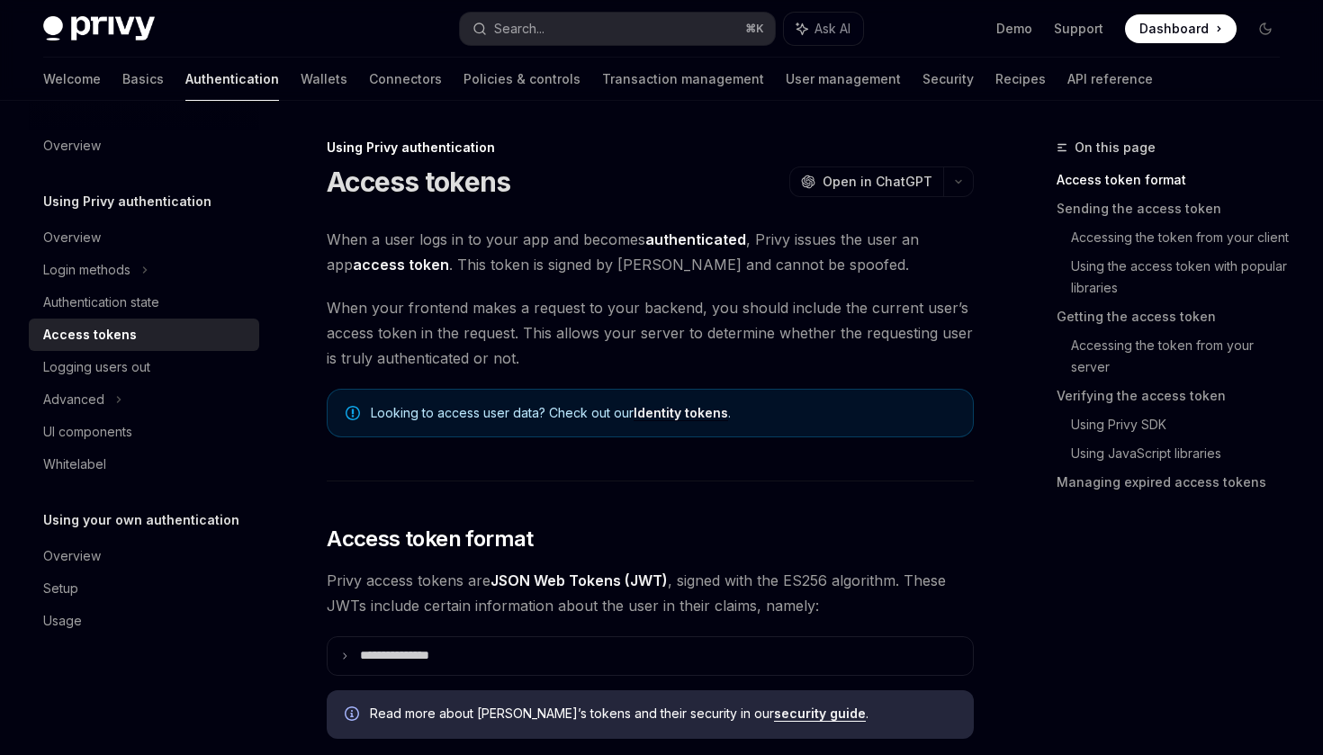
click at [599, 269] on span "When a user logs in to your app and becomes authenticated , Privy issues the us…" at bounding box center [650, 252] width 647 height 50
click at [676, 249] on span "When a user logs in to your app and becomes authenticated , Privy issues the us…" at bounding box center [650, 252] width 647 height 50
click at [653, 309] on span "When your frontend makes a request to your backend, you should include the curr…" at bounding box center [650, 333] width 647 height 76
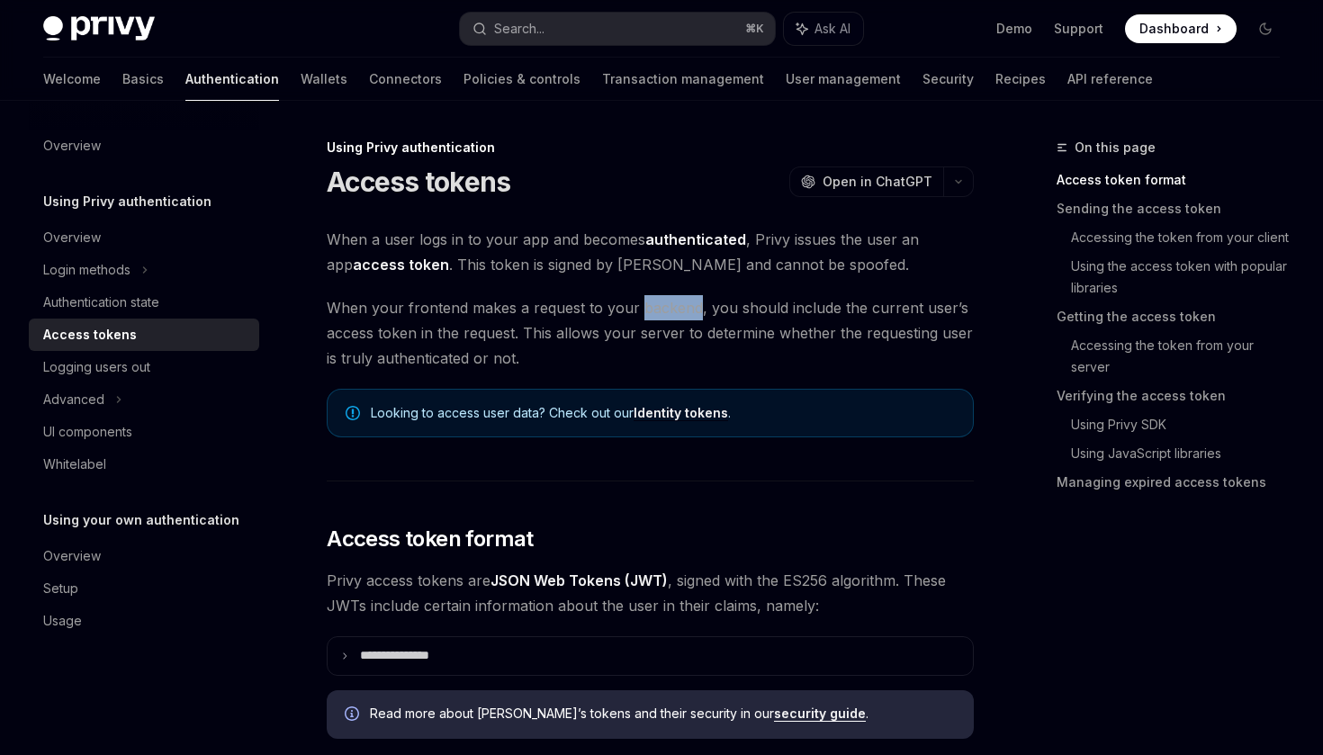
click at [653, 309] on span "When your frontend makes a request to your backend, you should include the curr…" at bounding box center [650, 333] width 647 height 76
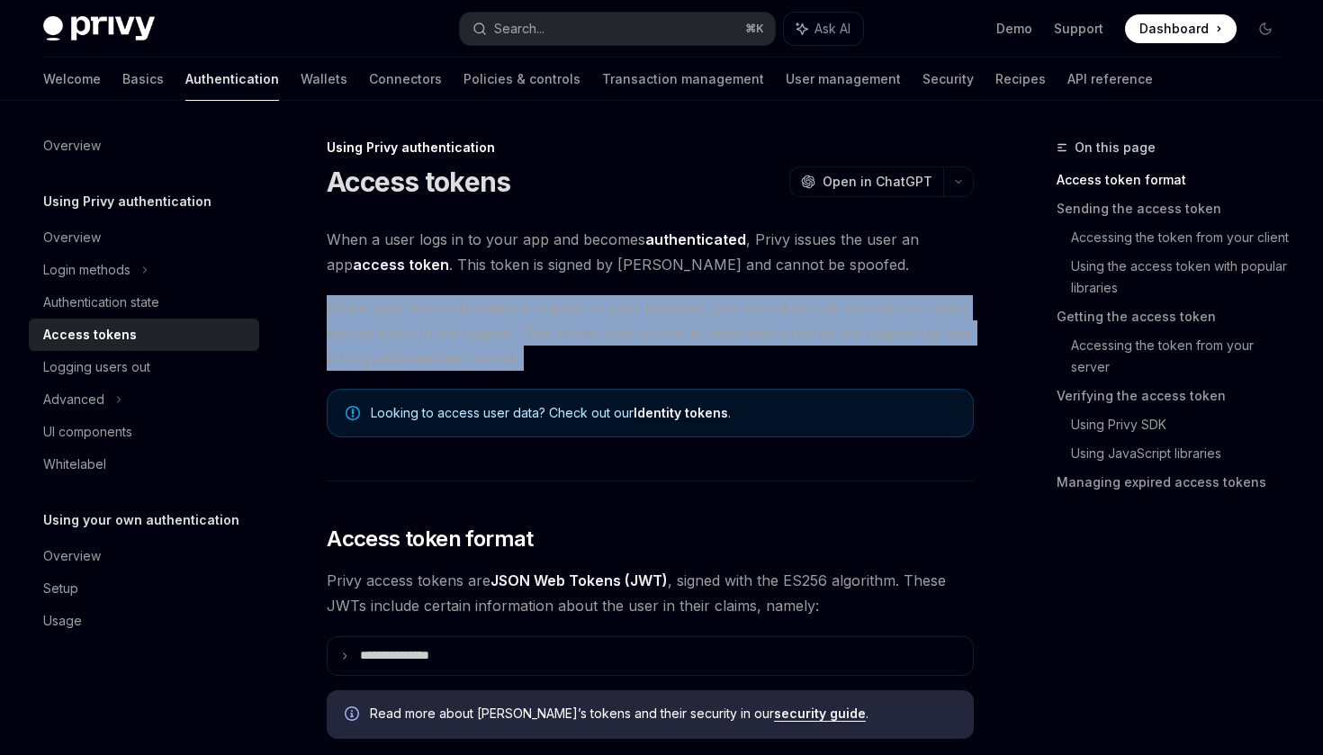
click at [654, 338] on span "When your frontend makes a request to your backend, you should include the curr…" at bounding box center [650, 333] width 647 height 76
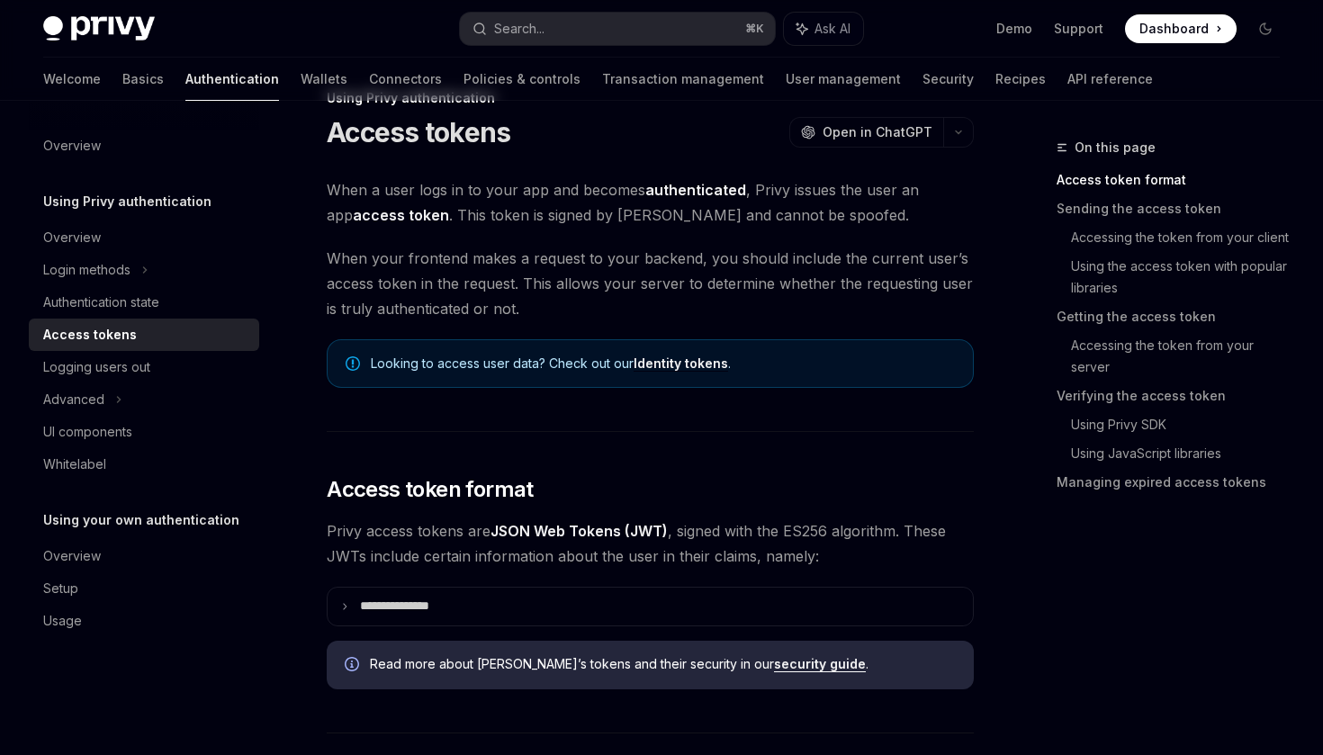
scroll to position [52, 0]
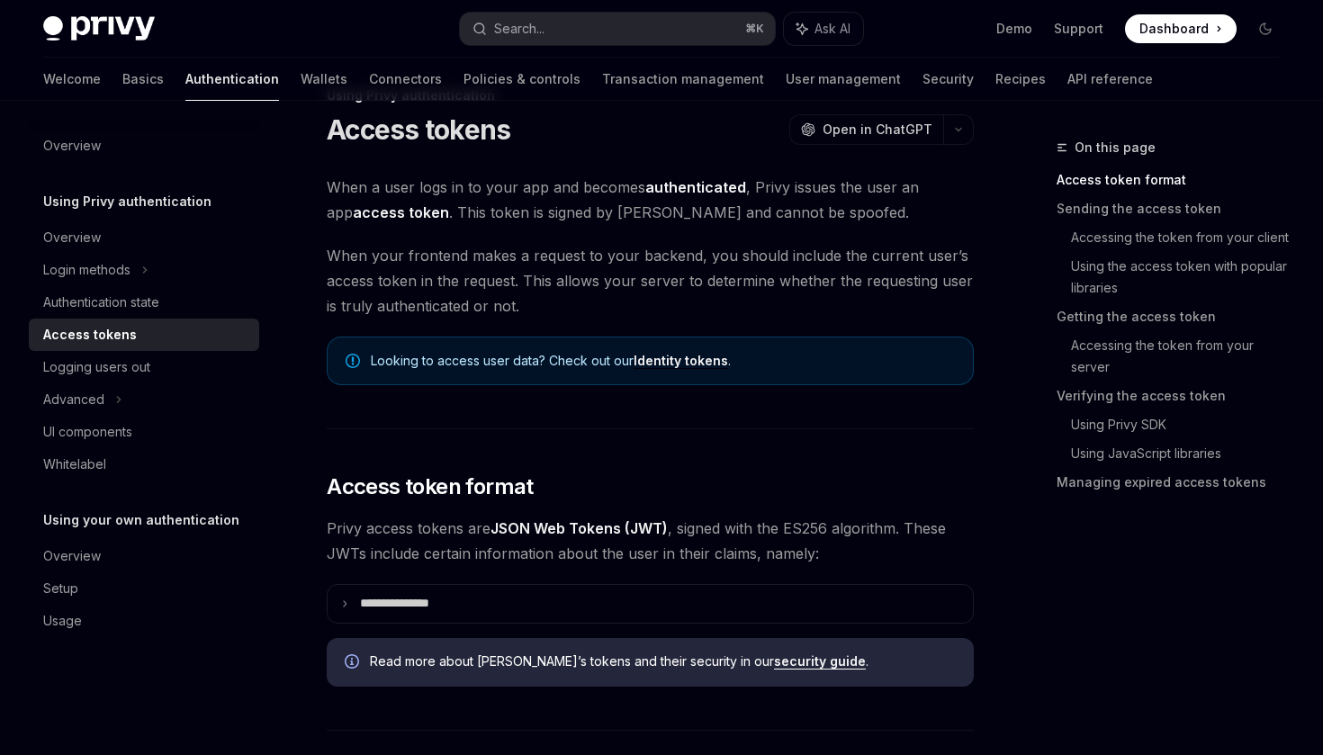
click at [683, 251] on span "When your frontend makes a request to your backend, you should include the curr…" at bounding box center [650, 281] width 647 height 76
click at [794, 245] on span "When your frontend makes a request to your backend, you should include the curr…" at bounding box center [650, 281] width 647 height 76
click at [824, 246] on span "When your frontend makes a request to your backend, you should include the curr…" at bounding box center [650, 281] width 647 height 76
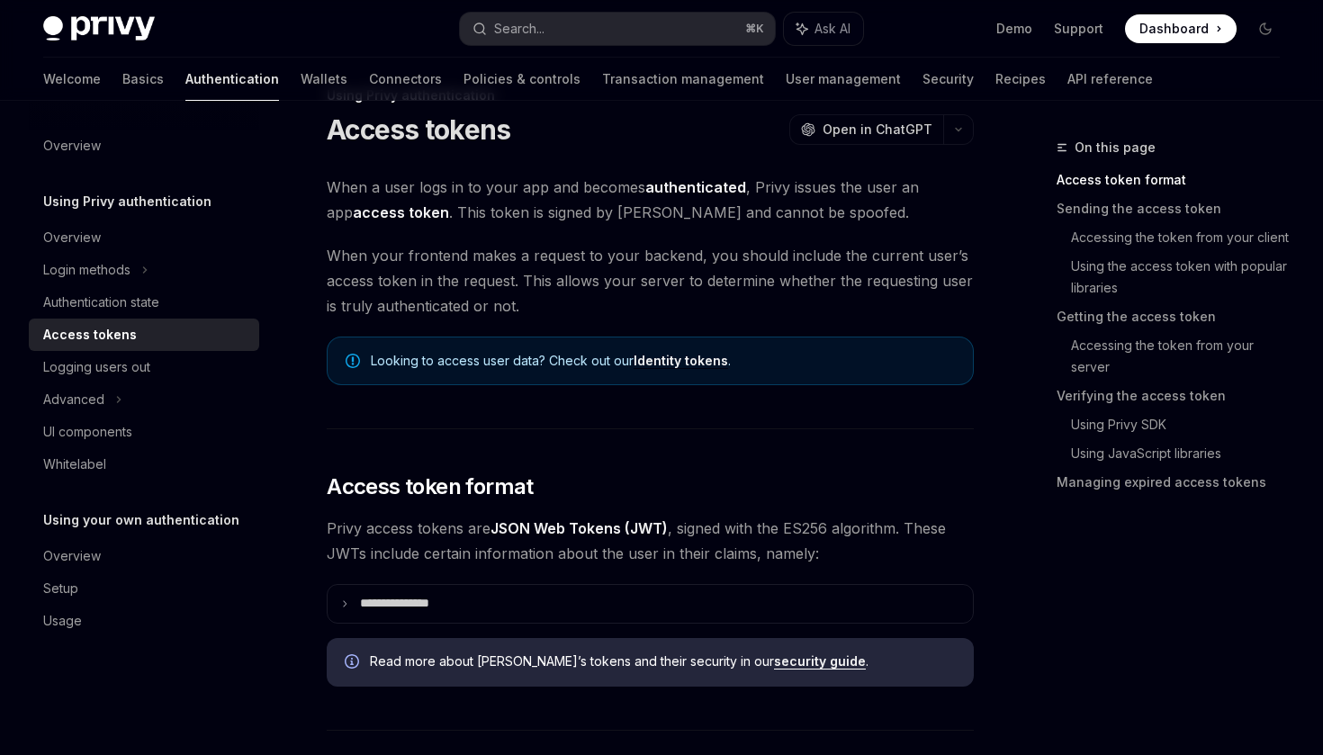
click at [802, 262] on span "When your frontend makes a request to your backend, you should include the curr…" at bounding box center [650, 281] width 647 height 76
click at [906, 248] on span "When your frontend makes a request to your backend, you should include the curr…" at bounding box center [650, 281] width 647 height 76
click at [512, 281] on span "When your frontend makes a request to your backend, you should include the curr…" at bounding box center [650, 281] width 647 height 76
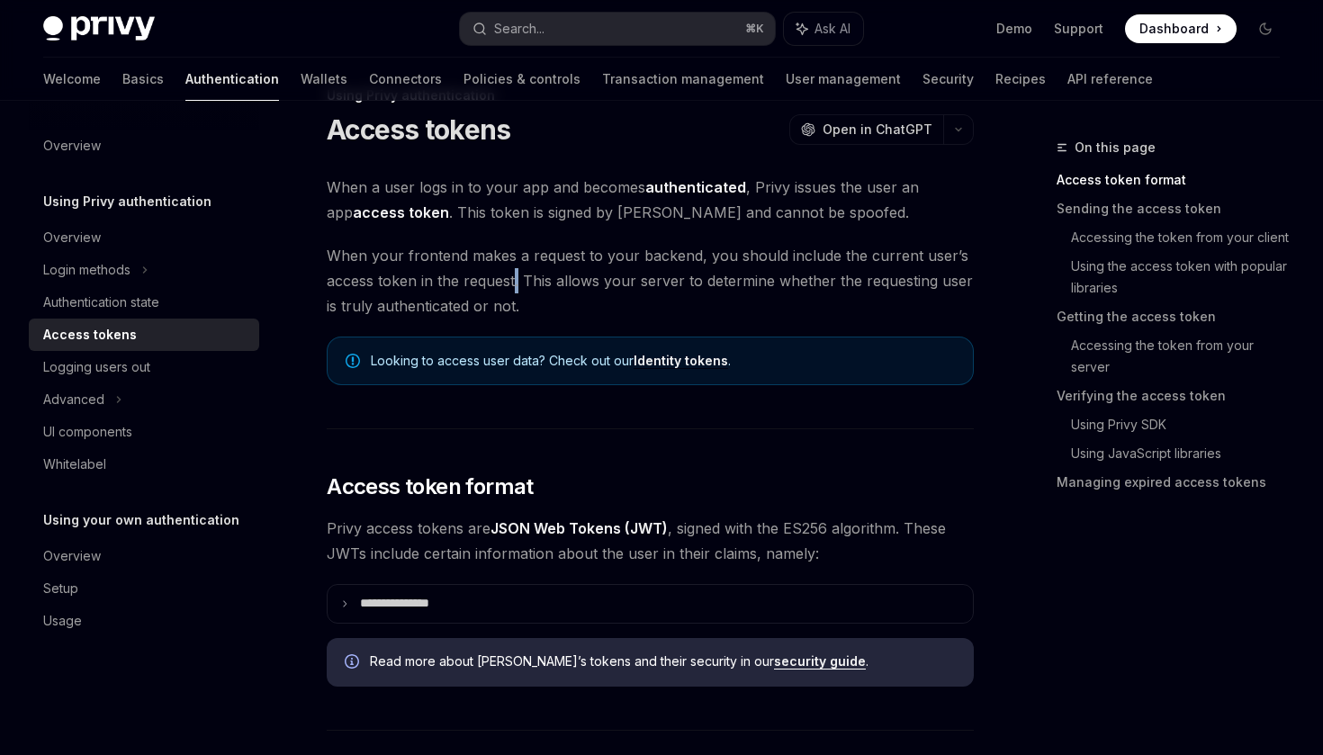
click at [621, 294] on span "When your frontend makes a request to your backend, you should include the curr…" at bounding box center [650, 281] width 647 height 76
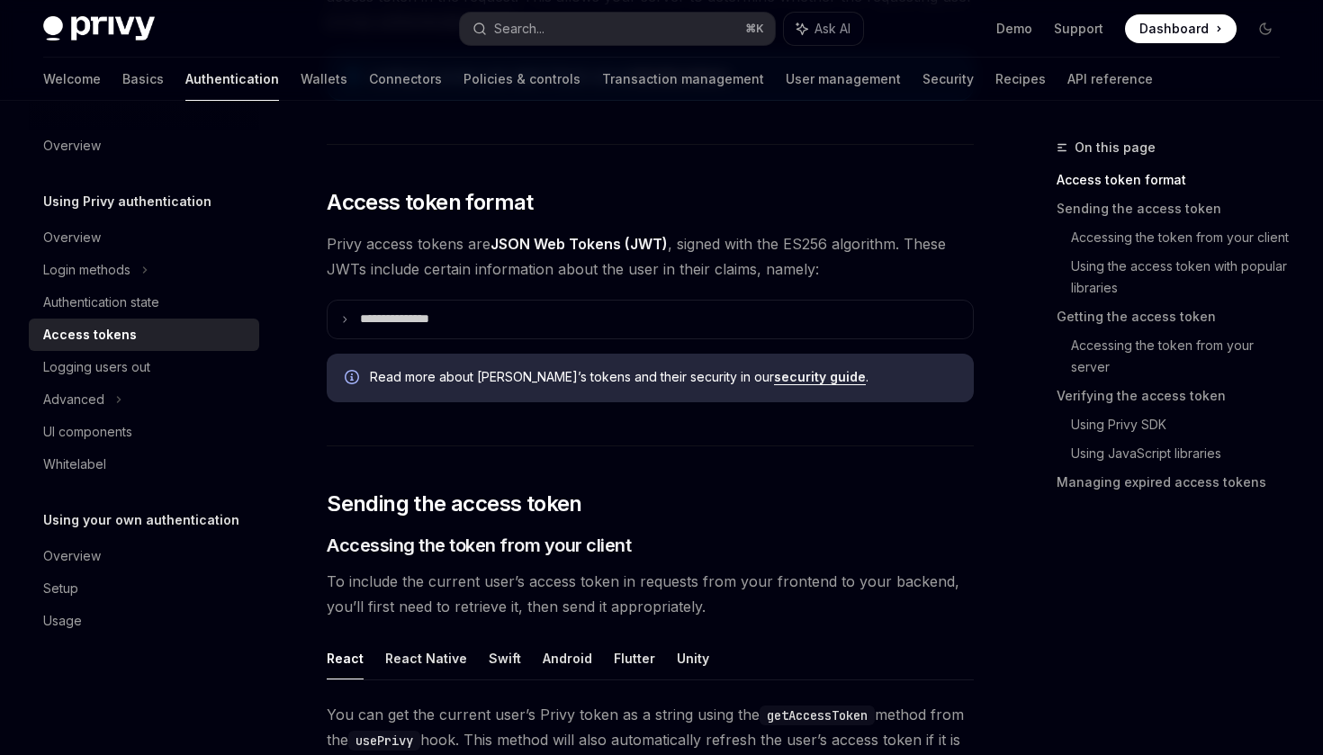
scroll to position [349, 0]
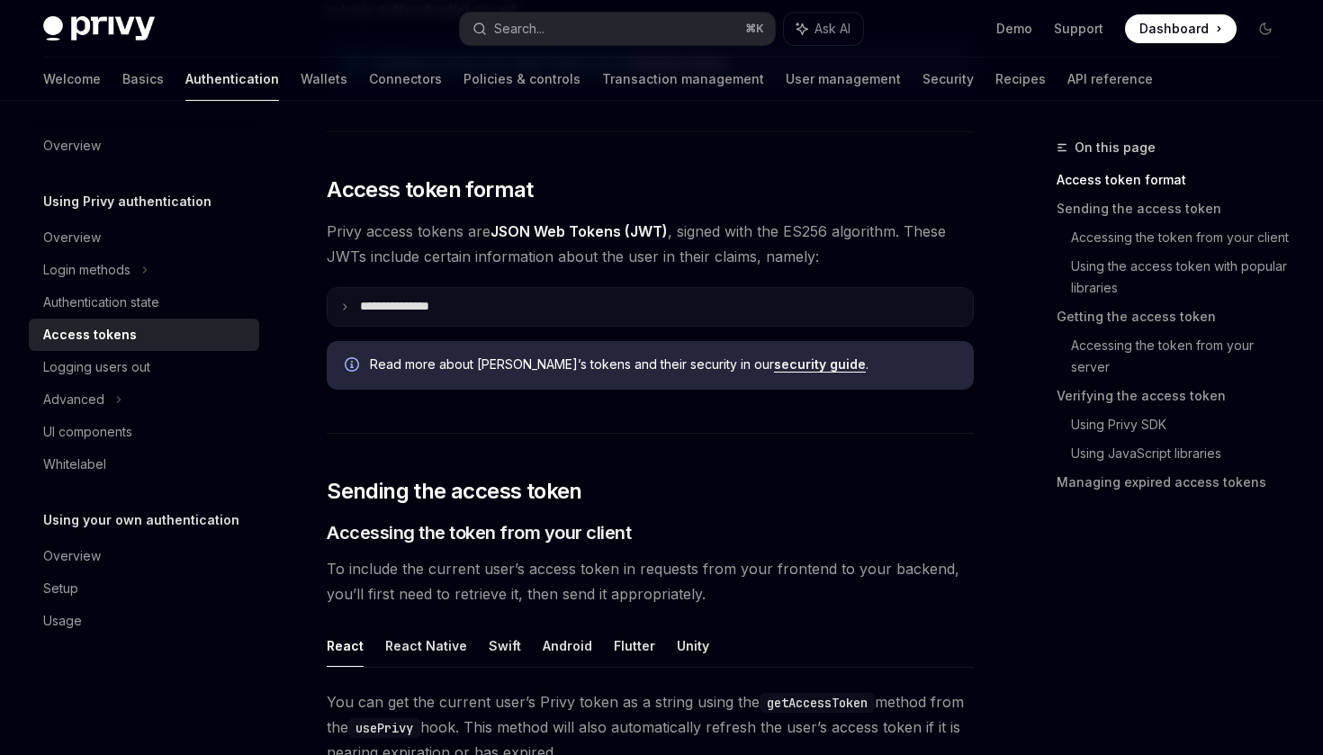
click at [410, 312] on p "**********" at bounding box center [409, 307] width 98 height 16
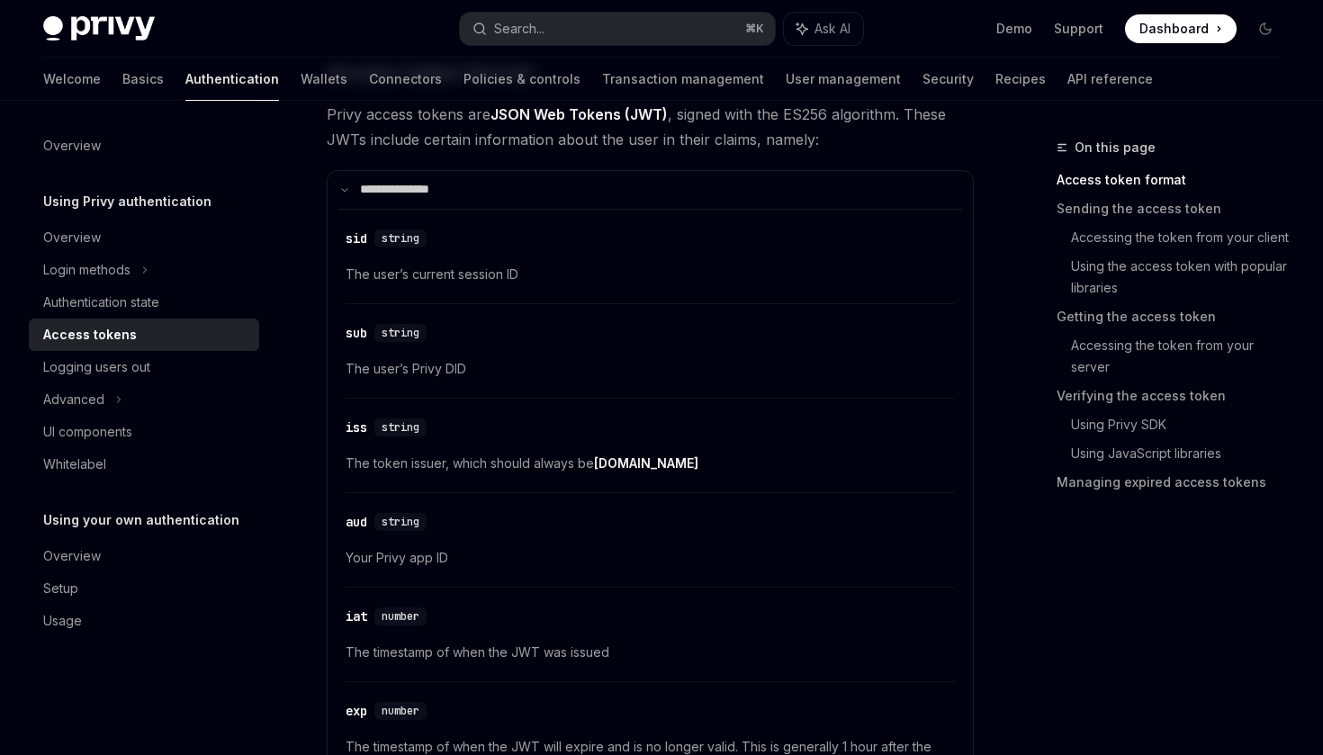
scroll to position [450, 0]
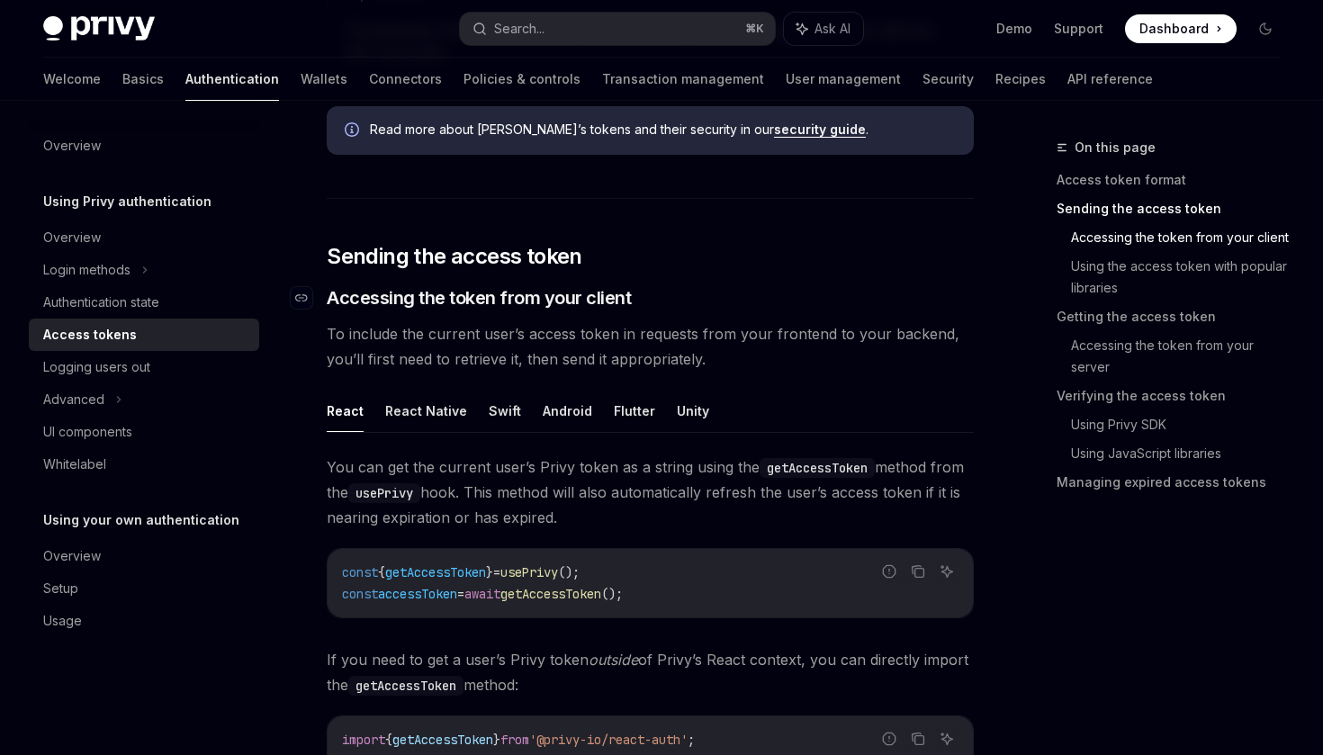
click at [484, 285] on span "Accessing the token from your client" at bounding box center [479, 297] width 304 height 25
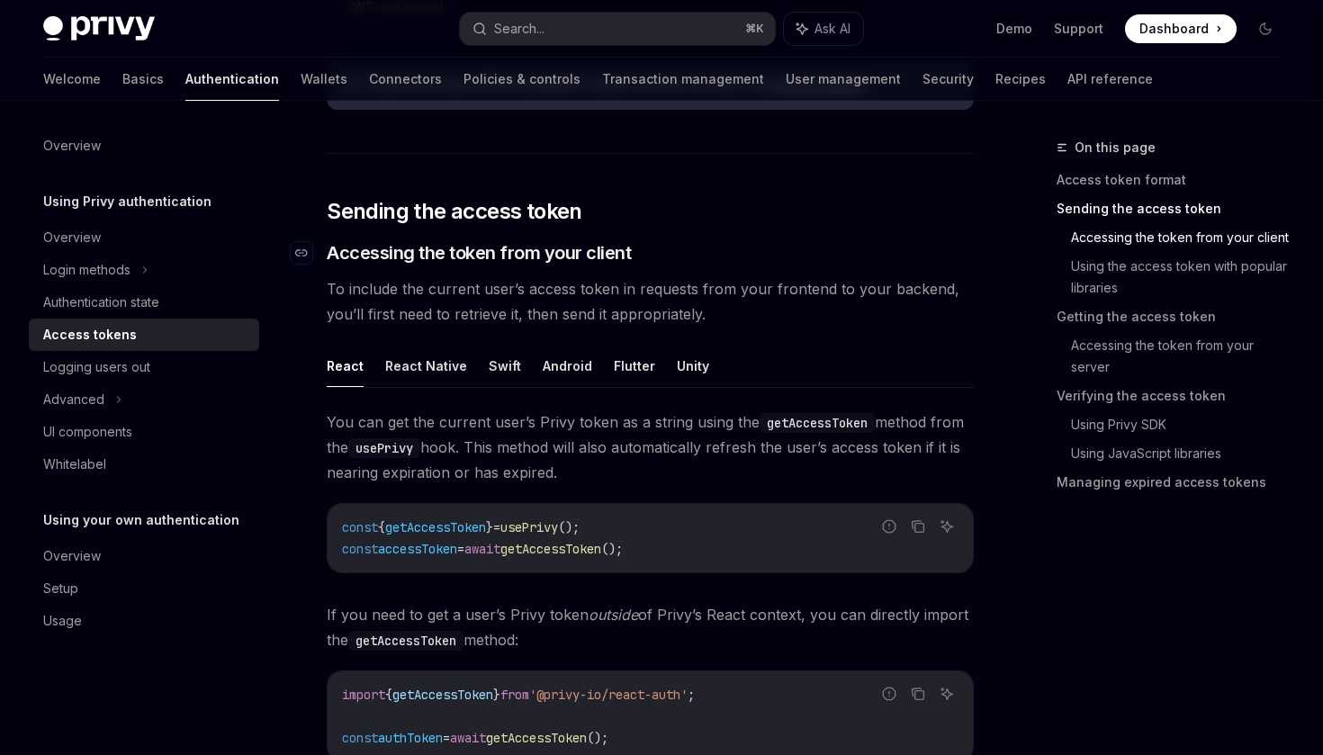
click at [484, 284] on span "To include the current user’s access token in requests from your frontend to yo…" at bounding box center [650, 301] width 647 height 50
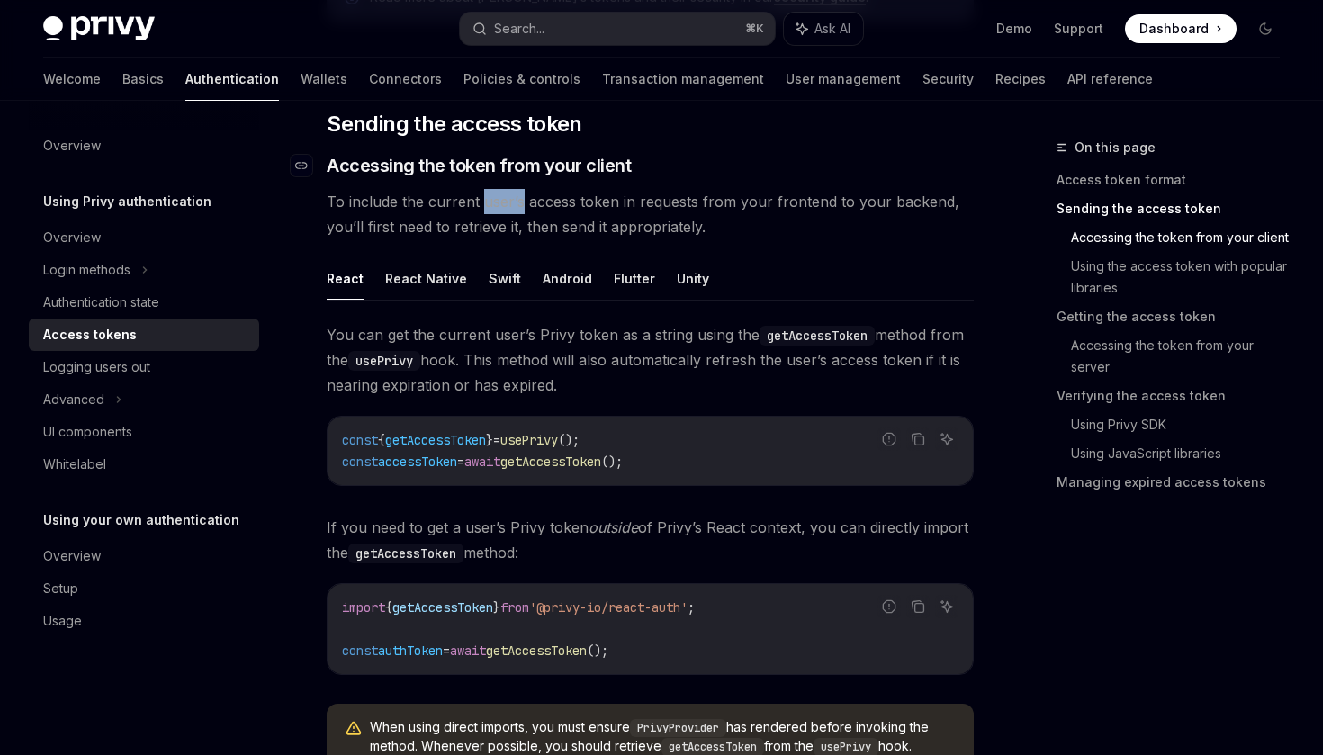
click at [484, 284] on div "React React Native Swift Android Flutter Unity You can get the current user’s P…" at bounding box center [650, 521] width 647 height 528
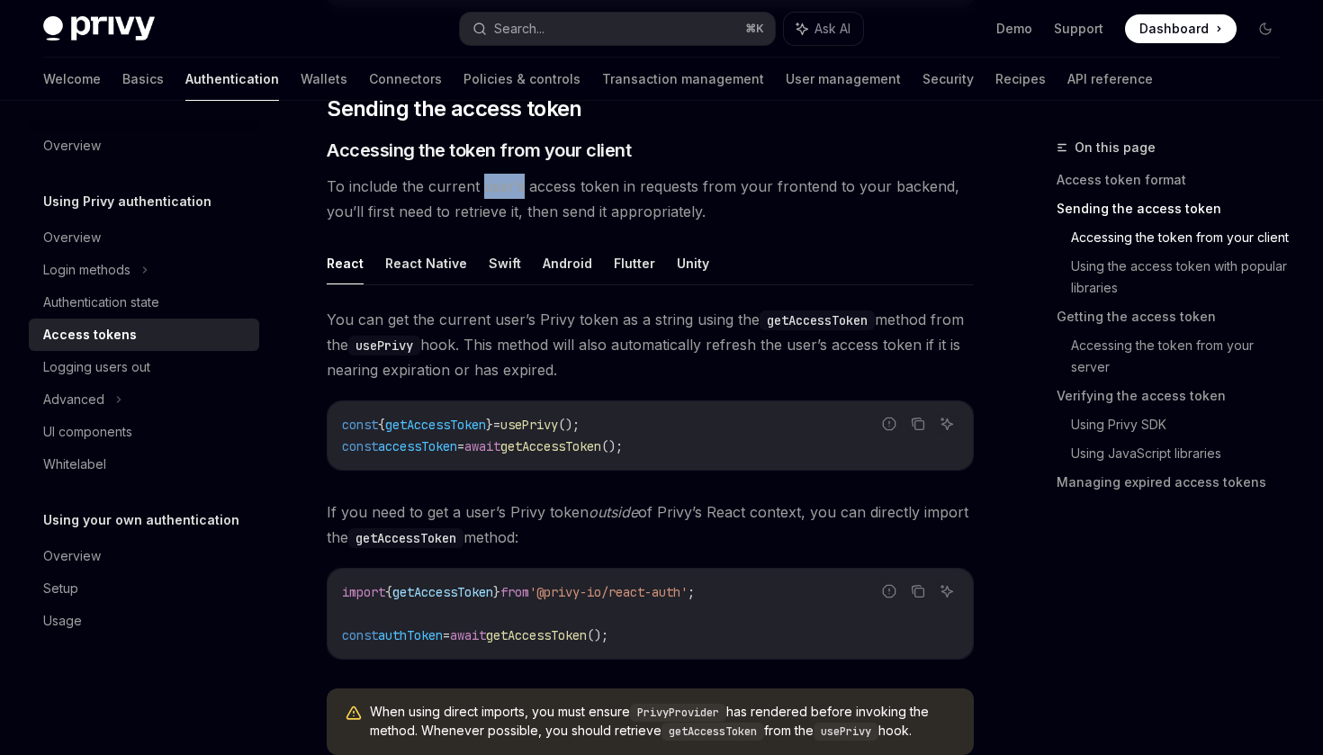
click at [528, 357] on span "You can get the current user’s Privy token as a string using the getAccessToken…" at bounding box center [650, 345] width 647 height 76
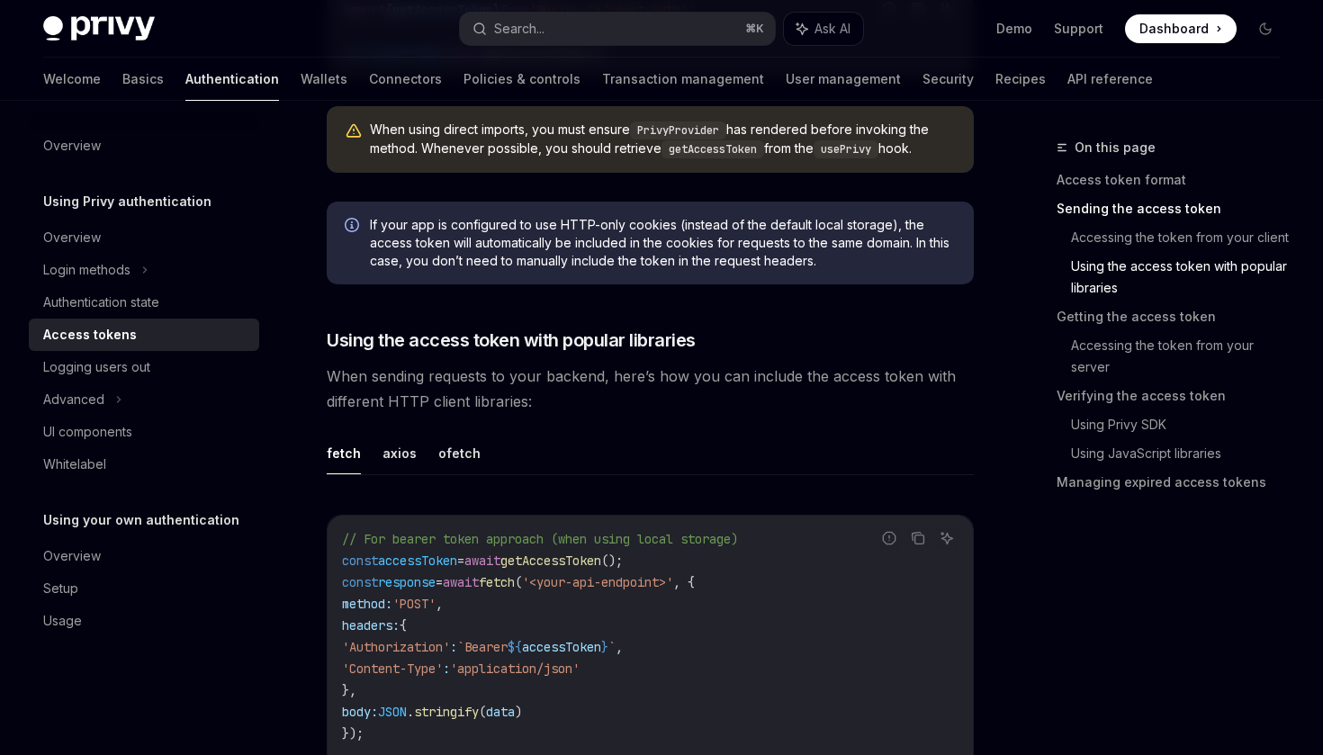
scroll to position [1922, 0]
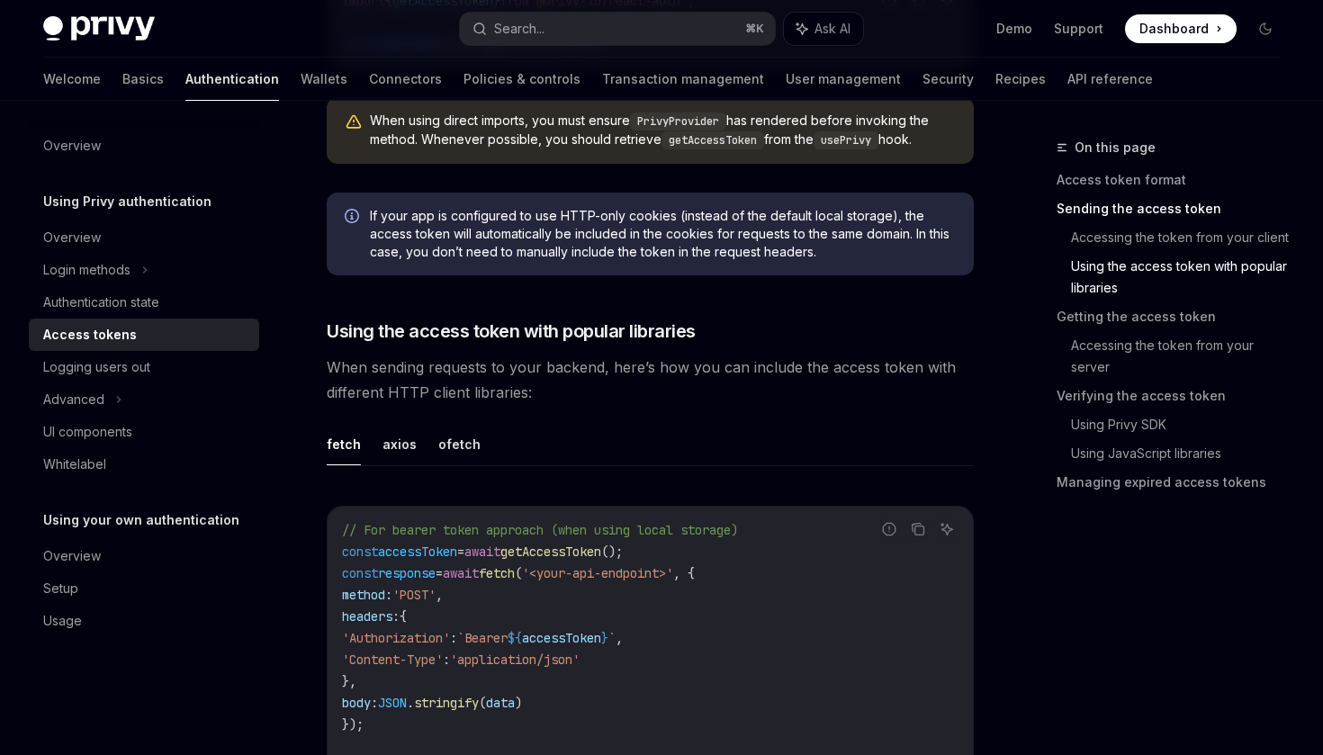
click at [528, 357] on span "When sending requests to your backend, here’s how you can include the access to…" at bounding box center [650, 380] width 647 height 50
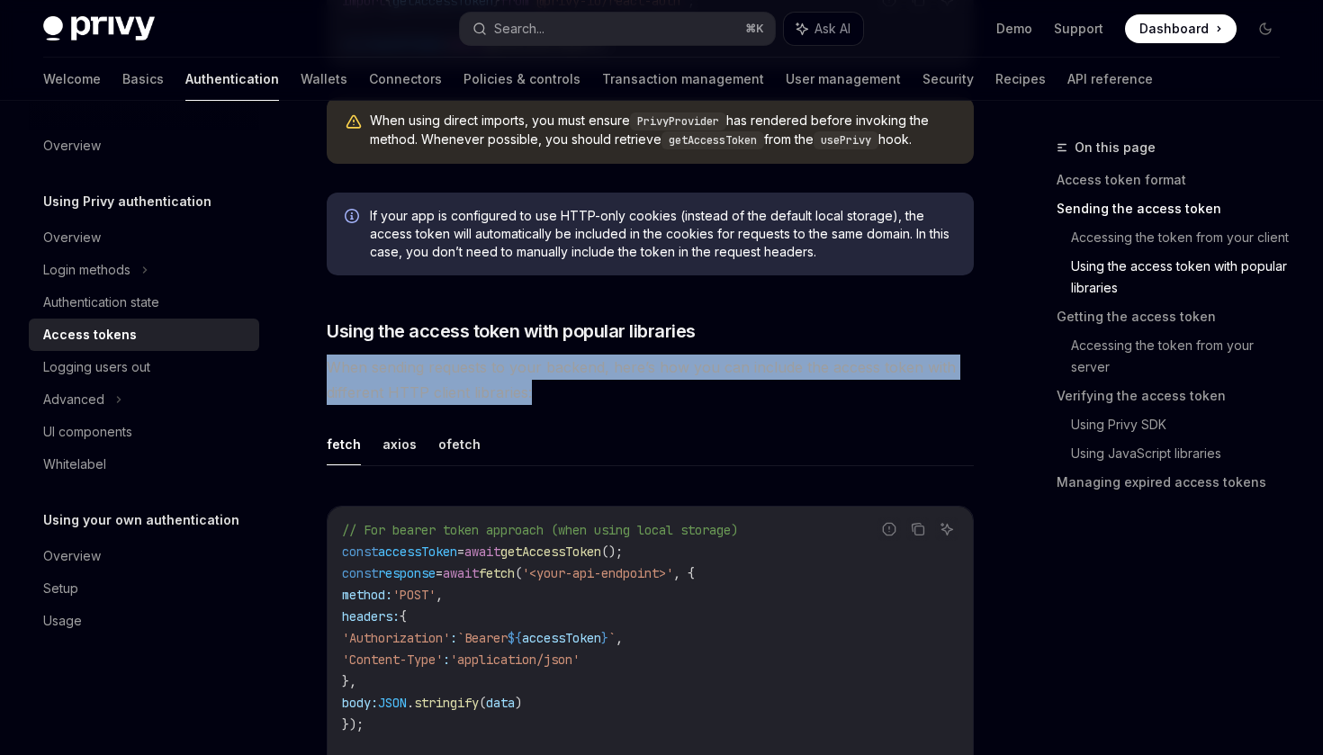
click at [580, 369] on span "When sending requests to your backend, here’s how you can include the access to…" at bounding box center [650, 380] width 647 height 50
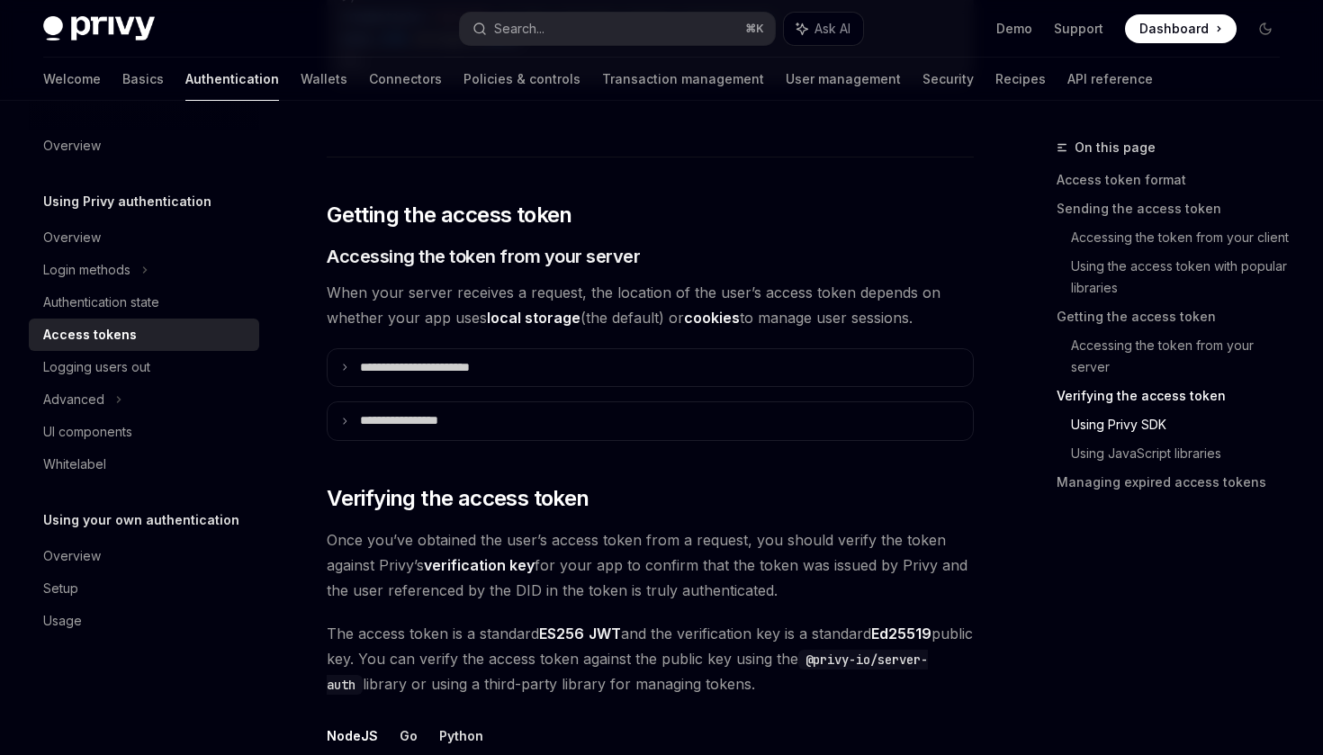
scroll to position [2772, 0]
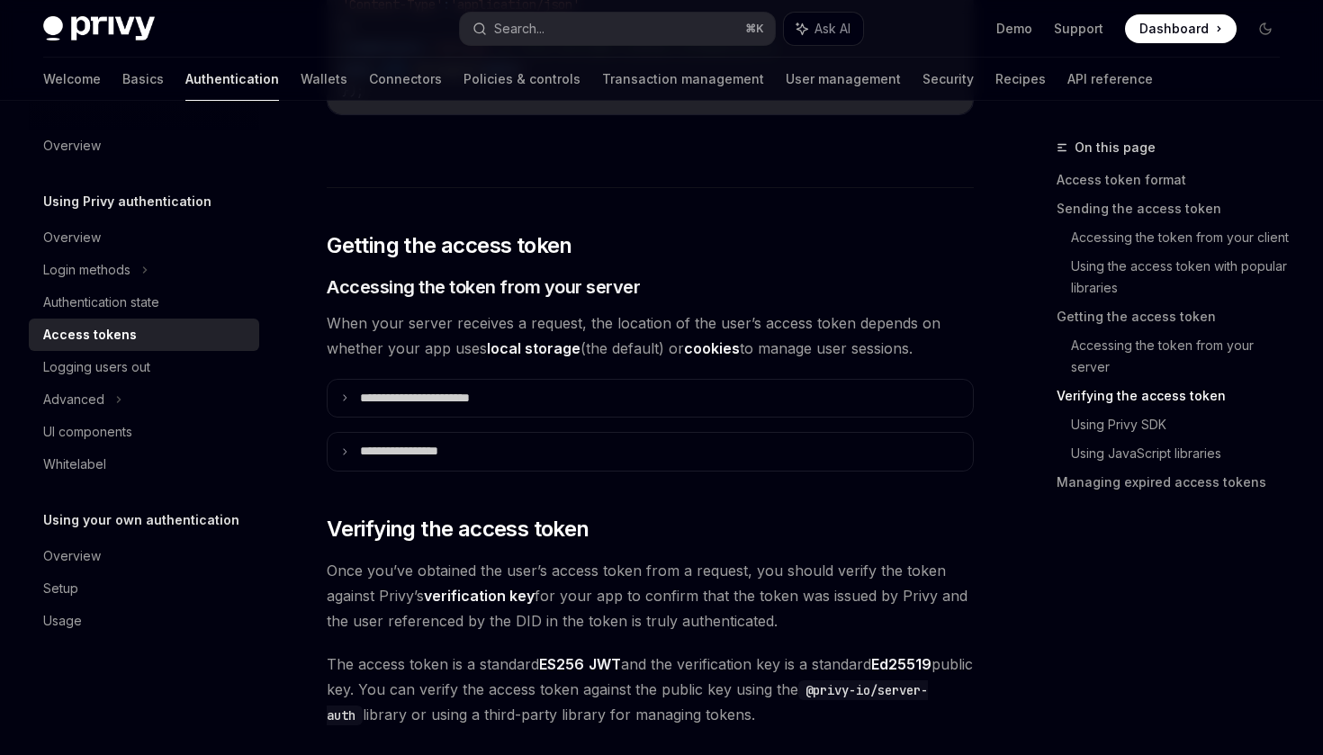
click at [537, 328] on span "When your server receives a request, the location of the user’s access token de…" at bounding box center [650, 336] width 647 height 50
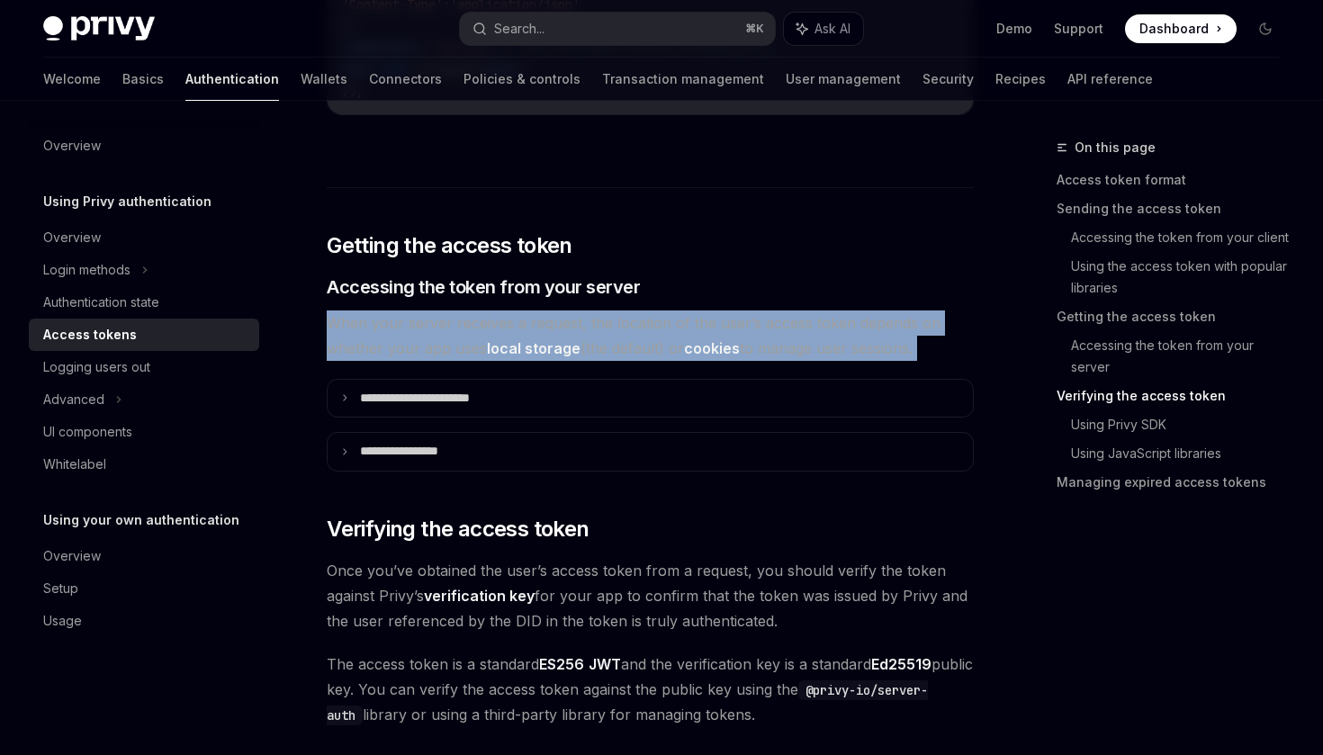
click at [598, 323] on span "When your server receives a request, the location of the user’s access token de…" at bounding box center [650, 336] width 647 height 50
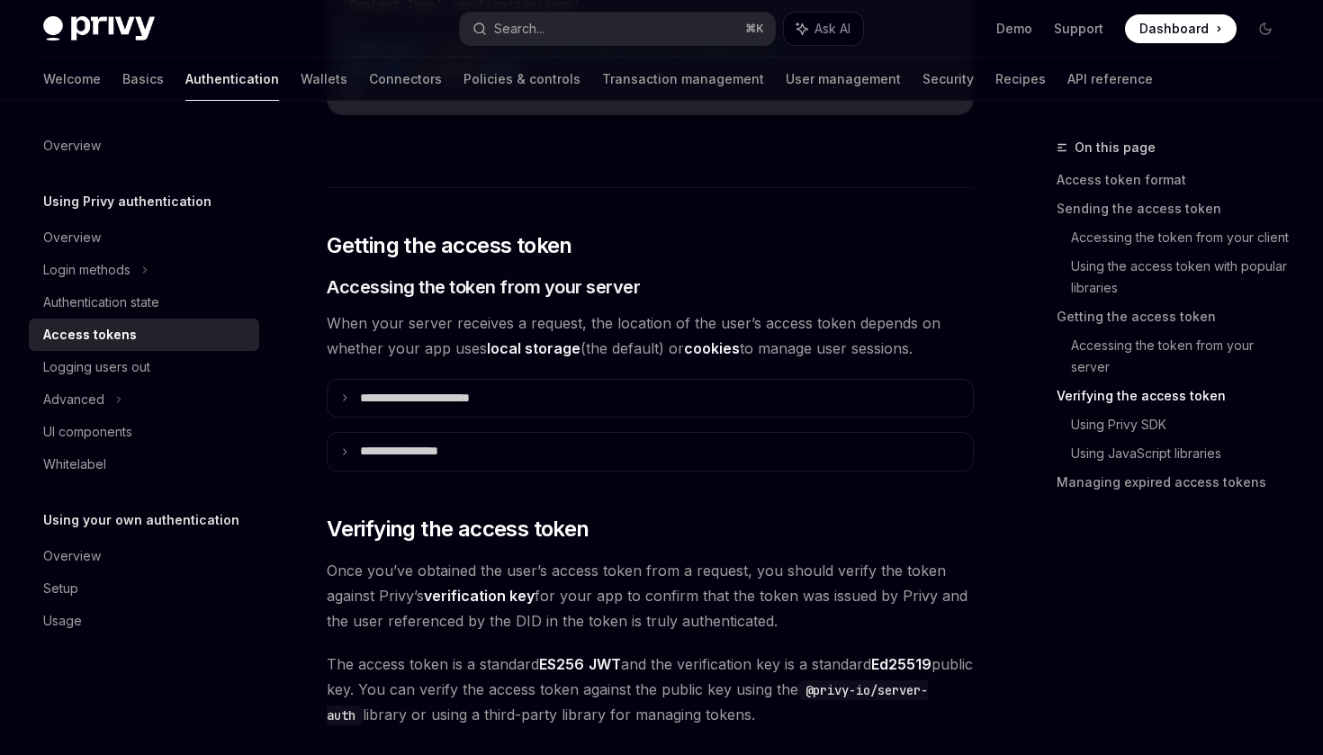
click at [598, 323] on span "When your server receives a request, the location of the user’s access token de…" at bounding box center [650, 336] width 647 height 50
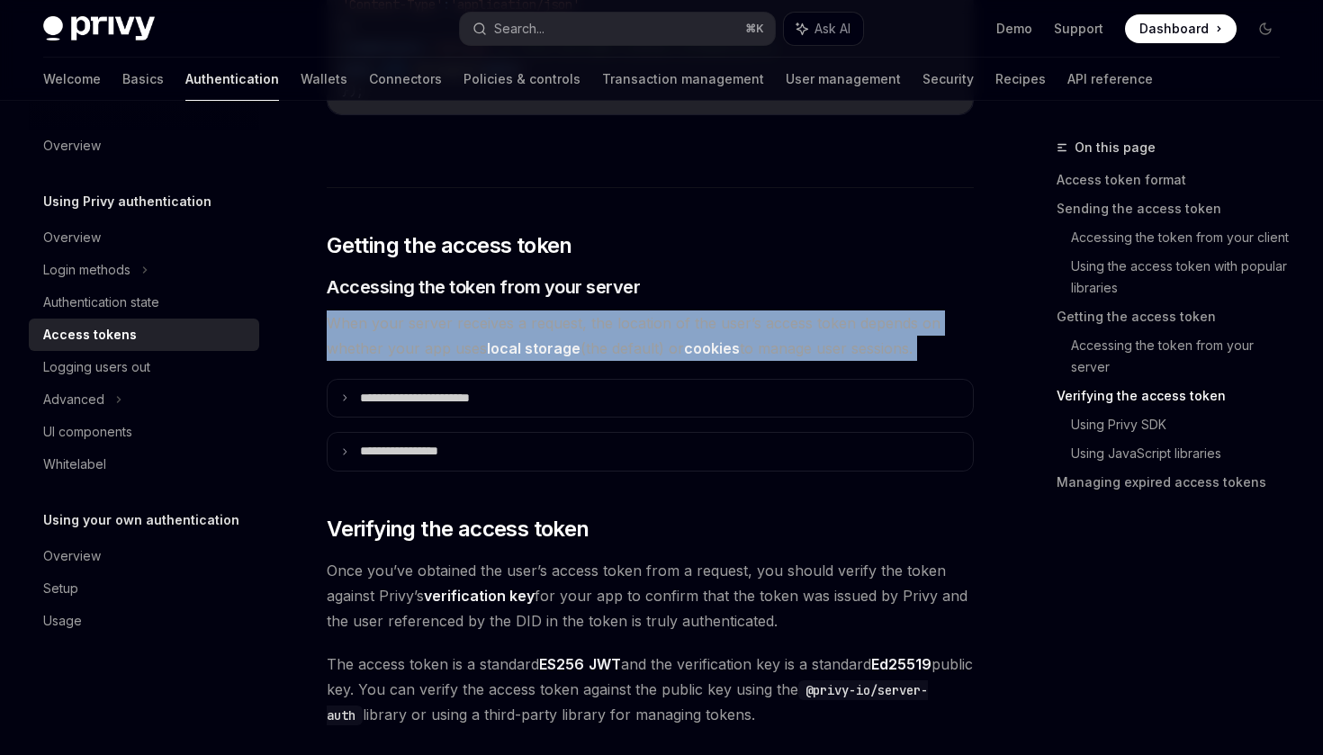
click at [598, 323] on span "When your server receives a request, the location of the user’s access token de…" at bounding box center [650, 336] width 647 height 50
click at [622, 322] on span "When your server receives a request, the location of the user’s access token de…" at bounding box center [650, 336] width 647 height 50
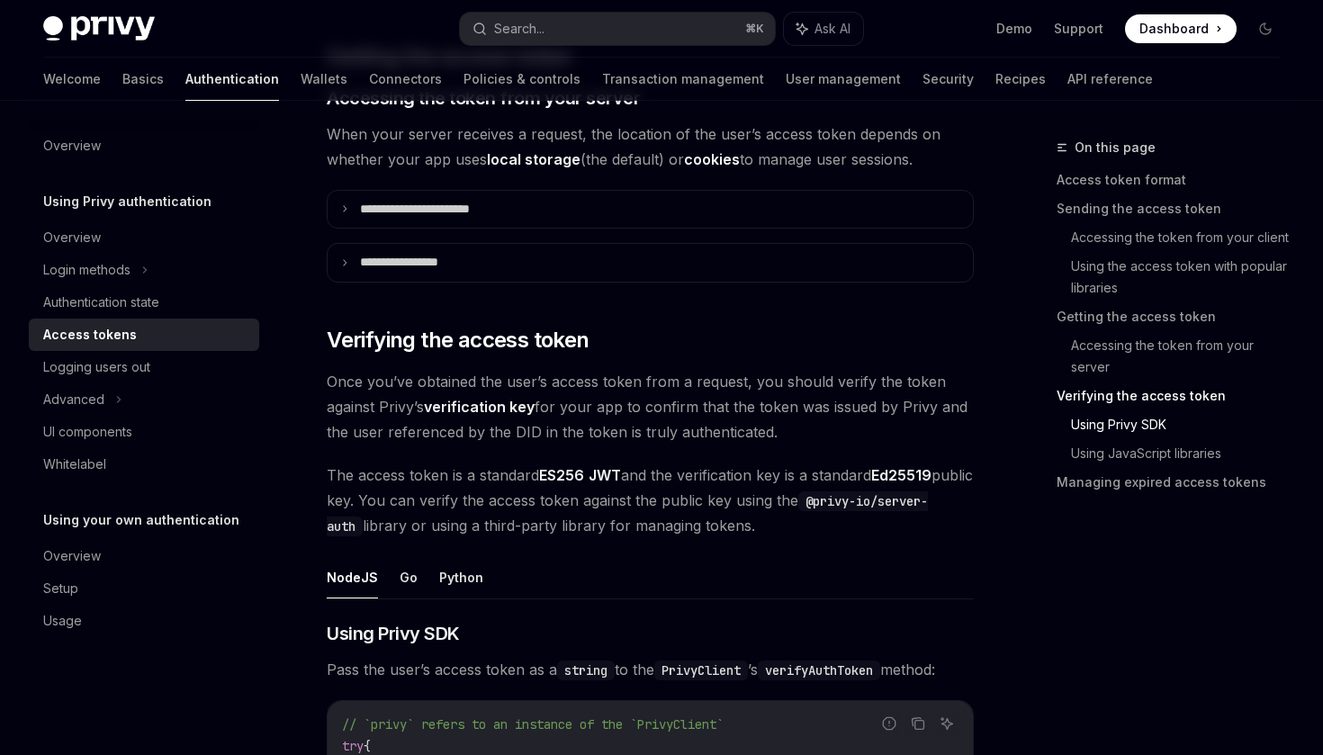
scroll to position [2980, 0]
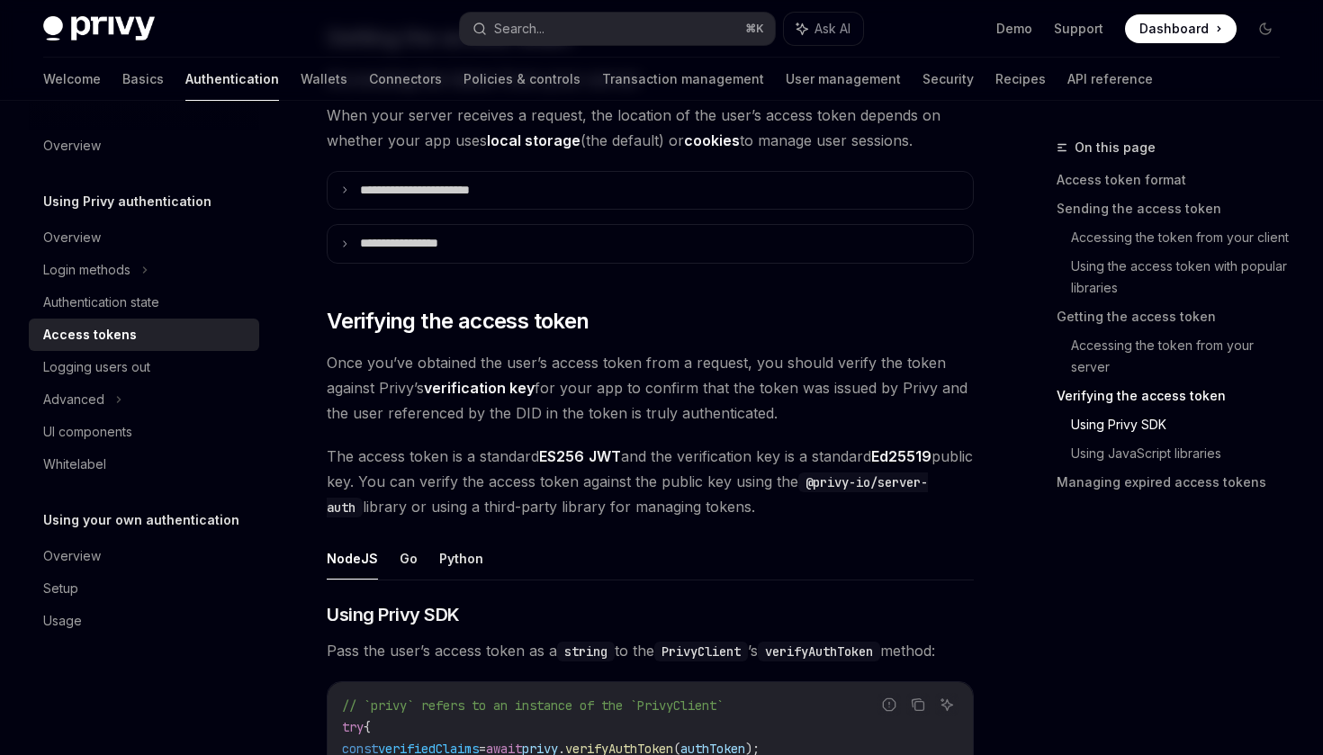
click at [633, 378] on span "Once you’ve obtained the user’s access token from a request, you should verify …" at bounding box center [650, 388] width 647 height 76
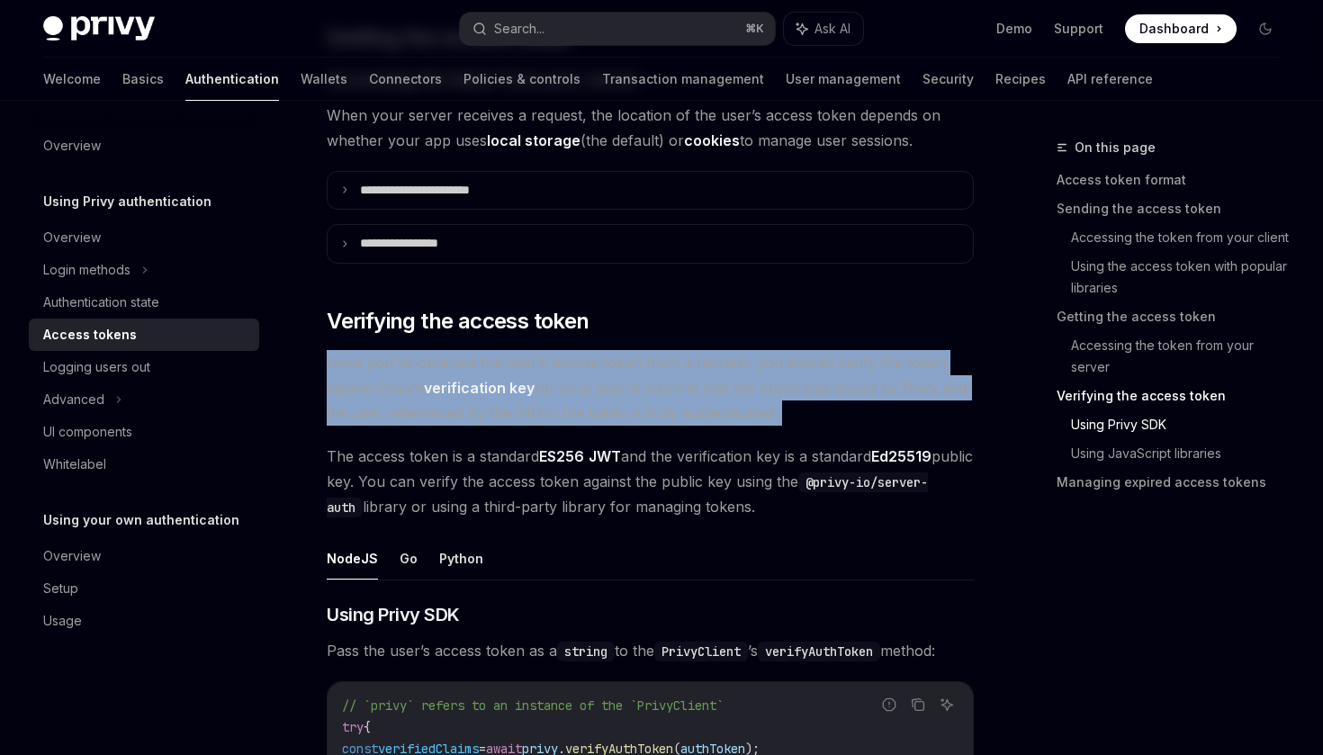
click at [665, 382] on span "Once you’ve obtained the user’s access token from a request, you should verify …" at bounding box center [650, 388] width 647 height 76
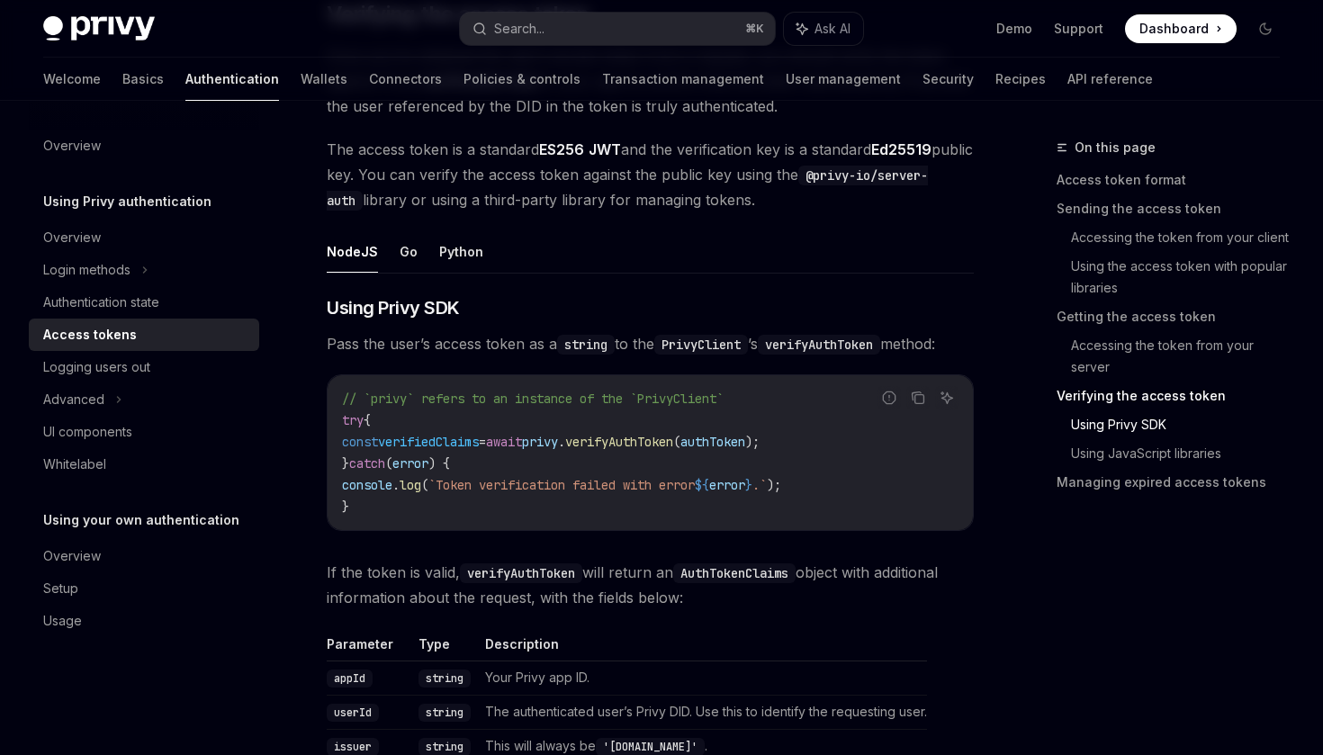
scroll to position [3332, 0]
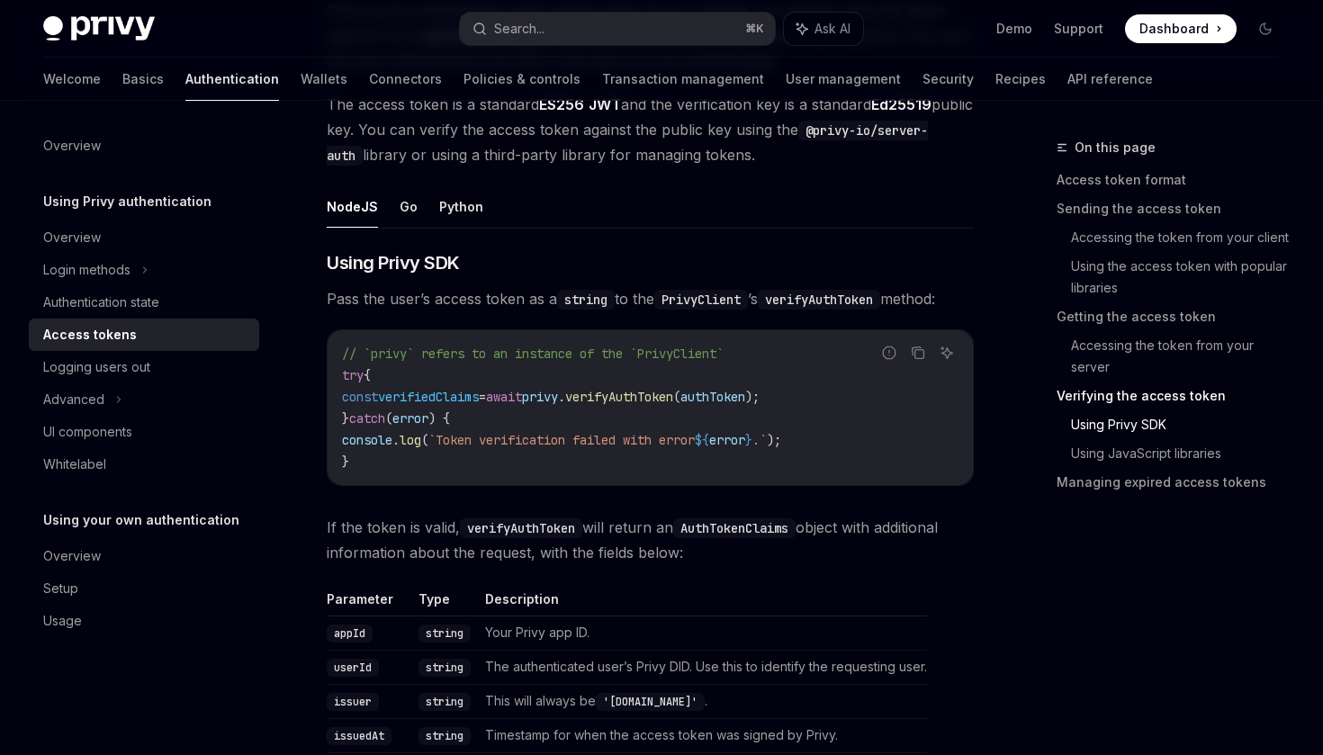
click at [673, 397] on span "verifyAuthToken" at bounding box center [619, 397] width 108 height 16
click at [745, 392] on span "authToken" at bounding box center [713, 397] width 65 height 16
click at [745, 393] on span "authToken" at bounding box center [713, 397] width 65 height 16
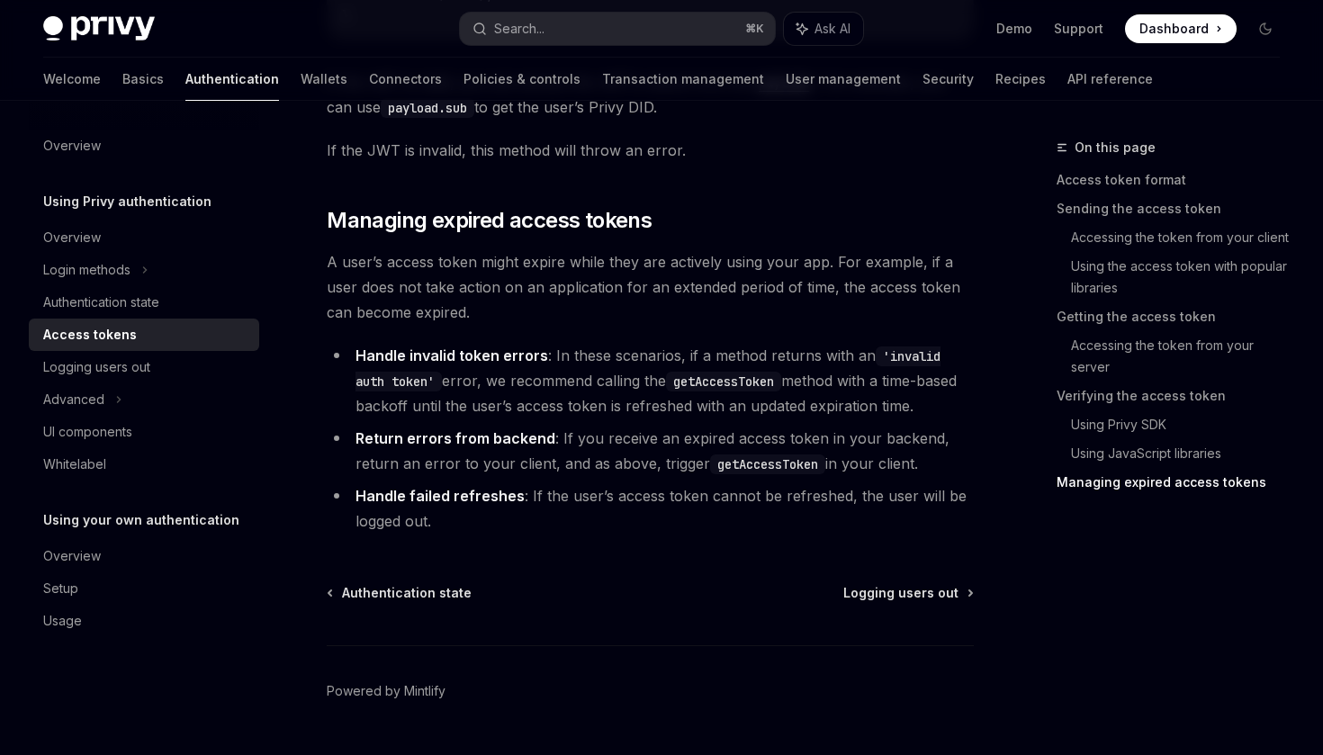
scroll to position [5272, 0]
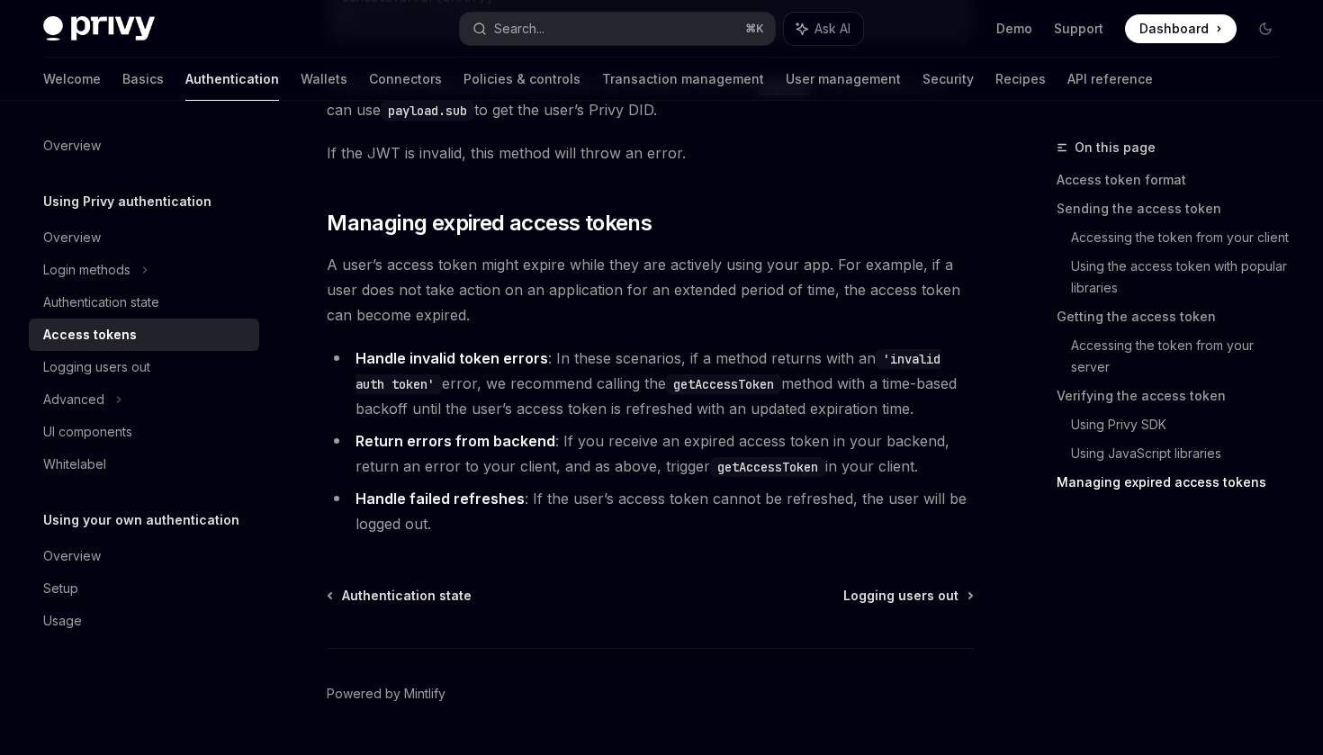
click at [552, 363] on li "Handle invalid token errors : In these scenarios, if a method returns with an '…" at bounding box center [650, 384] width 647 height 76
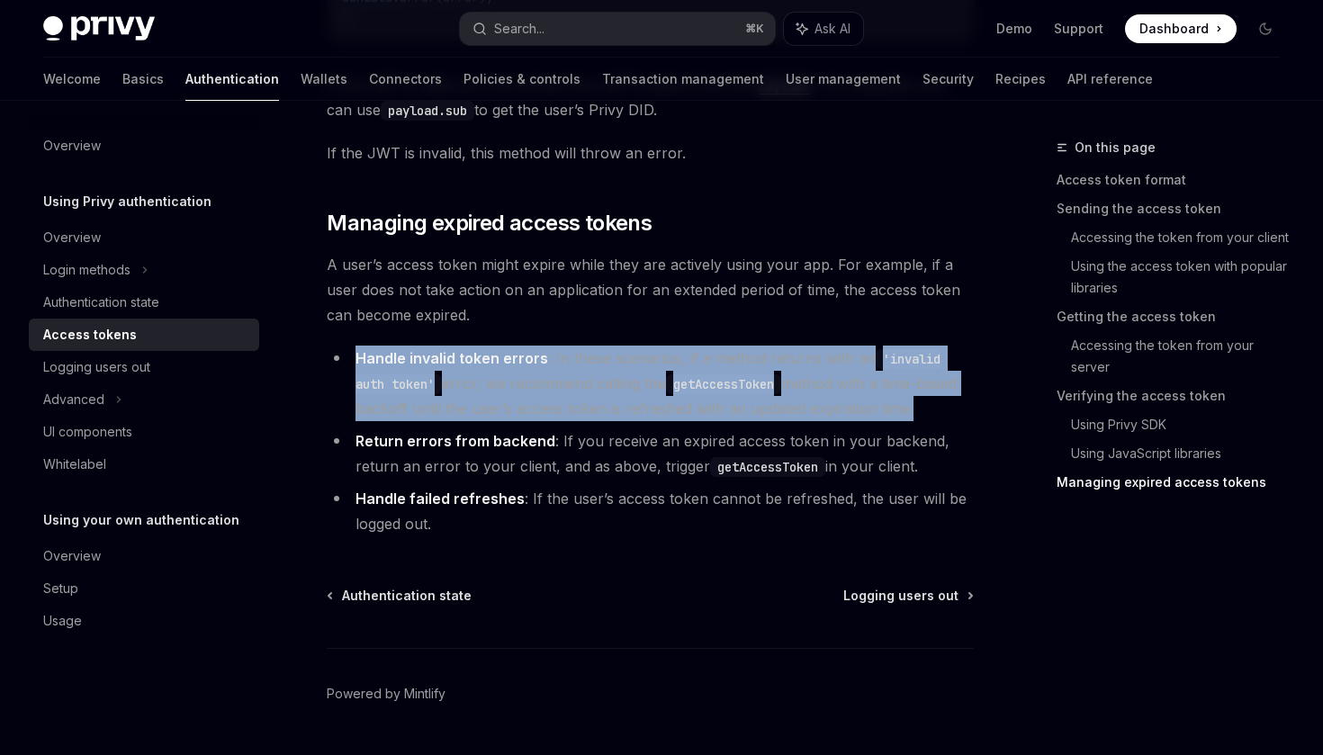
click at [648, 357] on li "Handle invalid token errors : In these scenarios, if a method returns with an '…" at bounding box center [650, 384] width 647 height 76
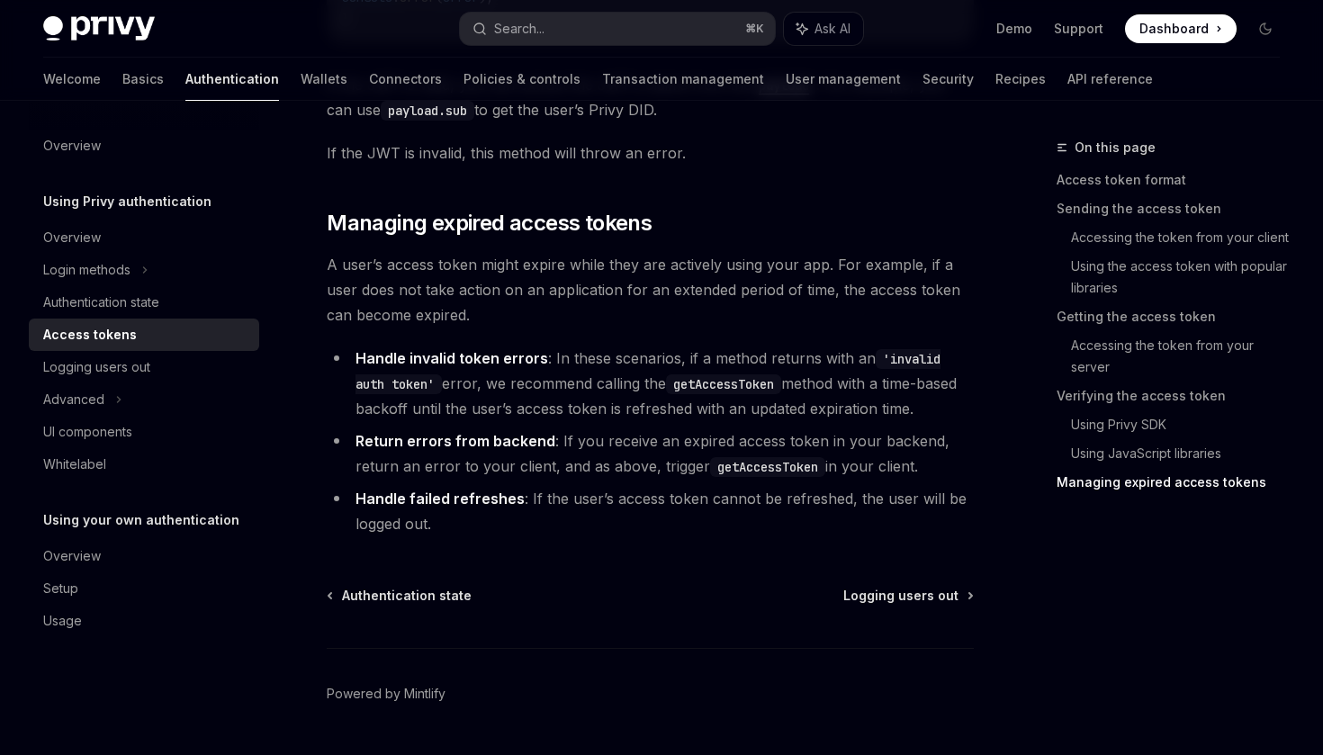
click at [648, 357] on li "Handle invalid token errors : In these scenarios, if a method returns with an '…" at bounding box center [650, 384] width 647 height 76
click at [730, 356] on li "Handle invalid token errors : In these scenarios, if a method returns with an '…" at bounding box center [650, 384] width 647 height 76
click at [775, 353] on li "Handle invalid token errors : In these scenarios, if a method returns with an '…" at bounding box center [650, 384] width 647 height 76
click at [574, 373] on li "Handle invalid token errors : In these scenarios, if a method returns with an '…" at bounding box center [650, 384] width 647 height 76
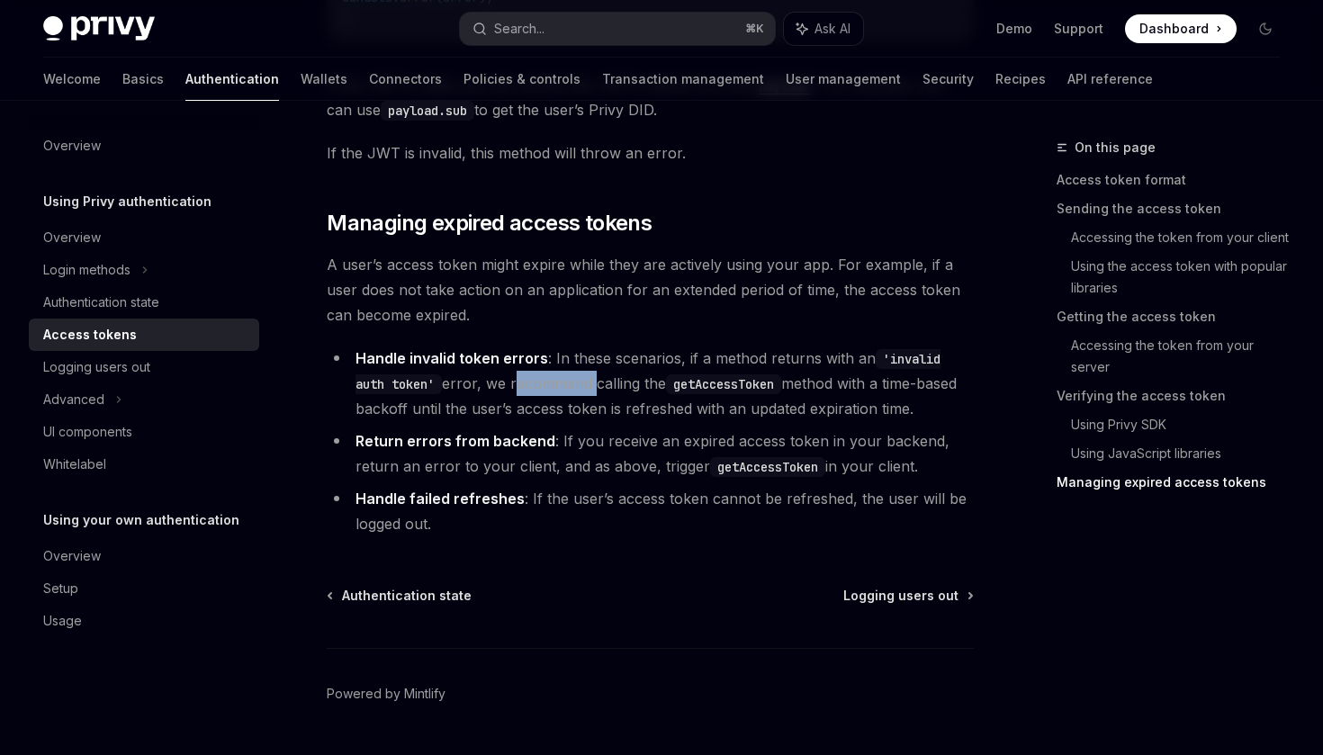
click at [574, 373] on li "Handle invalid token errors : In these scenarios, if a method returns with an '…" at bounding box center [650, 384] width 647 height 76
click at [669, 392] on li "Handle invalid token errors : In these scenarios, if a method returns with an '…" at bounding box center [650, 384] width 647 height 76
click at [872, 383] on li "Handle invalid token errors : In these scenarios, if a method returns with an '…" at bounding box center [650, 384] width 647 height 76
click at [494, 418] on li "Handle invalid token errors : In these scenarios, if a method returns with an '…" at bounding box center [650, 384] width 647 height 76
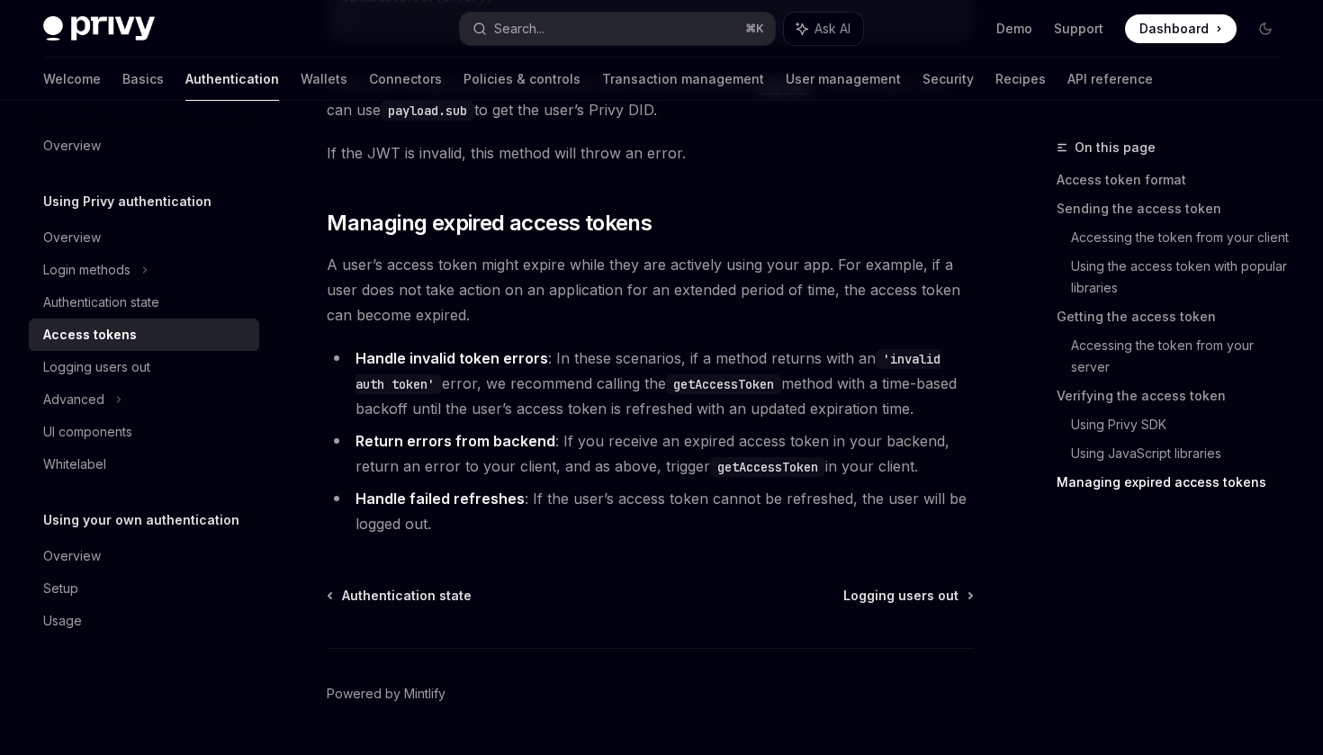
click at [525, 405] on li "Handle invalid token errors : In these scenarios, if a method returns with an '…" at bounding box center [650, 384] width 647 height 76
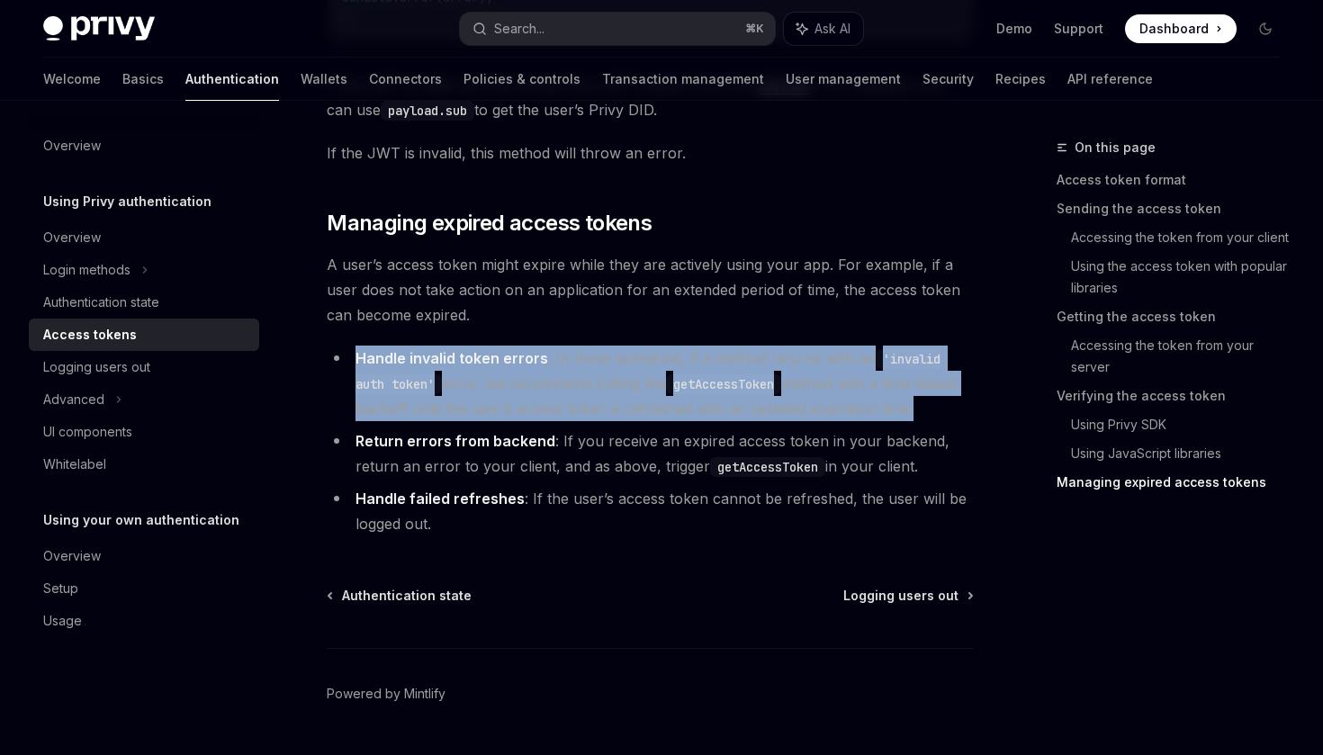
click at [557, 401] on li "Handle invalid token errors : In these scenarios, if a method returns with an '…" at bounding box center [650, 384] width 647 height 76
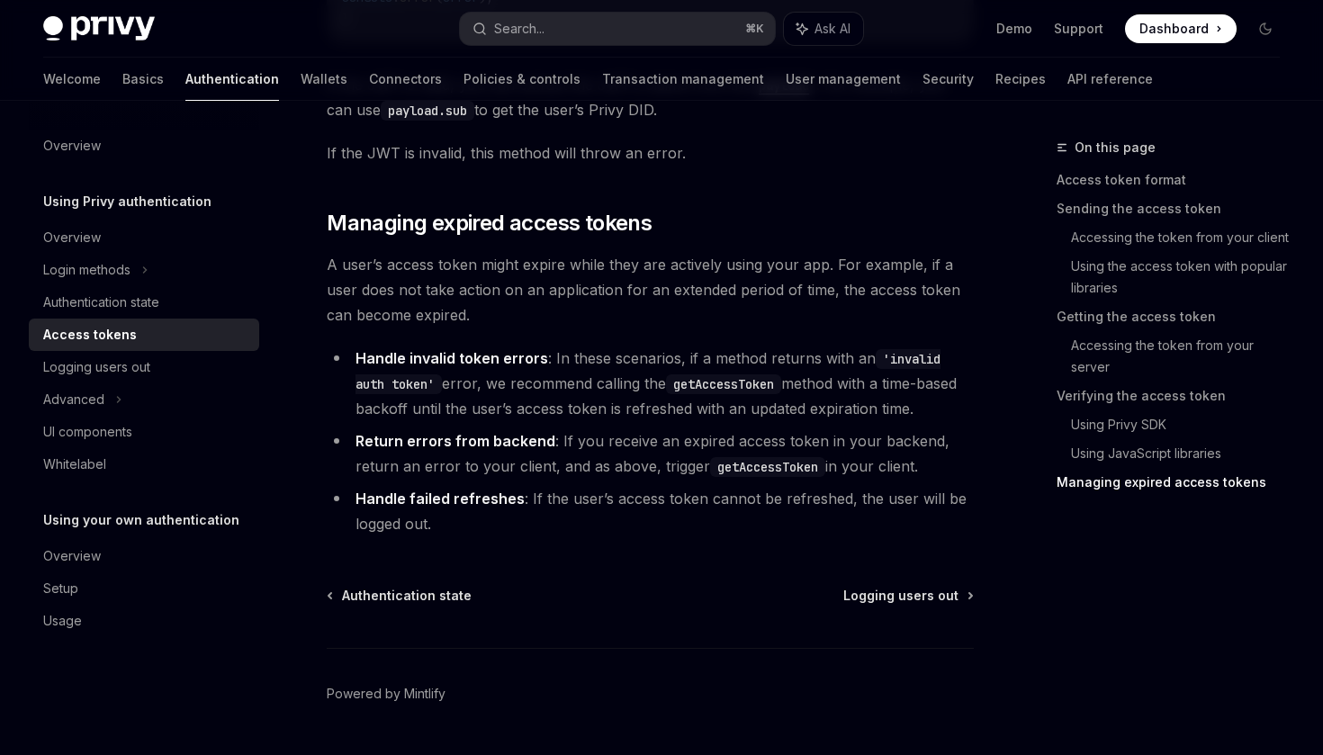
click at [420, 410] on li "Handle invalid token errors : In these scenarios, if a method returns with an '…" at bounding box center [650, 384] width 647 height 76
click at [508, 407] on li "Handle invalid token errors : In these scenarios, if a method returns with an '…" at bounding box center [650, 384] width 647 height 76
click at [593, 403] on li "Handle invalid token errors : In these scenarios, if a method returns with an '…" at bounding box center [650, 384] width 647 height 76
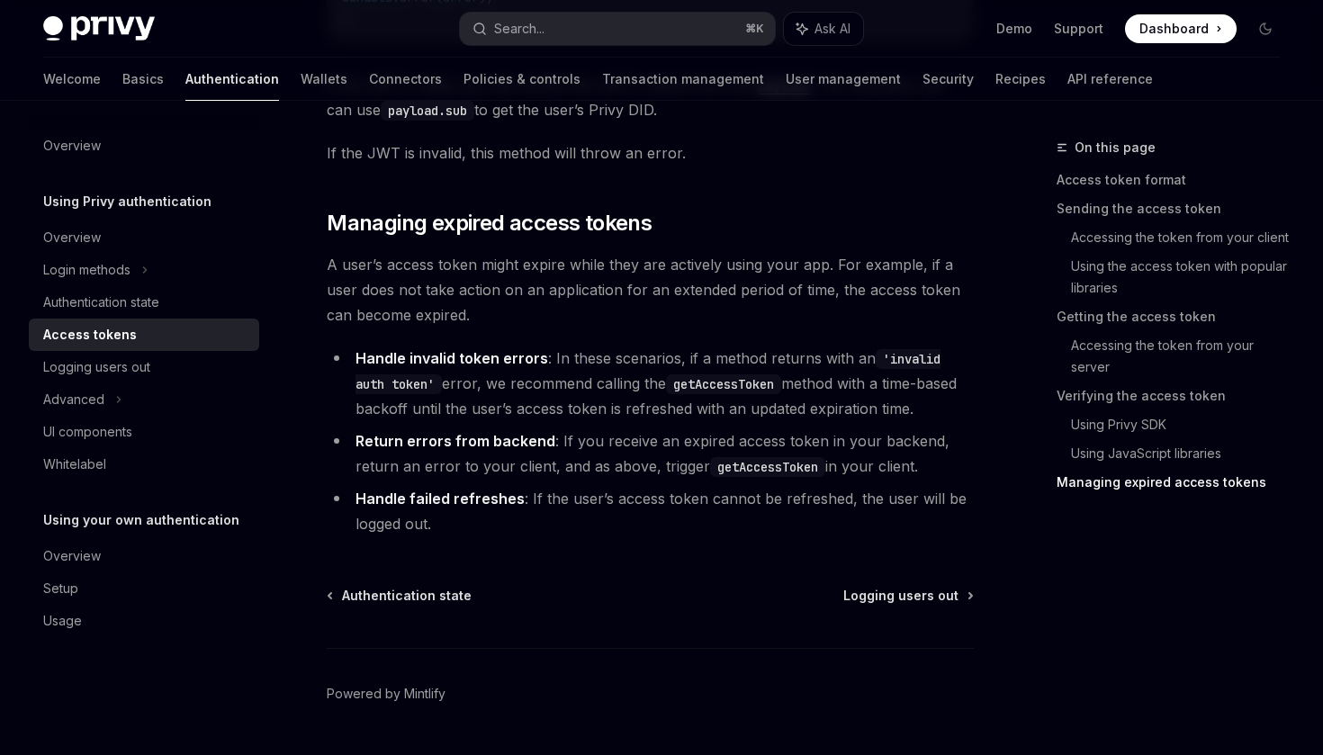
click at [593, 403] on li "Handle invalid token errors : In these scenarios, if a method returns with an '…" at bounding box center [650, 384] width 647 height 76
click at [684, 401] on li "Handle invalid token errors : In these scenarios, if a method returns with an '…" at bounding box center [650, 384] width 647 height 76
click at [763, 400] on li "Handle invalid token errors : In these scenarios, if a method returns with an '…" at bounding box center [650, 384] width 647 height 76
click at [824, 410] on li "Handle invalid token errors : In these scenarios, if a method returns with an '…" at bounding box center [650, 384] width 647 height 76
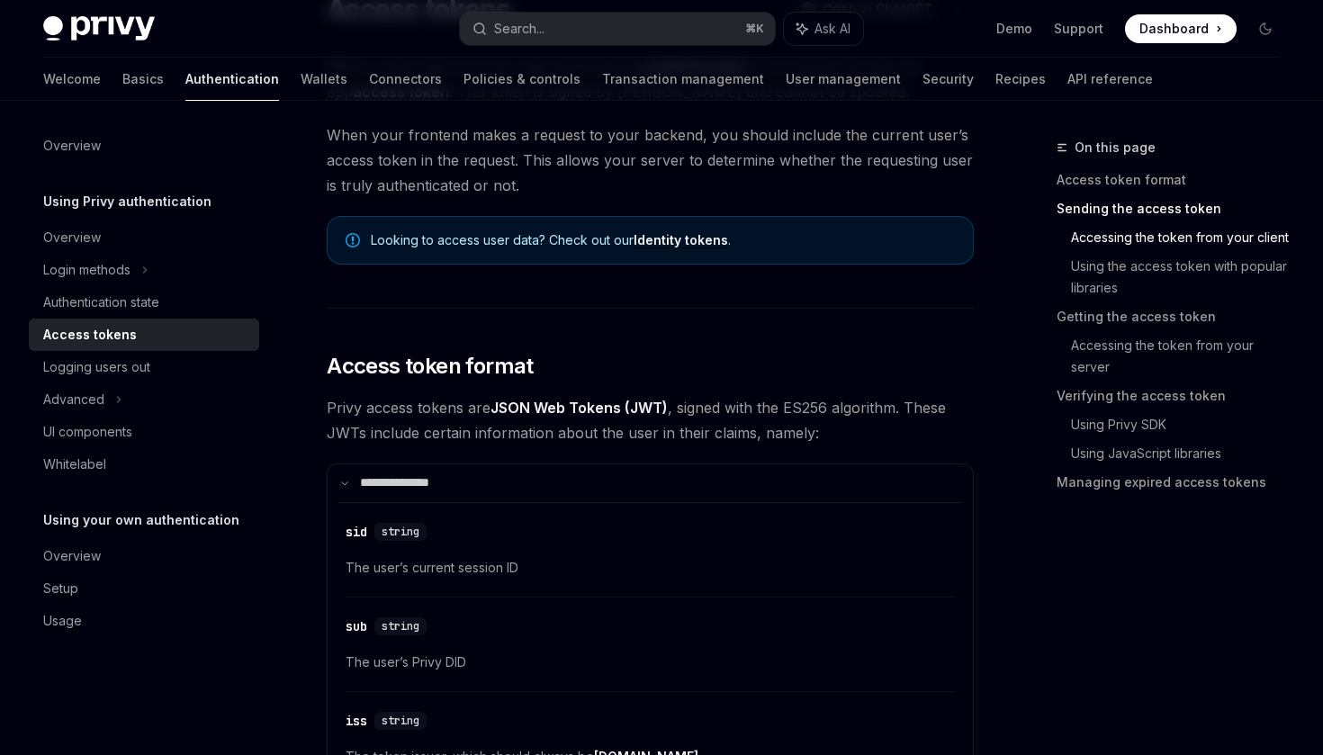
scroll to position [0, 0]
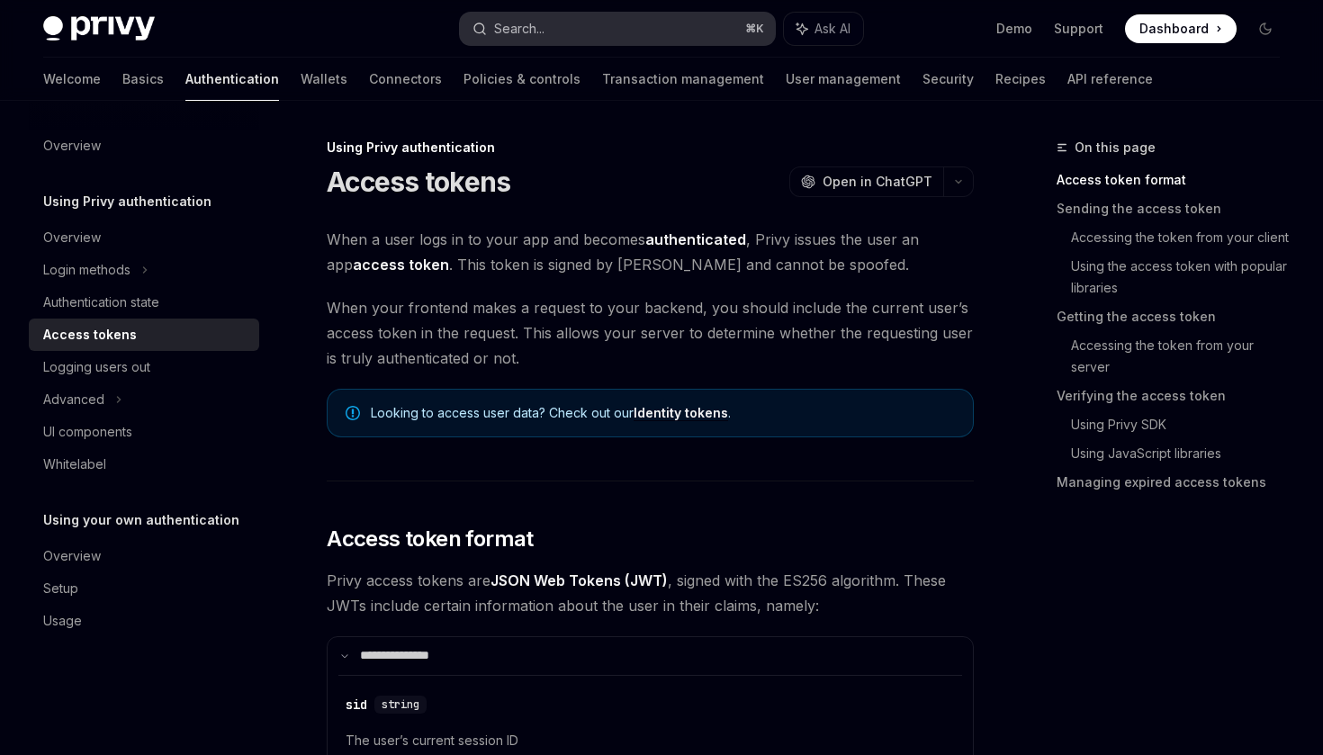
click at [531, 26] on div "Search..." at bounding box center [519, 29] width 50 height 22
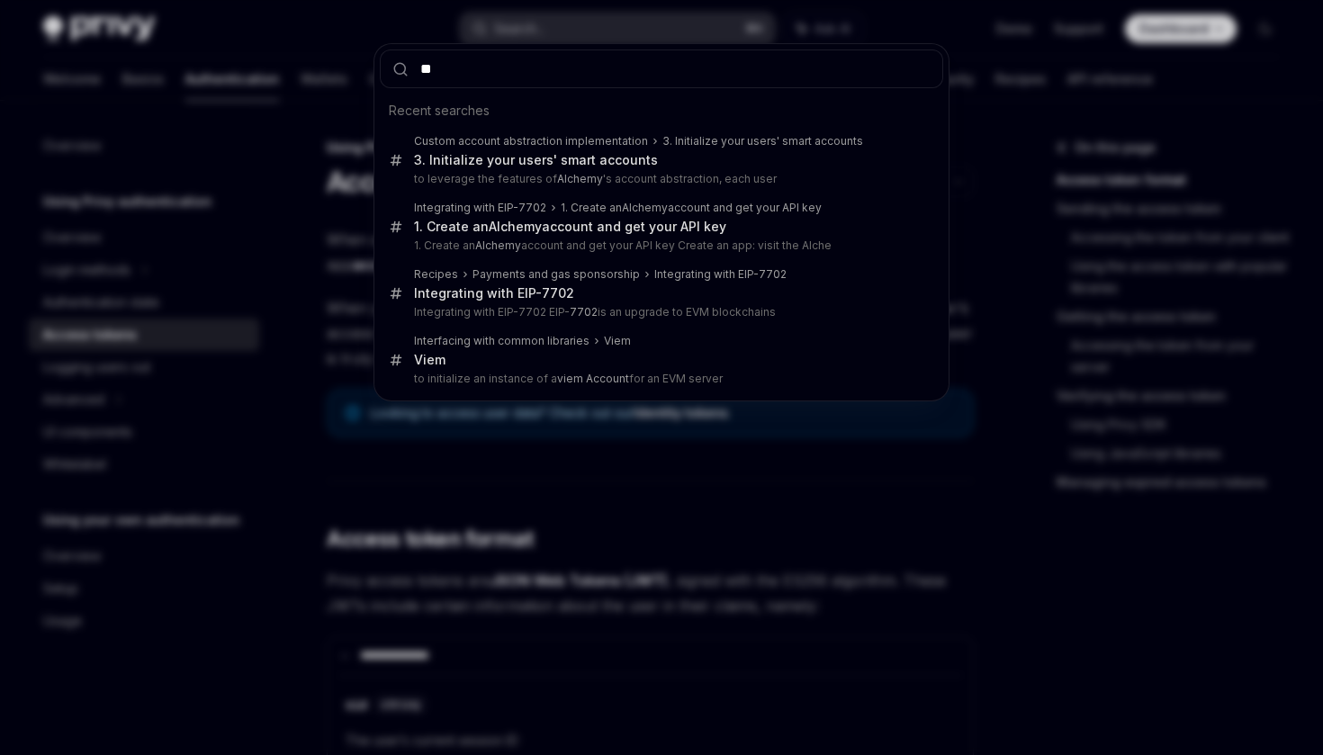
type input "***"
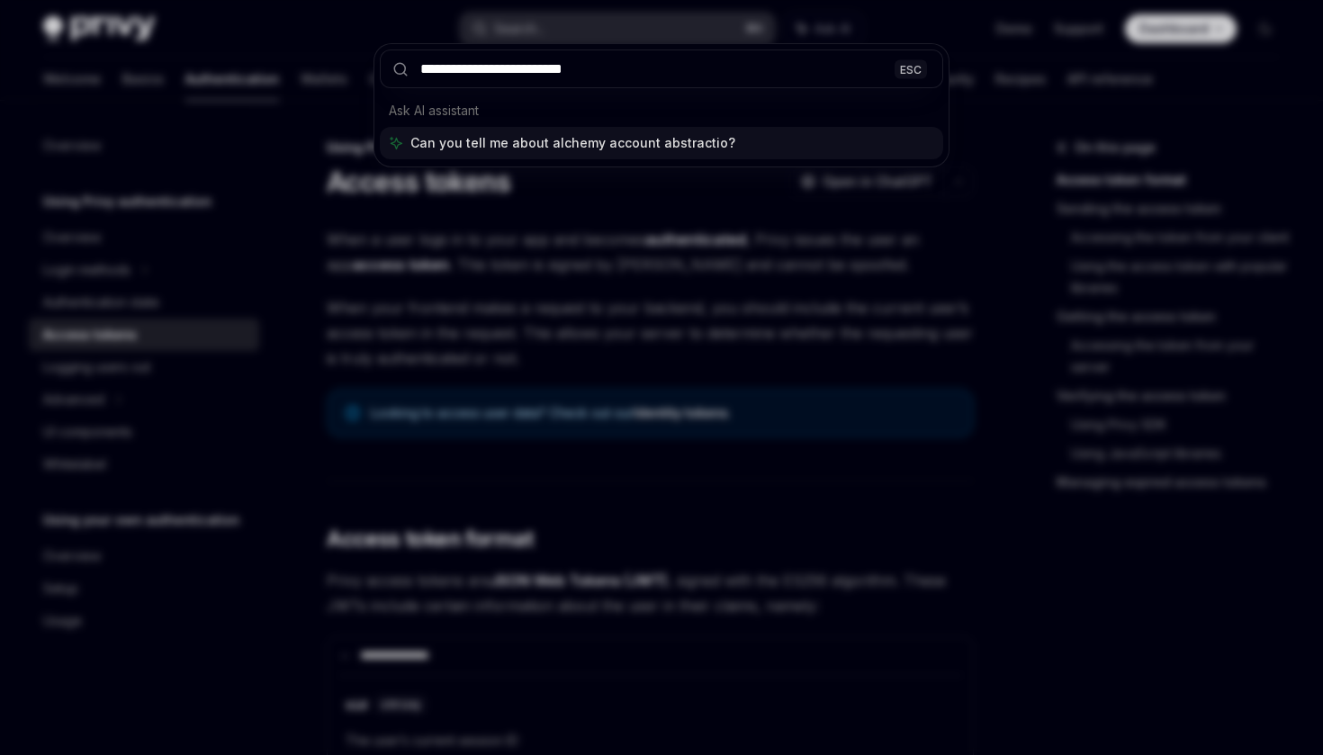
type input "**********"
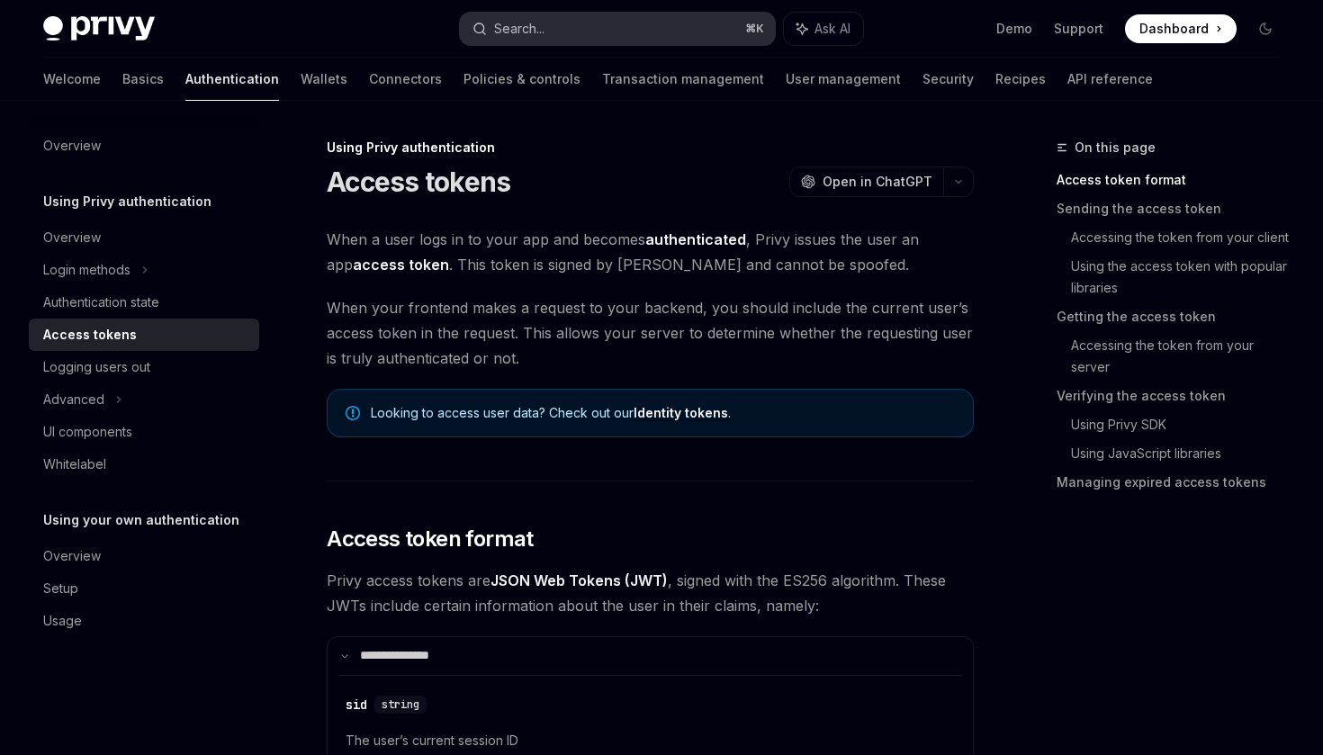
click at [629, 18] on button "Search... ⌘ K" at bounding box center [617, 29] width 314 height 32
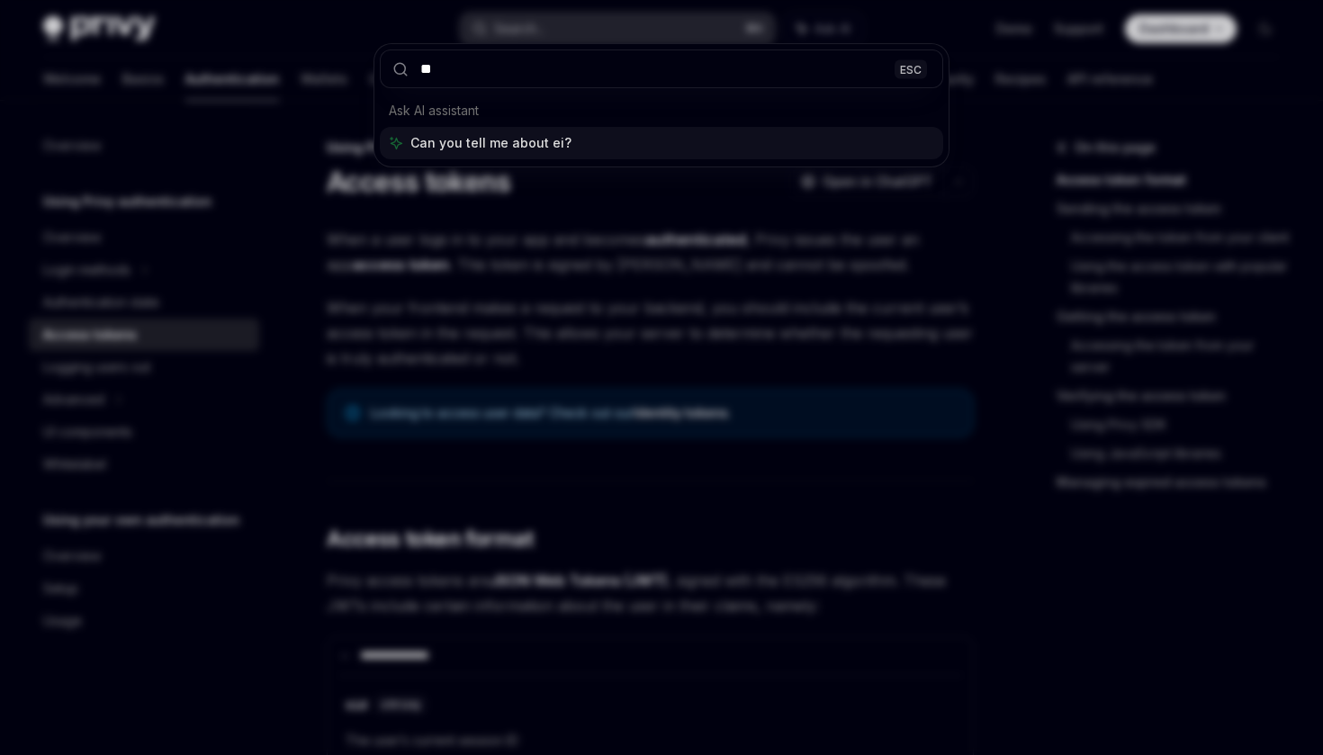
type input "***"
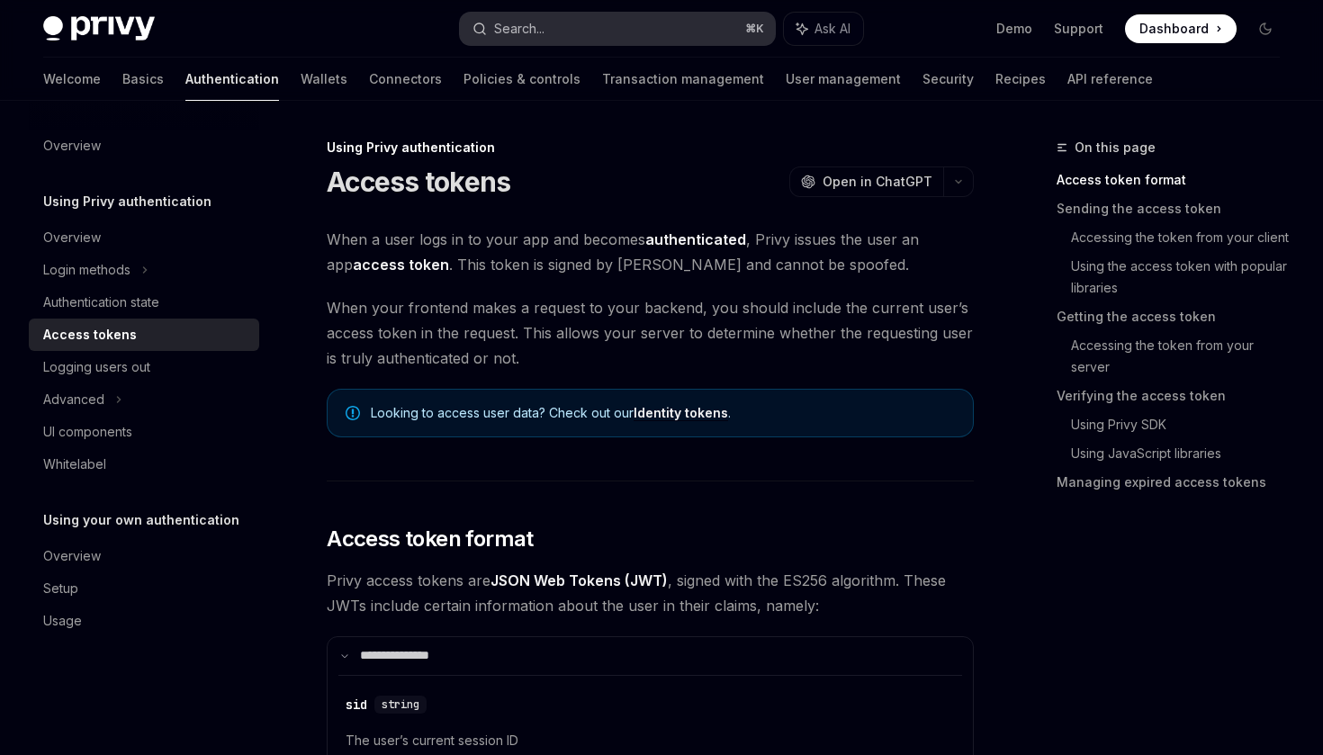
click at [591, 19] on button "Search... ⌘ K" at bounding box center [617, 29] width 314 height 32
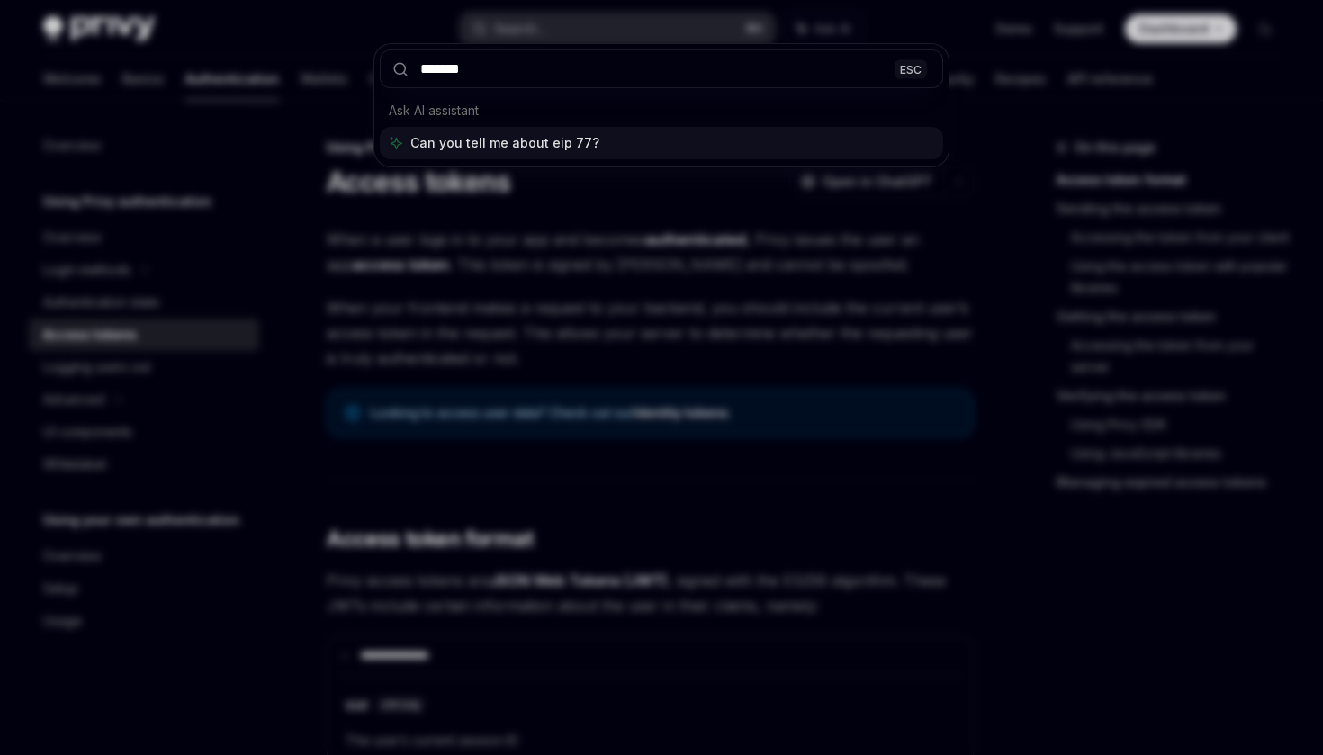
type input "********"
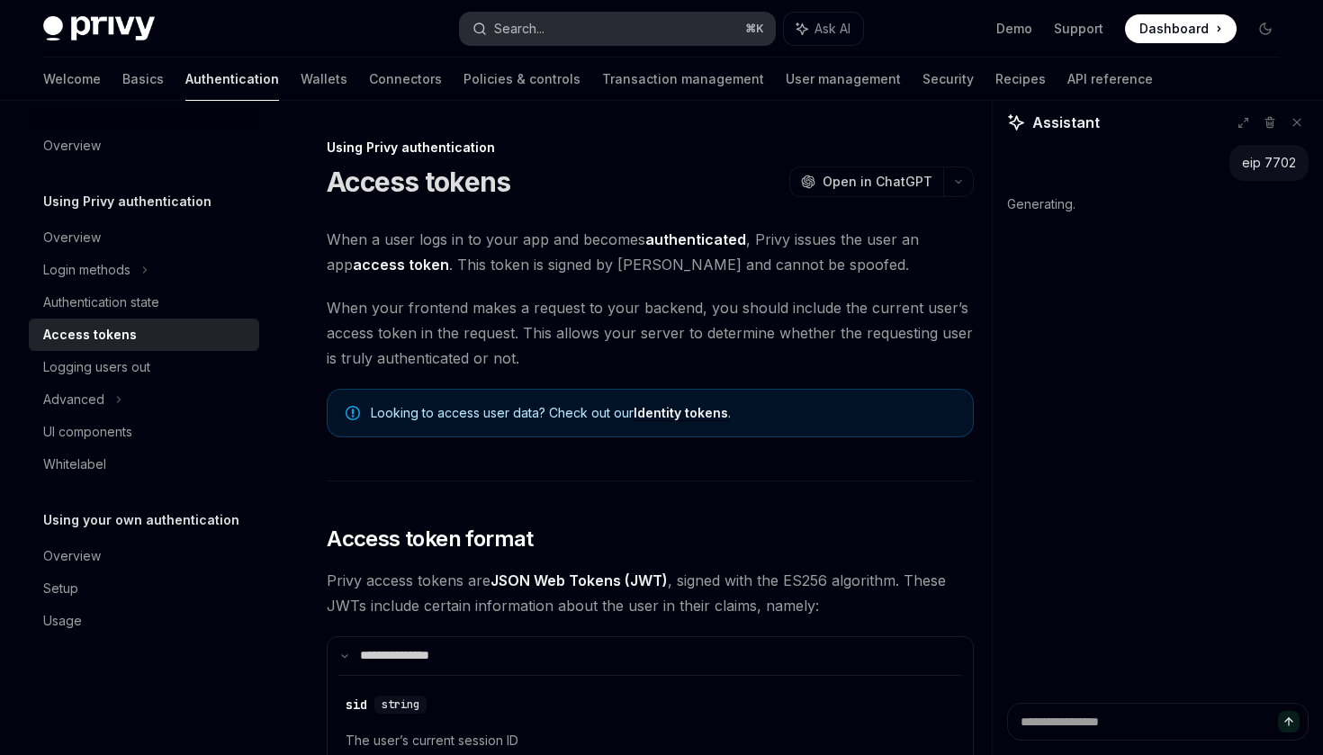
click at [576, 32] on button "Search... ⌘ K" at bounding box center [617, 29] width 314 height 32
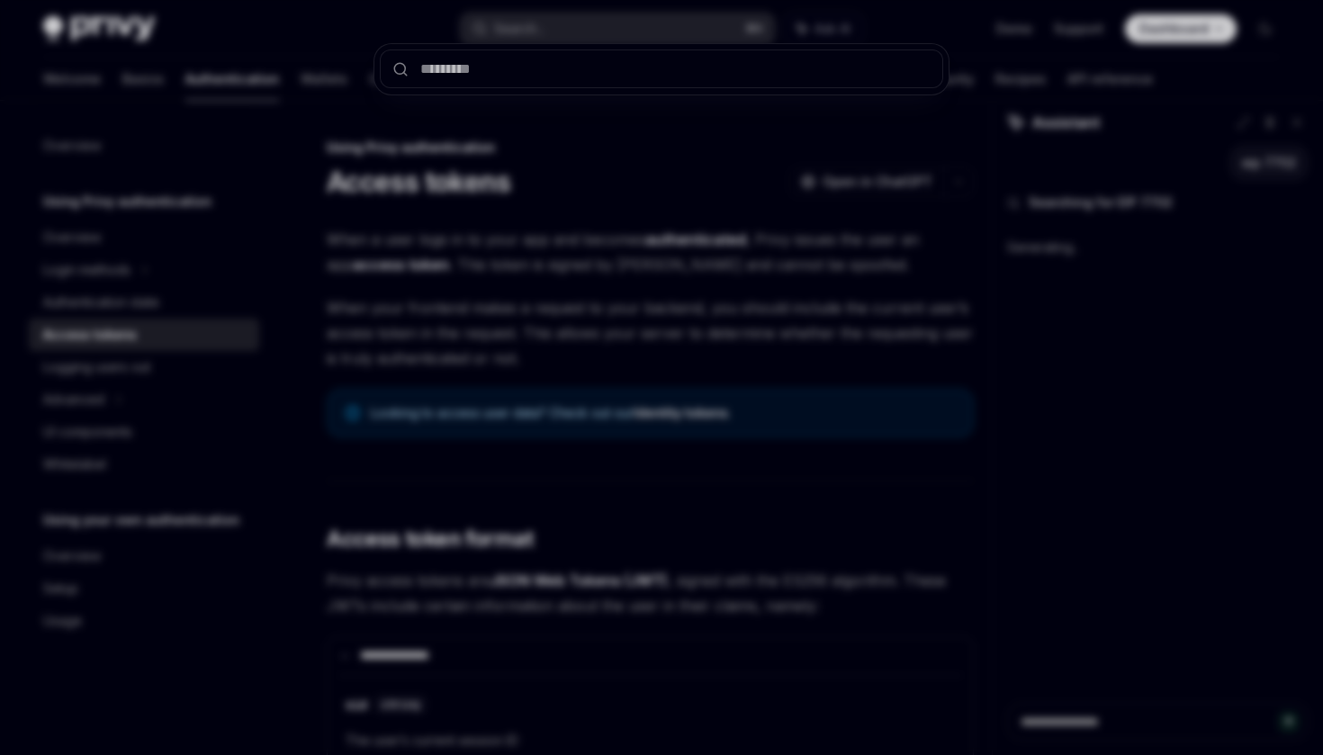
click at [598, 247] on div at bounding box center [661, 377] width 1323 height 755
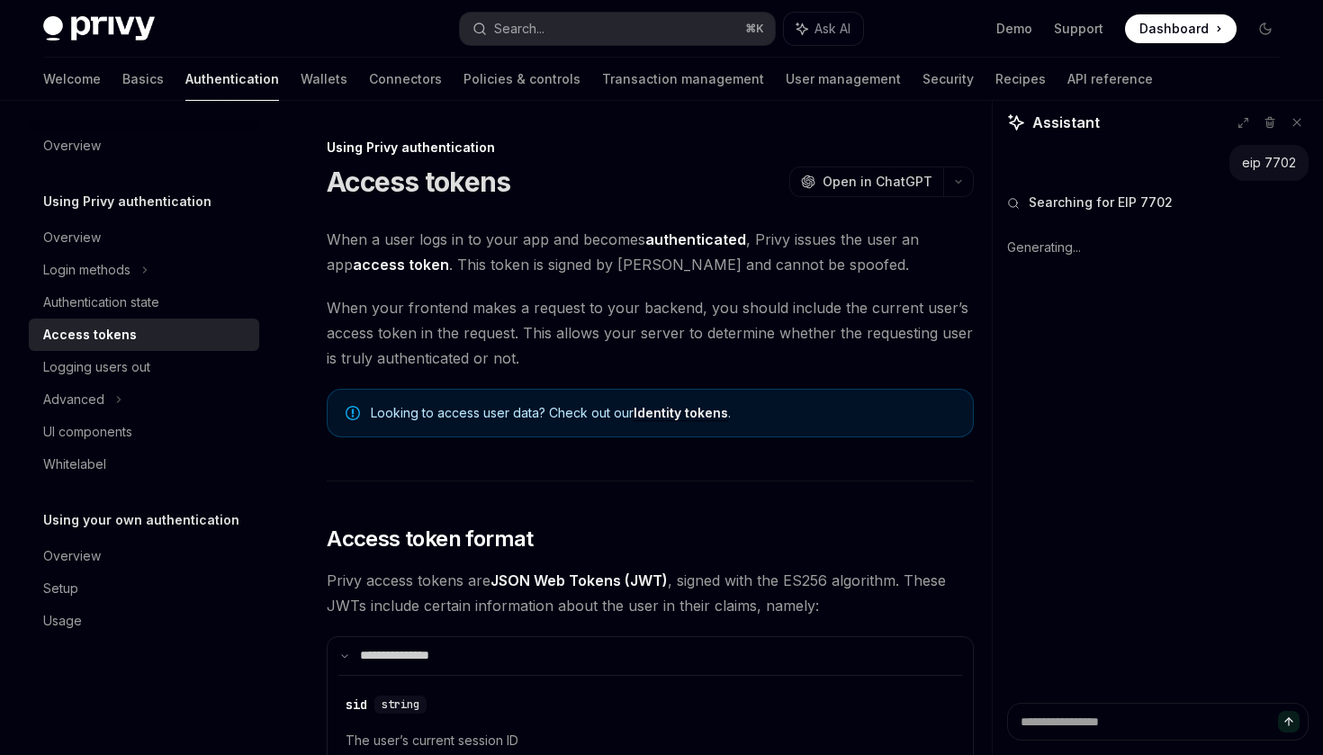
type textarea "*"
click at [582, 18] on button "Search... ⌘ K" at bounding box center [617, 29] width 314 height 32
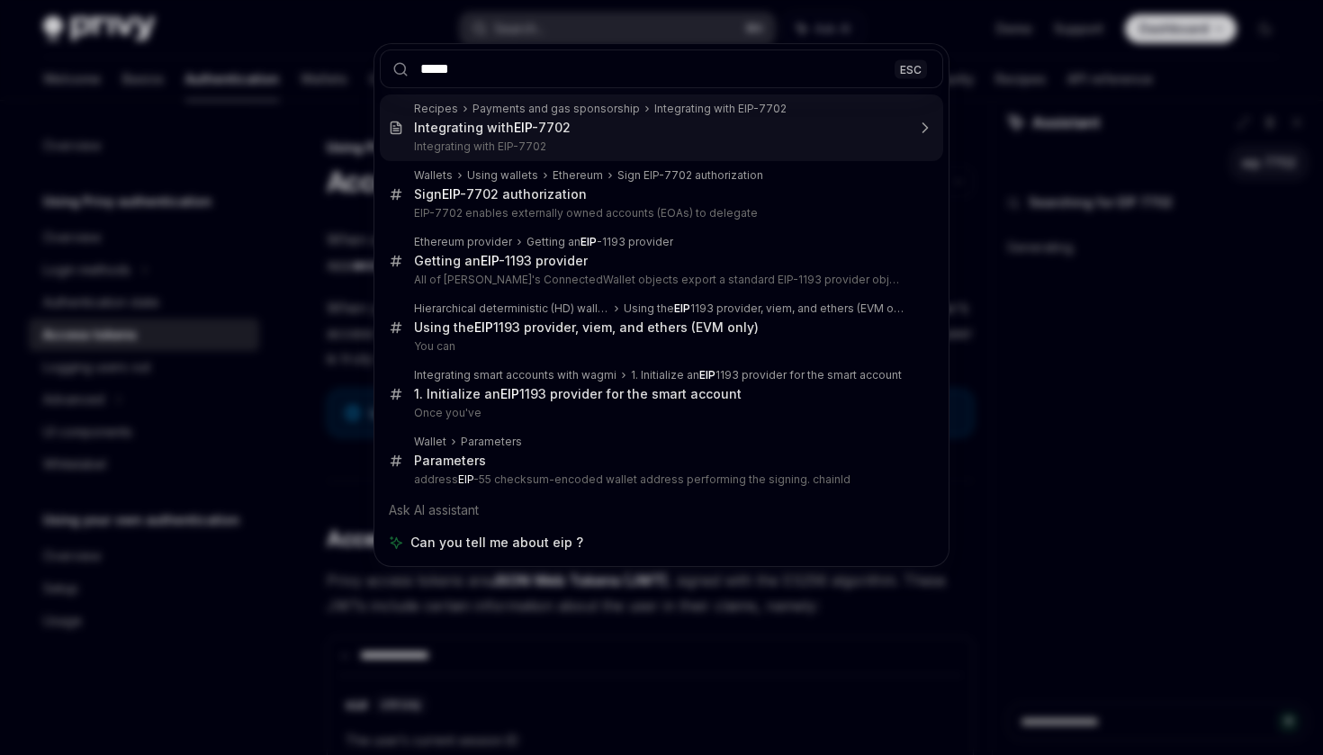
type input "******"
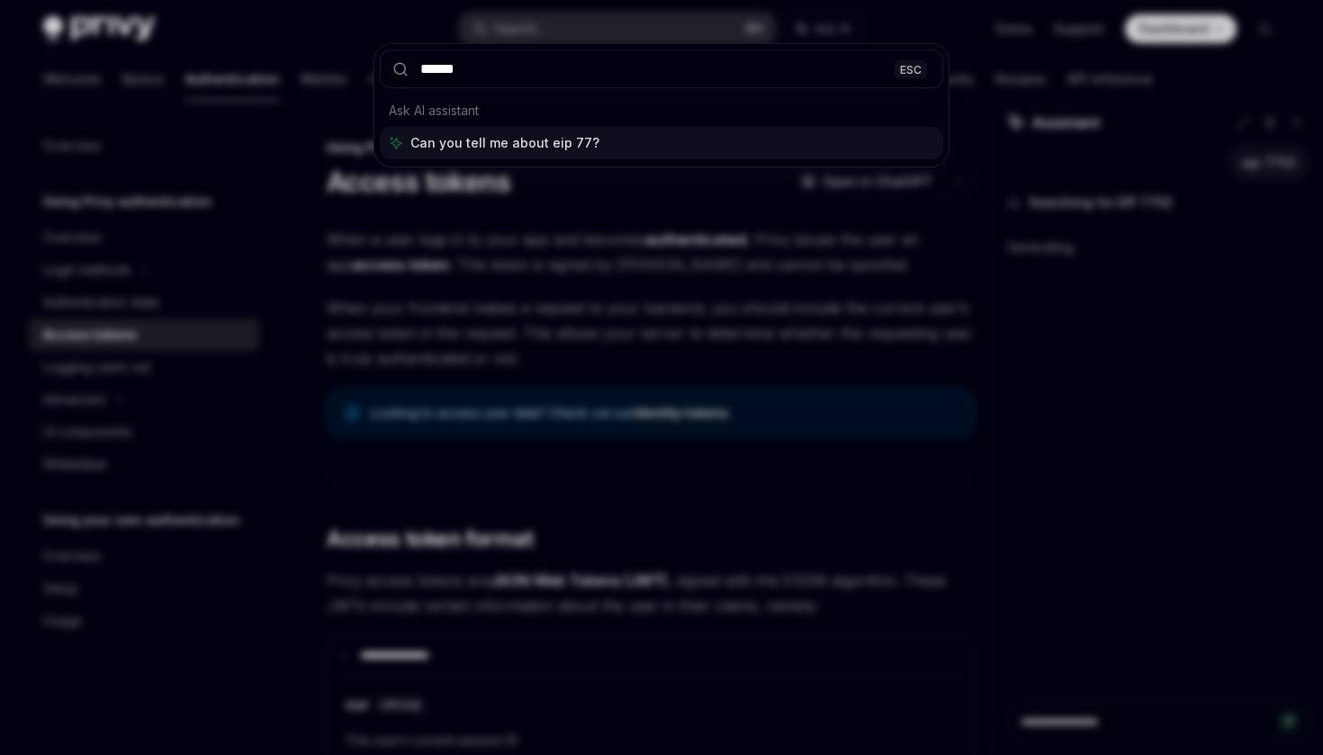
type textarea "*"
type input "********"
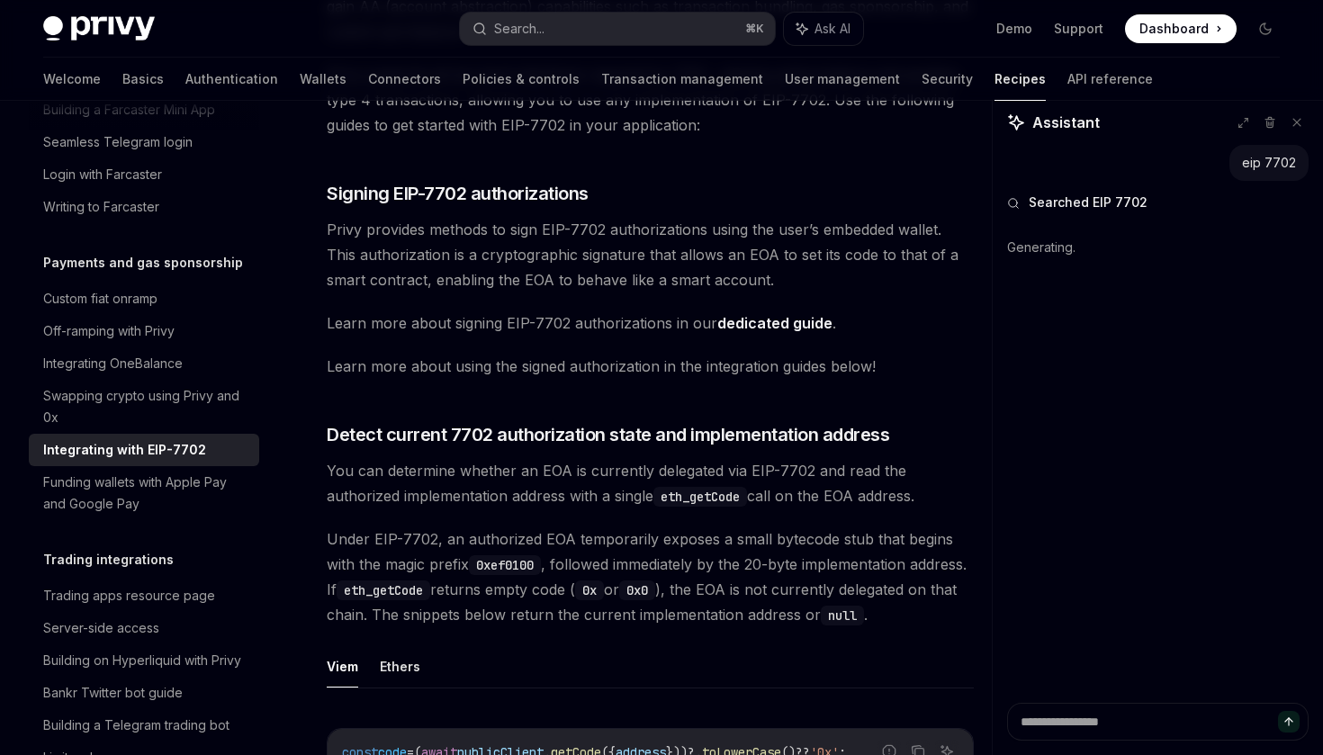
scroll to position [287, 0]
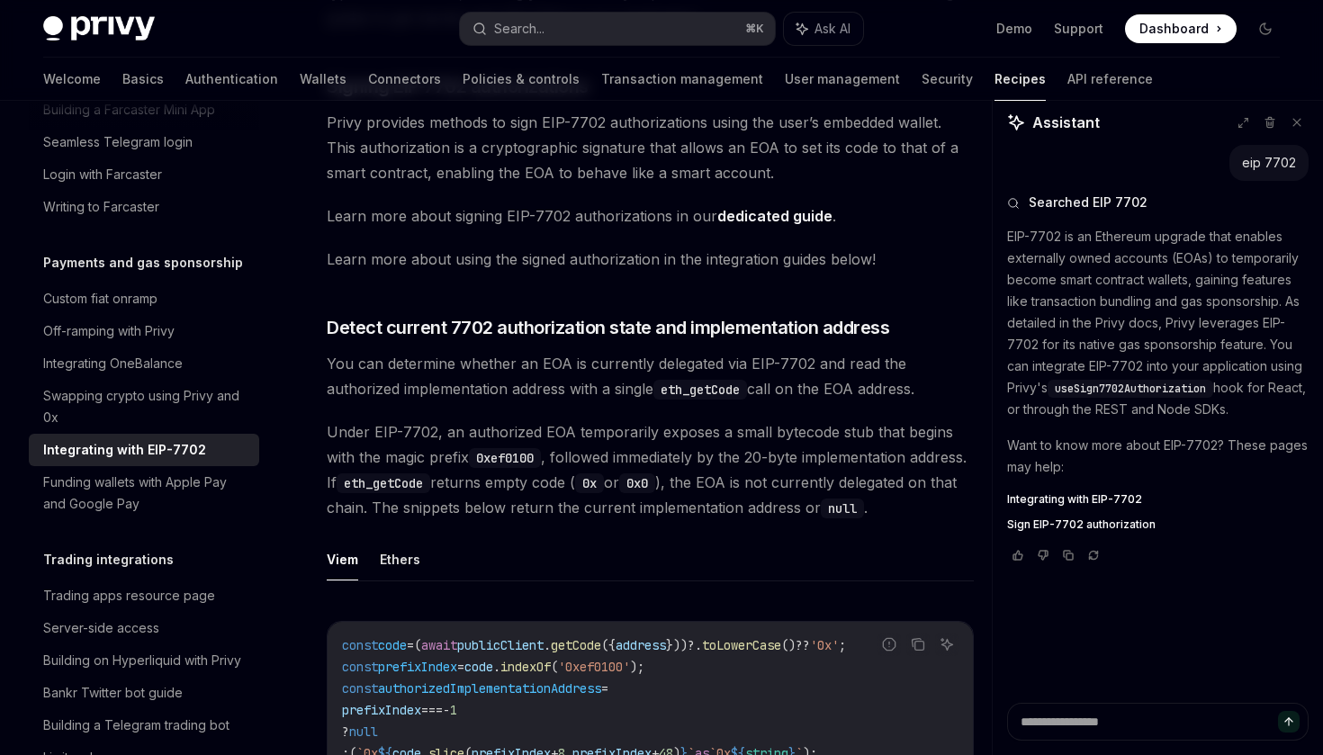
type textarea "*"
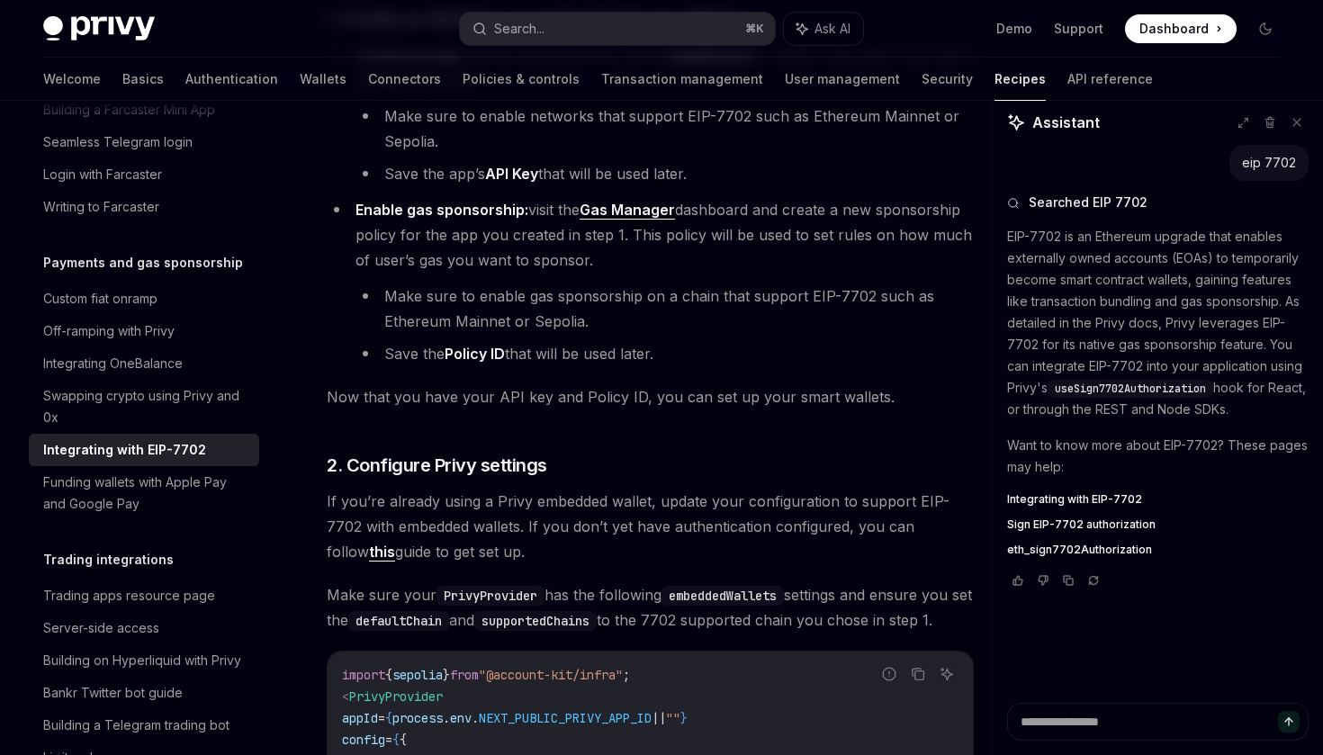
scroll to position [1837, 0]
click at [554, 264] on span "Enable gas sponsorship: visit the Gas Manager dashboard and create a new sponso…" at bounding box center [664, 234] width 617 height 68
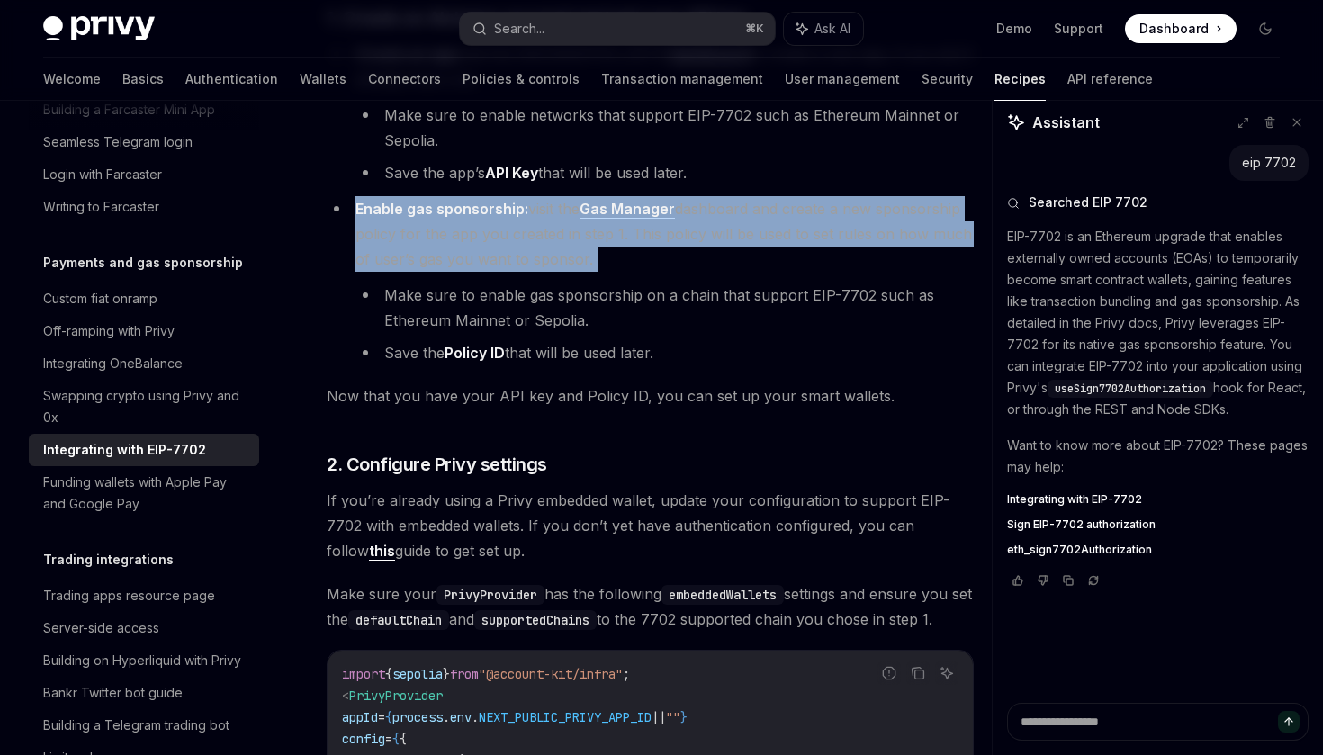
click at [590, 264] on li "Enable gas sponsorship: visit the Gas Manager dashboard and create a new sponso…" at bounding box center [650, 280] width 647 height 169
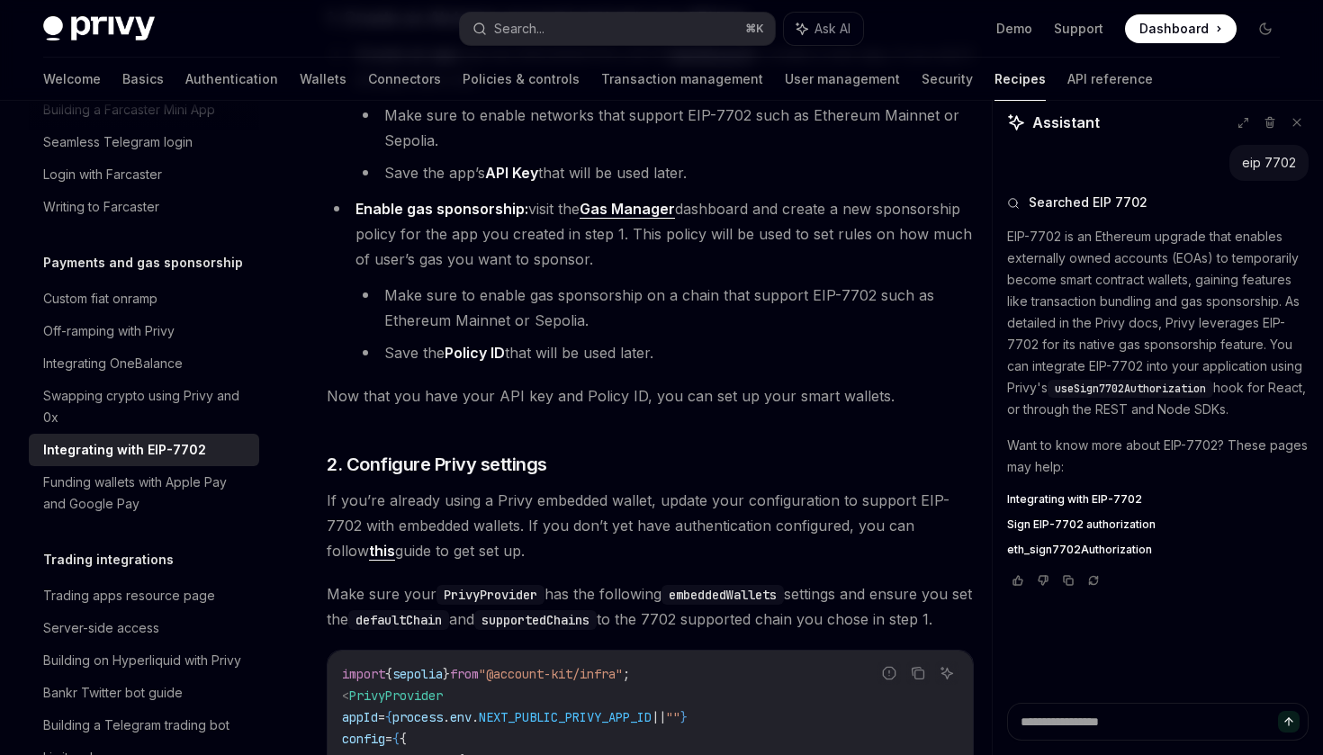
click at [522, 242] on span "Enable gas sponsorship: visit the Gas Manager dashboard and create a new sponso…" at bounding box center [664, 234] width 617 height 68
click at [580, 255] on span "Enable gas sponsorship: visit the Gas Manager dashboard and create a new sponso…" at bounding box center [664, 234] width 617 height 68
click at [616, 288] on li "Enable gas sponsorship: visit the Gas Manager dashboard and create a new sponso…" at bounding box center [650, 280] width 647 height 169
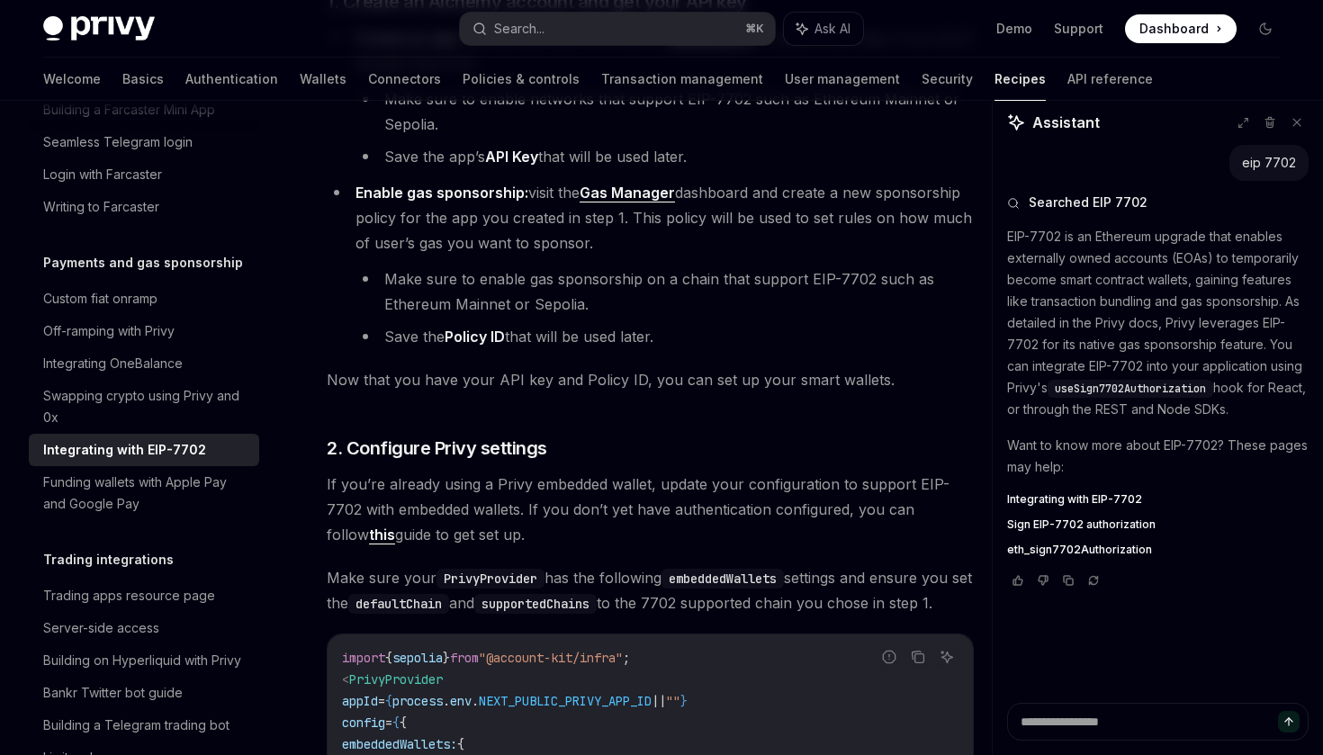
scroll to position [1854, 0]
click at [547, 275] on li "Enable gas sponsorship: visit the Gas Manager dashboard and create a new sponso…" at bounding box center [650, 263] width 647 height 169
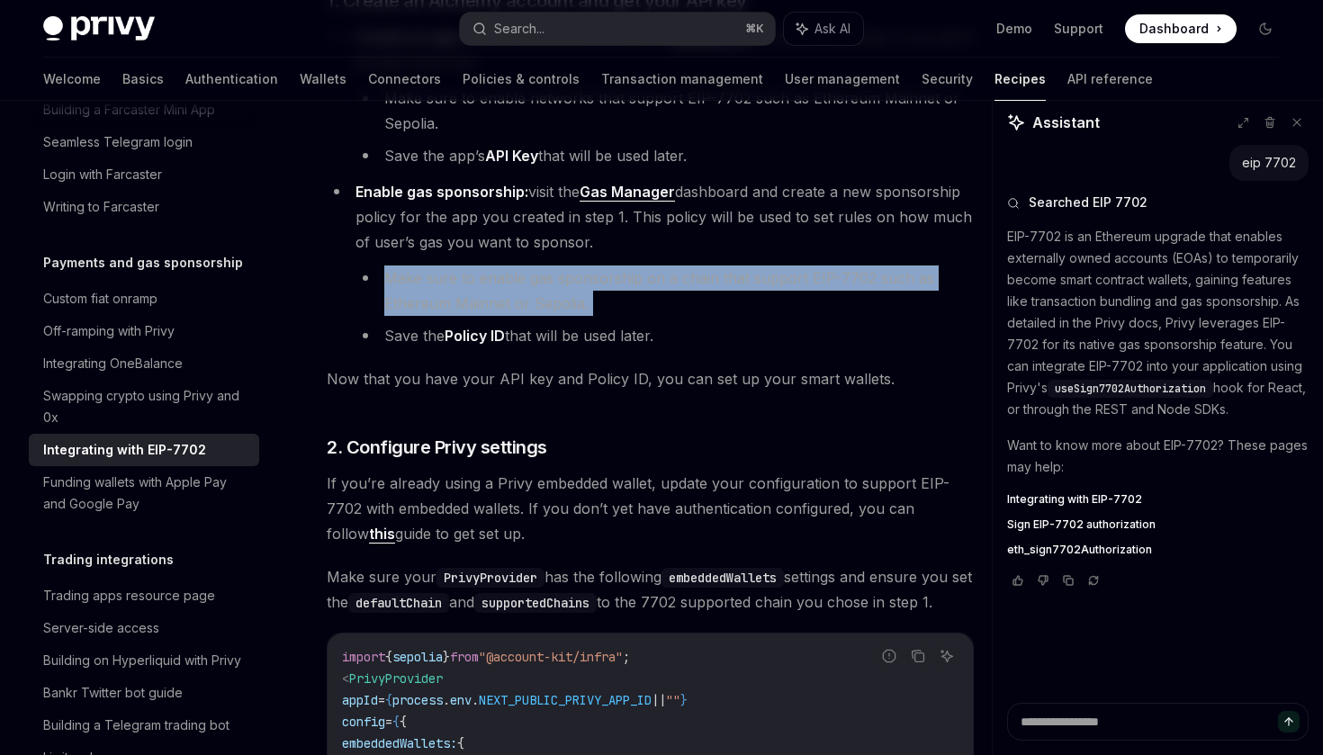
click at [602, 293] on li "Make sure to enable gas sponsorship on a chain that support EIP-7702 such as Et…" at bounding box center [665, 291] width 618 height 50
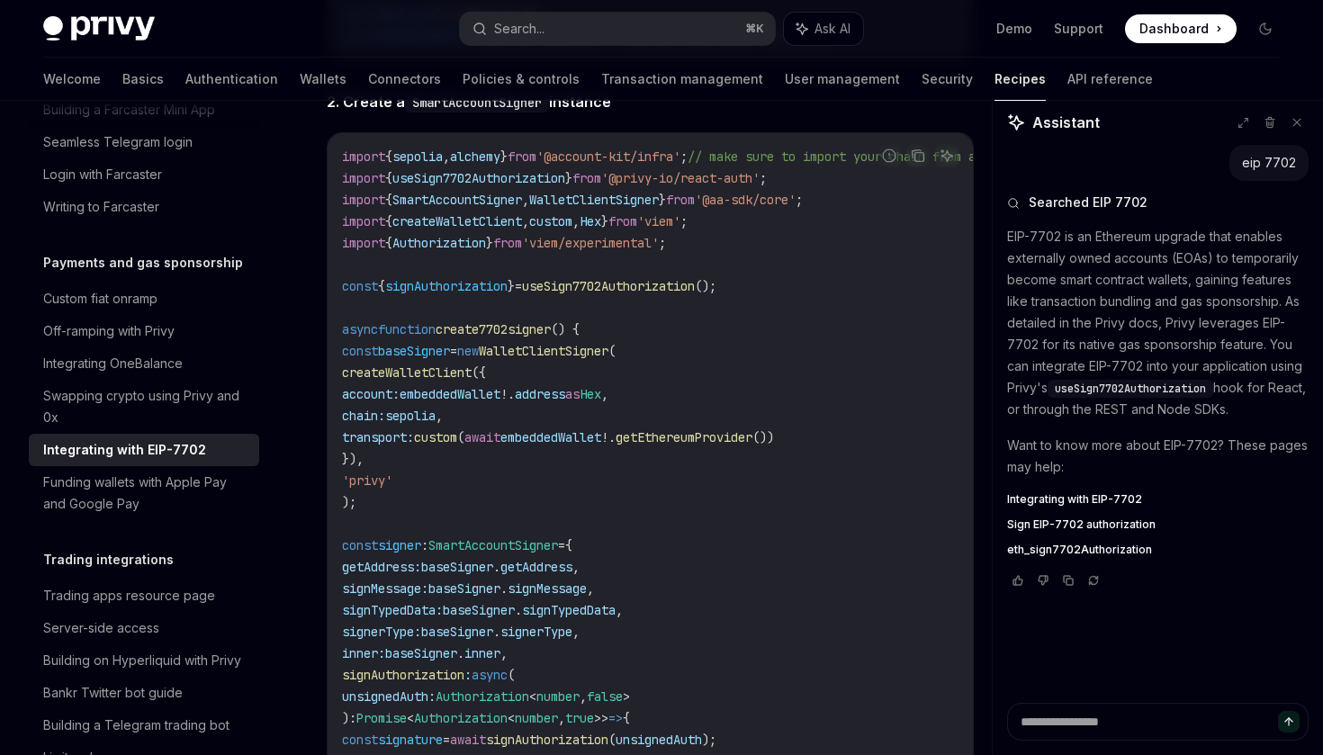
scroll to position [2972, 0]
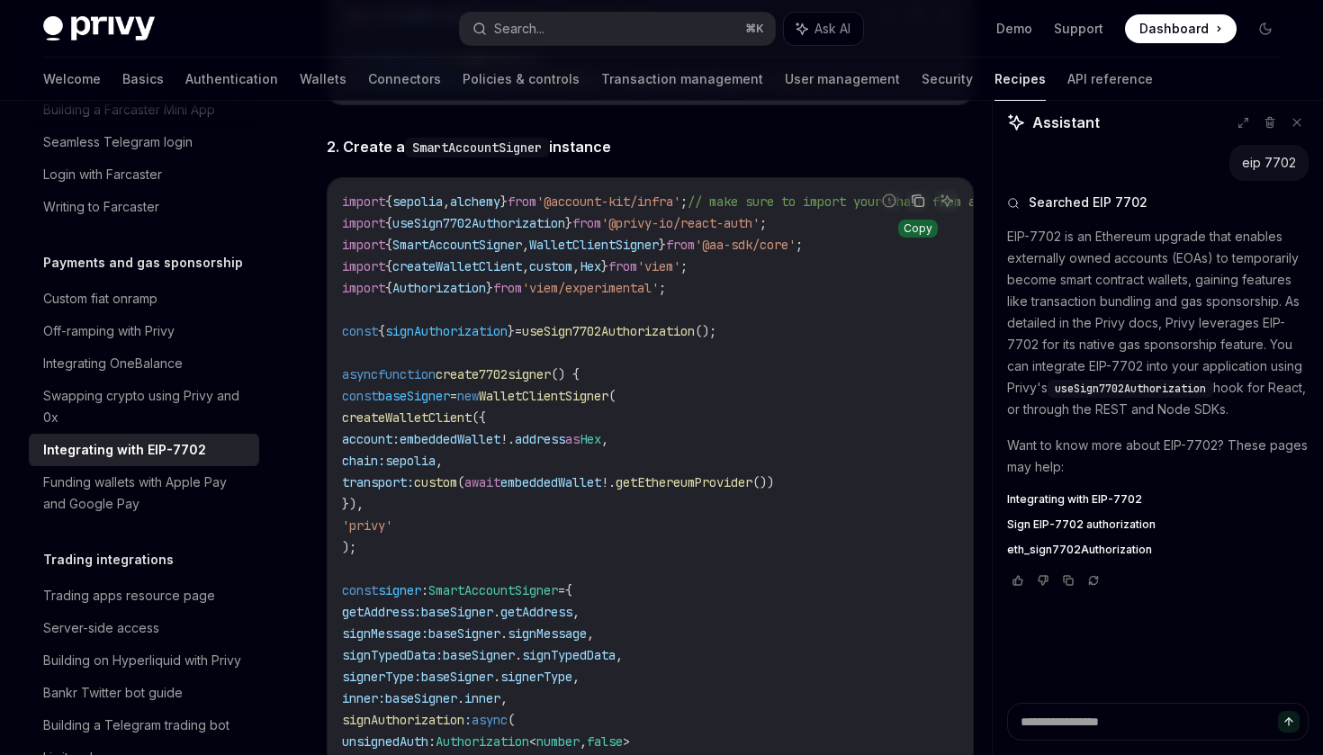
click at [915, 208] on icon "Copy the contents from the code block" at bounding box center [918, 201] width 14 height 14
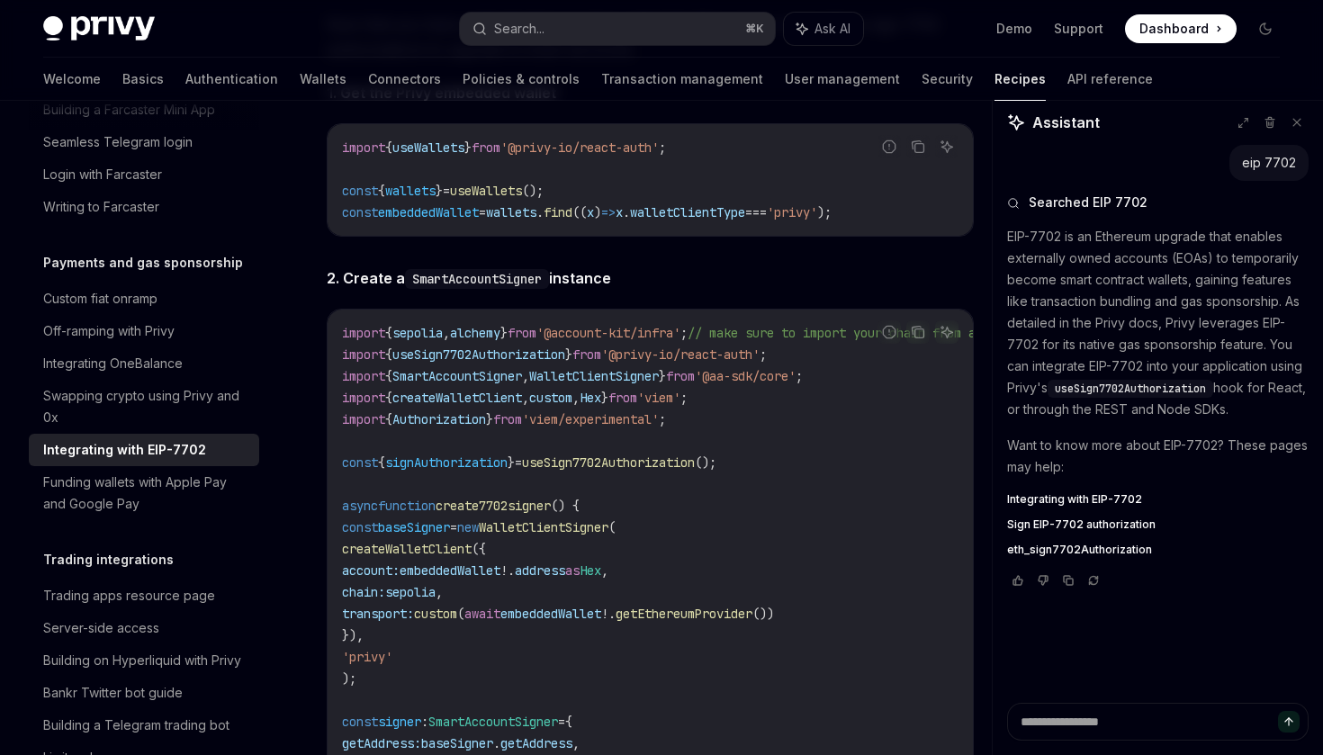
scroll to position [2809, 0]
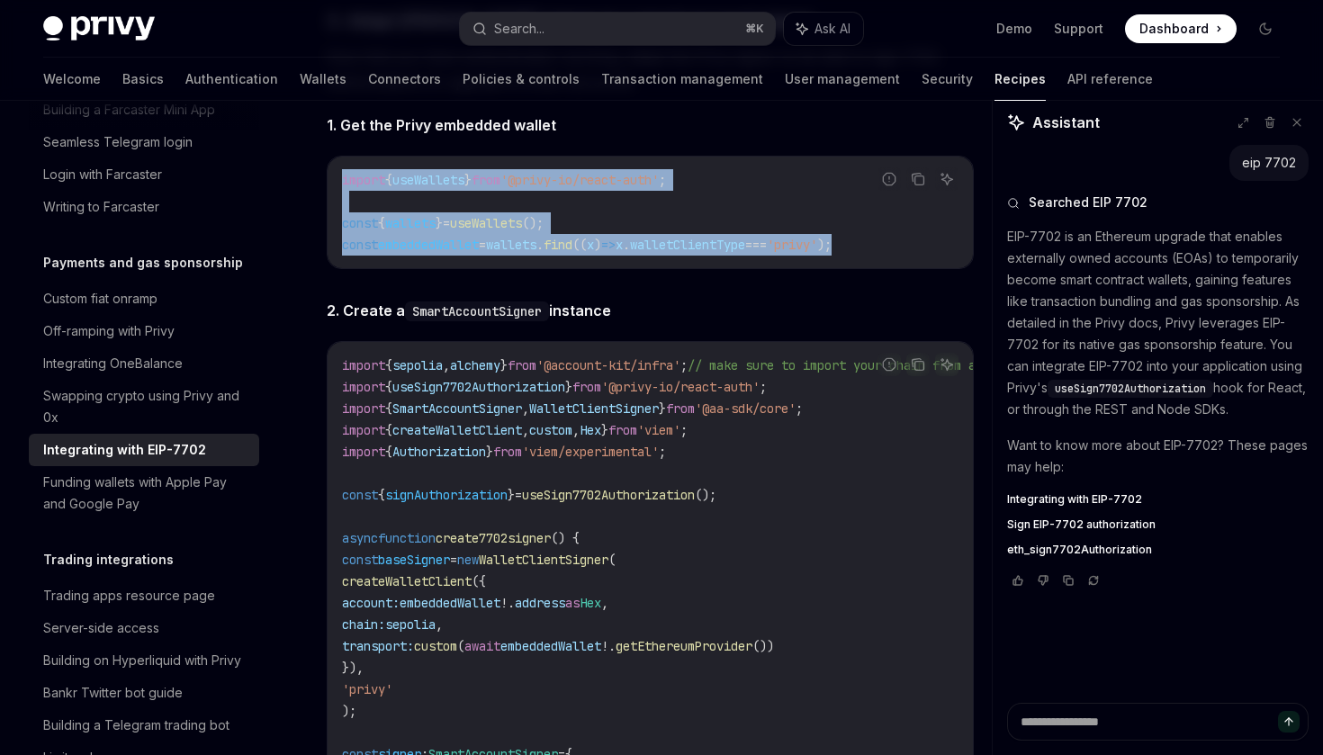
drag, startPoint x: 911, startPoint y: 289, endPoint x: 322, endPoint y: 210, distance: 594.0
click at [331, 210] on div "import { useWallets } from '@privy-io/react-auth' ; const { wallets } = useWall…" at bounding box center [650, 213] width 645 height 112
copy code "import { useWallets } from '@privy-io/react-auth' ; const { wallets } = useWall…"
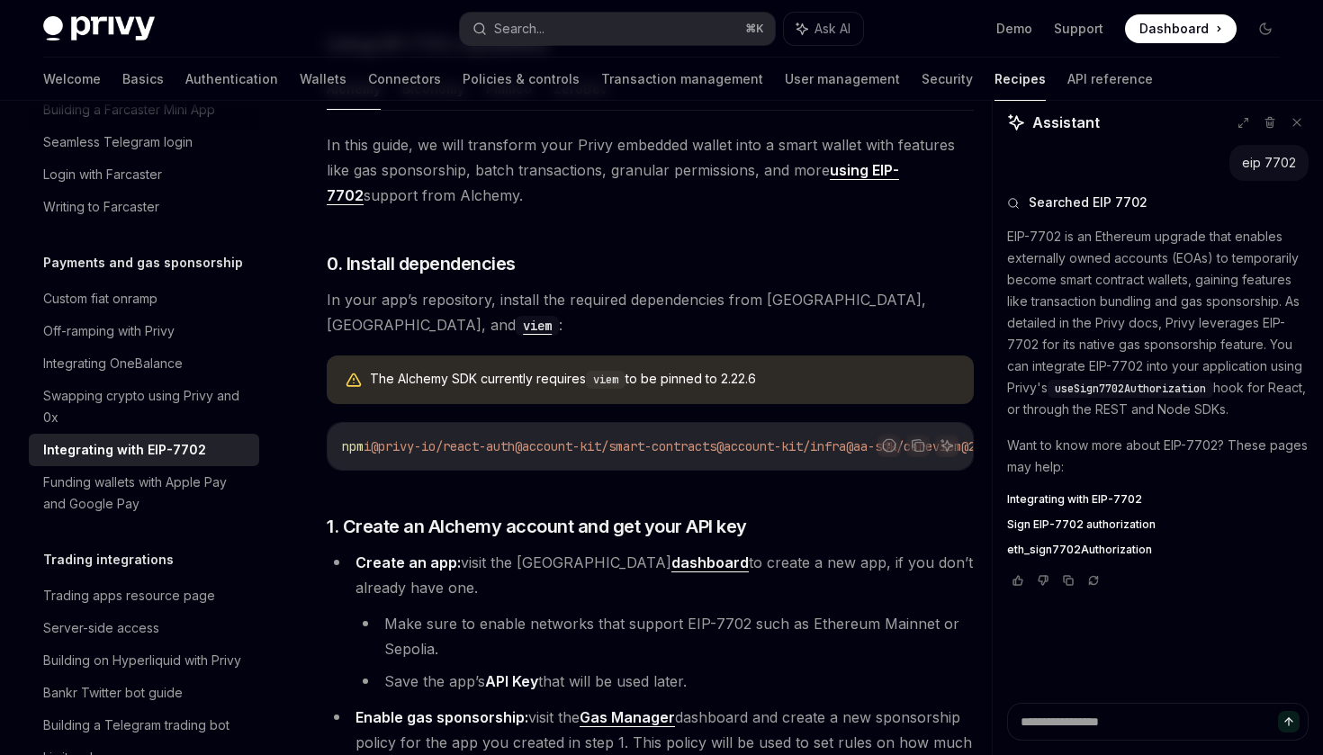
scroll to position [0, 160]
click at [923, 451] on icon "Copy the contents from the code block" at bounding box center [919, 446] width 9 height 9
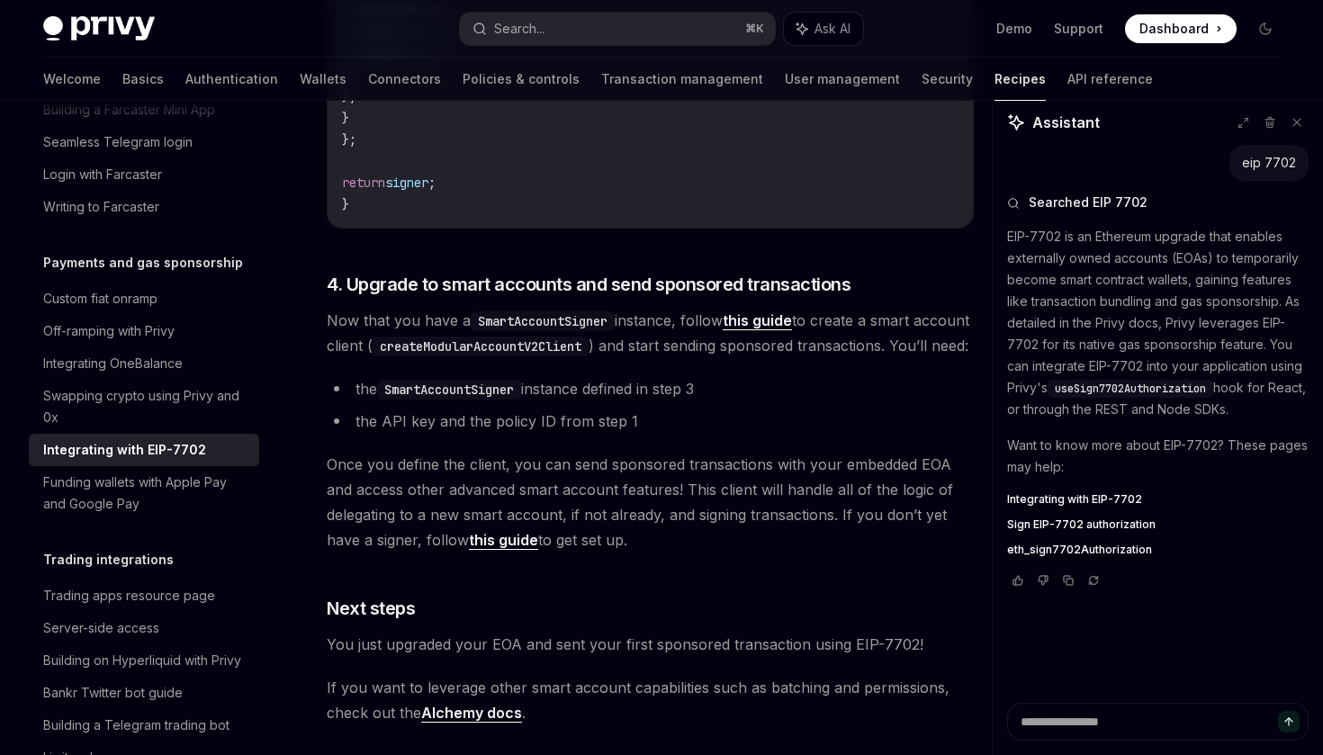
scroll to position [3854, 0]
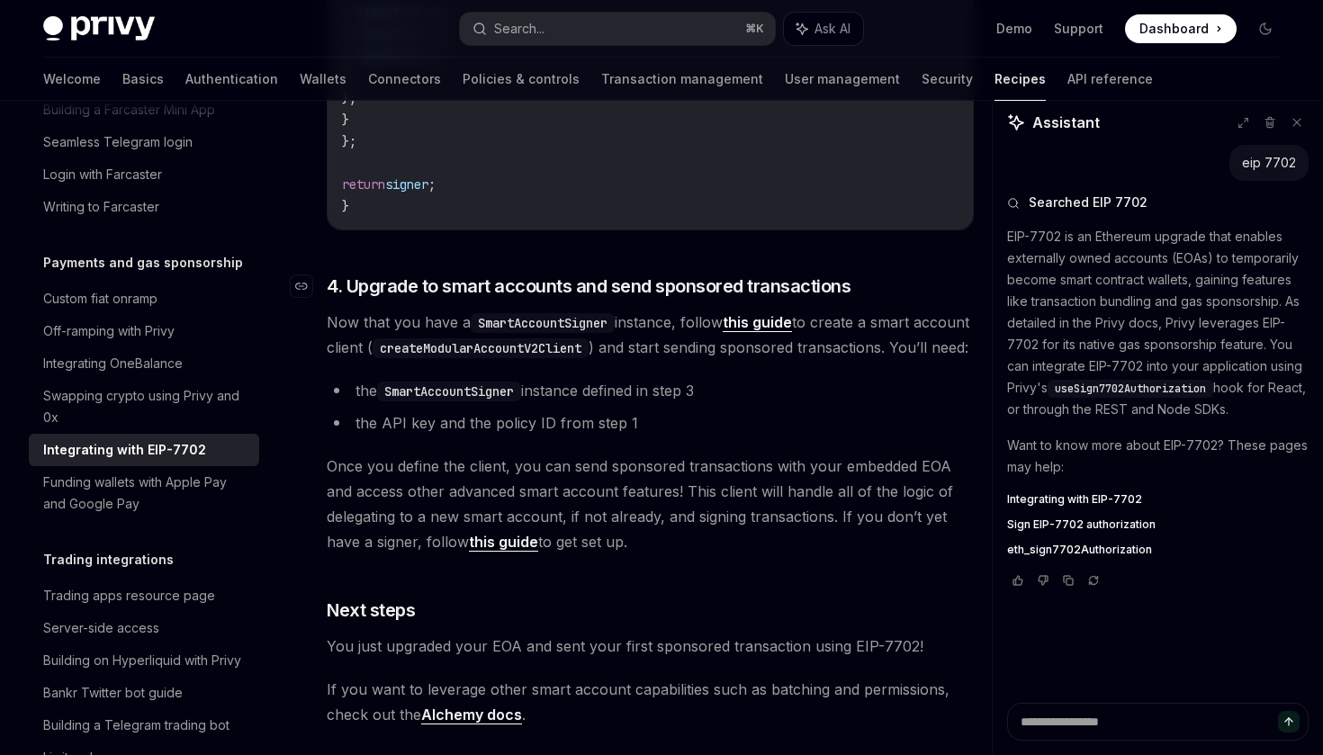
click at [582, 299] on span "4. Upgrade to smart accounts and send sponsored transactions" at bounding box center [589, 286] width 524 height 25
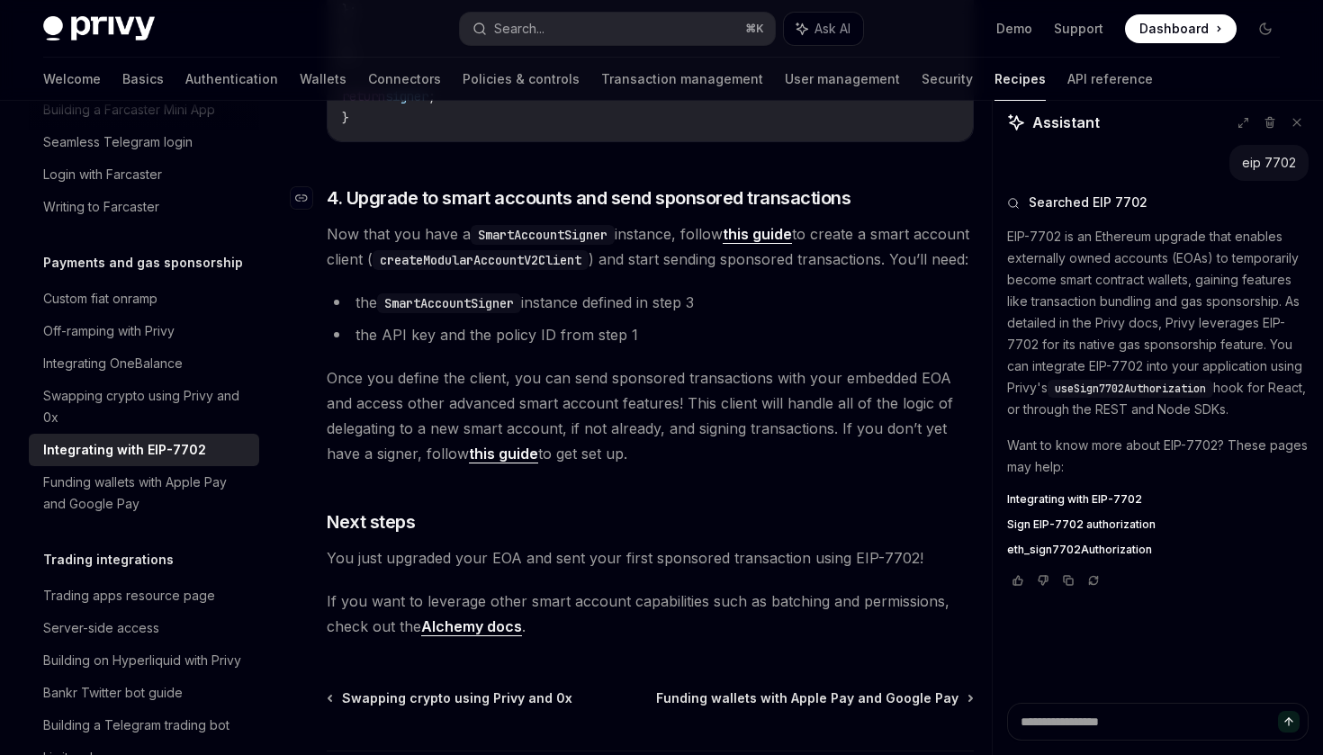
click at [582, 272] on span "Now that you have a SmartAccountSigner instance, follow this guide to create a …" at bounding box center [650, 246] width 647 height 50
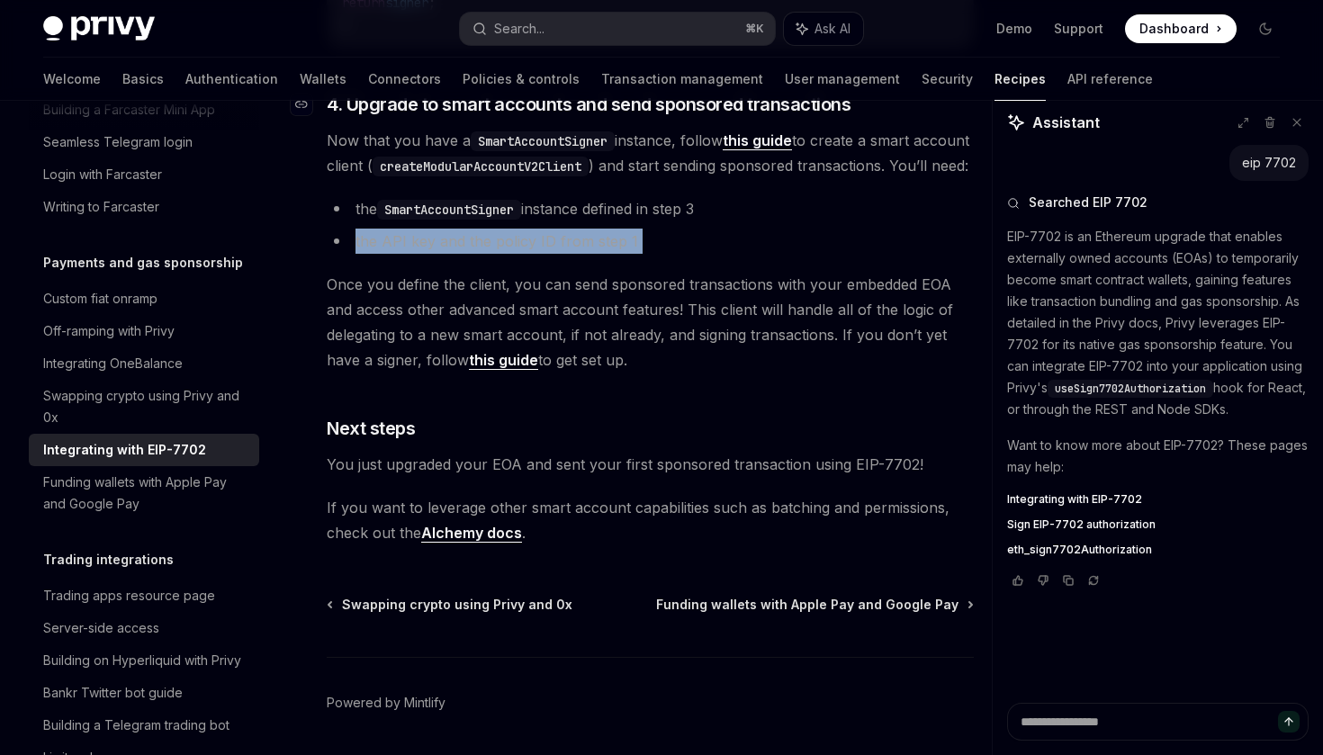
scroll to position [4036, 0]
click at [625, 177] on span "Now that you have a SmartAccountSigner instance, follow this guide to create a …" at bounding box center [650, 152] width 647 height 50
click at [530, 176] on code "createModularAccountV2Client" at bounding box center [481, 166] width 216 height 20
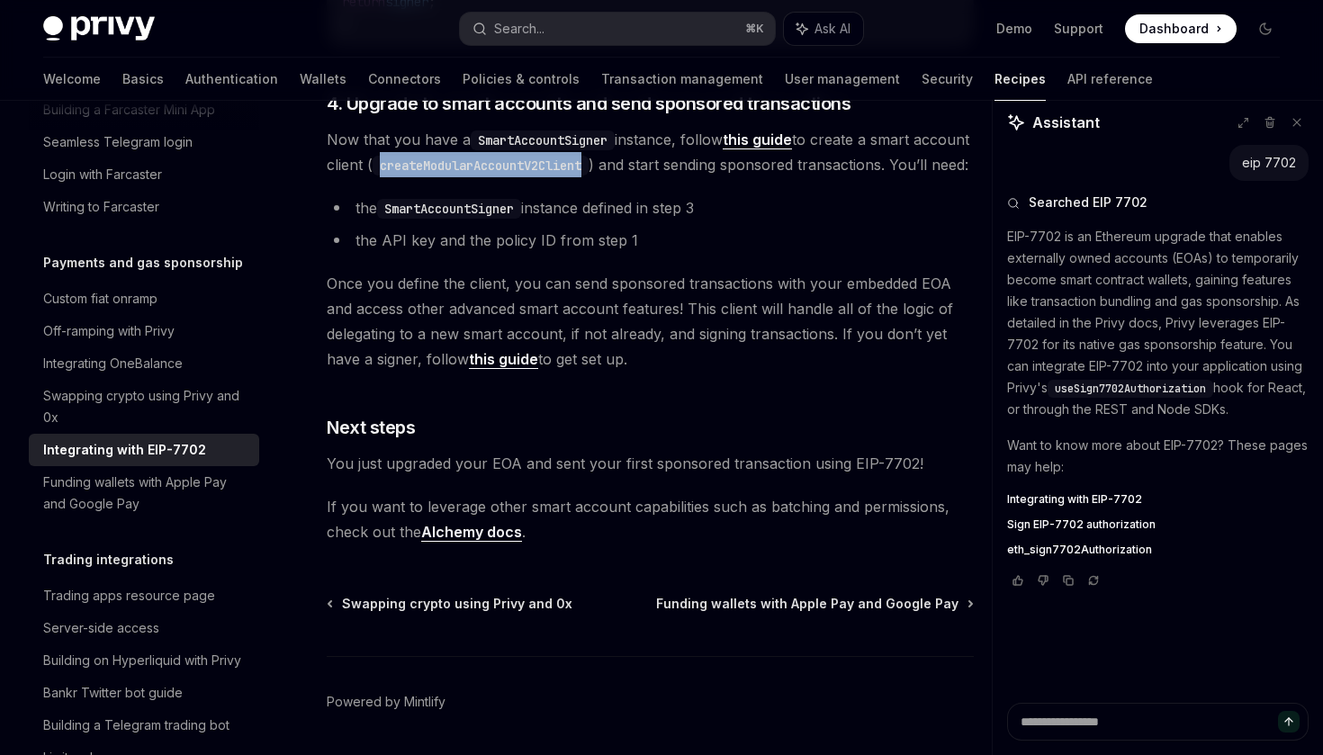
click at [615, 177] on span "Now that you have a SmartAccountSigner instance, follow this guide to create a …" at bounding box center [650, 152] width 647 height 50
click at [737, 177] on span "Now that you have a SmartAccountSigner instance, follow this guide to create a …" at bounding box center [650, 152] width 647 height 50
click at [771, 177] on span "Now that you have a SmartAccountSigner instance, follow this guide to create a …" at bounding box center [650, 152] width 647 height 50
click at [551, 150] on code "SmartAccountSigner" at bounding box center [543, 141] width 144 height 20
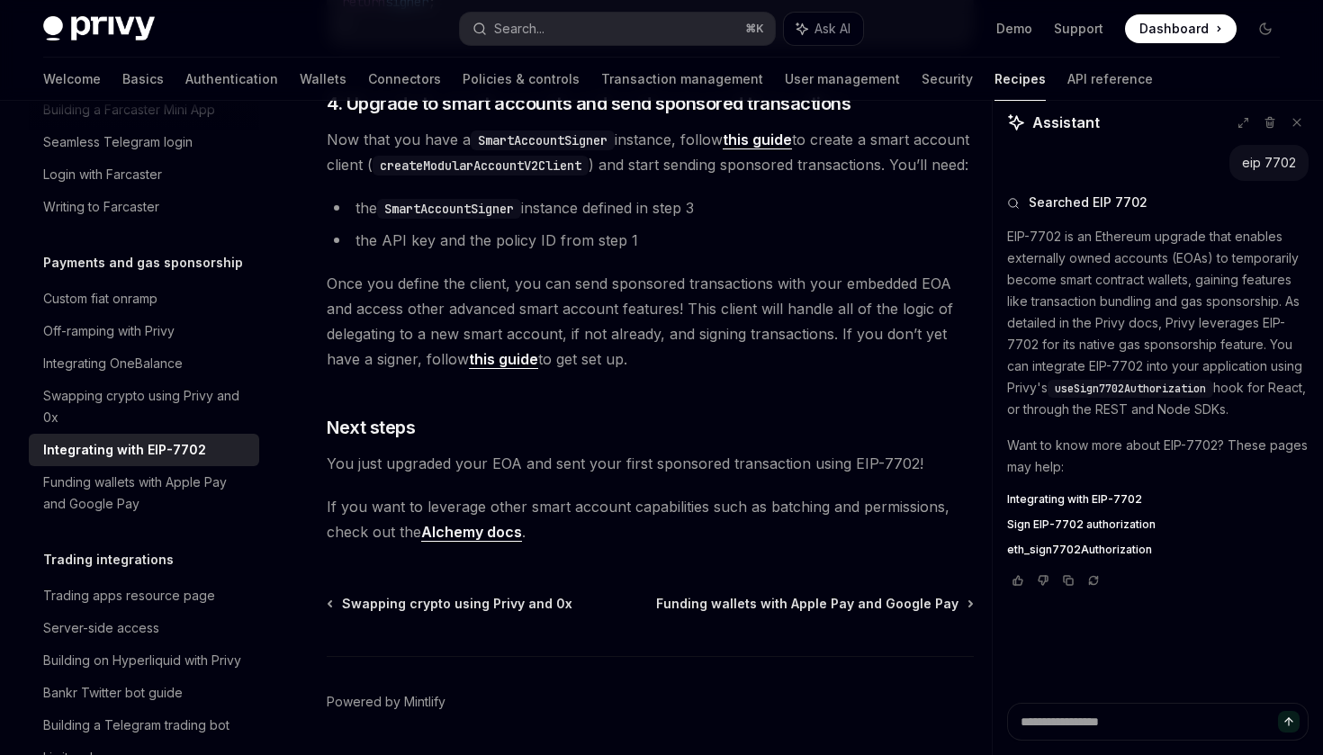
click at [551, 150] on code "SmartAccountSigner" at bounding box center [543, 141] width 144 height 20
click at [599, 150] on code "SmartAccountSigner" at bounding box center [543, 141] width 144 height 20
click at [768, 149] on link "this guide" at bounding box center [757, 140] width 69 height 19
click at [557, 372] on span "Once you define the client, you can send sponsored transactions with your embed…" at bounding box center [650, 321] width 647 height 101
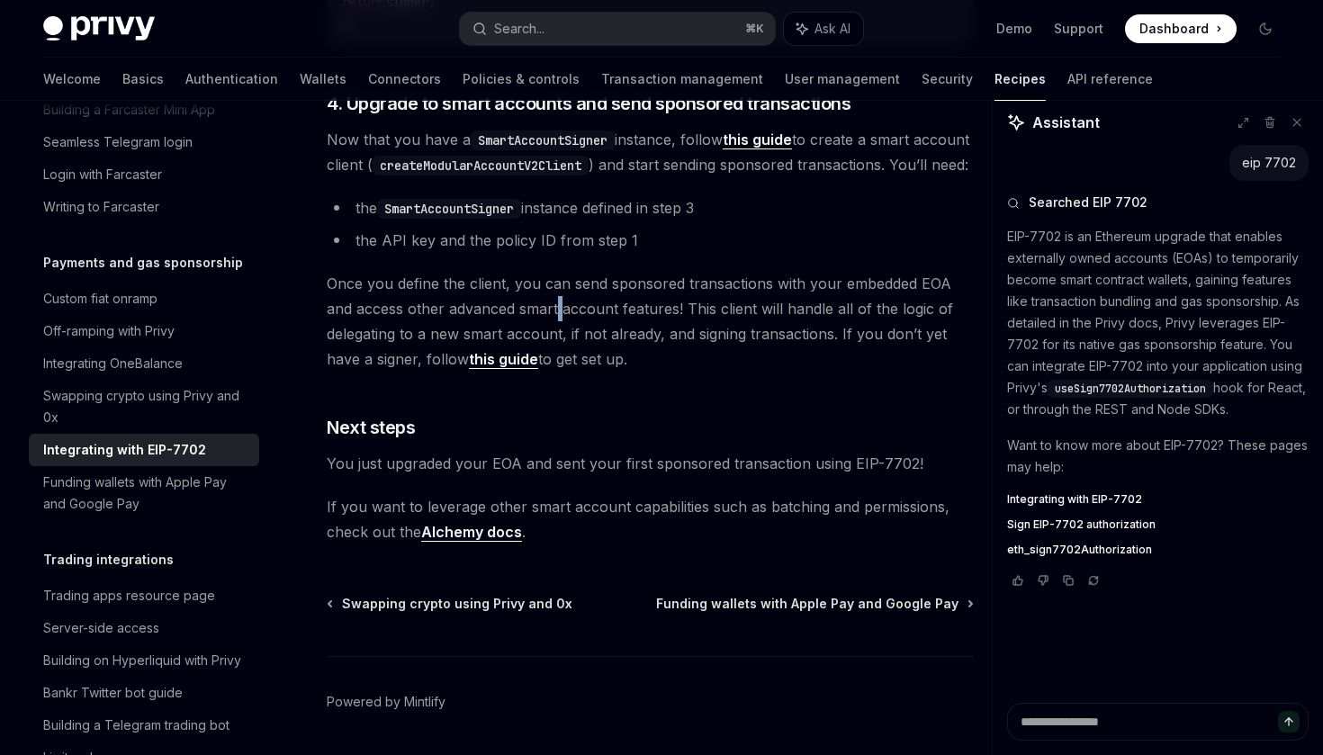
click at [557, 372] on span "Once you define the client, you can send sponsored transactions with your embed…" at bounding box center [650, 321] width 647 height 101
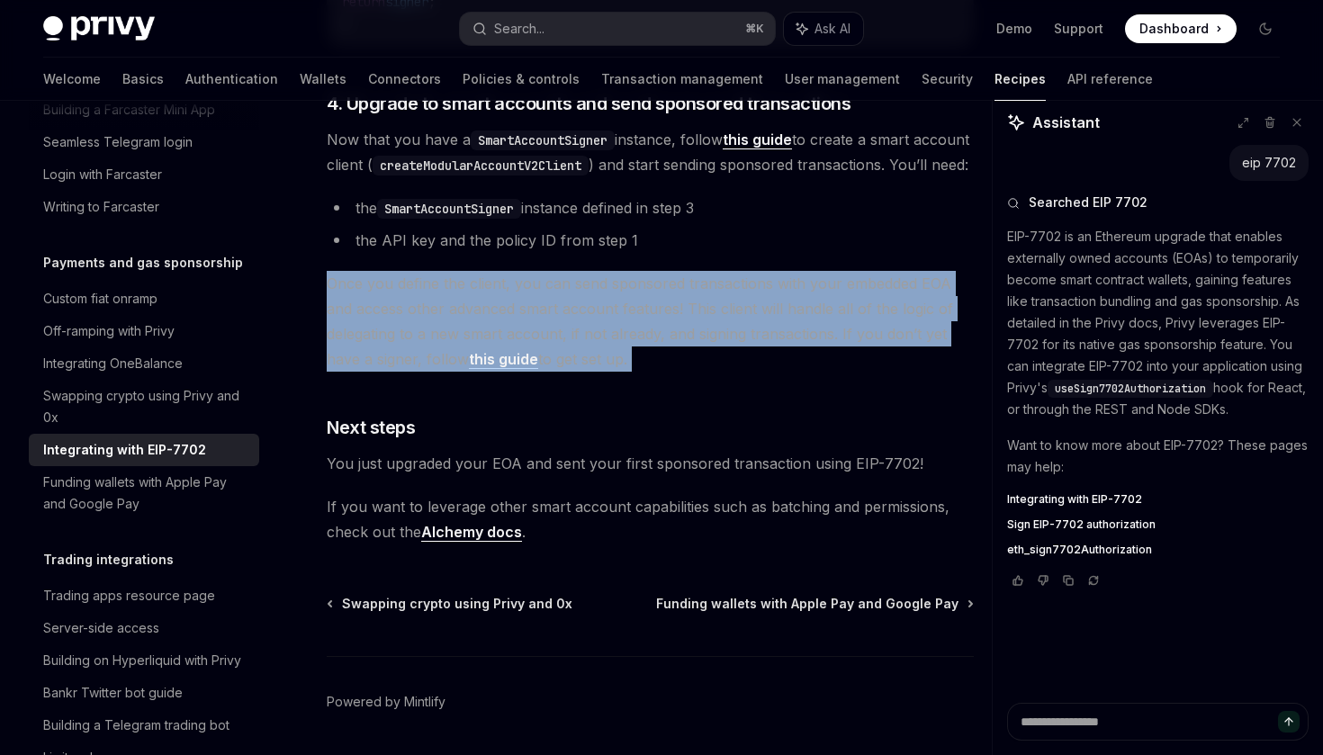
click at [600, 372] on span "Once you define the client, you can send sponsored transactions with your embed…" at bounding box center [650, 321] width 647 height 101
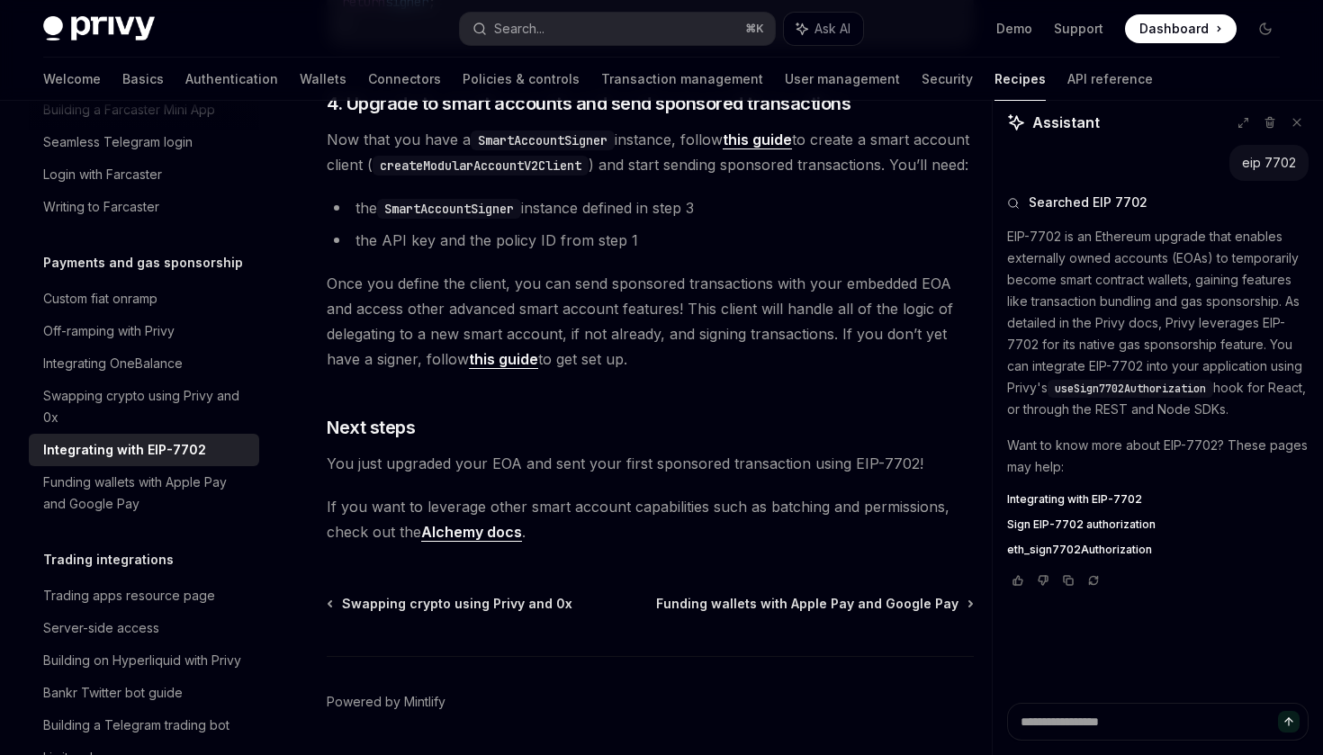
scroll to position [3982, 0]
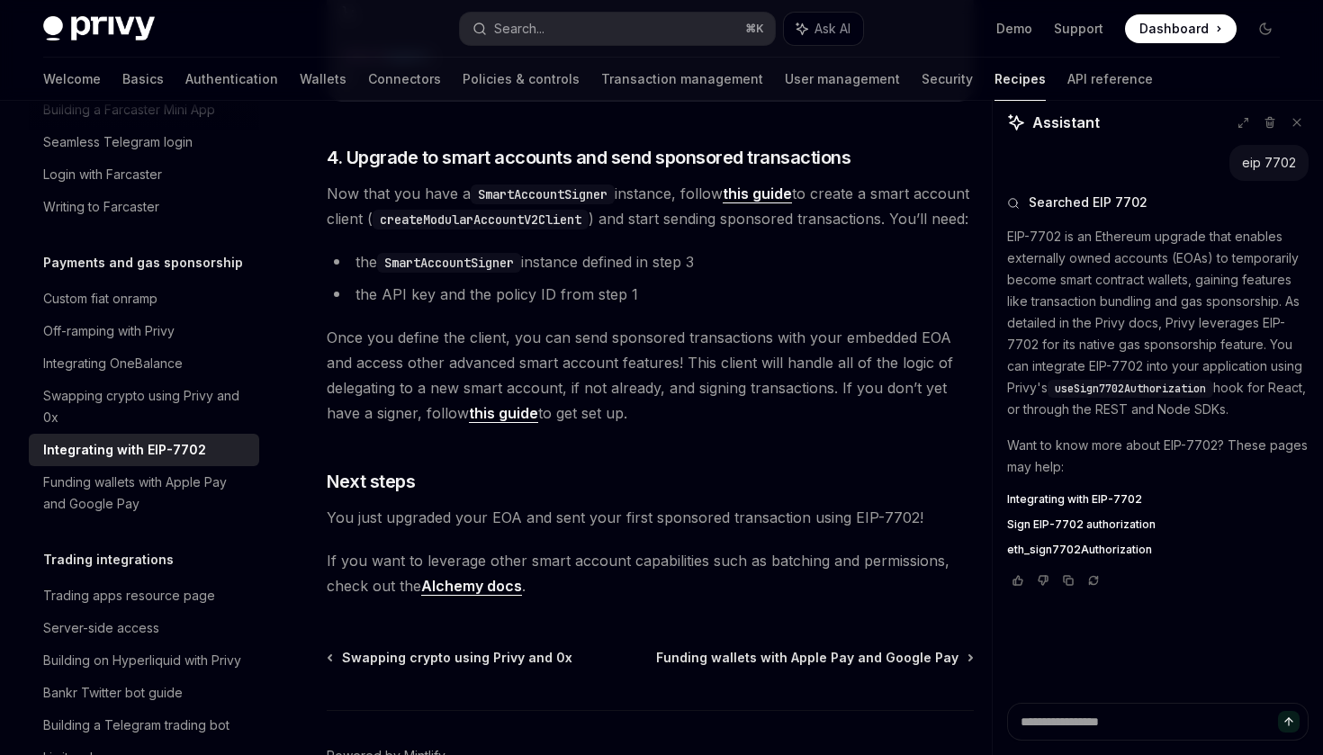
click at [776, 203] on link "this guide" at bounding box center [757, 194] width 69 height 19
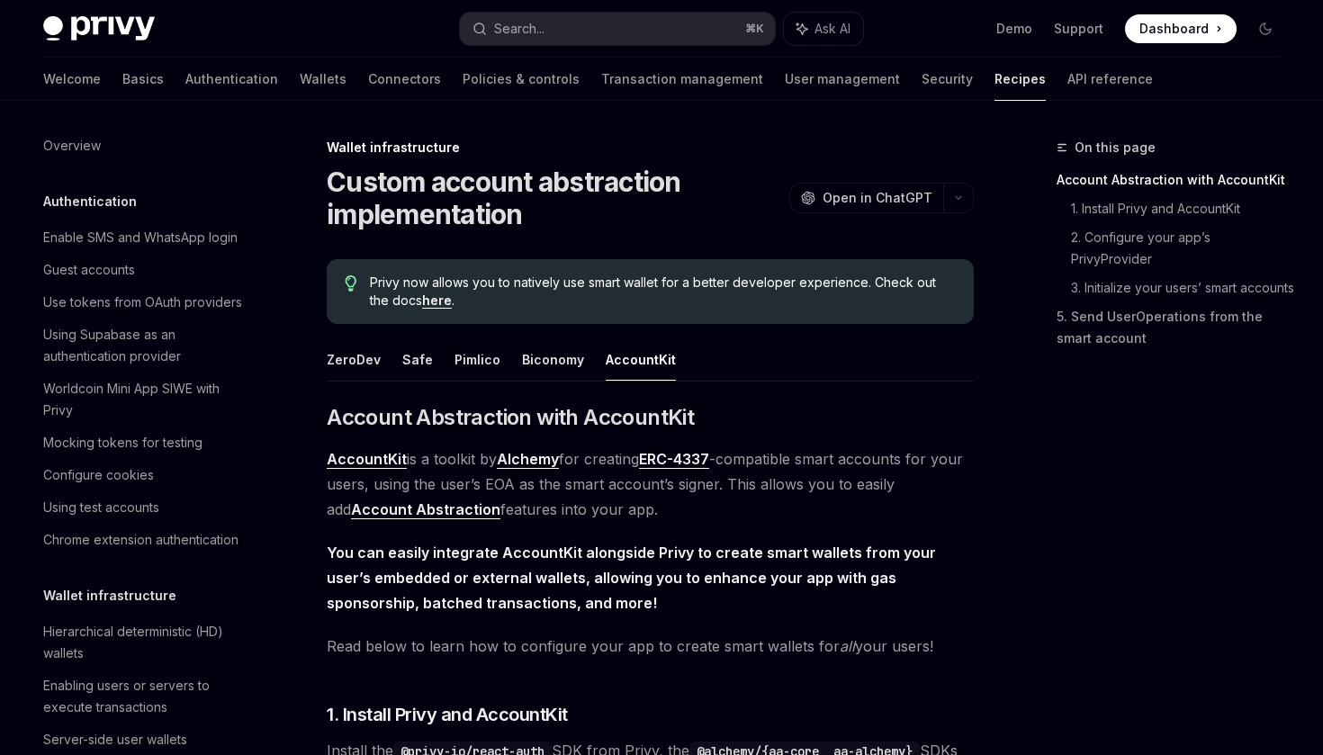
scroll to position [474, 0]
